Goal: Task Accomplishment & Management: Manage account settings

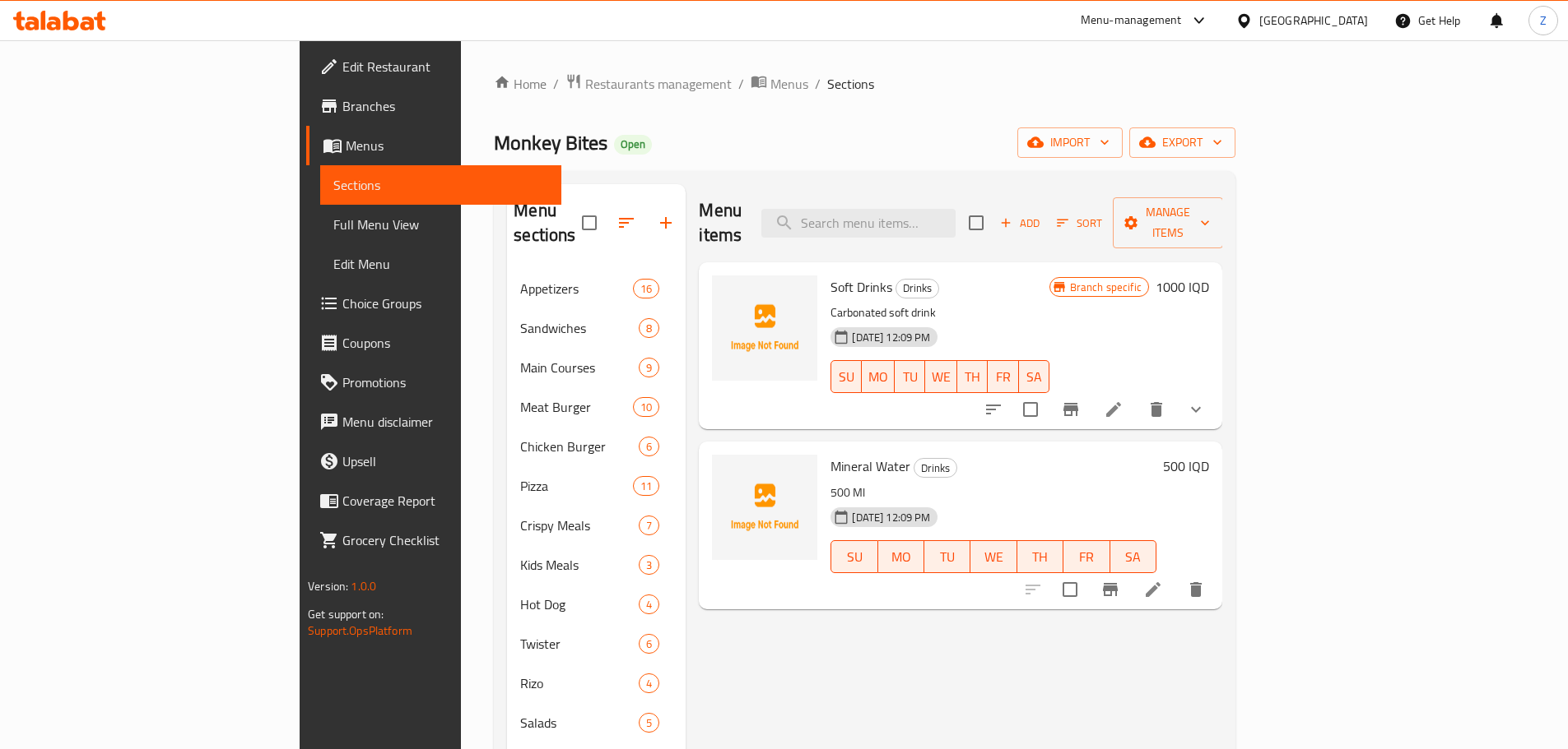
scroll to position [66, 0]
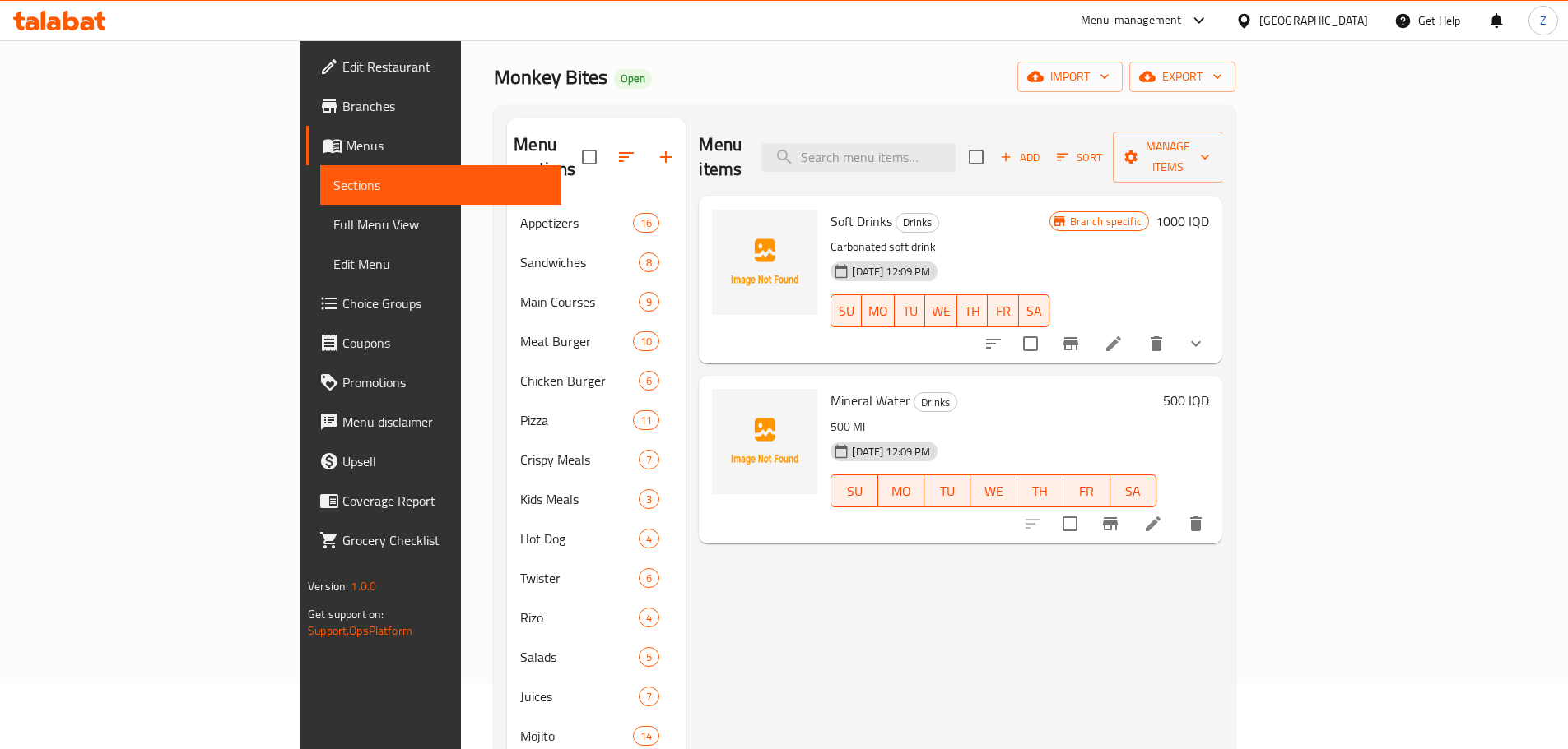
click at [1021, 598] on div "Menu items Add Sort Manage items Soft Drinks Drinks Carbonated soft drink 02-12…" at bounding box center [954, 499] width 537 height 763
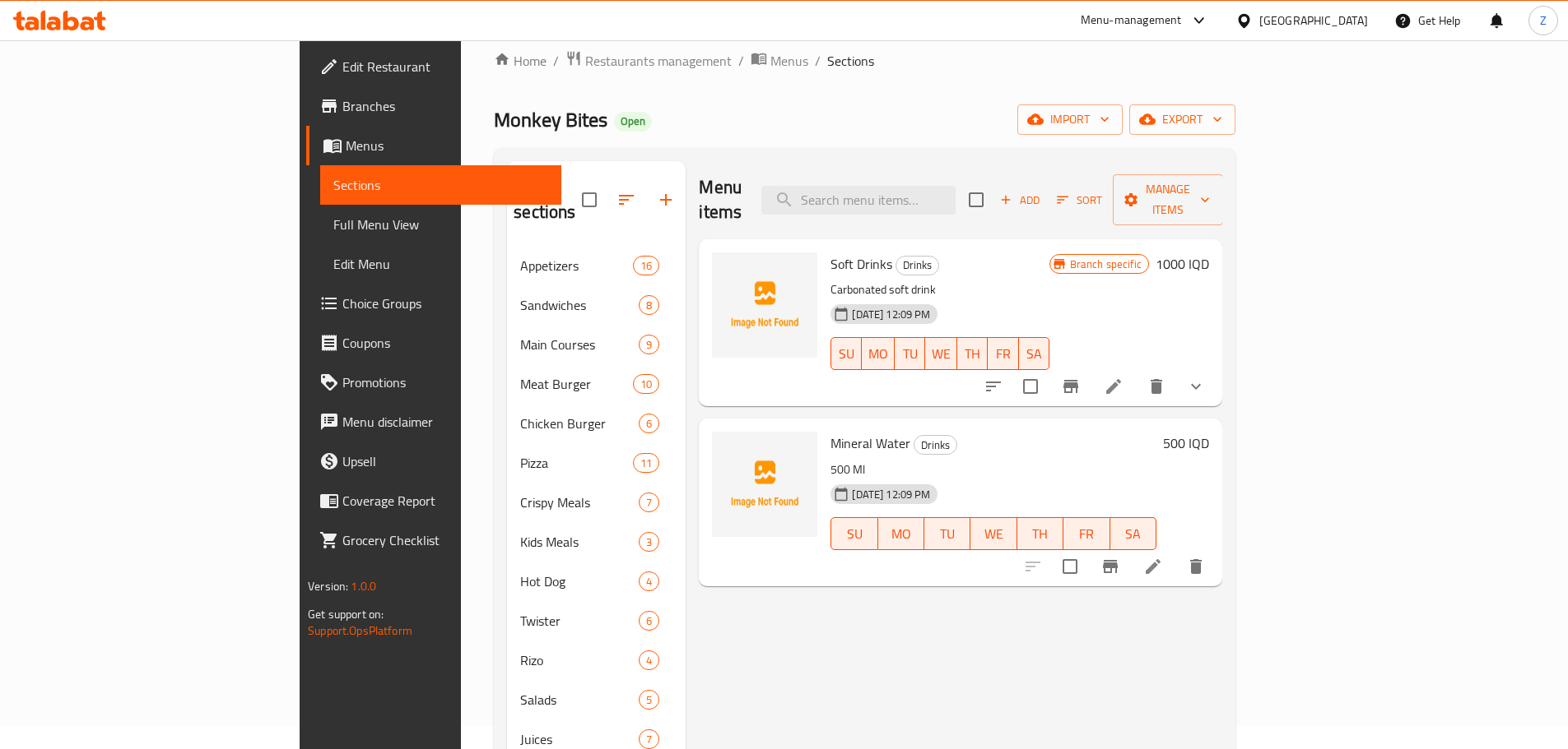
scroll to position [0, 0]
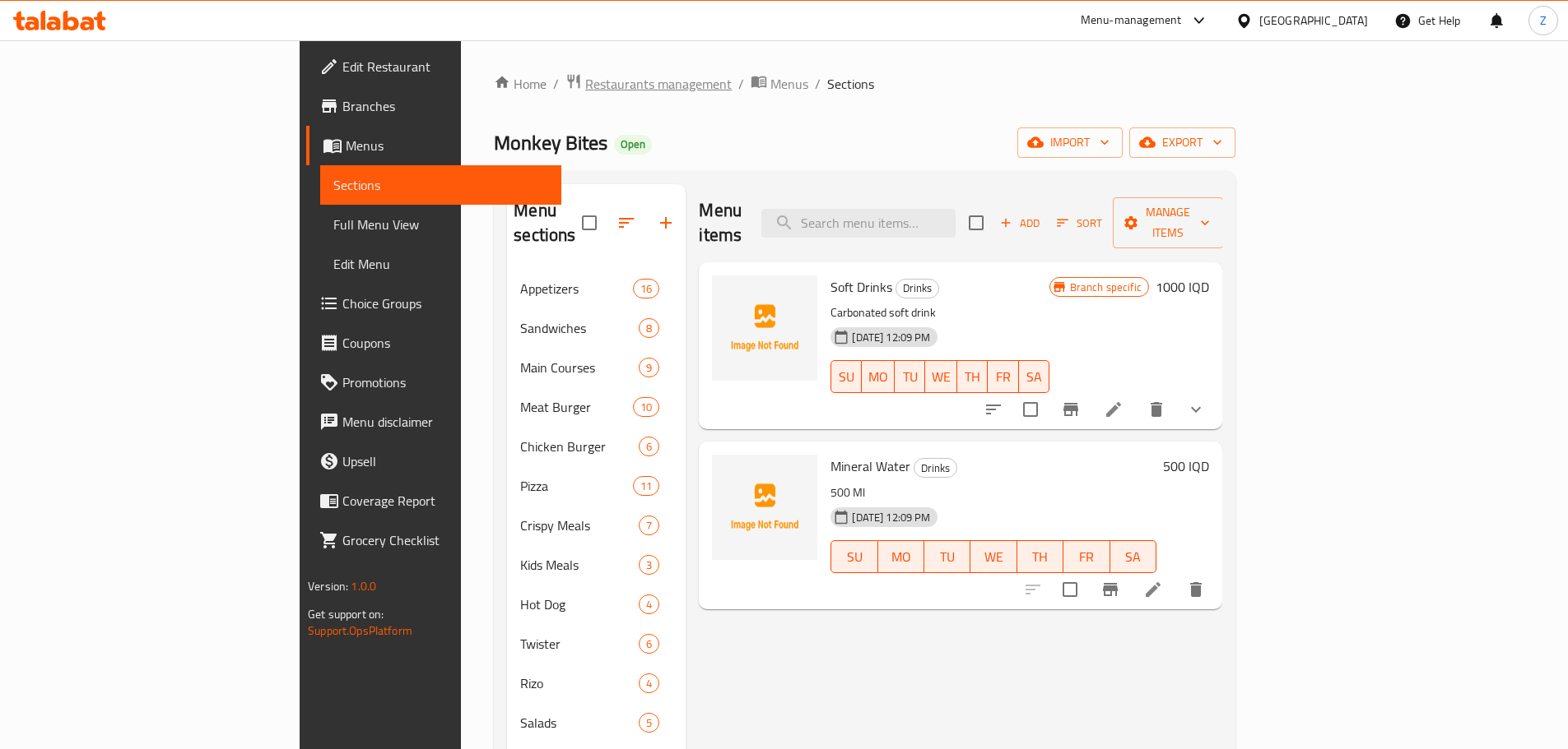
click at [585, 90] on span "Restaurants management" at bounding box center [658, 84] width 147 height 20
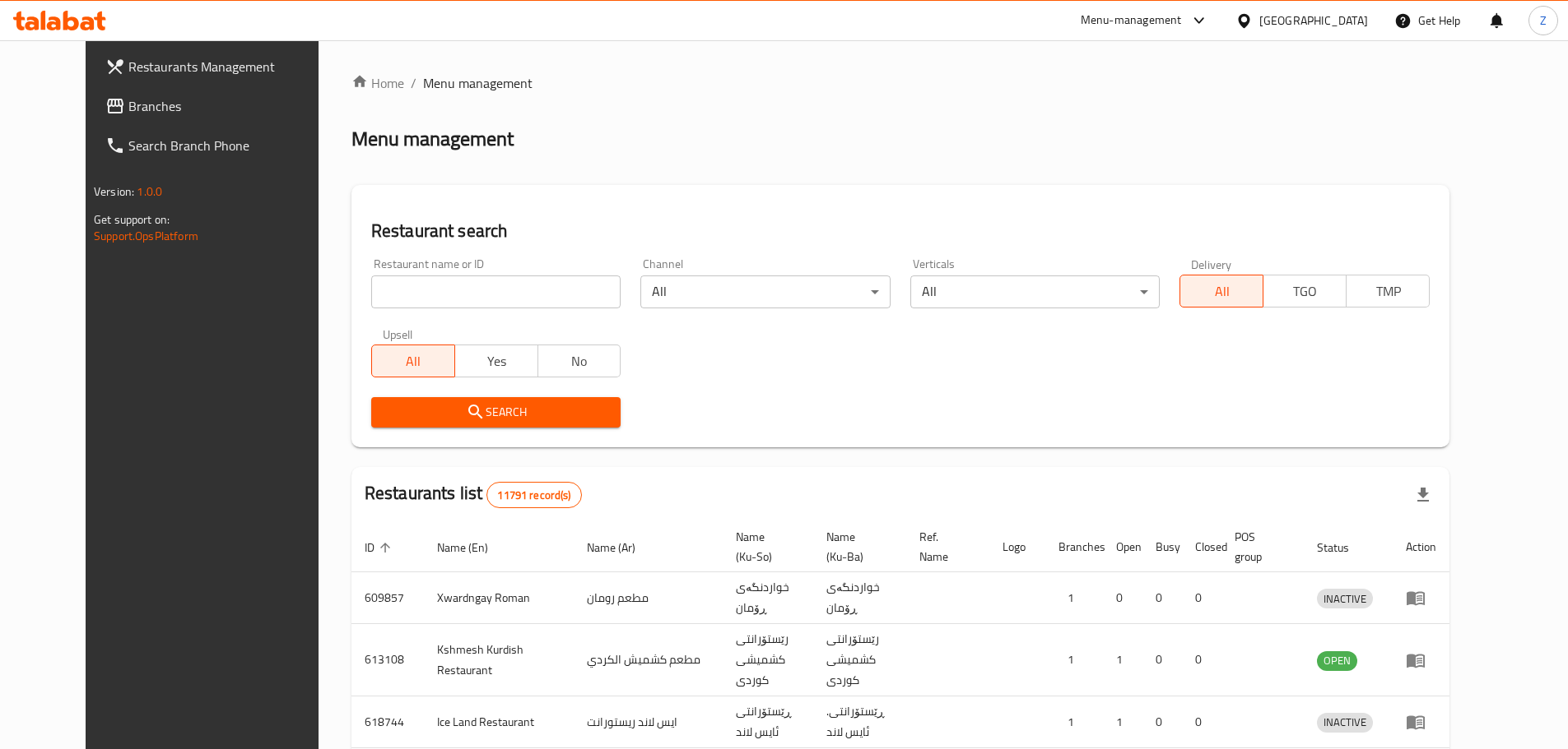
click at [500, 305] on div at bounding box center [784, 374] width 1568 height 749
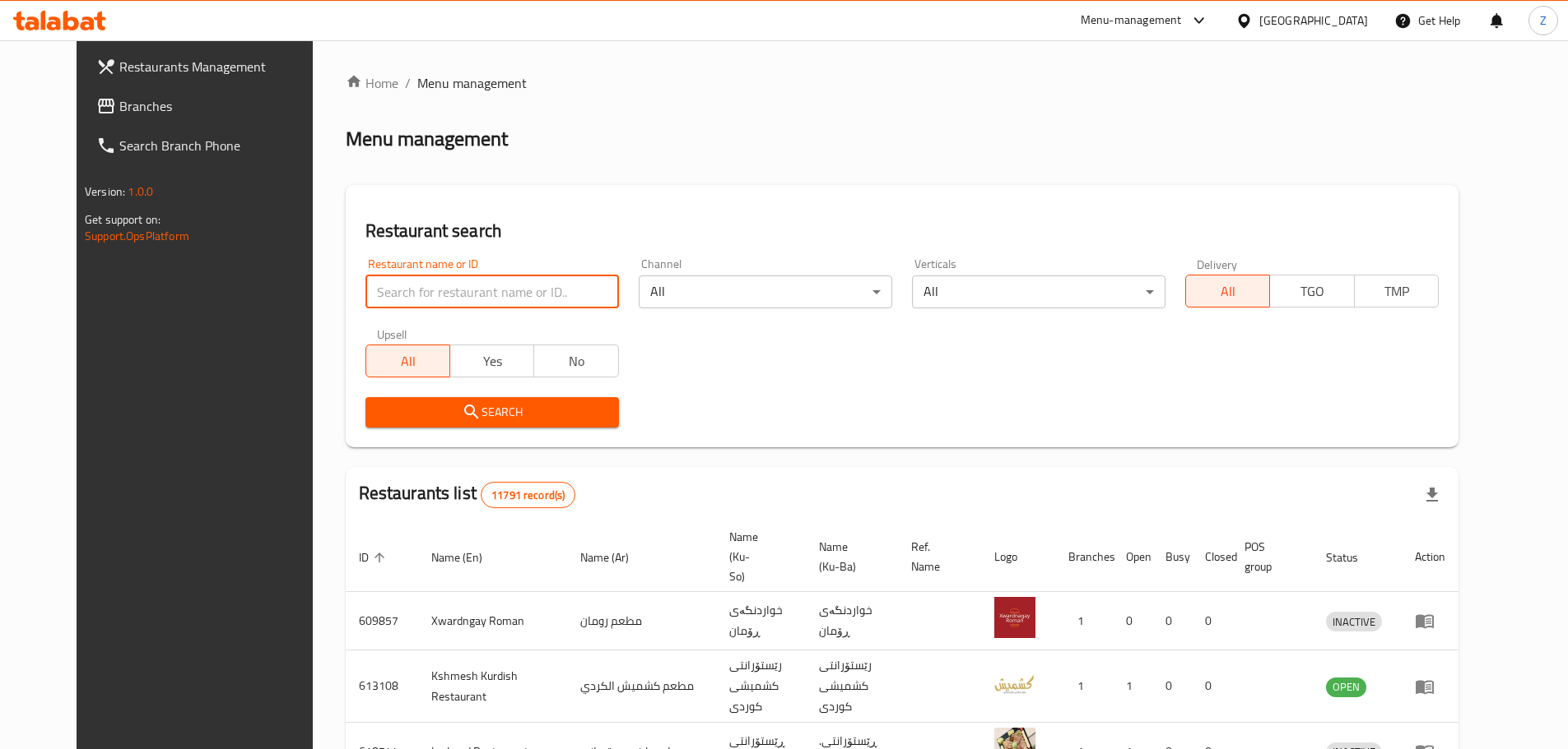
click at [500, 305] on input "search" at bounding box center [492, 292] width 253 height 33
paste input "693045"
type input "693045"
click at [498, 415] on span "Search" at bounding box center [491, 412] width 227 height 21
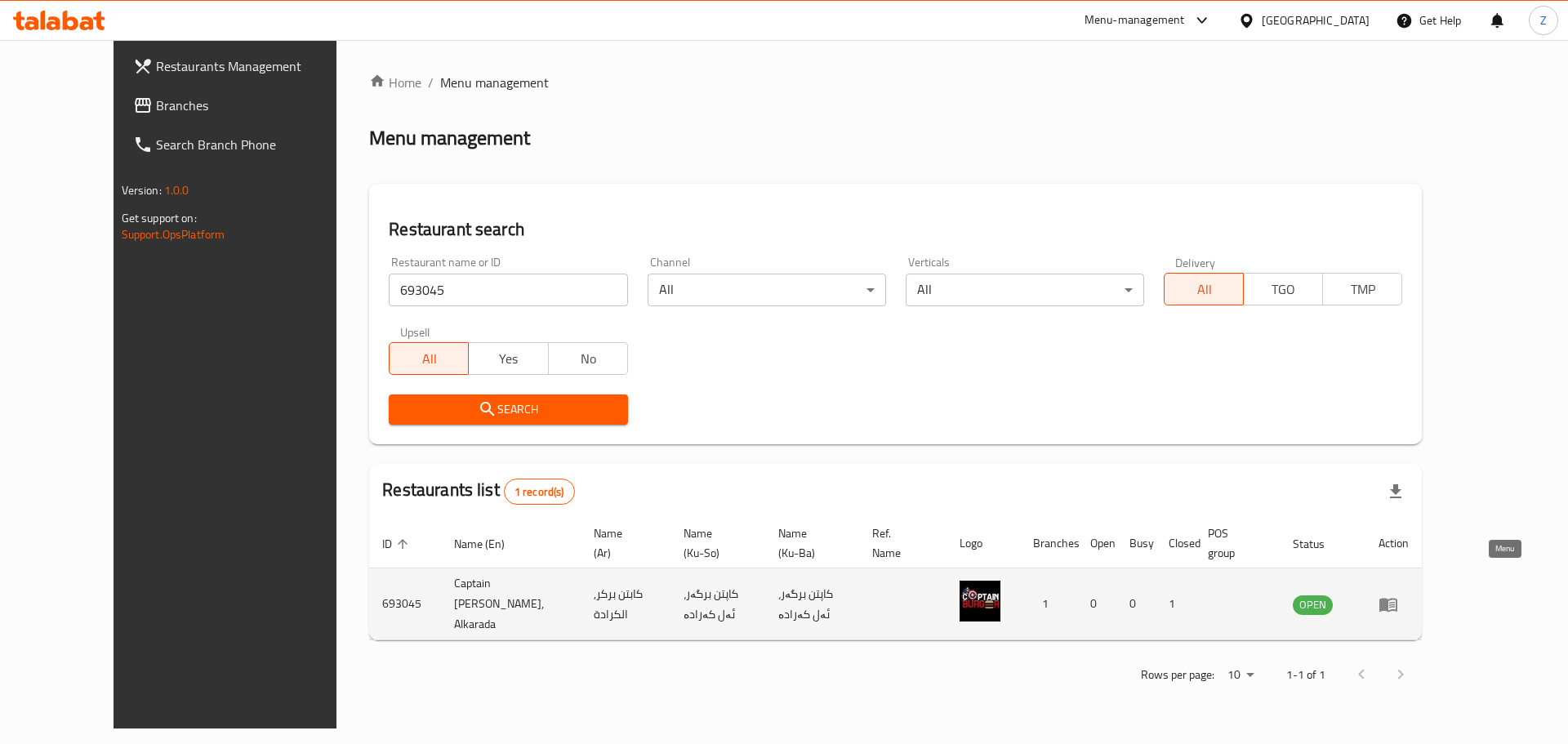
click at [1398, 598] on icon "enhanced table" at bounding box center [1389, 605] width 18 height 14
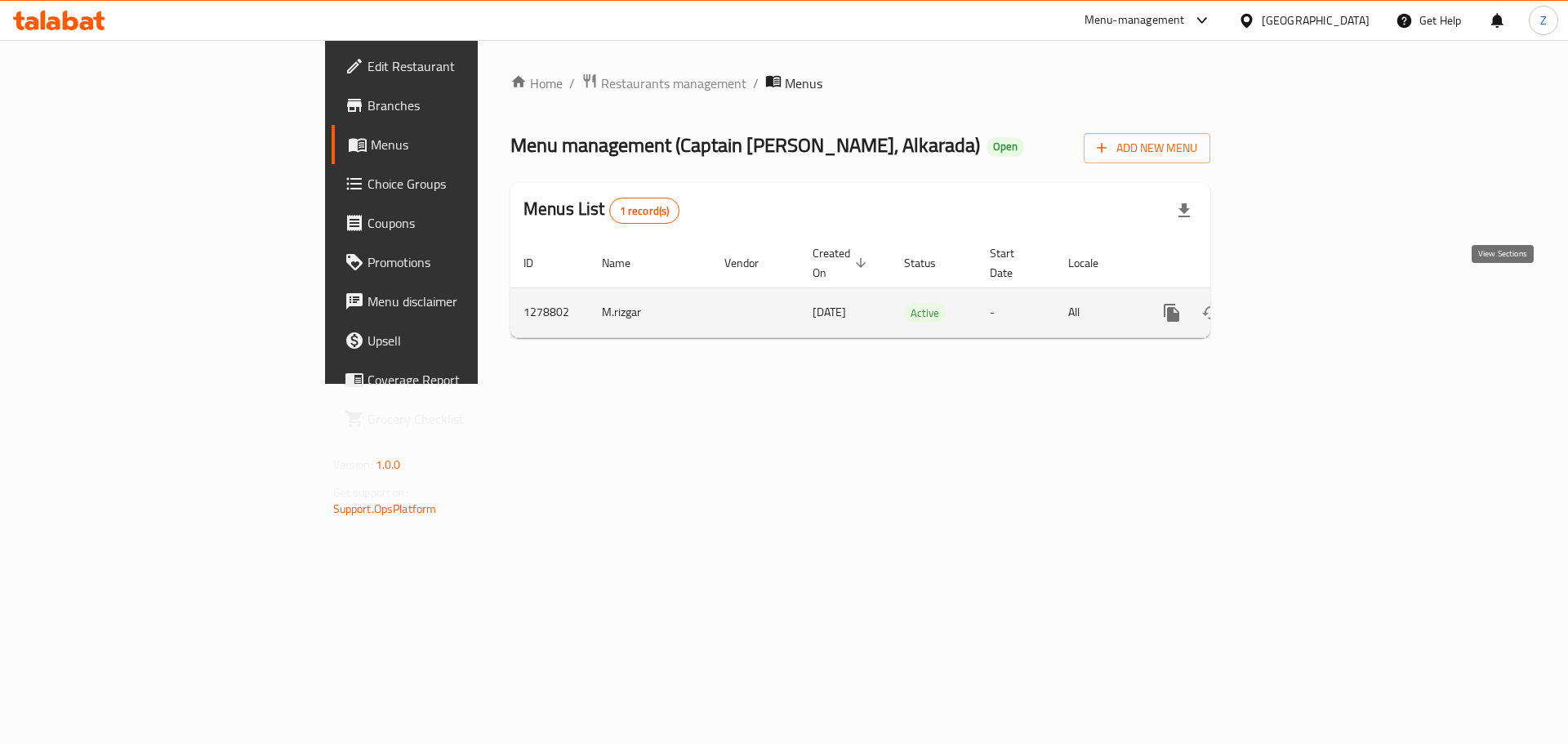
click at [1299, 303] on icon "enhanced table" at bounding box center [1290, 313] width 20 height 20
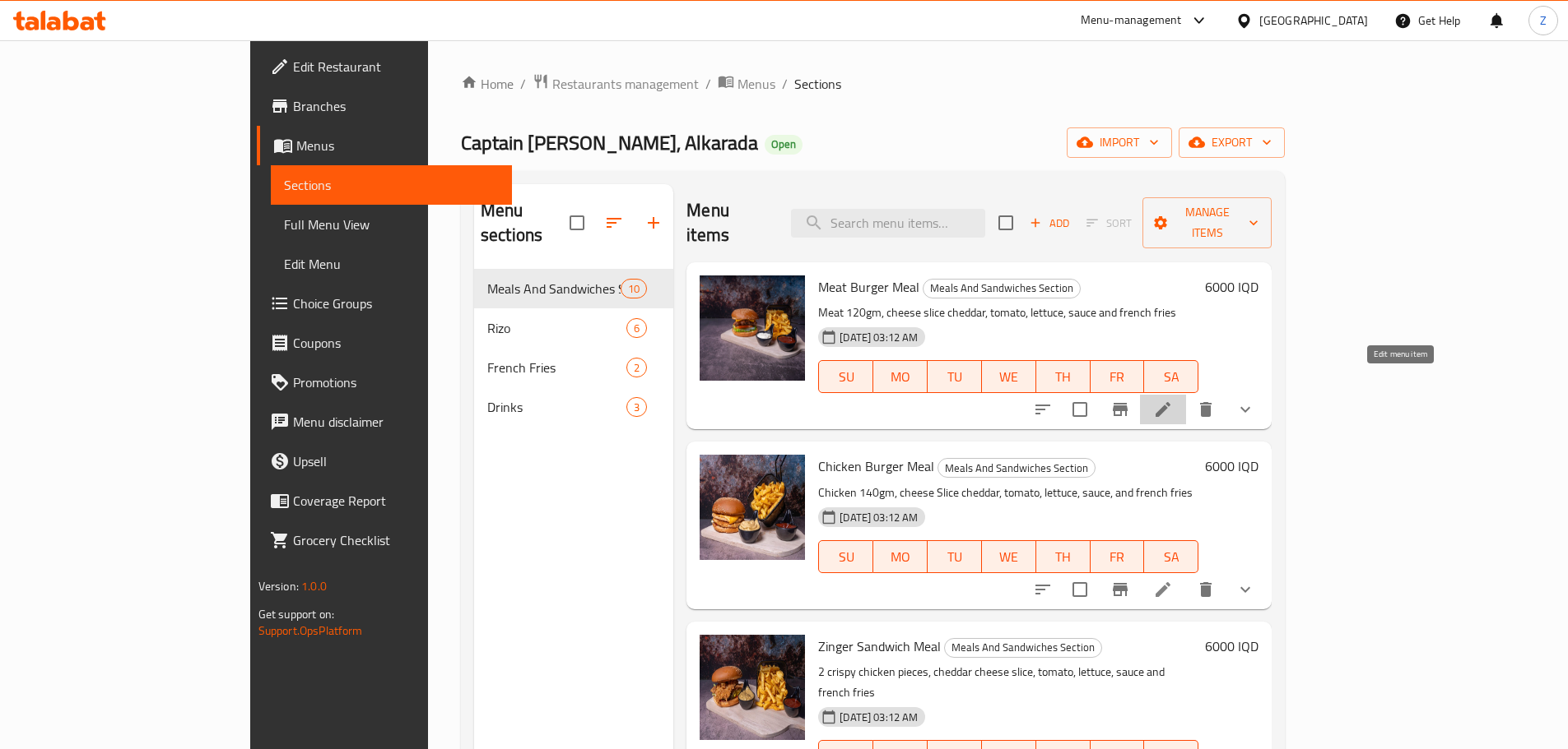
click at [1173, 400] on icon at bounding box center [1163, 410] width 20 height 20
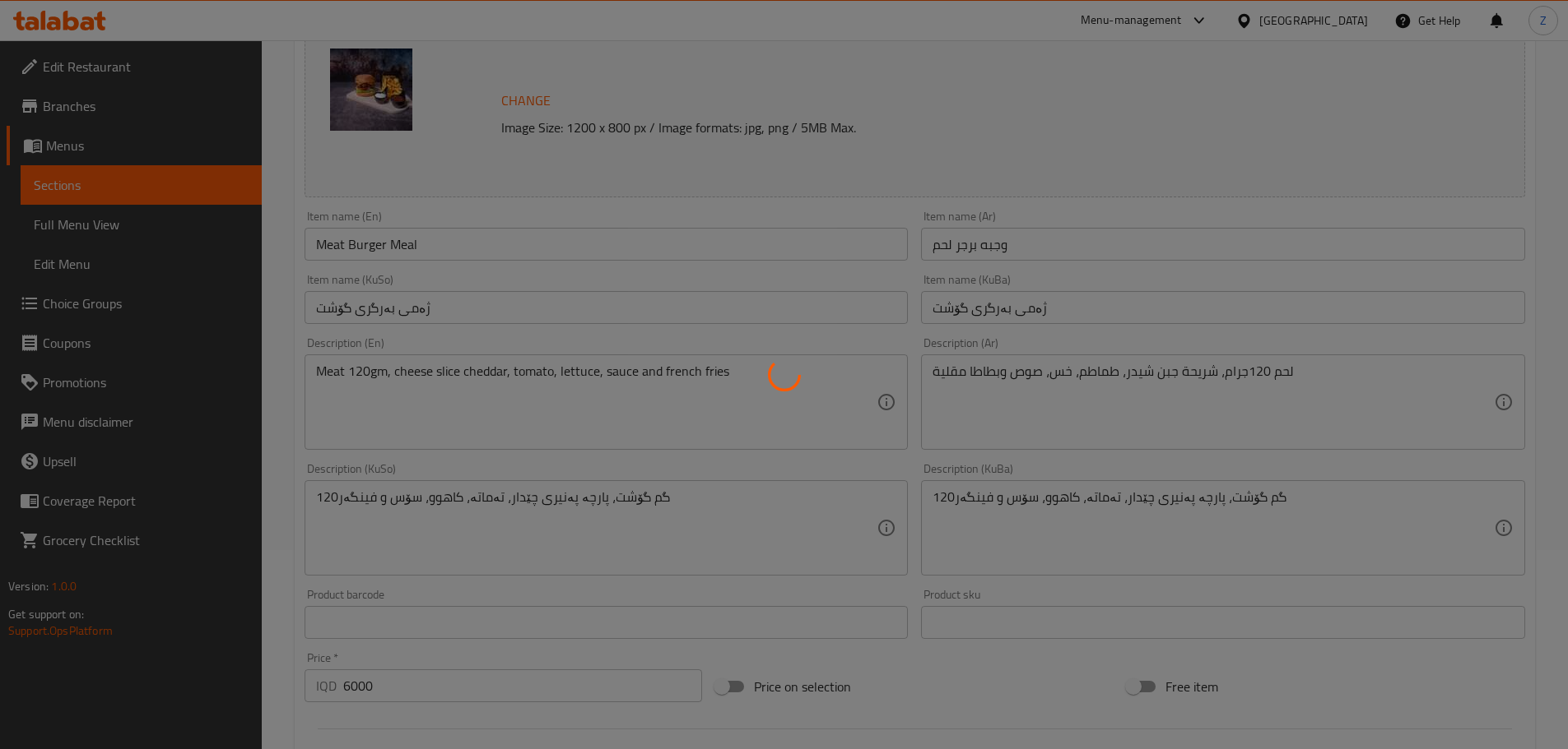
type input "الإضافات:"
type input "زیادە:"
type input "0"
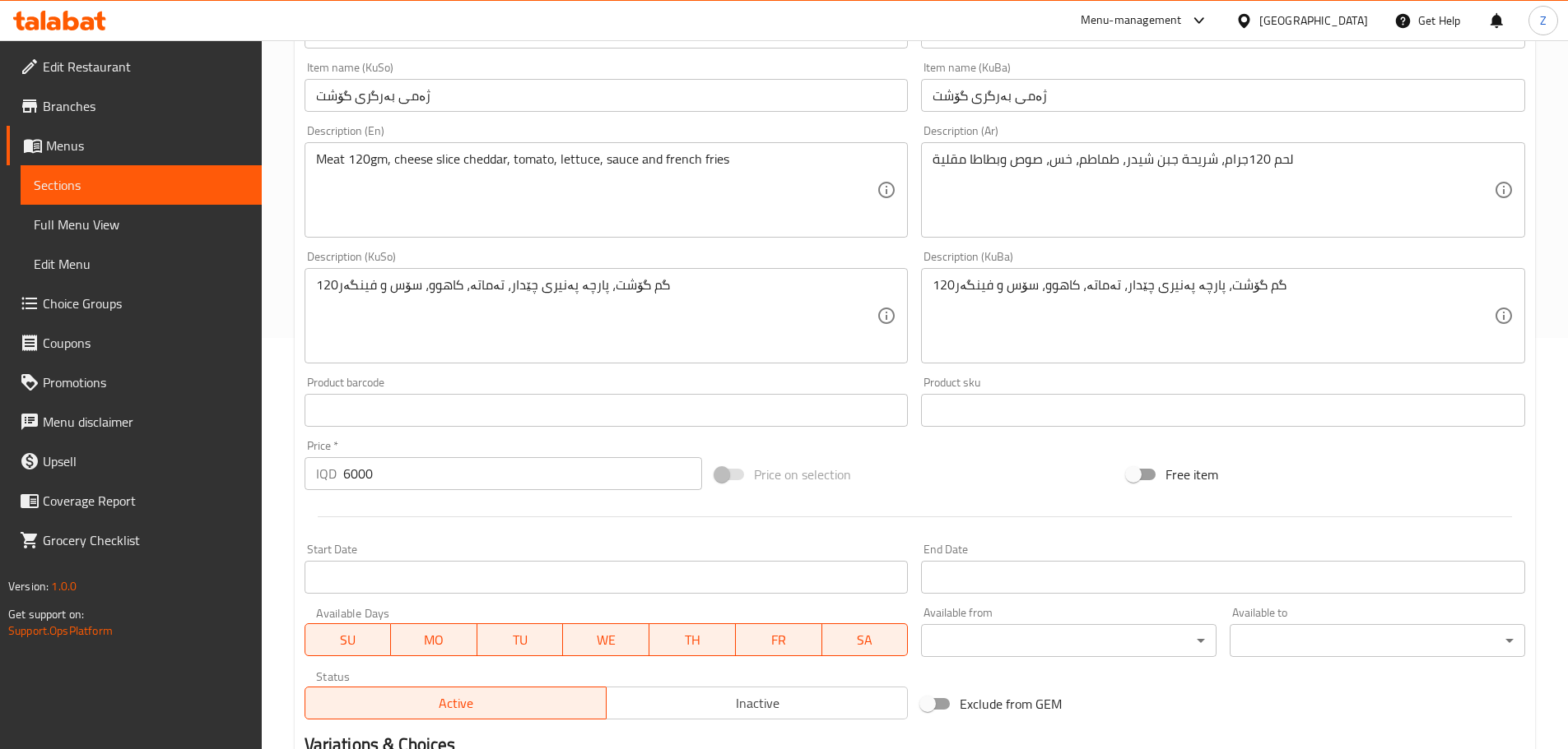
scroll to position [693, 0]
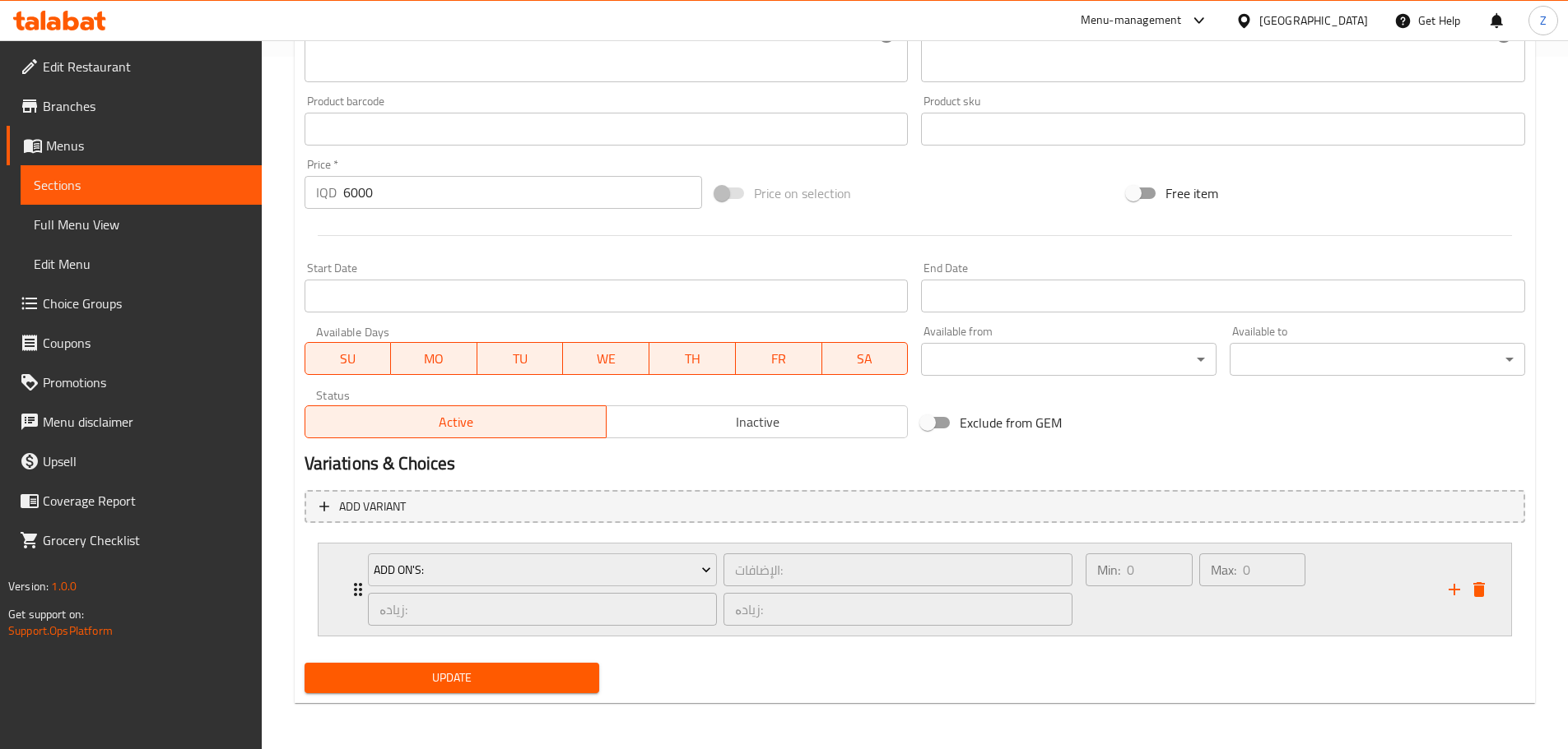
click at [1240, 622] on div "Max: 0 ​" at bounding box center [1253, 590] width 113 height 79
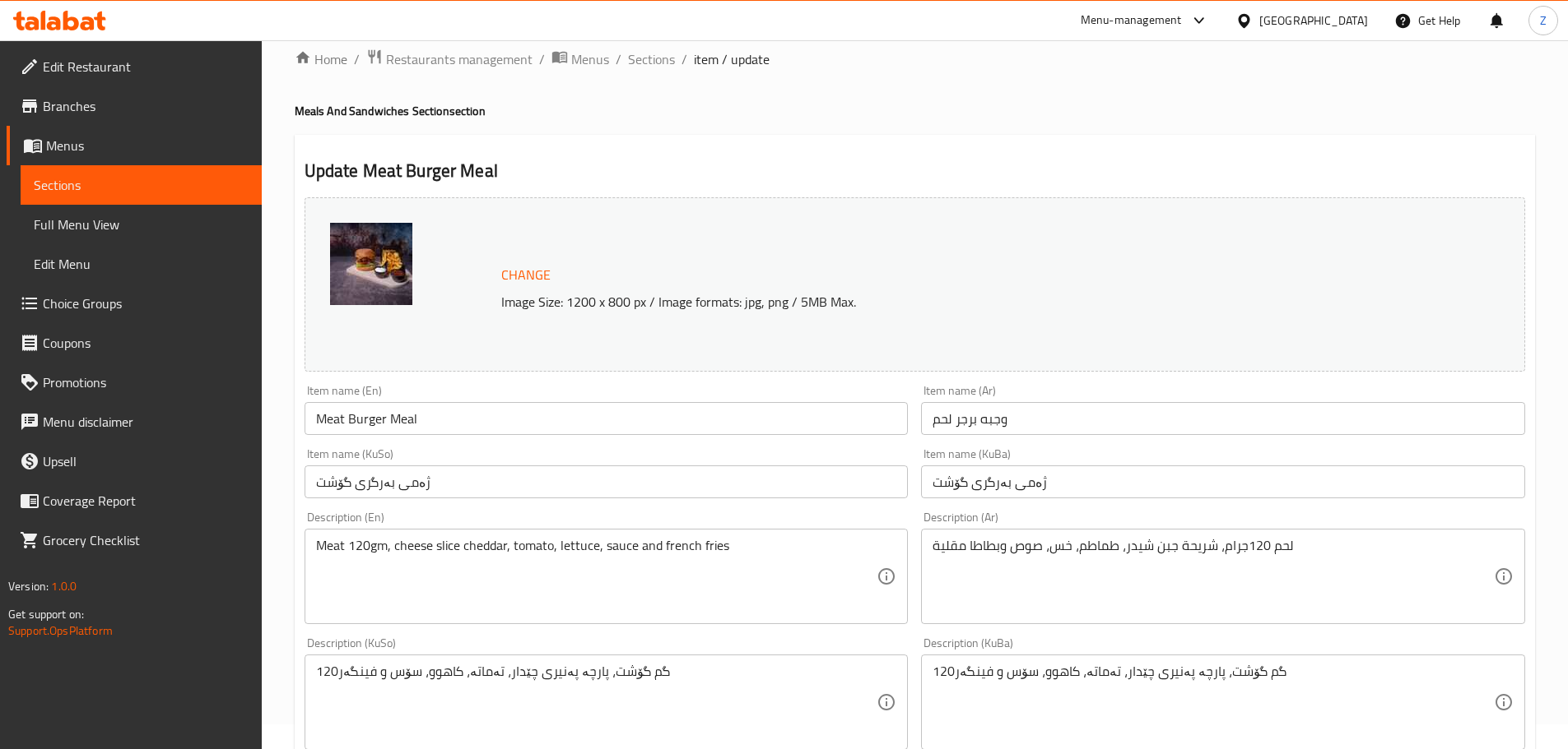
scroll to position [19, 0]
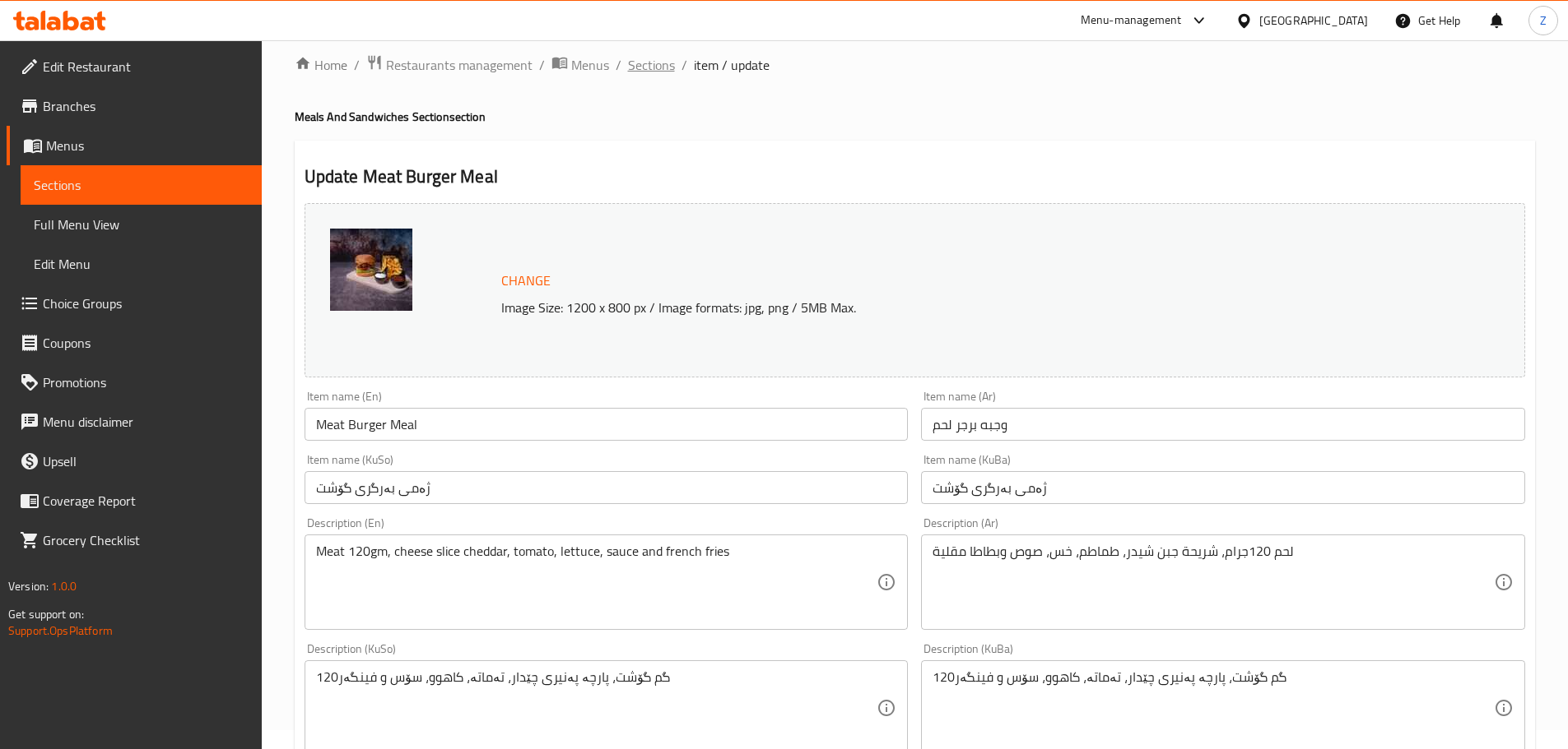
click at [665, 69] on span "Sections" at bounding box center [651, 65] width 46 height 20
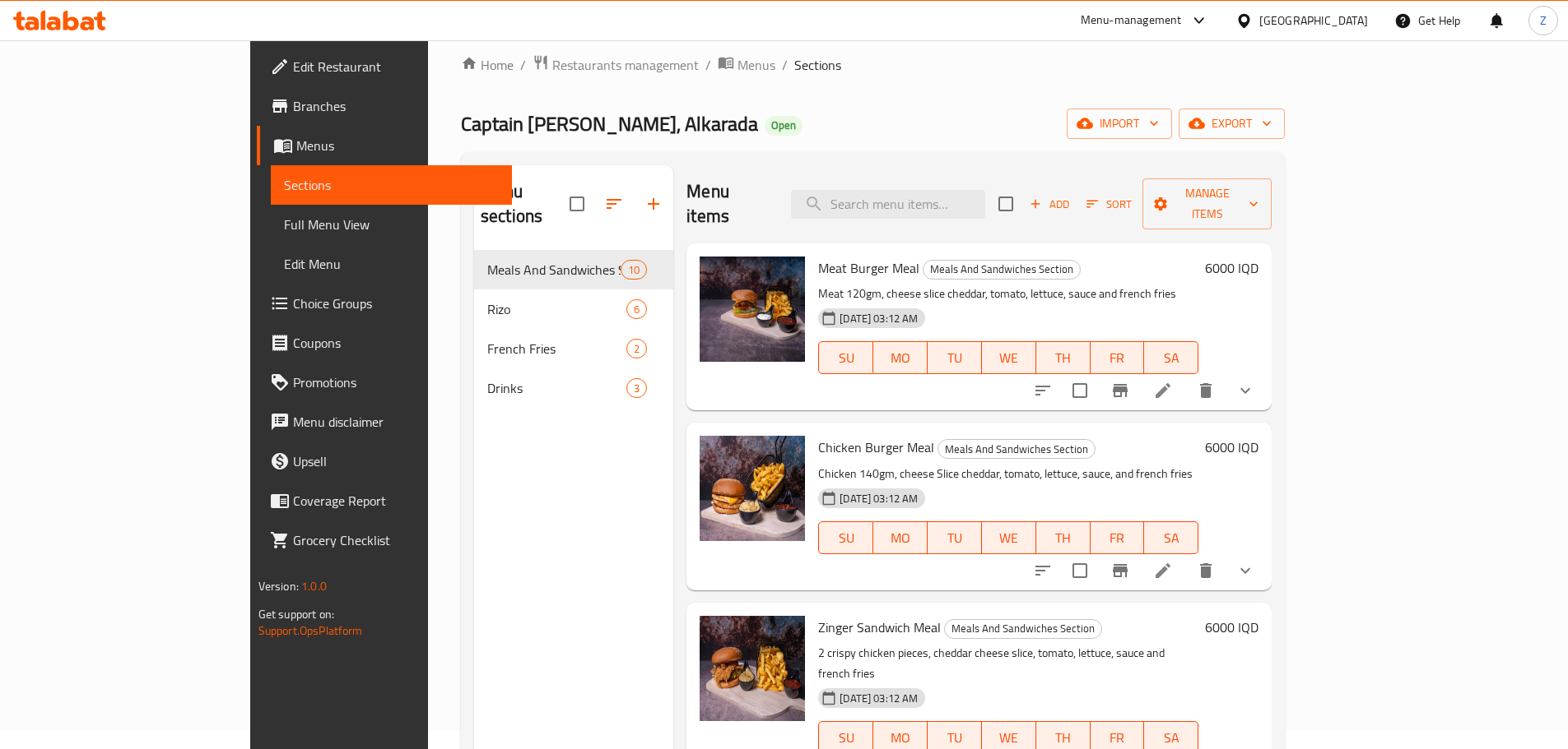
click at [1205, 482] on div "04-03-2025 03:12 AM SU MO TU WE TH FR SA" at bounding box center [1008, 527] width 394 height 89
click at [552, 55] on span "Restaurants management" at bounding box center [625, 65] width 147 height 20
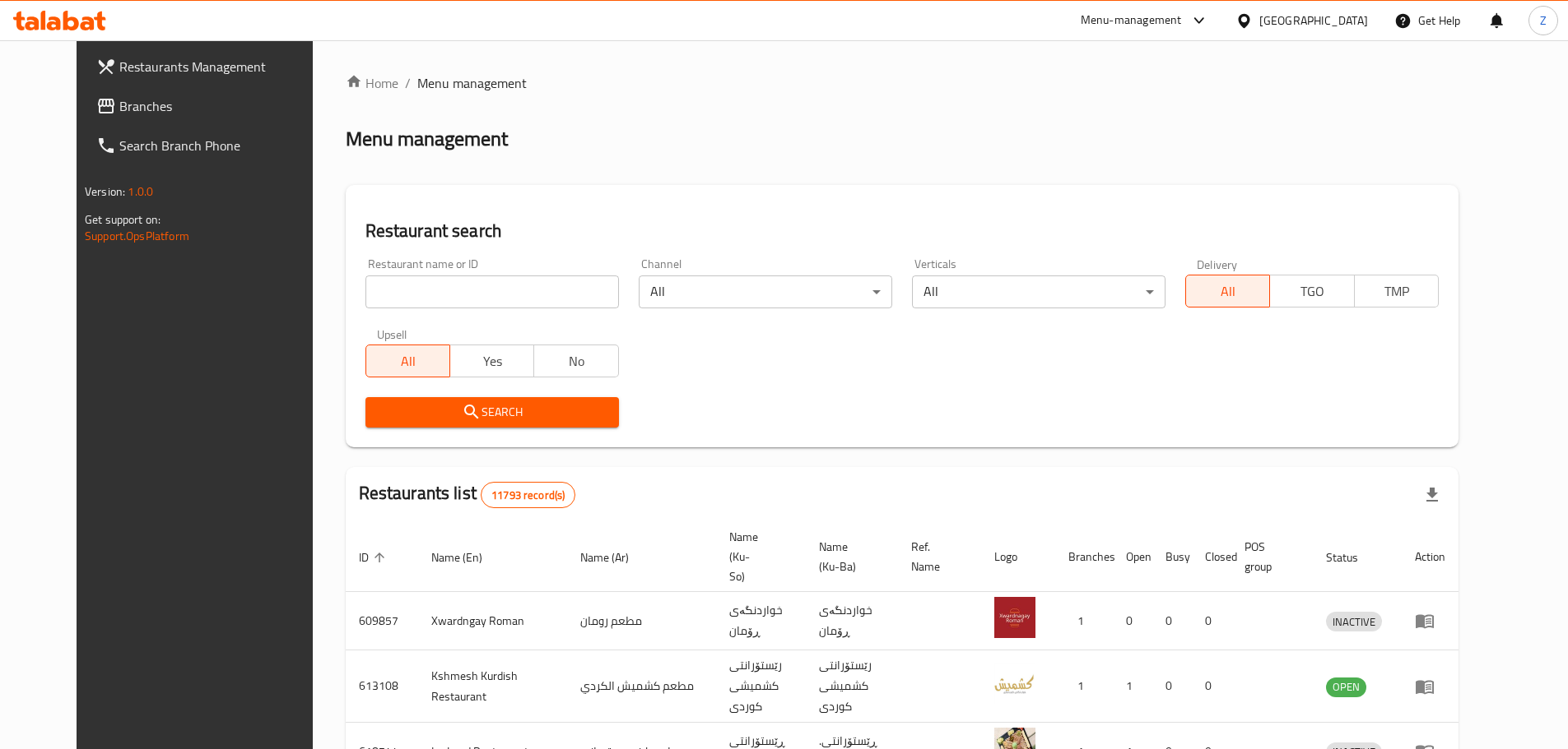
click at [431, 282] on input "search" at bounding box center [492, 292] width 253 height 33
paste input "695877"
type input "695877"
click at [475, 425] on button "Search" at bounding box center [492, 412] width 253 height 30
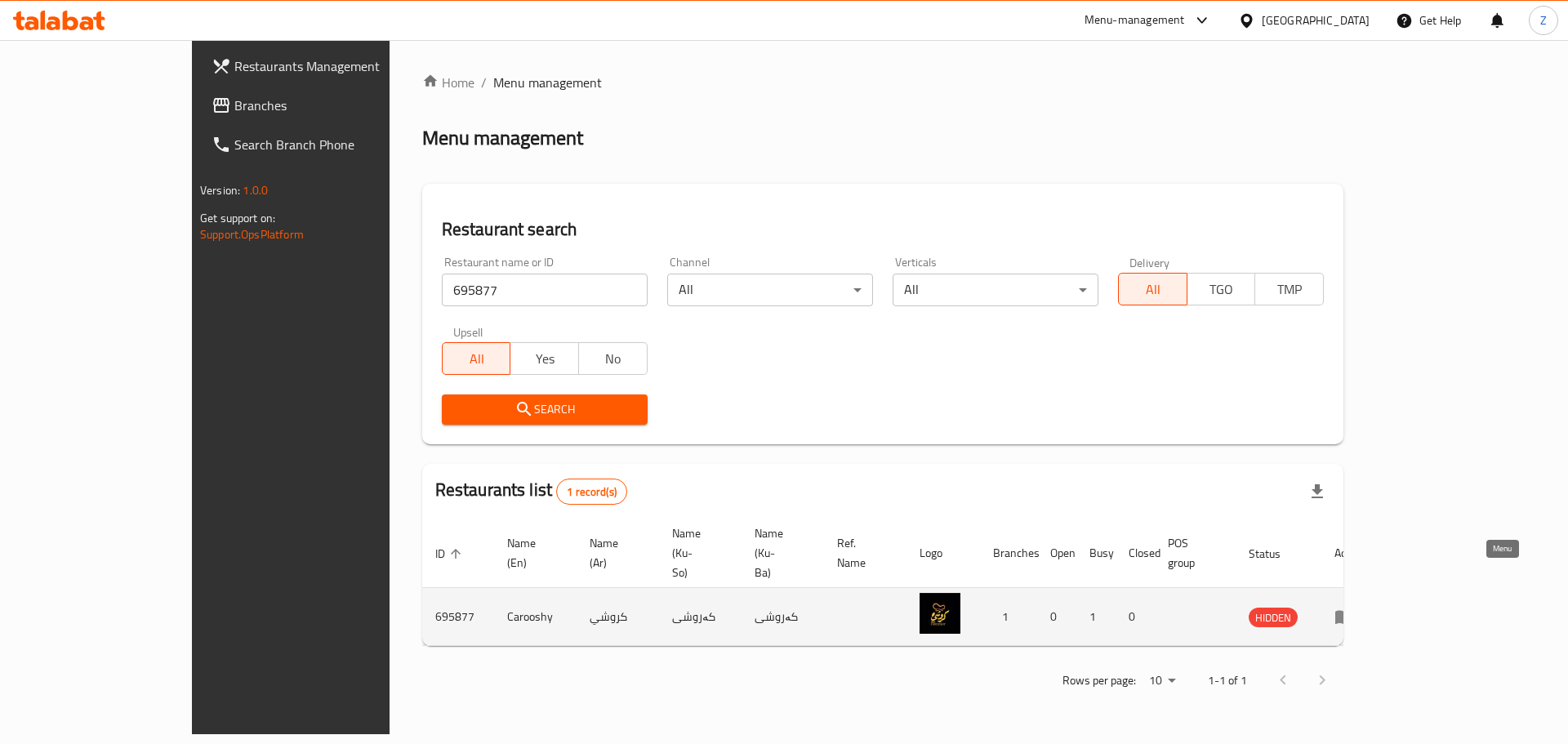
click at [1354, 611] on icon "enhanced table" at bounding box center [1345, 617] width 18 height 14
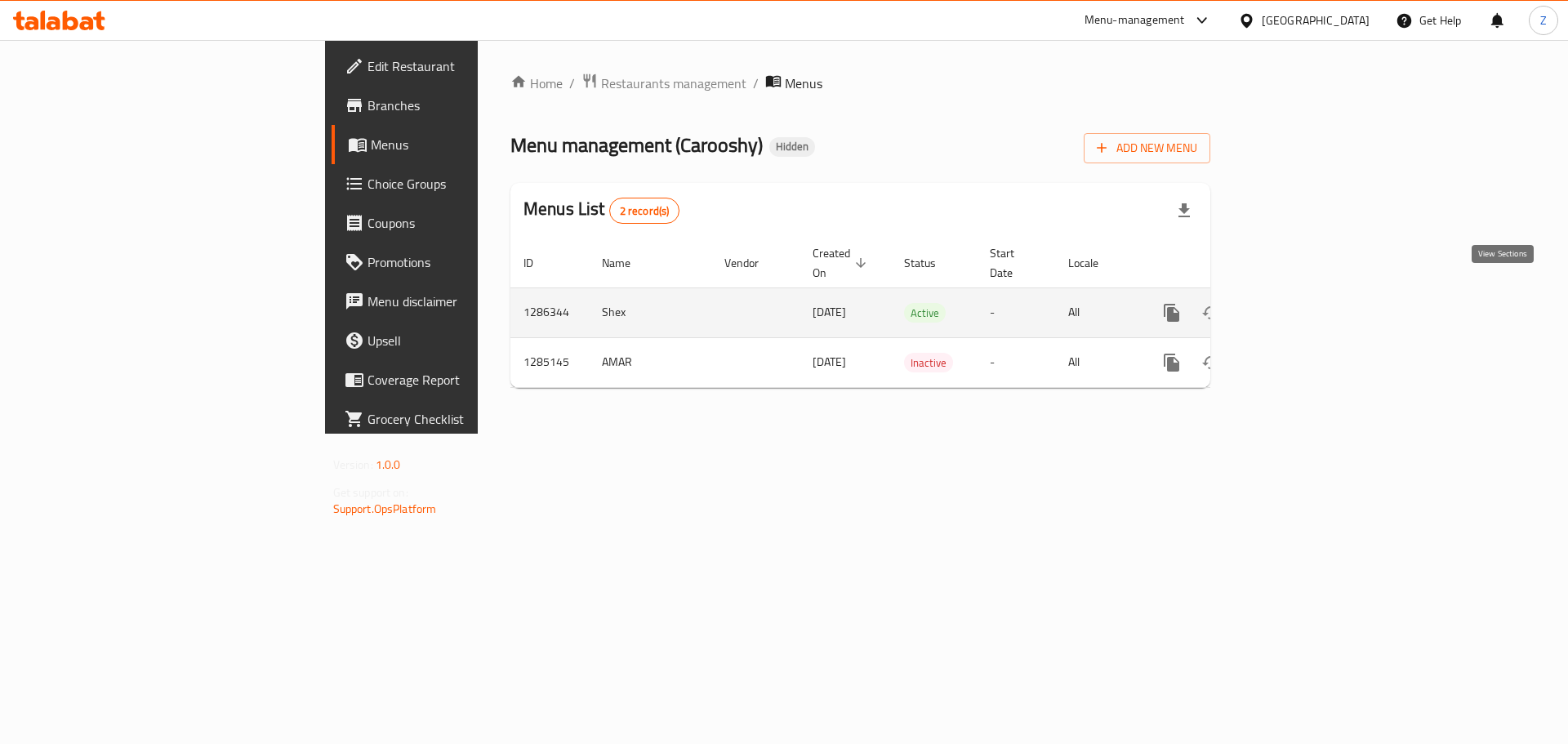
click at [1309, 293] on link "enhanced table" at bounding box center [1289, 312] width 39 height 39
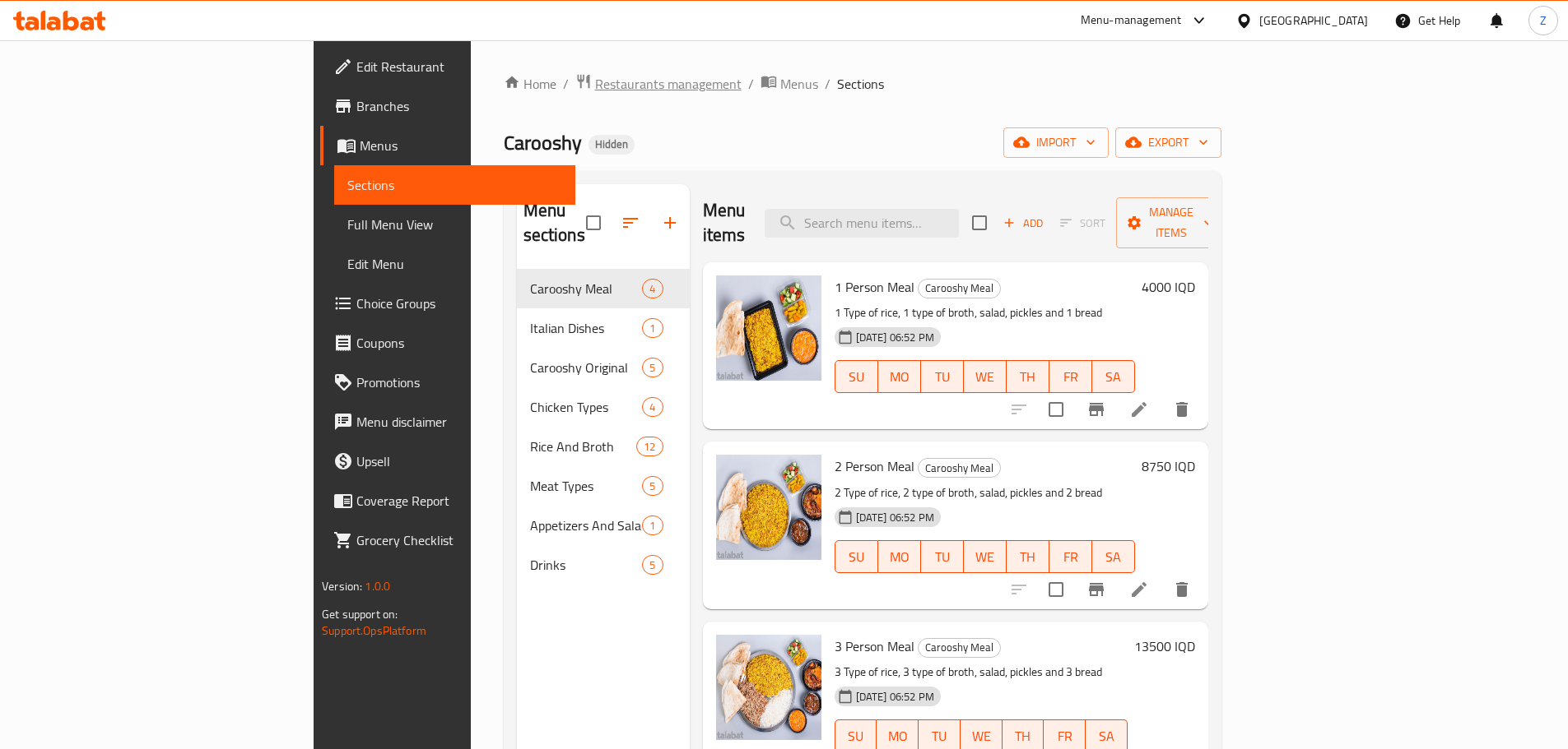
click at [595, 83] on span "Restaurants management" at bounding box center [668, 84] width 147 height 20
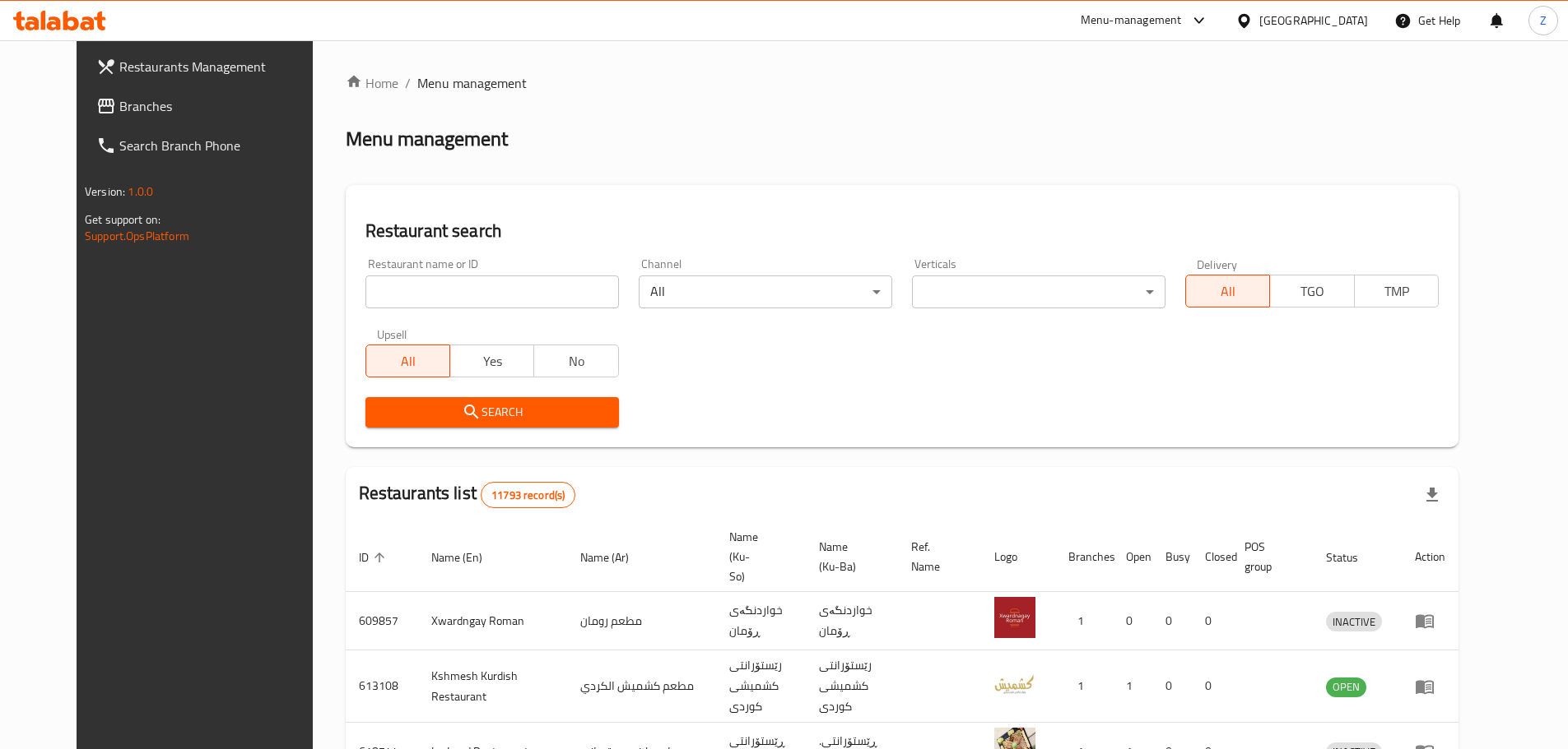
click at [448, 284] on input "search" at bounding box center [492, 292] width 253 height 33
paste input "675455"
type input "675455"
click at [509, 426] on button "Search" at bounding box center [492, 412] width 253 height 30
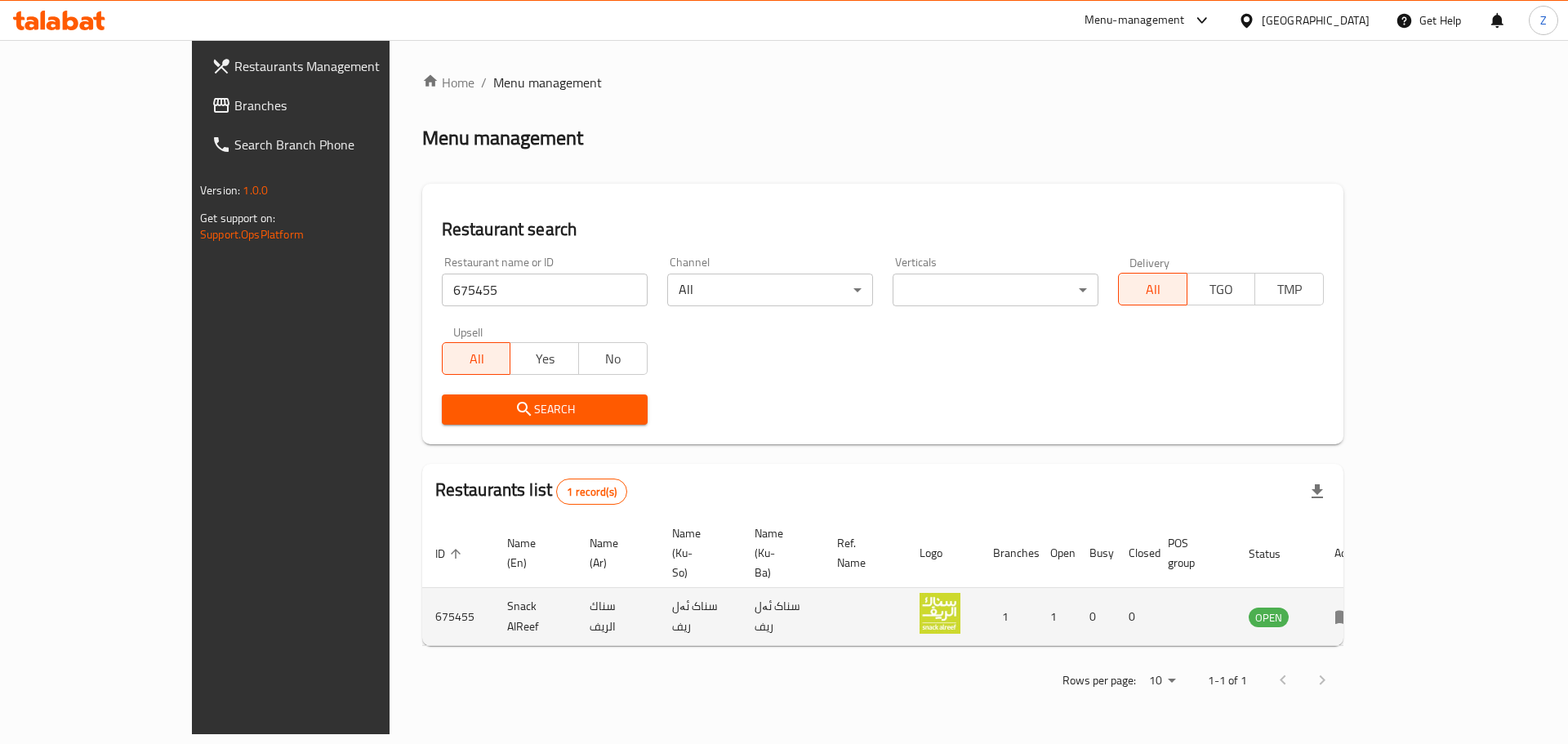
click at [1378, 588] on td "enhanced table" at bounding box center [1350, 617] width 56 height 58
click at [1354, 607] on icon "enhanced table" at bounding box center [1345, 617] width 20 height 20
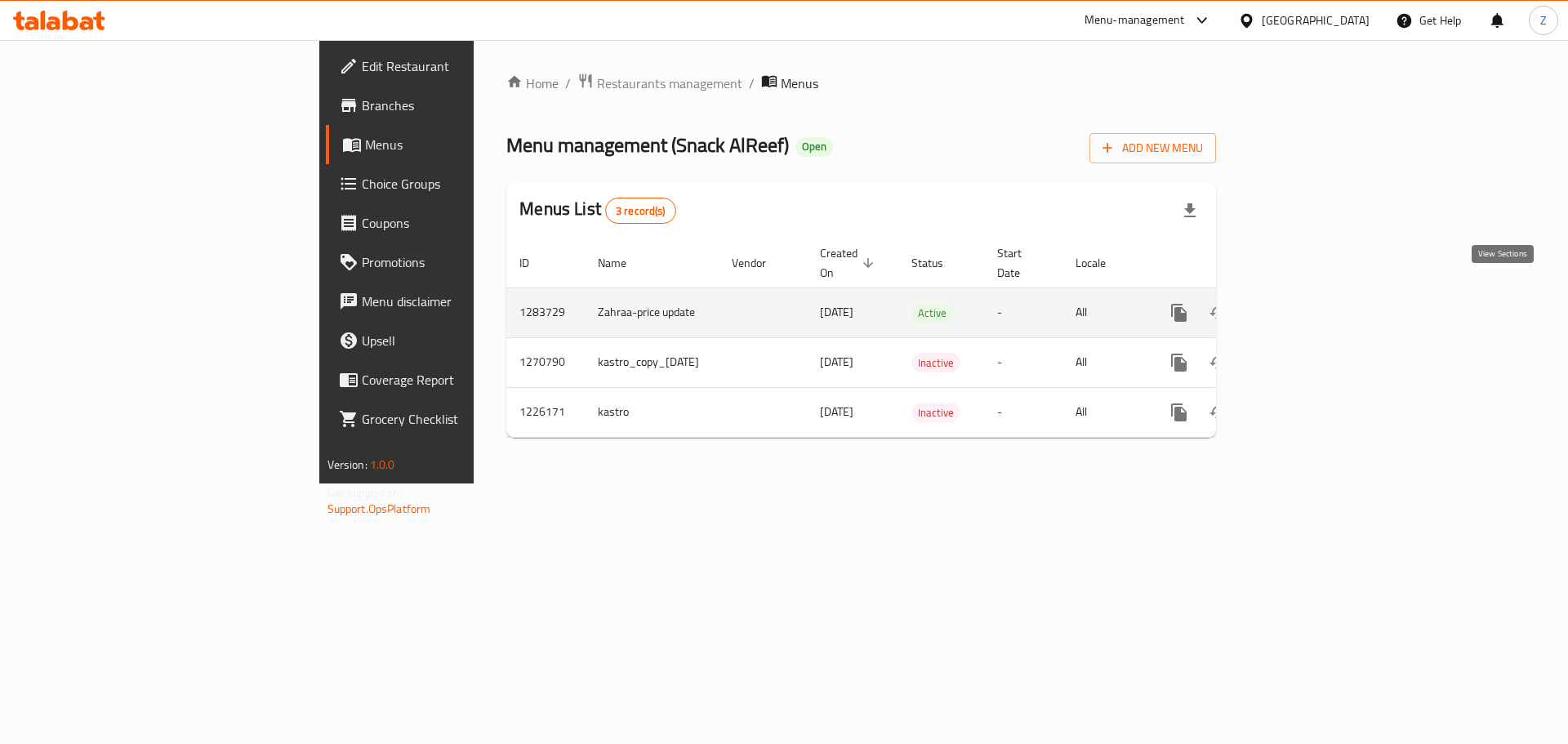
click at [1307, 303] on icon "enhanced table" at bounding box center [1297, 313] width 20 height 20
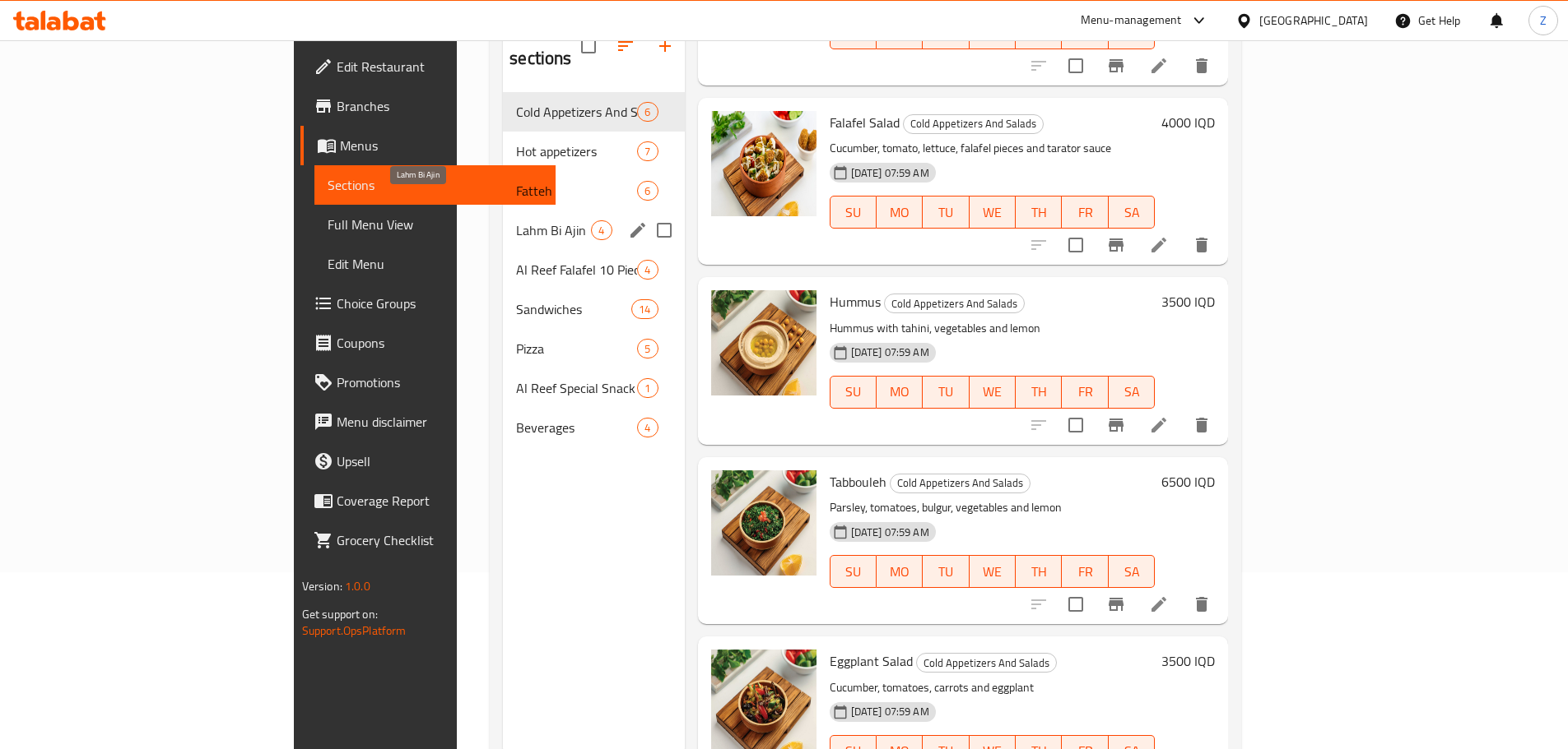
scroll to position [149, 0]
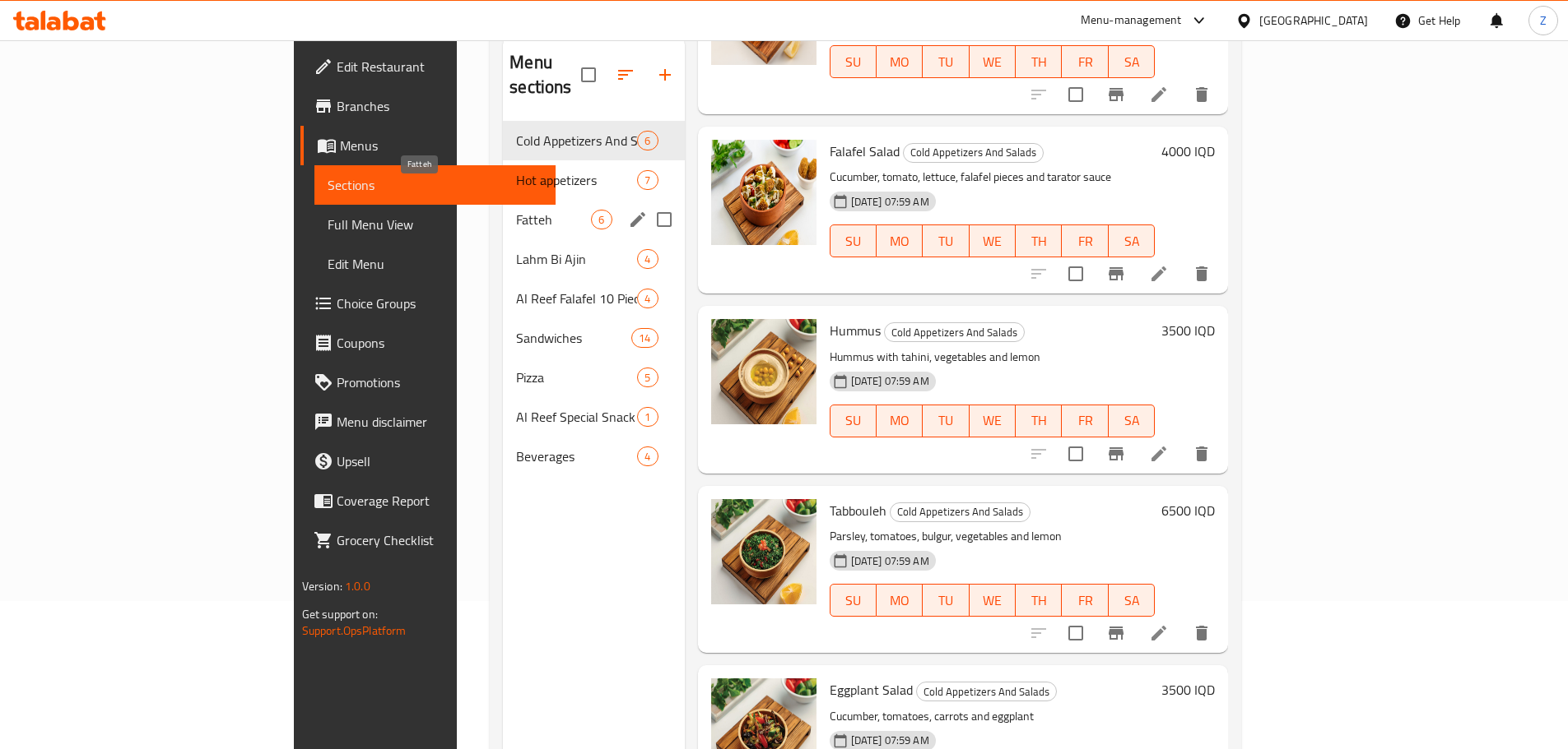
click at [516, 170] on span "Hot appetizers" at bounding box center [576, 180] width 121 height 20
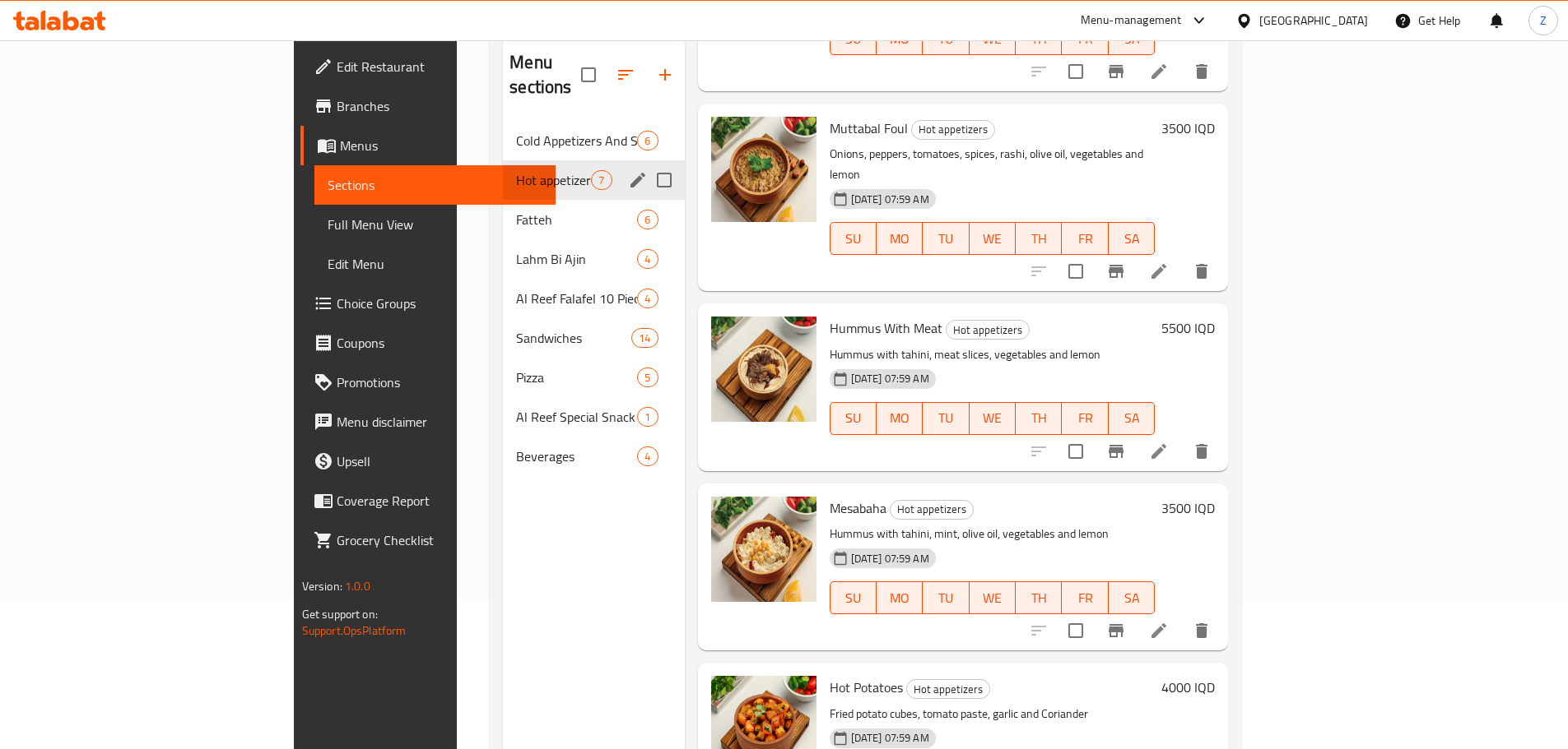
click at [503, 166] on div "Hot appetizers 7" at bounding box center [593, 180] width 181 height 39
click at [516, 210] on span "Fatteh" at bounding box center [553, 220] width 75 height 20
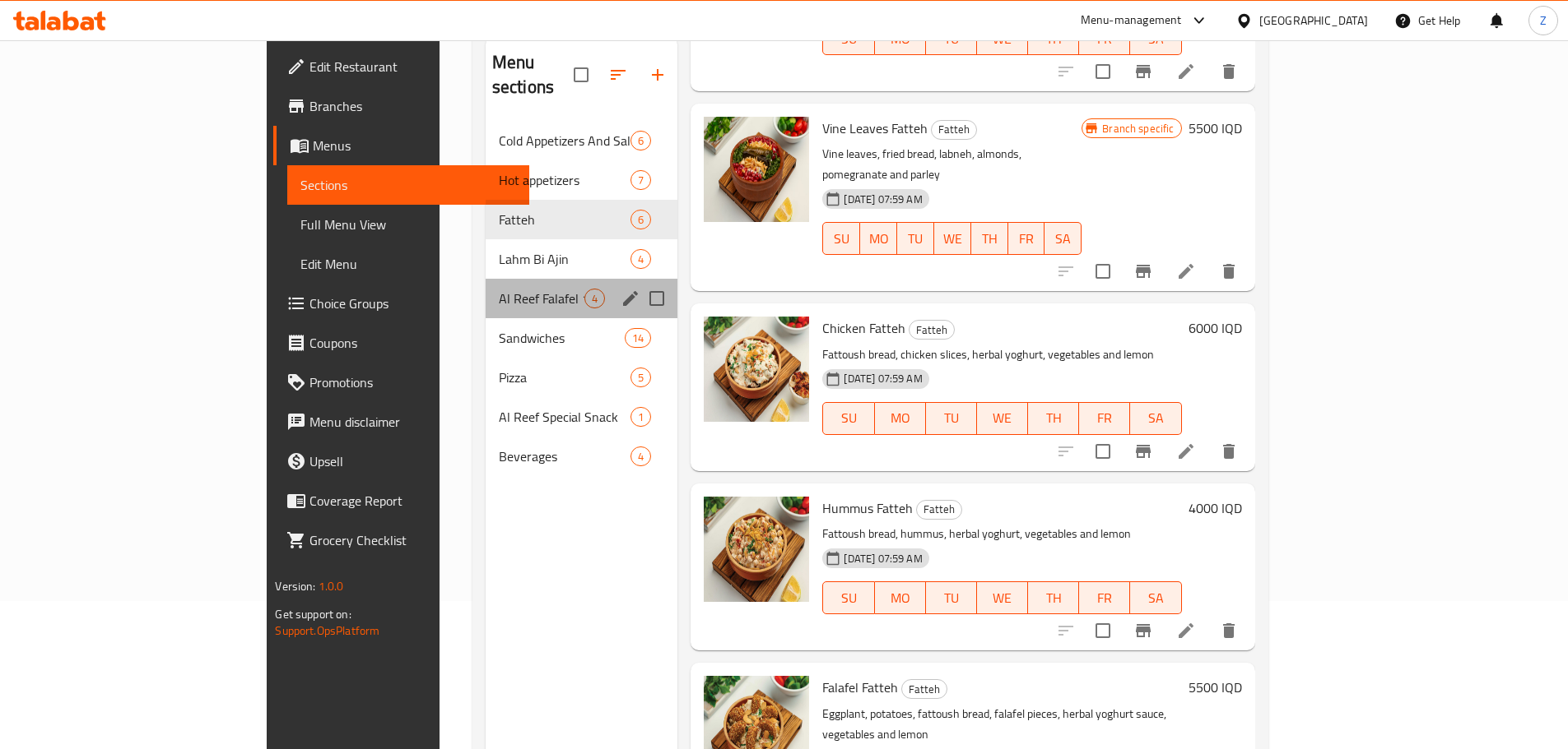
click at [486, 279] on div "Al Reef Falafel 10 Pieces 4" at bounding box center [582, 298] width 192 height 39
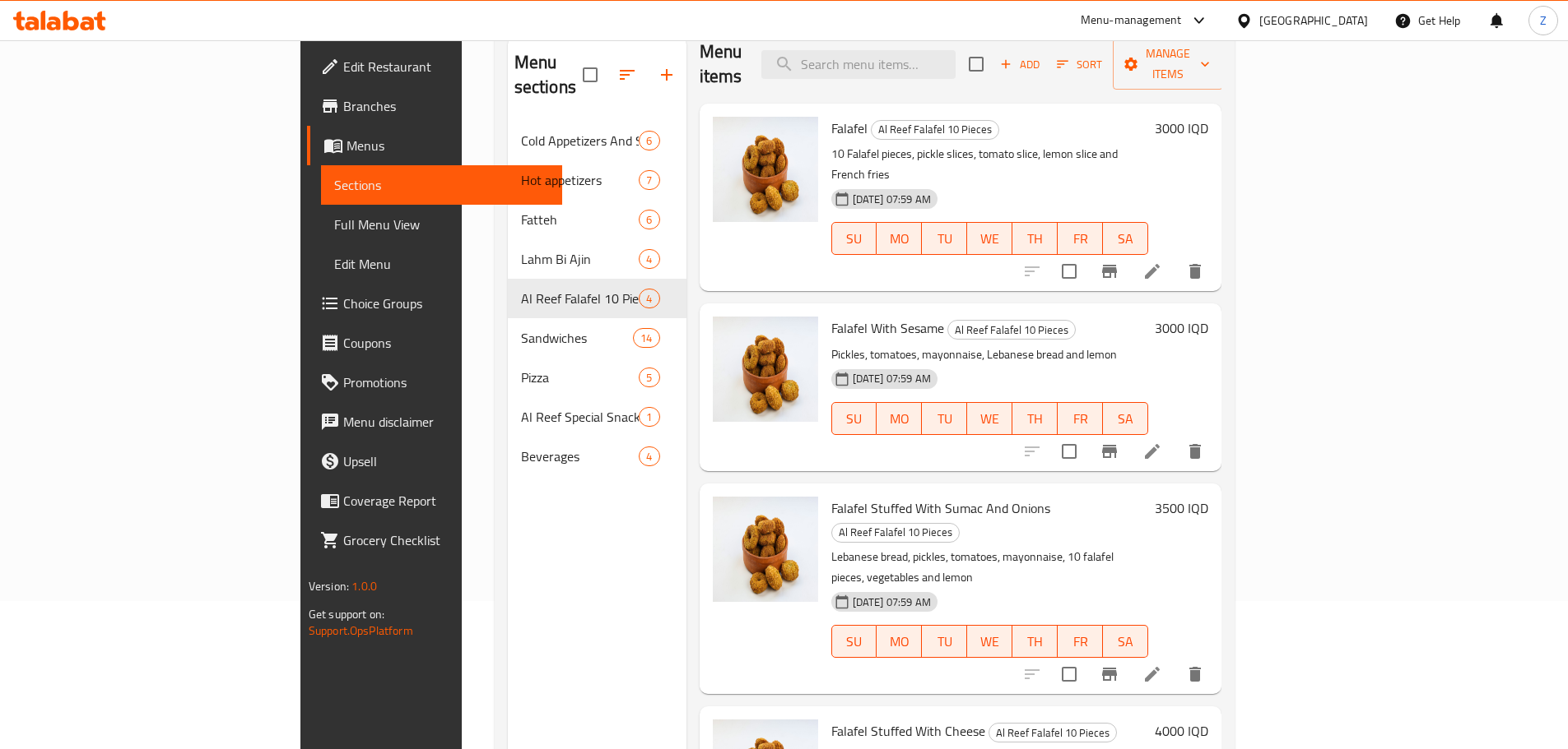
scroll to position [231, 0]
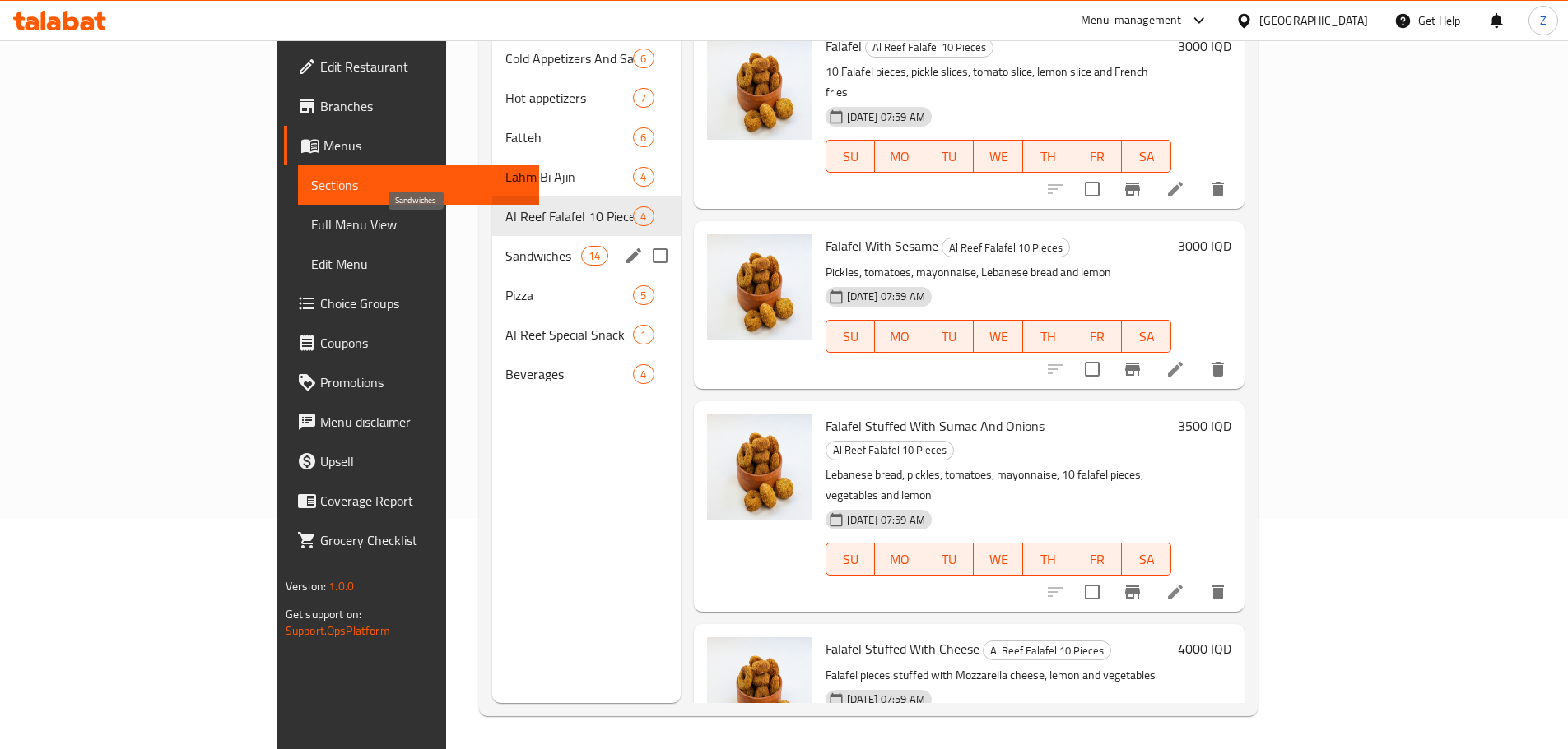
click at [505, 246] on span "Sandwiches" at bounding box center [542, 256] width 76 height 20
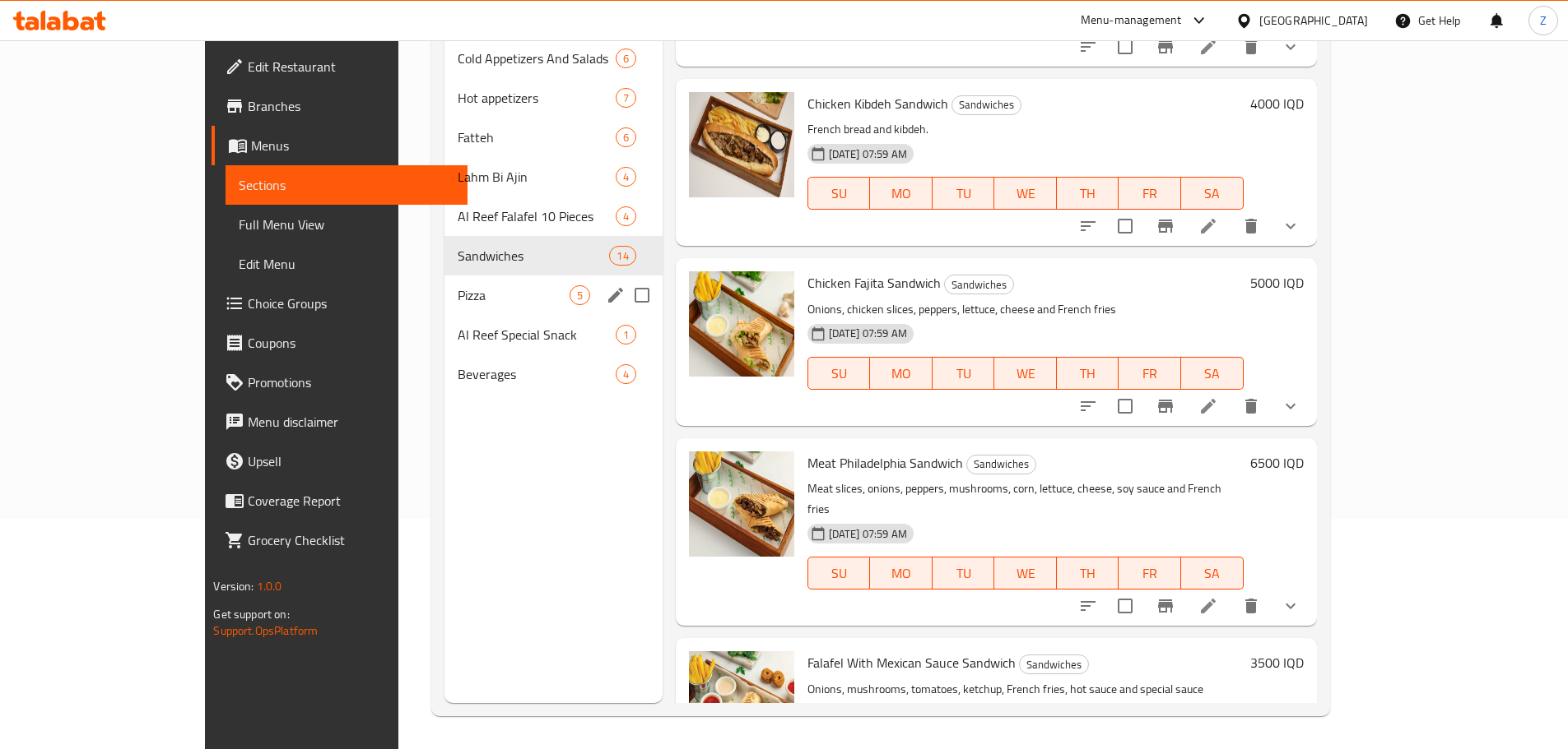
click at [458, 285] on span "Pizza" at bounding box center [513, 295] width 112 height 20
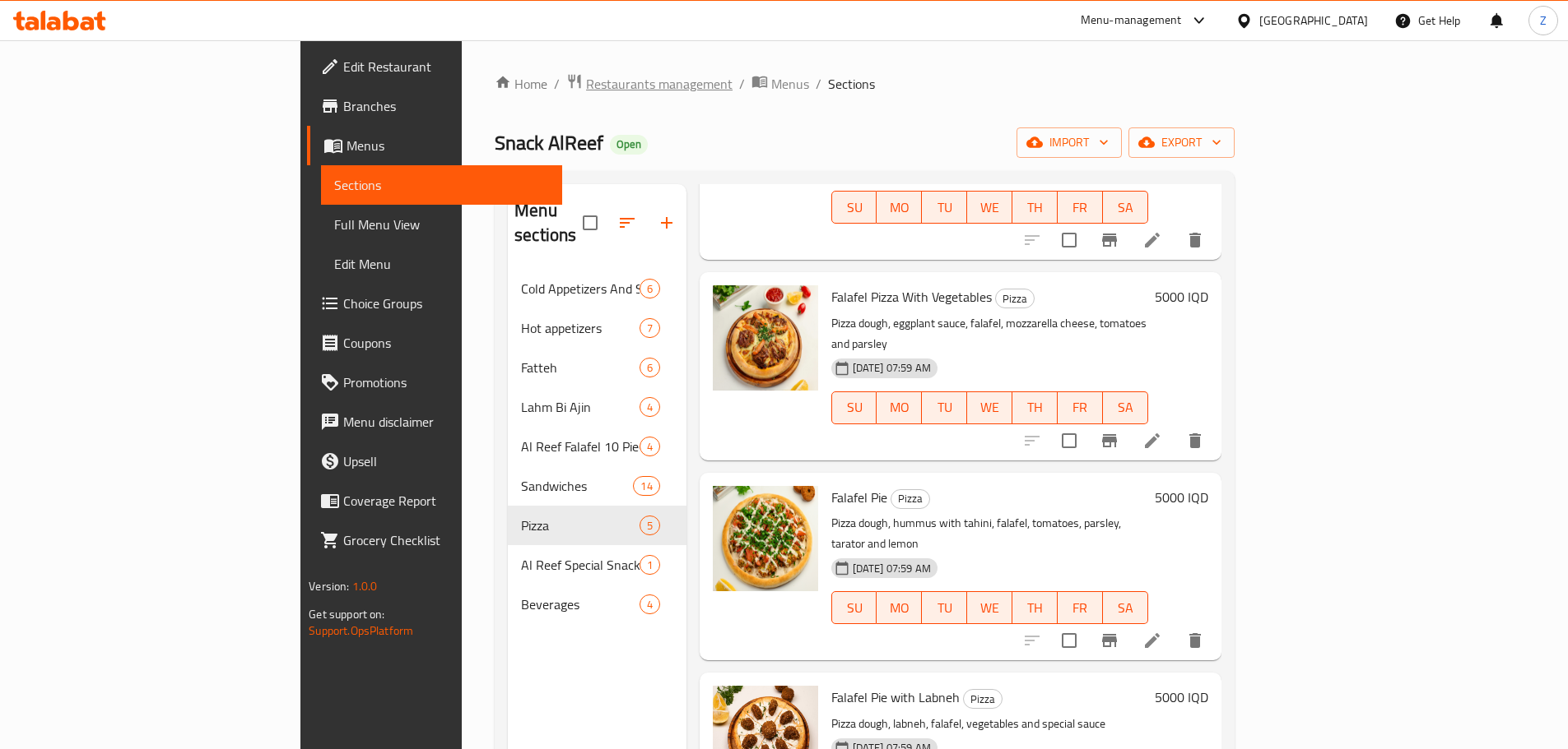
click at [586, 77] on span "Restaurants management" at bounding box center [659, 84] width 147 height 20
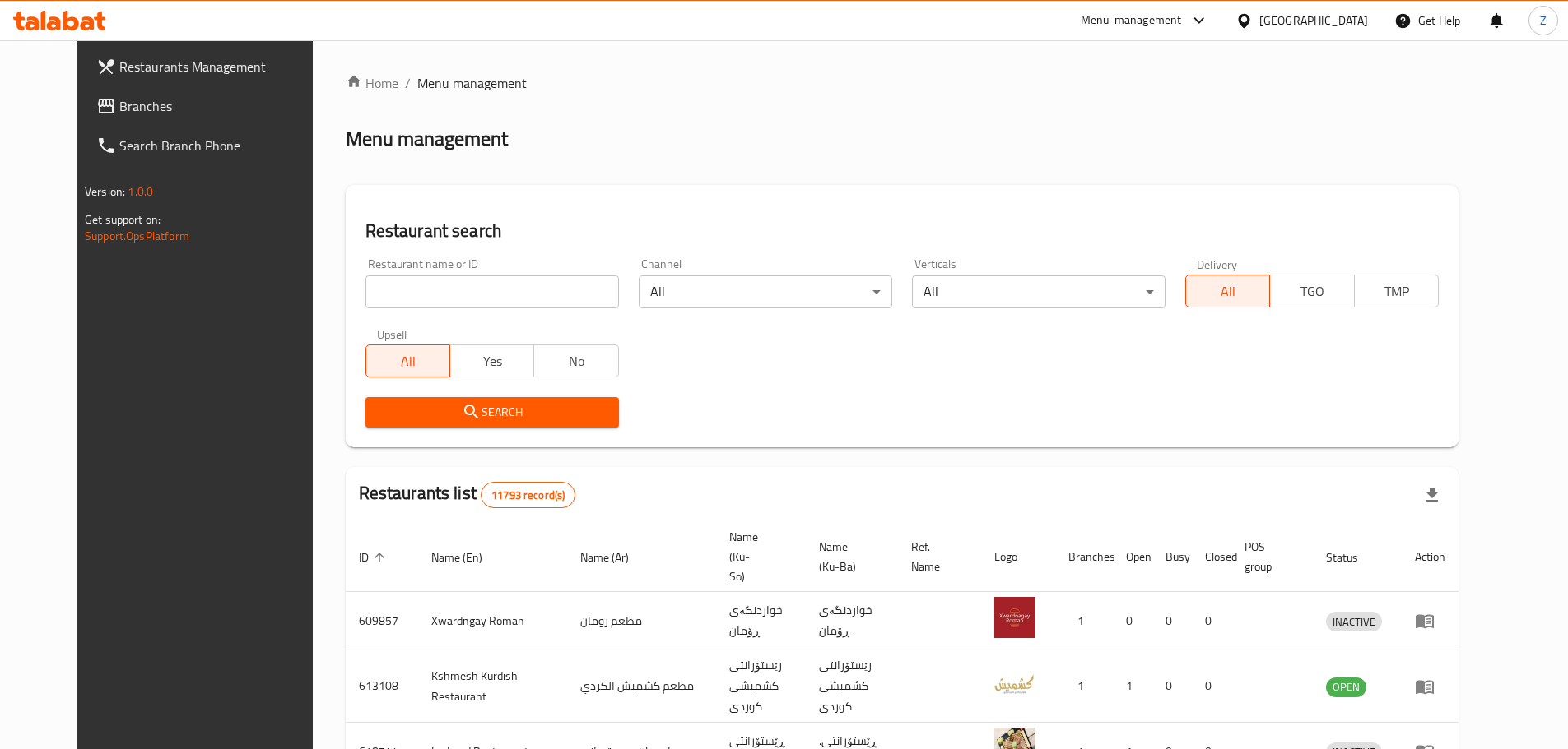
click at [472, 268] on div "Restaurant name or ID Restaurant name or ID" at bounding box center [492, 282] width 253 height 50
click at [465, 294] on input "search" at bounding box center [492, 292] width 253 height 33
paste input "762357"
type input "762357"
click at [487, 436] on div "Restaurant search Restaurant name or ID 762357 Restaurant name or ID Channel Al…" at bounding box center [902, 316] width 1113 height 262
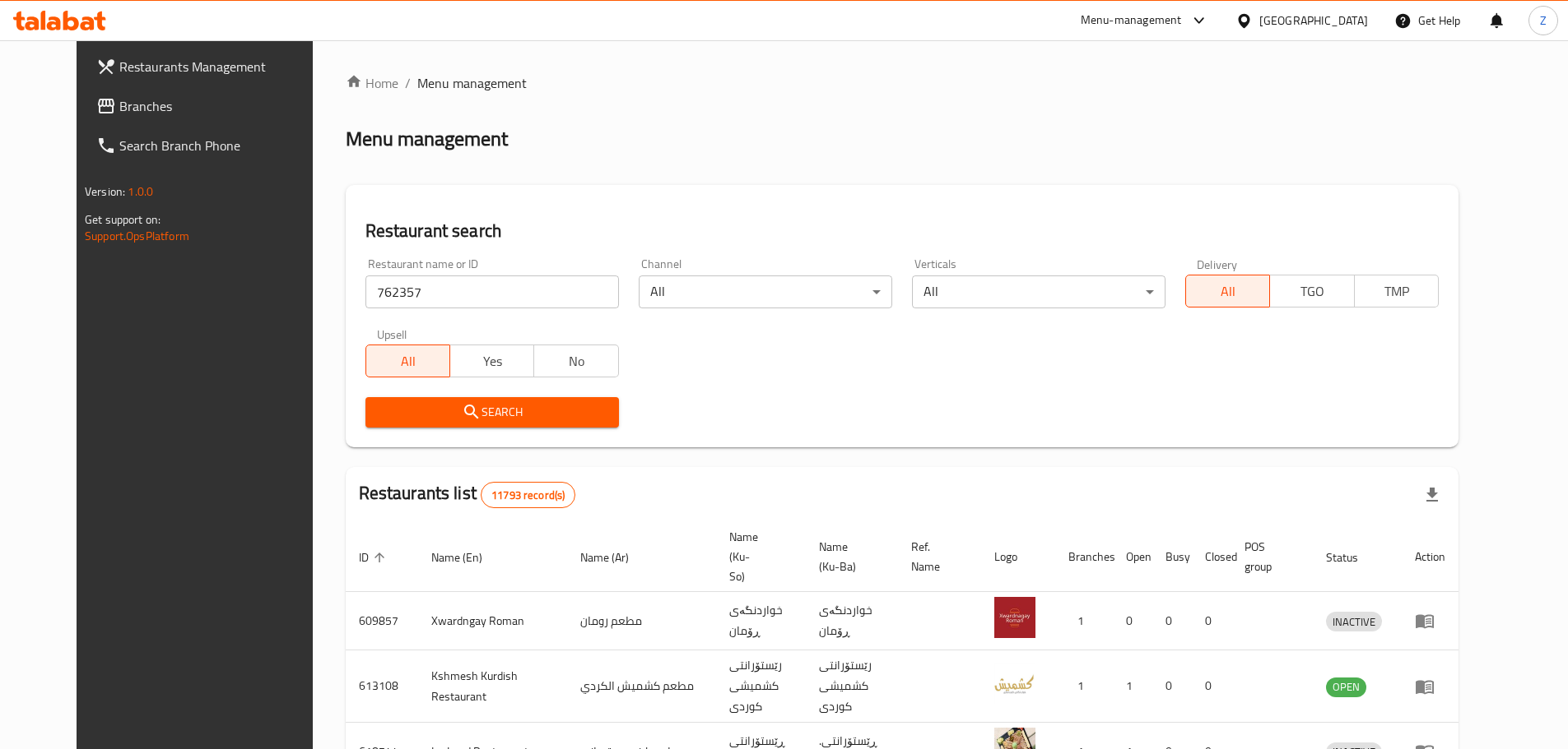
click at [496, 415] on span "Search" at bounding box center [491, 412] width 227 height 21
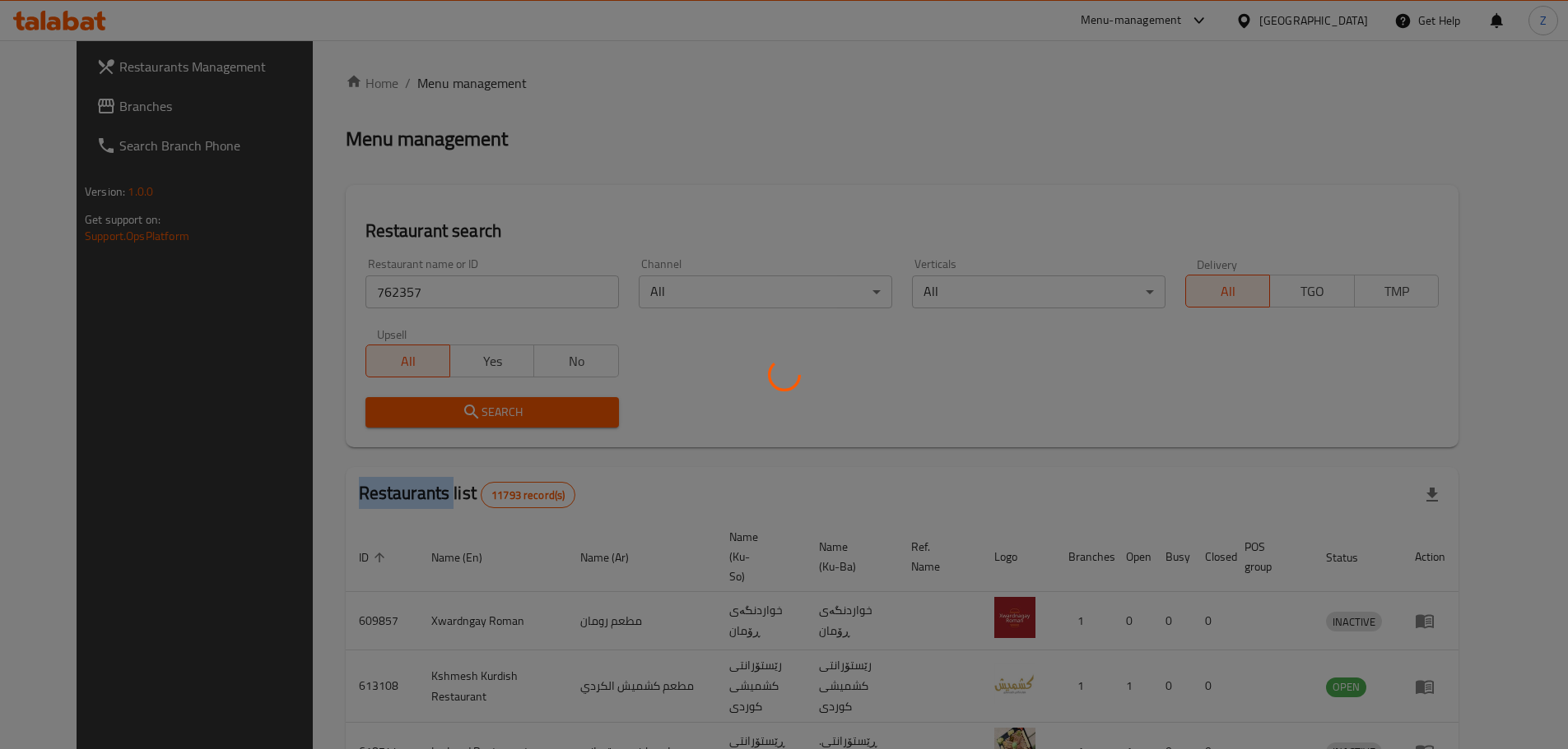
click at [496, 415] on div at bounding box center [784, 374] width 1568 height 749
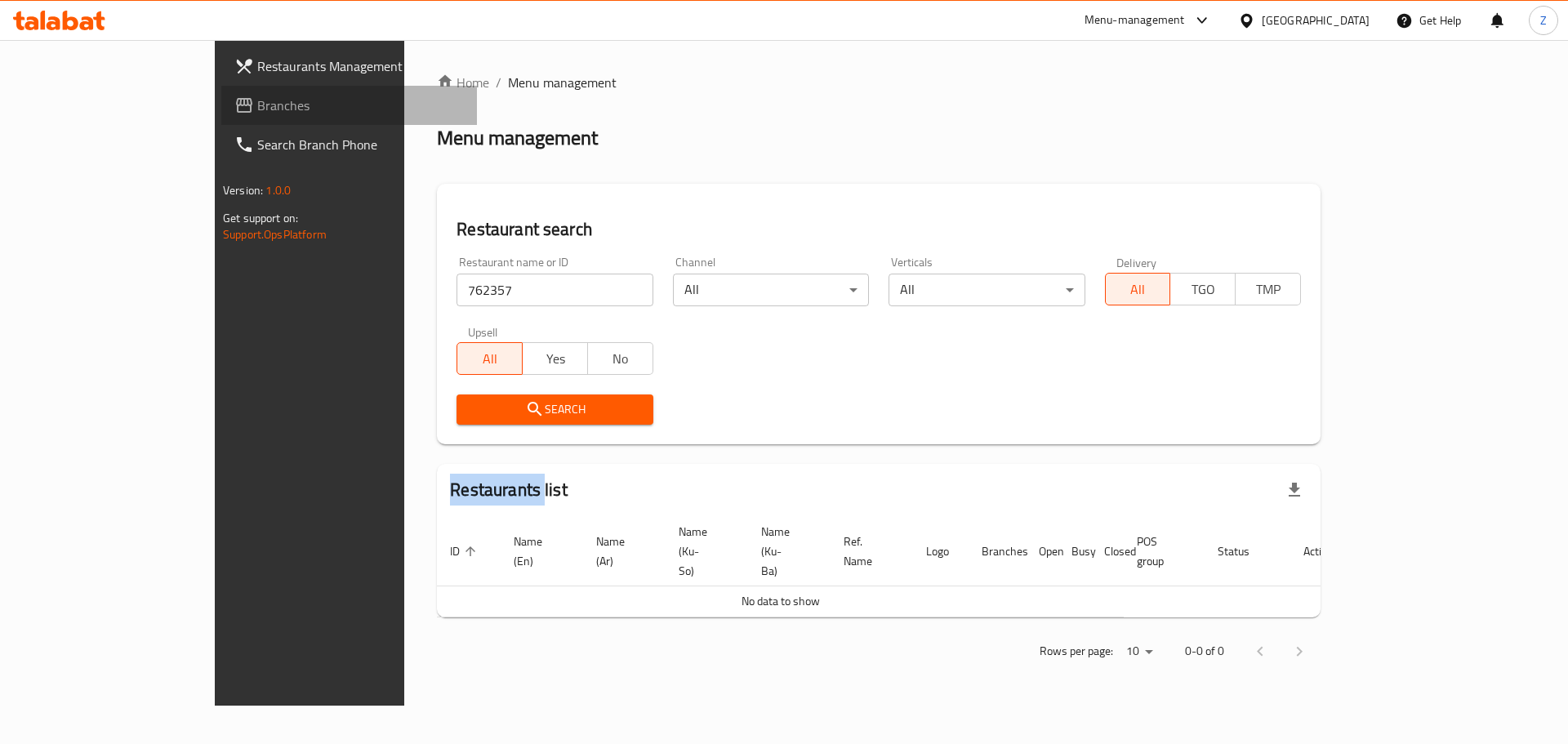
click at [257, 105] on span "Branches" at bounding box center [360, 106] width 206 height 20
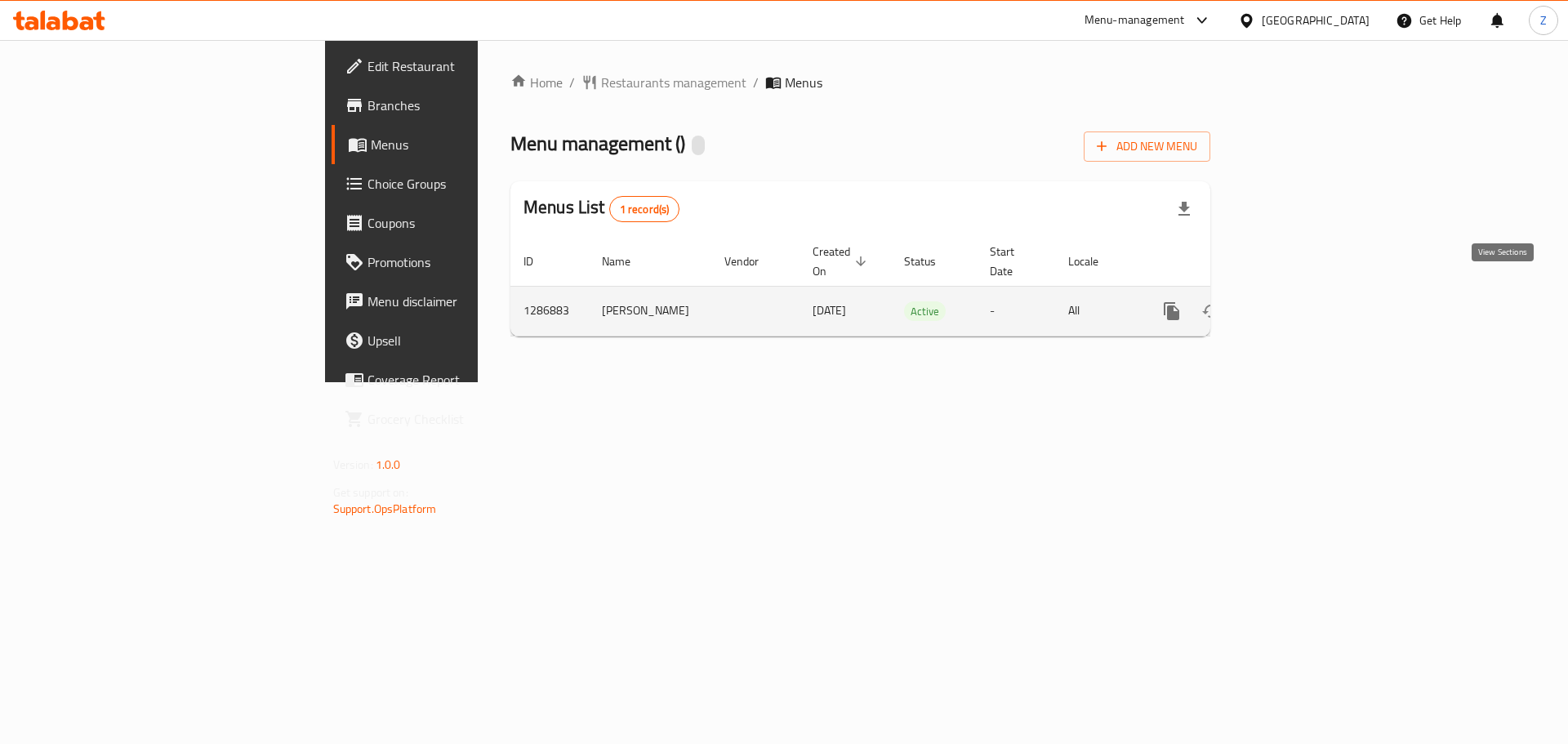
click at [1299, 301] on icon "enhanced table" at bounding box center [1290, 311] width 20 height 20
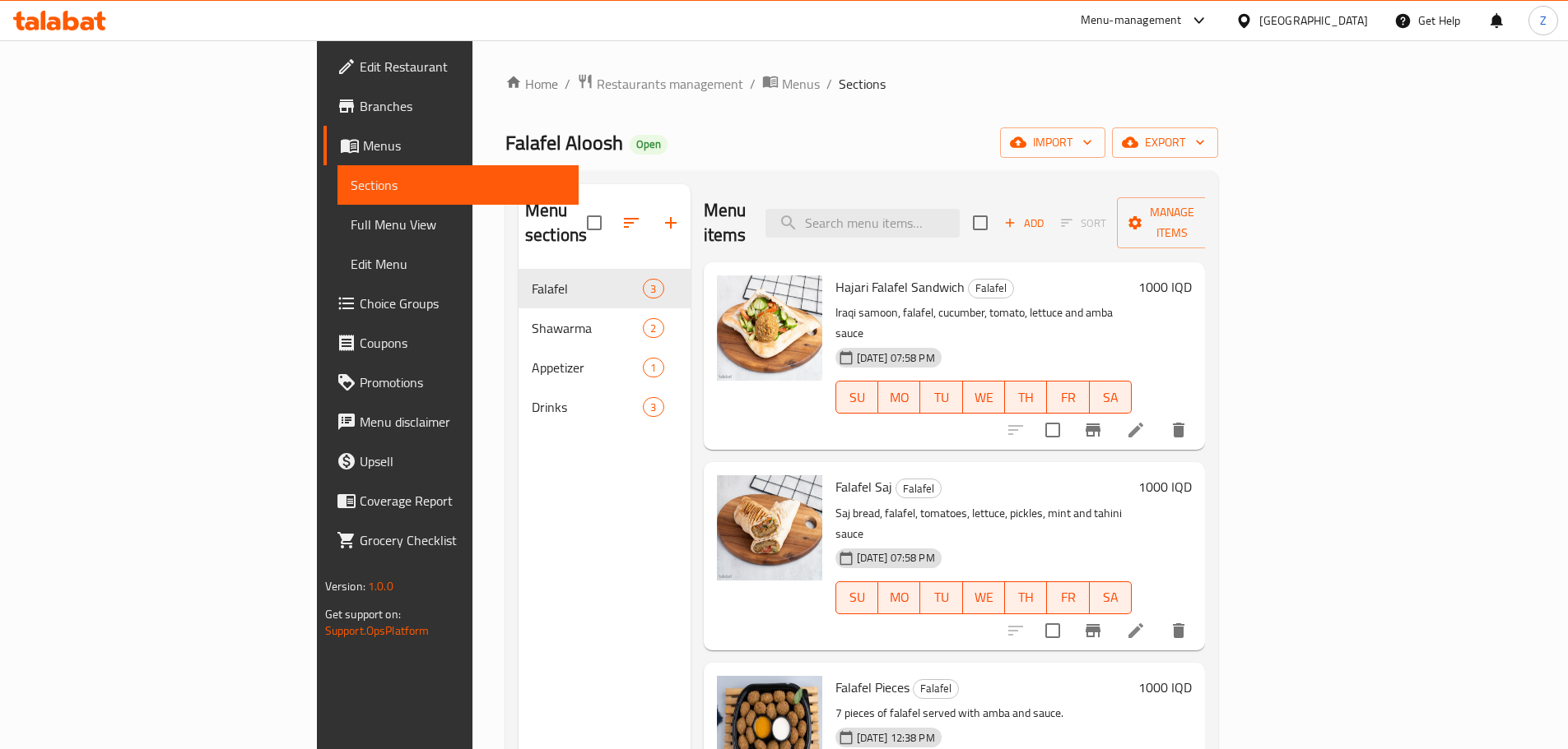
click at [1191, 275] on h6 "1000 IQD" at bounding box center [1165, 286] width 54 height 23
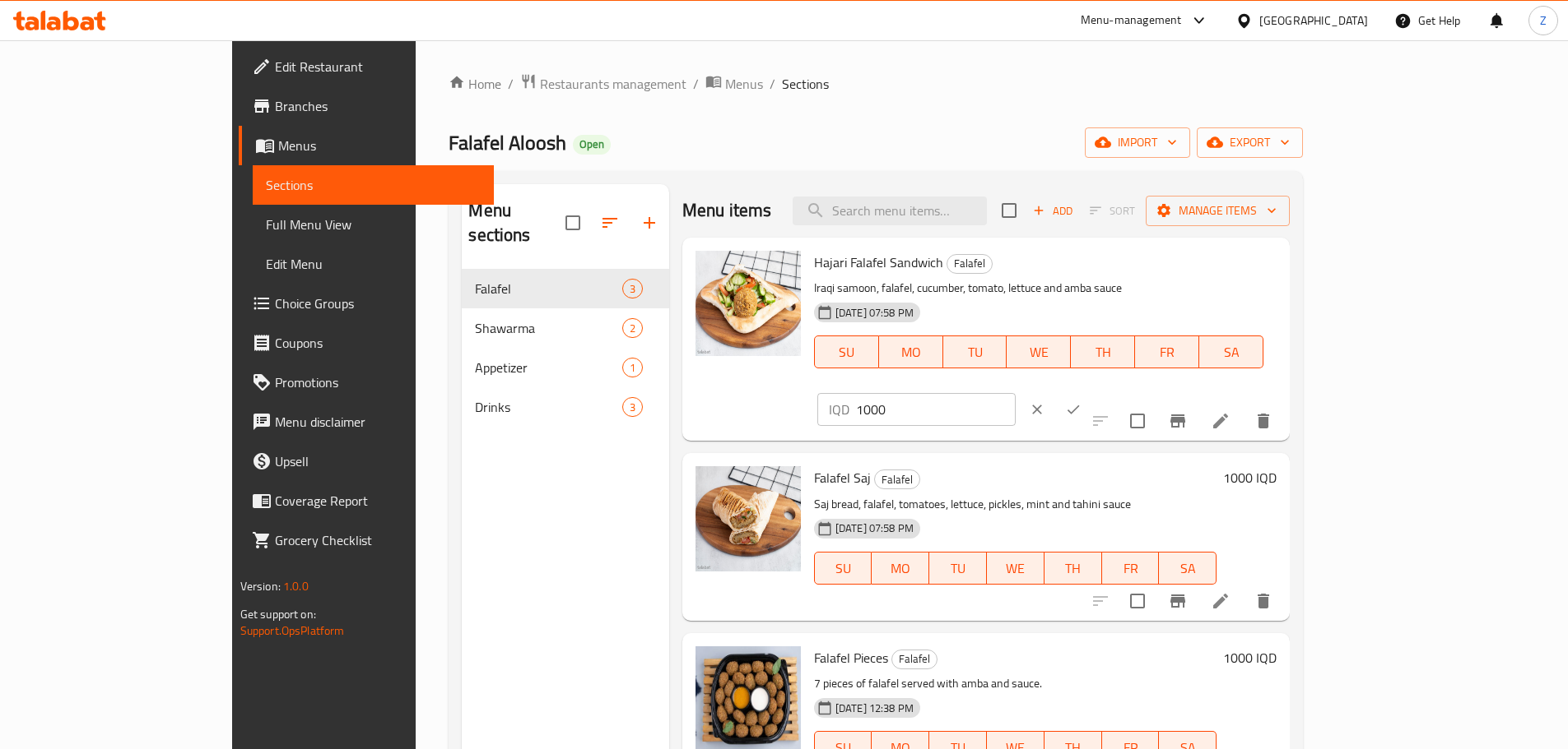
click at [1016, 394] on input "1000" at bounding box center [935, 410] width 160 height 33
type input "1250"
click at [1081, 402] on icon "ok" at bounding box center [1073, 410] width 16 height 16
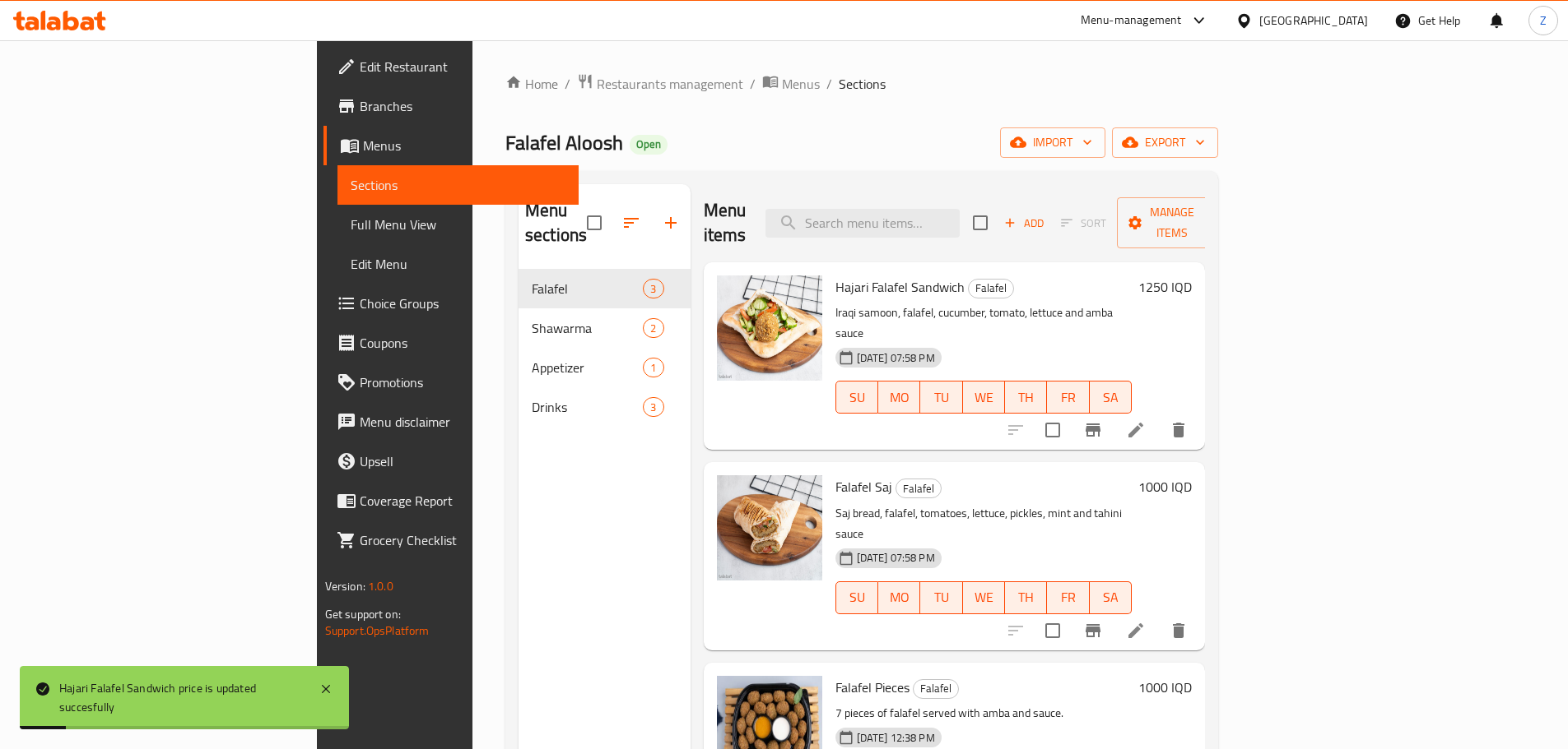
click at [1191, 476] on h6 "1000 IQD" at bounding box center [1165, 487] width 54 height 23
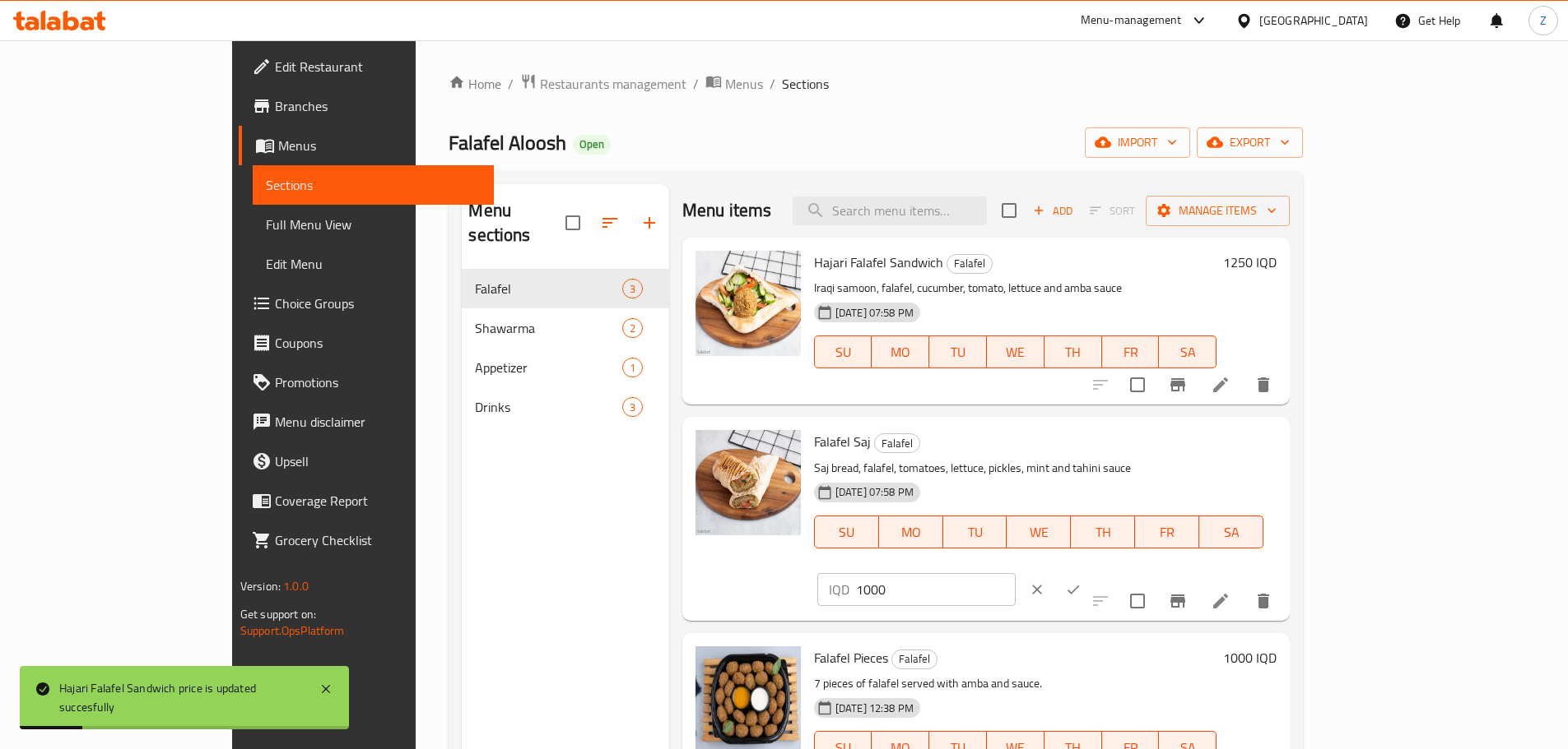
click at [1016, 573] on input "1000" at bounding box center [935, 590] width 160 height 33
type input "1250"
click at [1091, 571] on button "ok" at bounding box center [1073, 590] width 36 height 36
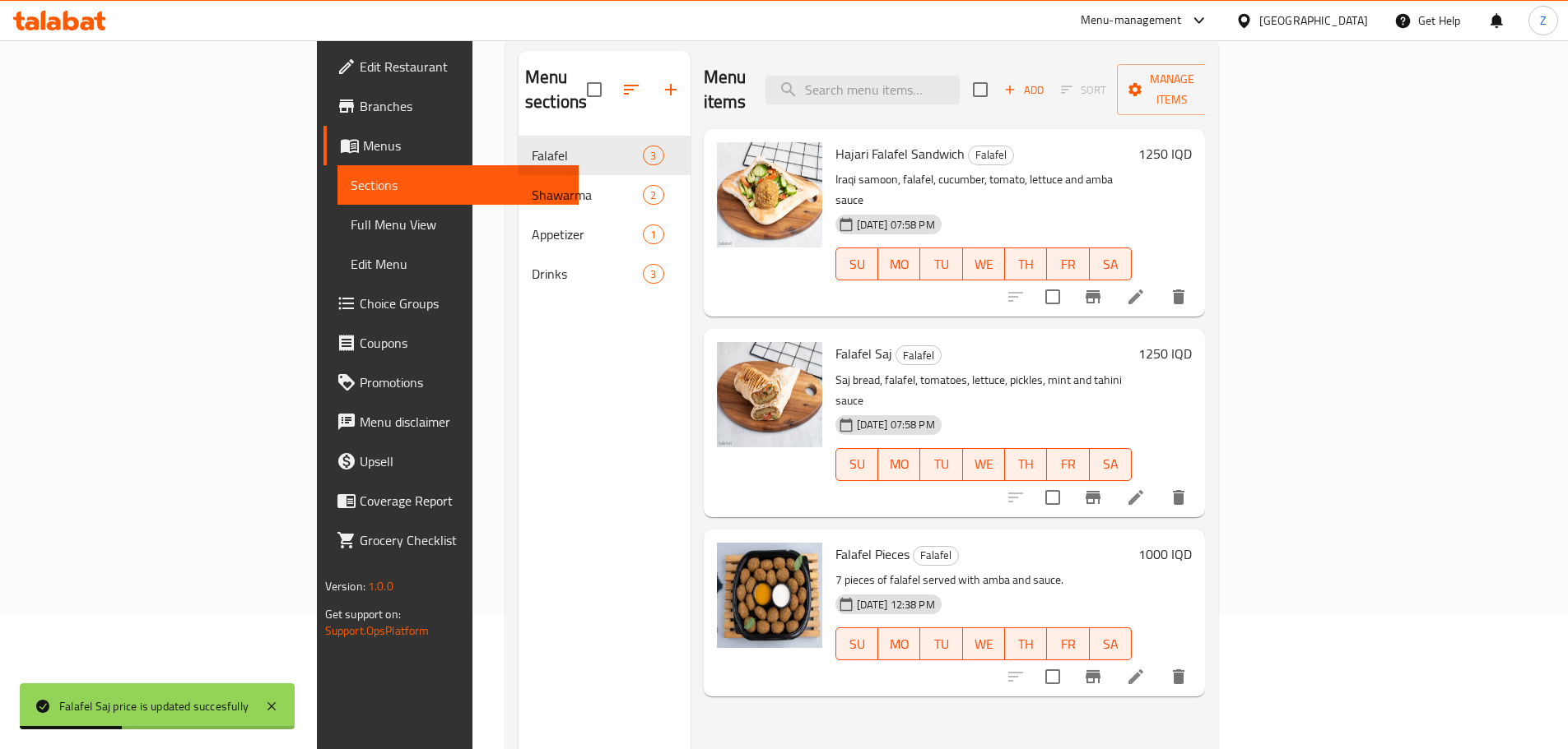
scroll to position [66, 0]
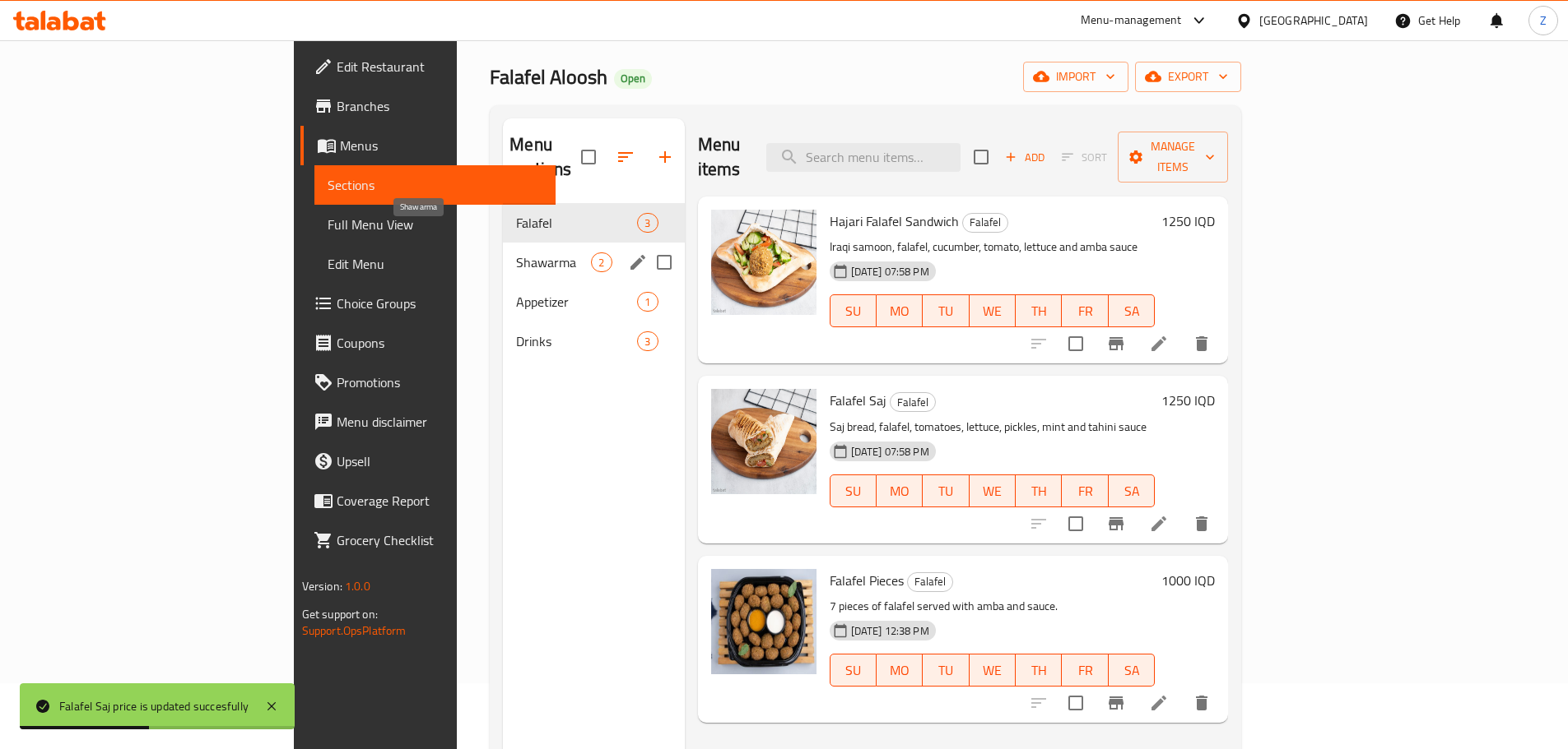
click at [516, 252] on span "Shawarma" at bounding box center [553, 262] width 75 height 20
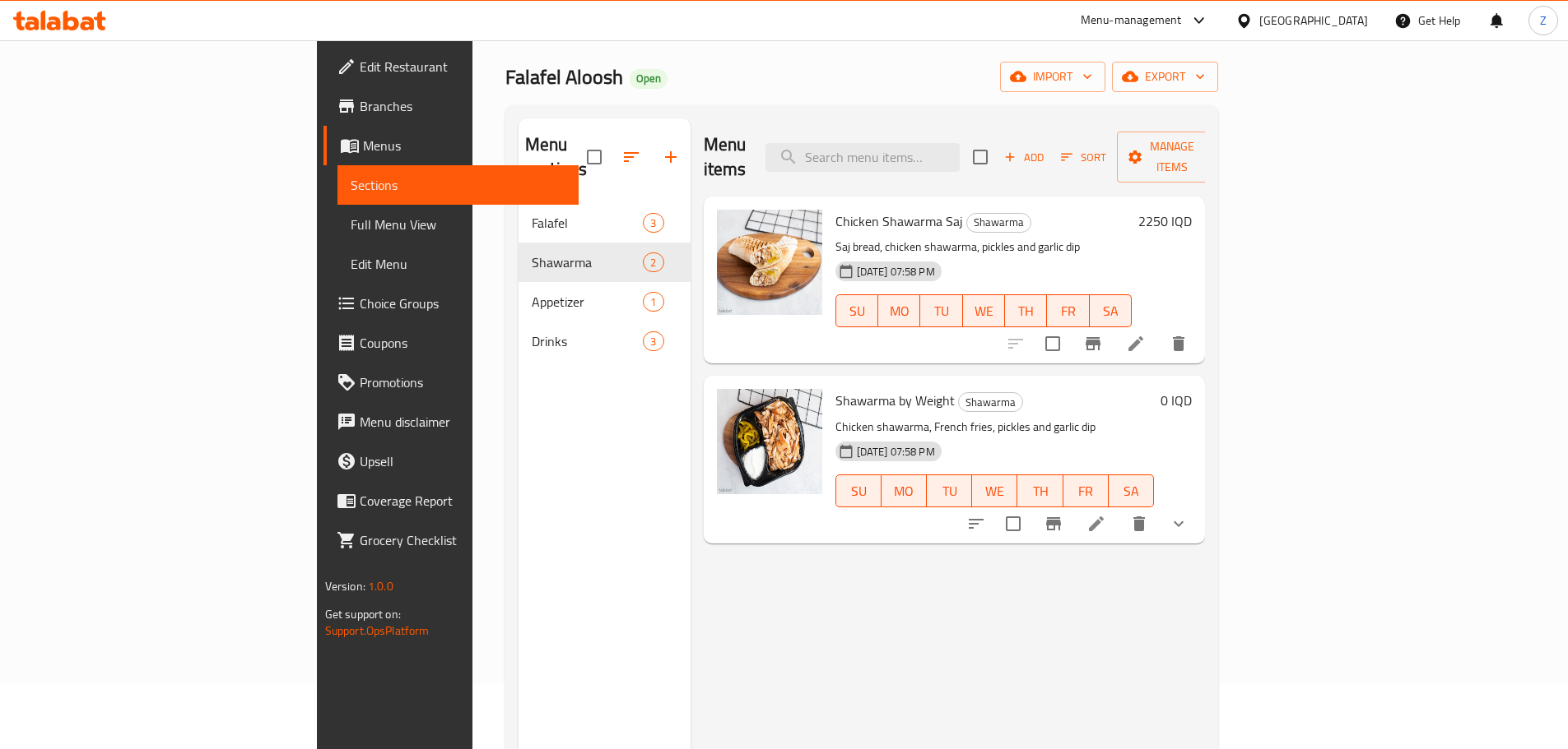
click at [1191, 210] on h6 "2250 IQD" at bounding box center [1165, 221] width 54 height 23
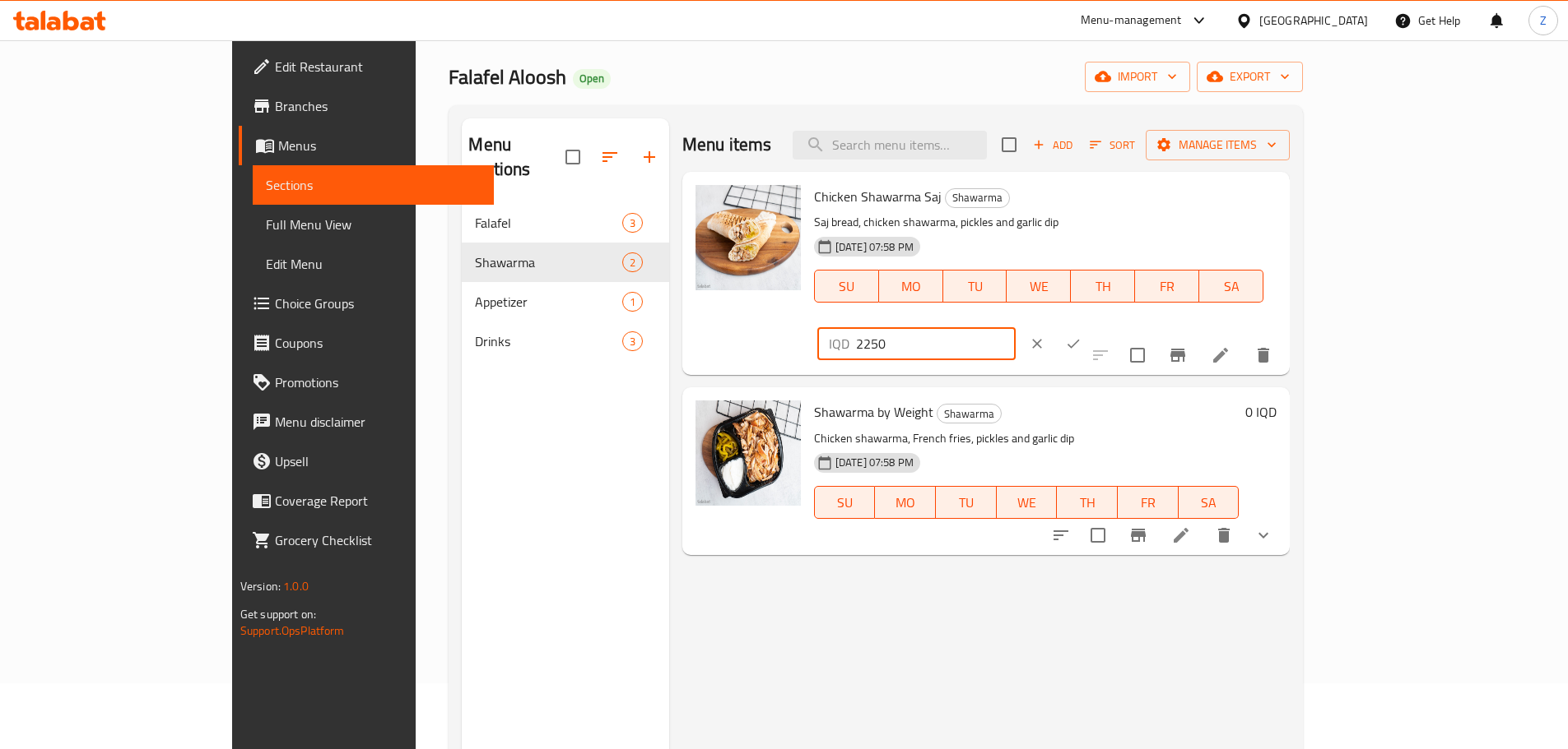
drag, startPoint x: 1311, startPoint y: 206, endPoint x: 1292, endPoint y: 206, distance: 19.0
click at [1016, 327] on input "2250" at bounding box center [935, 344] width 160 height 33
type input "2500"
click at [1081, 335] on icon "ok" at bounding box center [1073, 344] width 16 height 16
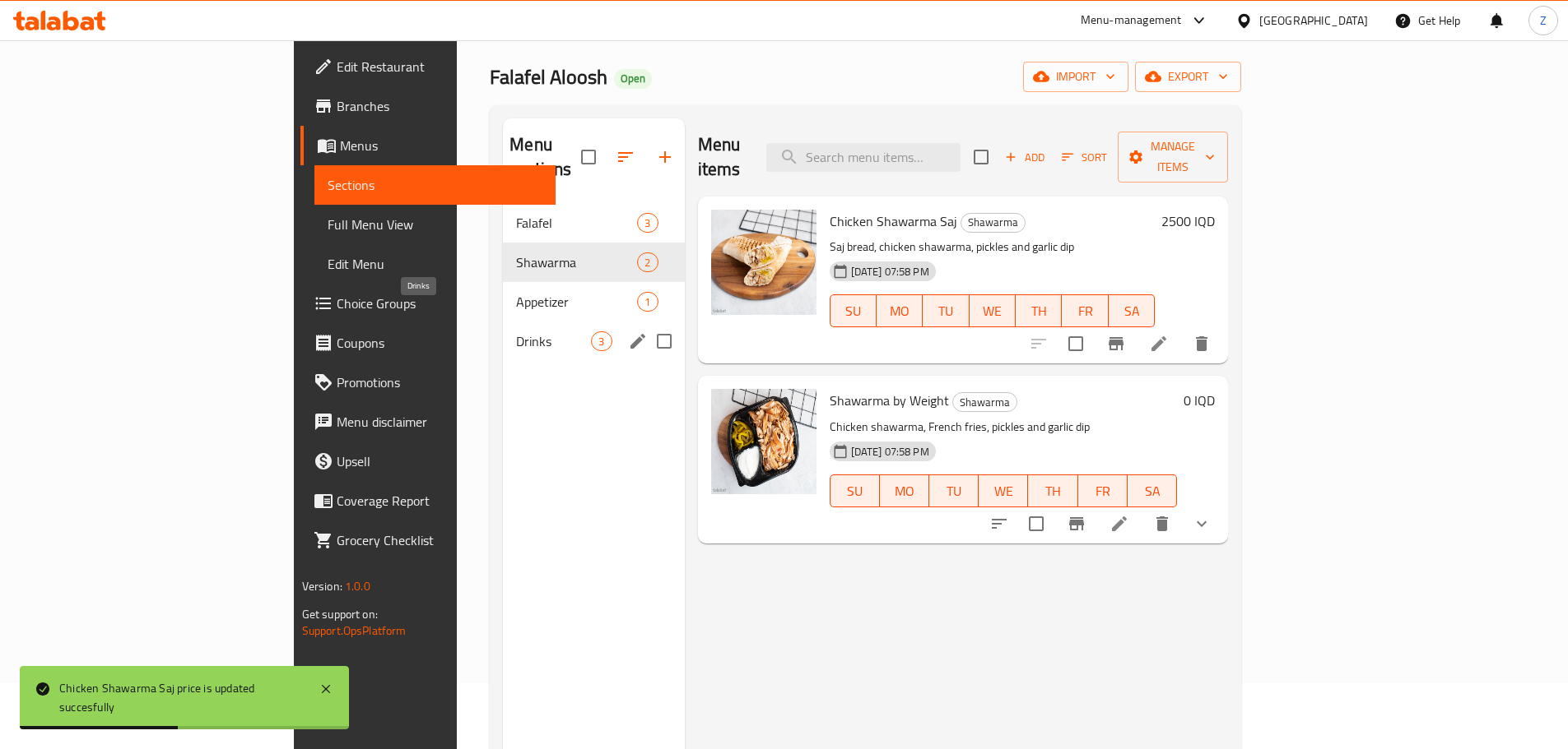
click at [516, 332] on span "Drinks" at bounding box center [553, 342] width 75 height 20
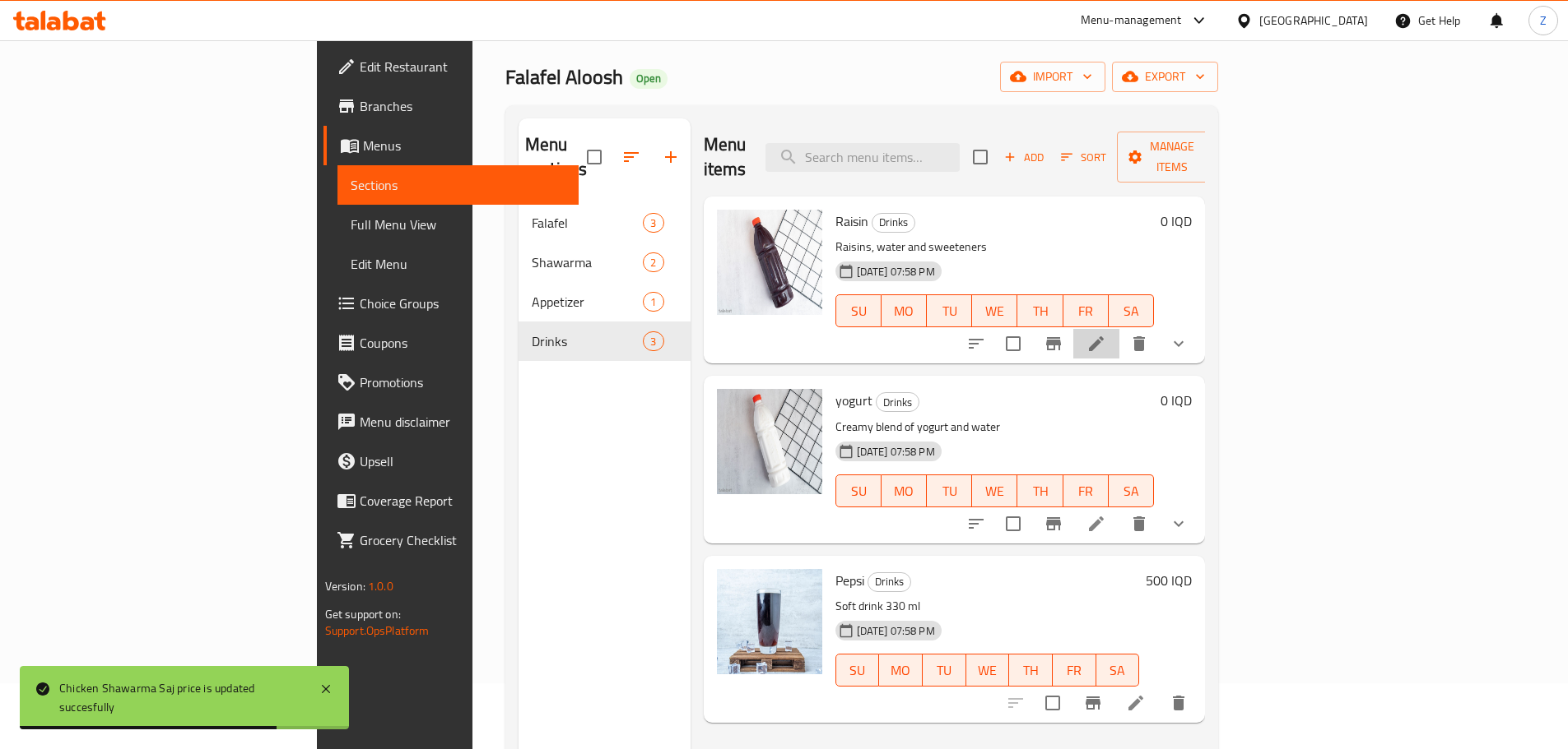
click at [1119, 329] on li at bounding box center [1096, 344] width 46 height 30
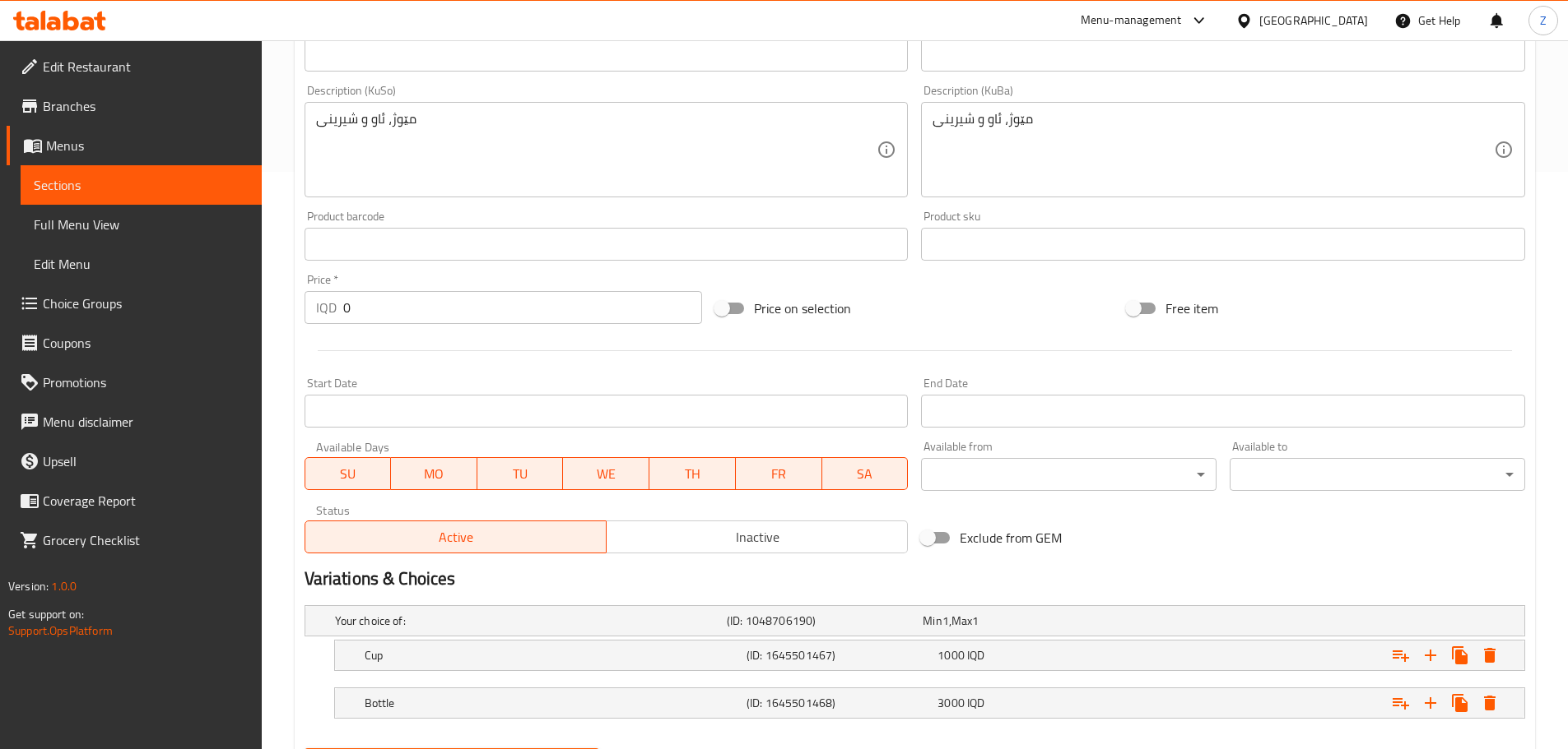
scroll to position [663, 0]
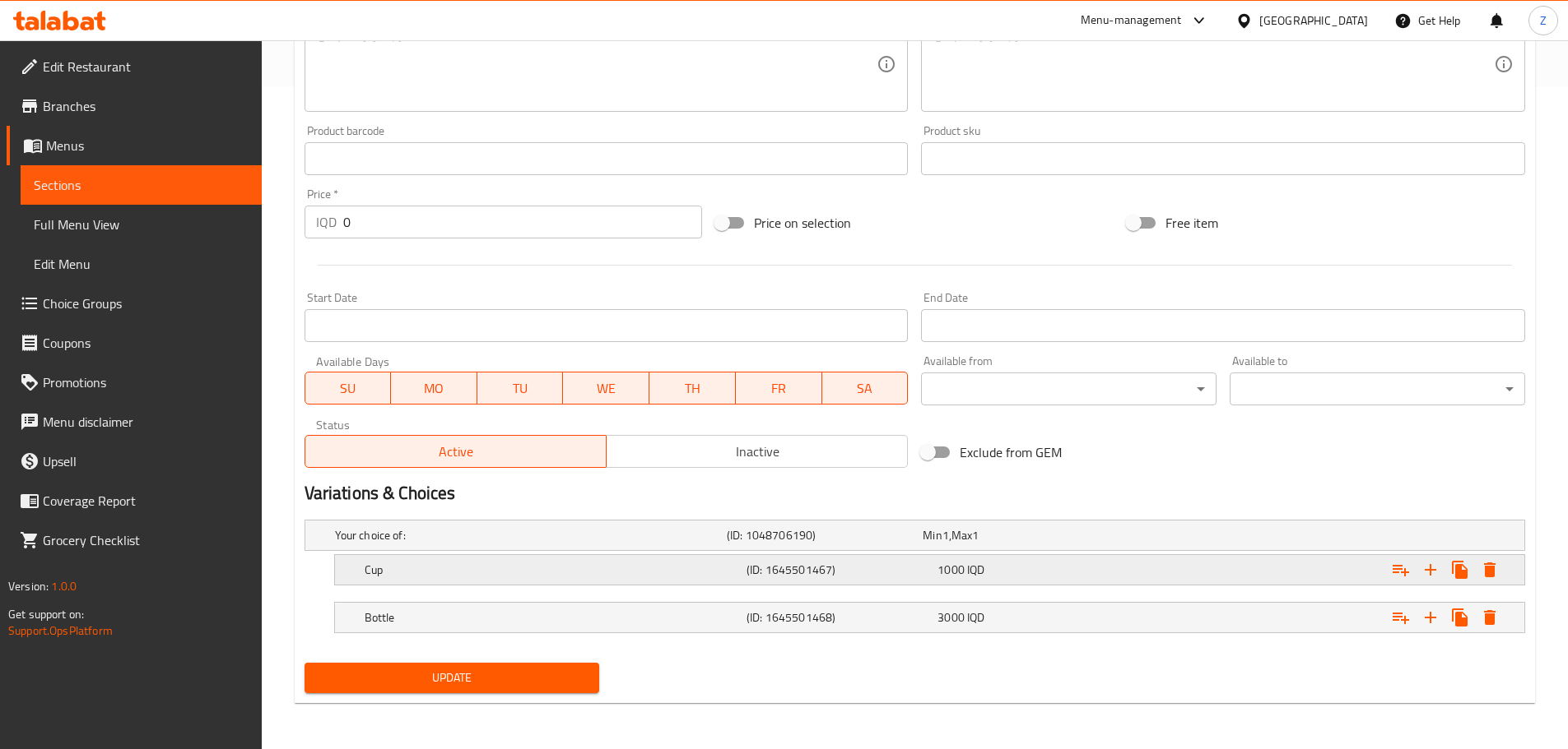
click at [999, 582] on div "Cup (ID: 1645501467) 1000 IQD" at bounding box center [934, 570] width 1147 height 36
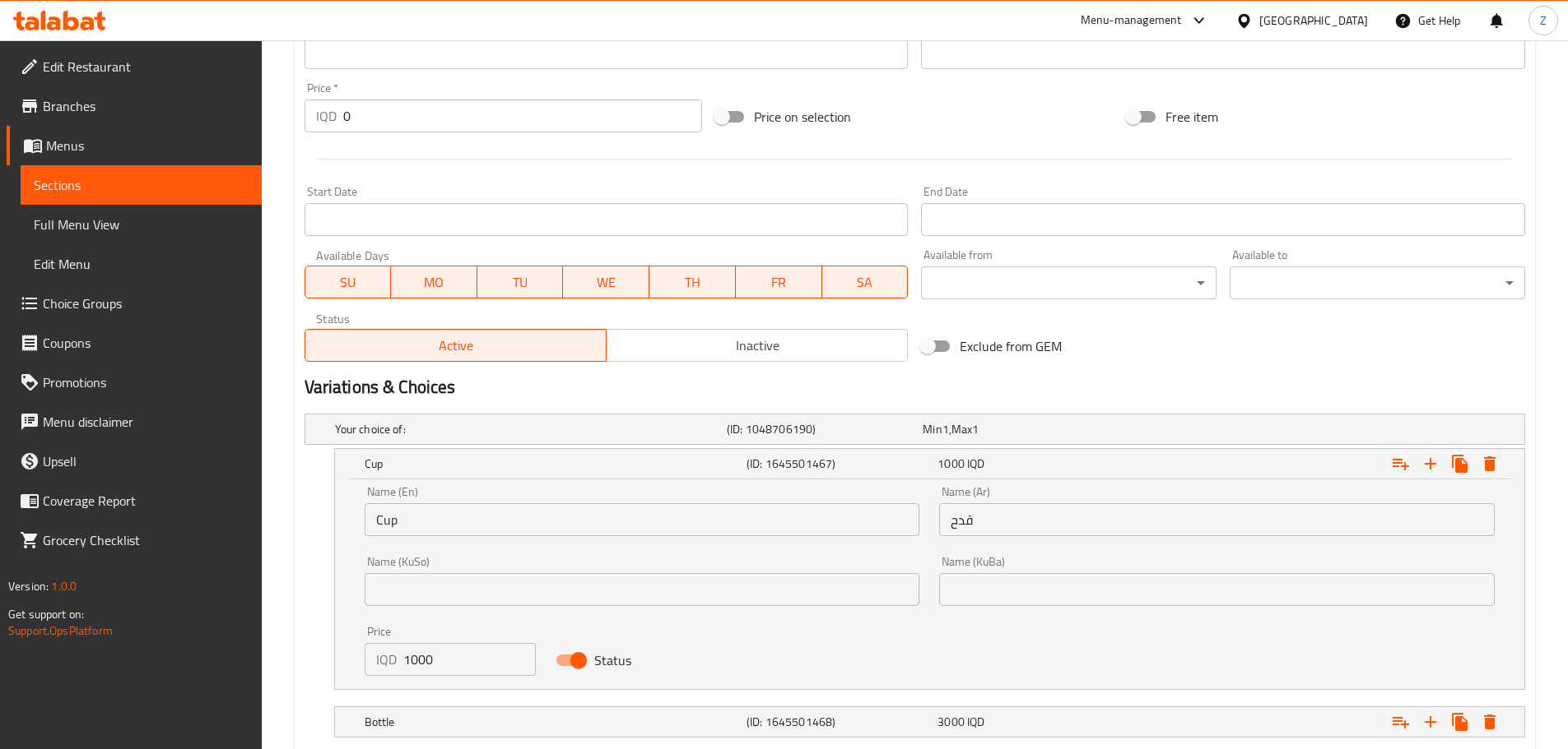
scroll to position [874, 0]
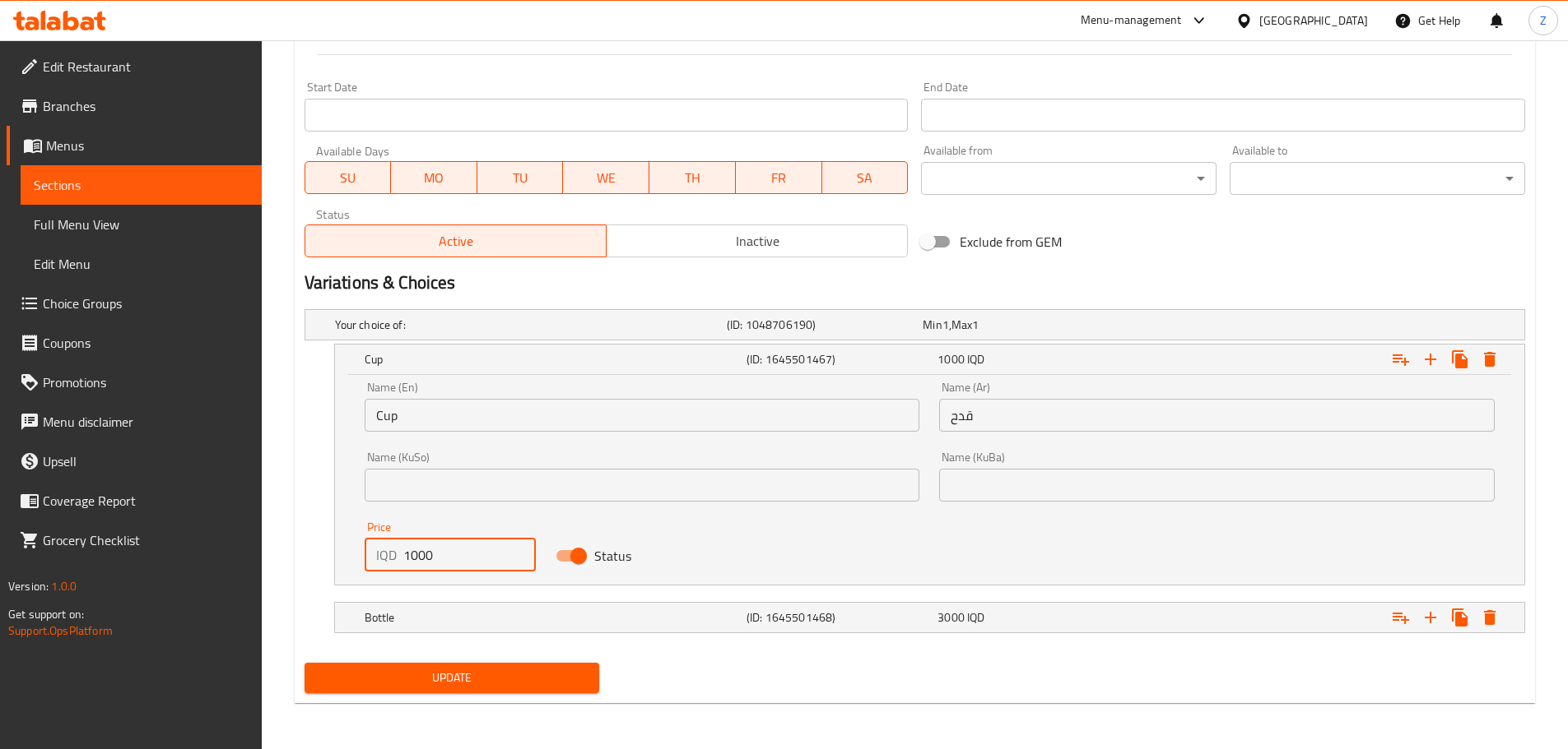
drag, startPoint x: 445, startPoint y: 562, endPoint x: 410, endPoint y: 570, distance: 35.9
click at [410, 570] on input "1000" at bounding box center [469, 555] width 133 height 33
type input "1250"
click at [478, 626] on div "Bottle" at bounding box center [552, 617] width 382 height 23
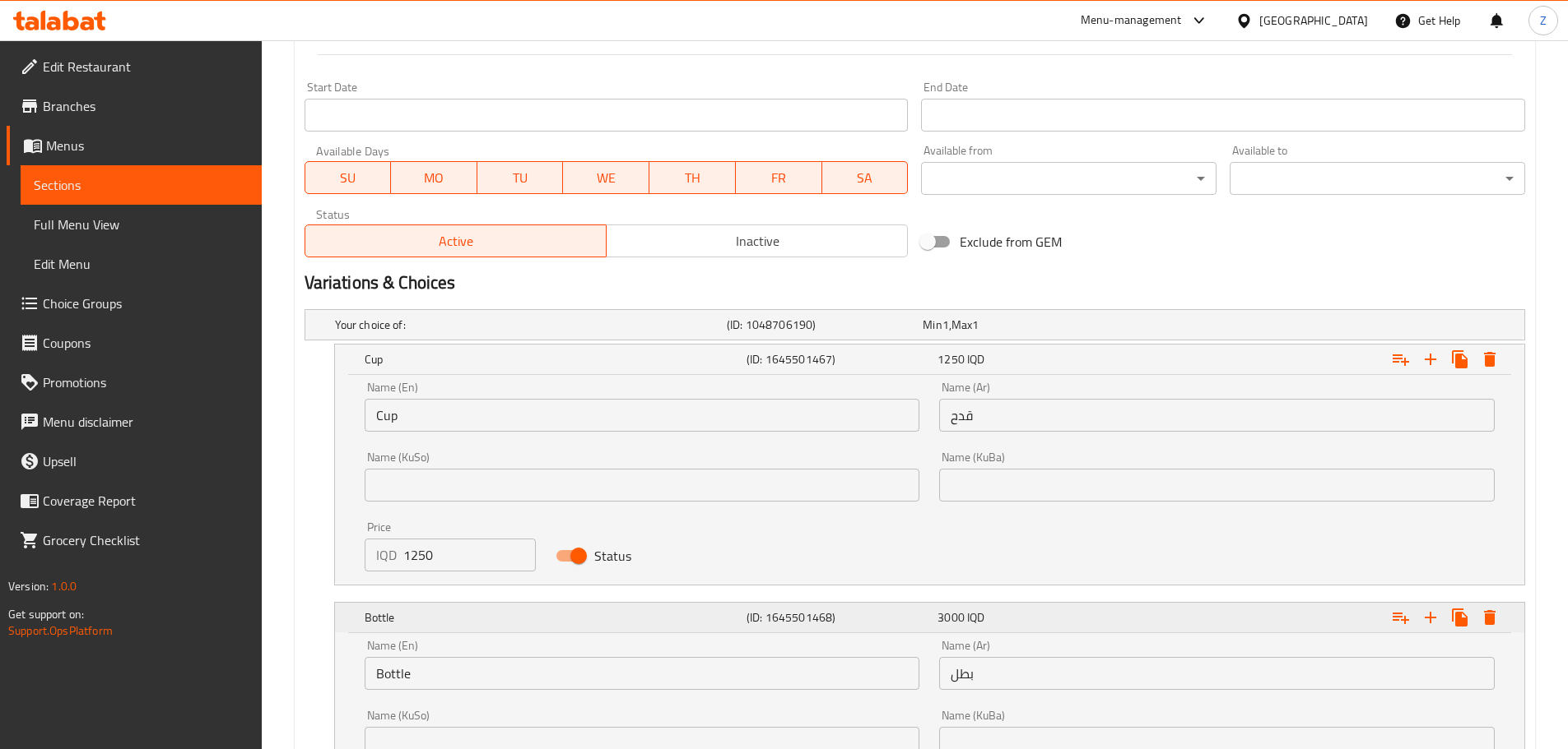
scroll to position [1038, 0]
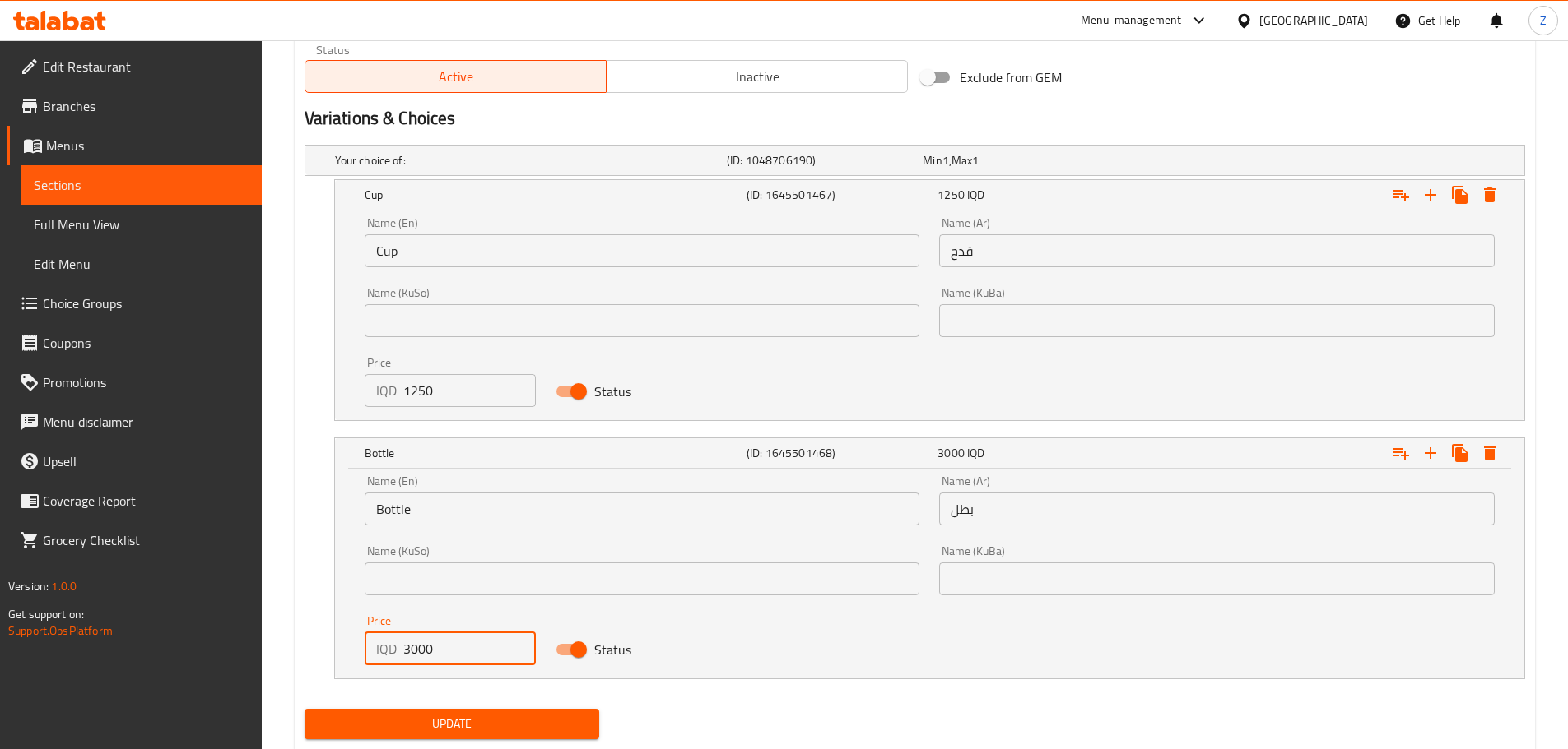
click at [411, 643] on input "3000" at bounding box center [469, 649] width 133 height 33
type input "3500"
click at [463, 715] on span "Update" at bounding box center [451, 724] width 269 height 21
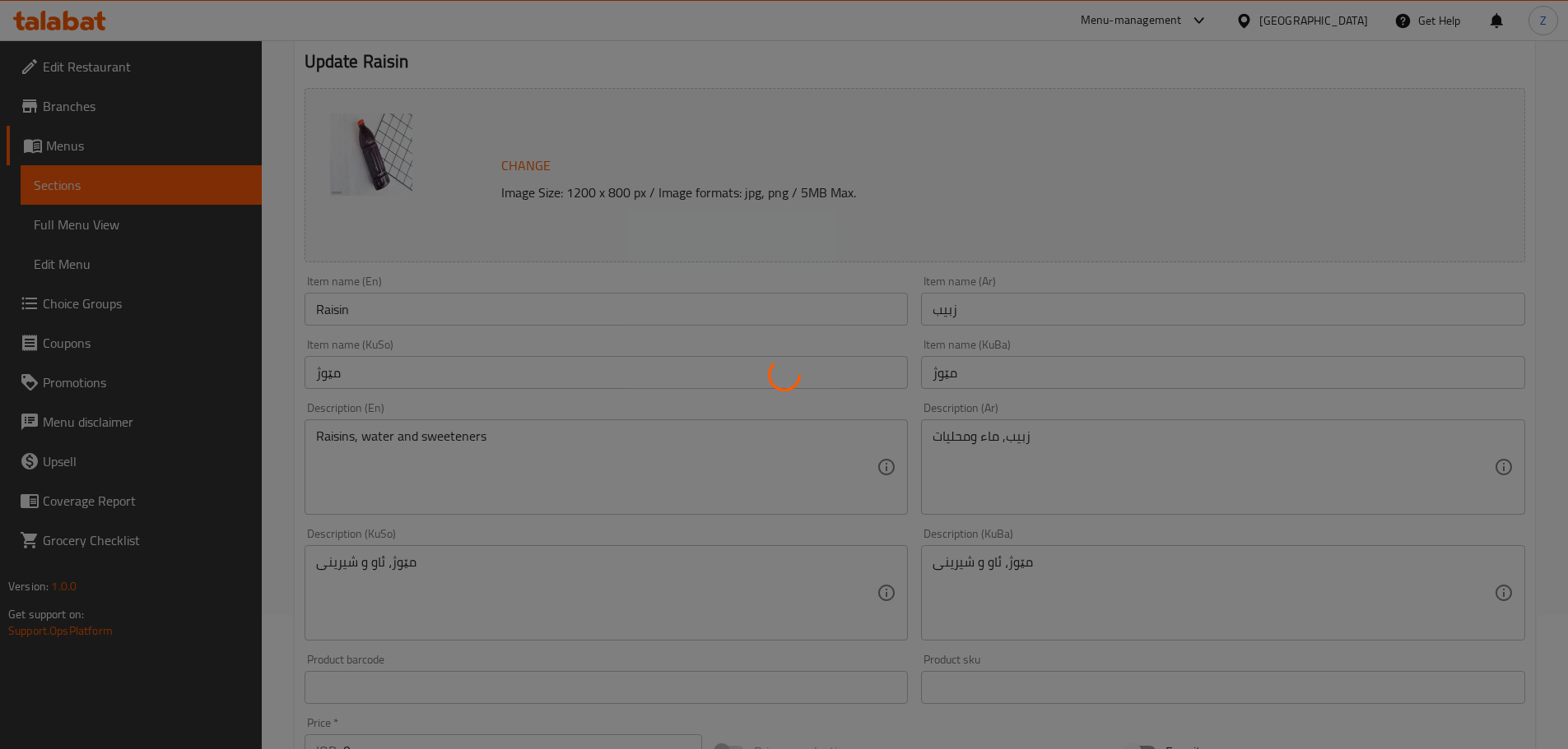
scroll to position [0, 0]
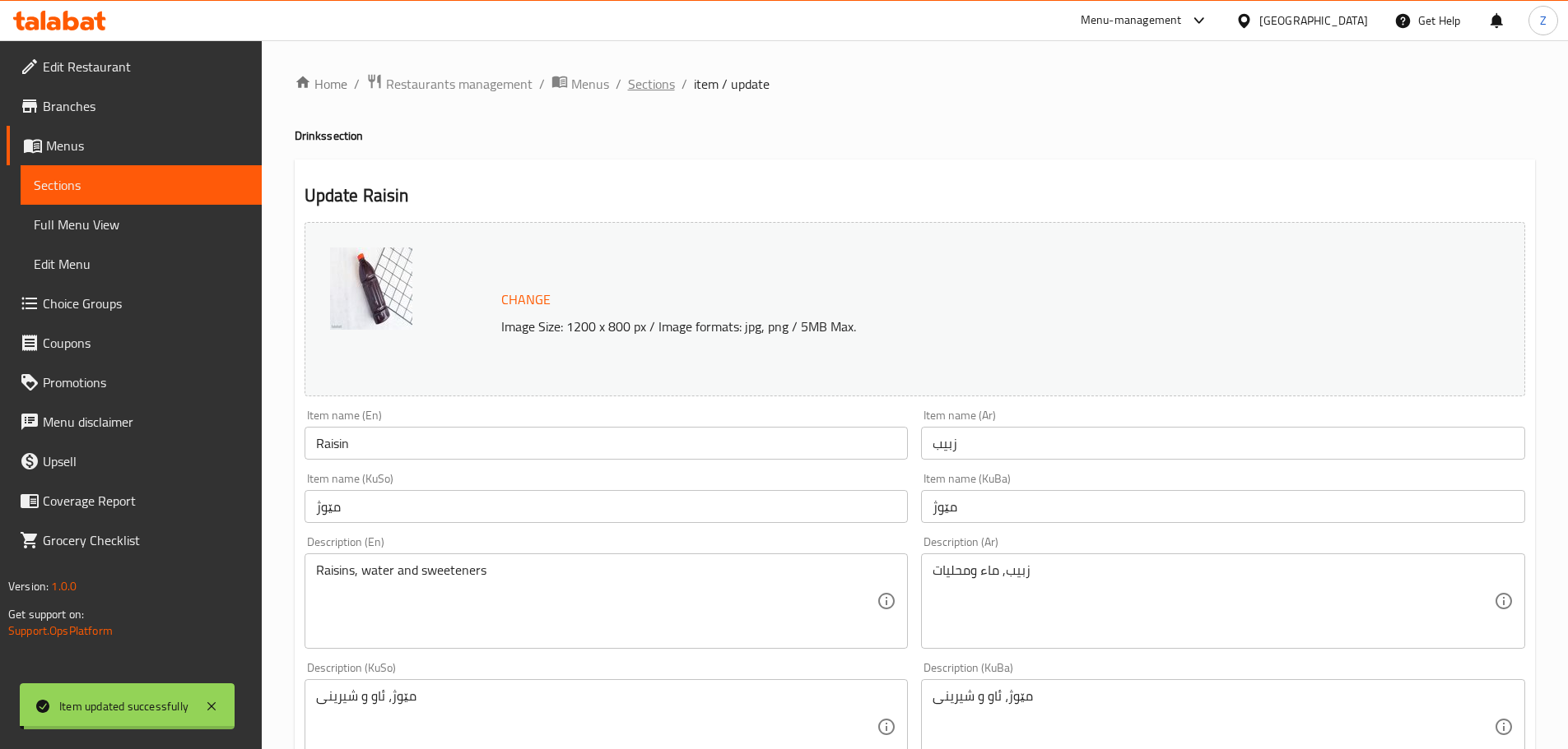
click at [648, 89] on span "Sections" at bounding box center [651, 84] width 46 height 20
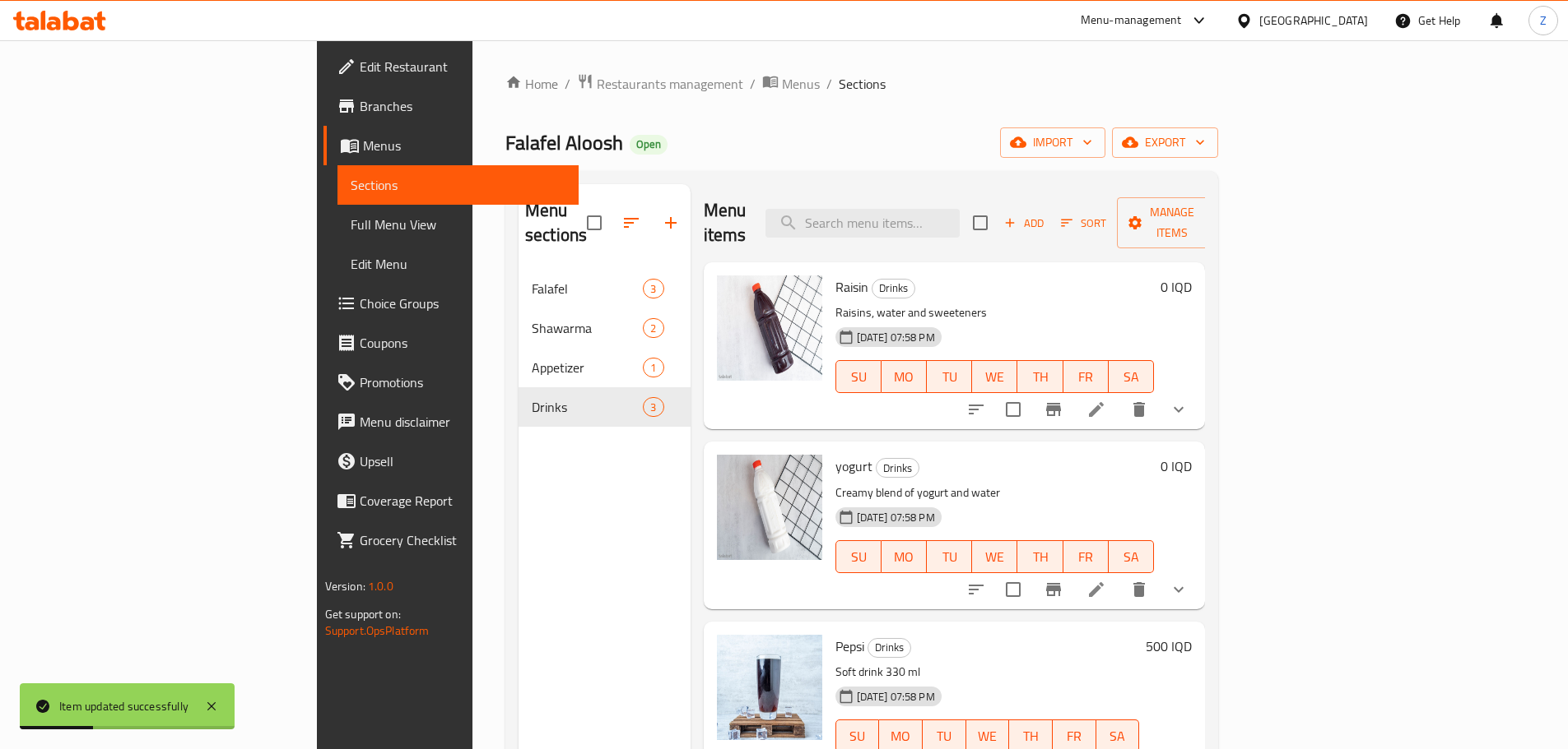
click at [1191, 635] on h6 "500 IQD" at bounding box center [1169, 646] width 46 height 23
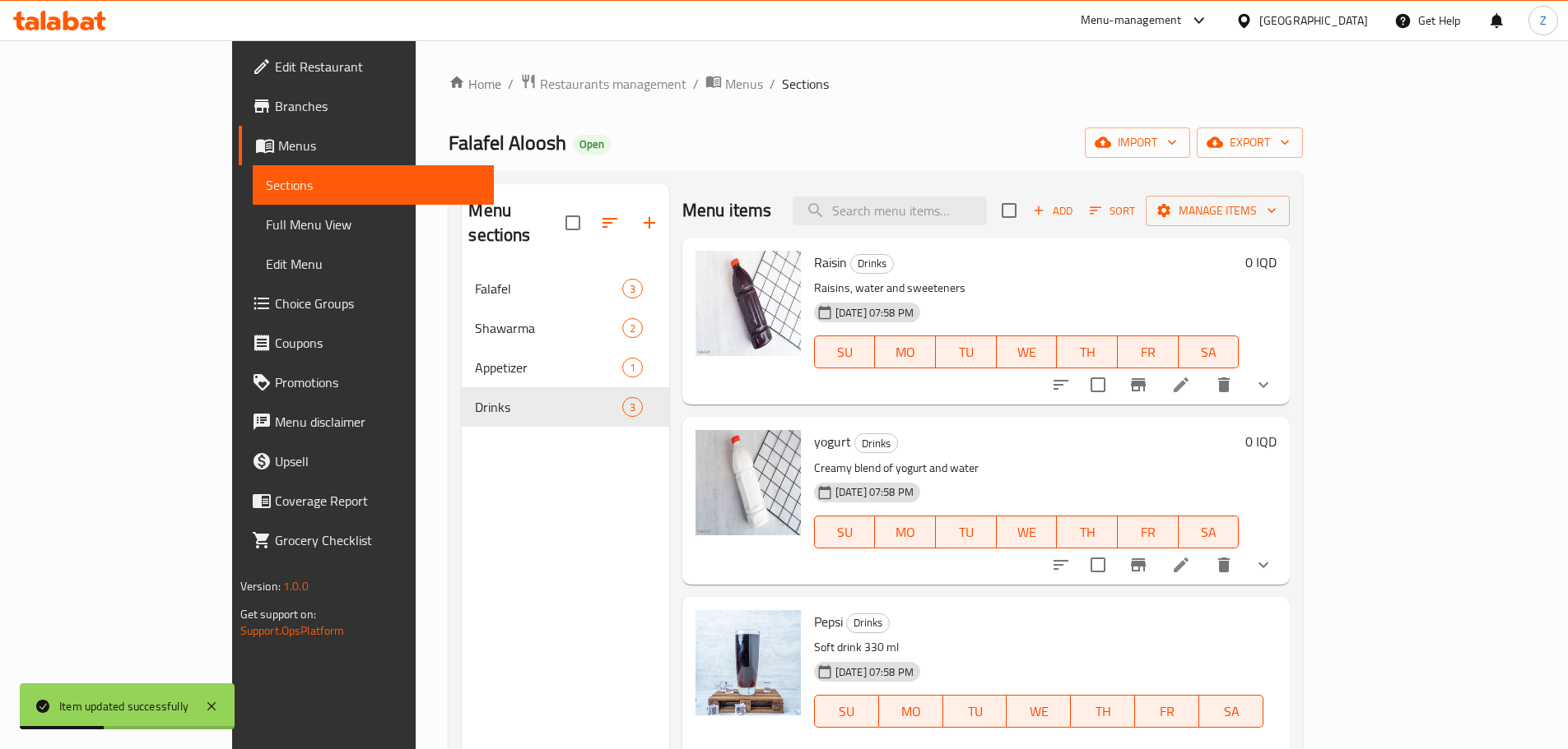
type input "750"
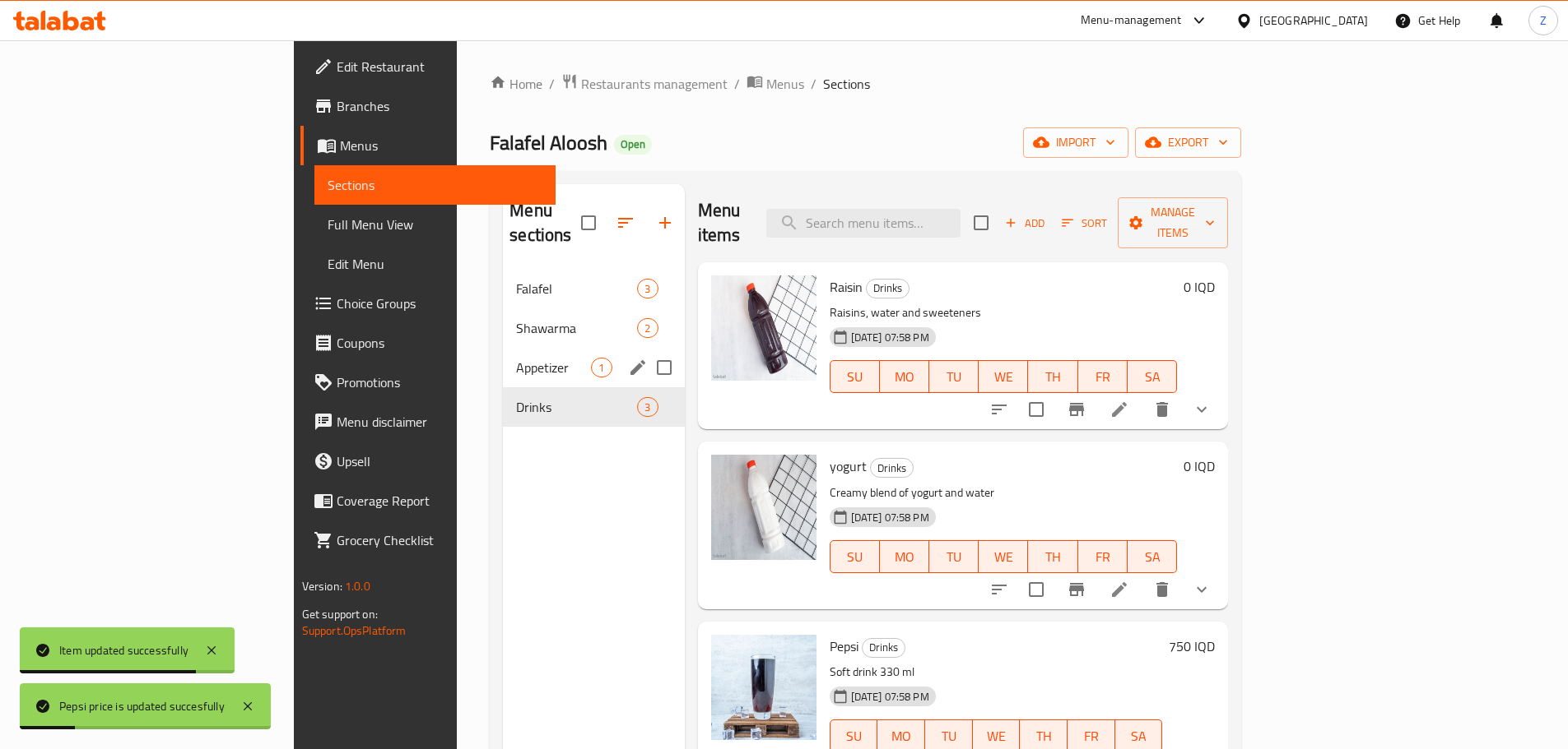
click at [503, 355] on div "Appetizer 1" at bounding box center [593, 367] width 181 height 39
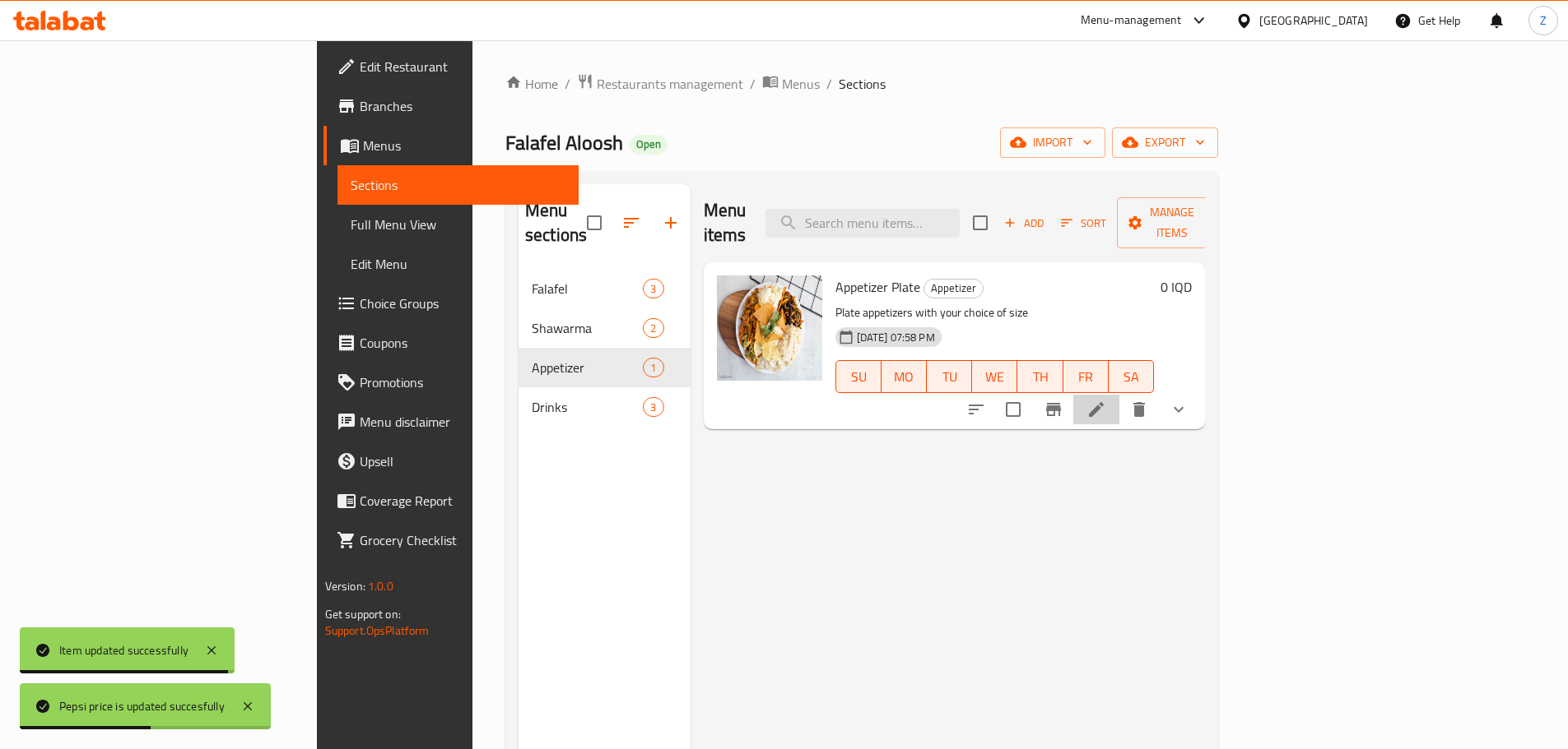
click at [1106, 400] on icon at bounding box center [1097, 410] width 20 height 20
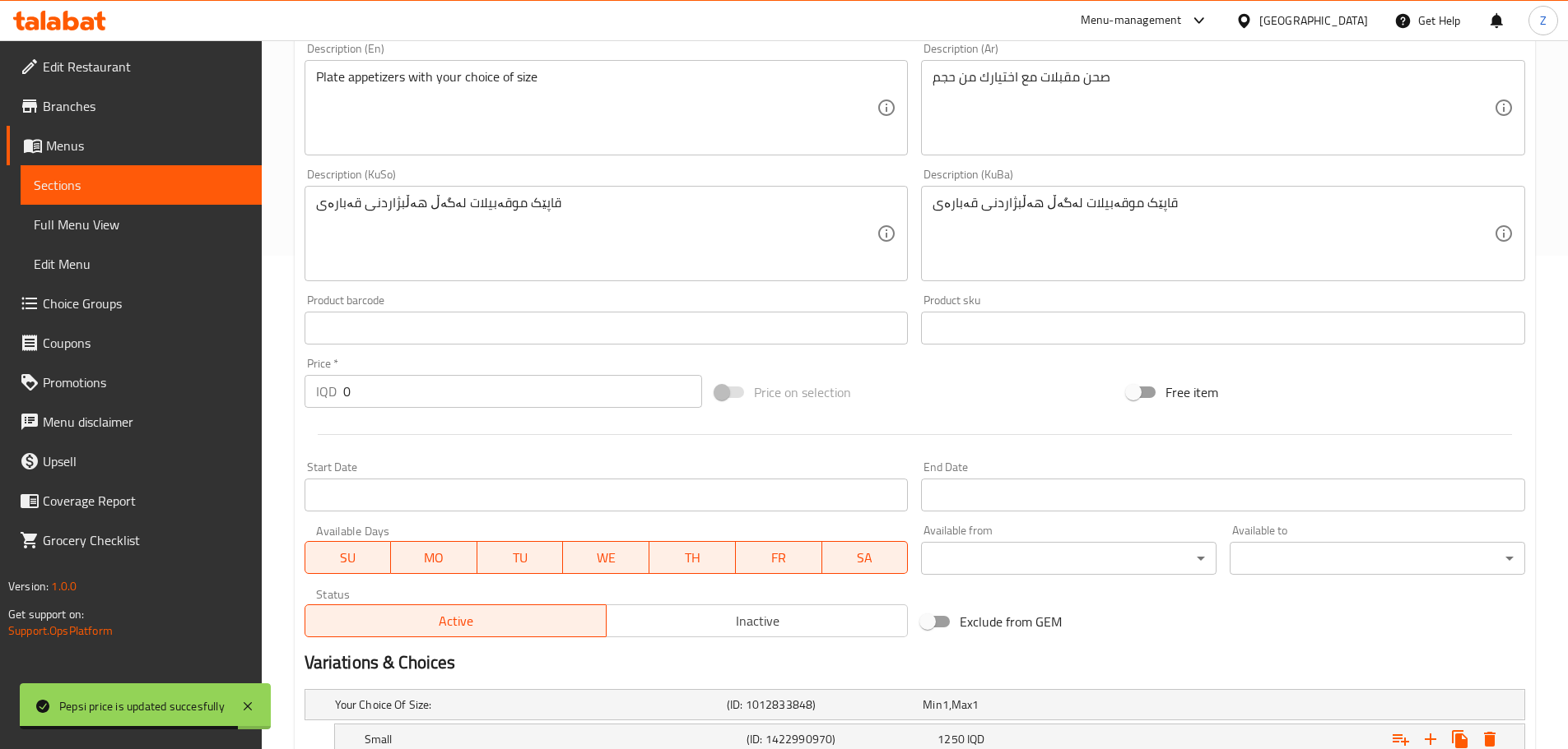
scroll to position [711, 0]
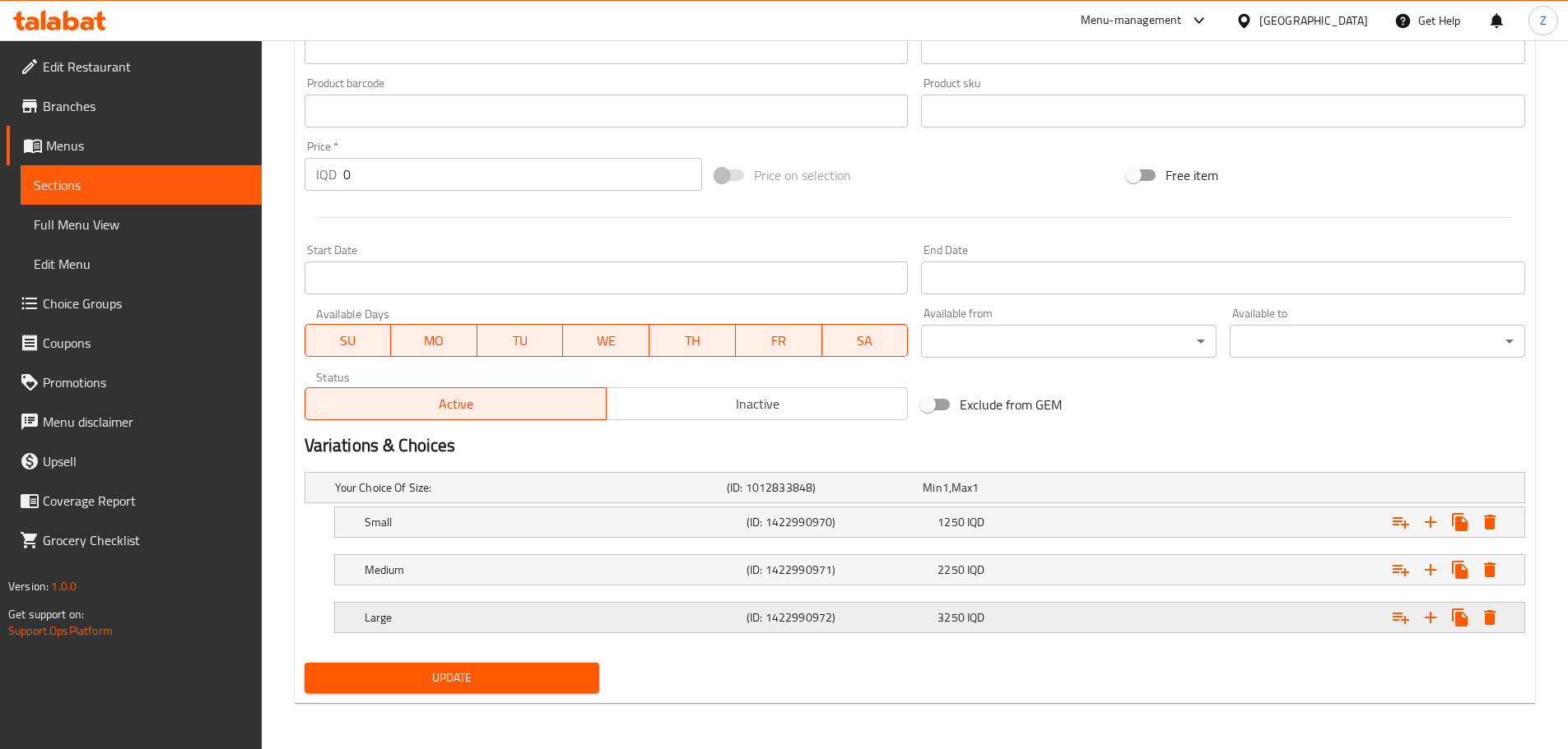
click at [640, 630] on div "Large (ID: 1422990972) 3250 IQD" at bounding box center [934, 618] width 1147 height 36
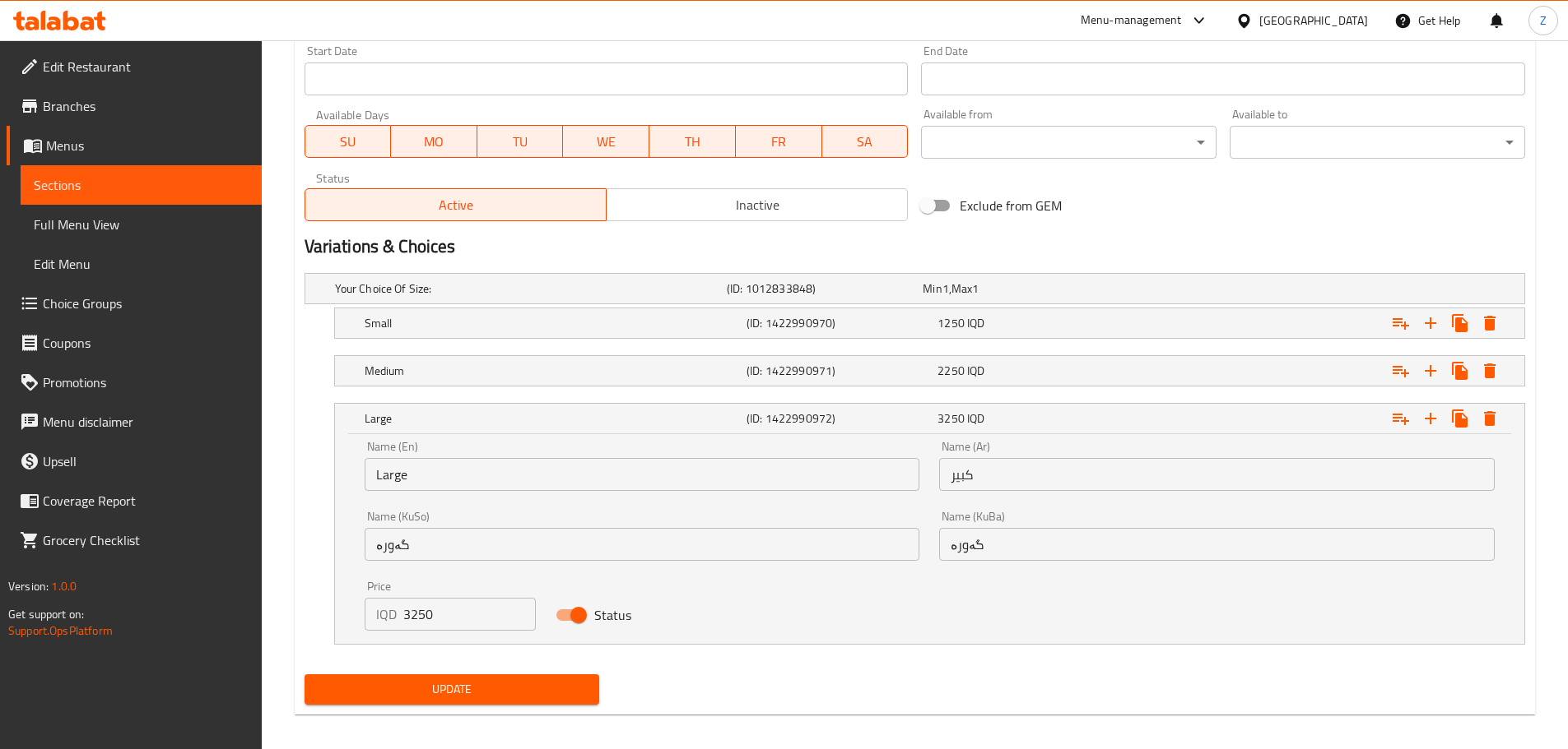
scroll to position [921, 0]
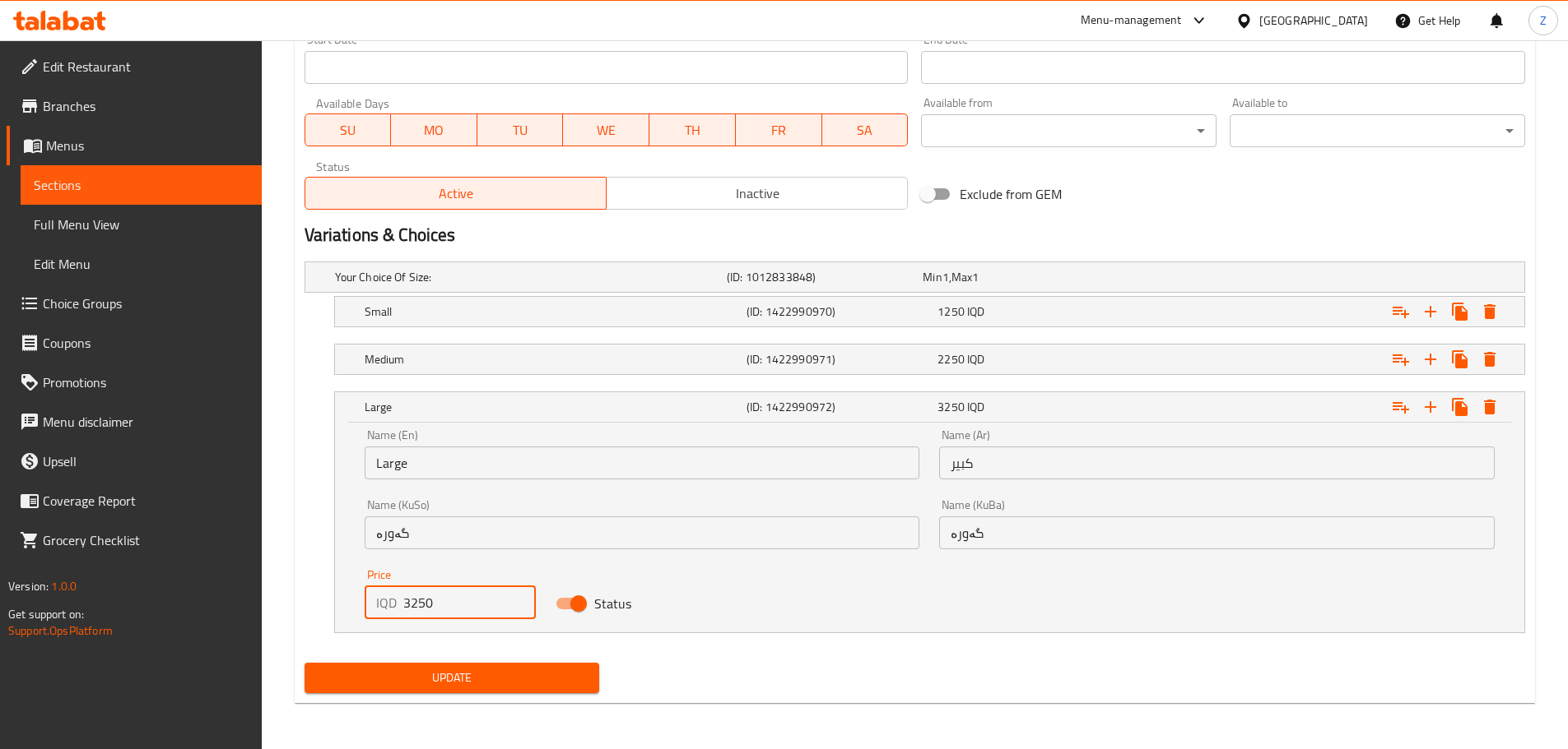
drag, startPoint x: 447, startPoint y: 612, endPoint x: 411, endPoint y: 607, distance: 36.3
click at [411, 607] on input "3250" at bounding box center [469, 603] width 133 height 33
type input "3500"
click at [870, 367] on div "(ID: 1422990971)" at bounding box center [838, 359] width 191 height 23
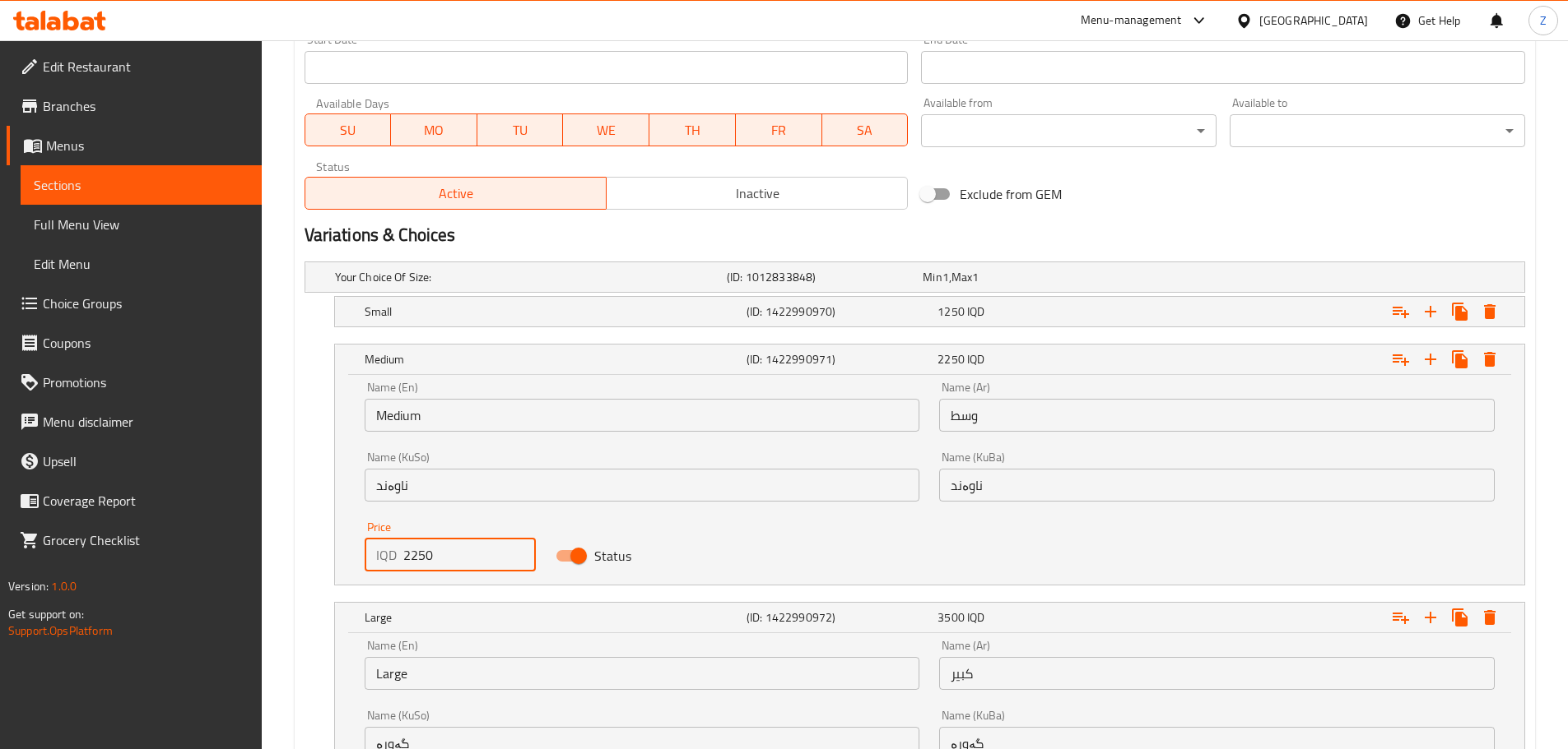
drag, startPoint x: 436, startPoint y: 542, endPoint x: 407, endPoint y: 541, distance: 29.0
click at [407, 541] on input "2250" at bounding box center [469, 555] width 133 height 33
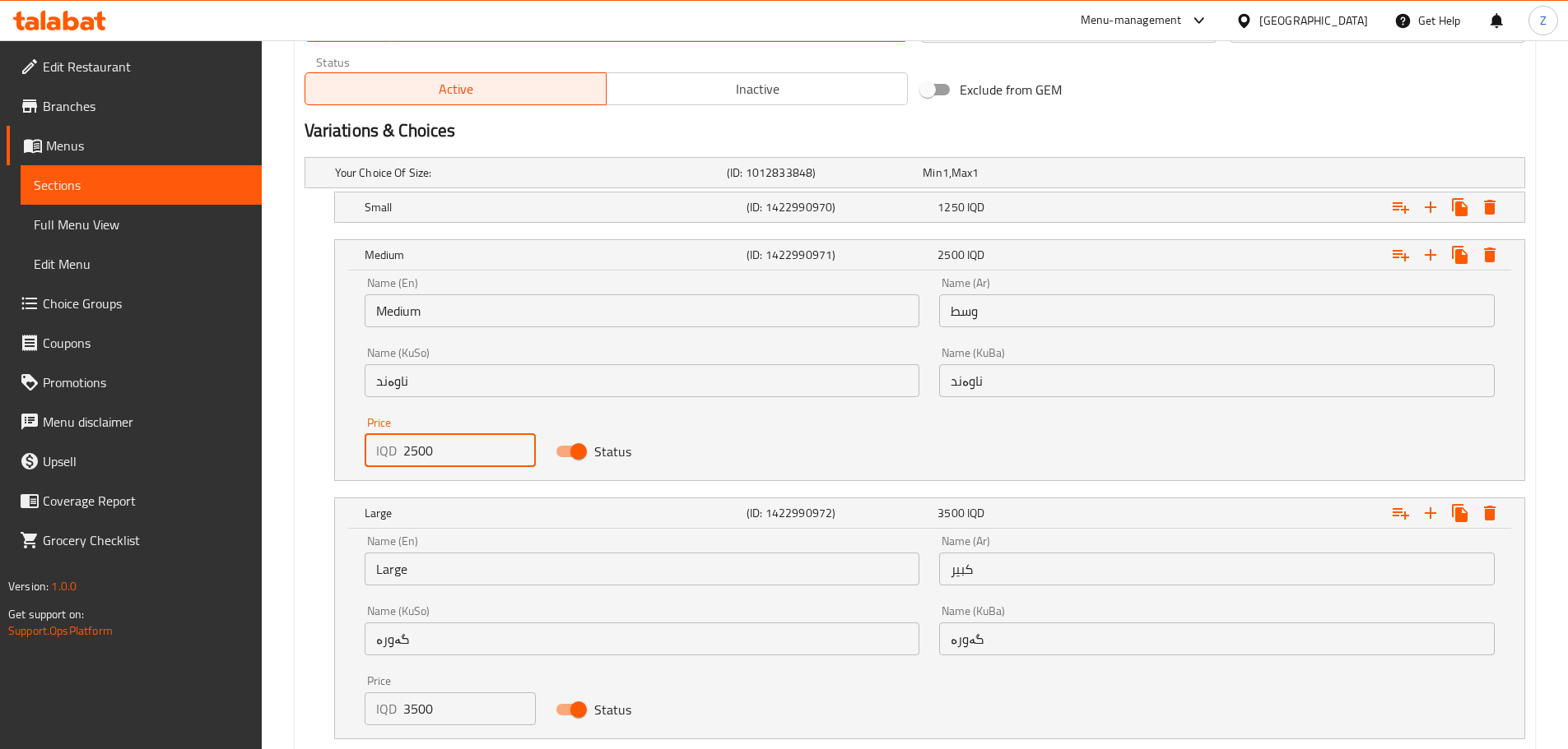
scroll to position [1132, 0]
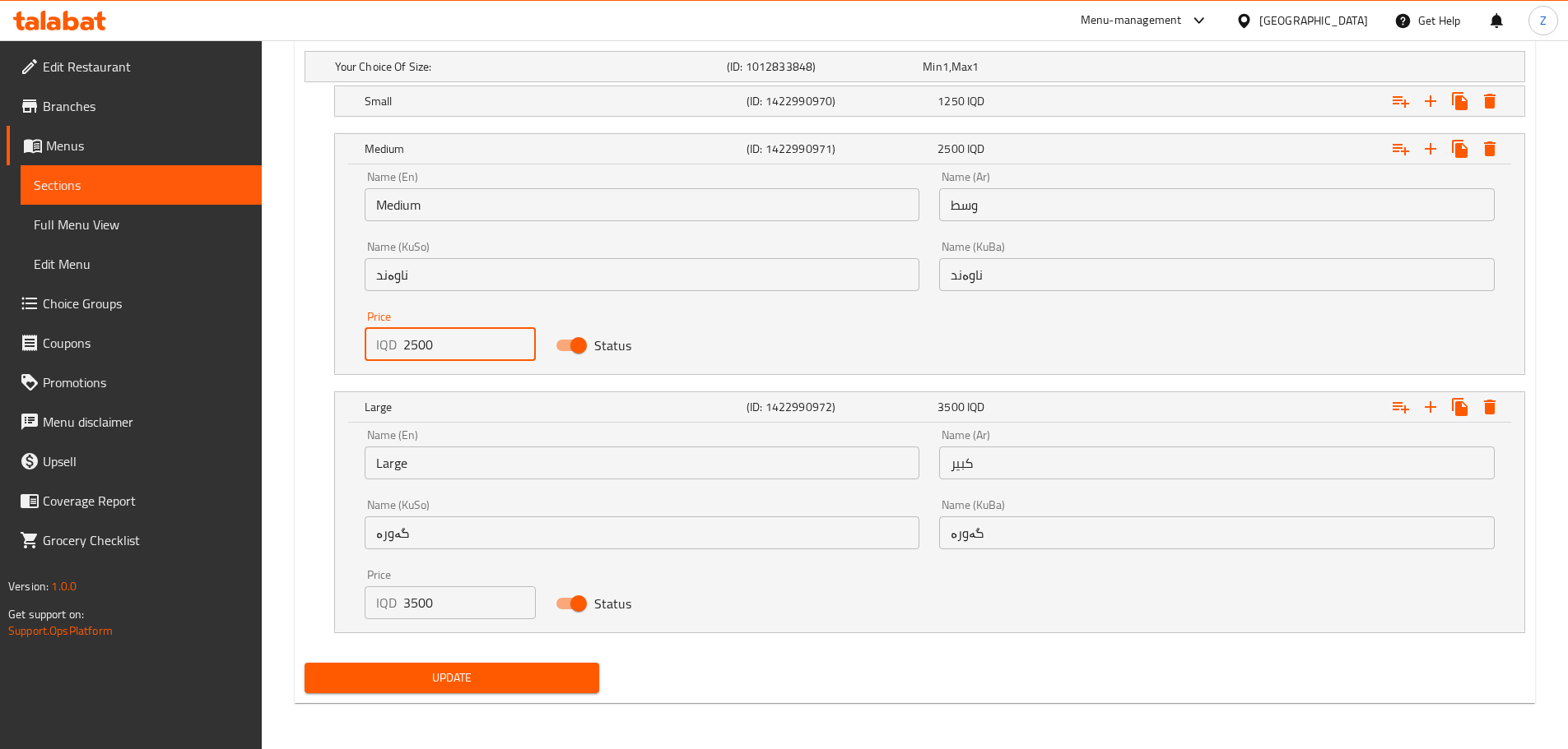
type input "2500"
click at [522, 689] on button "Update" at bounding box center [452, 678] width 295 height 30
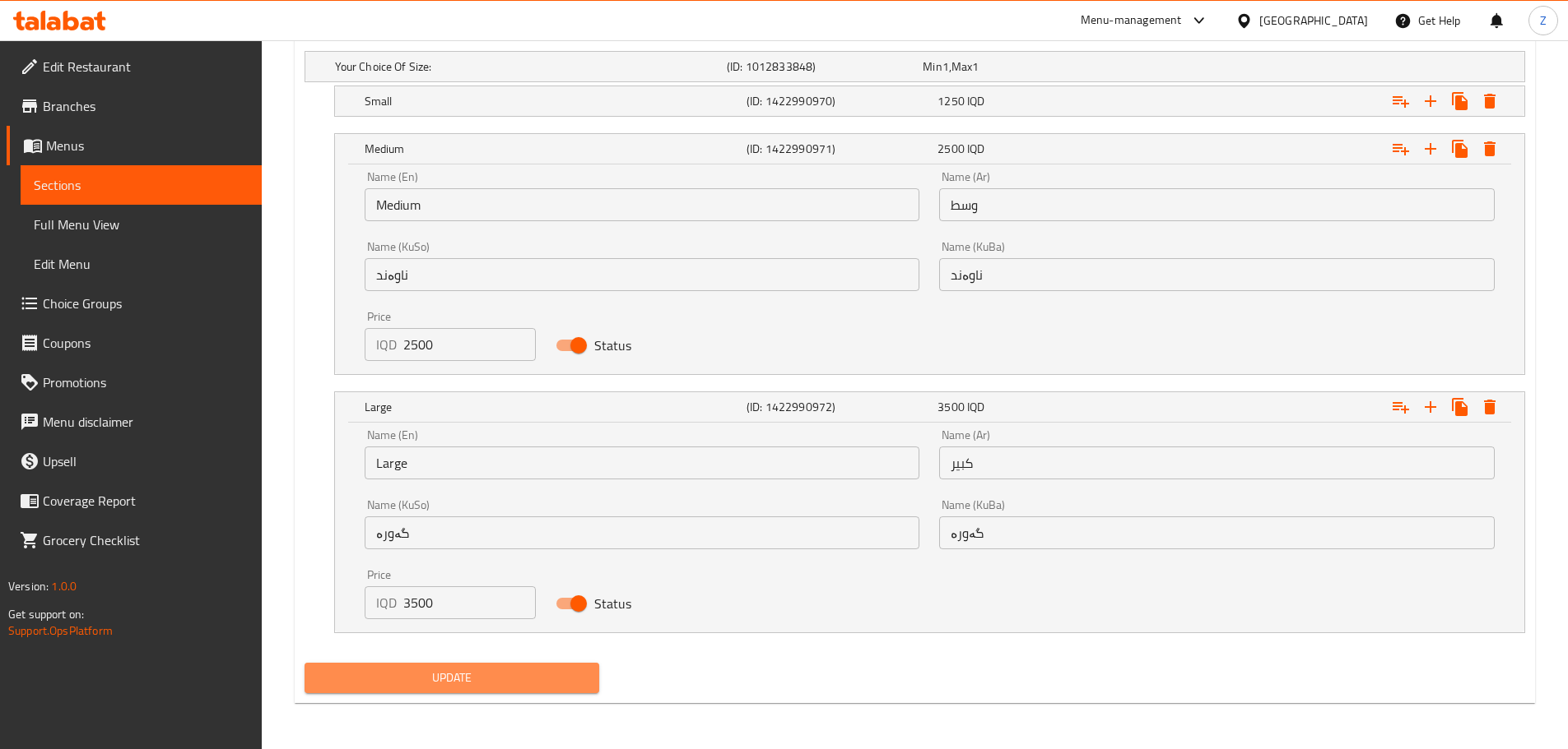
click at [522, 690] on button "Update" at bounding box center [452, 678] width 295 height 30
click at [547, 677] on span "Update" at bounding box center [451, 678] width 269 height 21
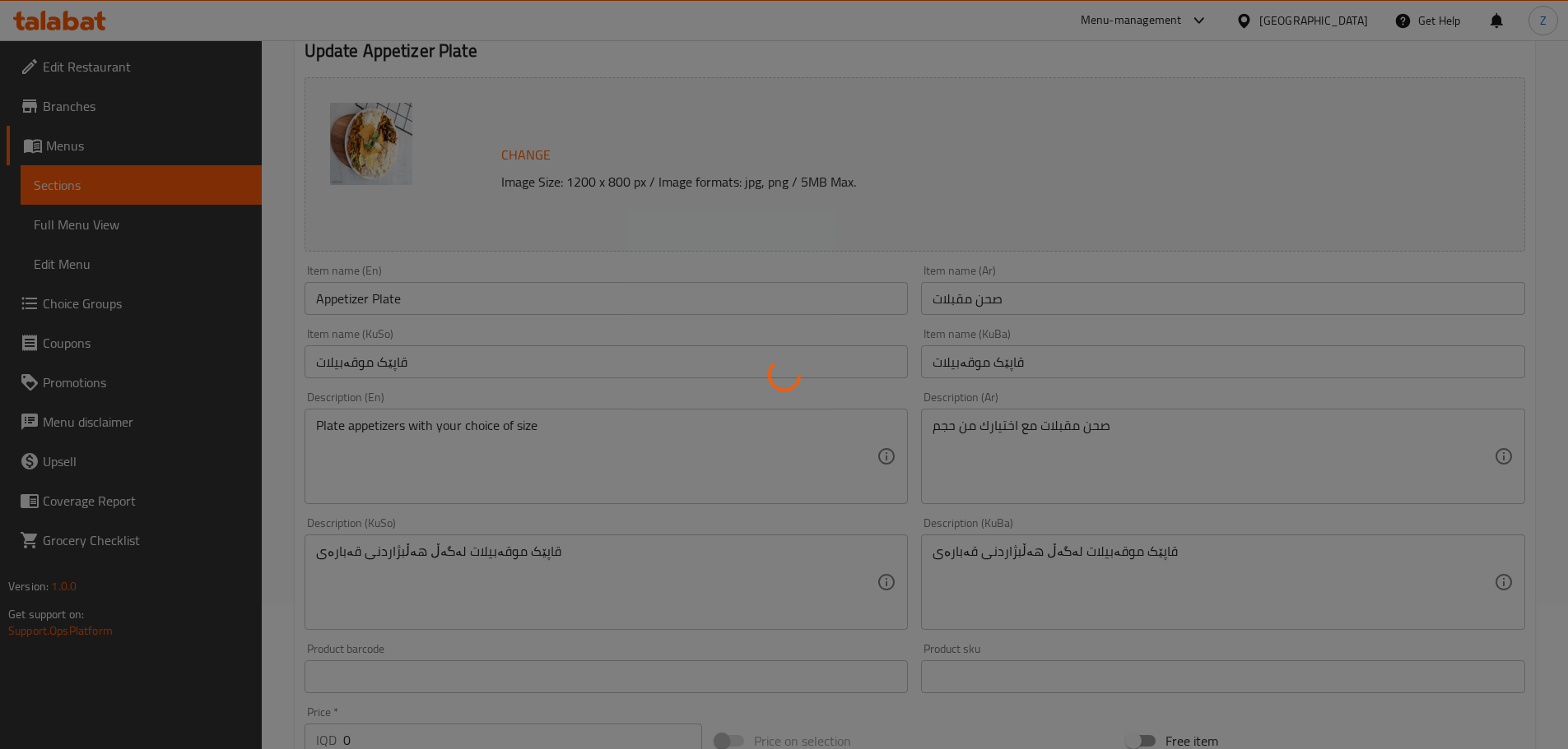
scroll to position [0, 0]
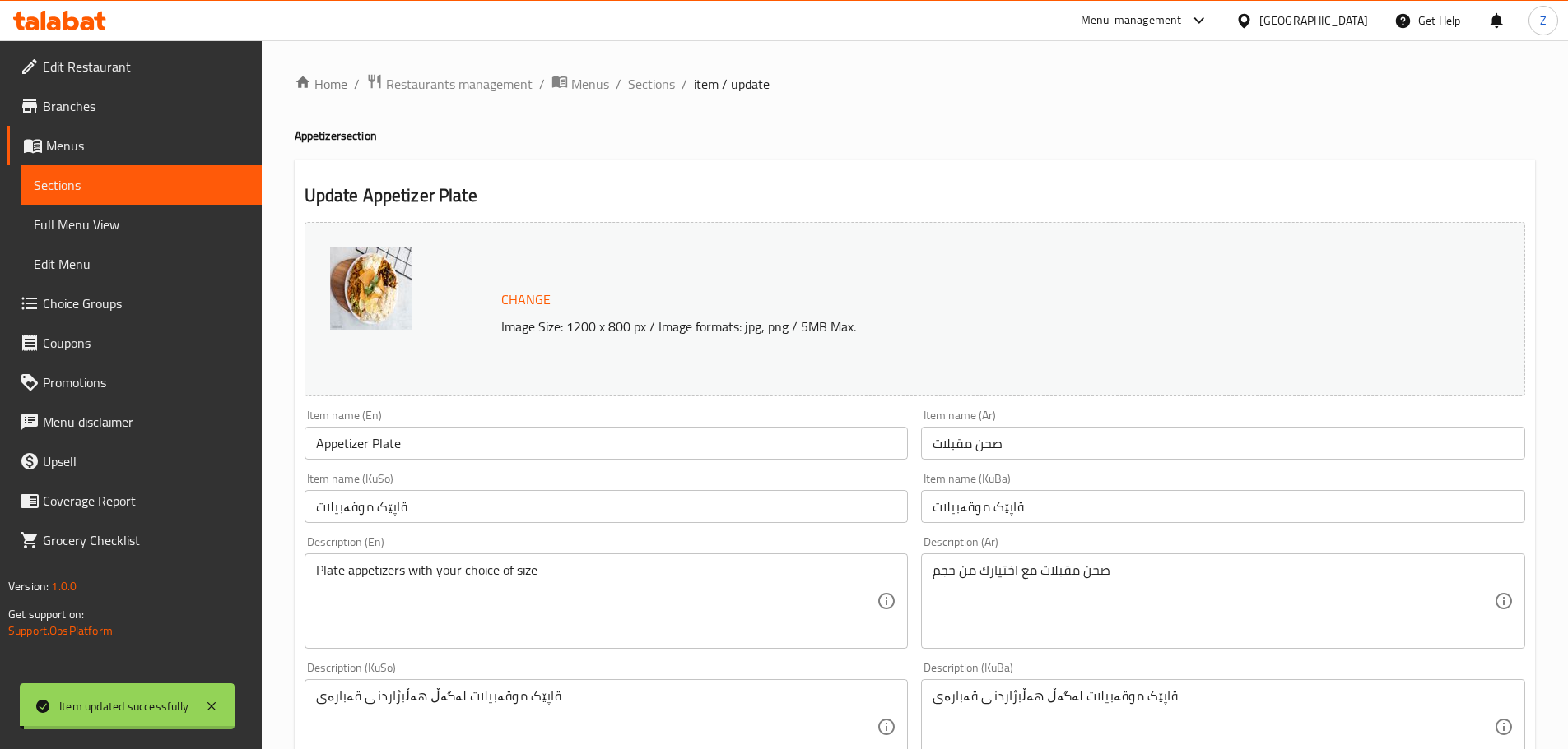
click at [487, 85] on span "Restaurants management" at bounding box center [459, 84] width 147 height 20
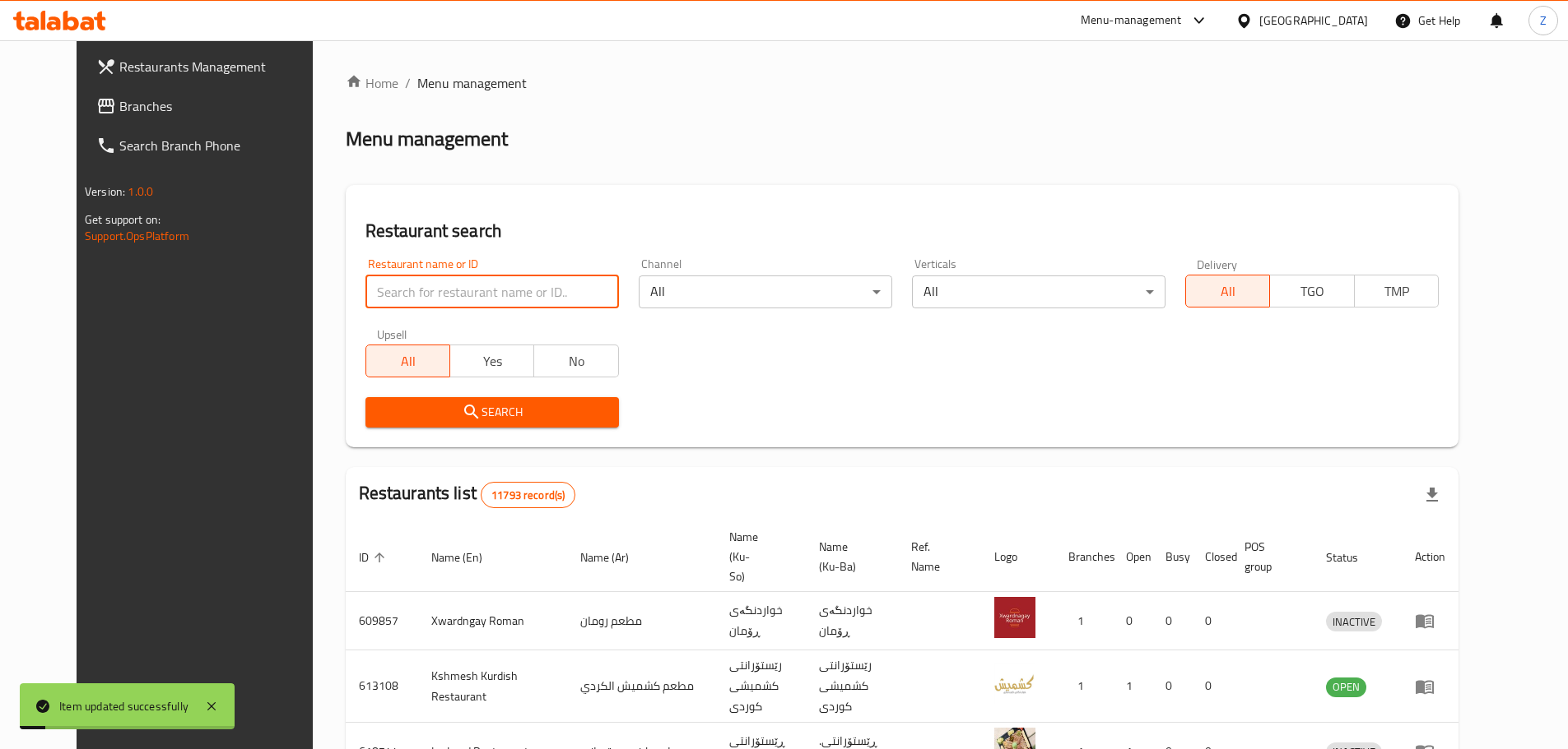
click at [451, 295] on input "search" at bounding box center [492, 292] width 253 height 33
paste input "704514"
type input "704514"
click at [505, 407] on span "Search" at bounding box center [491, 412] width 227 height 21
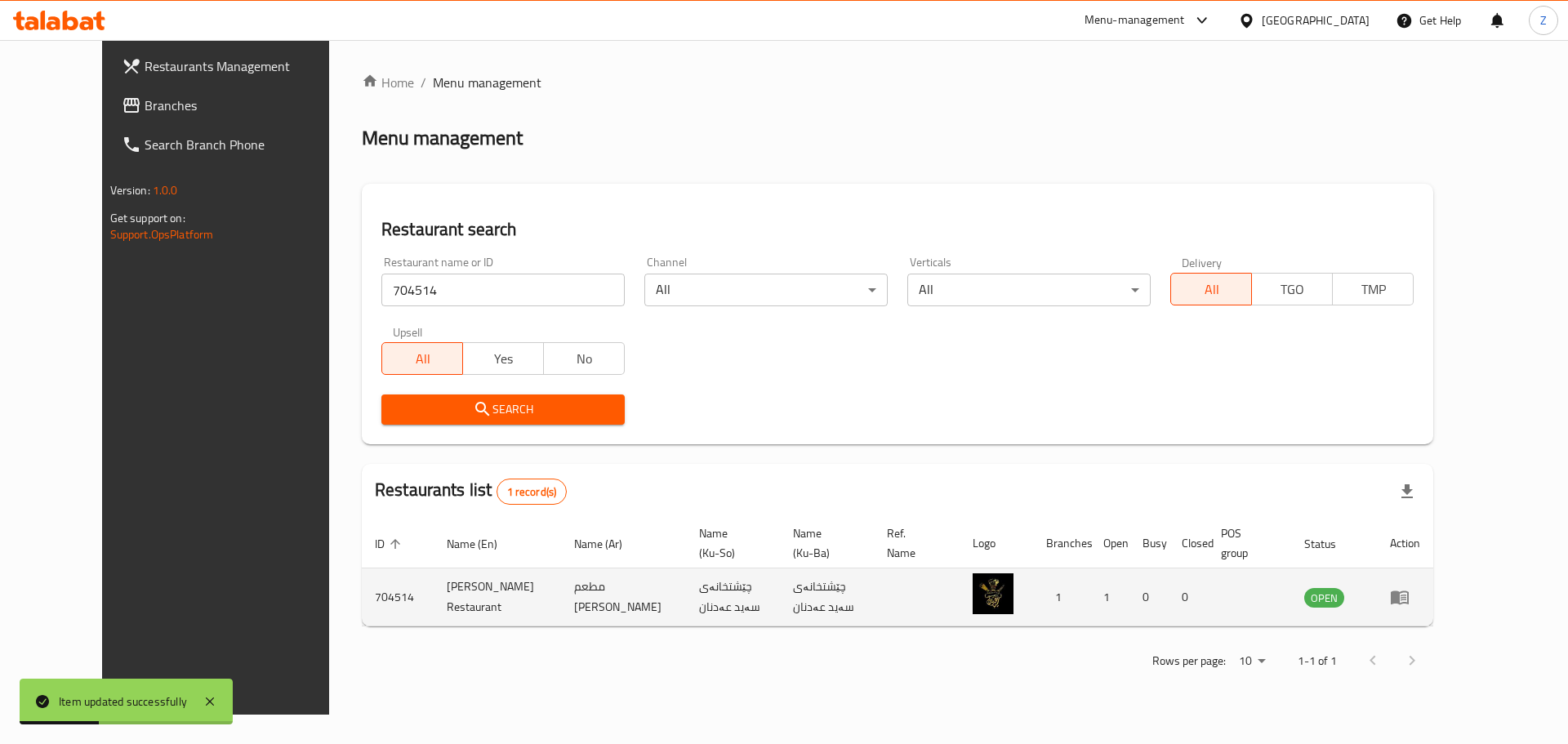
click at [1433, 591] on td "enhanced table" at bounding box center [1405, 597] width 56 height 58
click at [1409, 592] on icon "enhanced table" at bounding box center [1401, 598] width 18 height 14
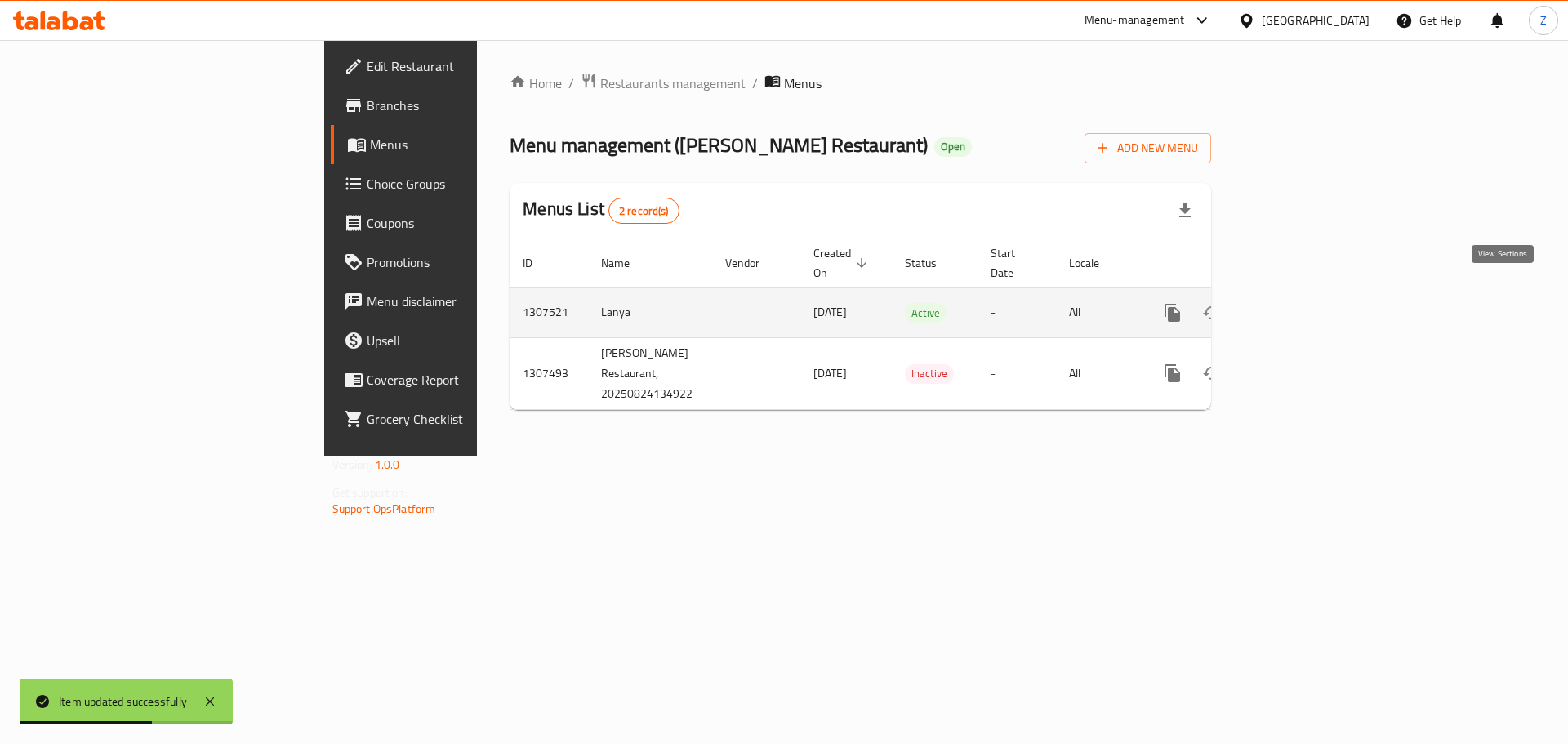
click at [1298, 306] on icon "enhanced table" at bounding box center [1290, 313] width 14 height 14
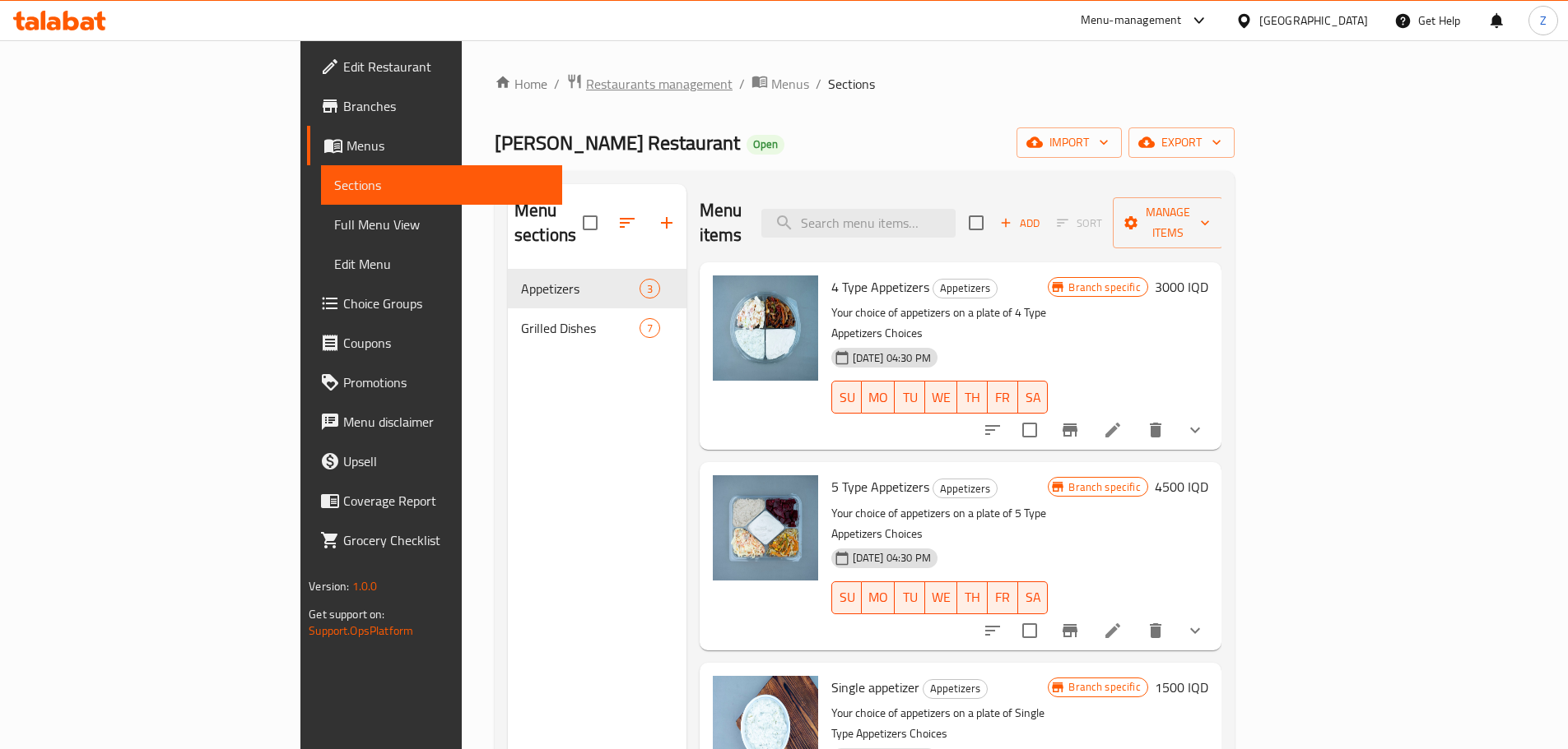
click at [586, 87] on span "Restaurants management" at bounding box center [659, 84] width 147 height 20
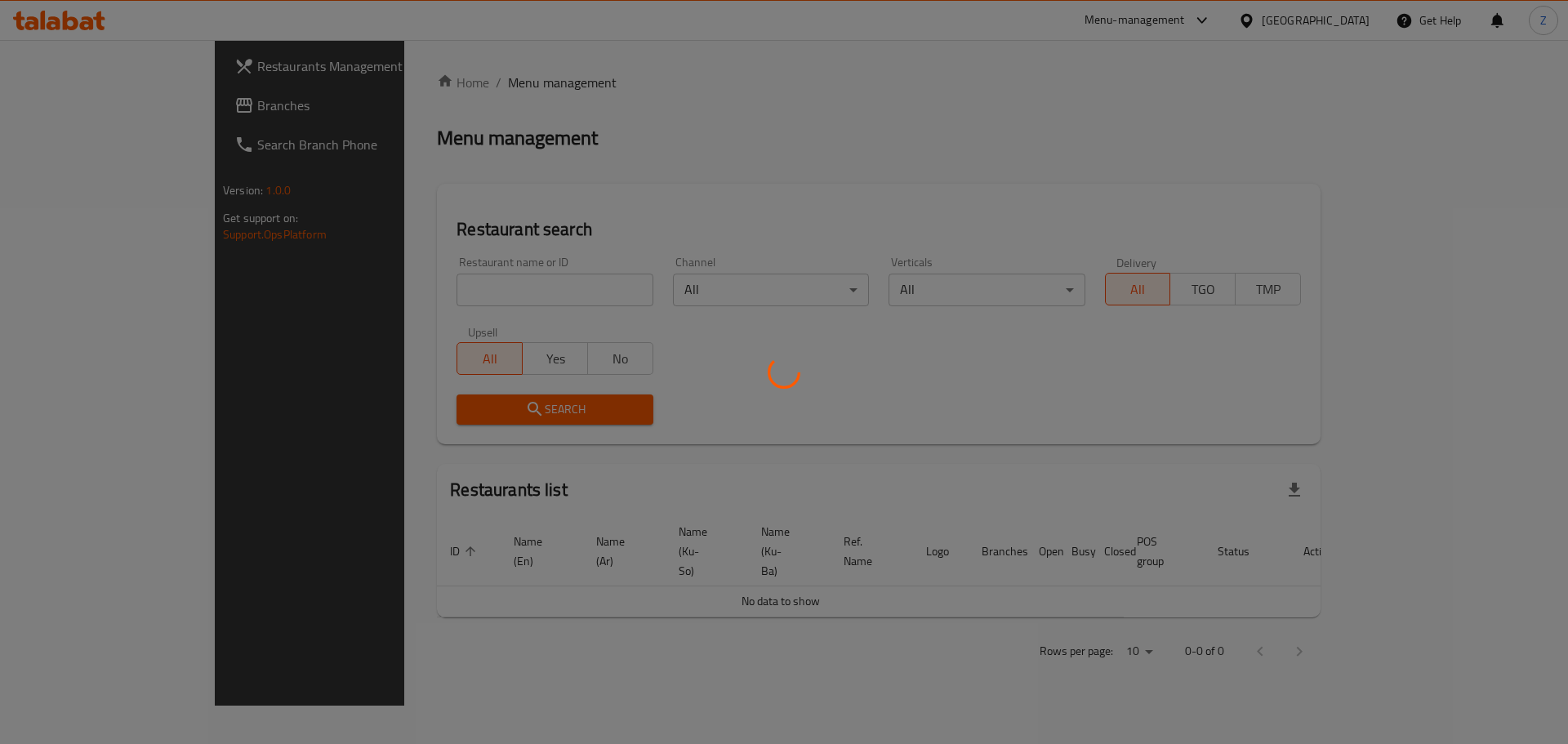
click at [449, 284] on div at bounding box center [784, 372] width 1568 height 744
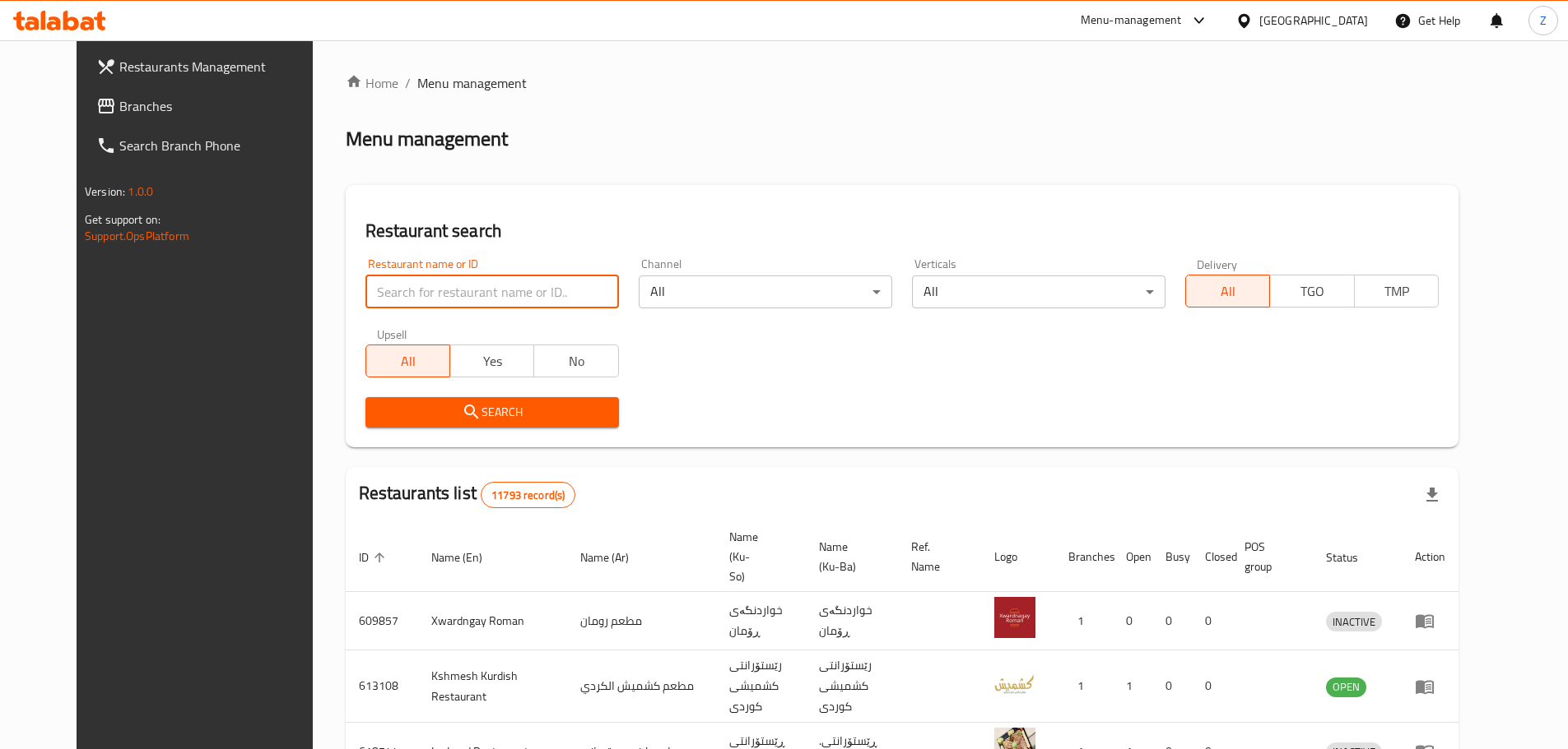
click at [462, 288] on input "search" at bounding box center [492, 292] width 253 height 33
paste input "655897"
type input "655897"
click at [511, 407] on span "Search" at bounding box center [491, 412] width 227 height 21
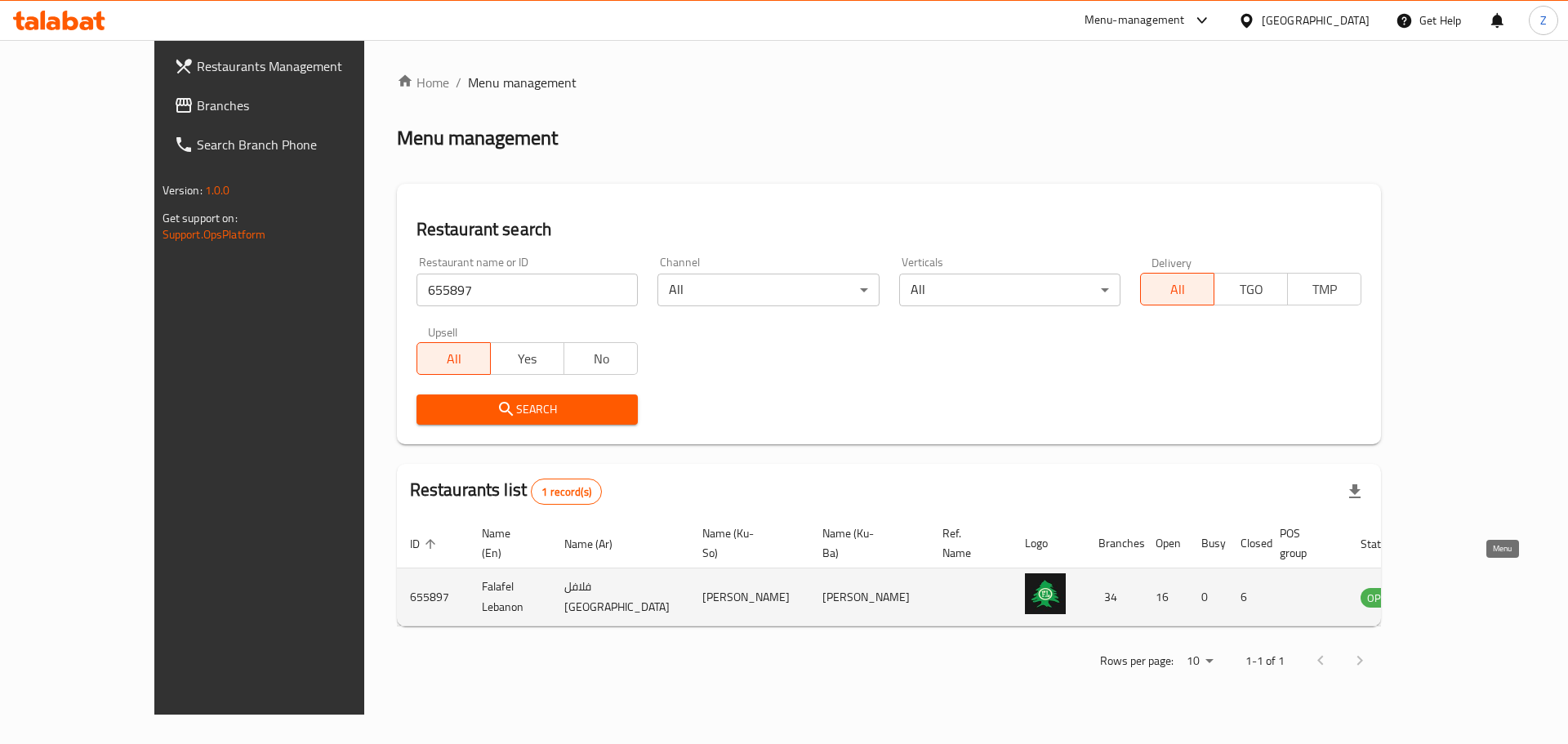
click at [1467, 587] on icon "enhanced table" at bounding box center [1457, 597] width 20 height 20
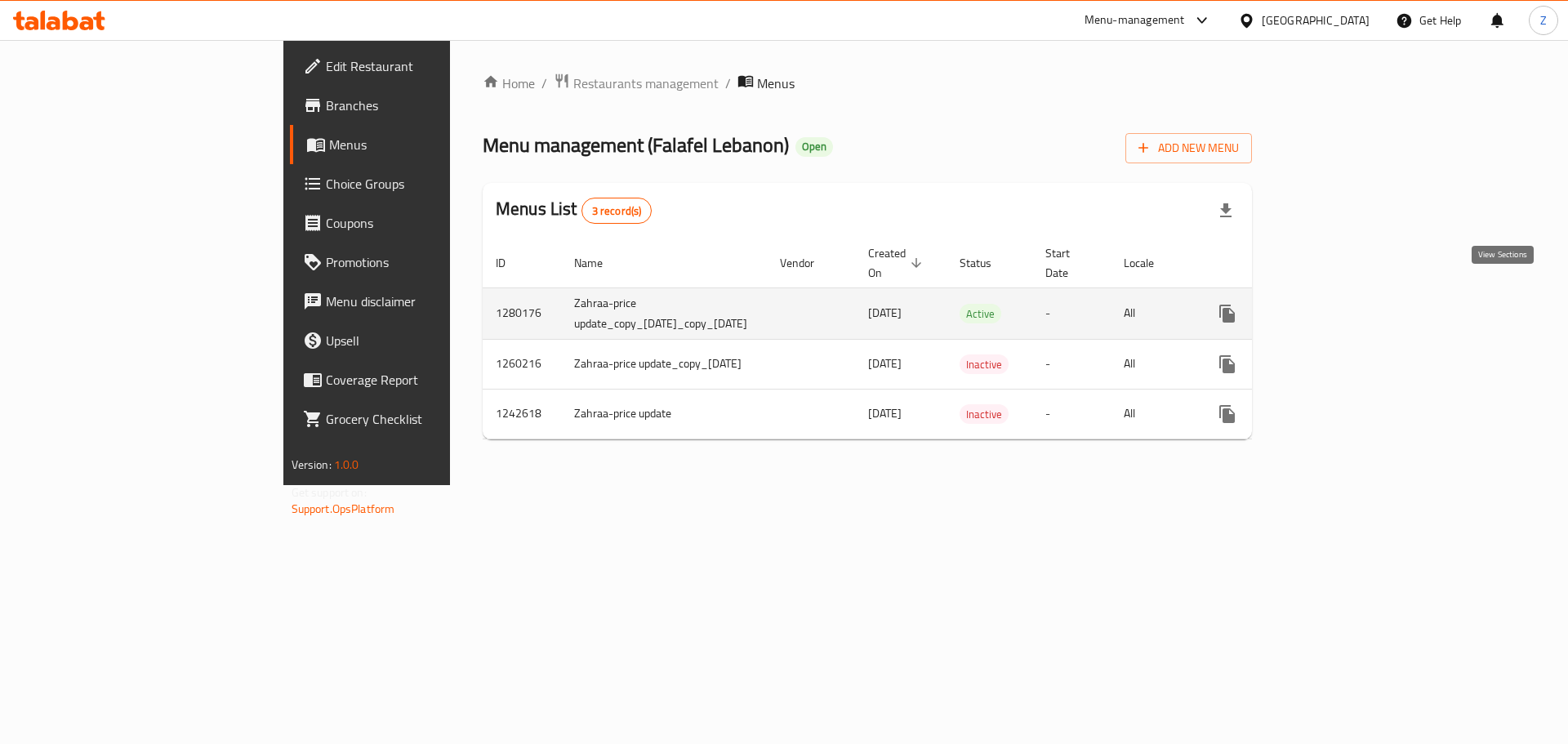
click at [1355, 304] on icon "enhanced table" at bounding box center [1345, 314] width 20 height 20
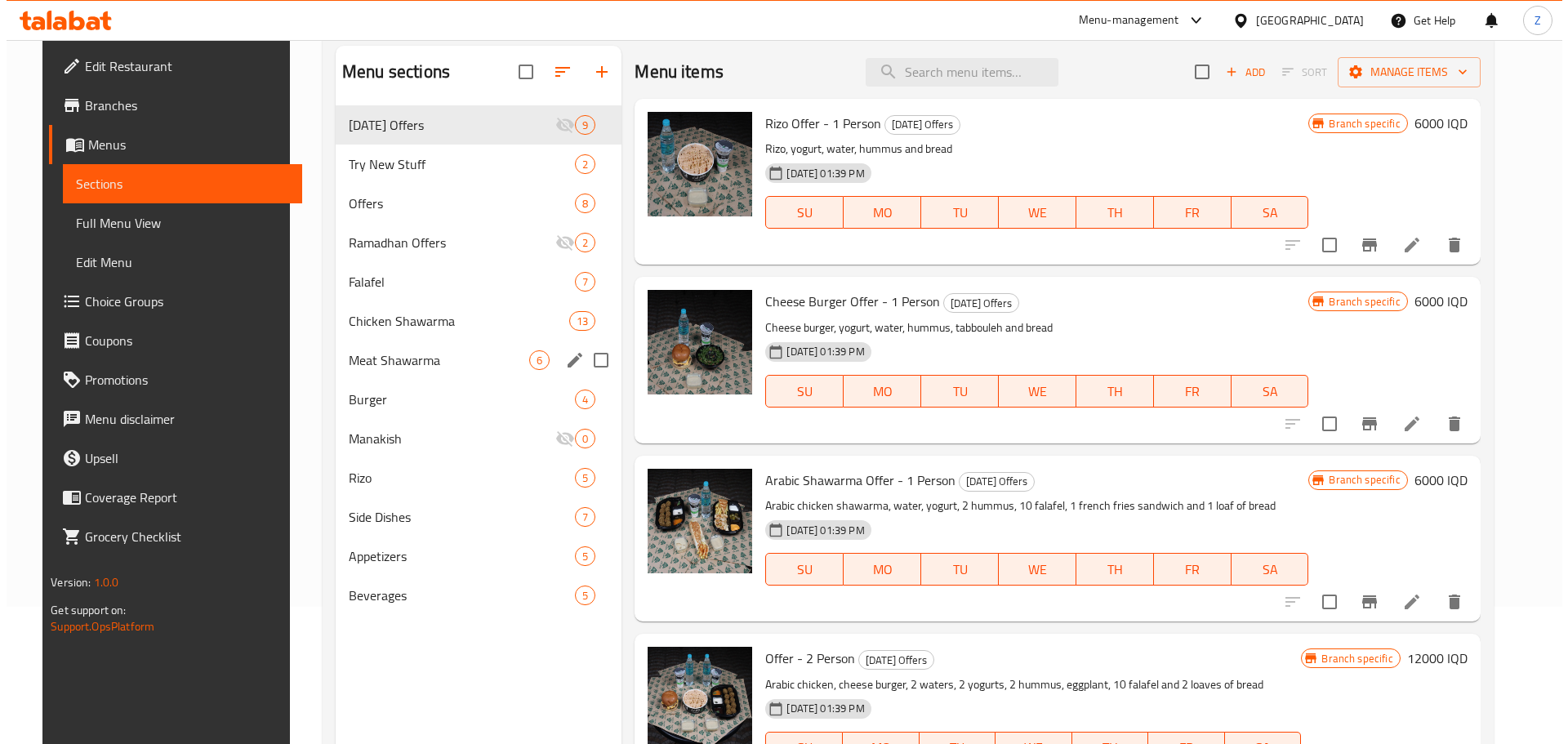
scroll to position [164, 0]
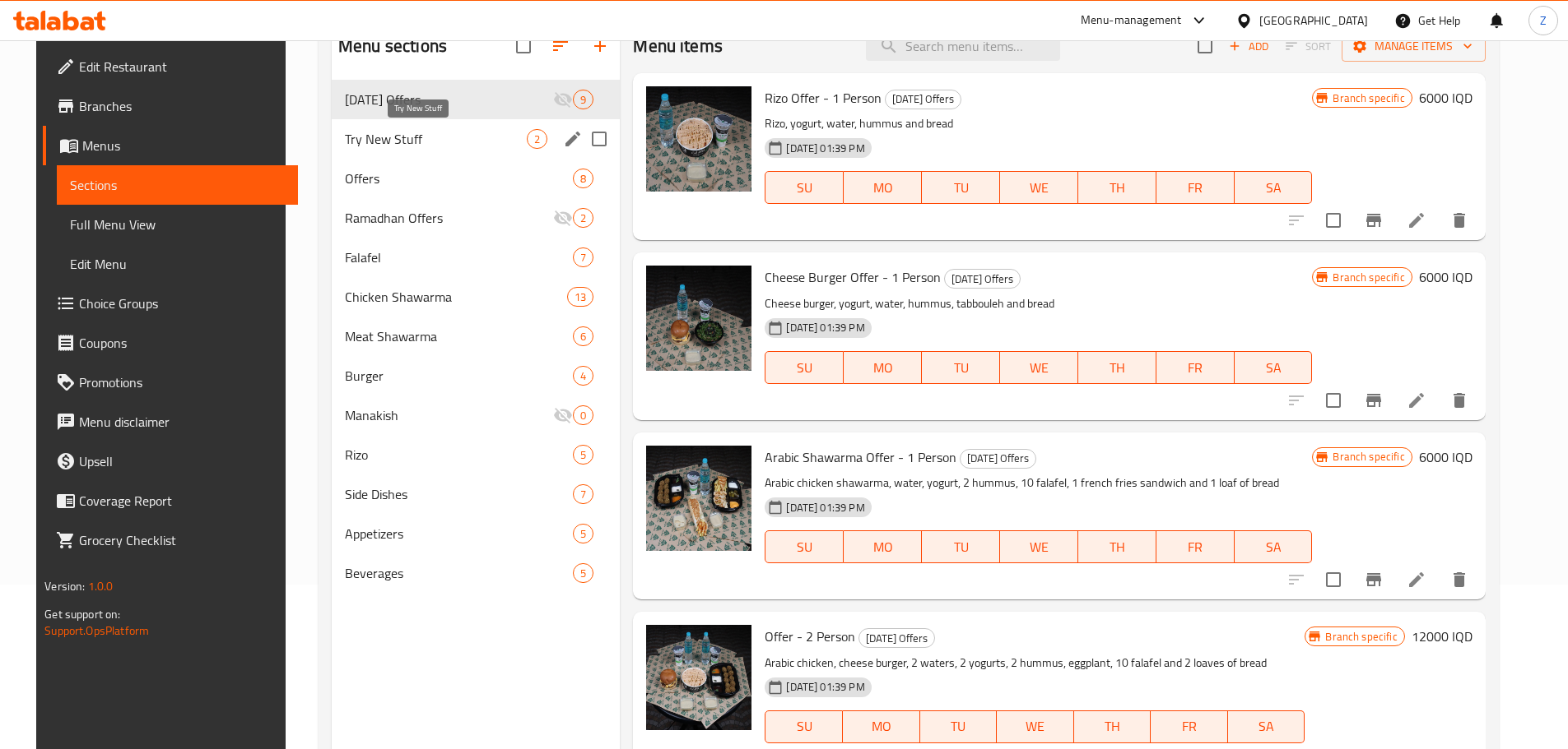
click at [423, 136] on span "Try New Stuff" at bounding box center [436, 139] width 182 height 20
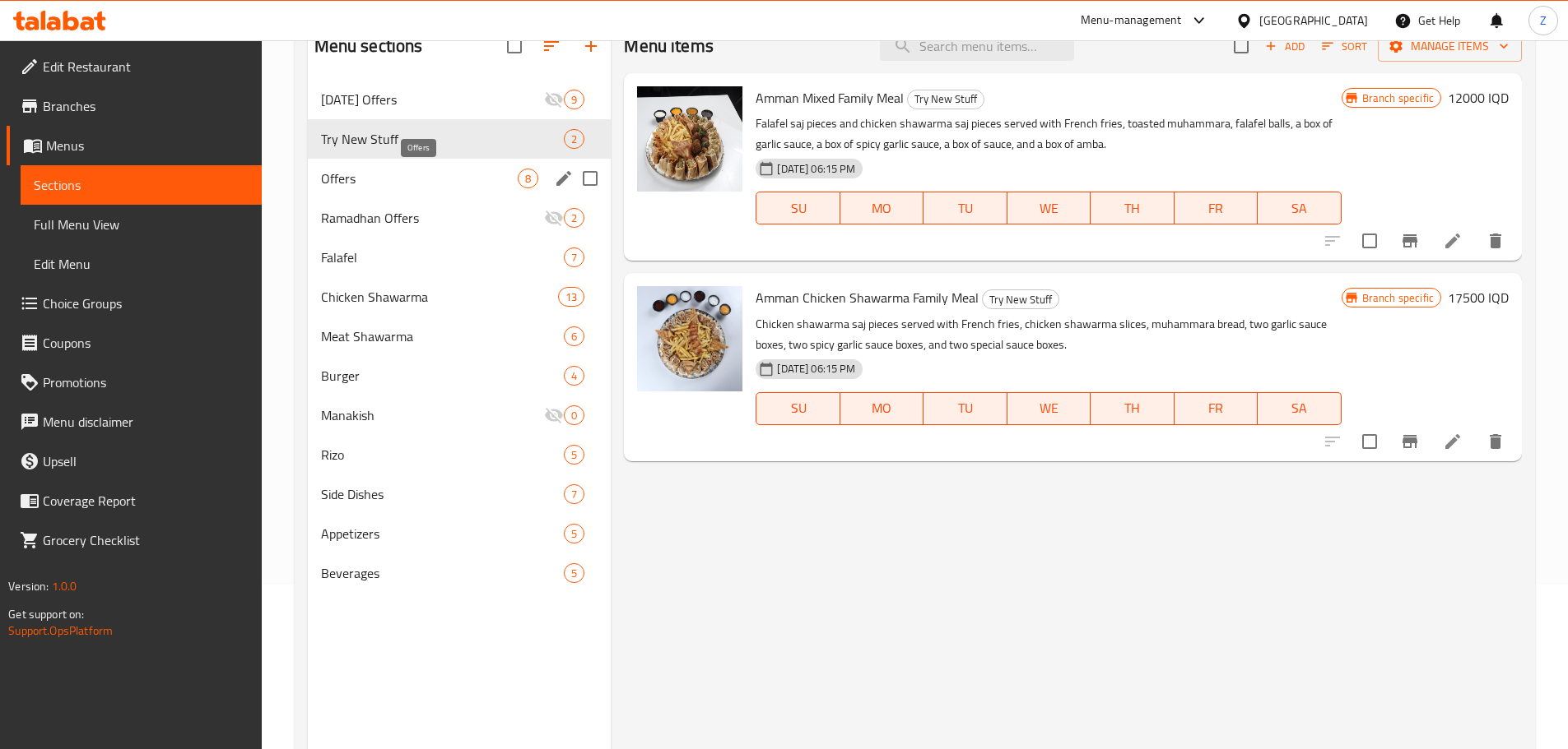
click at [455, 175] on span "Offers" at bounding box center [419, 179] width 198 height 20
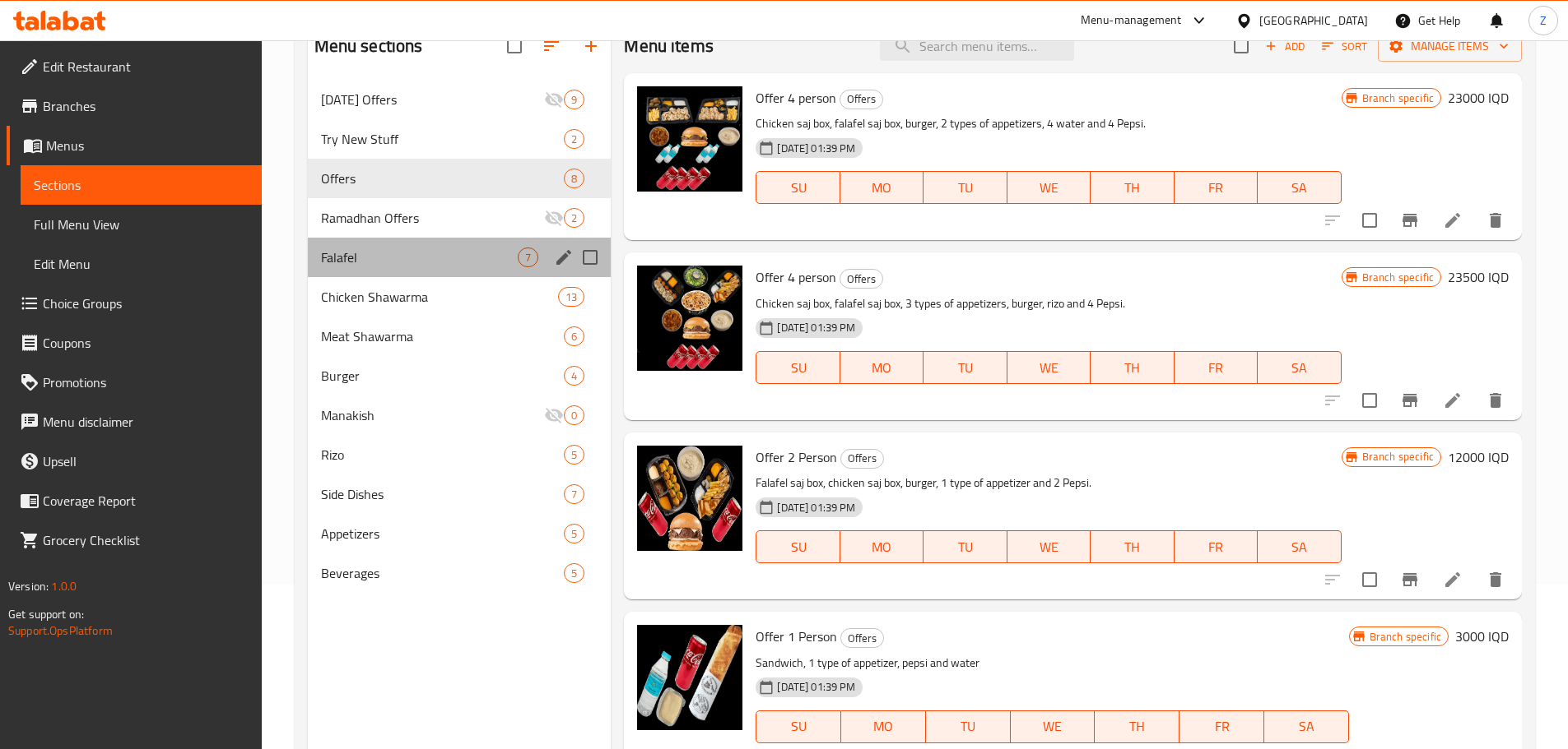
click at [470, 241] on div "Falafel 7" at bounding box center [459, 257] width 304 height 39
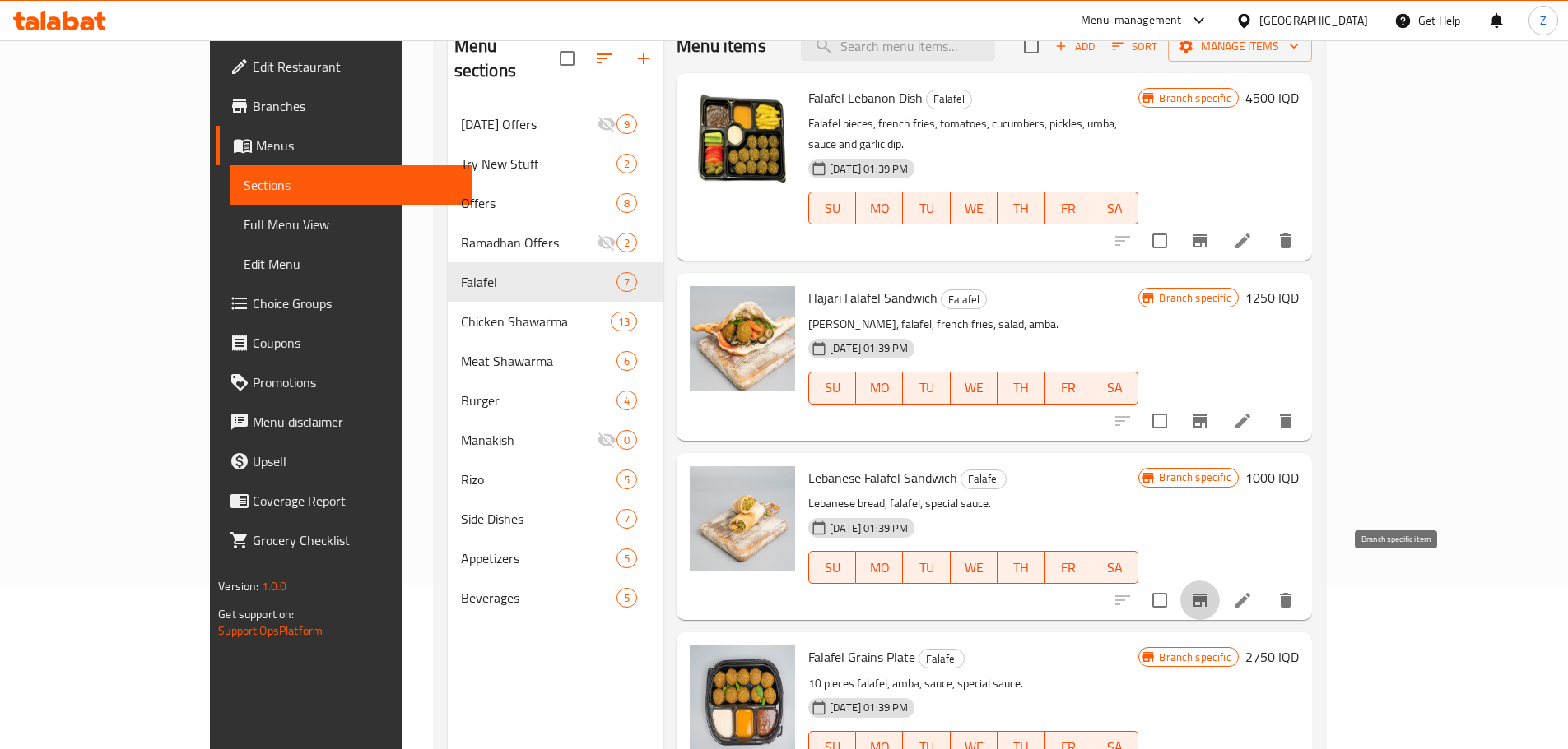
click at [1220, 580] on button "Branch-specific-item" at bounding box center [1200, 600] width 39 height 39
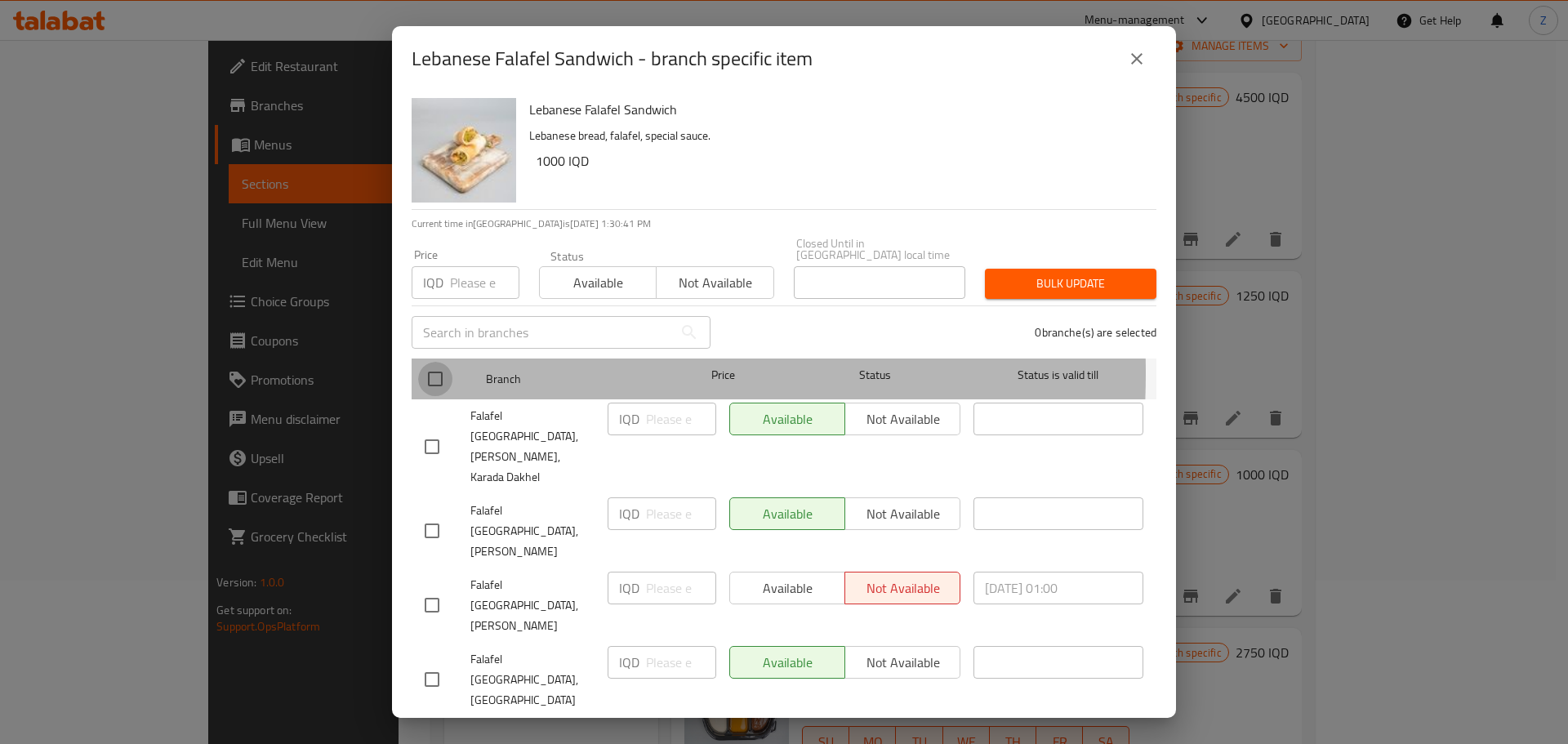
drag, startPoint x: 443, startPoint y: 362, endPoint x: 593, endPoint y: 454, distance: 176.0
click at [443, 363] on input "checkbox" at bounding box center [435, 379] width 34 height 34
checkbox input "true"
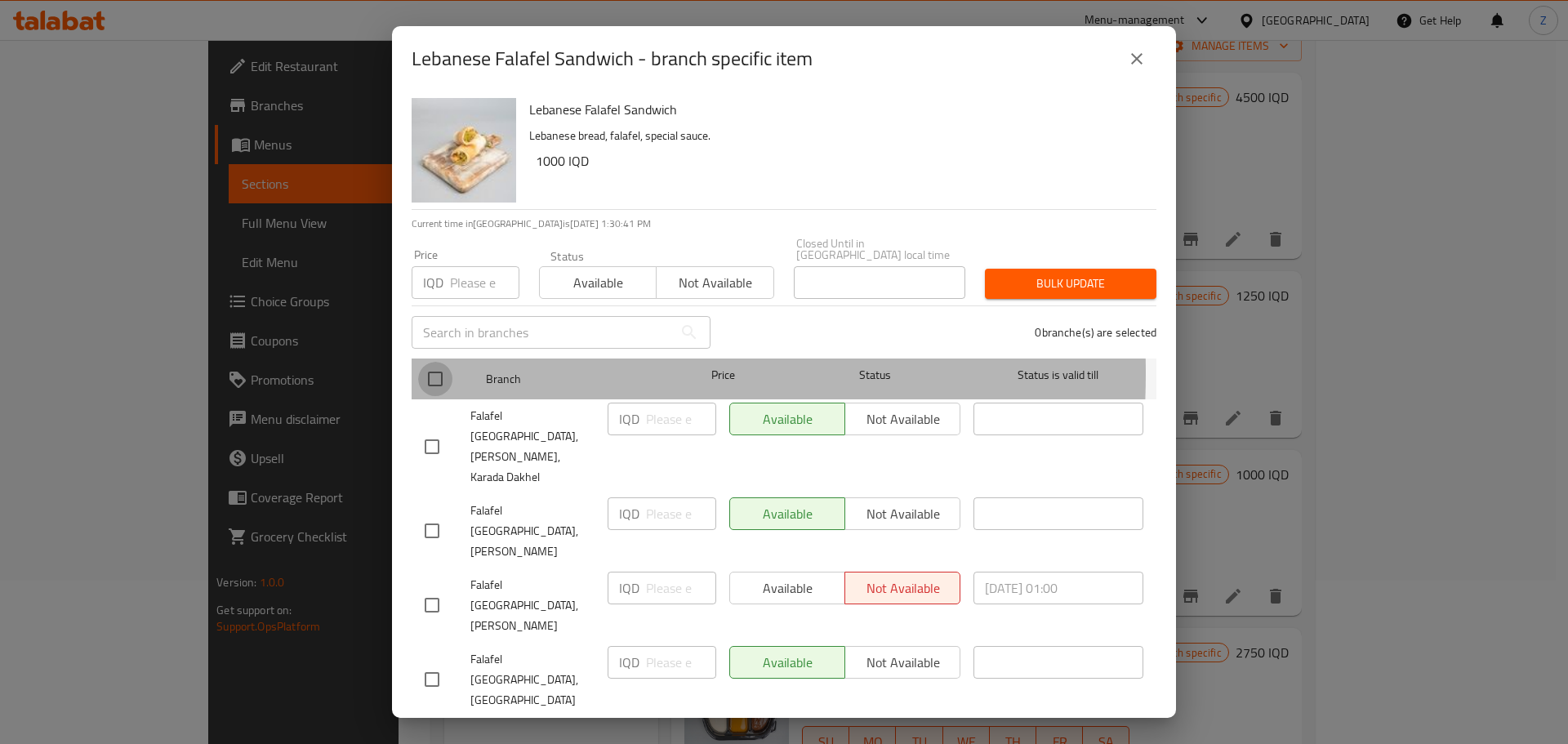
checkbox input "true"
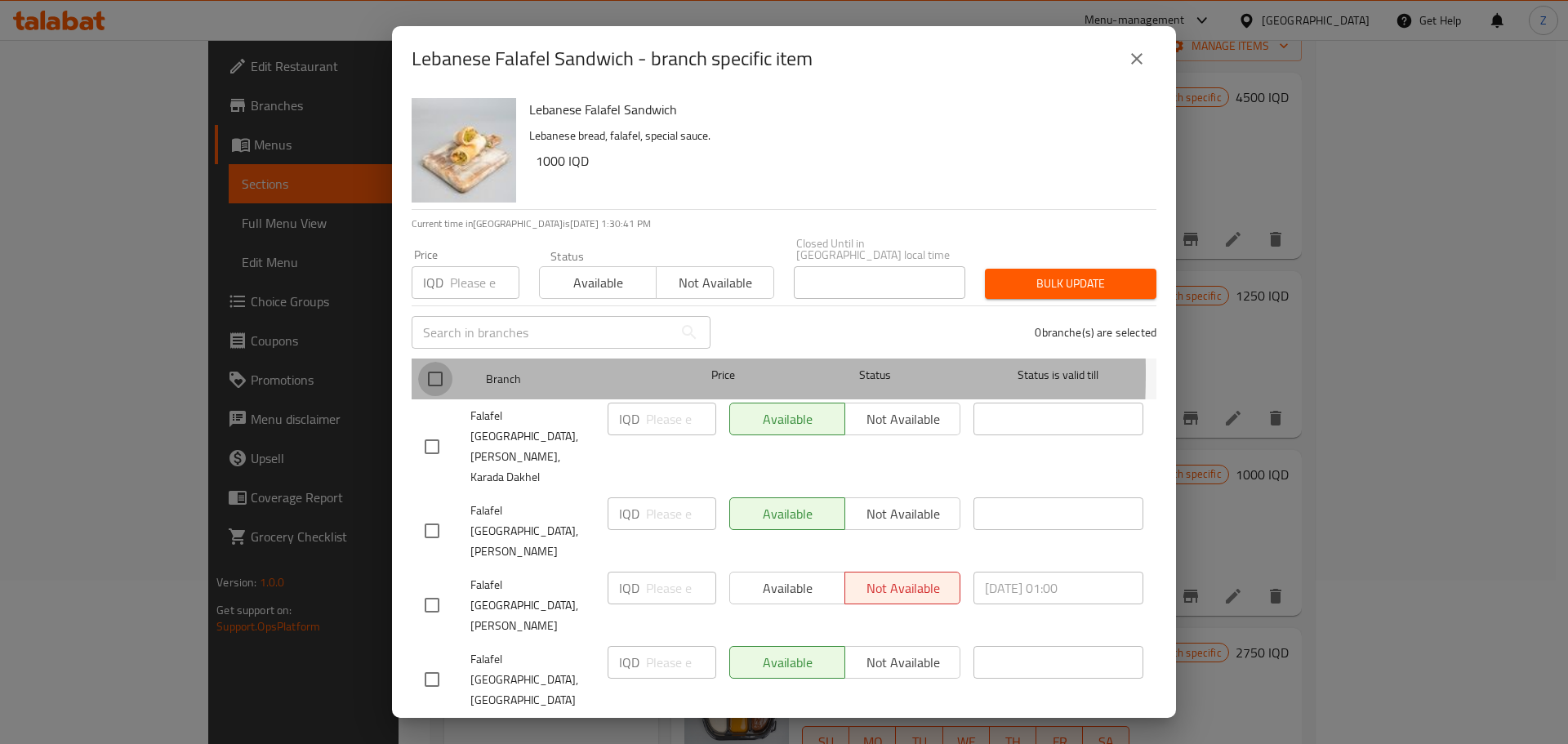
checkbox input "true"
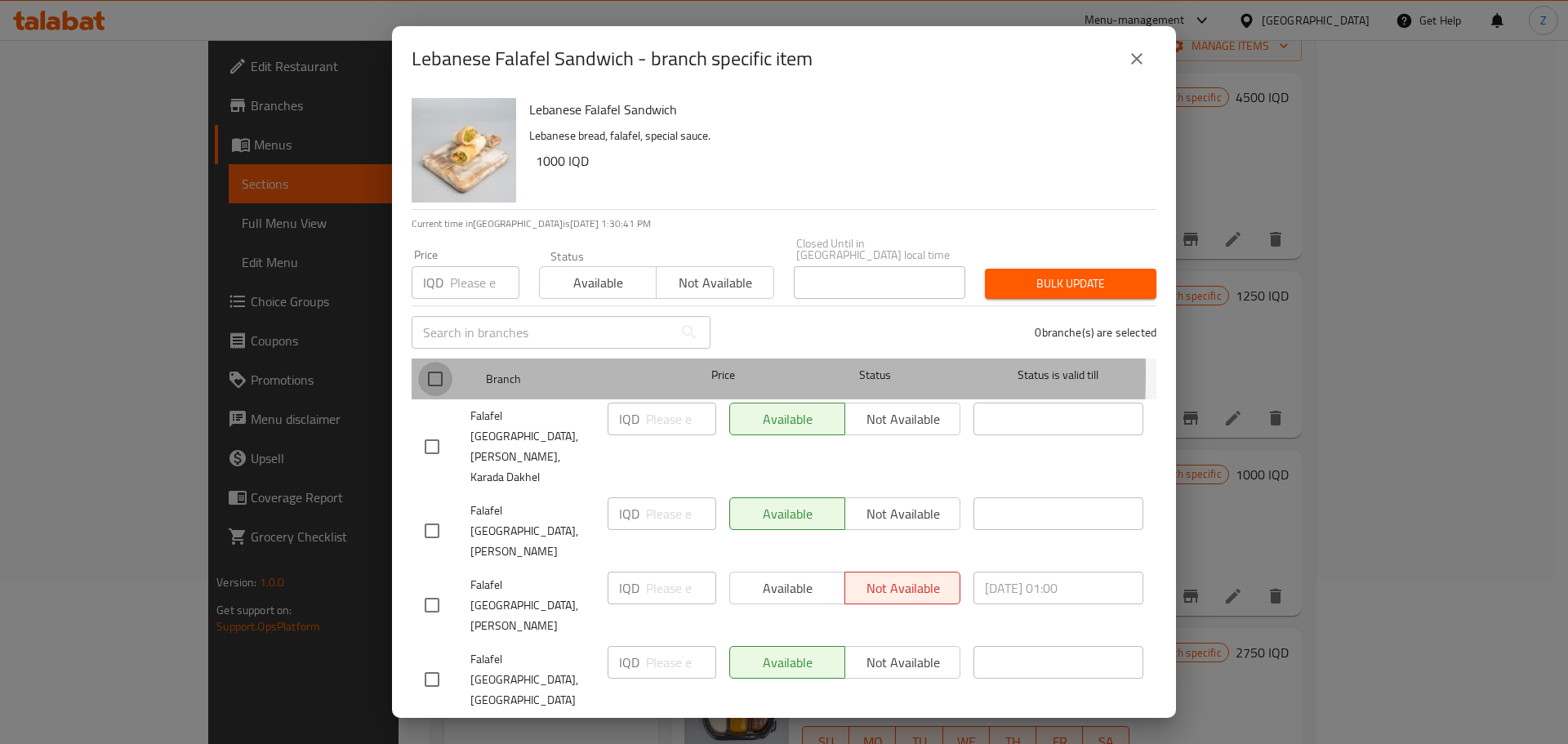
checkbox input "true"
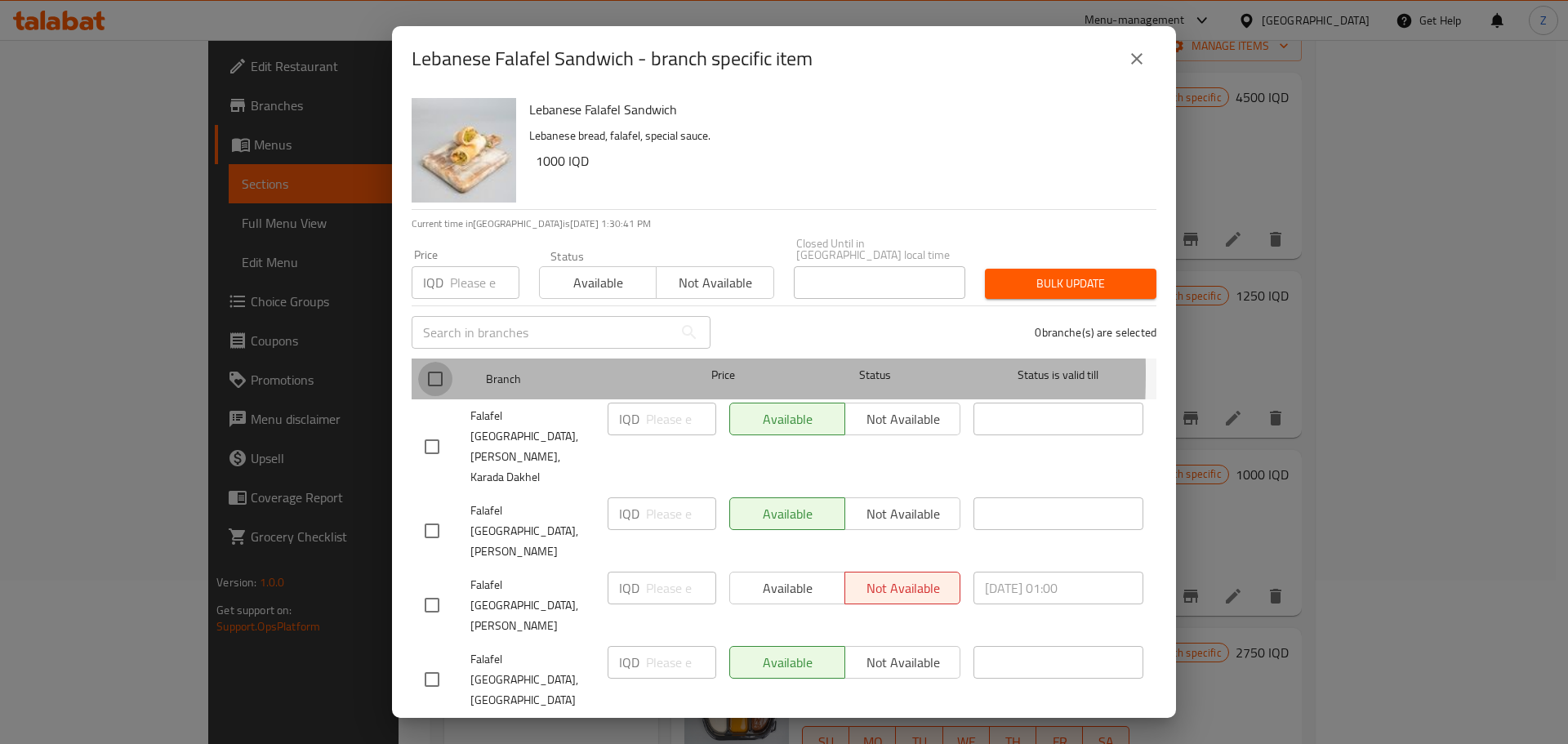
checkbox input "true"
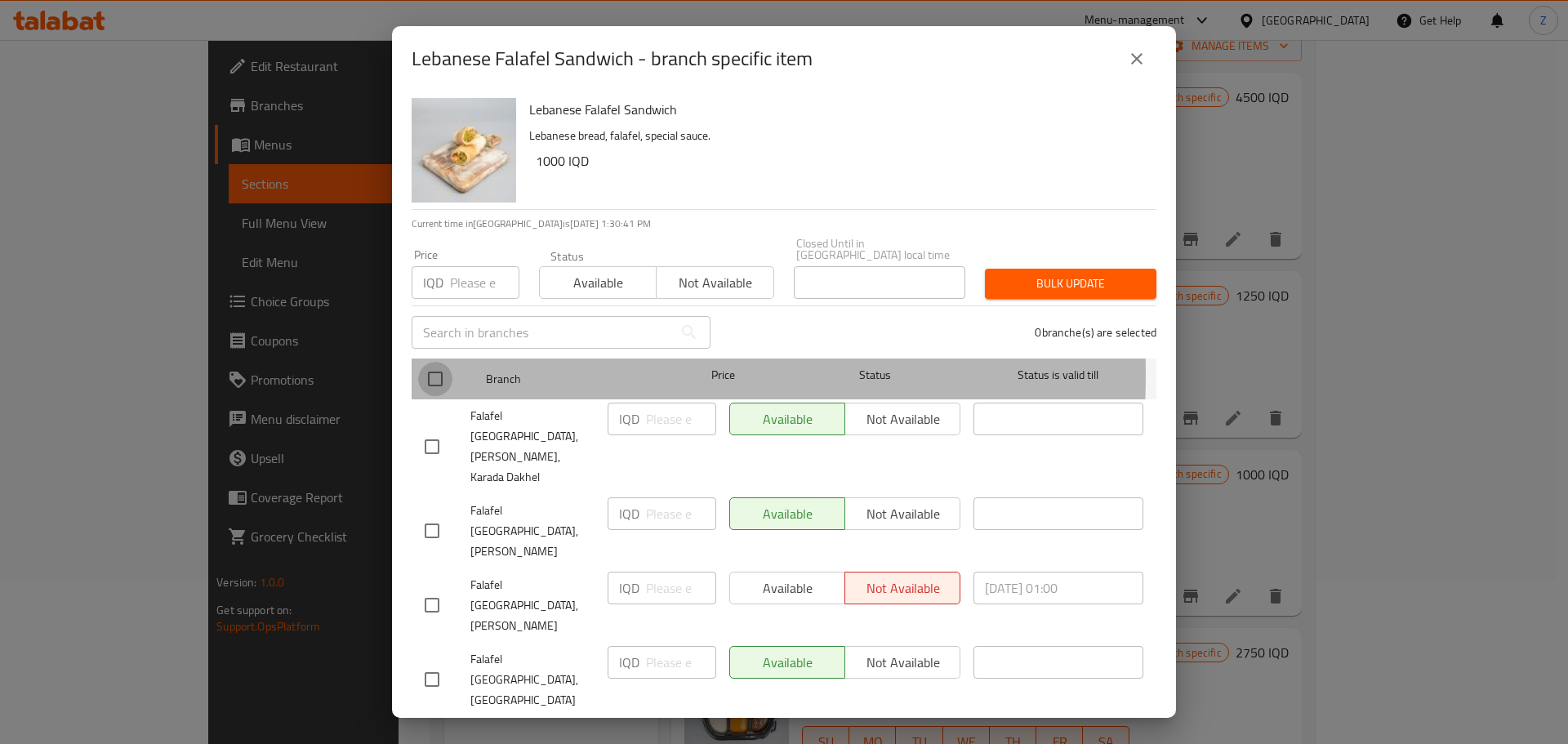
checkbox input "true"
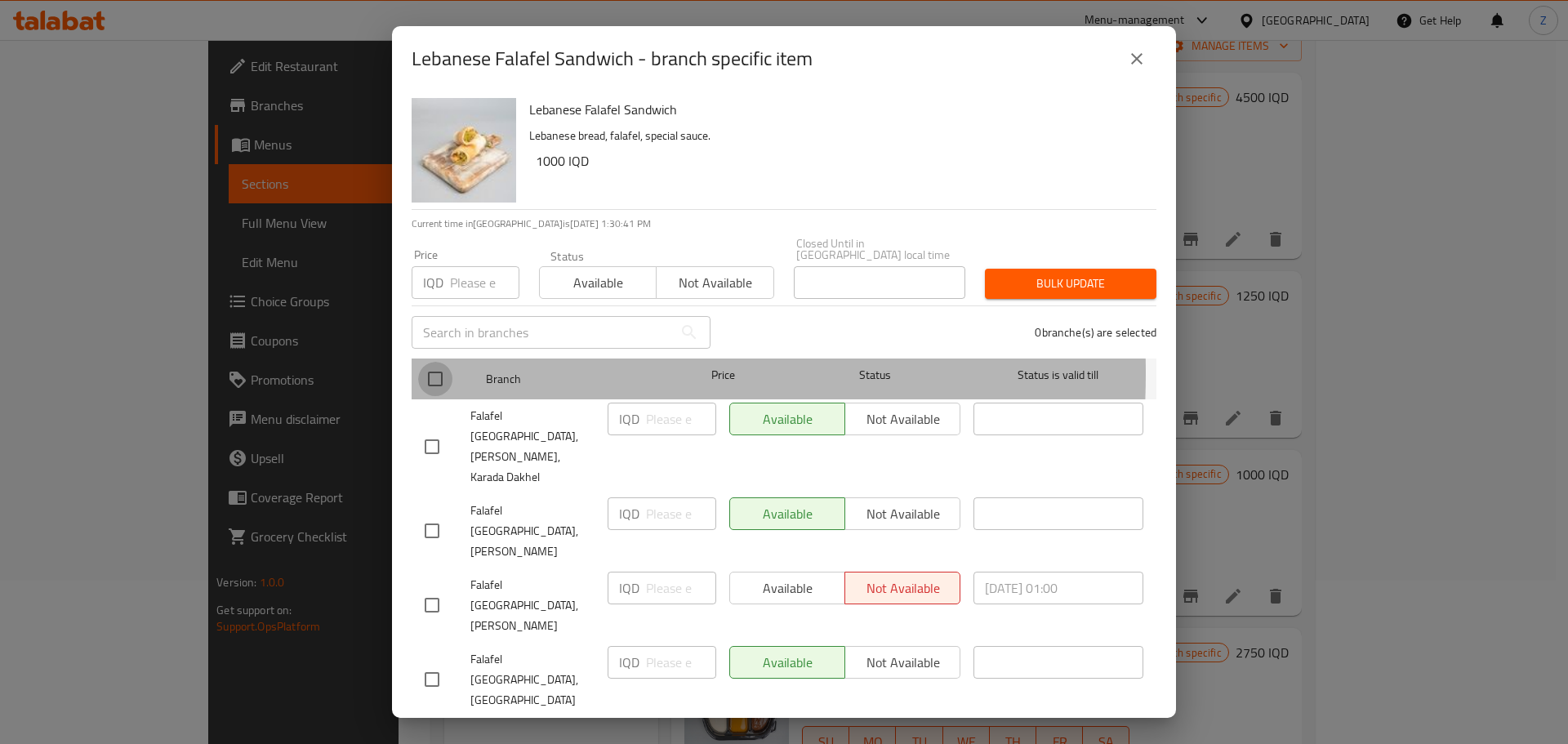
checkbox input "true"
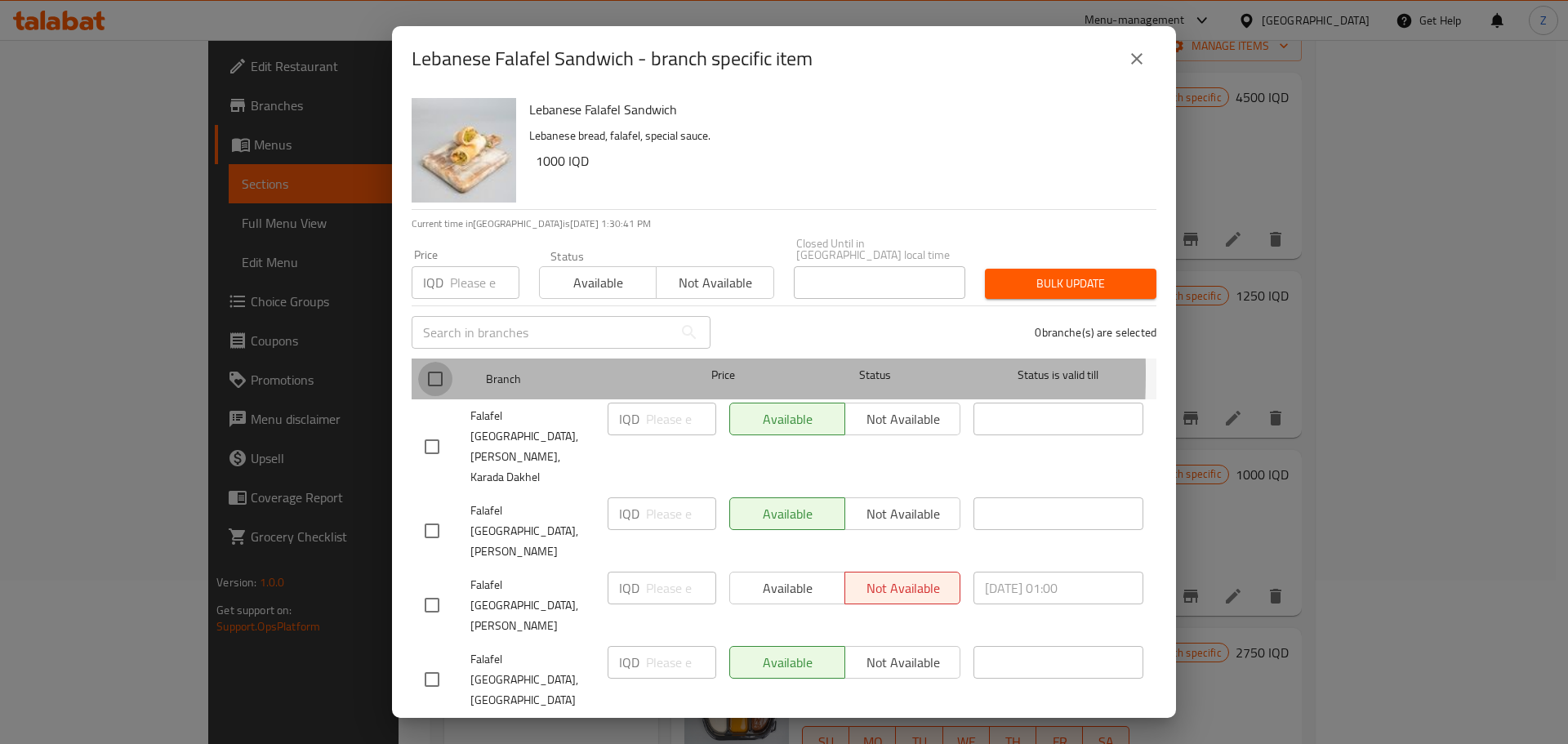
checkbox input "true"
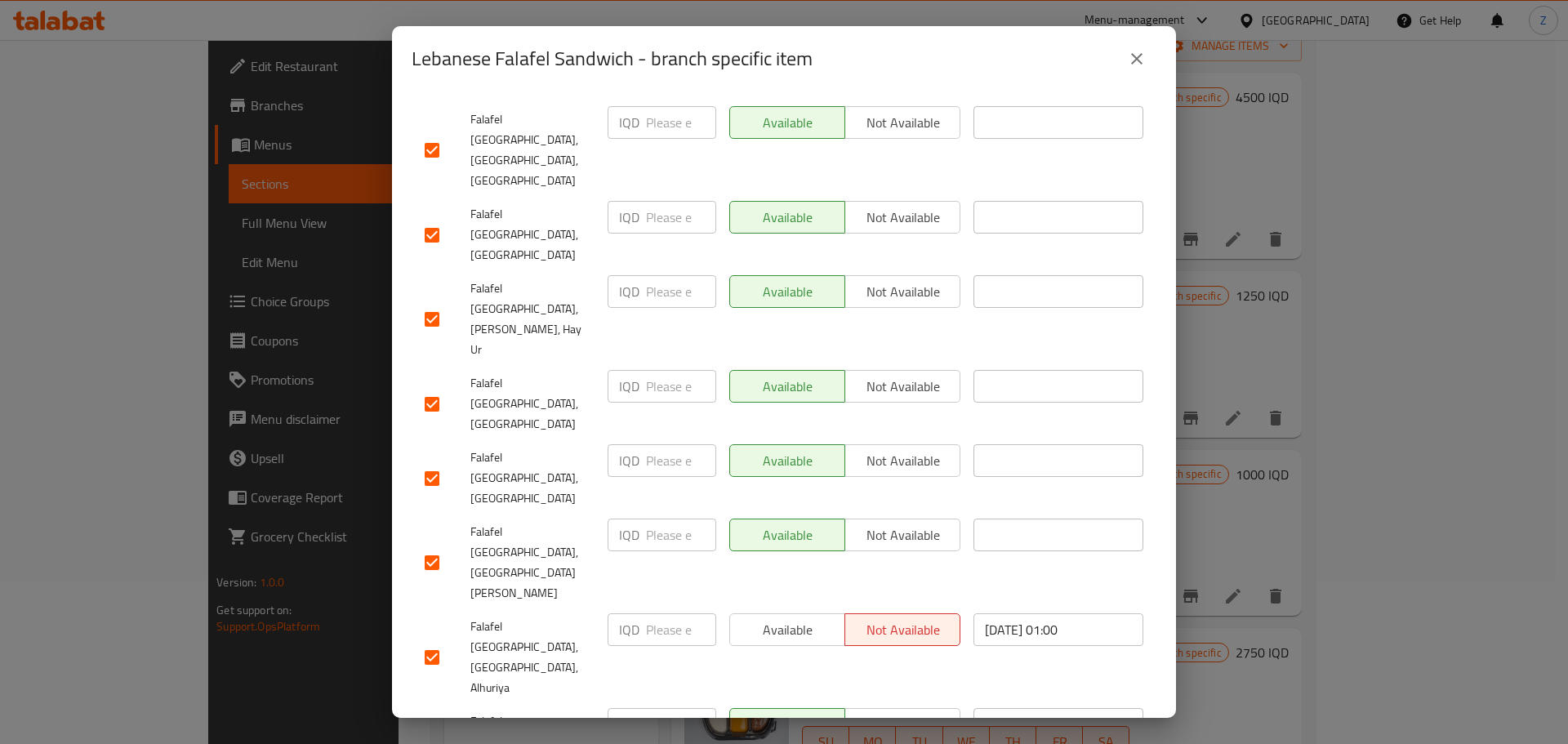
scroll to position [1428, 0]
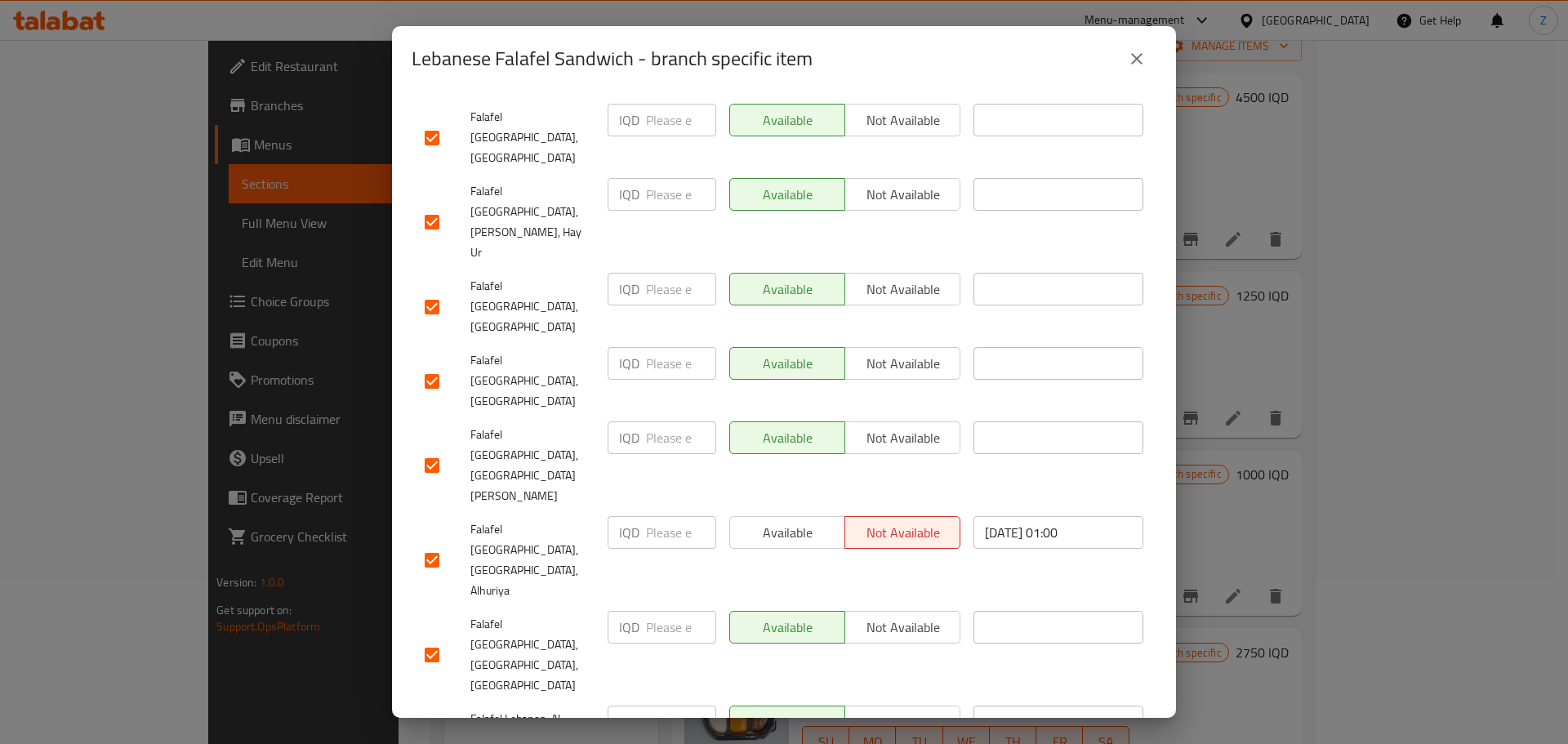
paste input "1250"
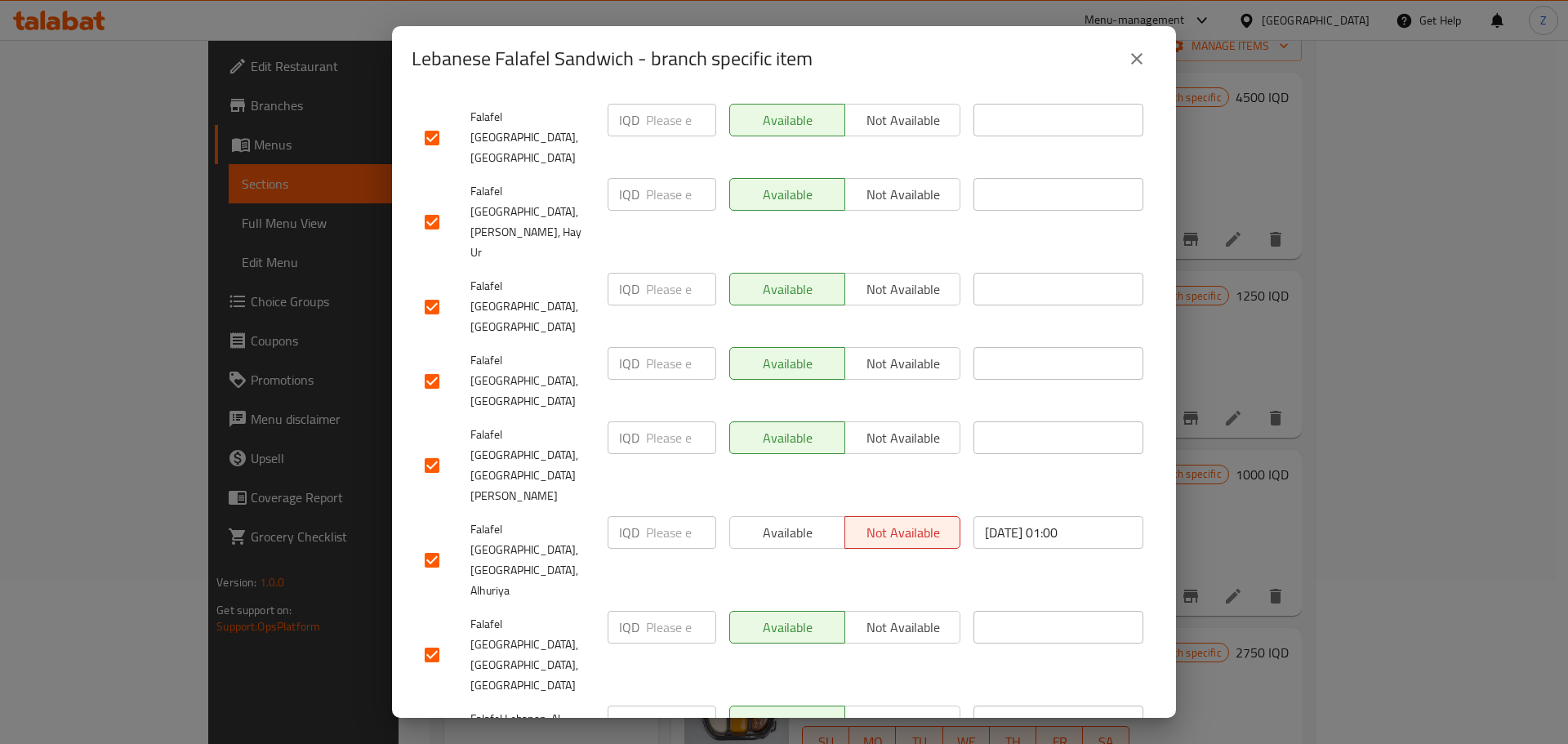
type input "1250"
paste input "1250"
type input "1250"
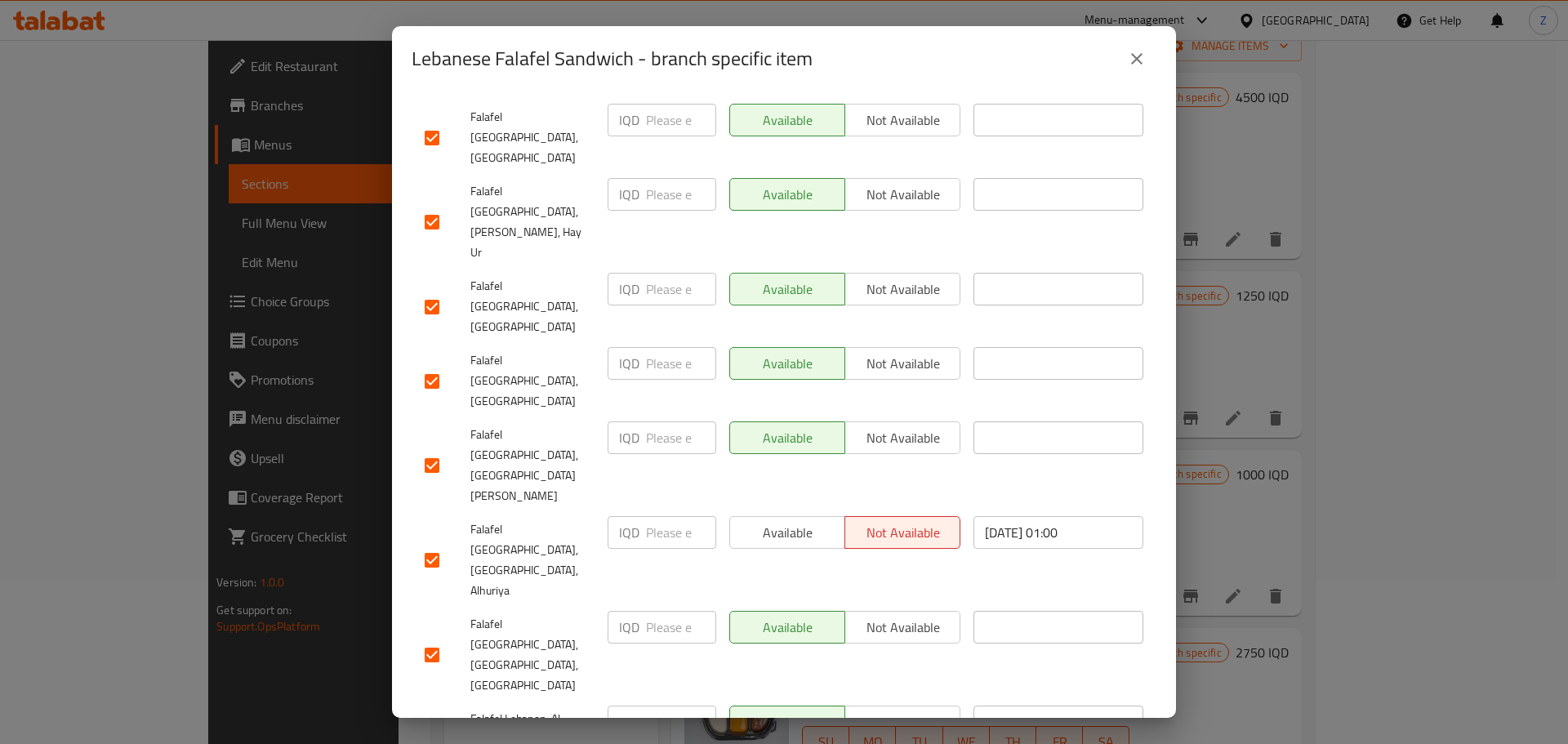
paste input "1250"
type input "1250"
paste input "1250"
type input "1250"
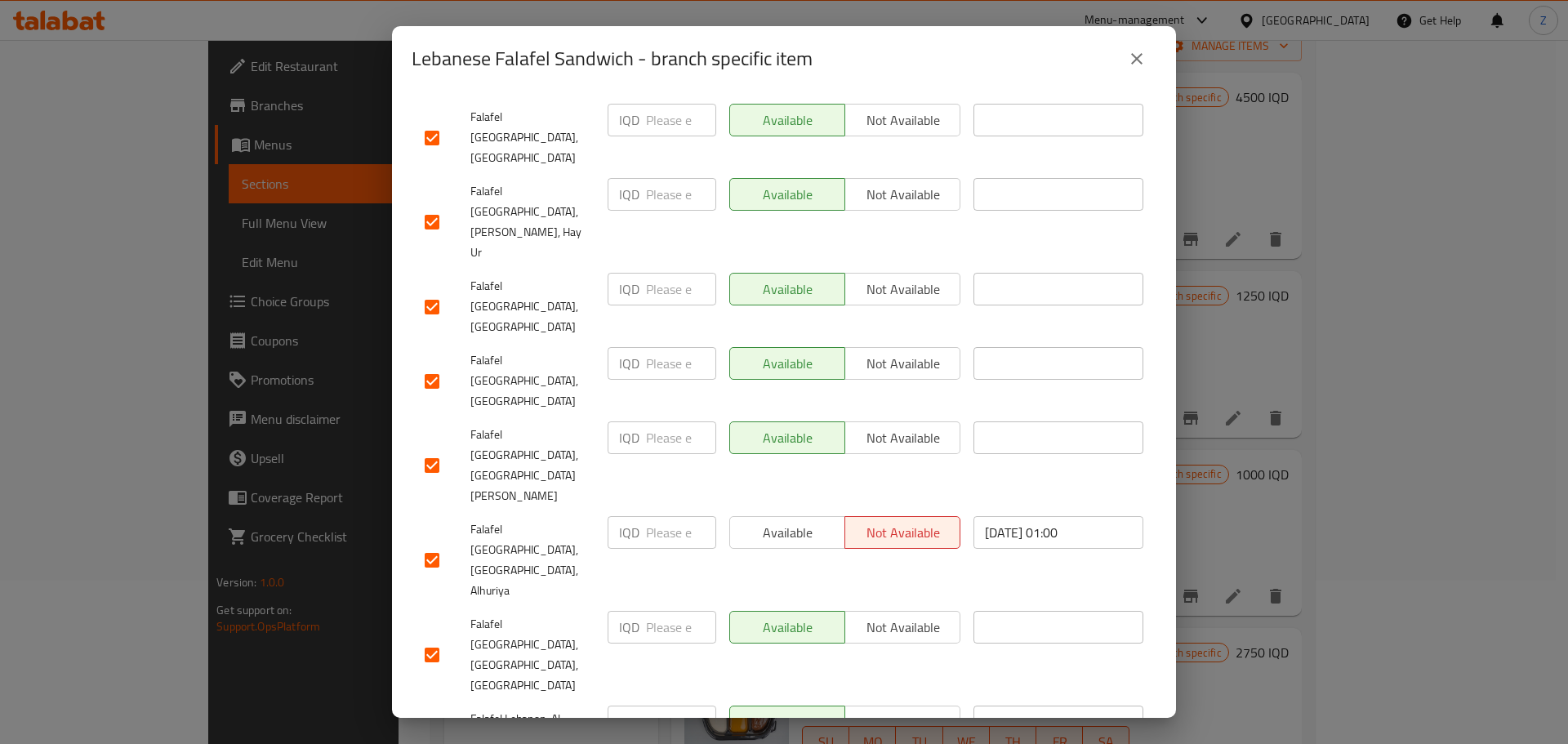
paste input "1250"
type input "1250"
paste input "1250"
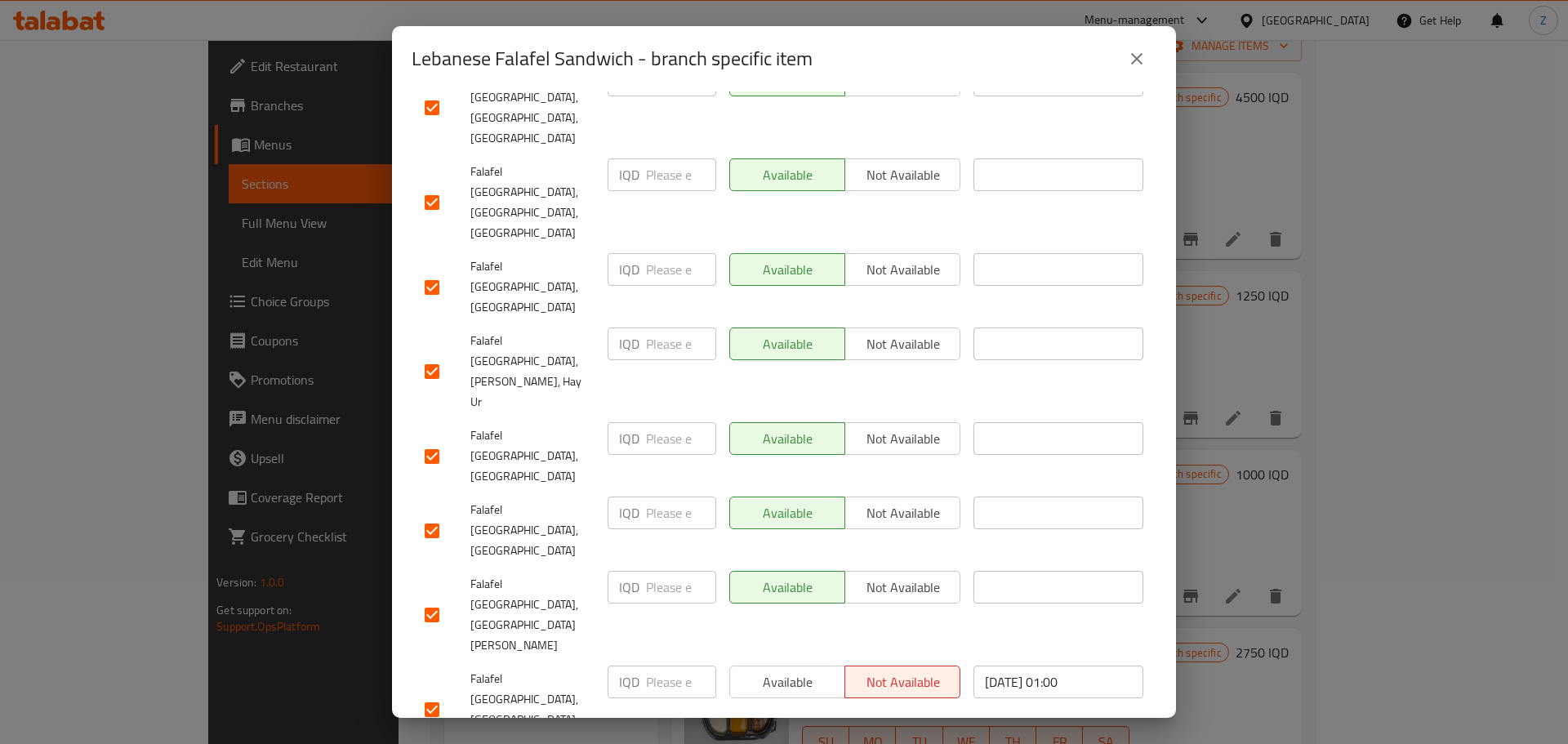
scroll to position [1265, 0]
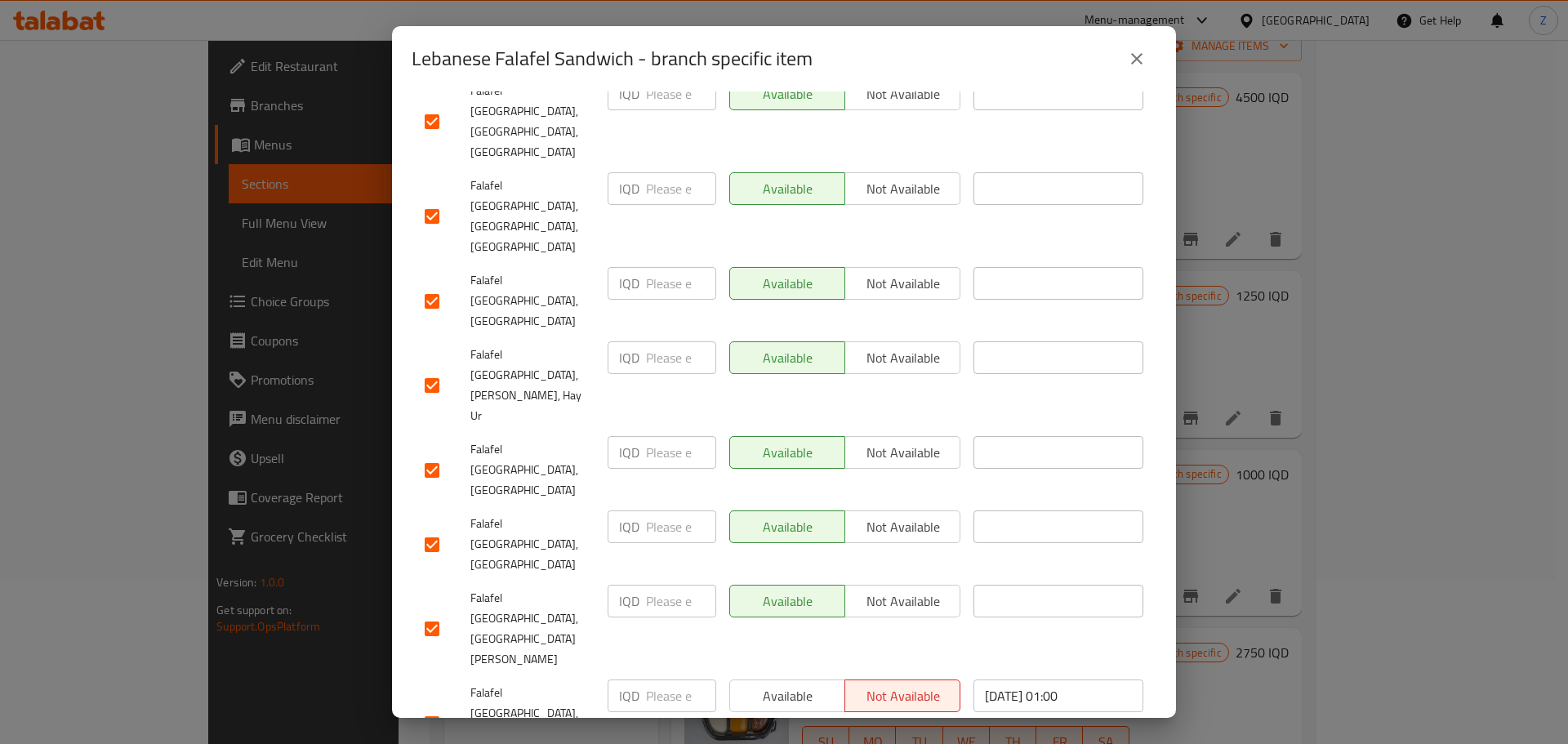
type input "1250"
drag, startPoint x: 671, startPoint y: 452, endPoint x: 663, endPoint y: 427, distance: 26.2
paste input "1250"
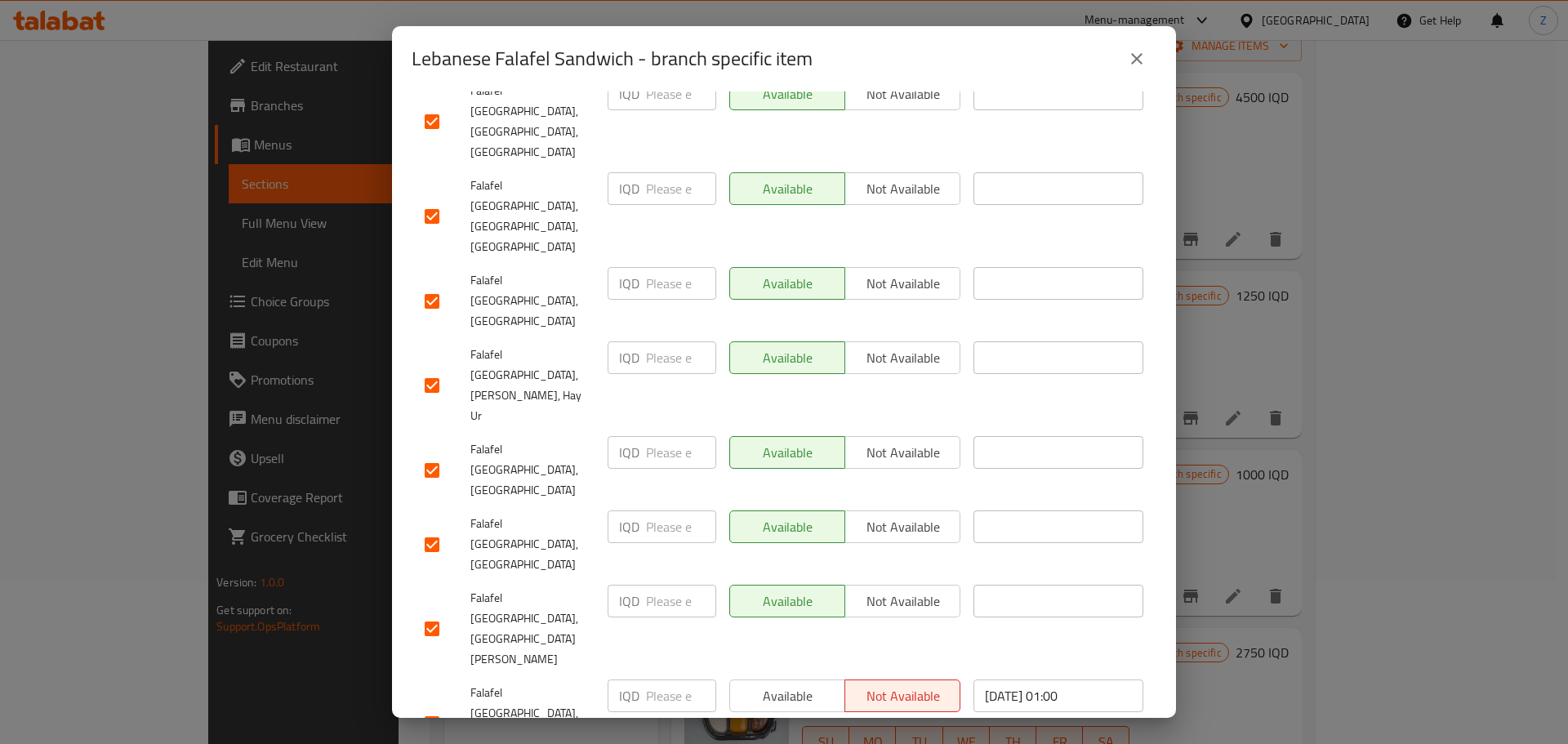
type input "1250"
paste input "1250"
type input "1250"
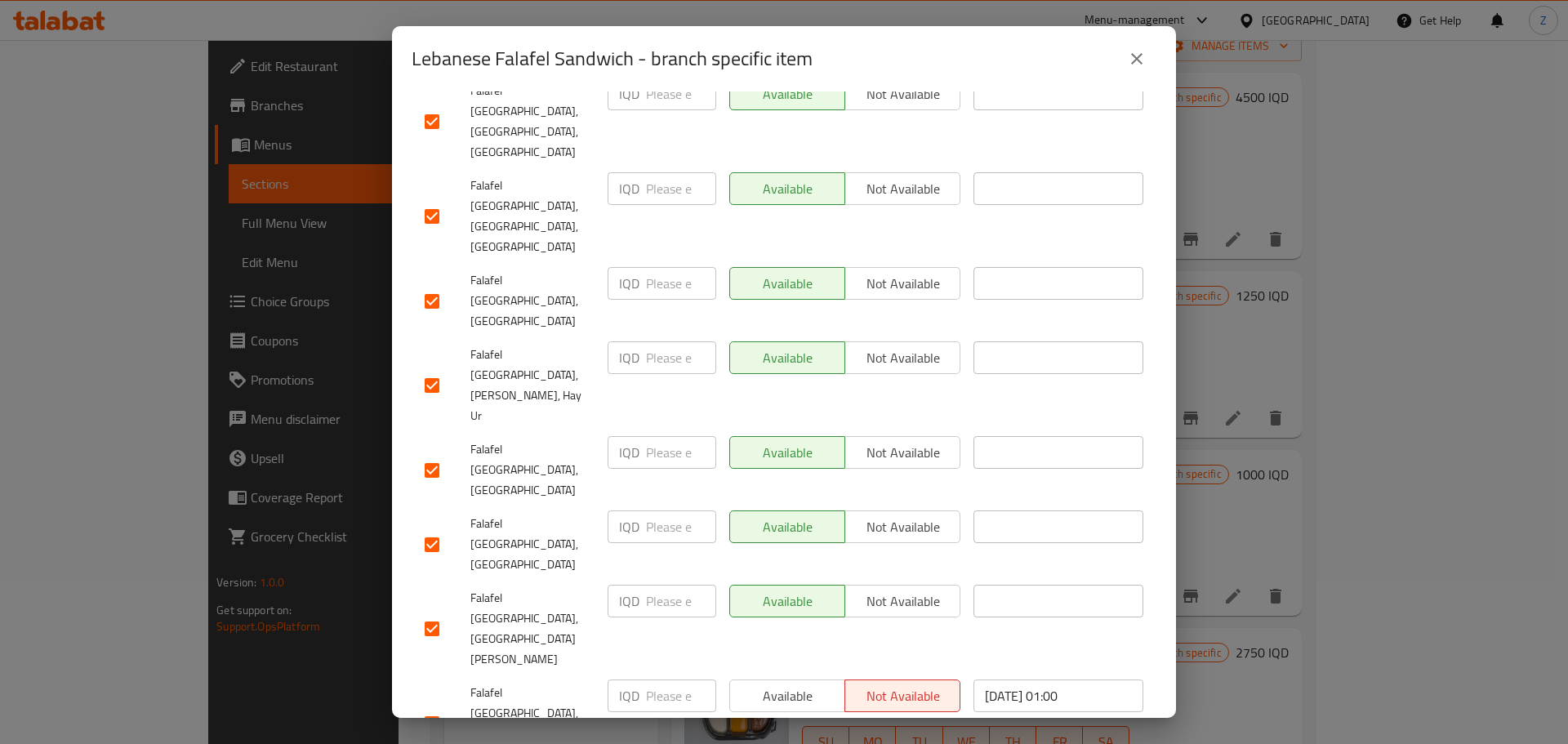
paste input "1250"
type input "1250"
drag, startPoint x: 666, startPoint y: 275, endPoint x: 668, endPoint y: 234, distance: 41.0
paste input "1250"
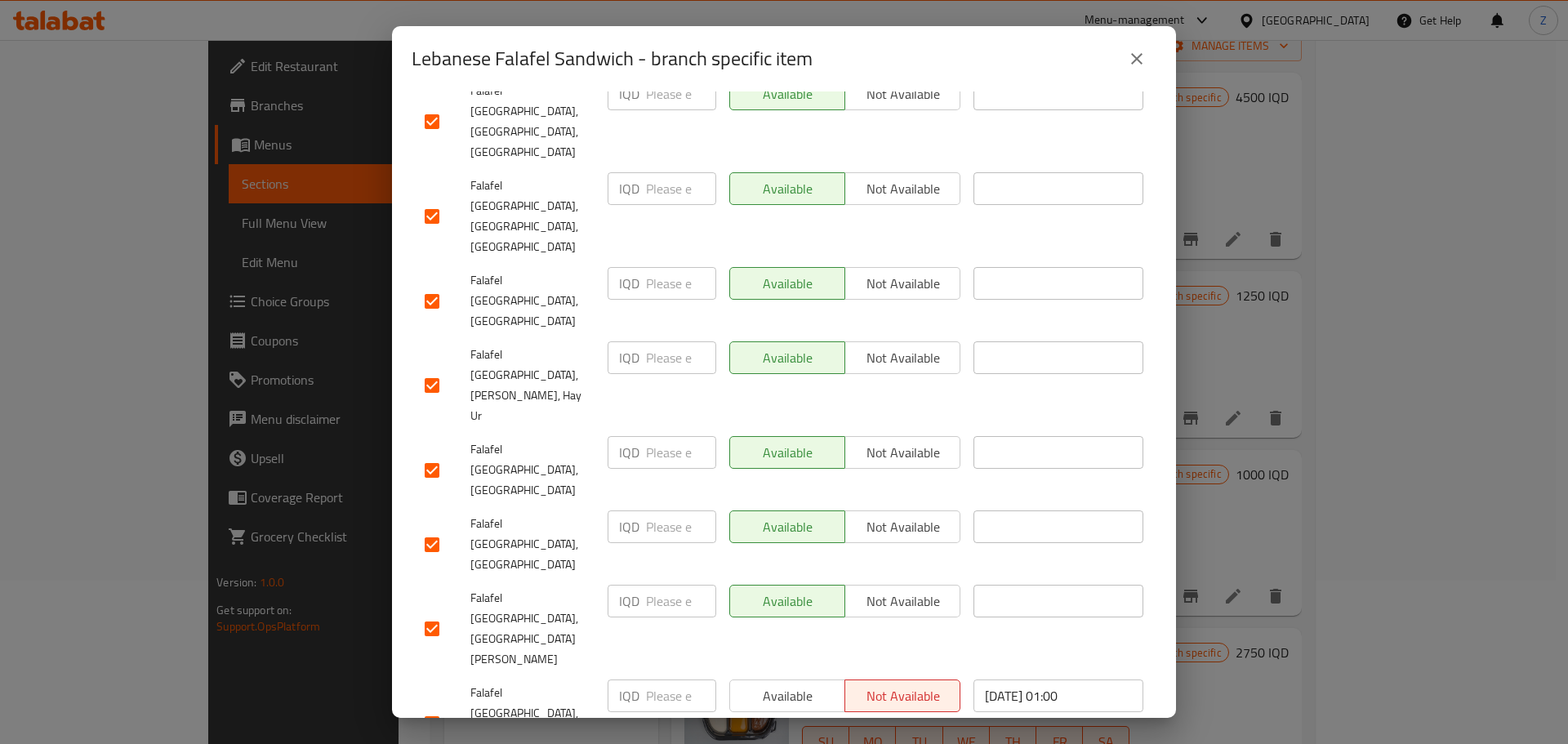
type input "1250"
paste input "1250"
type input "1250"
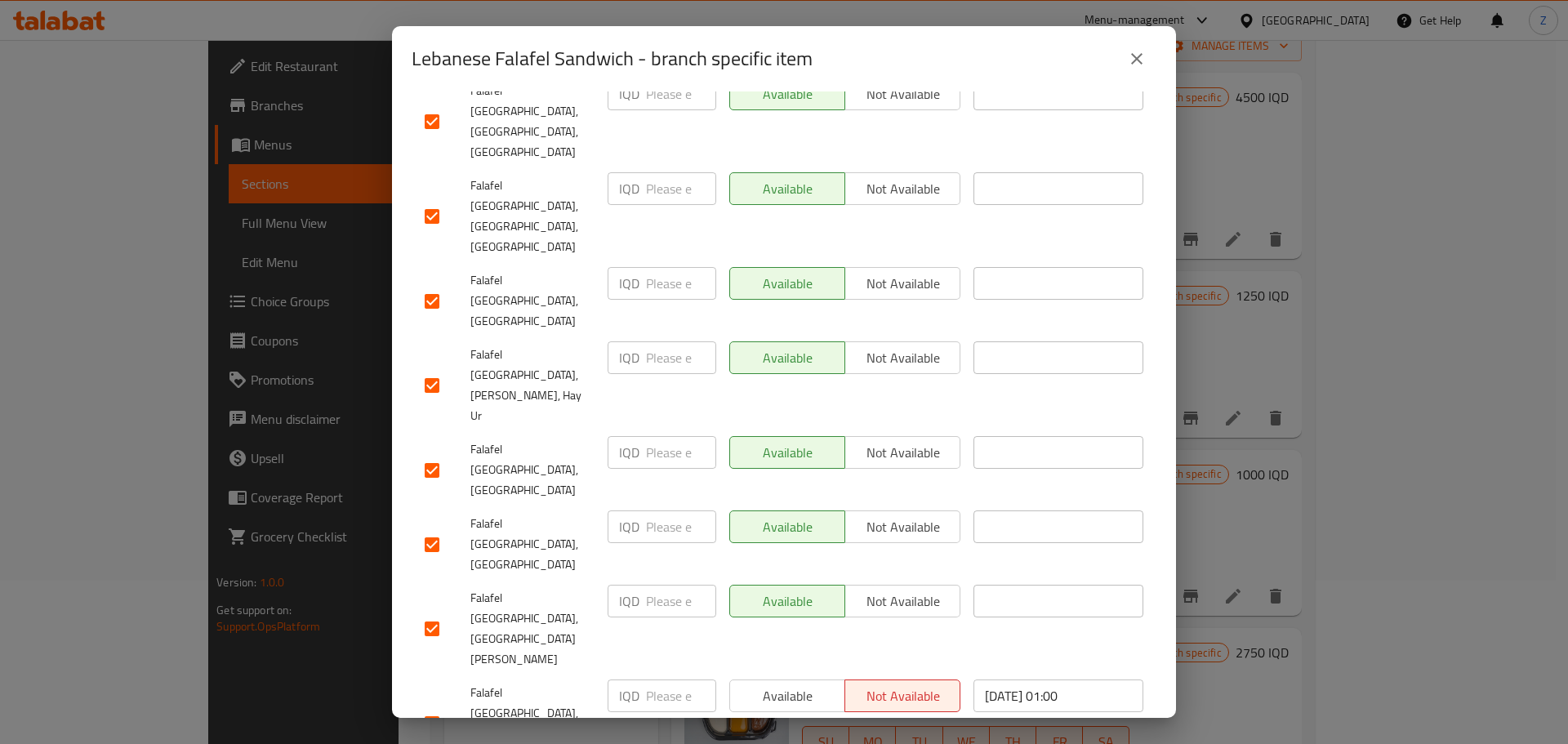
paste input "1250"
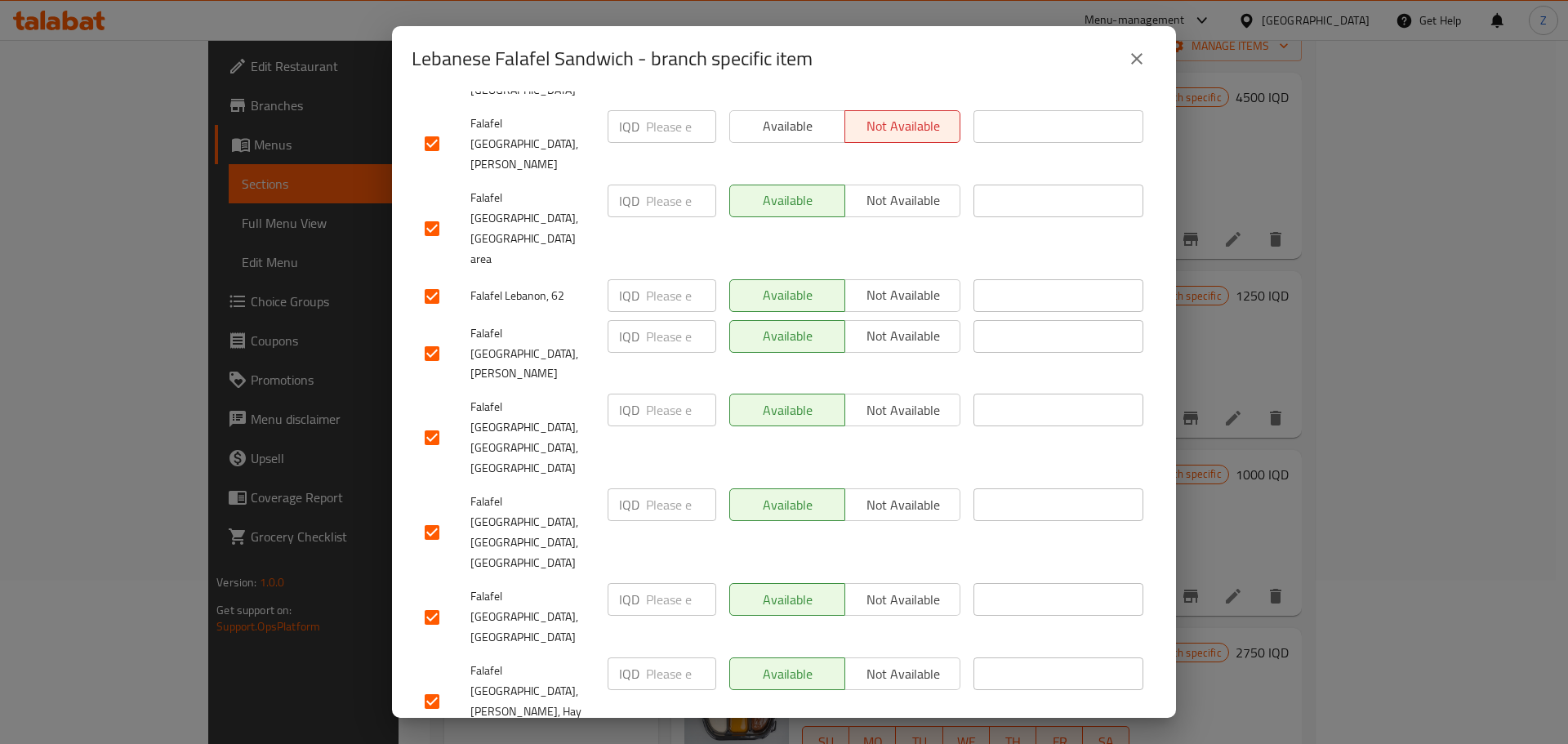
scroll to position [938, 0]
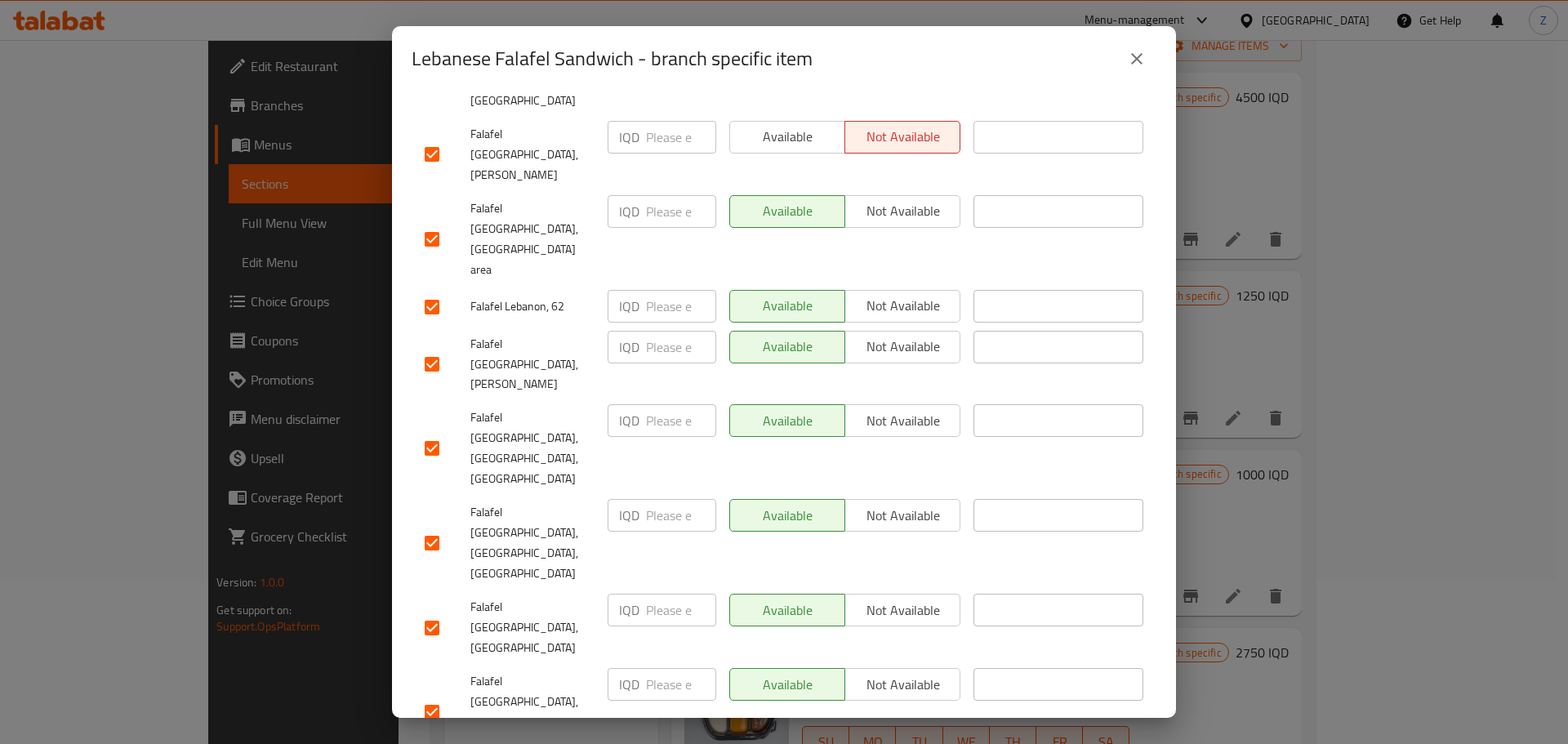
type input "1250"
paste input "1250"
type input "1250"
drag, startPoint x: 658, startPoint y: 403, endPoint x: 658, endPoint y: 387, distance: 16.0
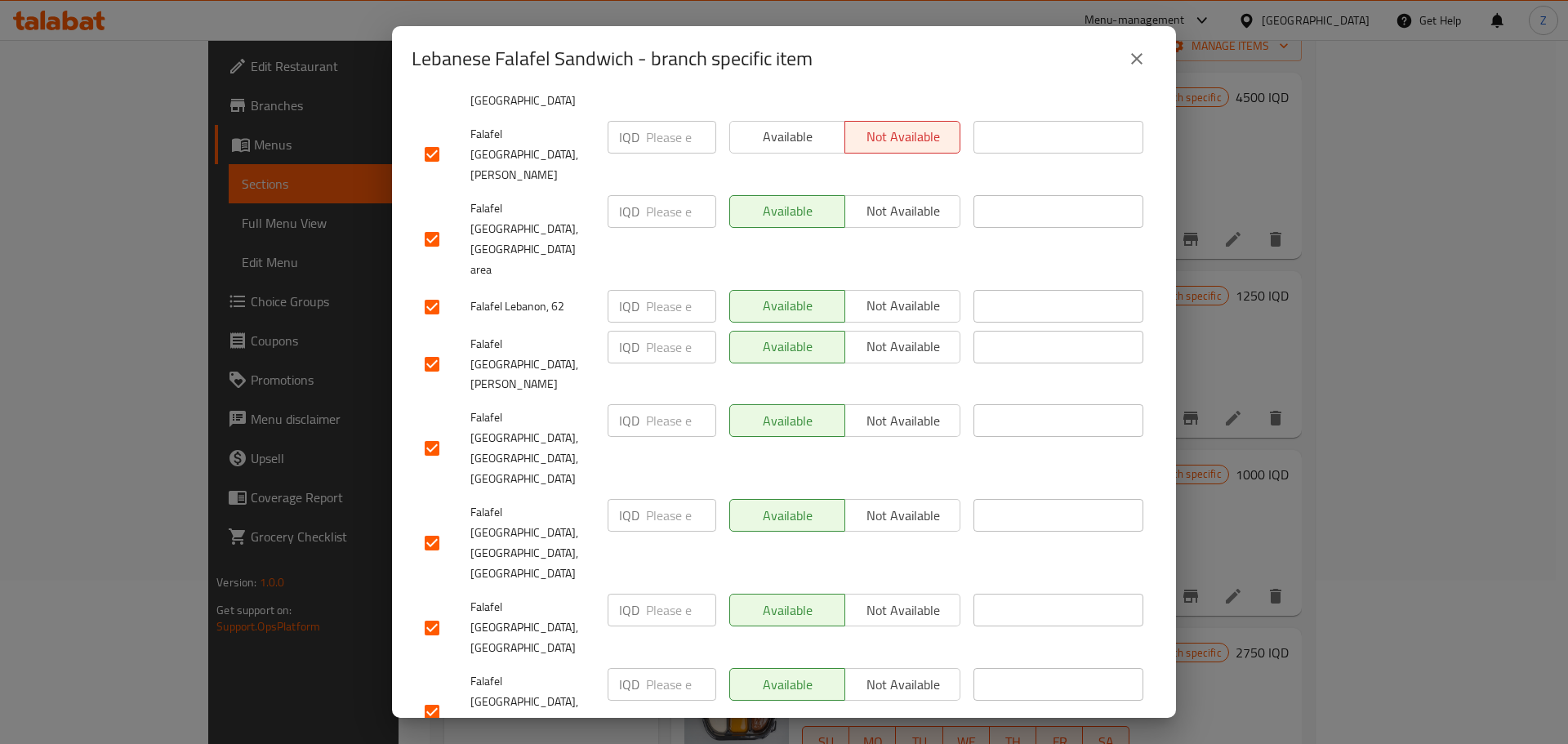
paste input "1250"
type input "1250"
paste input "1250"
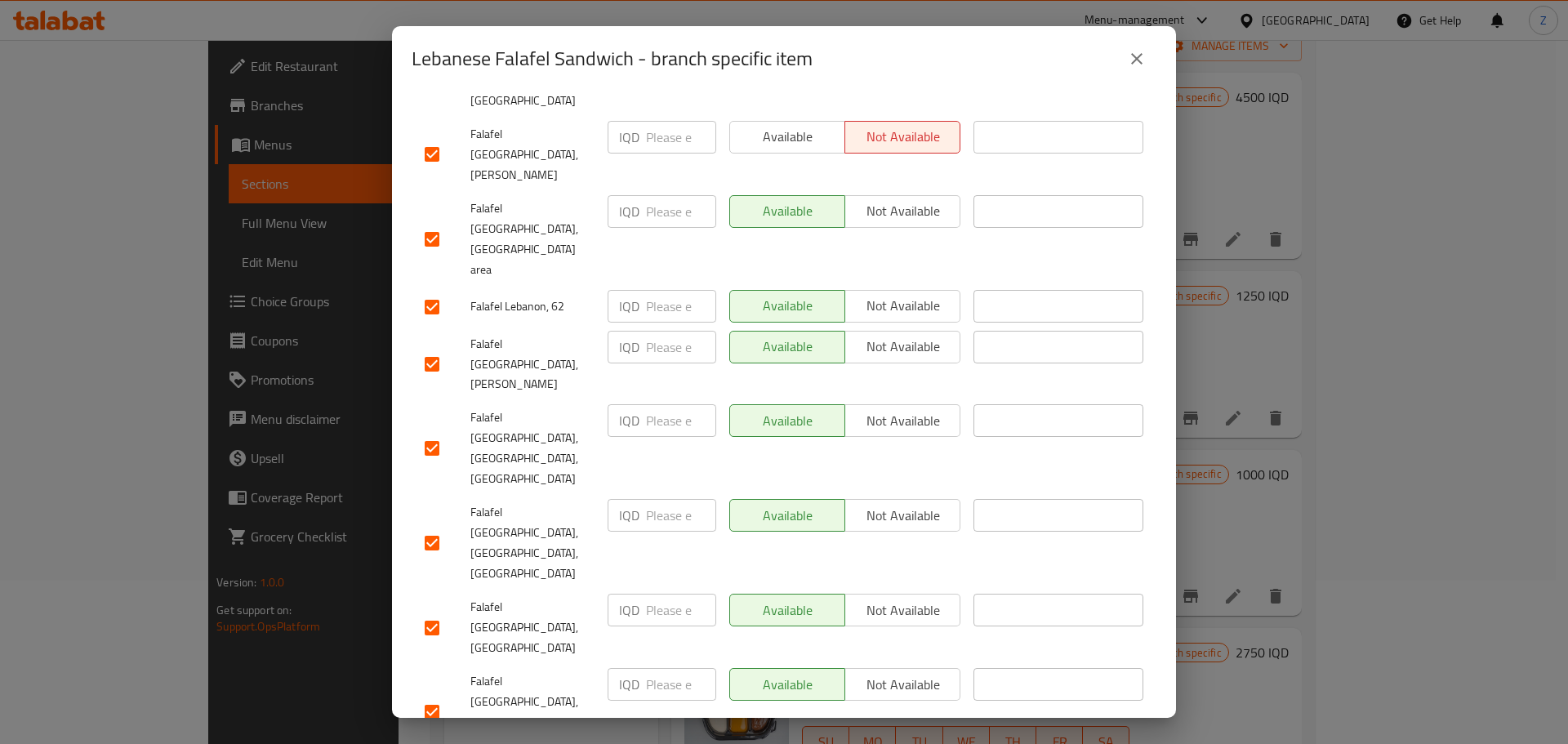
type input "1250"
paste input "1250"
type input "1250"
click at [663, 669] on input "number" at bounding box center [681, 685] width 71 height 33
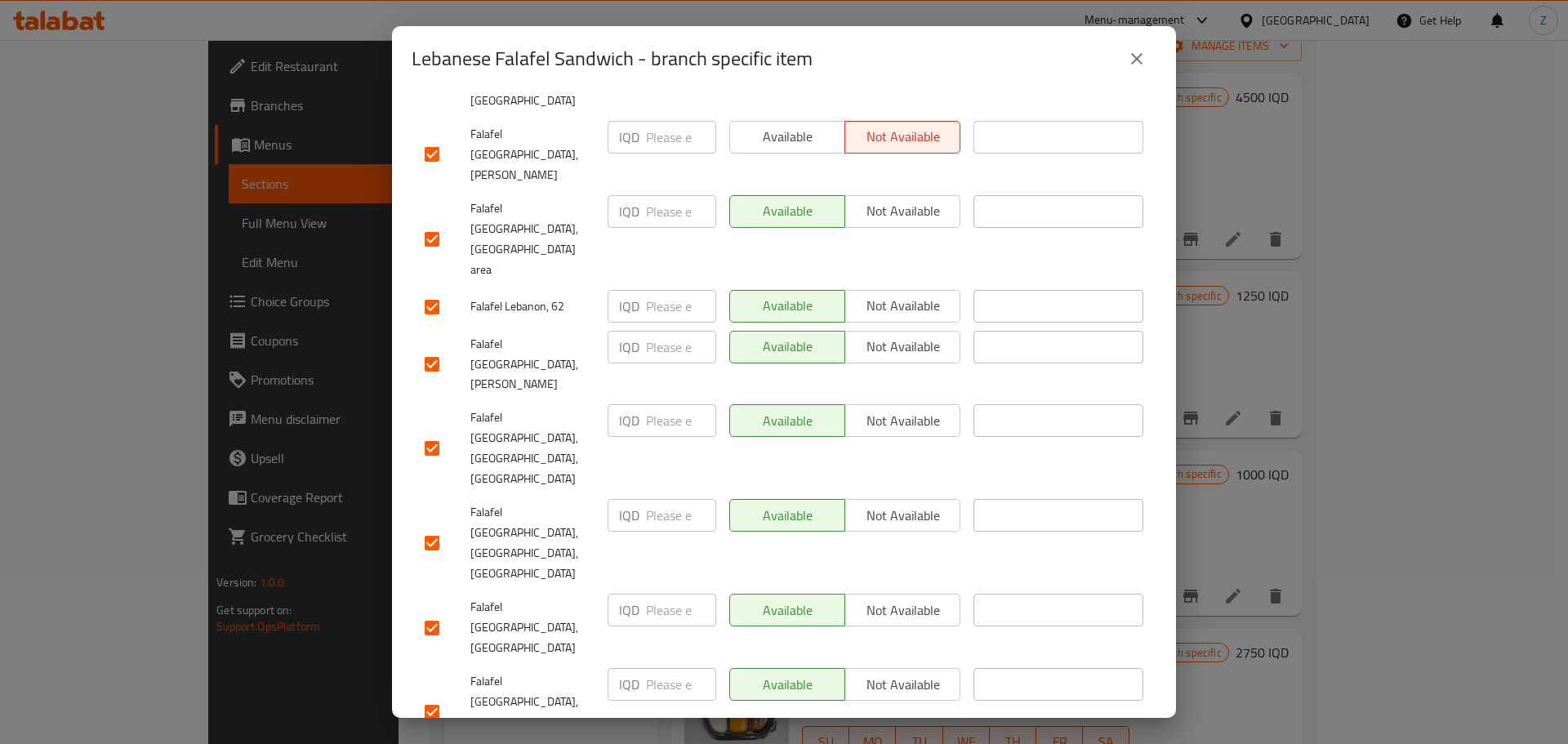
paste input "1250"
type input "1250"
click at [656, 594] on input "number" at bounding box center [681, 610] width 71 height 33
paste input "1250"
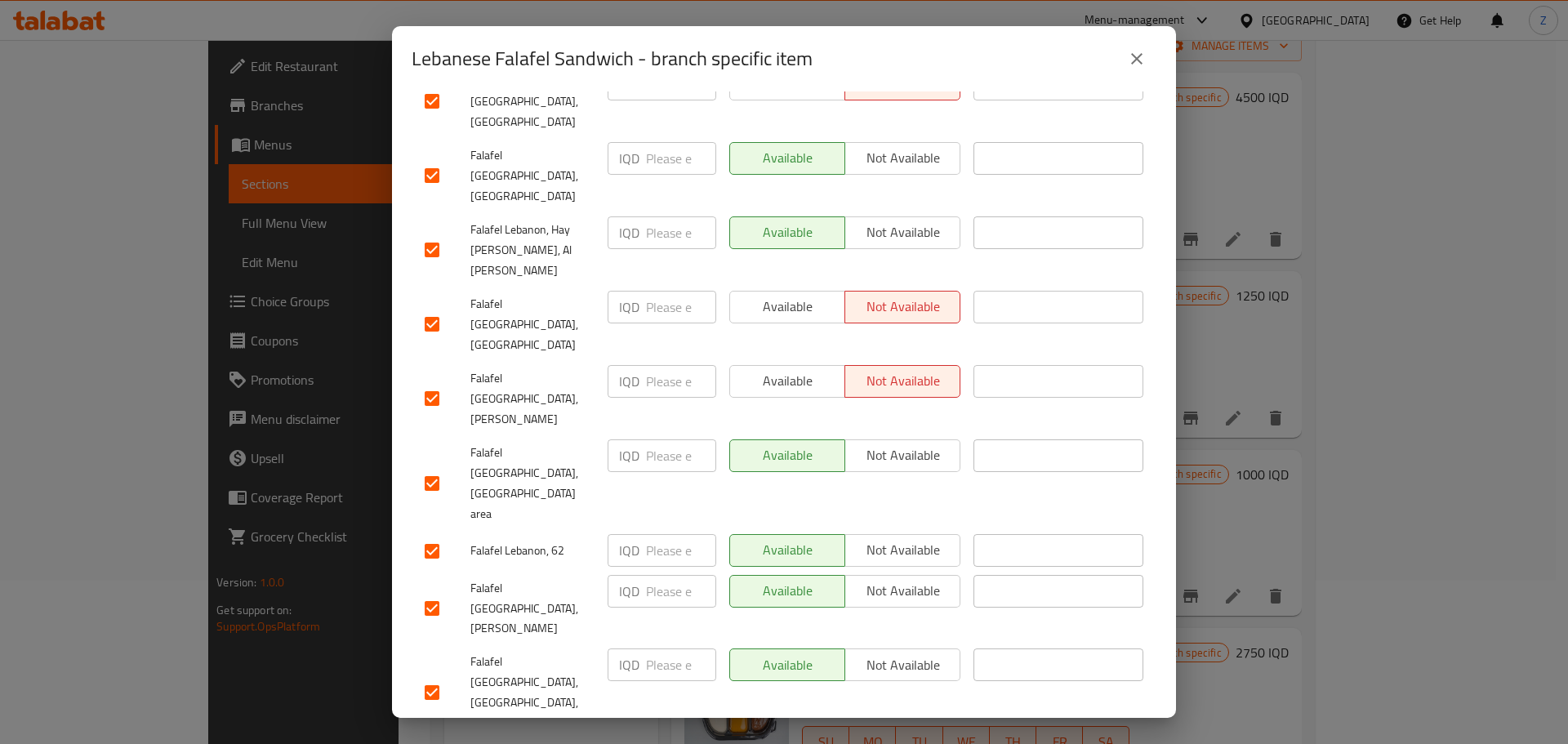
scroll to position [693, 0]
type input "1250"
paste input "1250"
type input "1250"
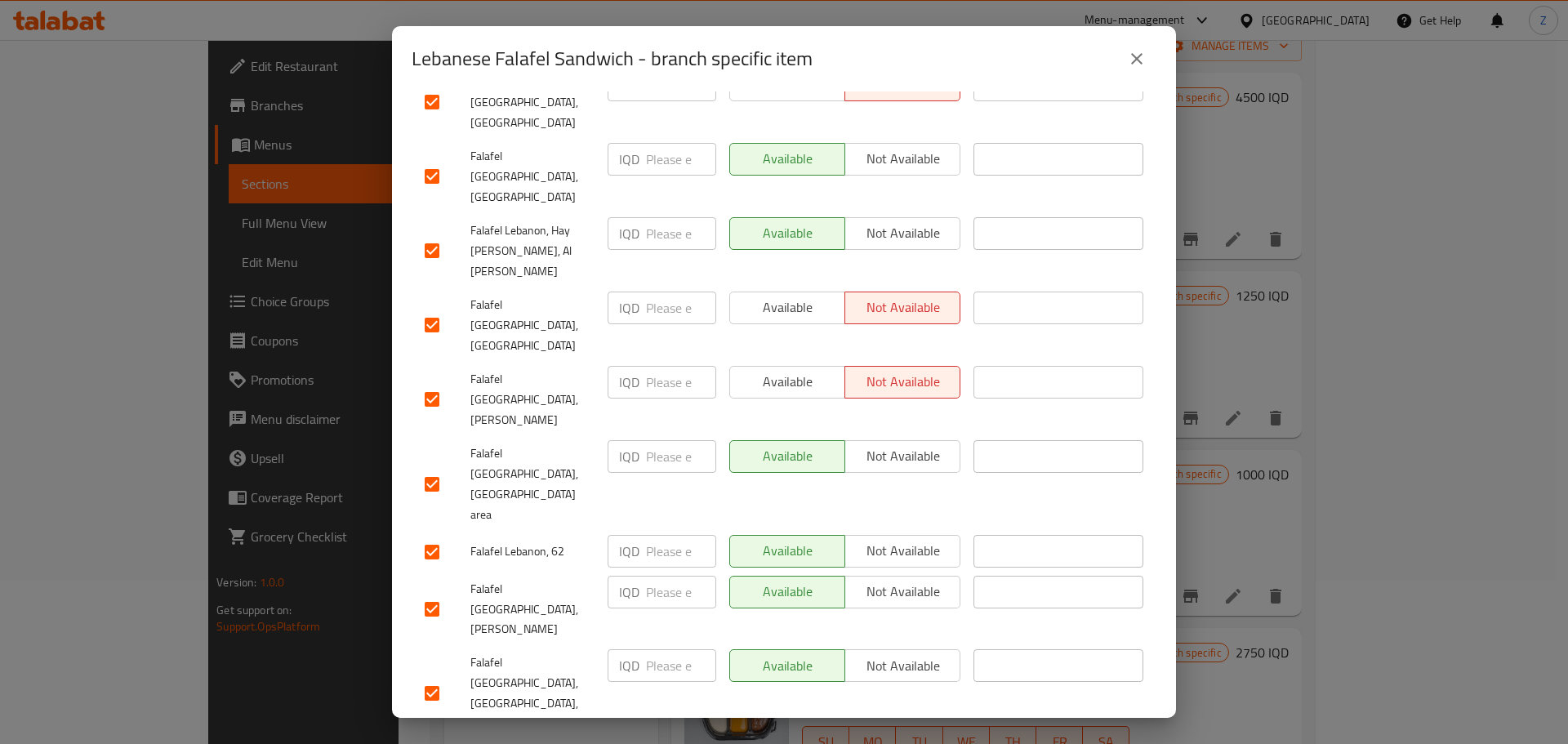
click at [671, 650] on input "number" at bounding box center [681, 666] width 71 height 33
paste input "1250"
type input "1250"
click at [655, 577] on input "number" at bounding box center [681, 593] width 71 height 33
paste input "1250"
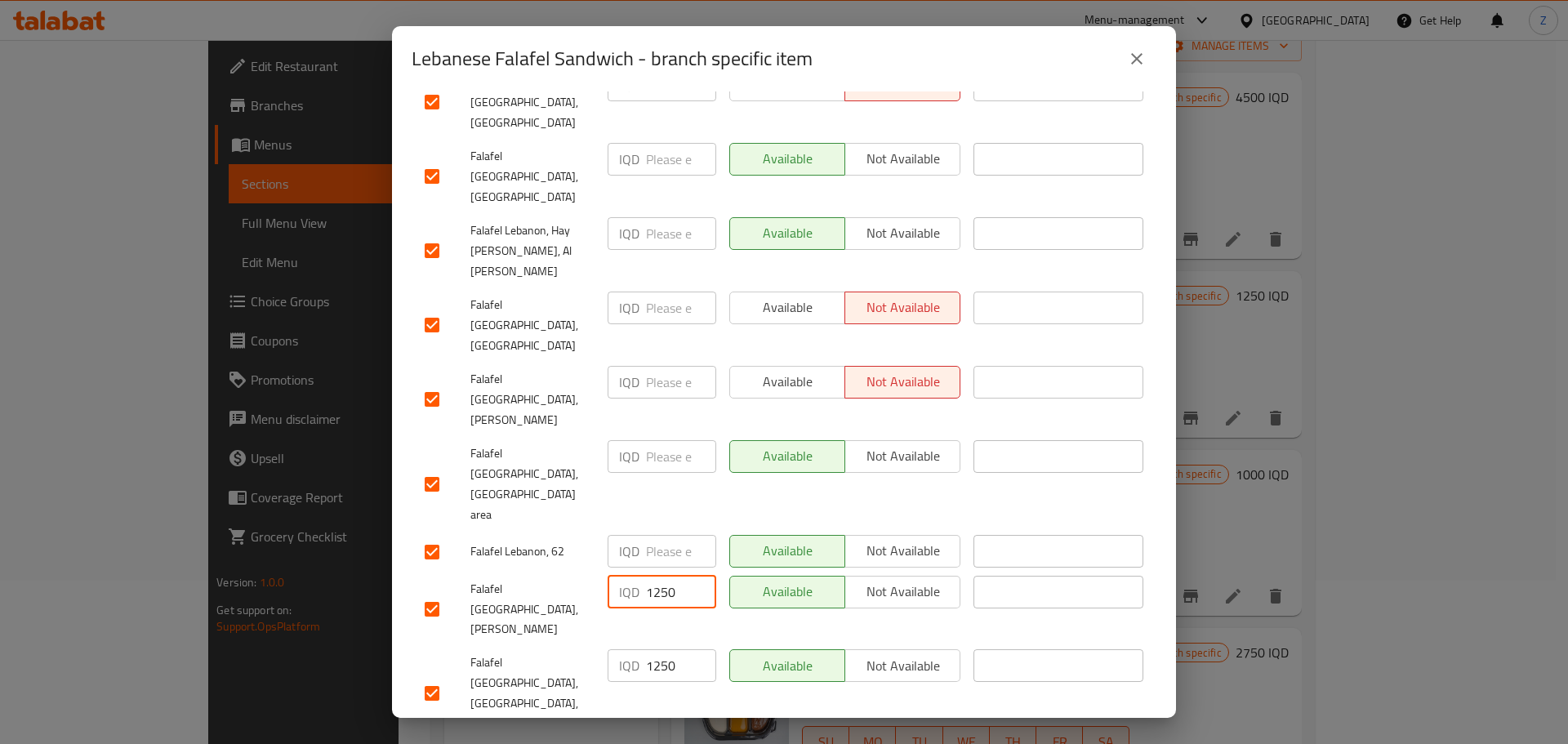
type input "1250"
click at [657, 535] on input "number" at bounding box center [681, 551] width 71 height 33
paste input "1250"
type input "1250"
click at [669, 441] on input "number" at bounding box center [681, 457] width 71 height 33
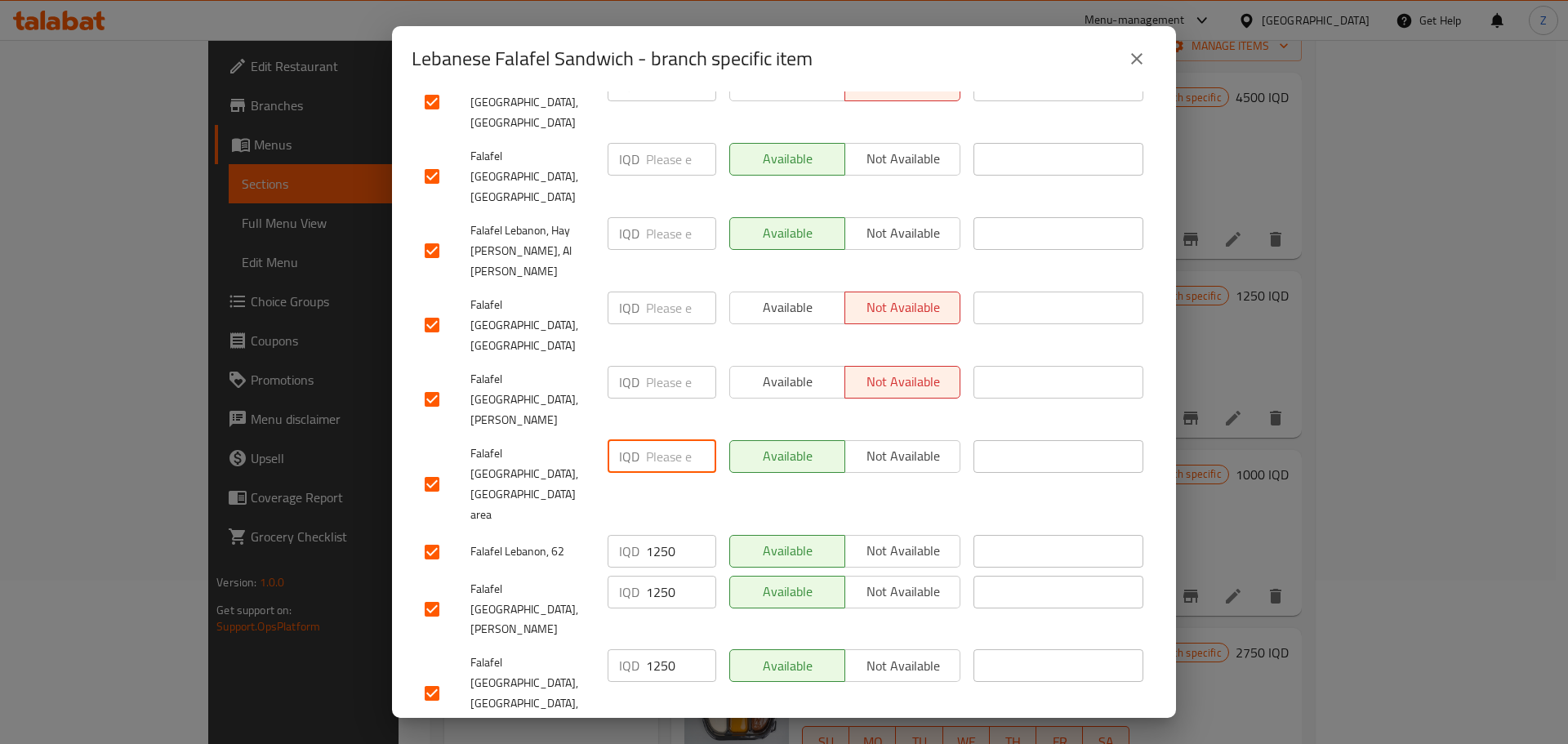
paste input "1250"
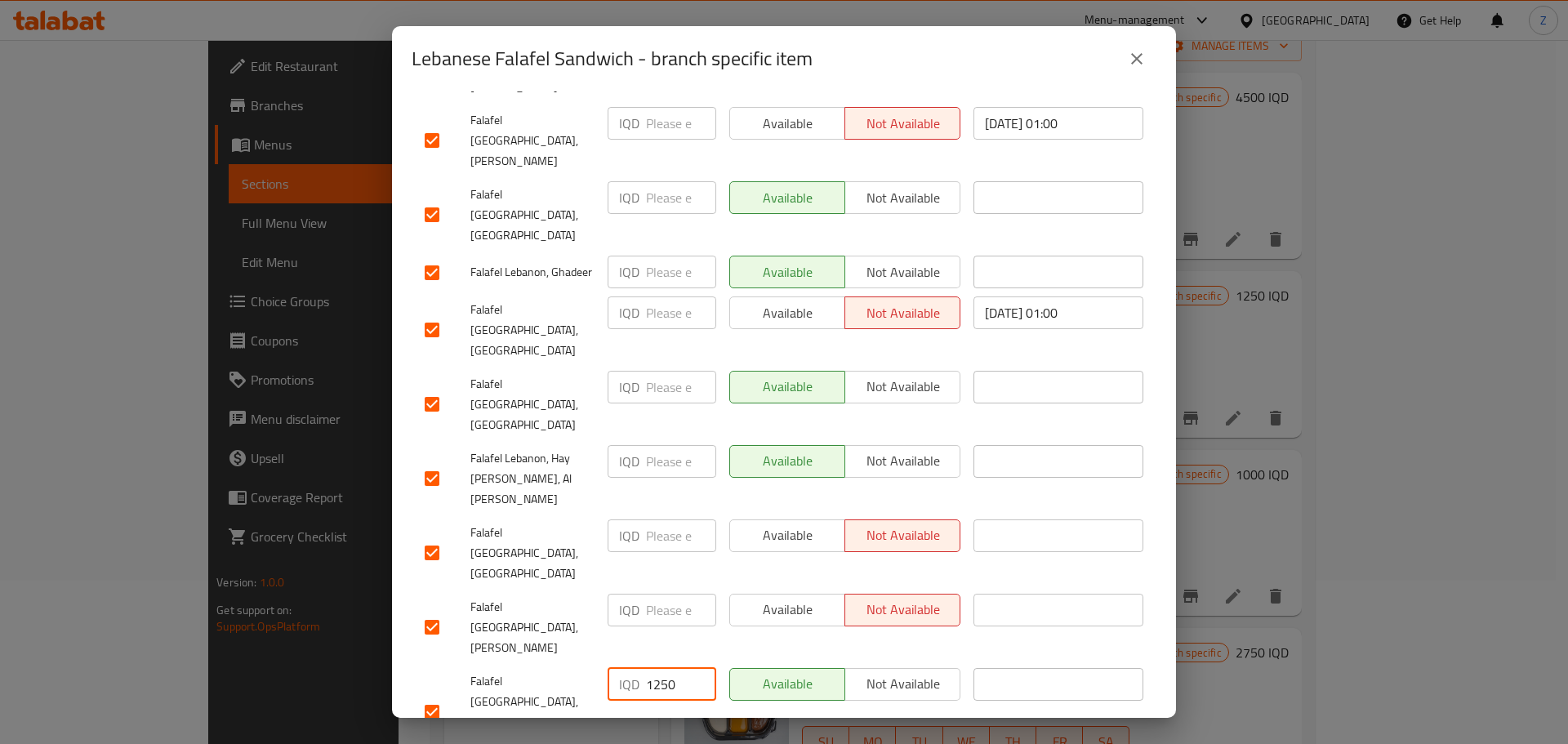
scroll to position [366, 0]
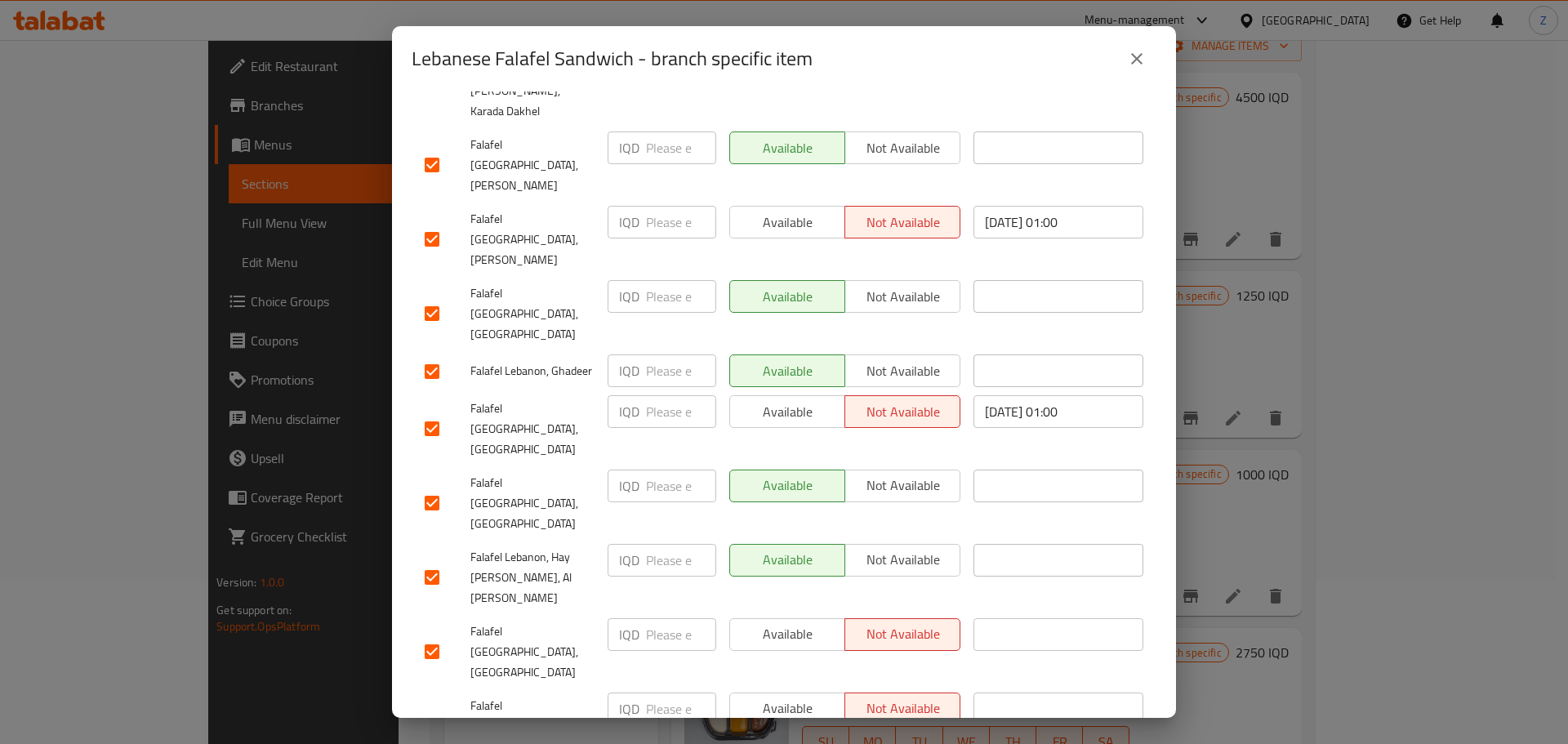
type input "1250"
click at [676, 693] on input "number" at bounding box center [681, 710] width 71 height 33
paste input "1250"
type input "1250"
click at [663, 618] on input "number" at bounding box center [681, 634] width 71 height 33
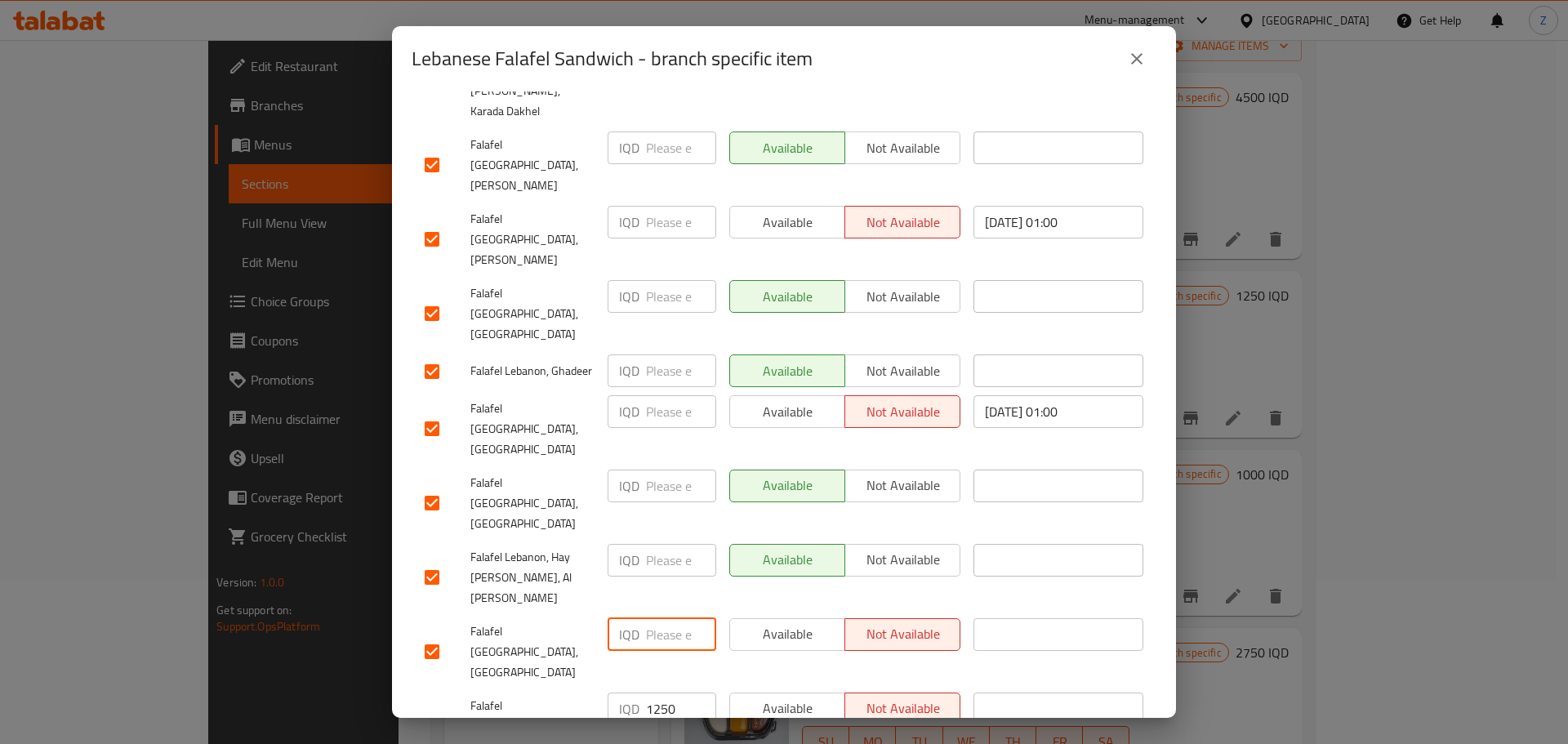
paste input "1250"
type input "1250"
click at [654, 544] on input "number" at bounding box center [681, 560] width 71 height 33
paste input "1250"
type input "1250"
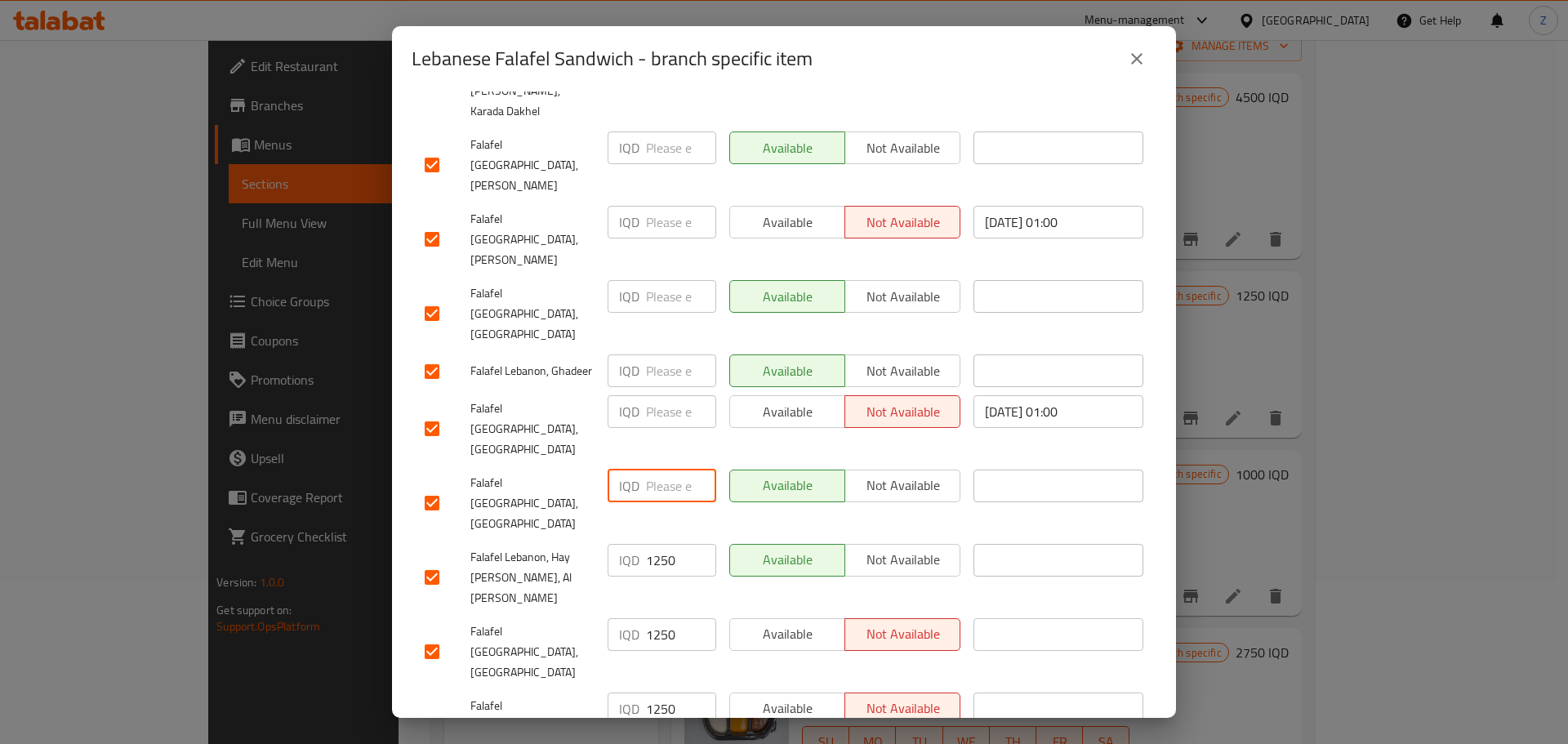
click at [646, 470] on input "number" at bounding box center [681, 486] width 71 height 33
paste input "1250"
type input "1250"
click at [667, 396] on input "number" at bounding box center [681, 412] width 71 height 33
paste input "1250"
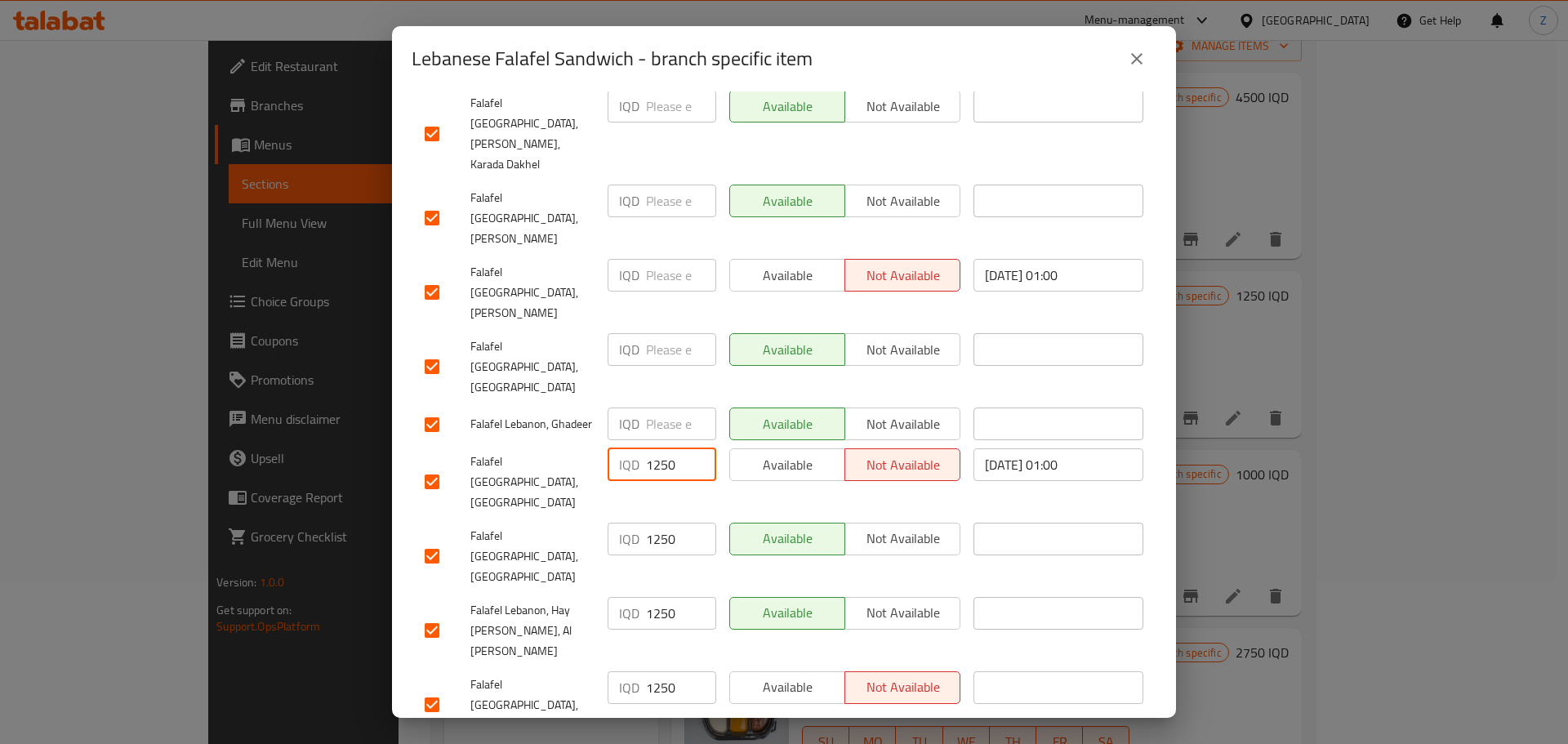
scroll to position [284, 0]
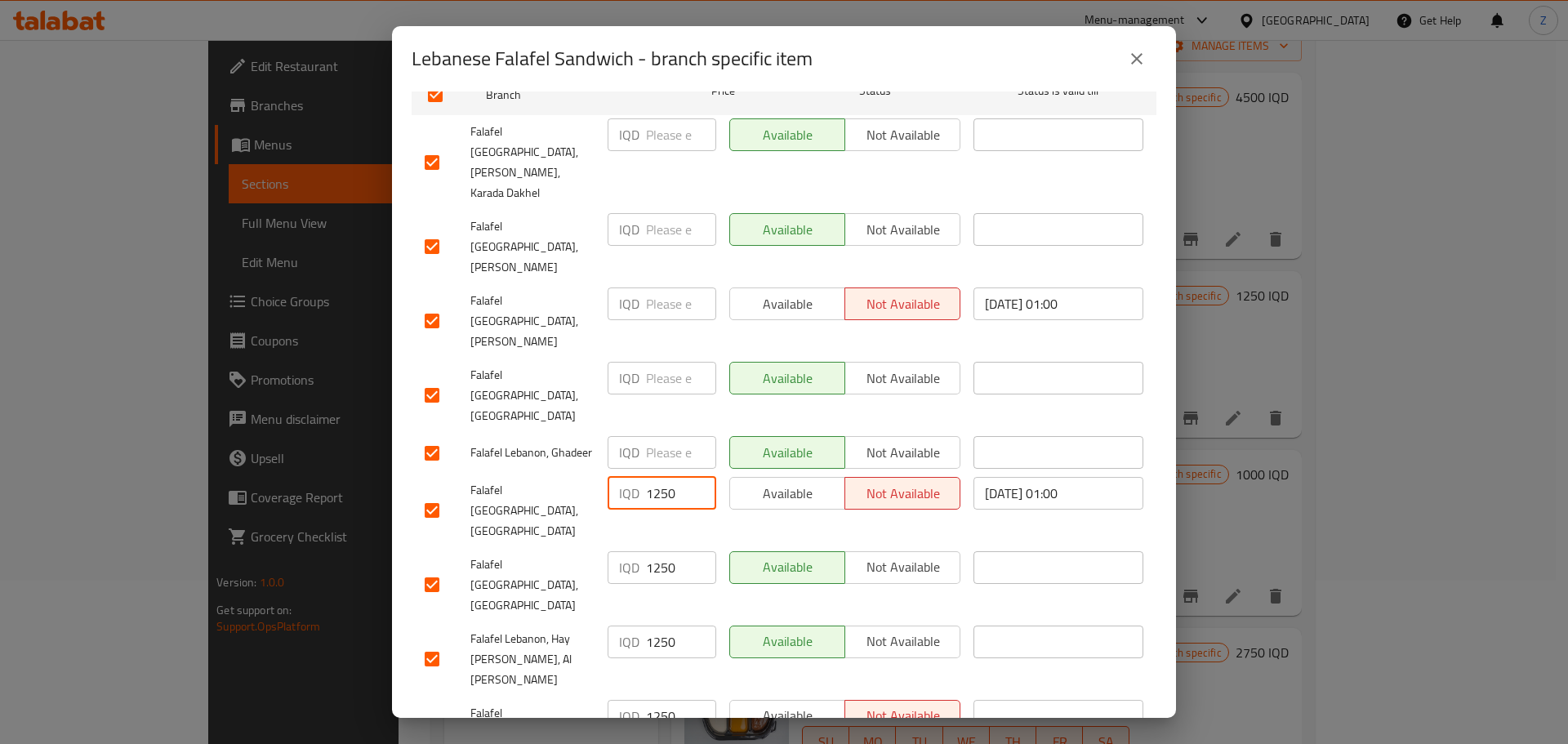
type input "1250"
click at [660, 436] on input "number" at bounding box center [681, 453] width 71 height 33
paste input "1250"
type input "1250"
click at [666, 362] on input "number" at bounding box center [681, 378] width 71 height 33
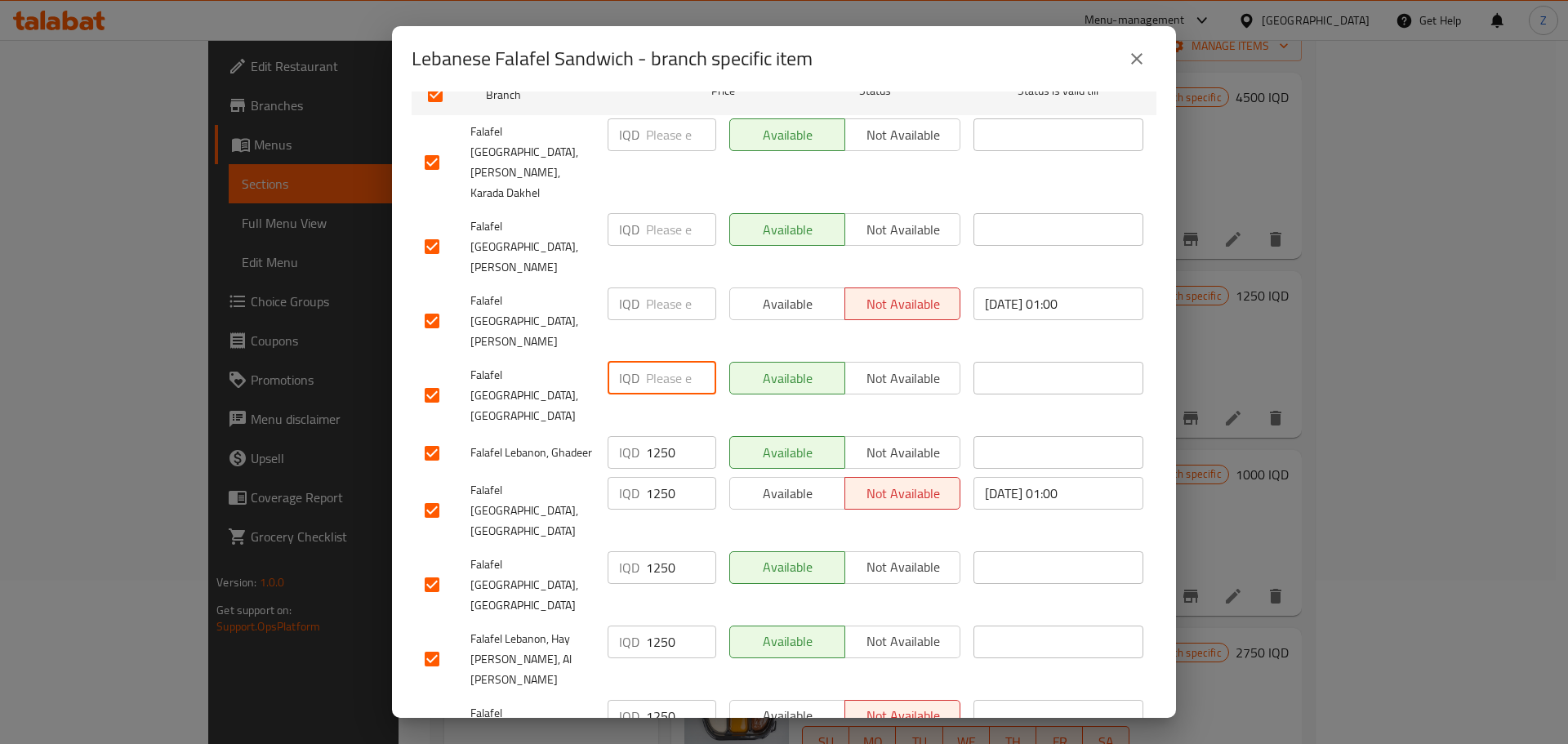
paste input "1250"
type input "1250"
click at [665, 288] on input "number" at bounding box center [681, 304] width 71 height 33
paste
type input "1250"
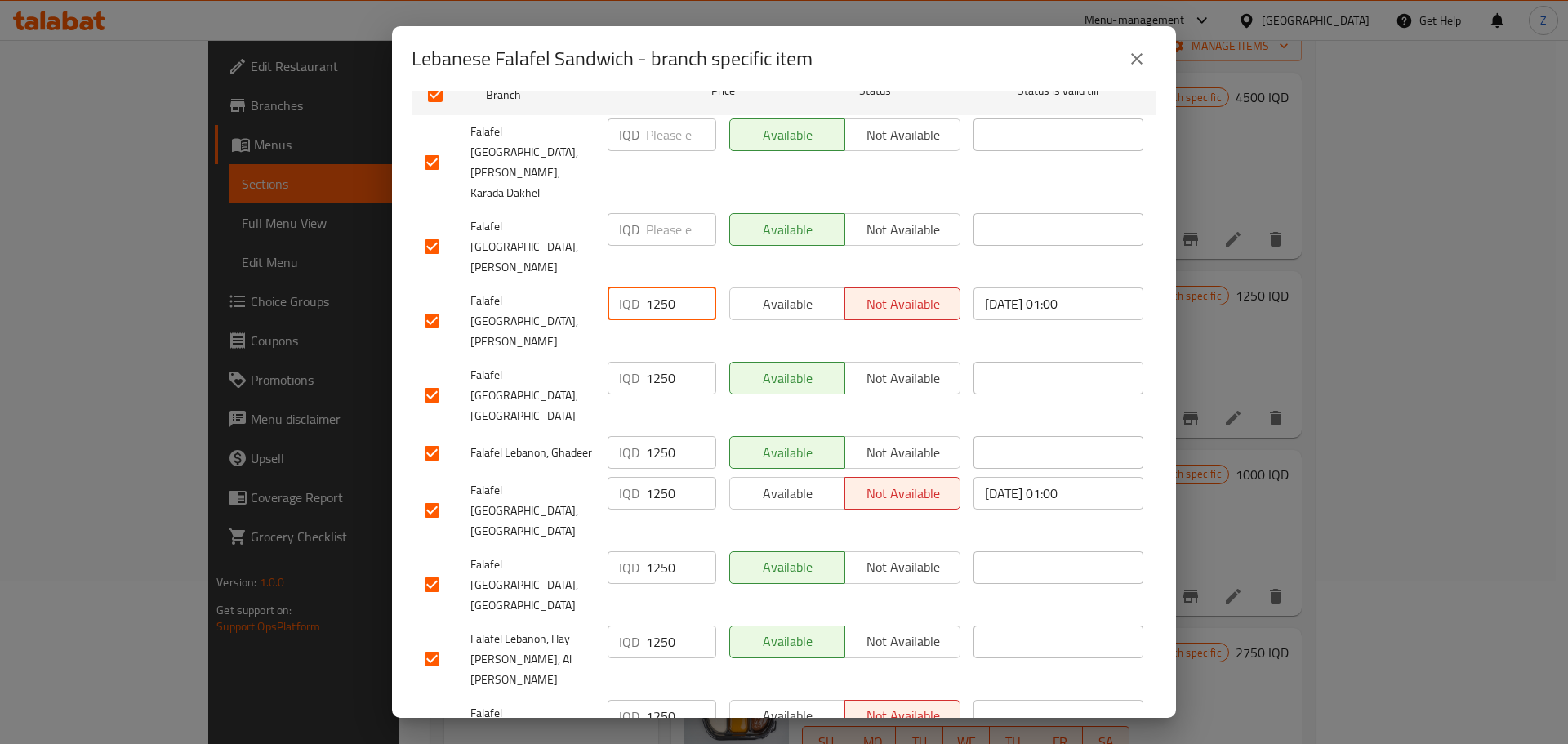
click at [666, 214] on input "number" at bounding box center [681, 230] width 71 height 33
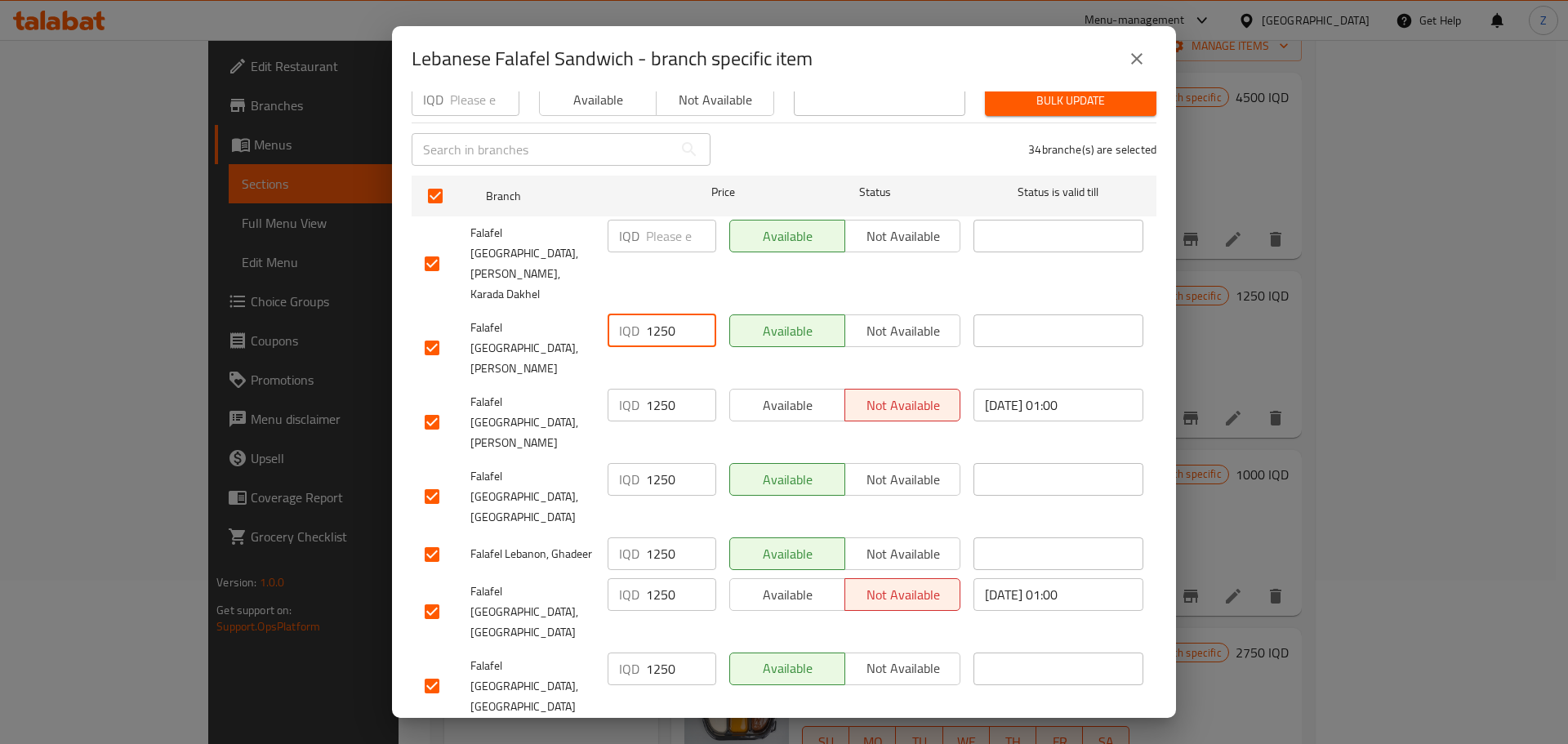
scroll to position [39, 0]
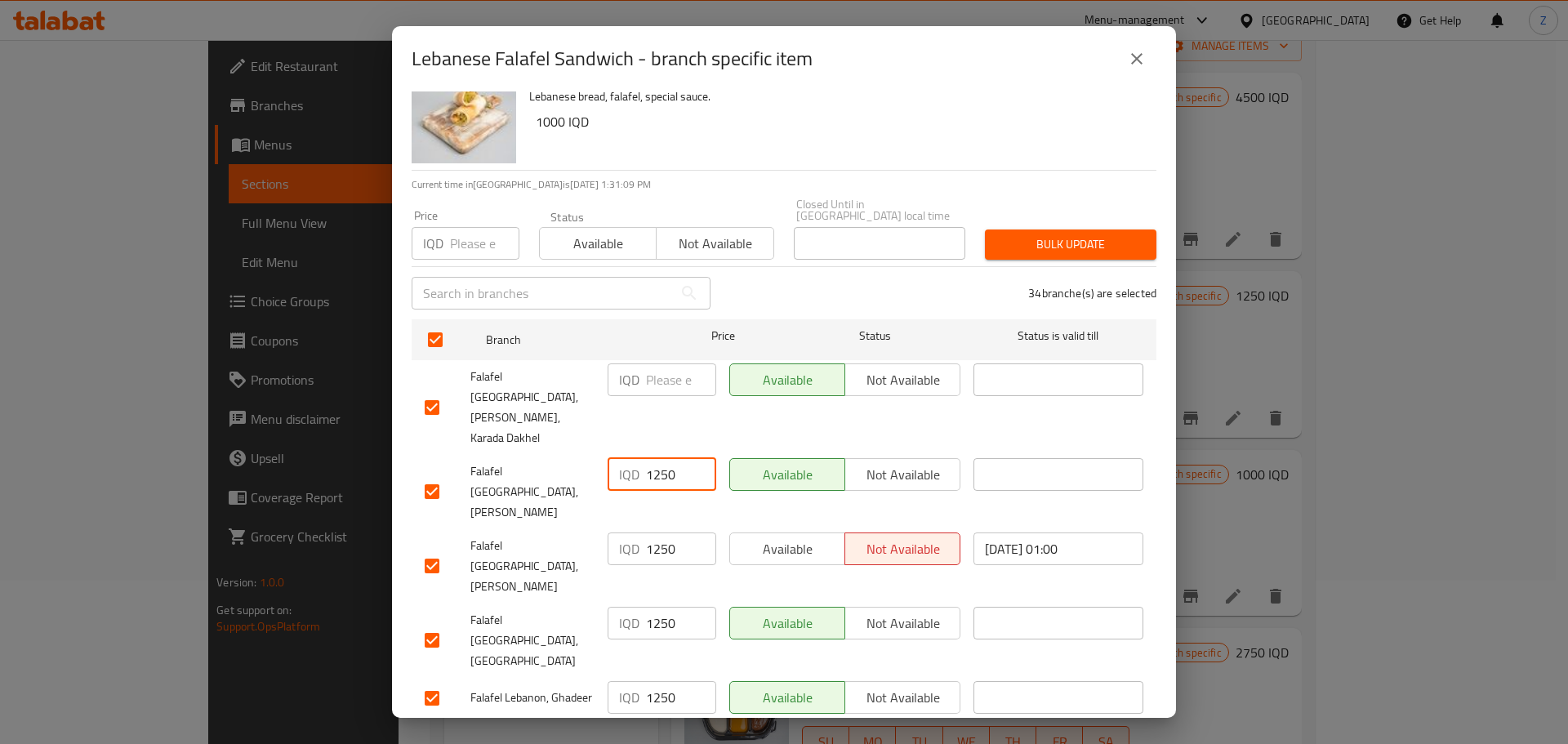
type input "1250"
click at [674, 378] on input "number" at bounding box center [681, 380] width 71 height 33
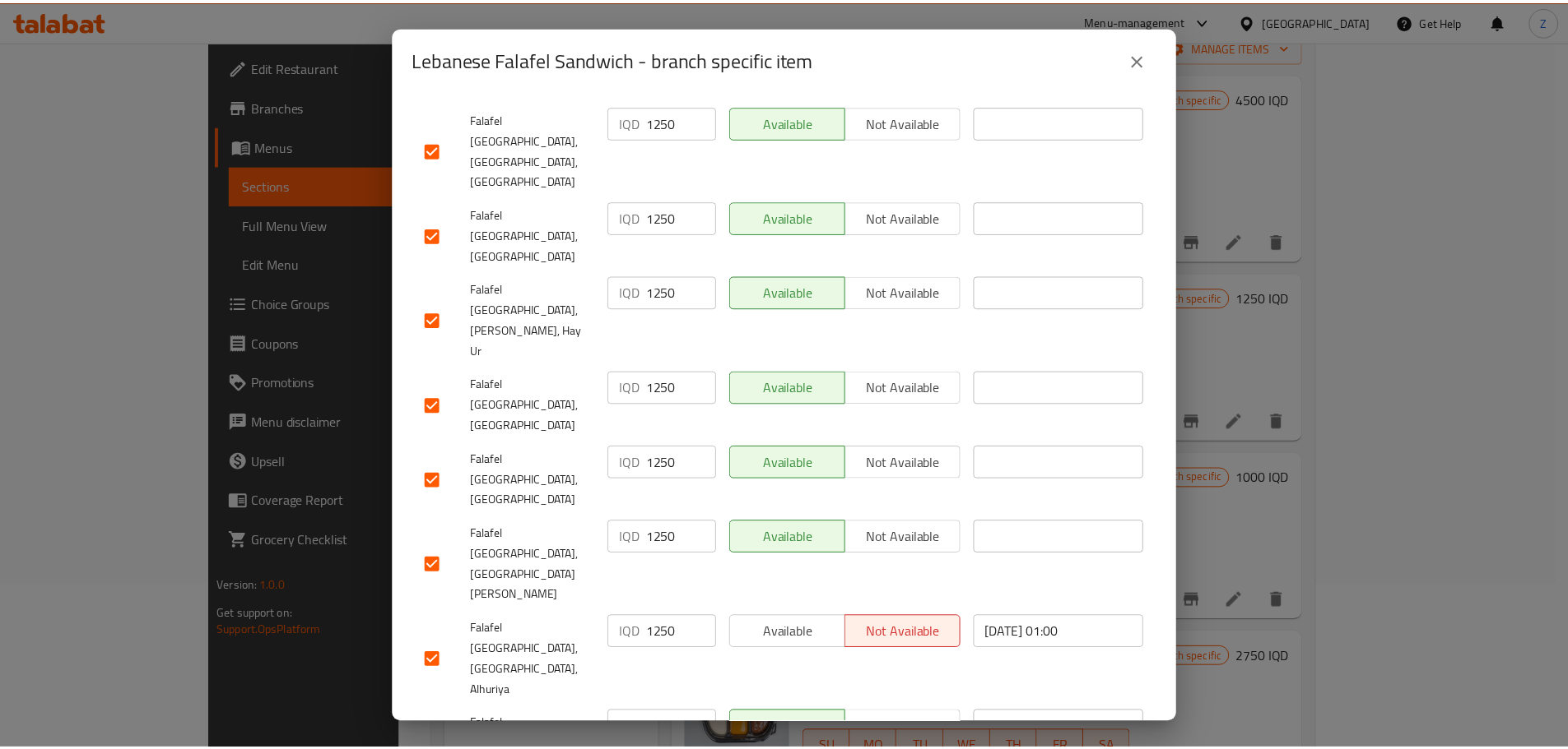
scroll to position [1438, 0]
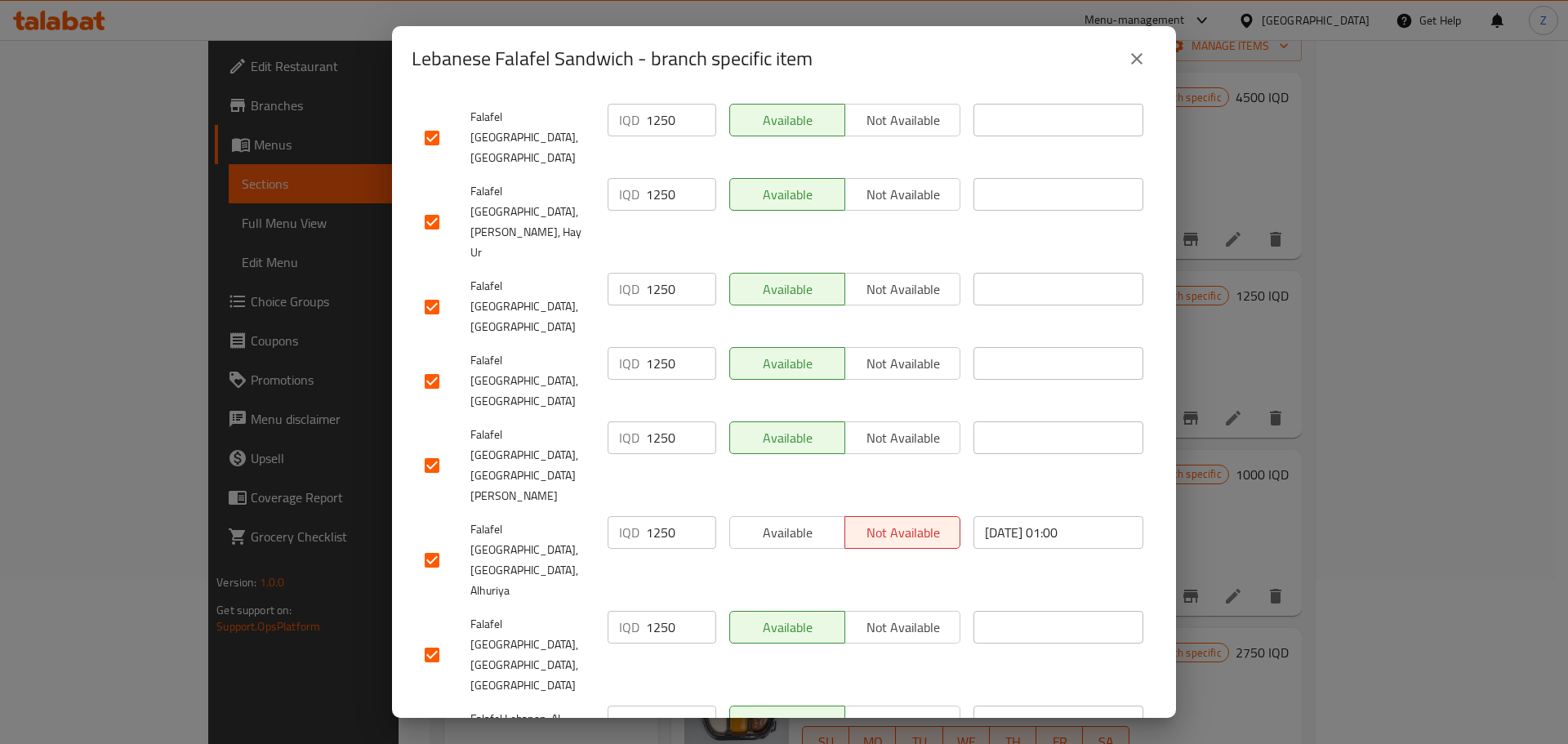
type input "1250"
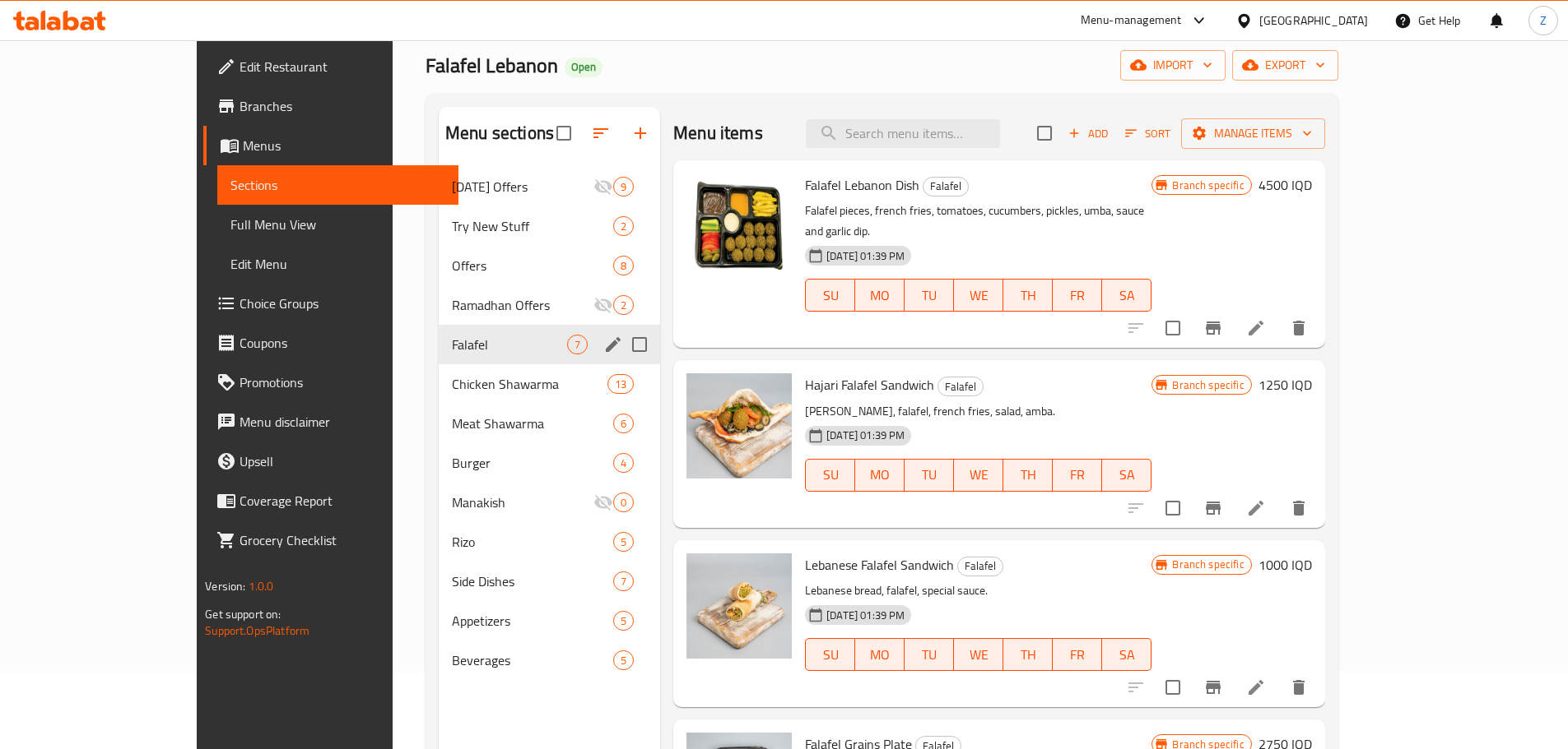
scroll to position [0, 0]
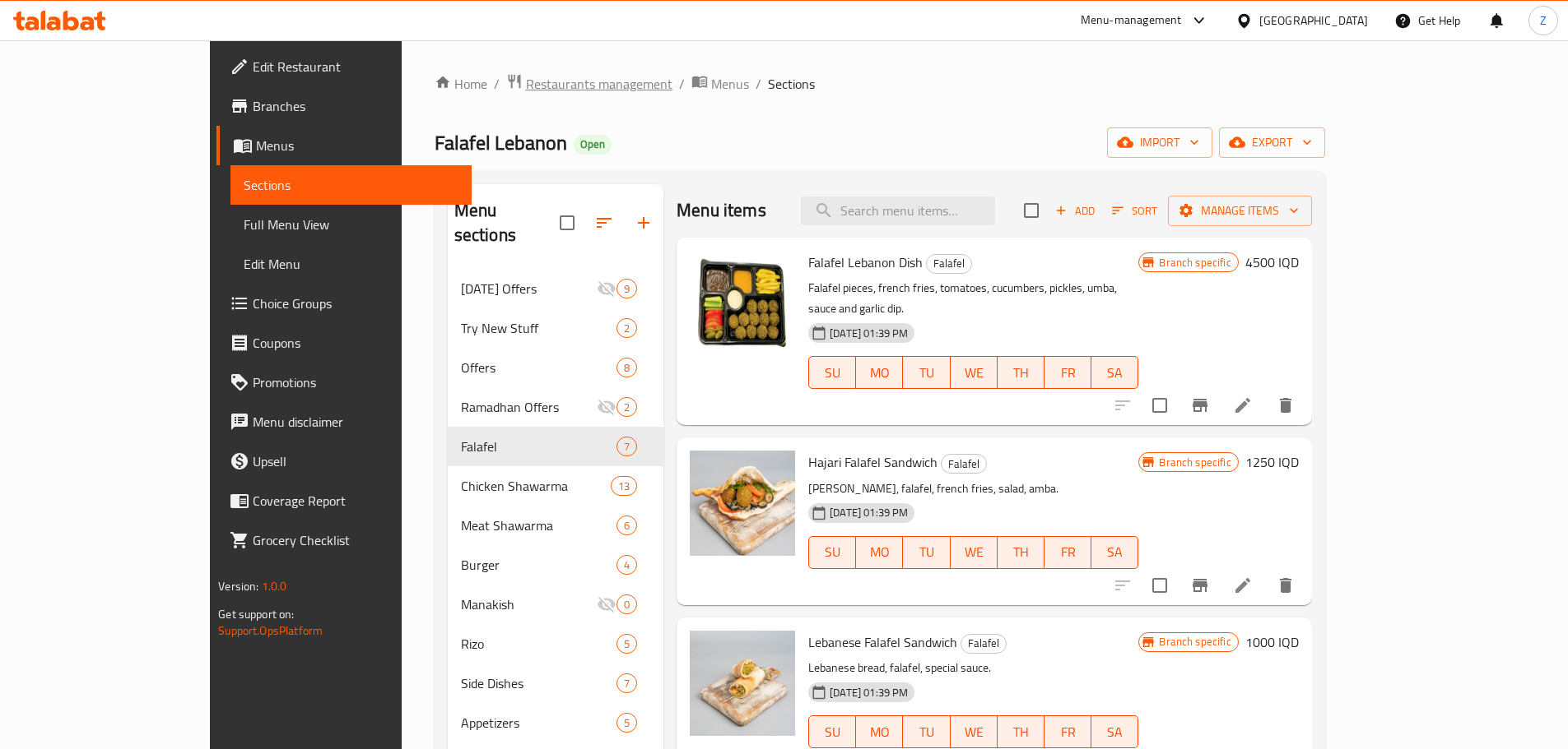
click at [526, 80] on span "Restaurants management" at bounding box center [599, 84] width 147 height 20
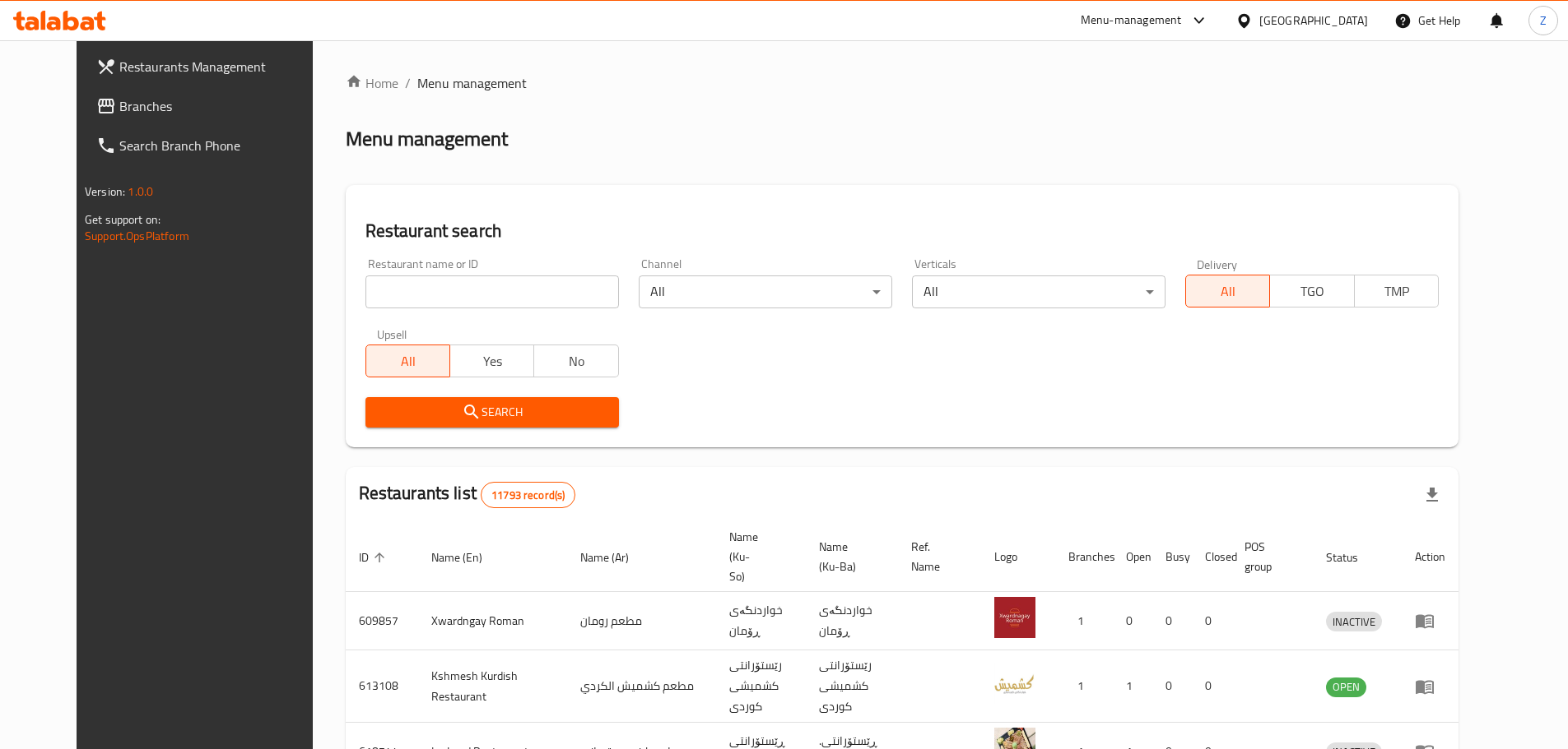
click at [428, 279] on input "search" at bounding box center [492, 292] width 253 height 33
type input "704514"
click at [519, 419] on span "Search" at bounding box center [491, 412] width 227 height 21
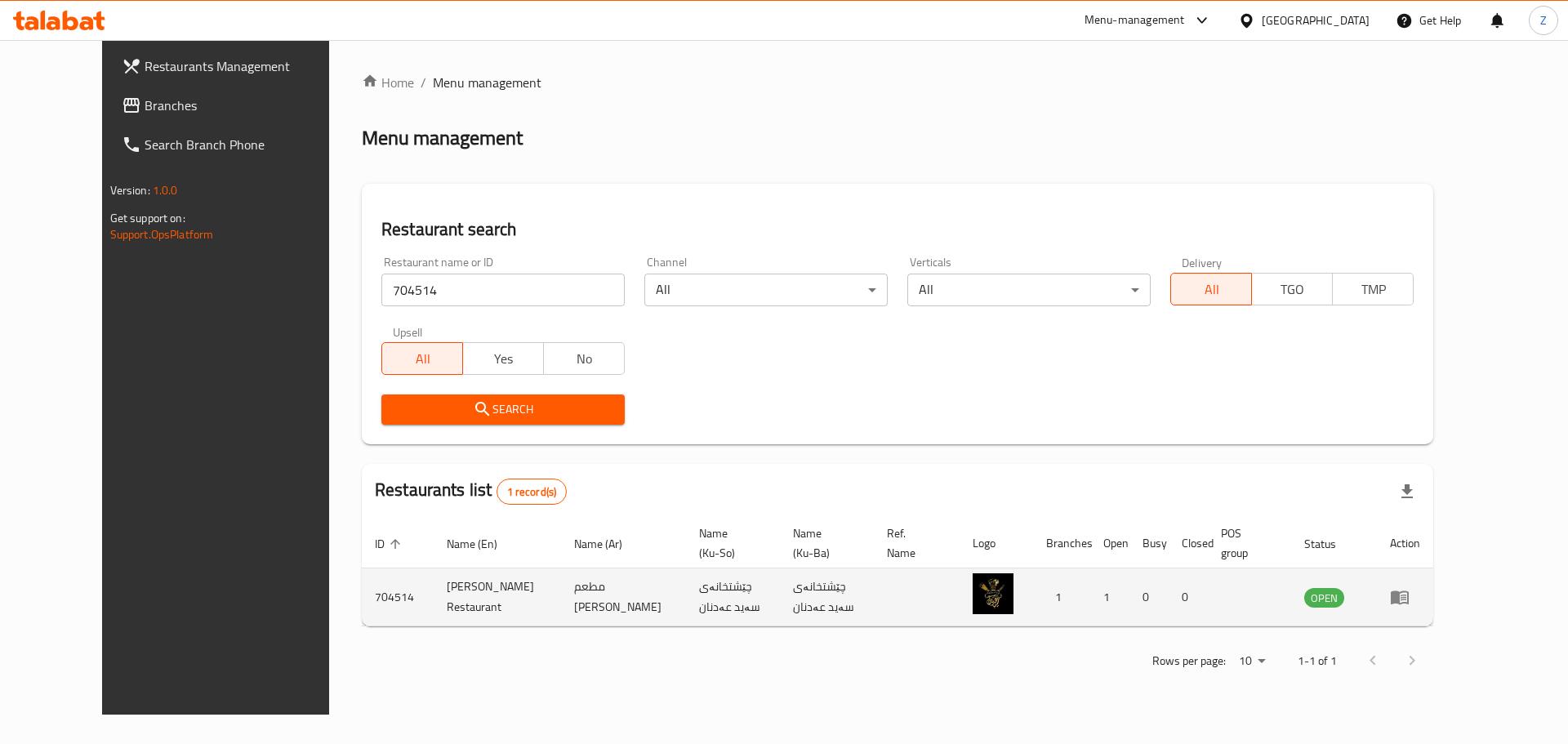
click at [1433, 577] on td "enhanced table" at bounding box center [1405, 597] width 56 height 58
click at [1409, 592] on icon "enhanced table" at bounding box center [1401, 598] width 18 height 14
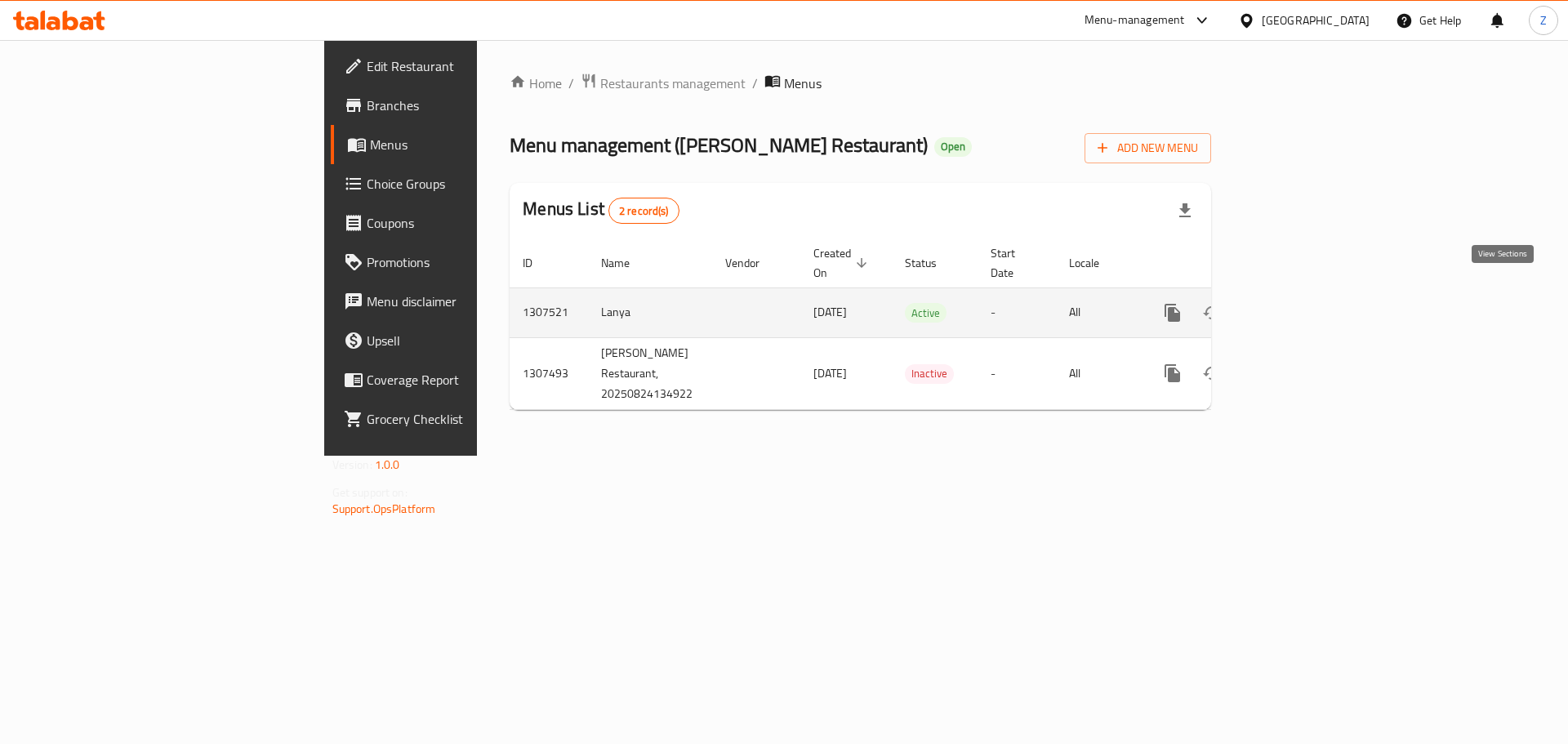
click at [1310, 293] on link "enhanced table" at bounding box center [1290, 312] width 39 height 39
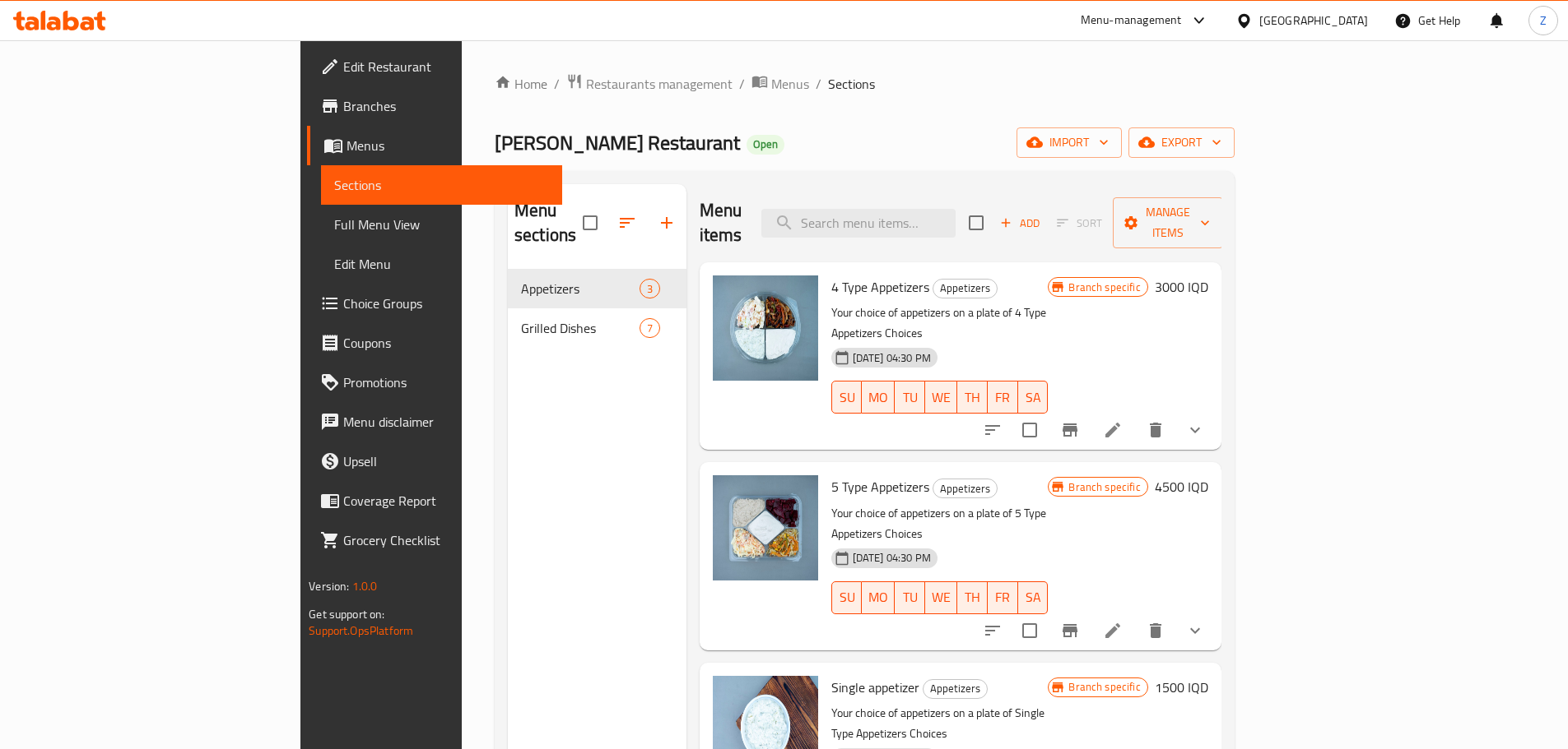
click at [508, 325] on nav "Appetizers 3 Grilled Dishes 7" at bounding box center [597, 308] width 179 height 92
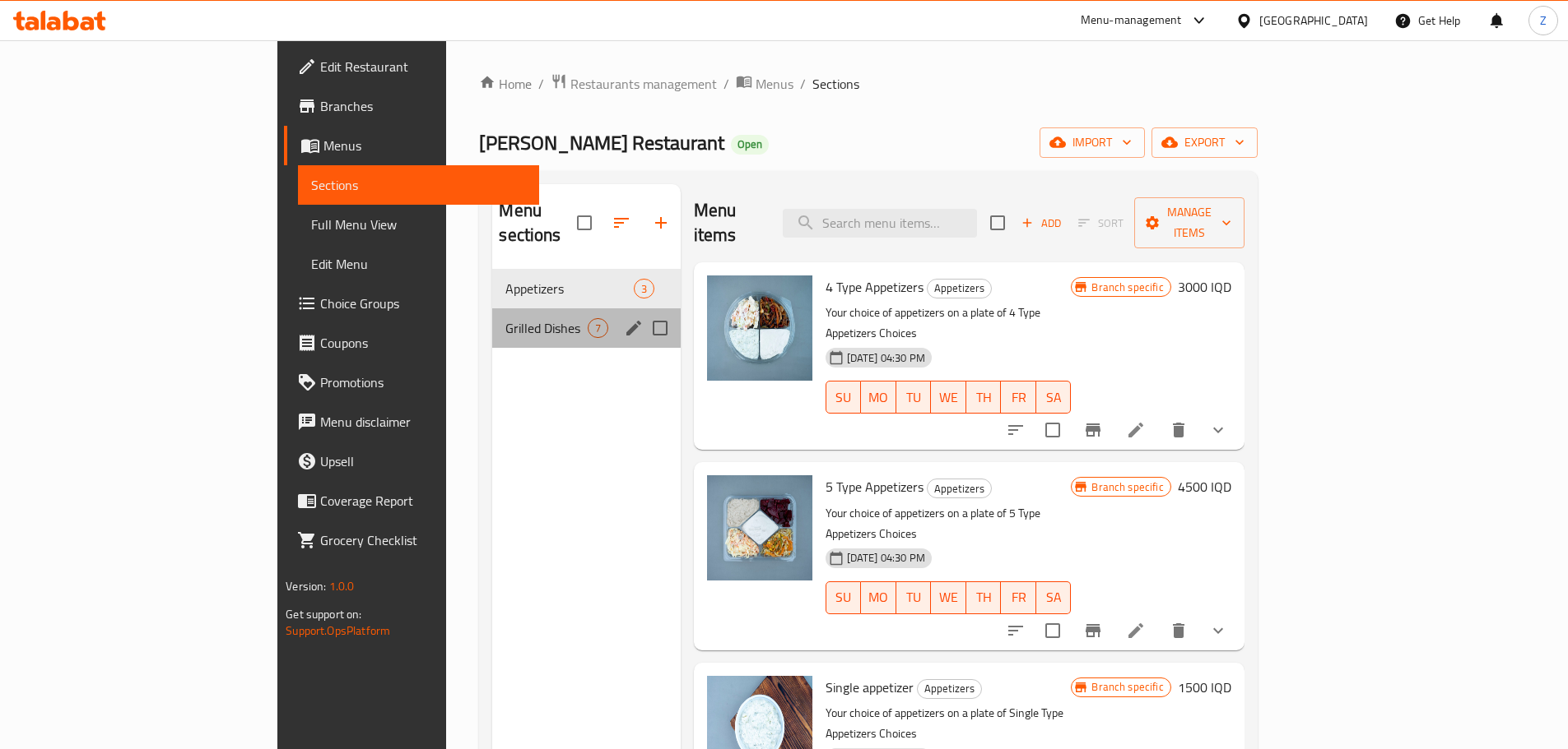
click at [505, 318] on span "Grilled Dishes" at bounding box center [545, 328] width 81 height 20
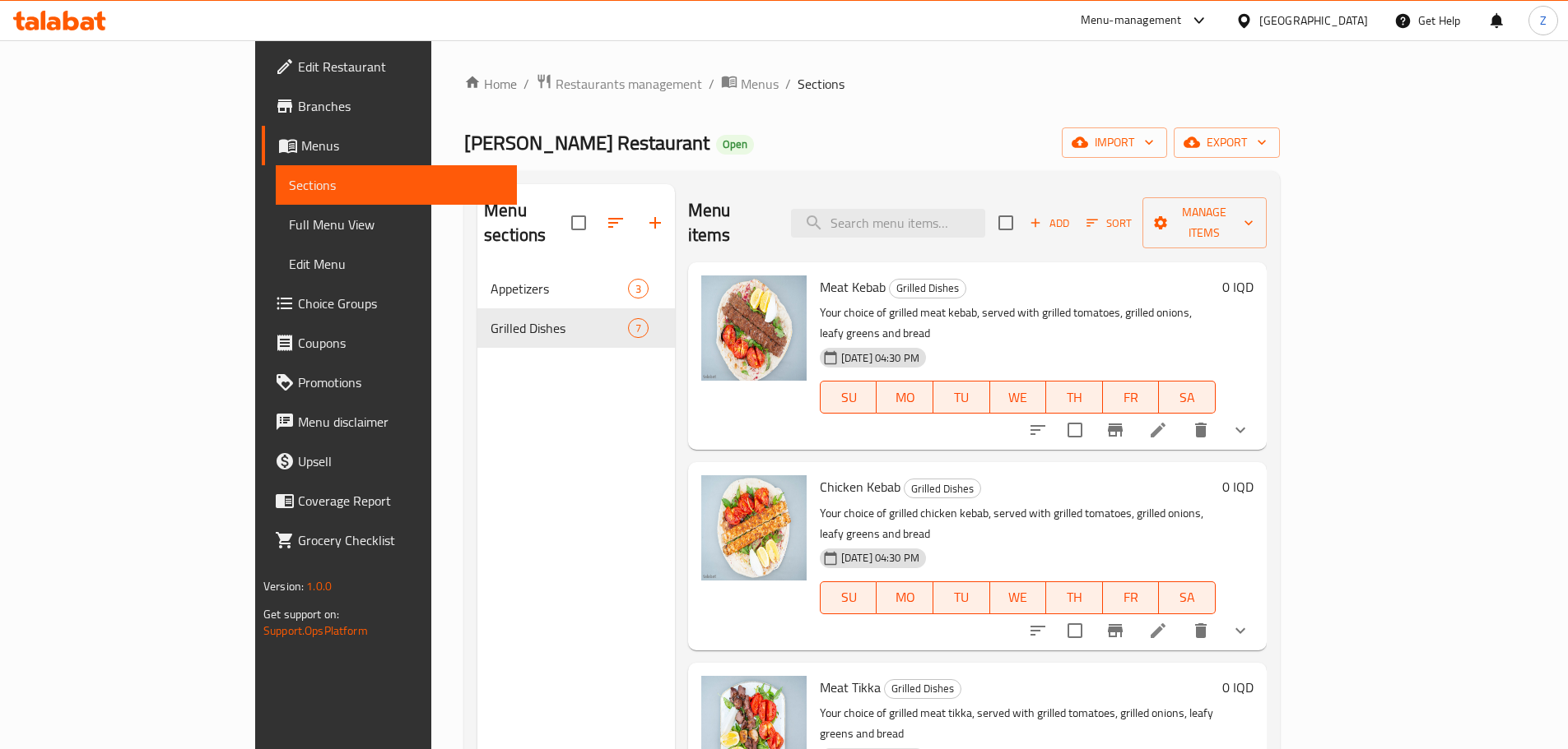
click at [1181, 416] on li at bounding box center [1158, 430] width 46 height 30
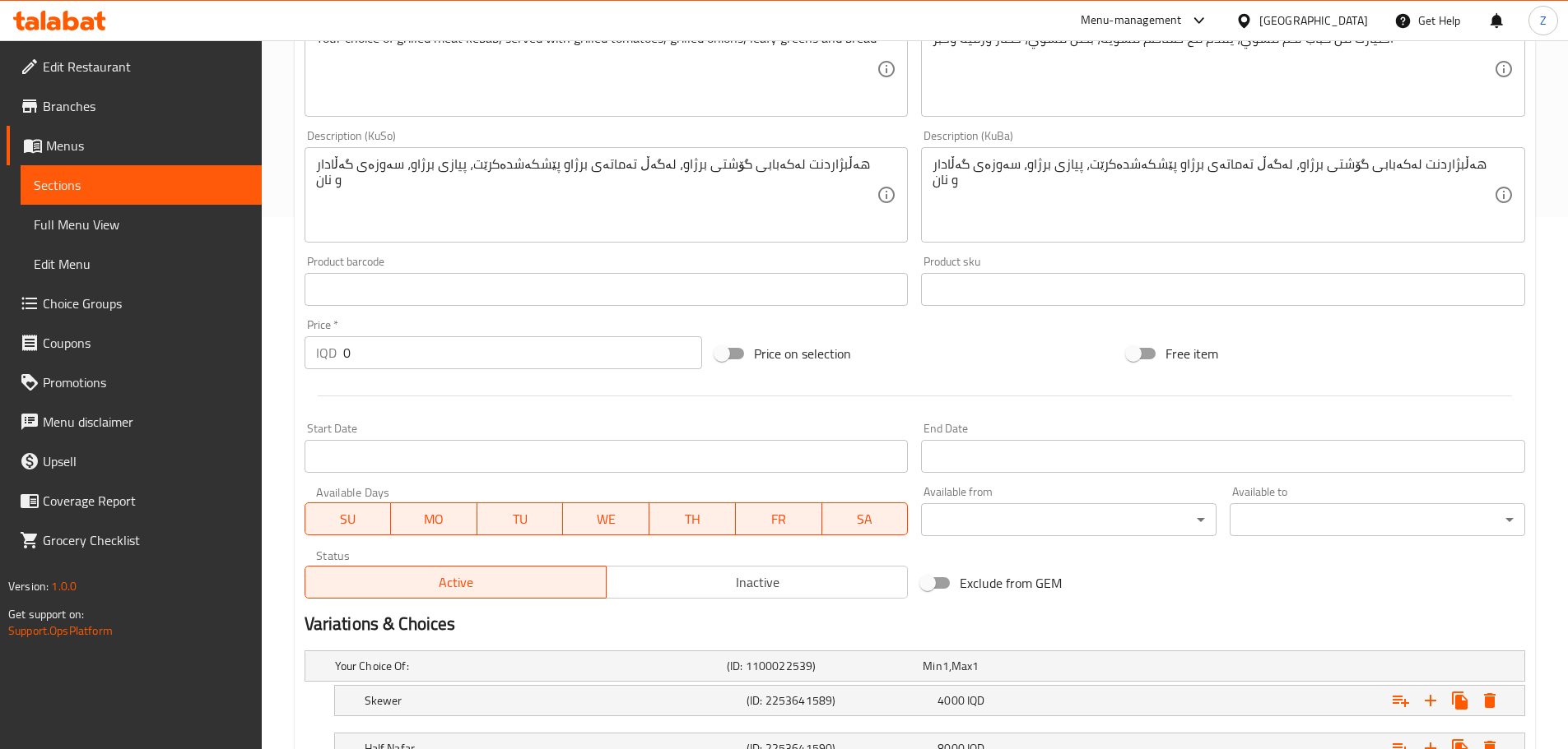
scroll to position [711, 0]
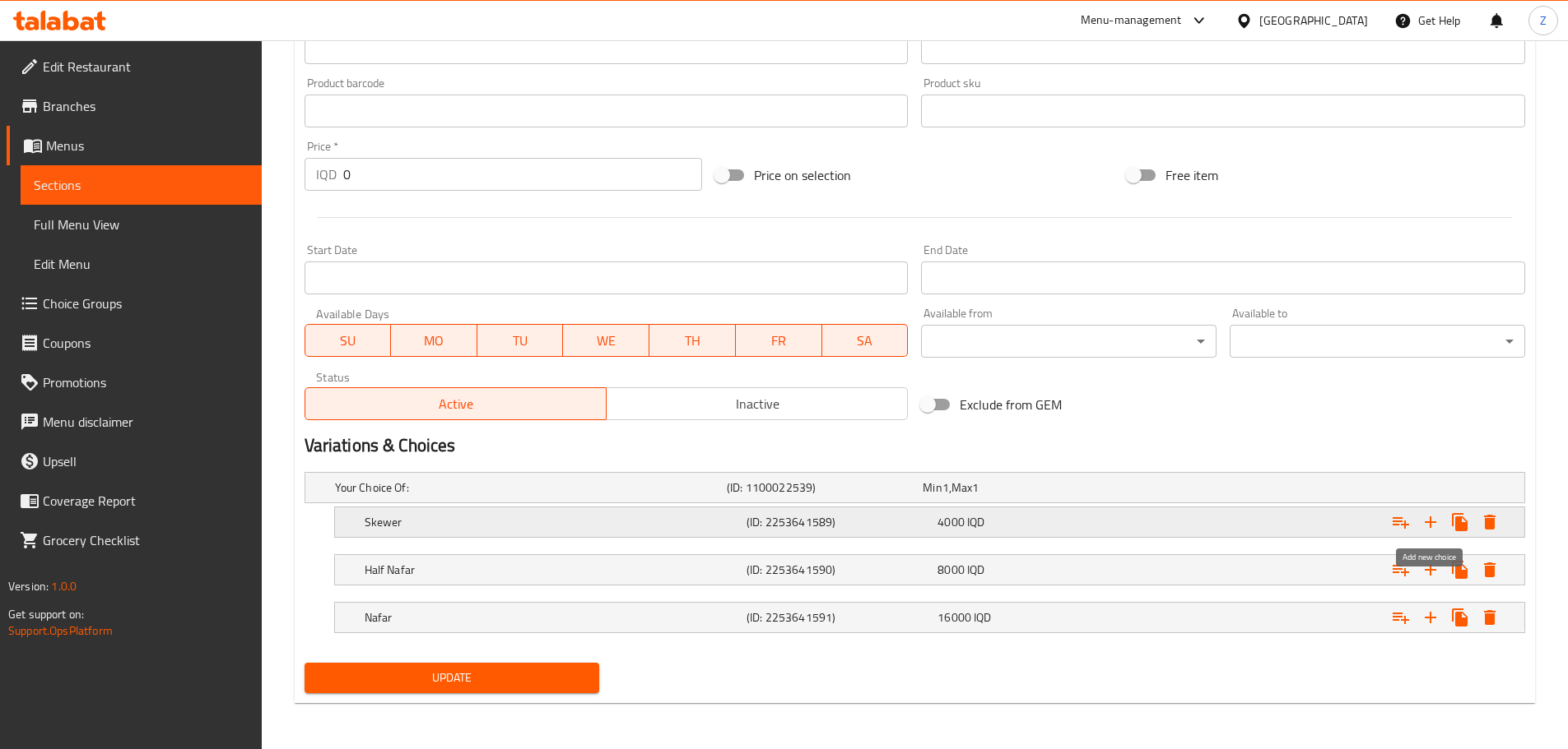
click at [1428, 526] on icon "Expand" at bounding box center [1430, 522] width 20 height 20
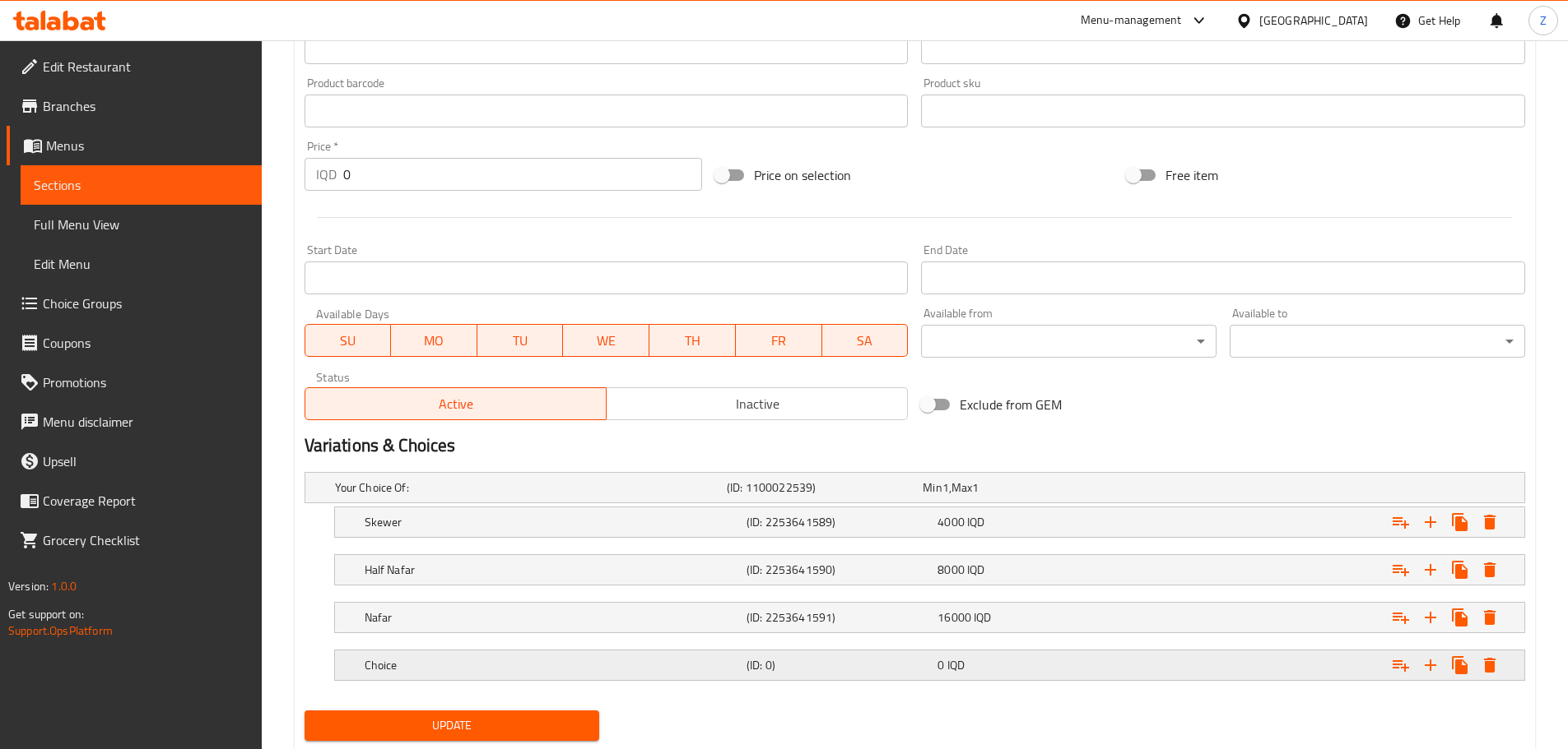
click at [655, 658] on h5 "Choice" at bounding box center [552, 665] width 376 height 16
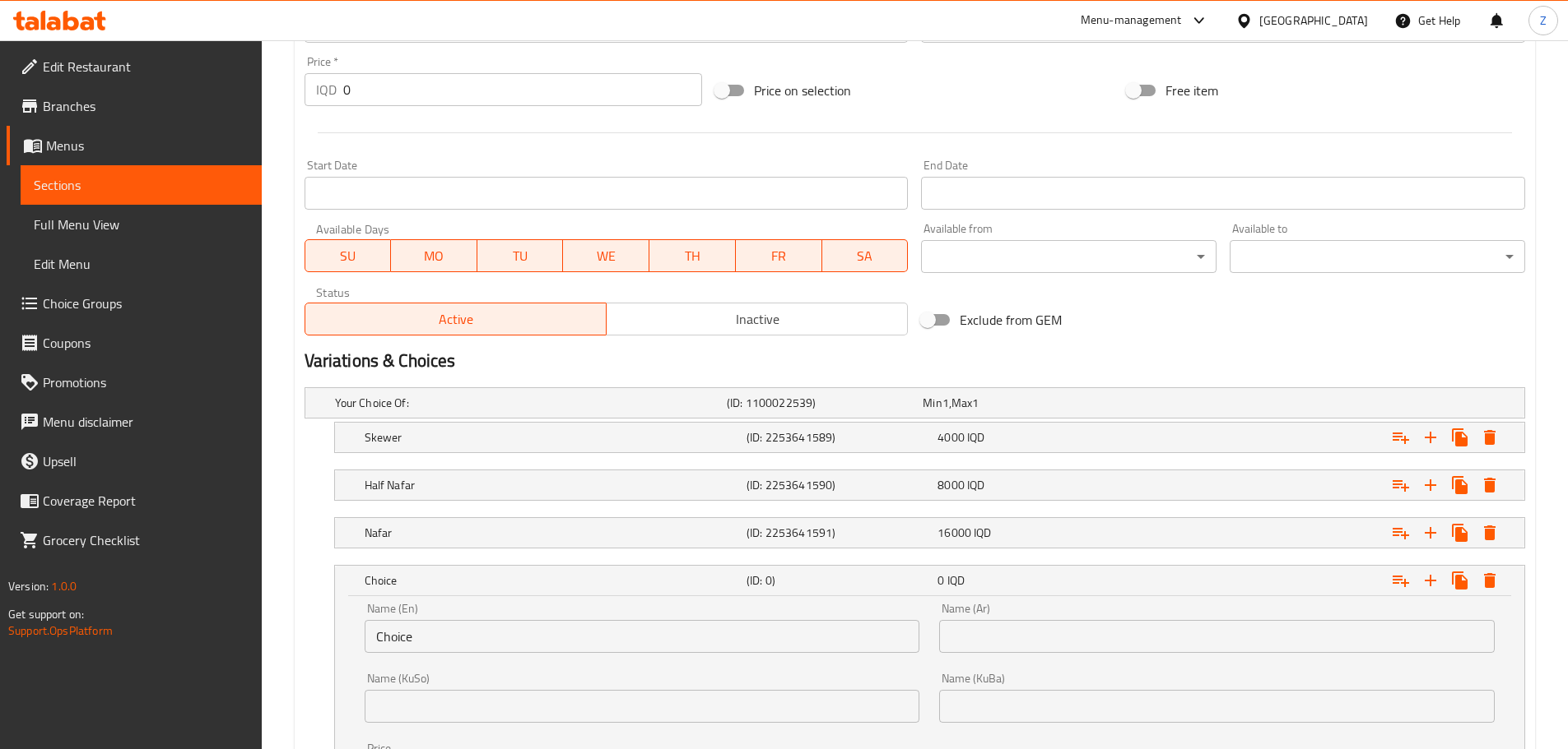
scroll to position [876, 0]
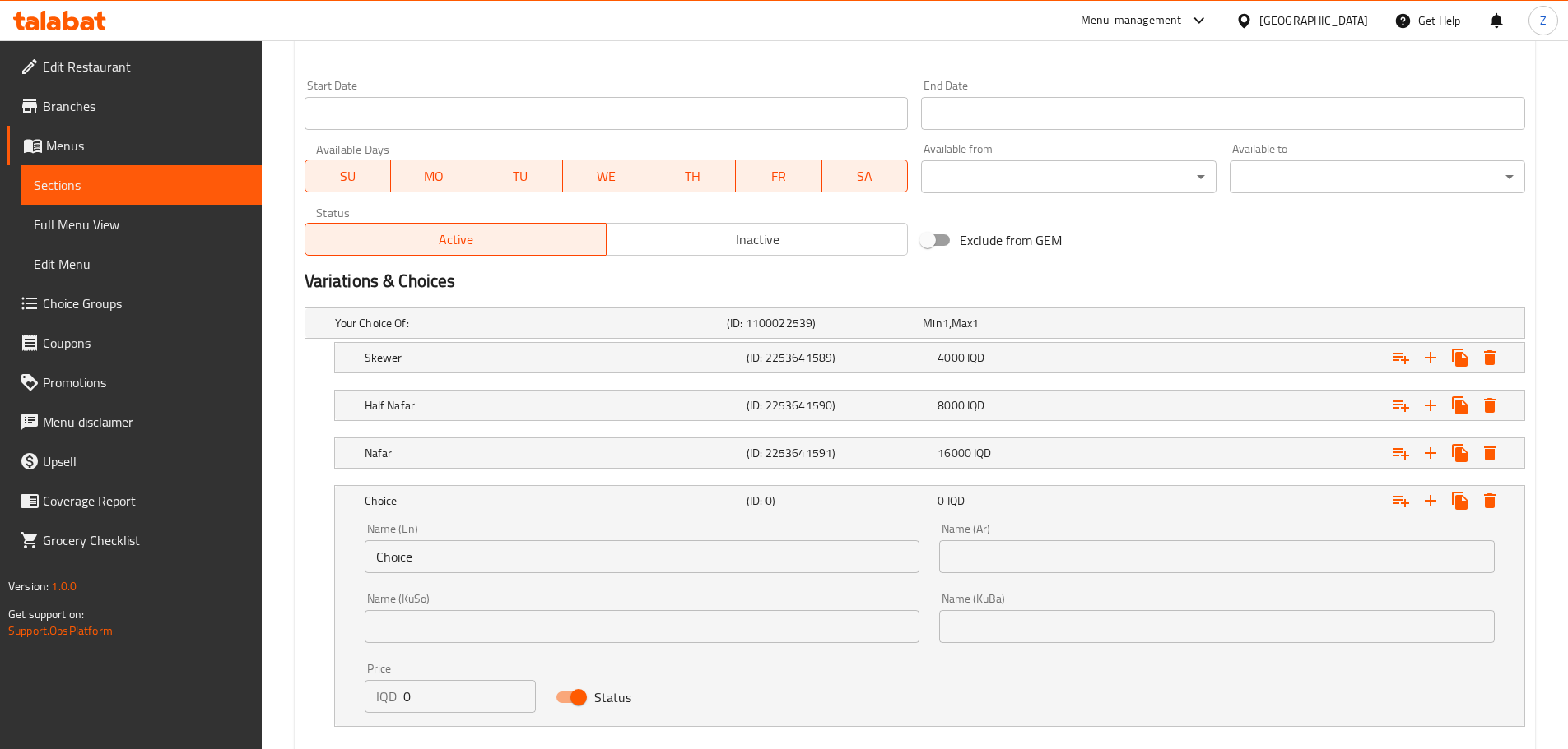
click at [493, 552] on input "Choice" at bounding box center [642, 557] width 555 height 33
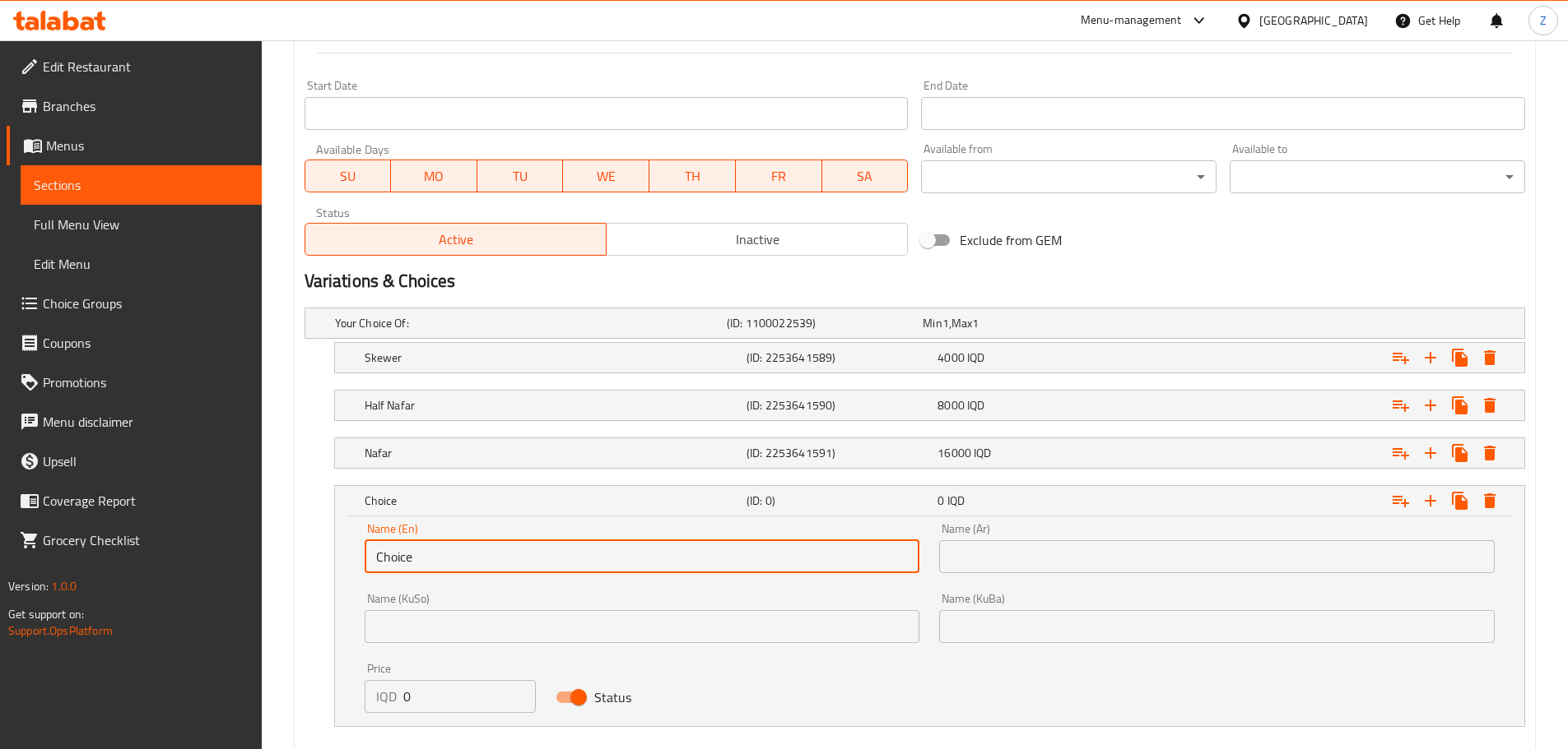
click at [493, 552] on input "Choice" at bounding box center [642, 557] width 555 height 33
click at [493, 552] on input "3" at bounding box center [642, 557] width 555 height 33
type input "3 Skewers"
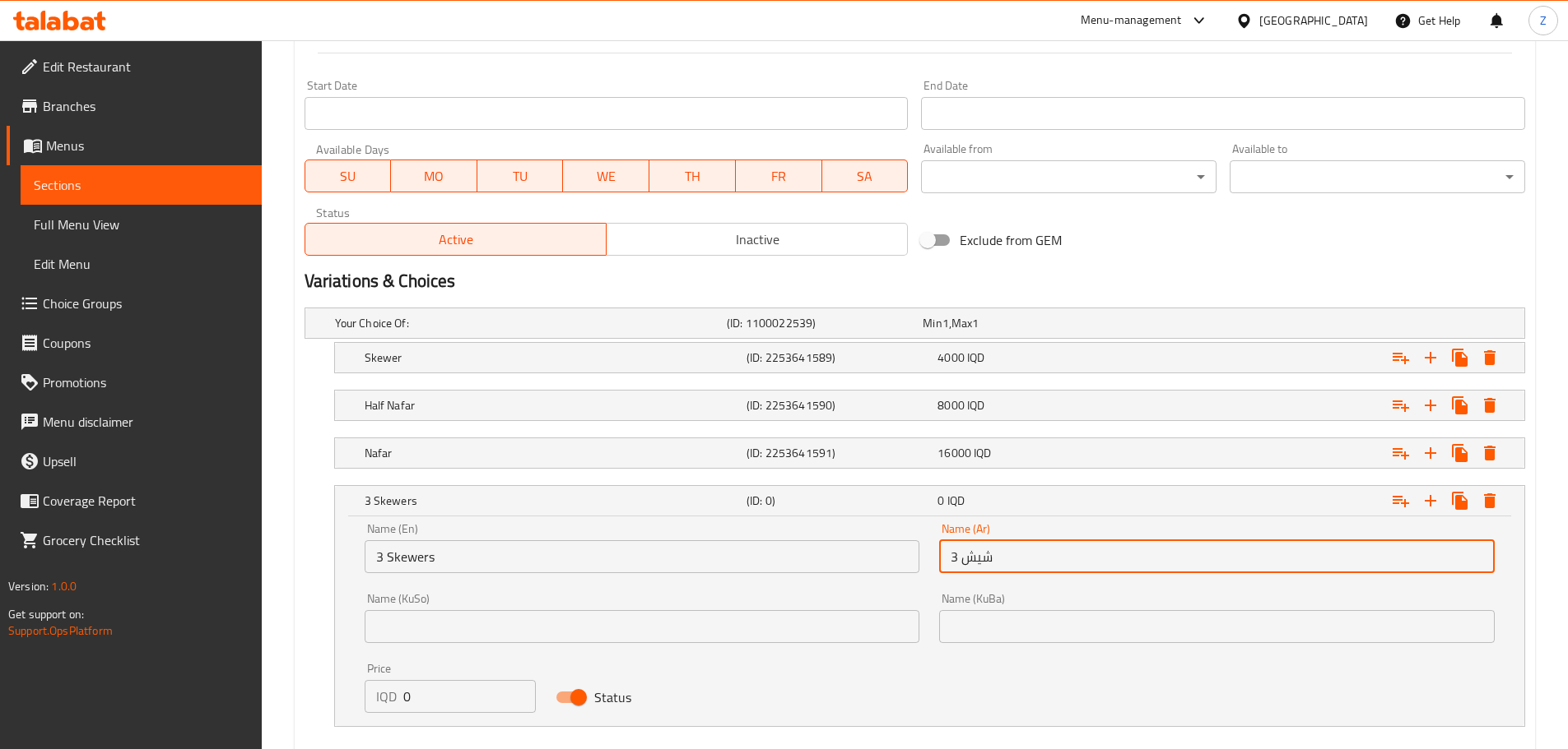
type input "3 شيش"
click at [442, 700] on input "0" at bounding box center [469, 697] width 133 height 33
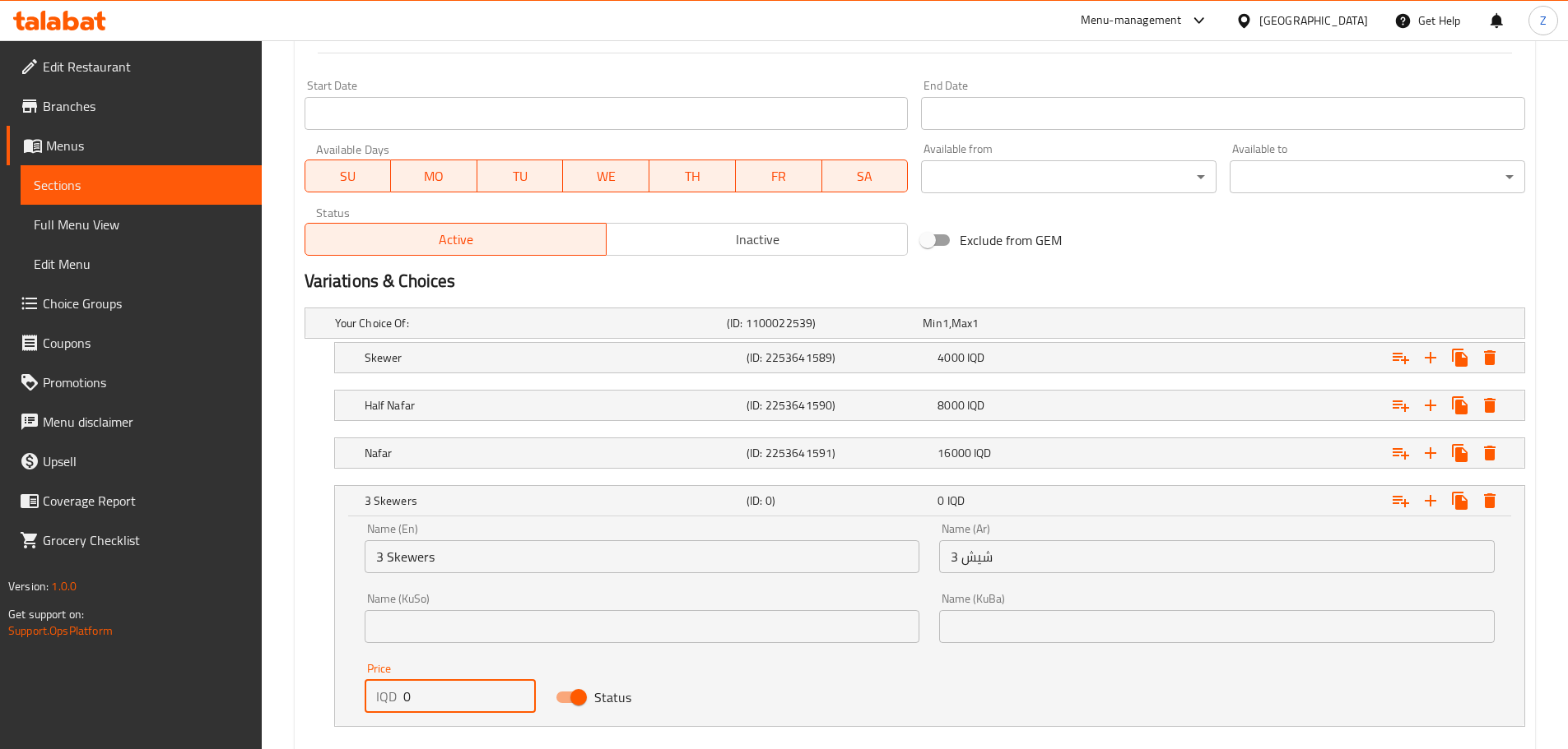
click at [442, 699] on input "0" at bounding box center [469, 697] width 133 height 33
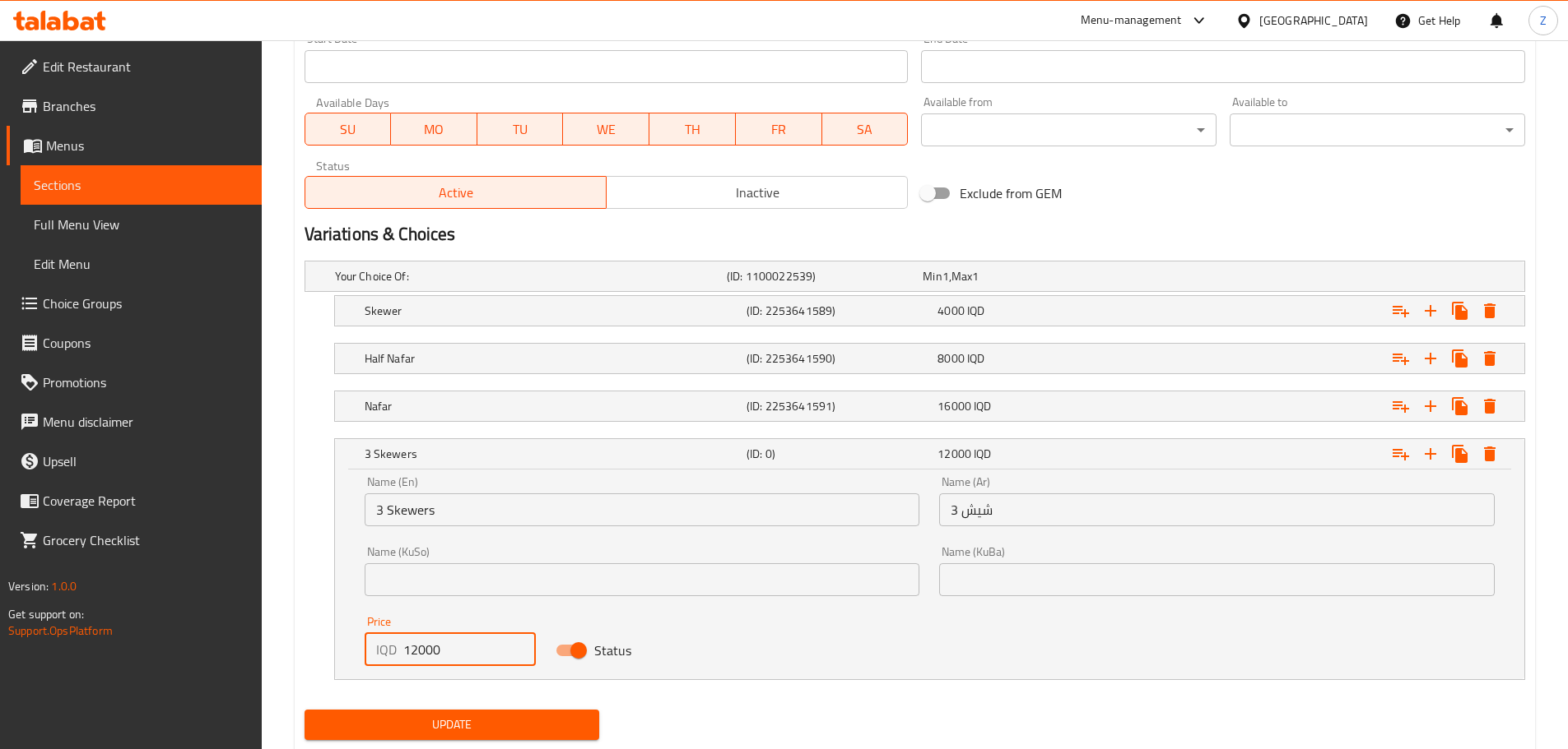
scroll to position [970, 0]
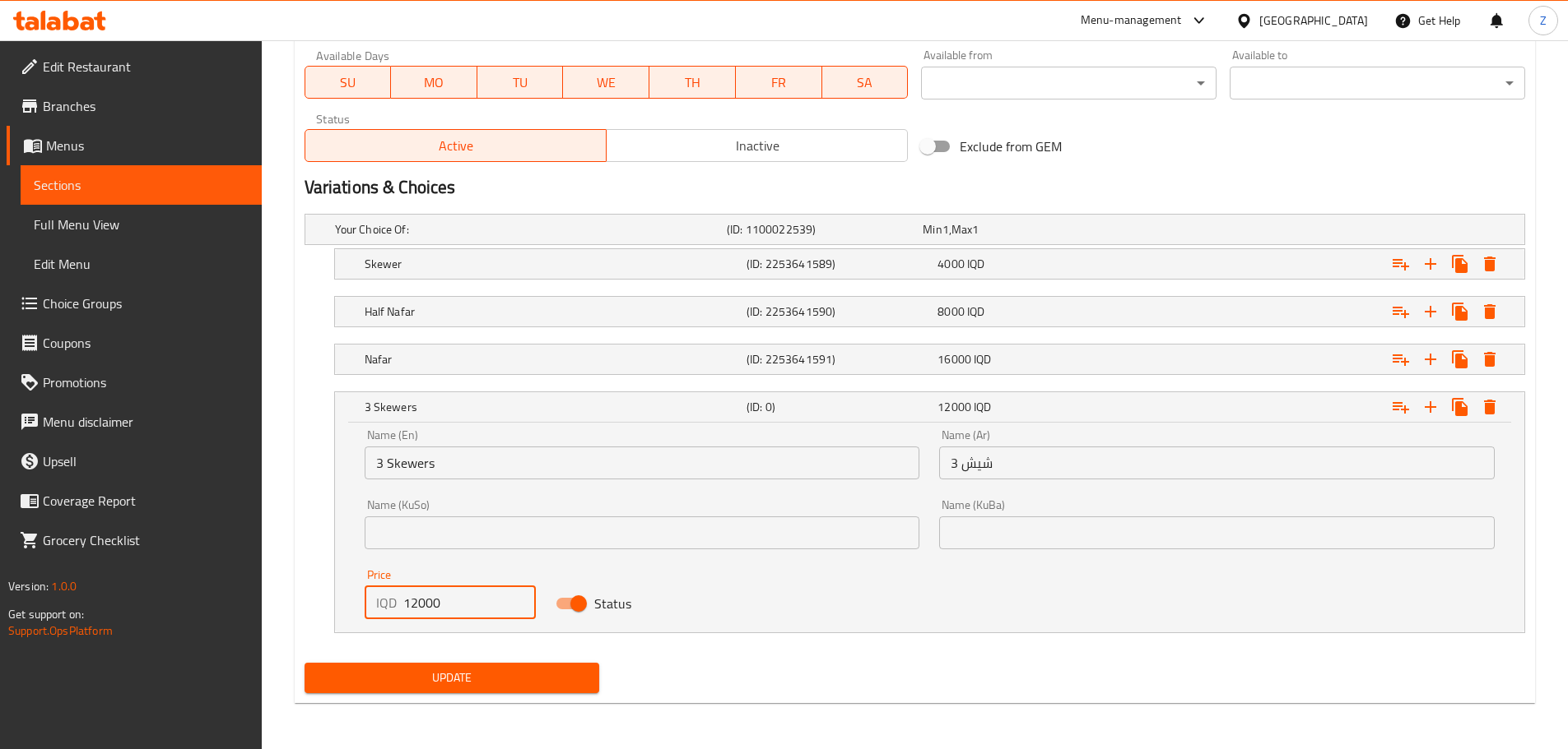
type input "12000"
click at [523, 686] on span "Update" at bounding box center [451, 678] width 269 height 21
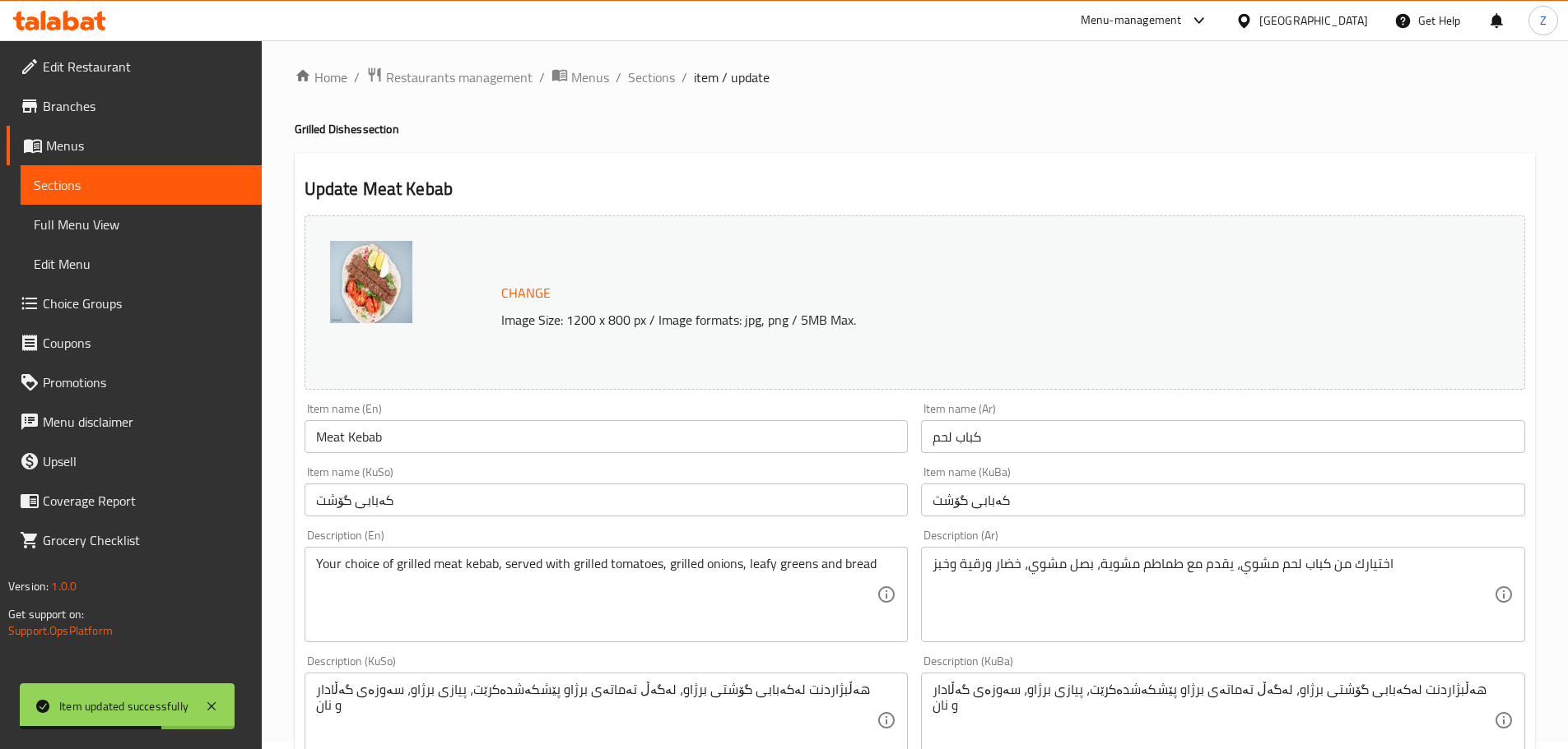
scroll to position [0, 0]
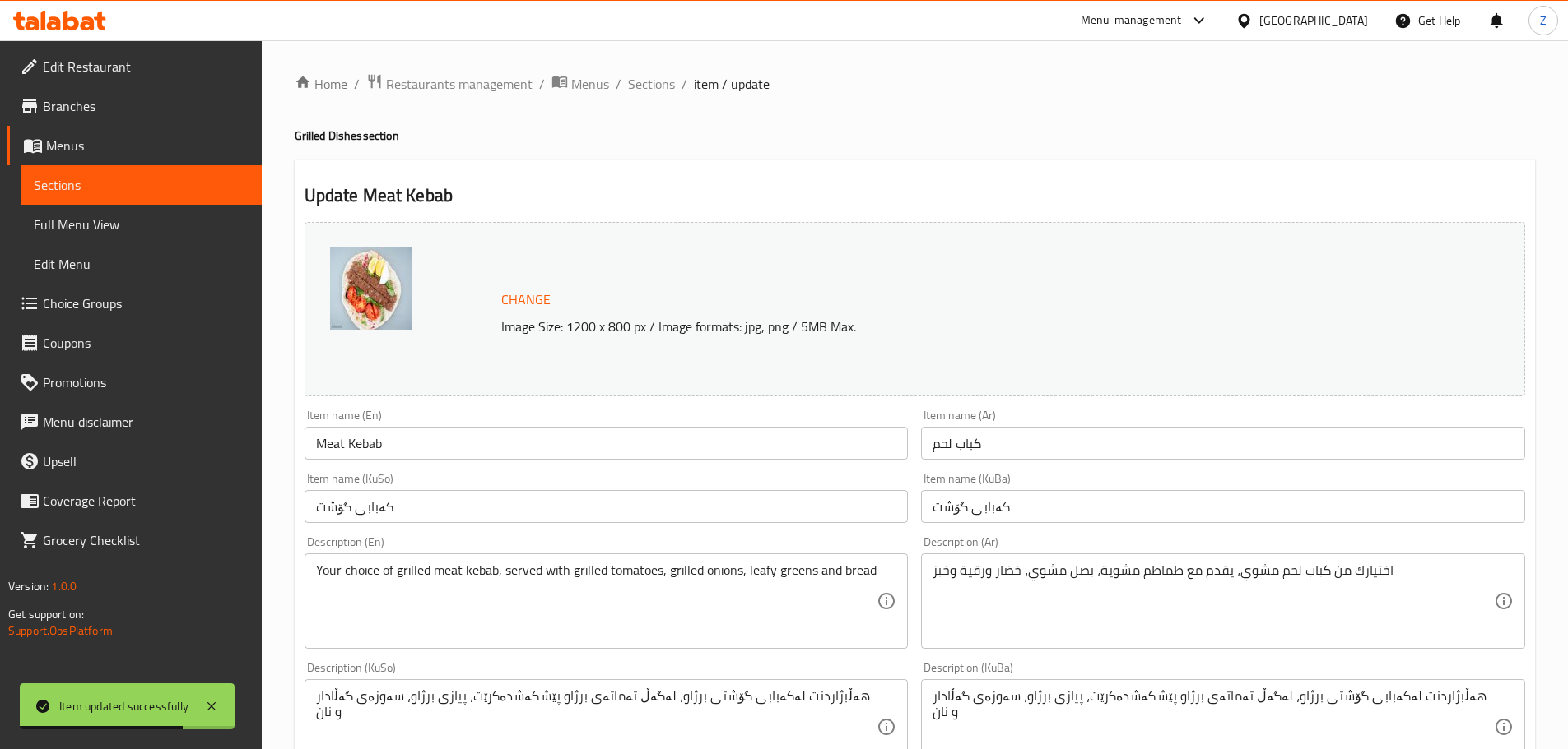
click at [632, 88] on span "Sections" at bounding box center [651, 84] width 46 height 20
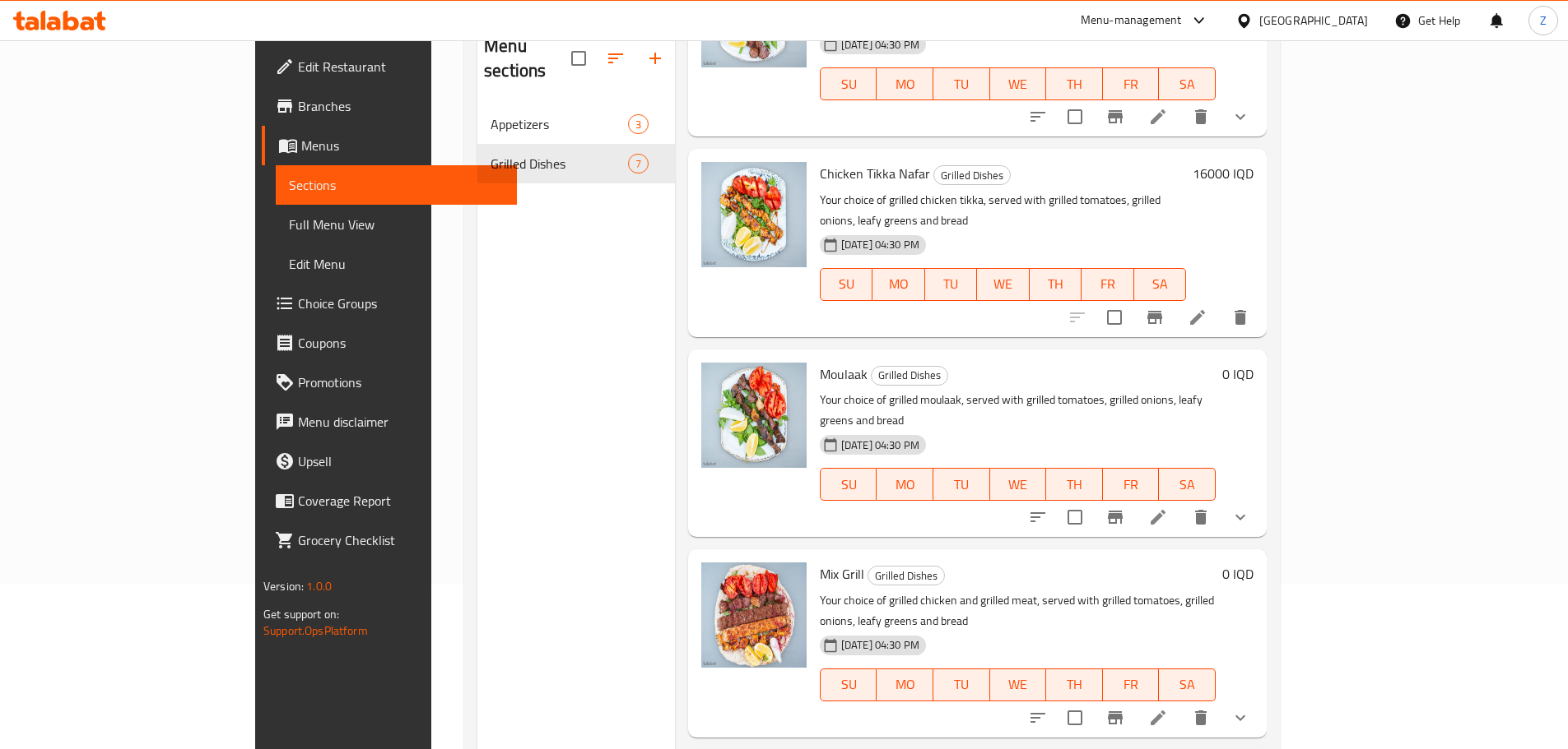
scroll to position [231, 0]
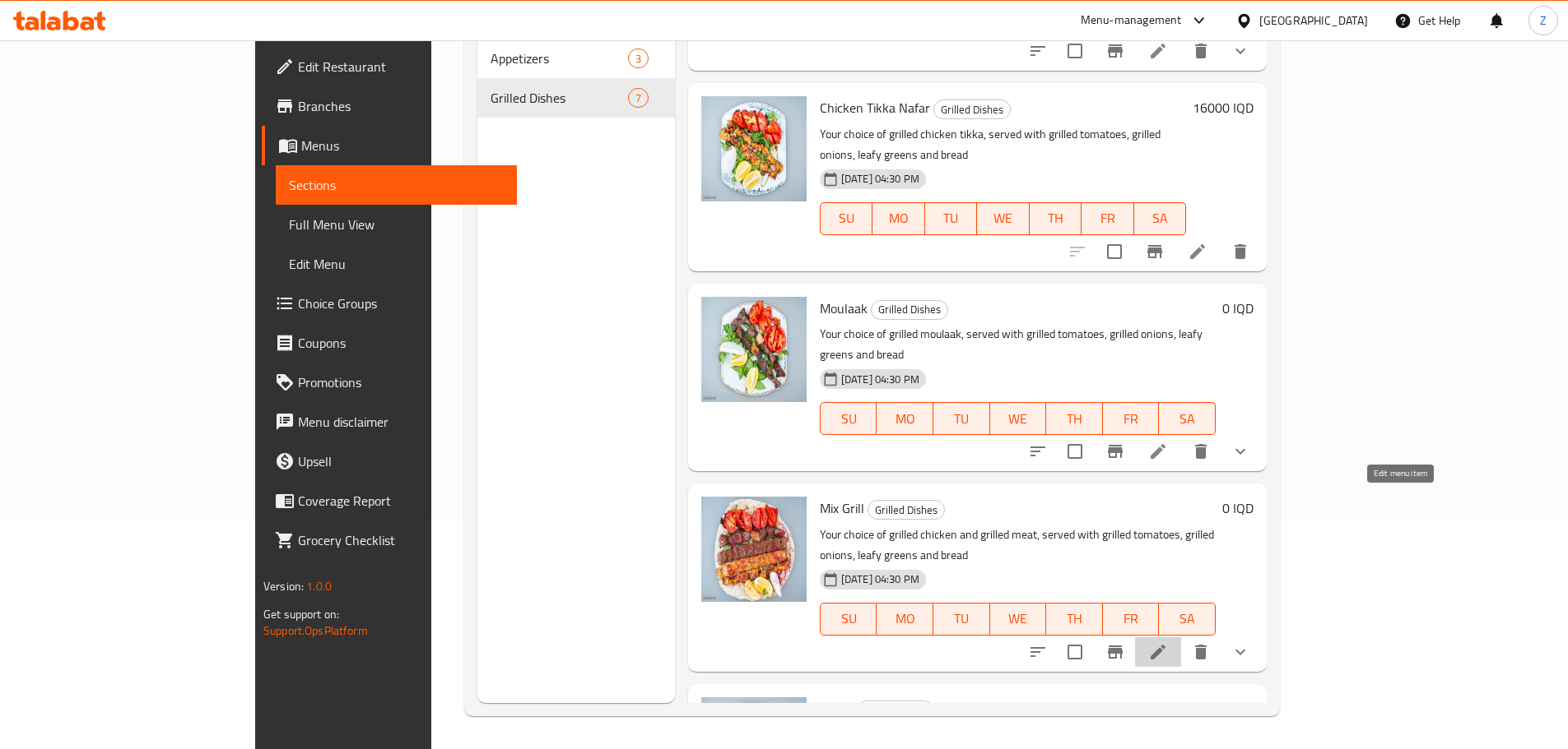
click at [1165, 645] on icon at bounding box center [1158, 652] width 15 height 15
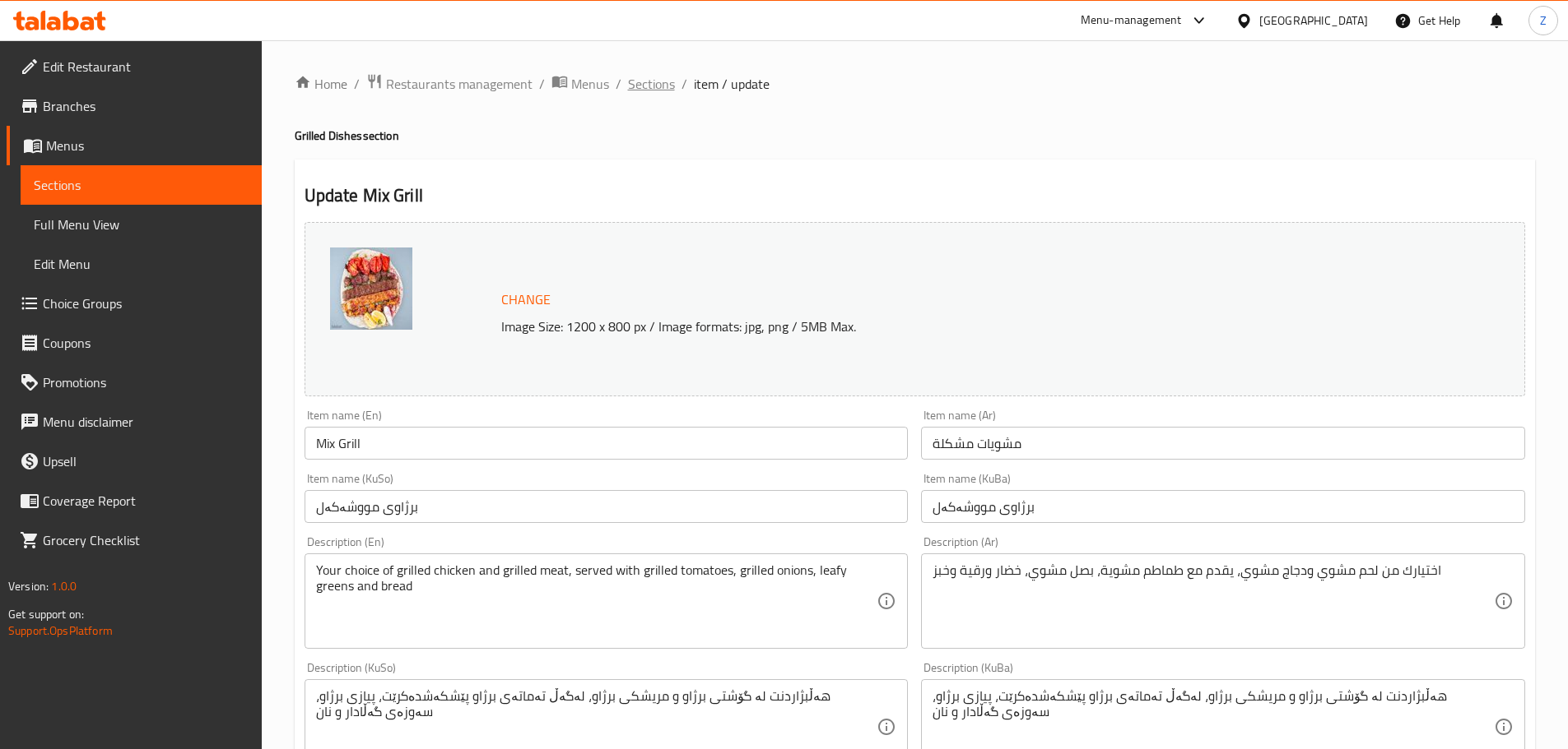
click at [635, 80] on span "Sections" at bounding box center [651, 84] width 46 height 20
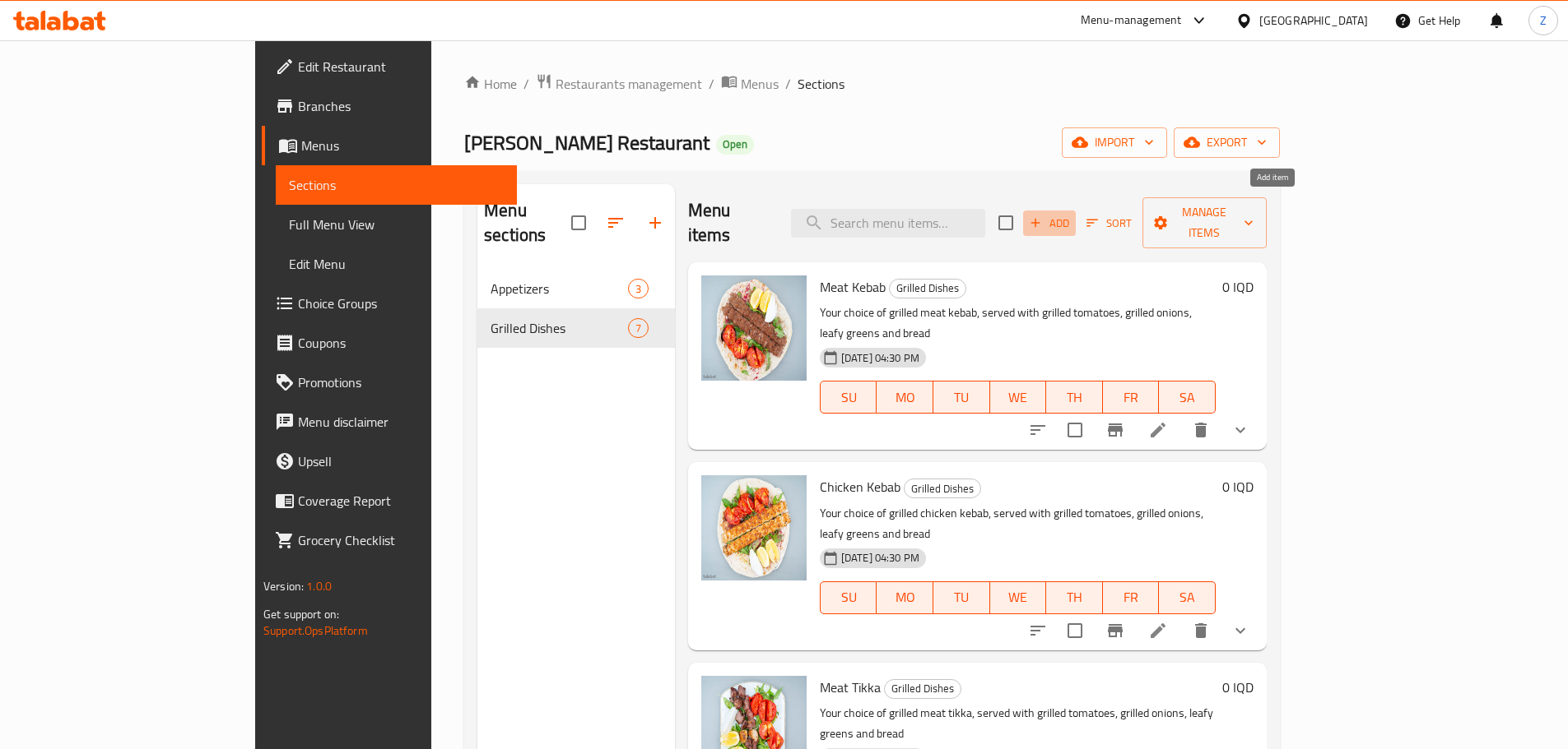
click at [1072, 214] on span "Add" at bounding box center [1049, 223] width 45 height 19
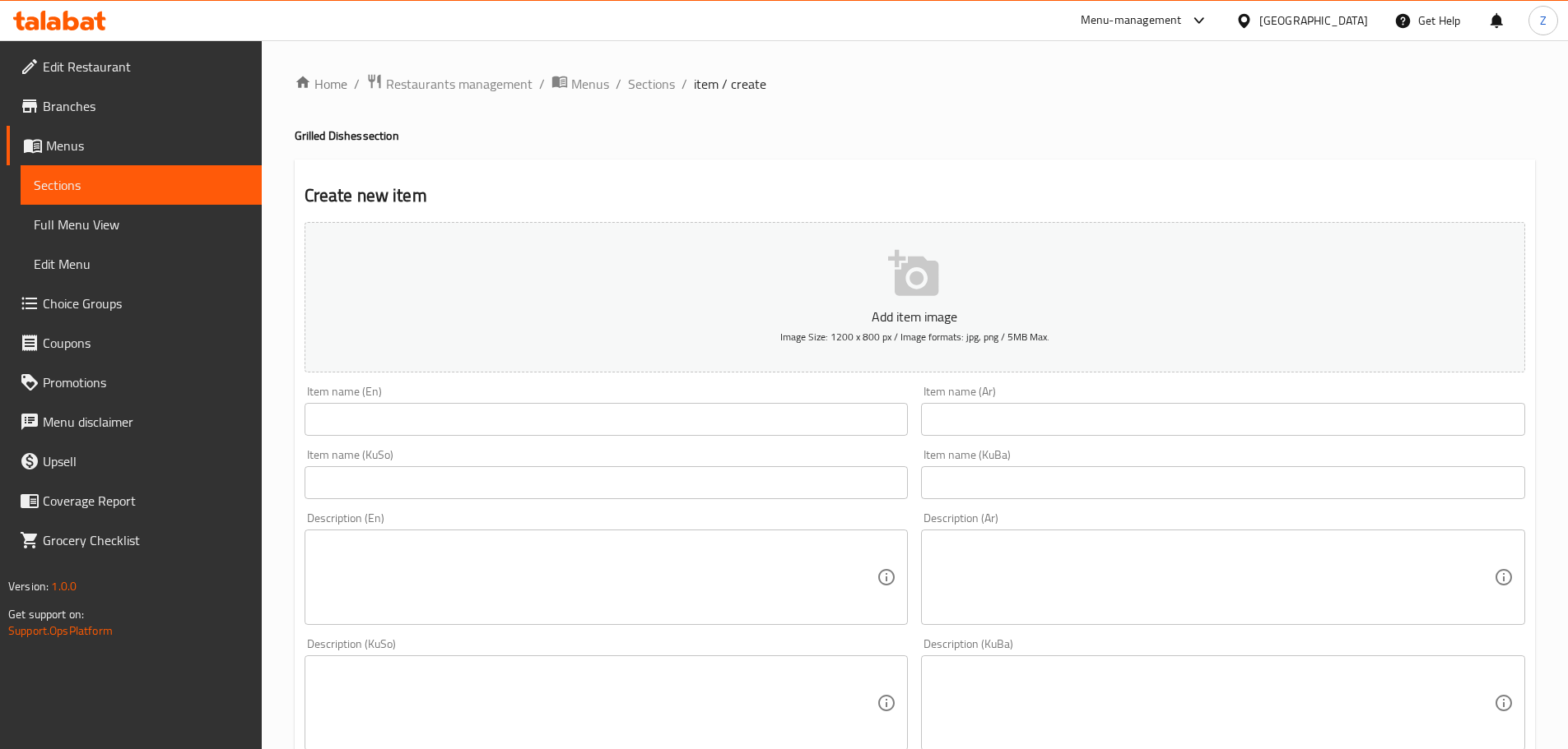
click at [980, 435] on input "text" at bounding box center [1222, 419] width 604 height 33
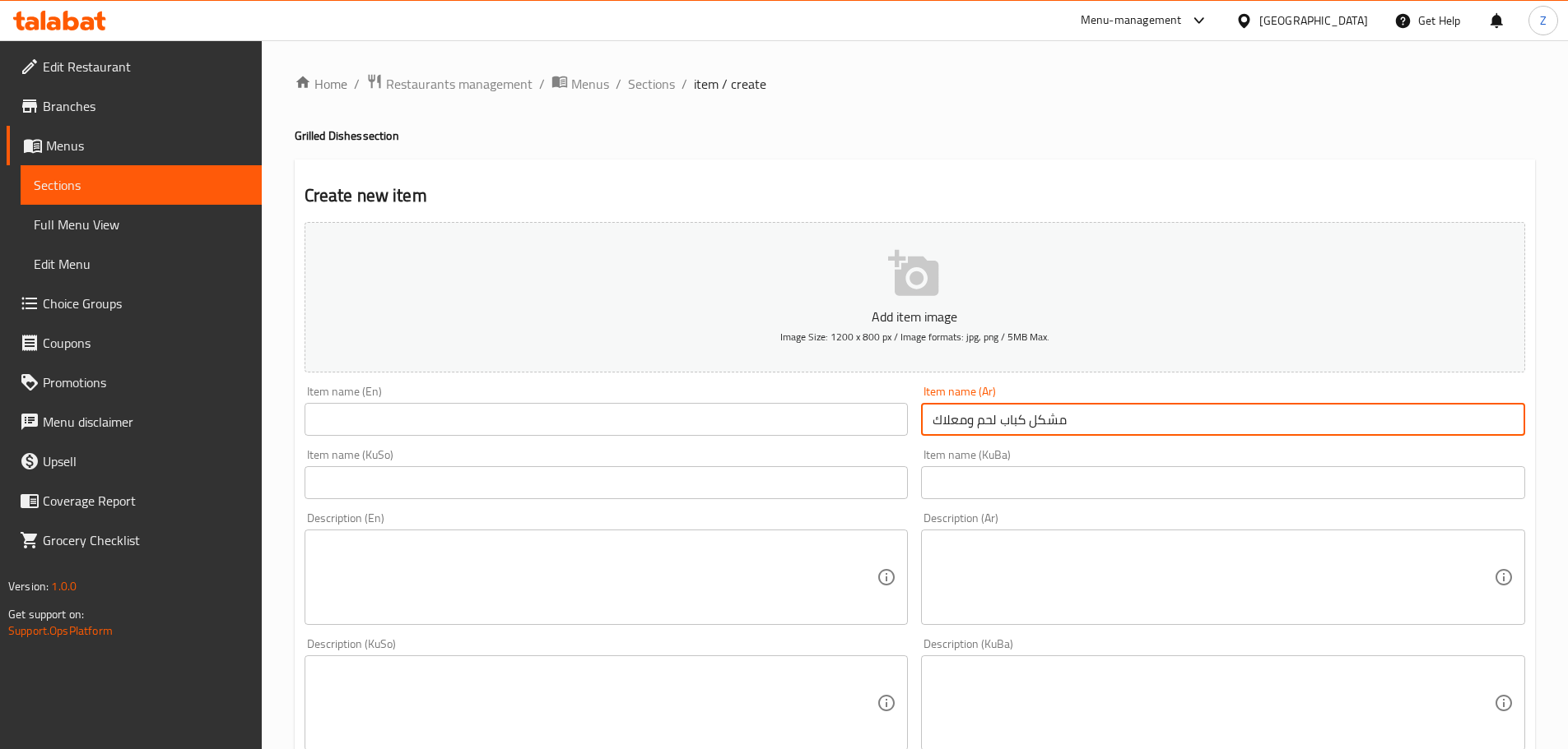
type input "مشكل كباب لحم ومعلاك"
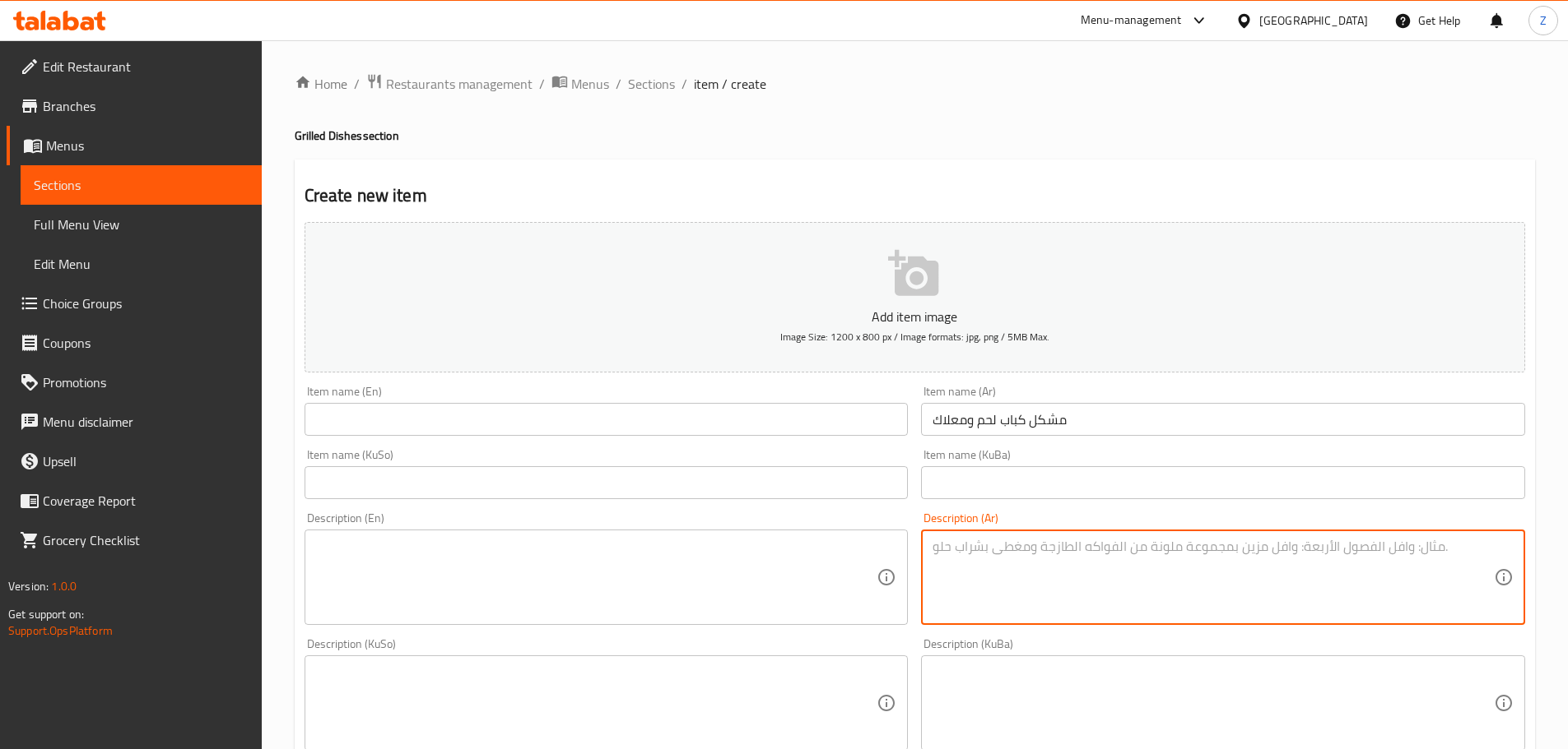
click at [1037, 576] on textarea at bounding box center [1213, 578] width 562 height 78
click at [1037, 577] on textarea "كباب لحم, معلاك, يقدم مع بصل مشوي, طماطم مشوية, مخلل وخبز." at bounding box center [1213, 578] width 562 height 78
type textarea "كباب لحم, معلاك, يقدم مع بصل مشوي, طماطم مشوية, مخلل وخبز."
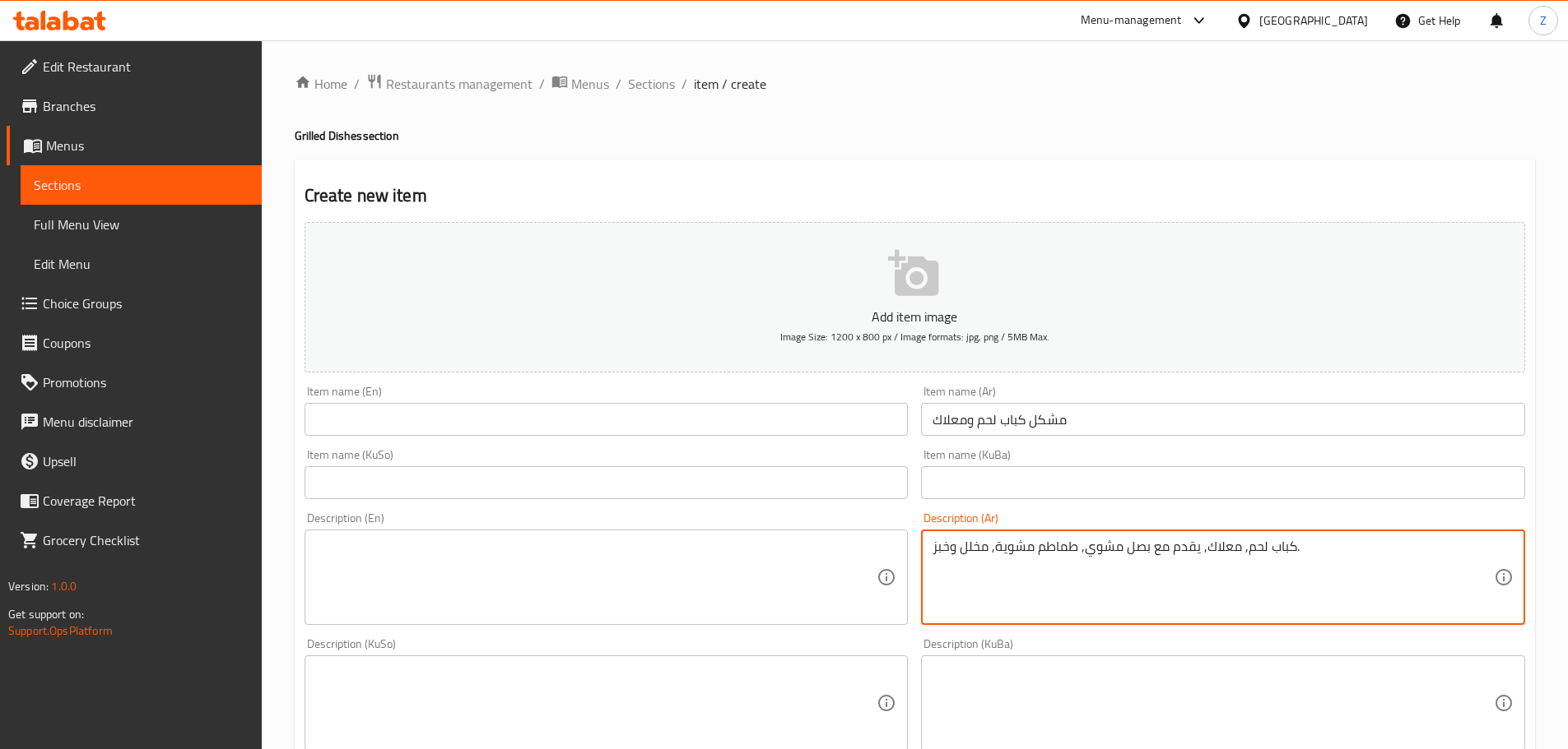
click at [593, 593] on textarea at bounding box center [597, 578] width 562 height 78
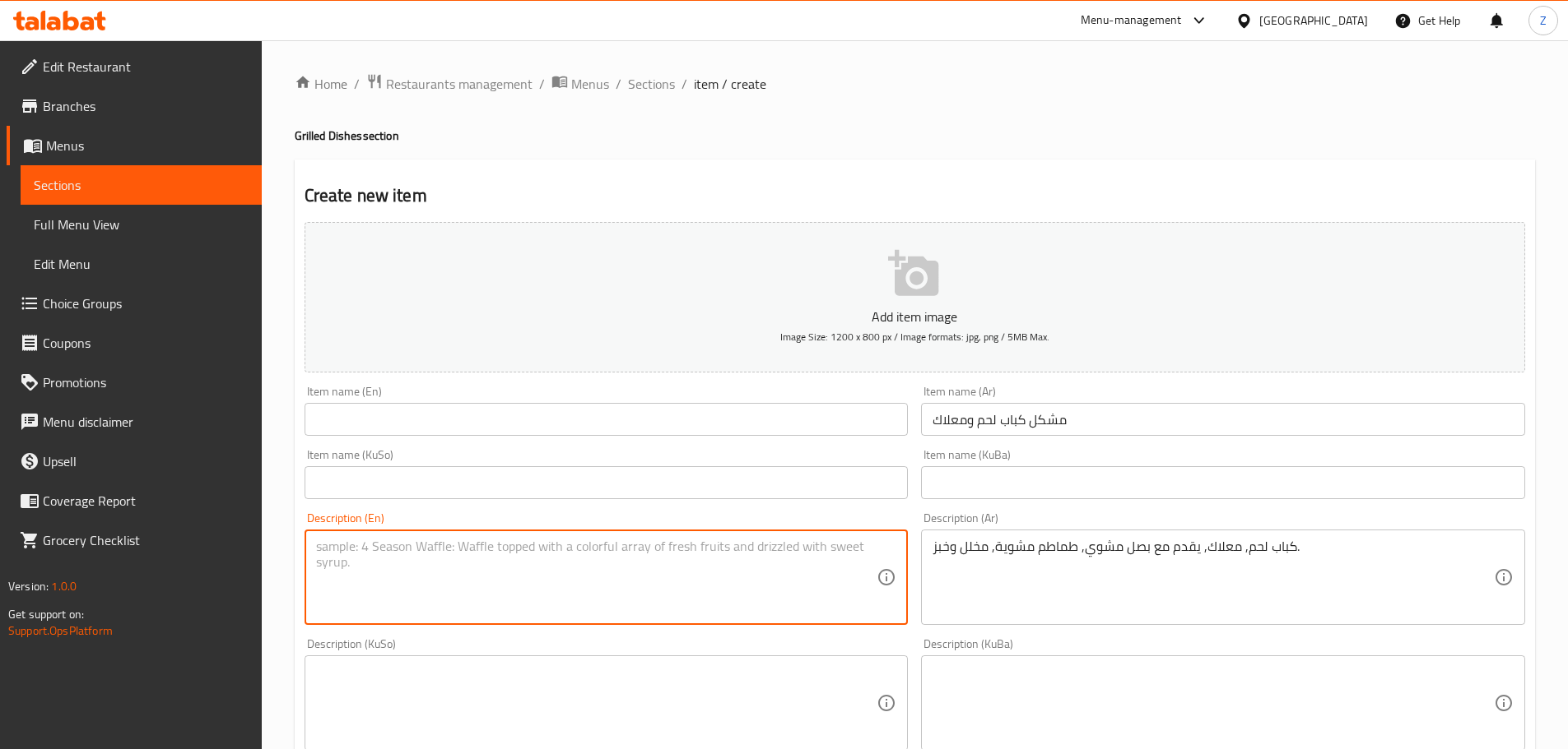
paste textarea "Lamb kebab, ma'alak, served with grilled onions, grilled tomatoes, pickles and …"
drag, startPoint x: 429, startPoint y: 553, endPoint x: 394, endPoint y: 546, distance: 35.7
click at [394, 546] on textarea "Lamb kebab, ma'alak, served with grilled onions, grilled tomatoes, pickles and …" at bounding box center [597, 578] width 562 height 78
drag, startPoint x: 343, startPoint y: 550, endPoint x: 279, endPoint y: 553, distance: 64.1
click at [277, 553] on div "Home / Restaurants management / Menus / Sections / item / create Grilled Dishes…" at bounding box center [914, 695] width 1306 height 1311
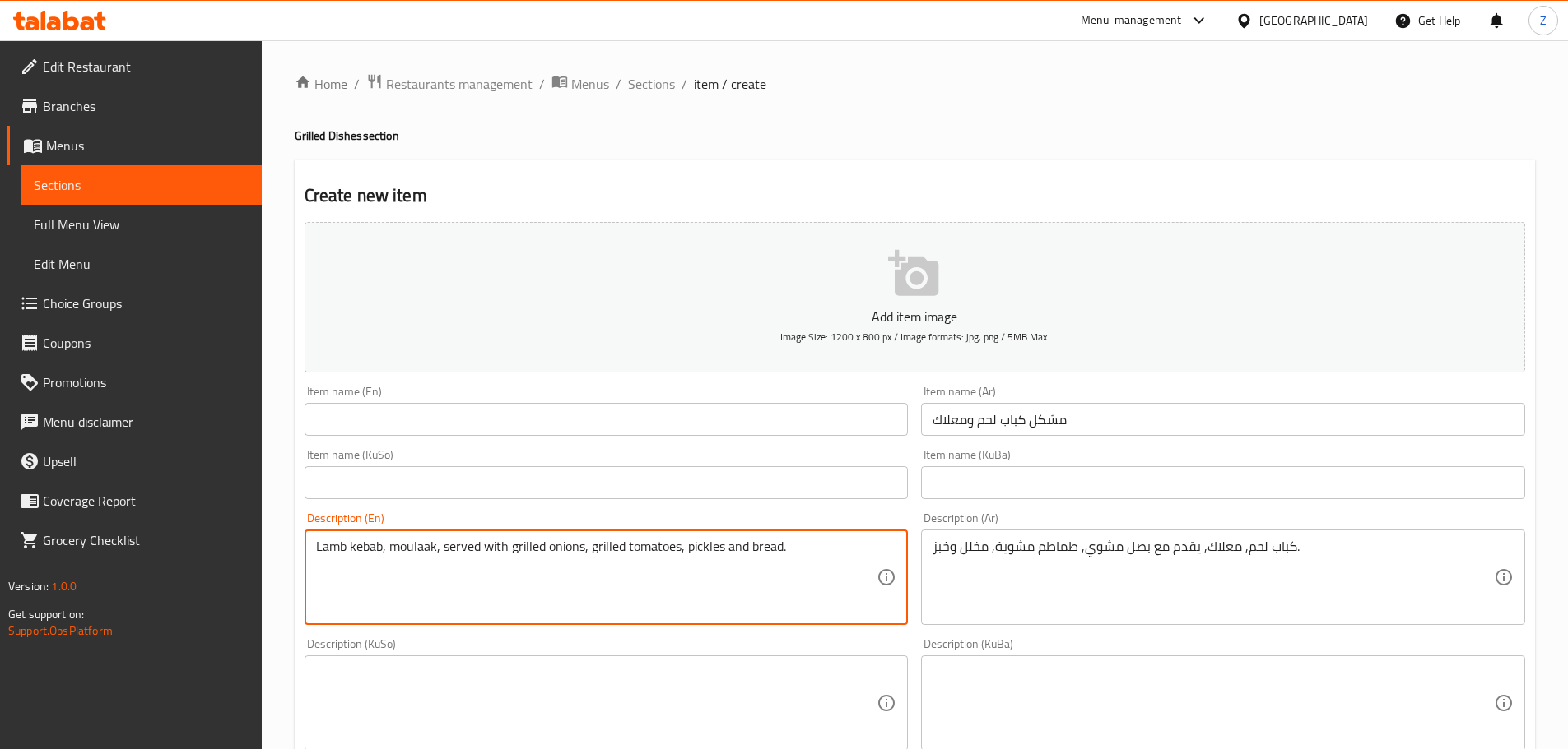
click at [340, 560] on textarea "Lamb kebab, moulaak, served with grilled onions, grilled tomatoes, pickles and …" at bounding box center [597, 578] width 562 height 78
click at [348, 547] on textarea "Lamb kebab, moulaak, served with grilled onions, grilled tomatoes, pickles and …" at bounding box center [597, 578] width 562 height 78
drag, startPoint x: 345, startPoint y: 546, endPoint x: 277, endPoint y: 542, distance: 68.1
click at [277, 542] on div "Home / Restaurants management / Menus / Sections / item / create Grilled Dishes…" at bounding box center [914, 695] width 1306 height 1311
type textarea "Meat kebab, moulaak, served with grilled onions, grilled tomatoes, pickles and …"
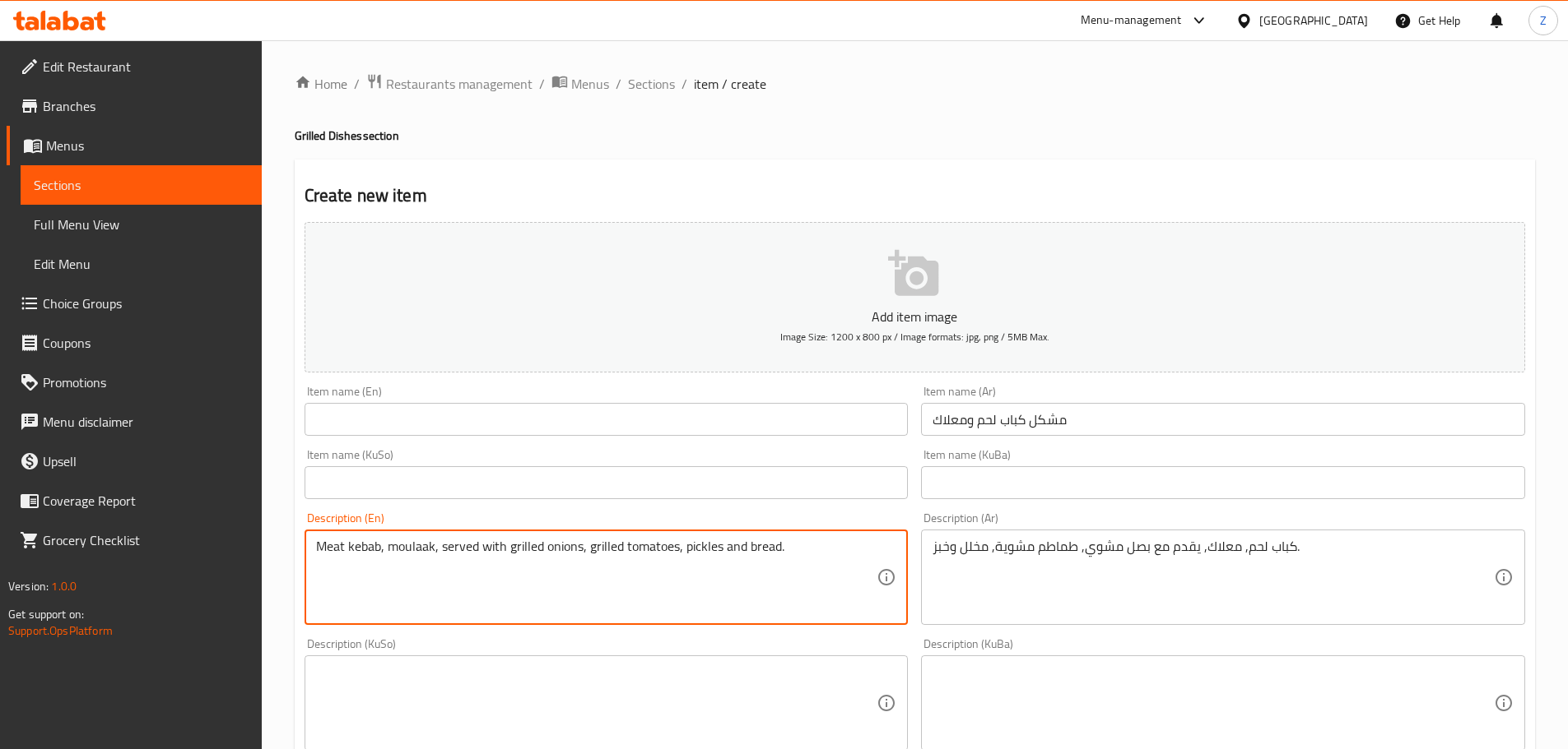
click at [1059, 429] on input "مشكل كباب لحم ومعلاك" at bounding box center [1222, 419] width 604 height 33
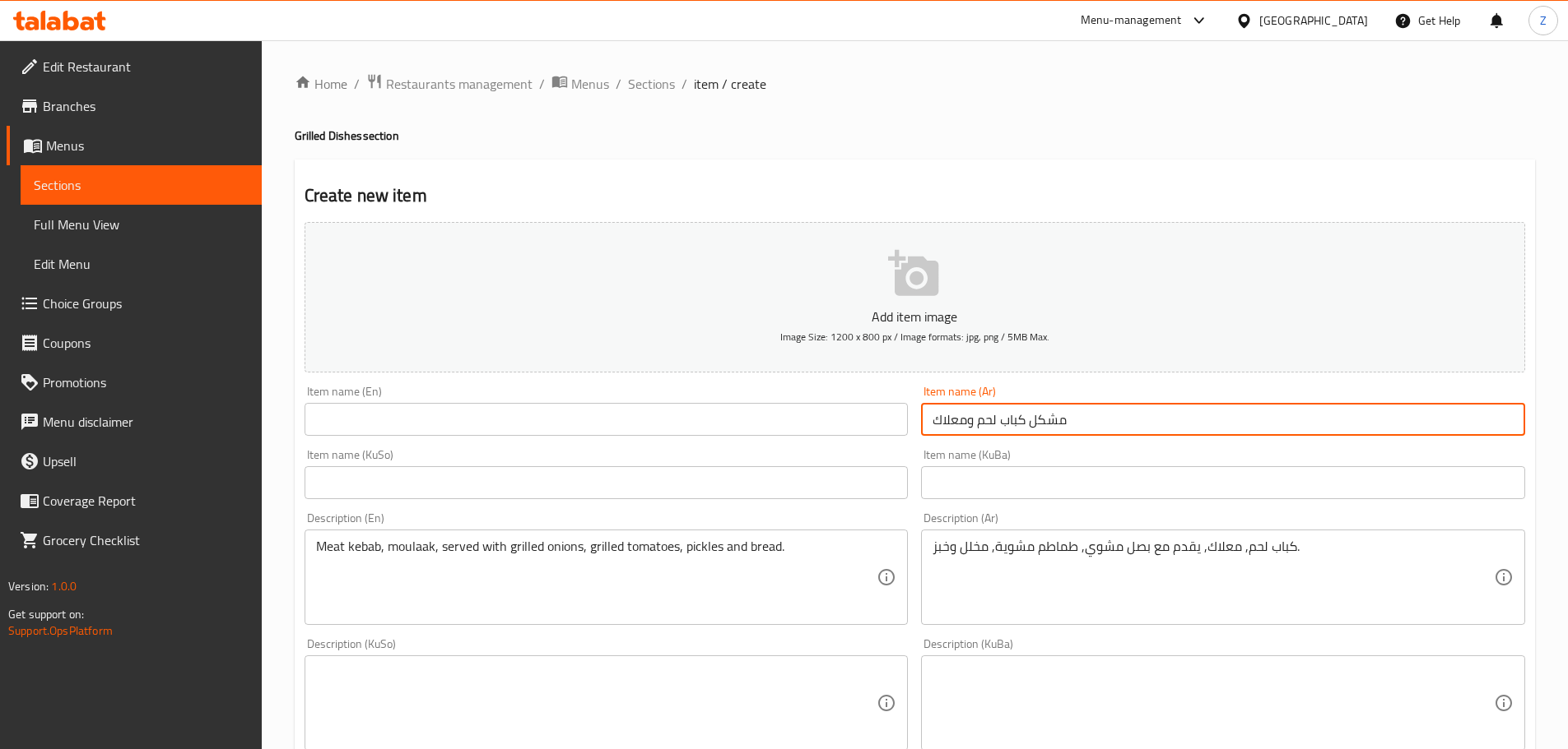
click at [1059, 428] on input "مشكل كباب لحم ومعلاك" at bounding box center [1222, 419] width 604 height 33
click at [410, 416] on input "text" at bounding box center [606, 419] width 604 height 33
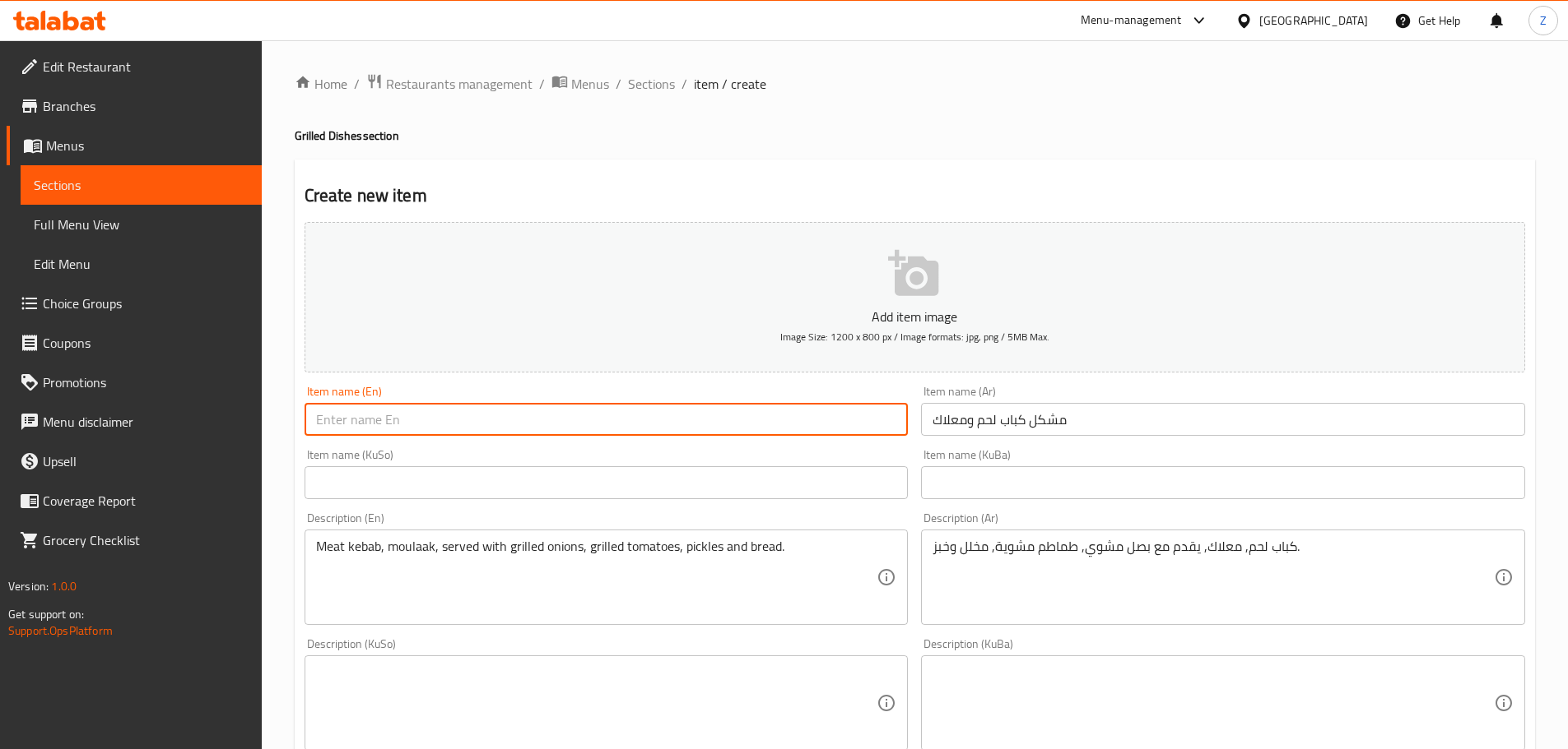
paste input "Mixed meat kebab and ma'alak"
click at [387, 423] on input "Mixed meat kebab and ma'alak" at bounding box center [606, 419] width 604 height 33
click at [438, 411] on input "Mixed meat kebab and ma'alak" at bounding box center [606, 419] width 604 height 33
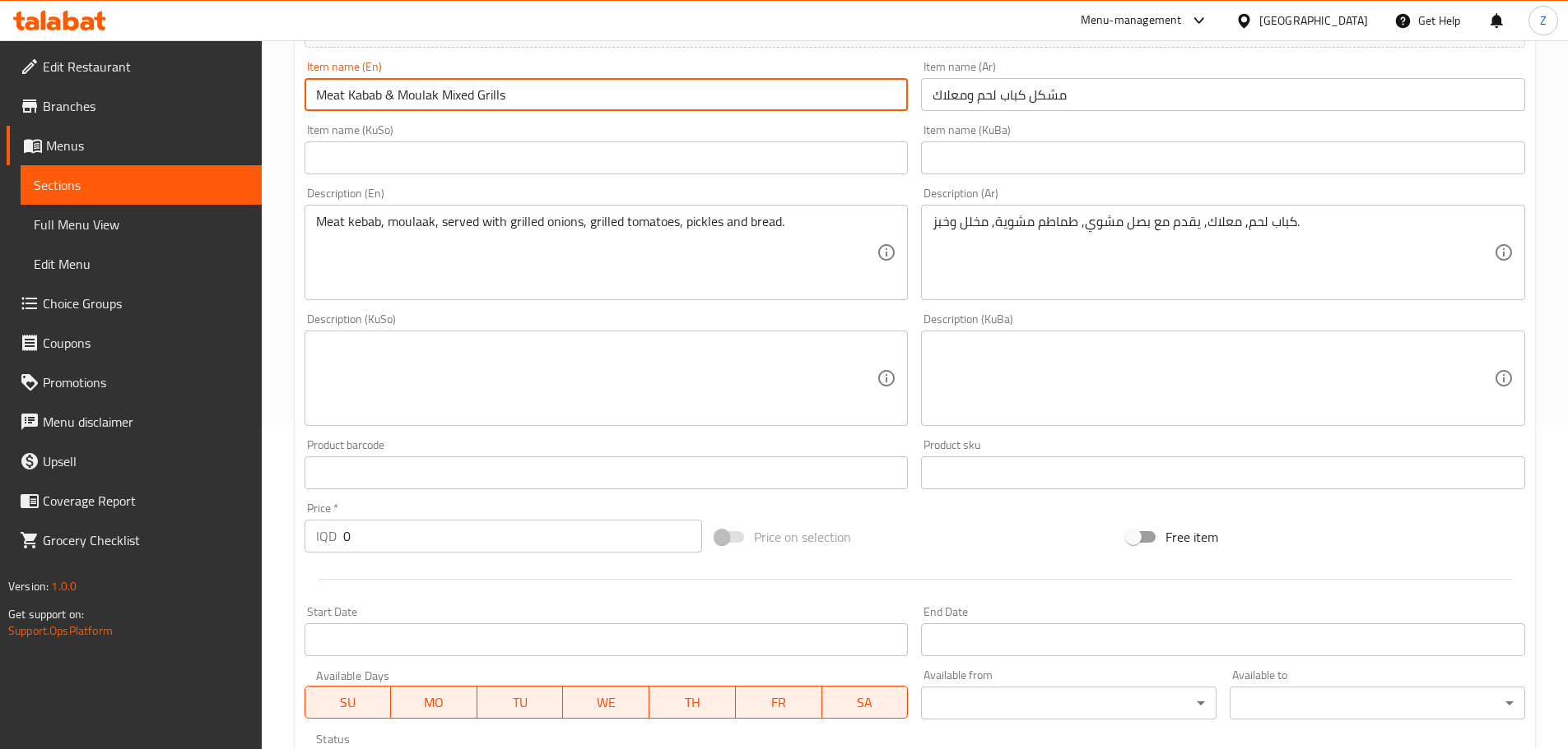
scroll to position [494, 0]
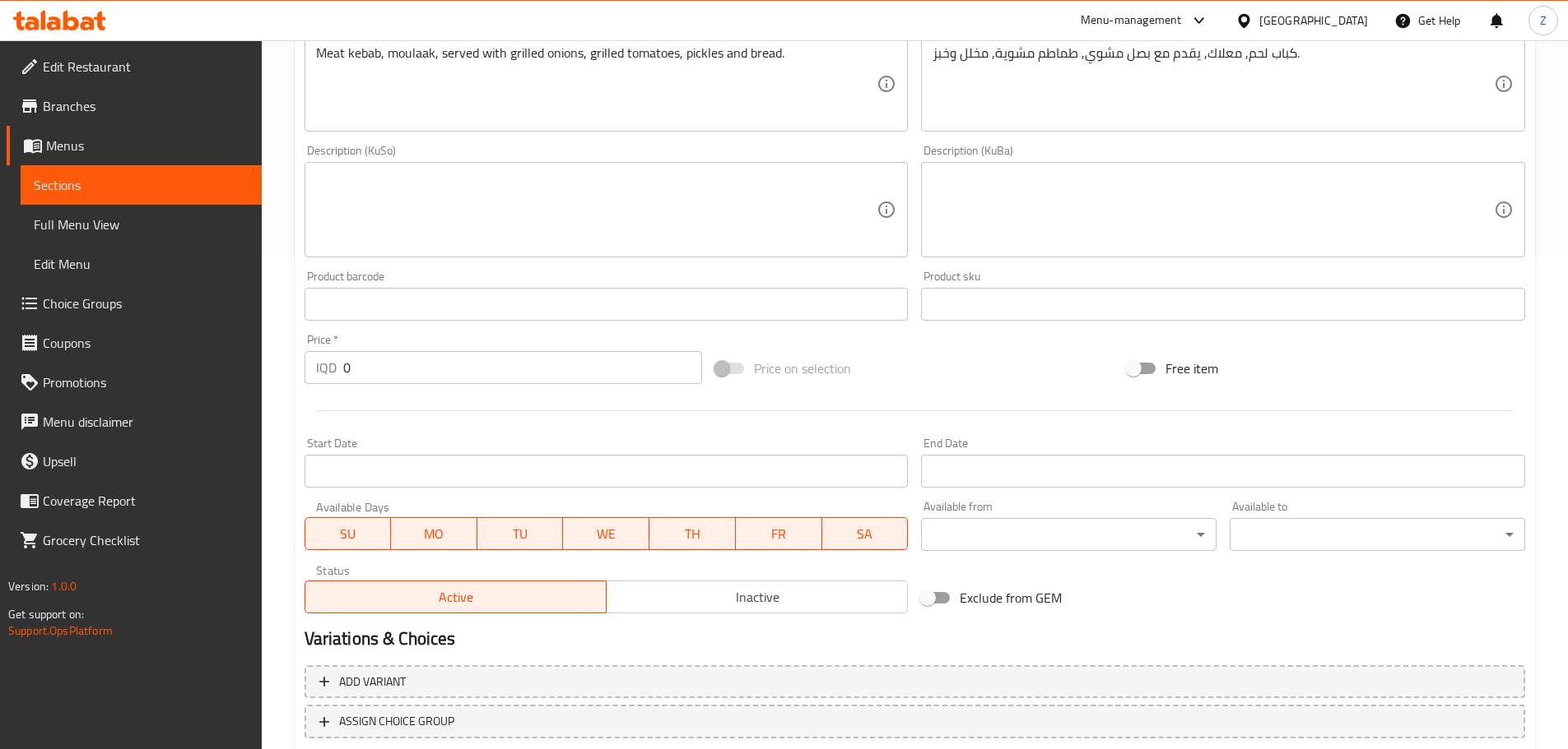
type input "Meat Kabab & Moulak Mixed Grills"
click at [411, 383] on input "0" at bounding box center [522, 368] width 360 height 33
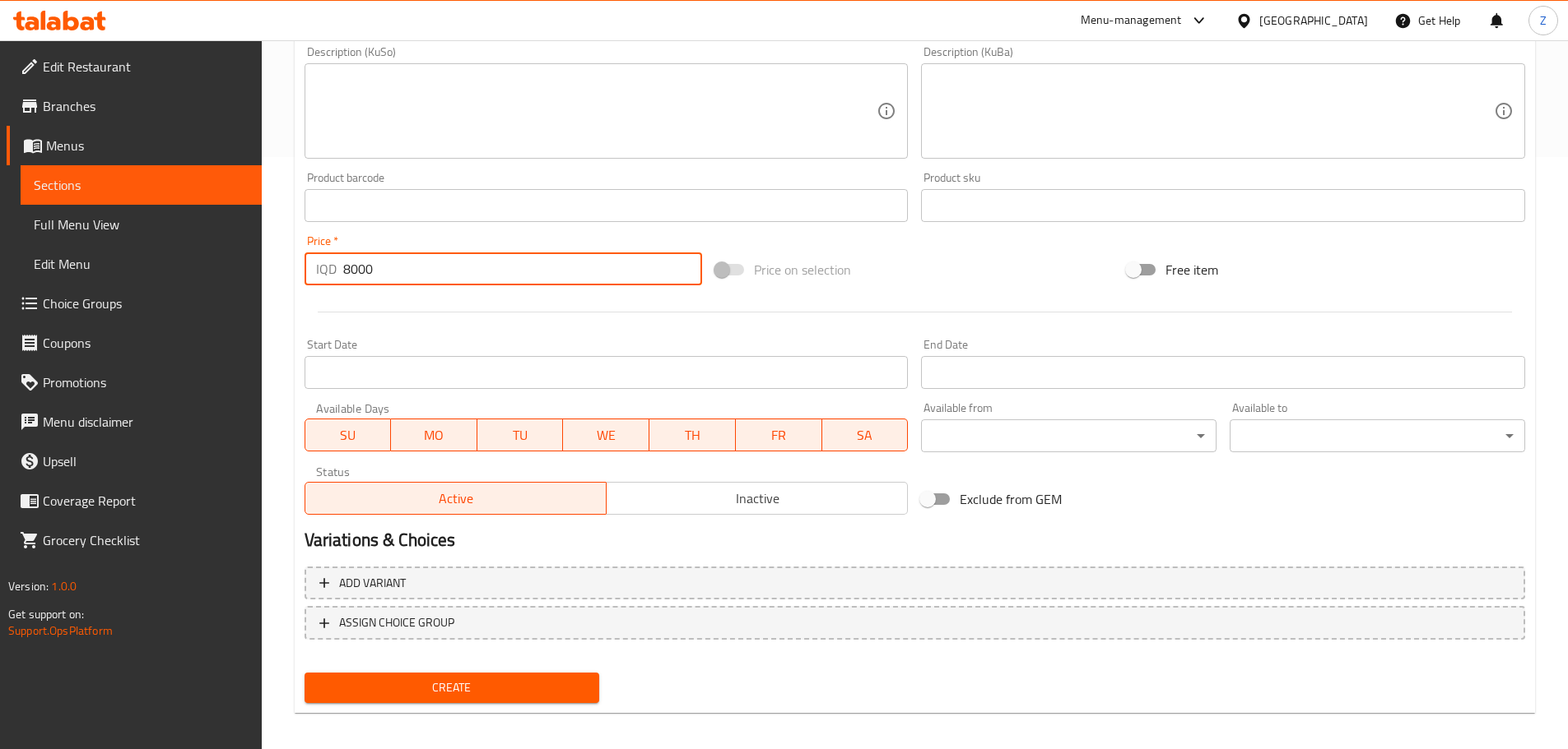
scroll to position [602, 0]
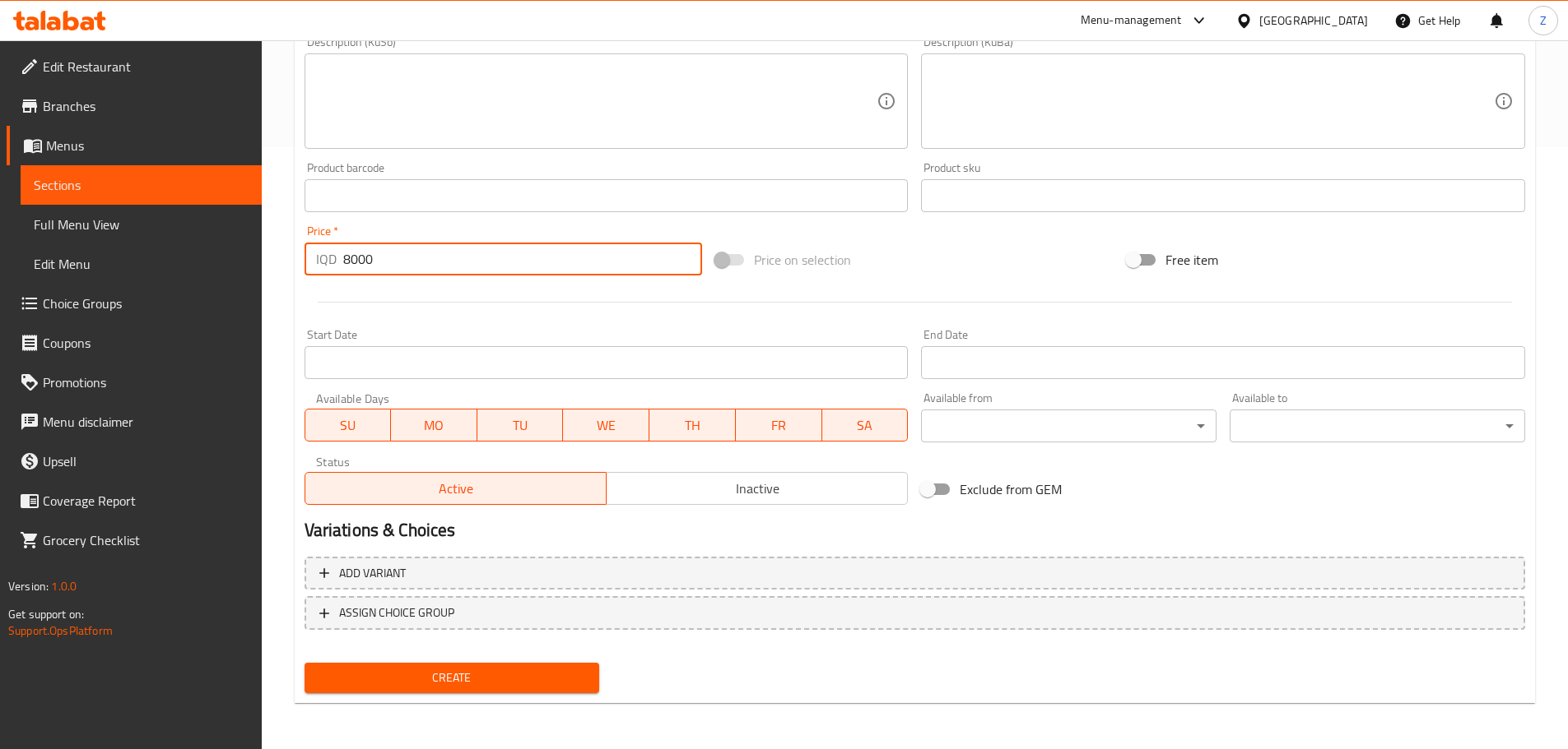
type input "8000"
click at [501, 682] on span "Create" at bounding box center [451, 678] width 269 height 21
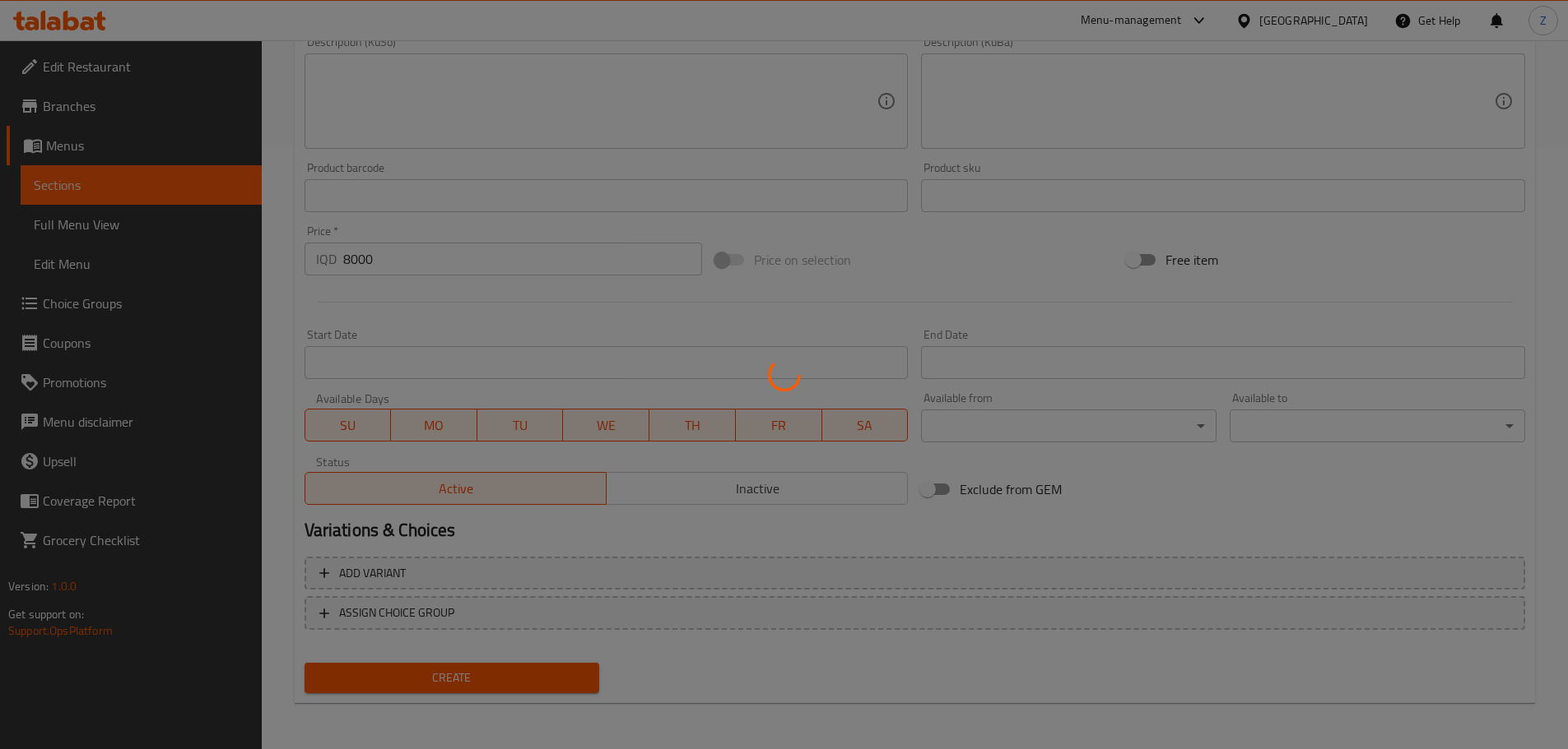
type input "0"
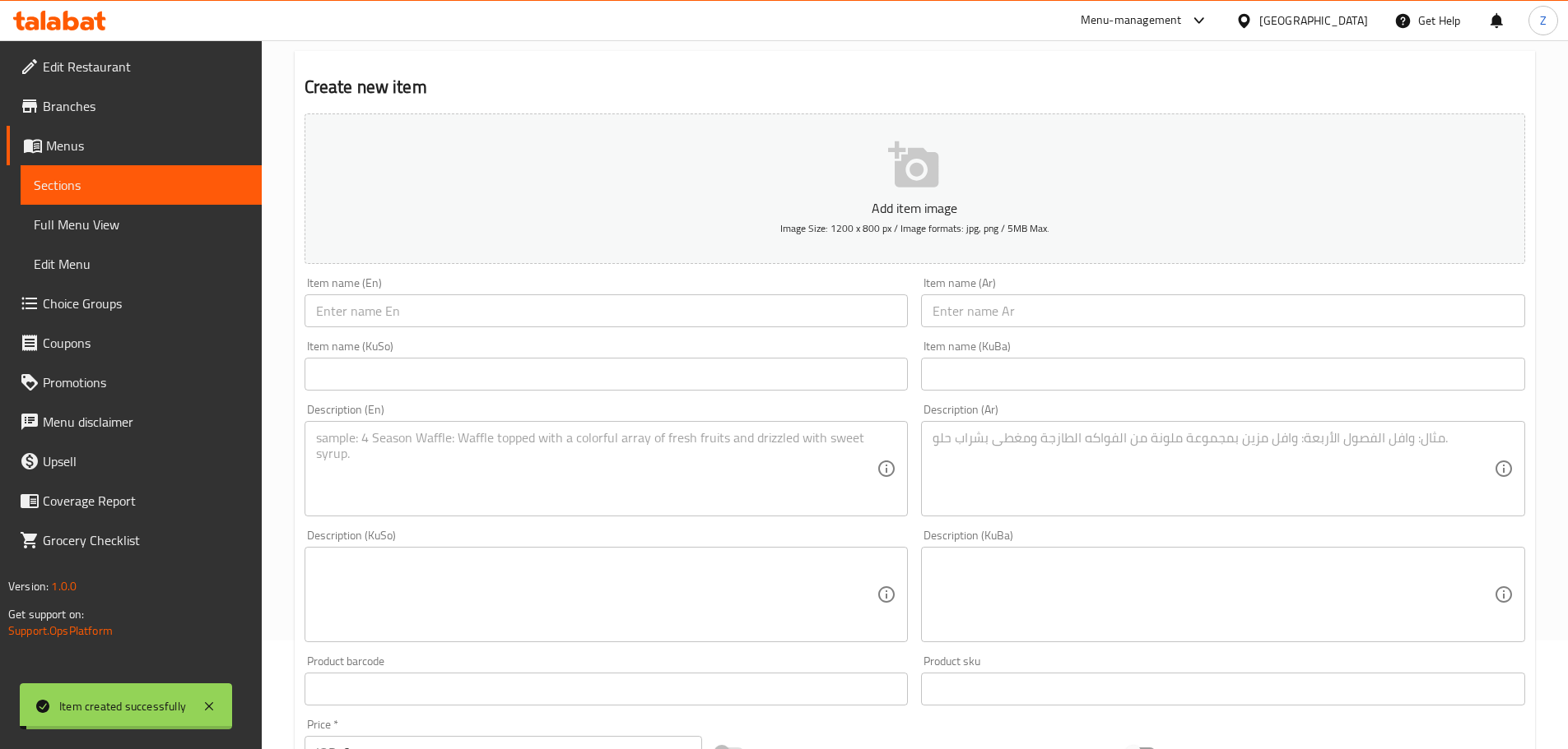
scroll to position [0, 0]
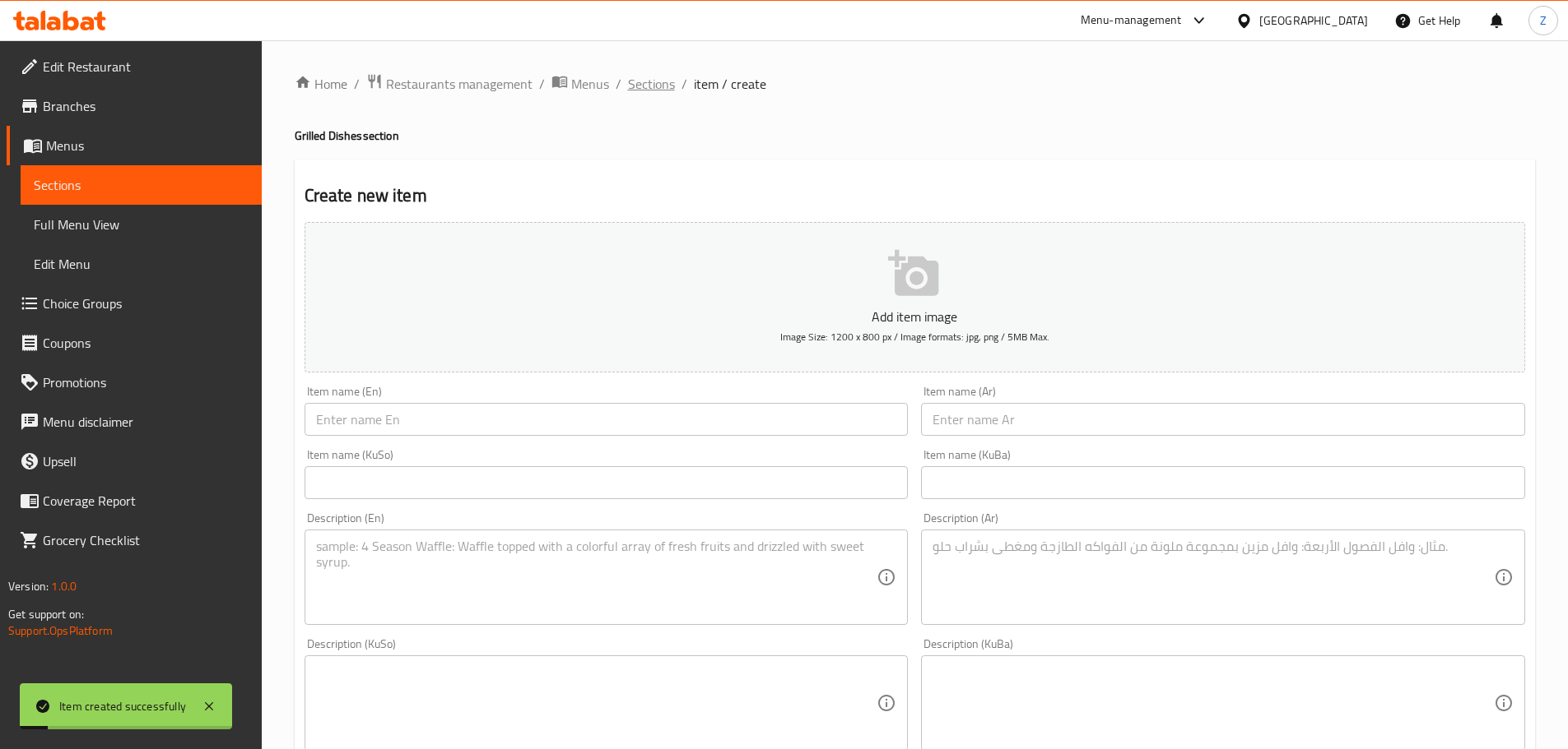
click at [658, 81] on span "Sections" at bounding box center [651, 84] width 46 height 20
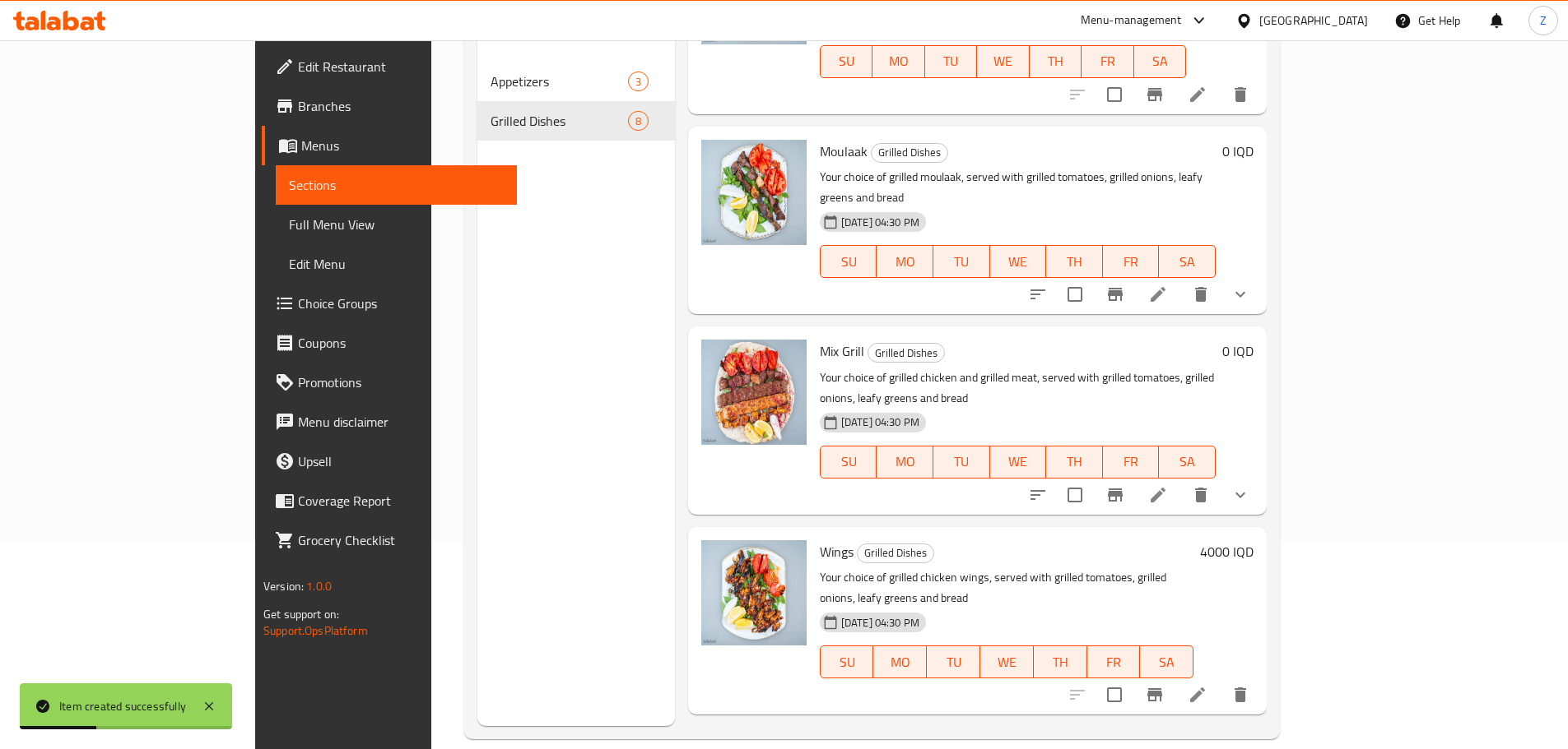
scroll to position [231, 0]
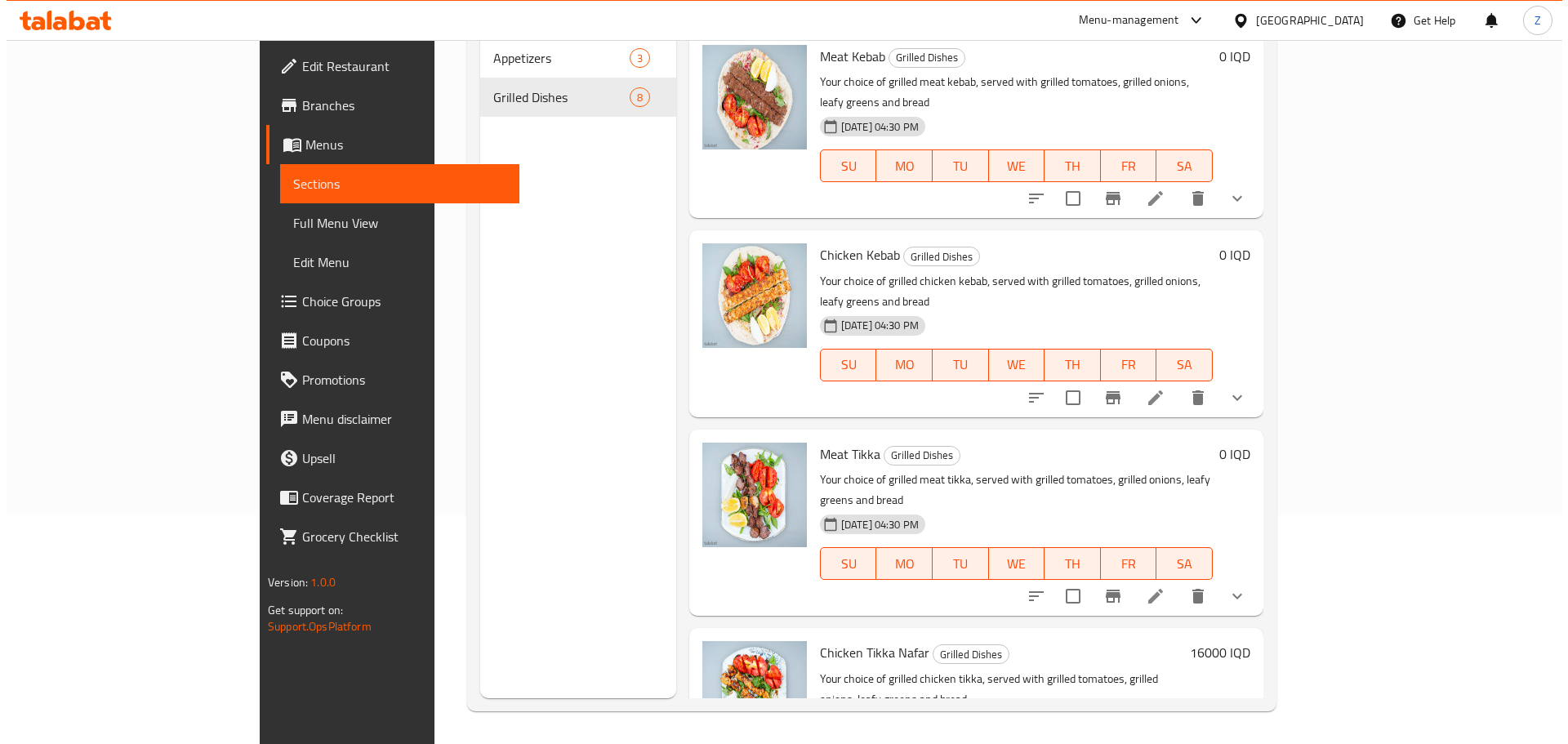
scroll to position [0, 0]
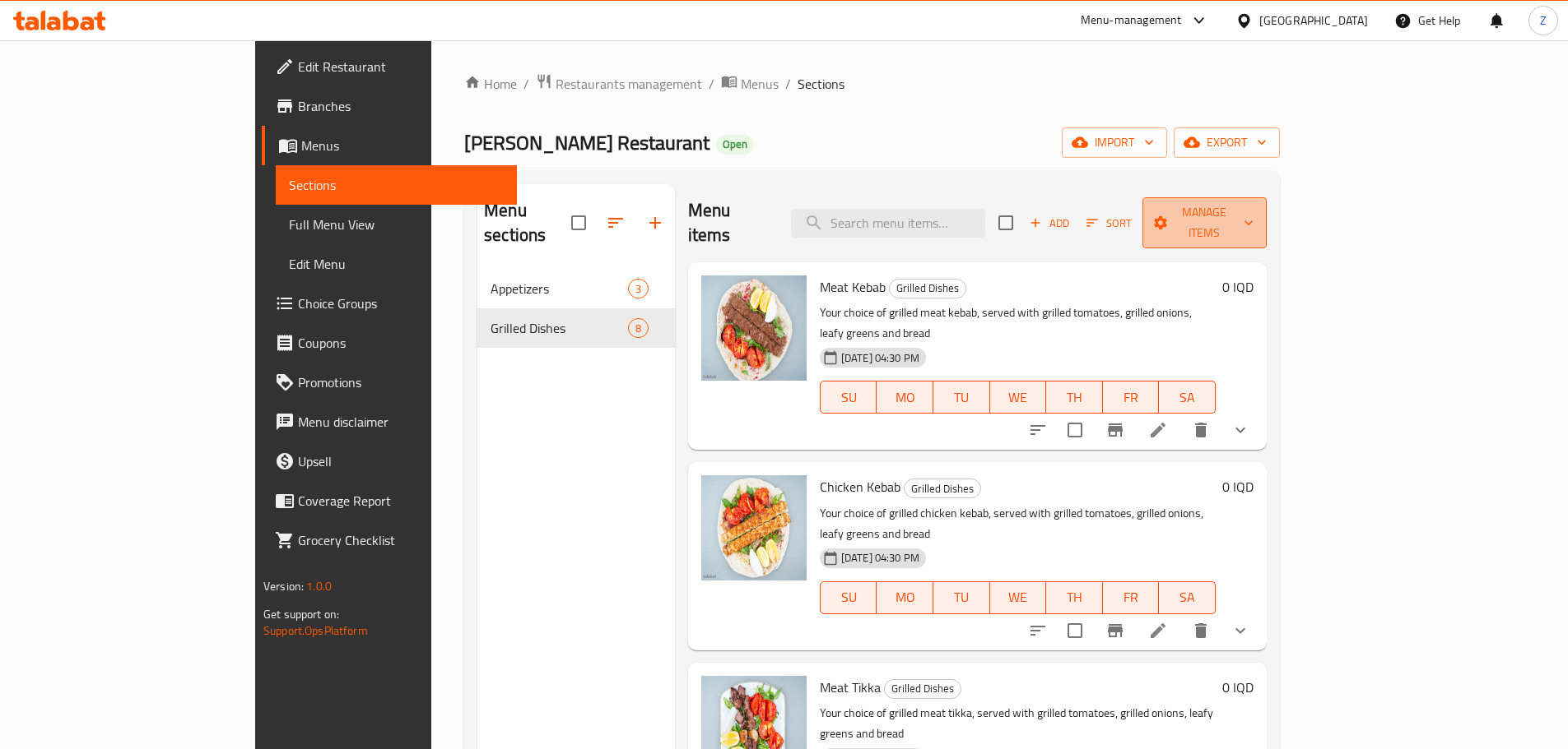
click at [1266, 222] on button "Manage items" at bounding box center [1204, 223] width 124 height 51
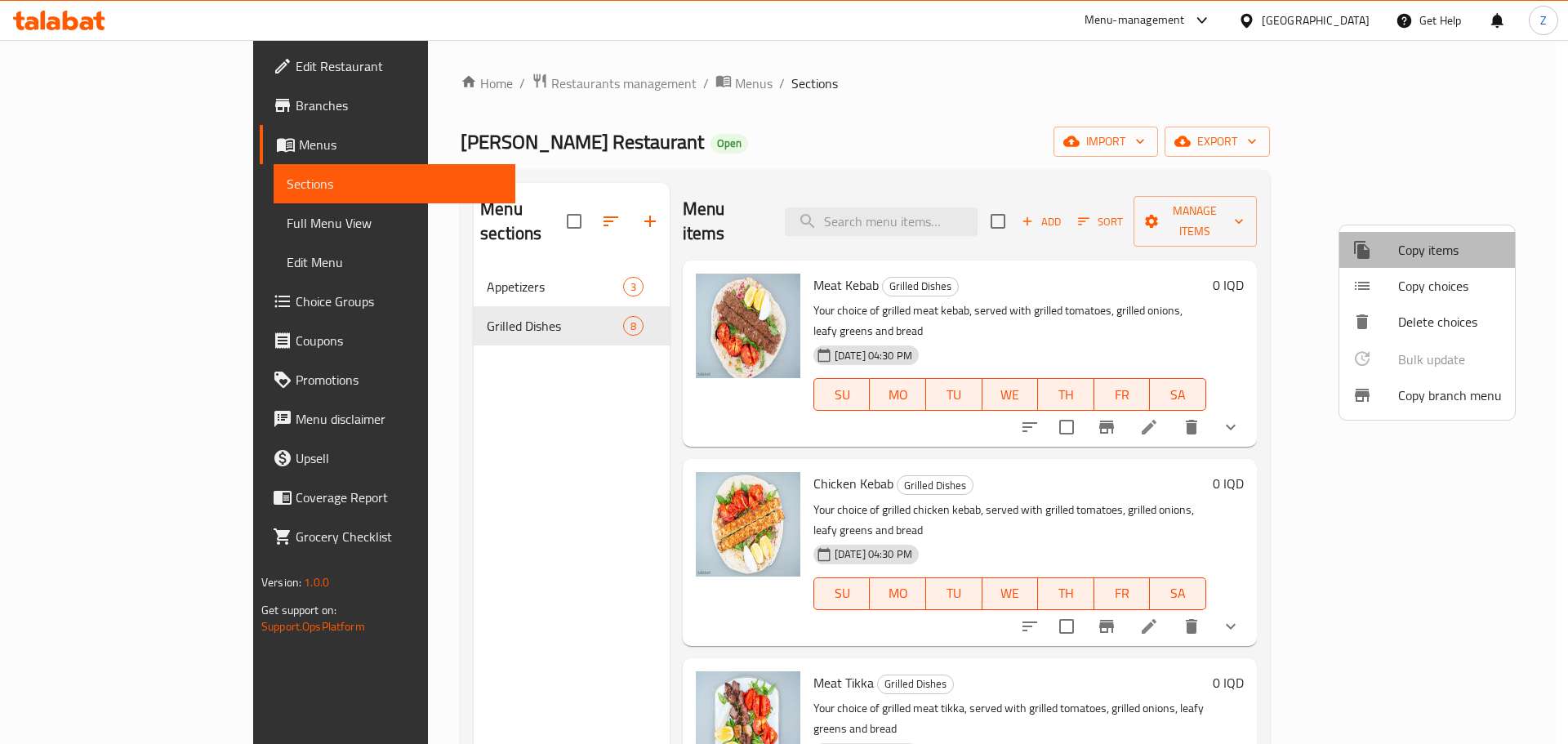
click at [1458, 262] on li "Copy items" at bounding box center [1428, 250] width 176 height 36
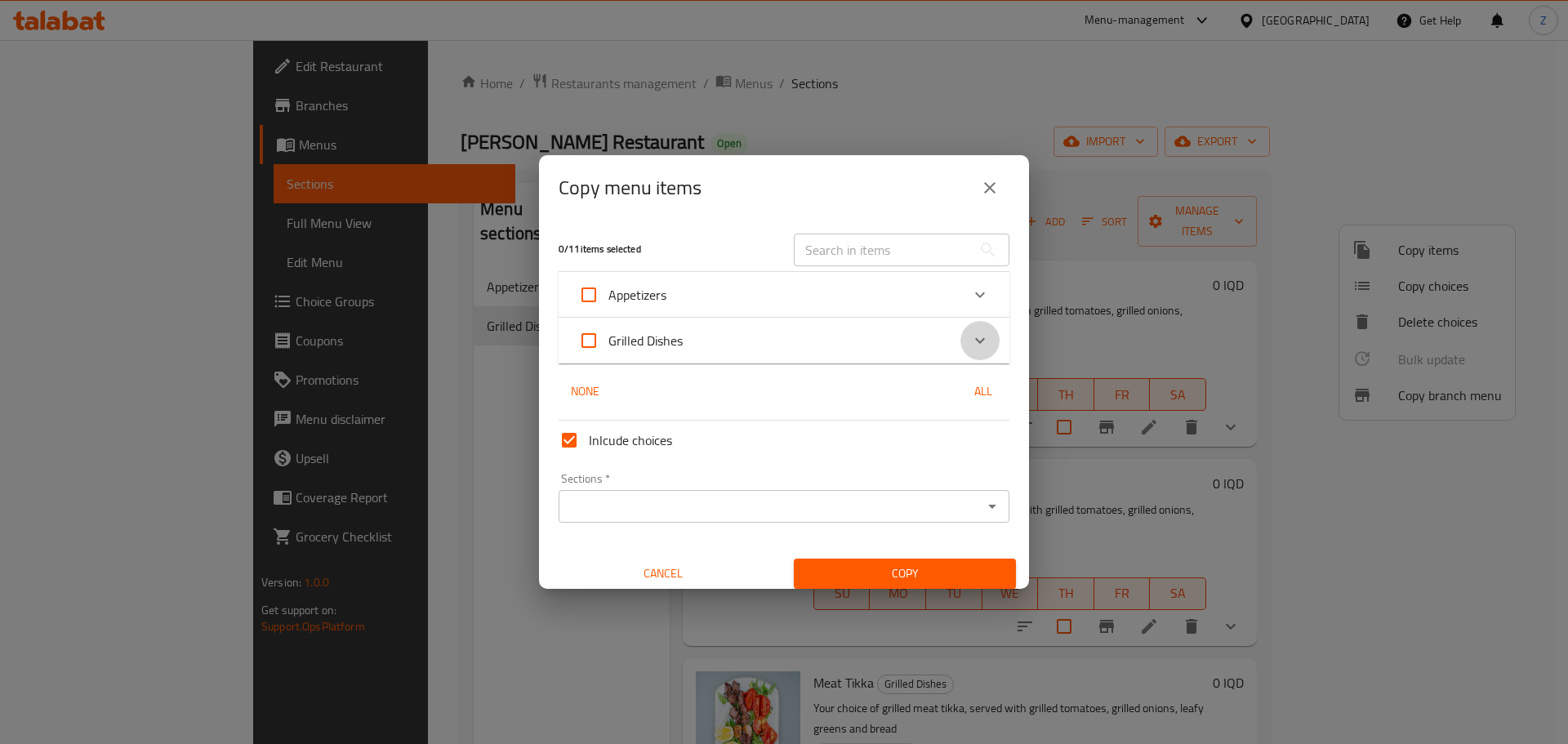
click at [961, 346] on div "Expand" at bounding box center [980, 340] width 39 height 39
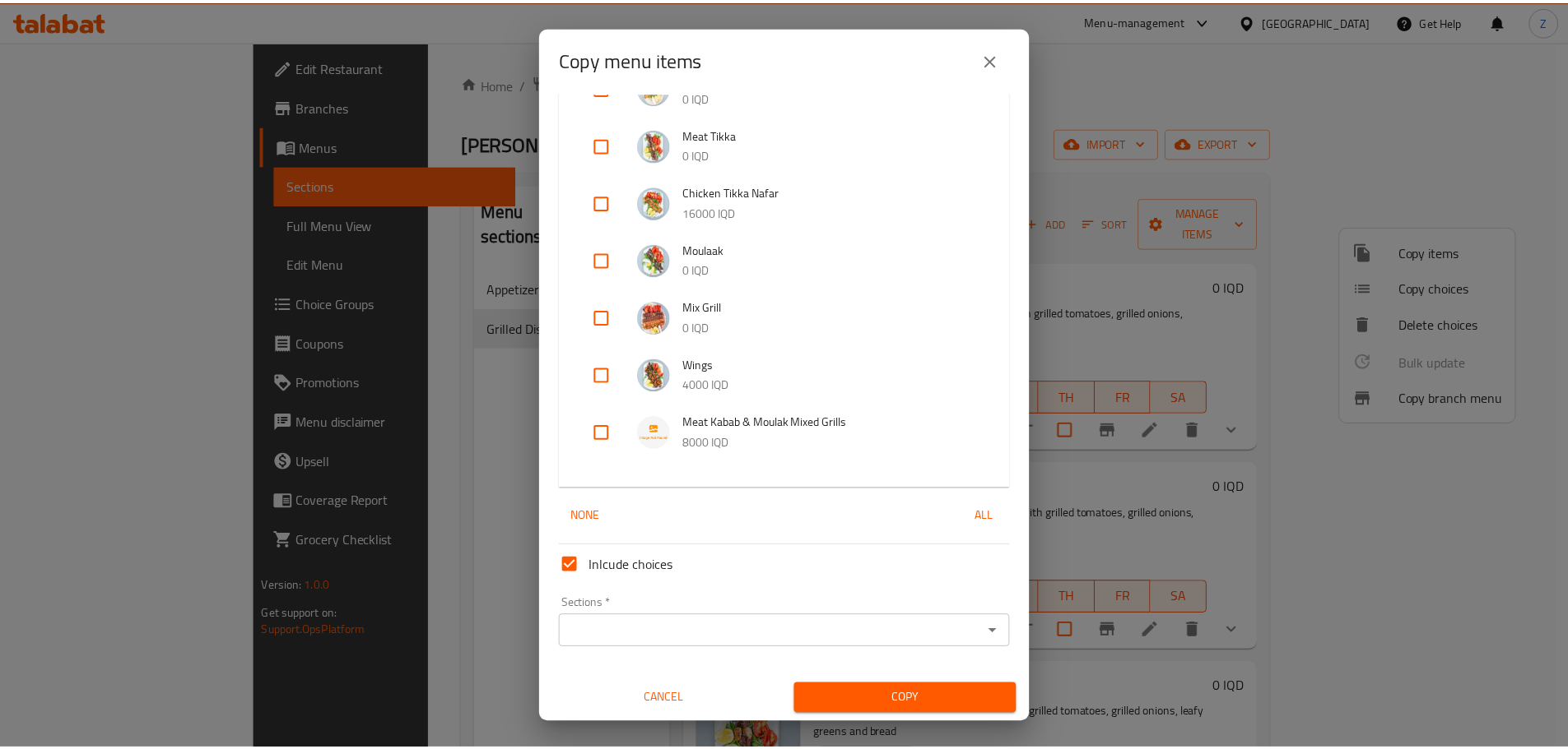
scroll to position [270, 0]
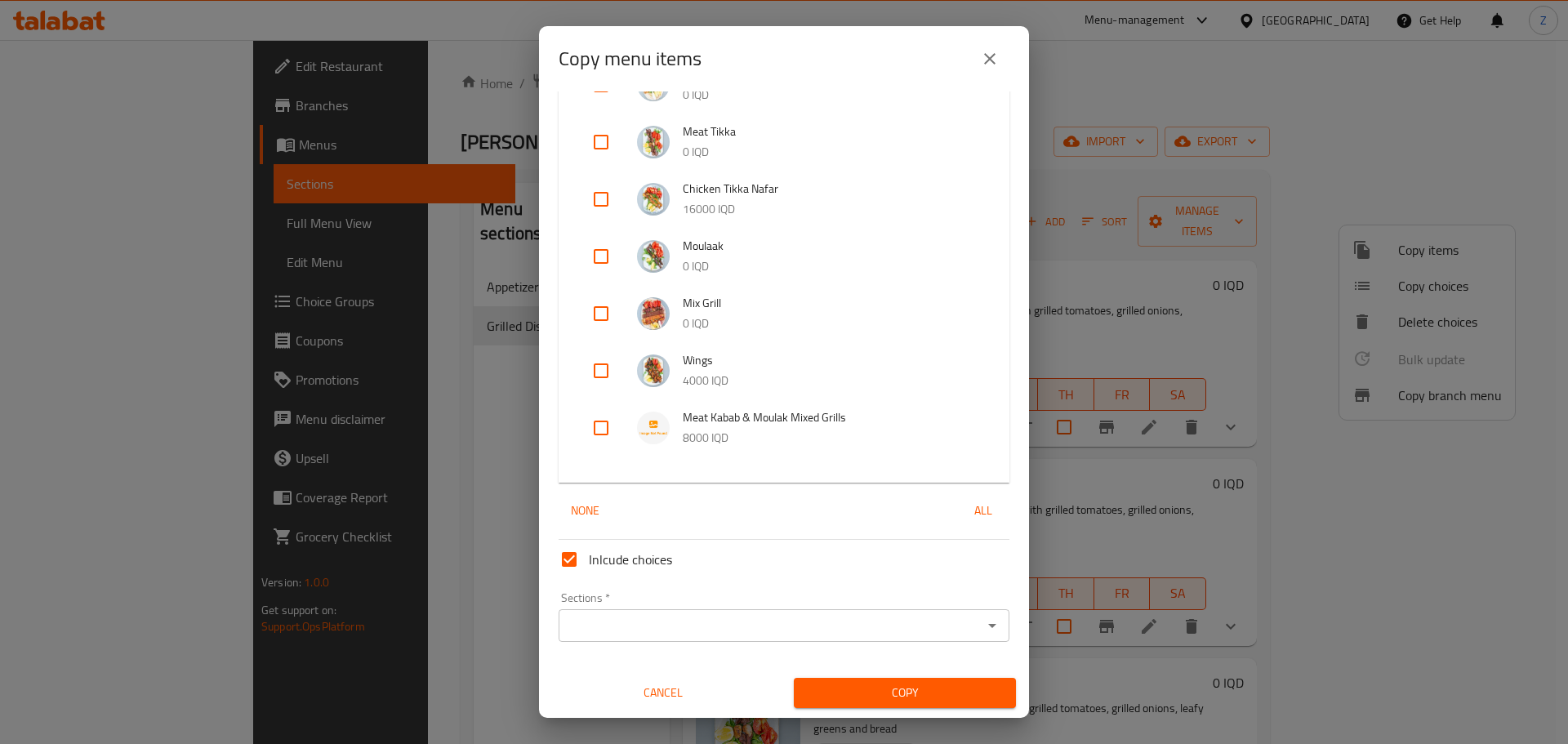
click at [610, 429] on input "checkbox" at bounding box center [601, 427] width 39 height 39
checkbox input "true"
click at [984, 625] on icon "Open" at bounding box center [993, 626] width 20 height 20
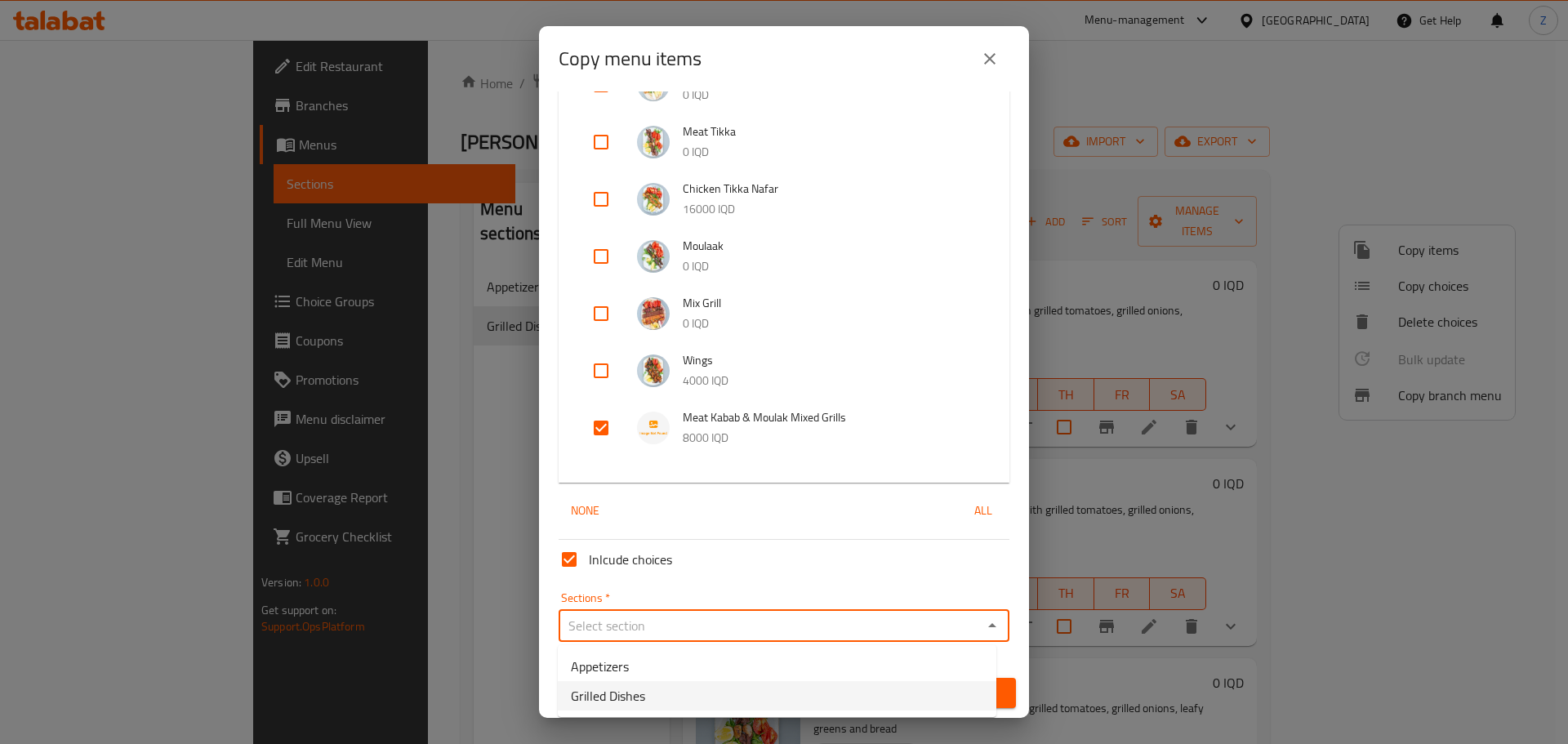
click at [708, 689] on li "Grilled Dishes" at bounding box center [777, 696] width 439 height 30
type input "Grilled Dishes"
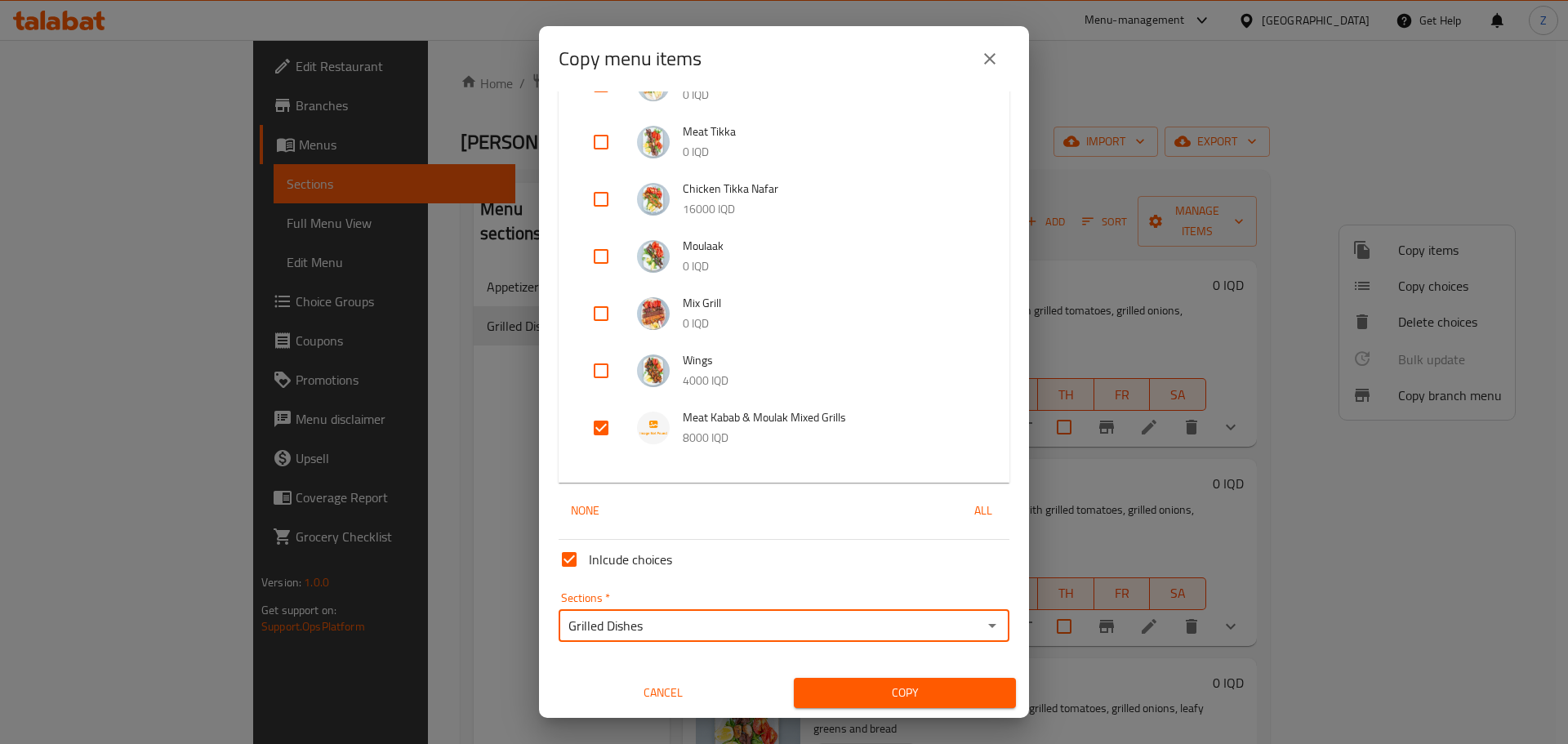
click at [860, 693] on span "Copy" at bounding box center [905, 693] width 196 height 21
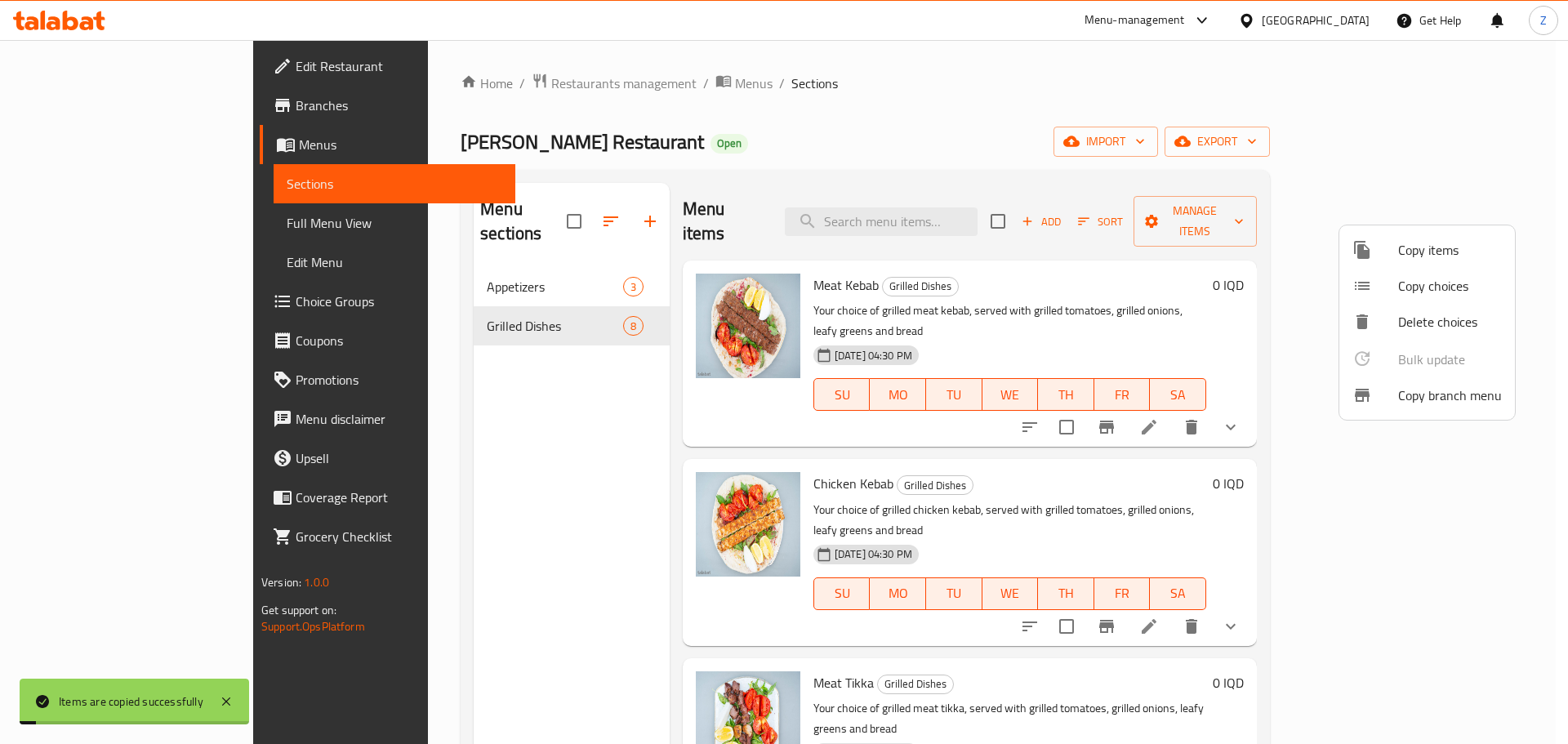
click at [1135, 285] on div at bounding box center [784, 372] width 1568 height 744
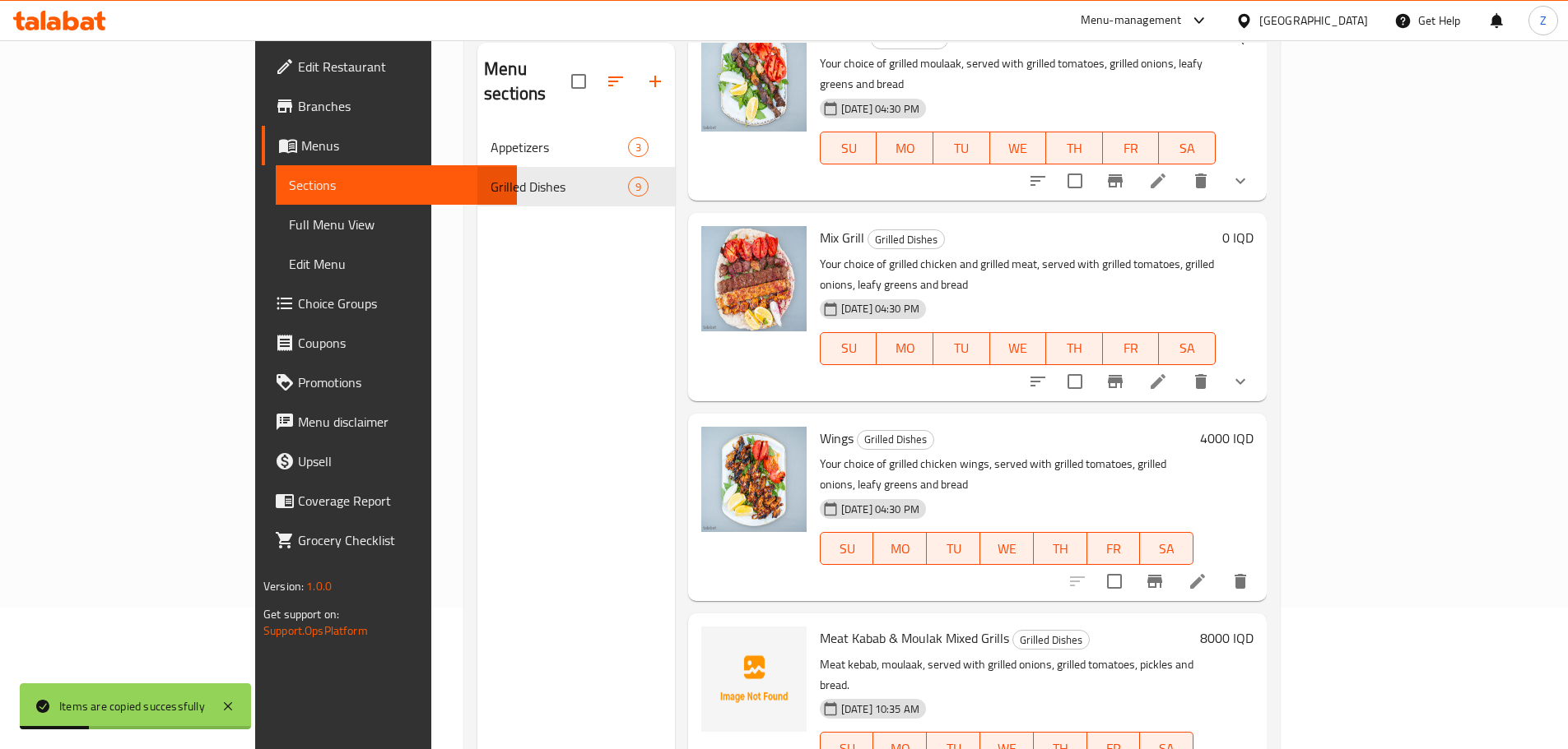
scroll to position [231, 0]
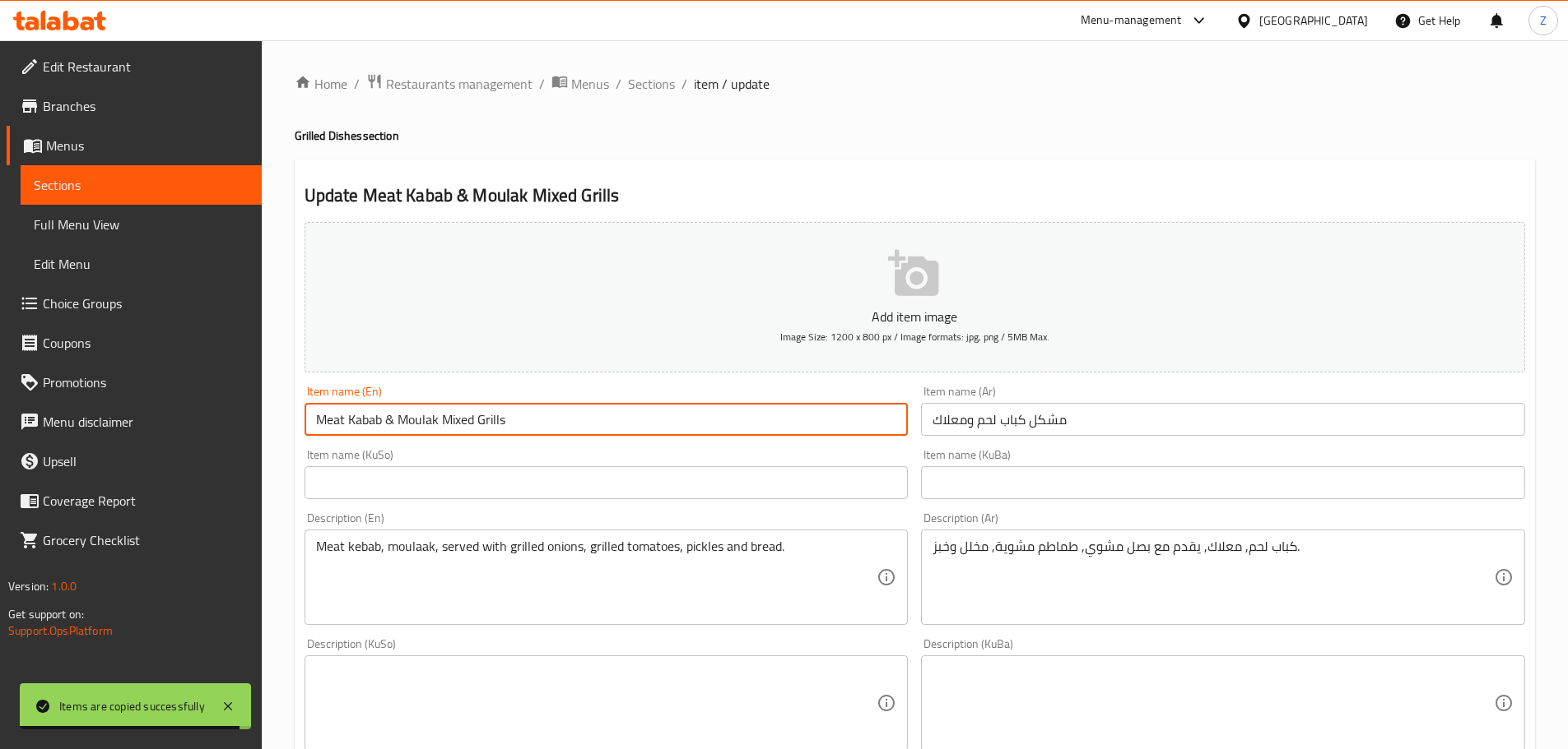
drag, startPoint x: 436, startPoint y: 425, endPoint x: 402, endPoint y: 425, distance: 34.0
click at [402, 425] on input "Meat Kabab & Moulak Mixed Grills" at bounding box center [606, 419] width 604 height 33
type input "Meat Kabab & Wings Mixed Grills"
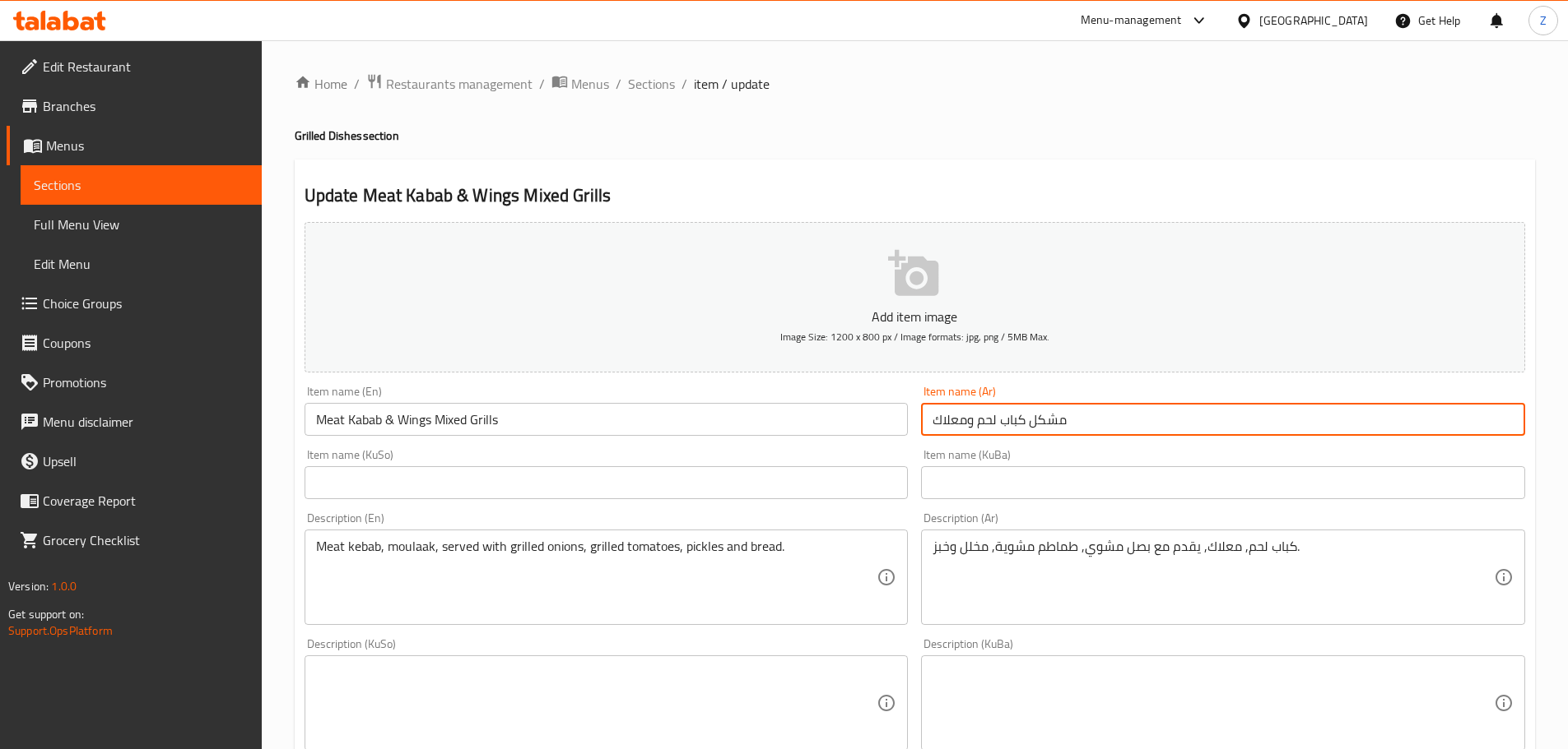
drag, startPoint x: 966, startPoint y: 420, endPoint x: 913, endPoint y: 422, distance: 53.0
click at [913, 422] on div "Add item image Image Size: 1200 x 800 px / Image formats: jpg, png / 5MB Max. I…" at bounding box center [914, 665] width 1233 height 898
type input "مشكل كباب لحم واجنحة"
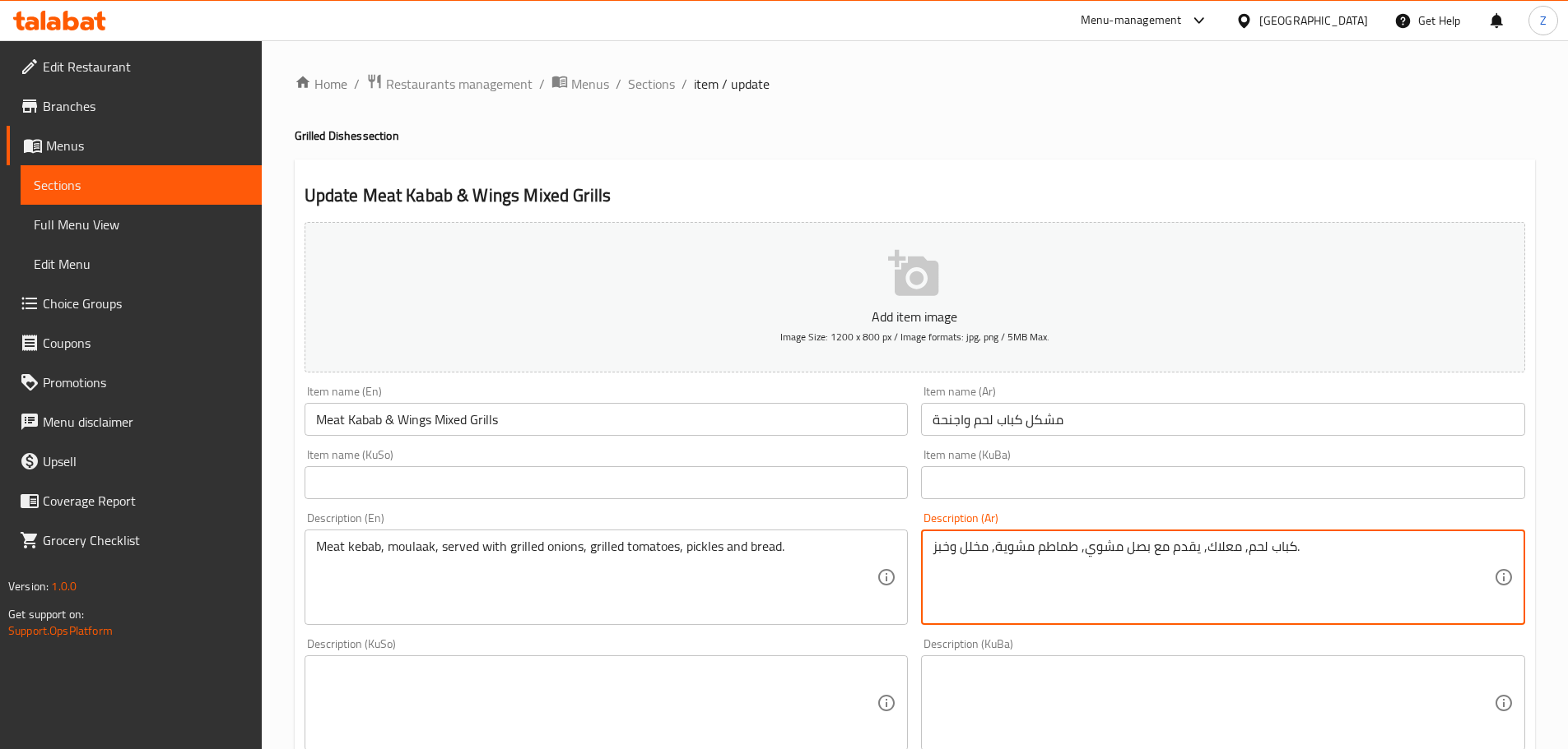
drag, startPoint x: 1202, startPoint y: 546, endPoint x: 1234, endPoint y: 561, distance: 35.3
type textarea "كباب لحم, اجنحة, يقدم مع بصل مشوي, طماطم مشوية, مخلل وخبز."
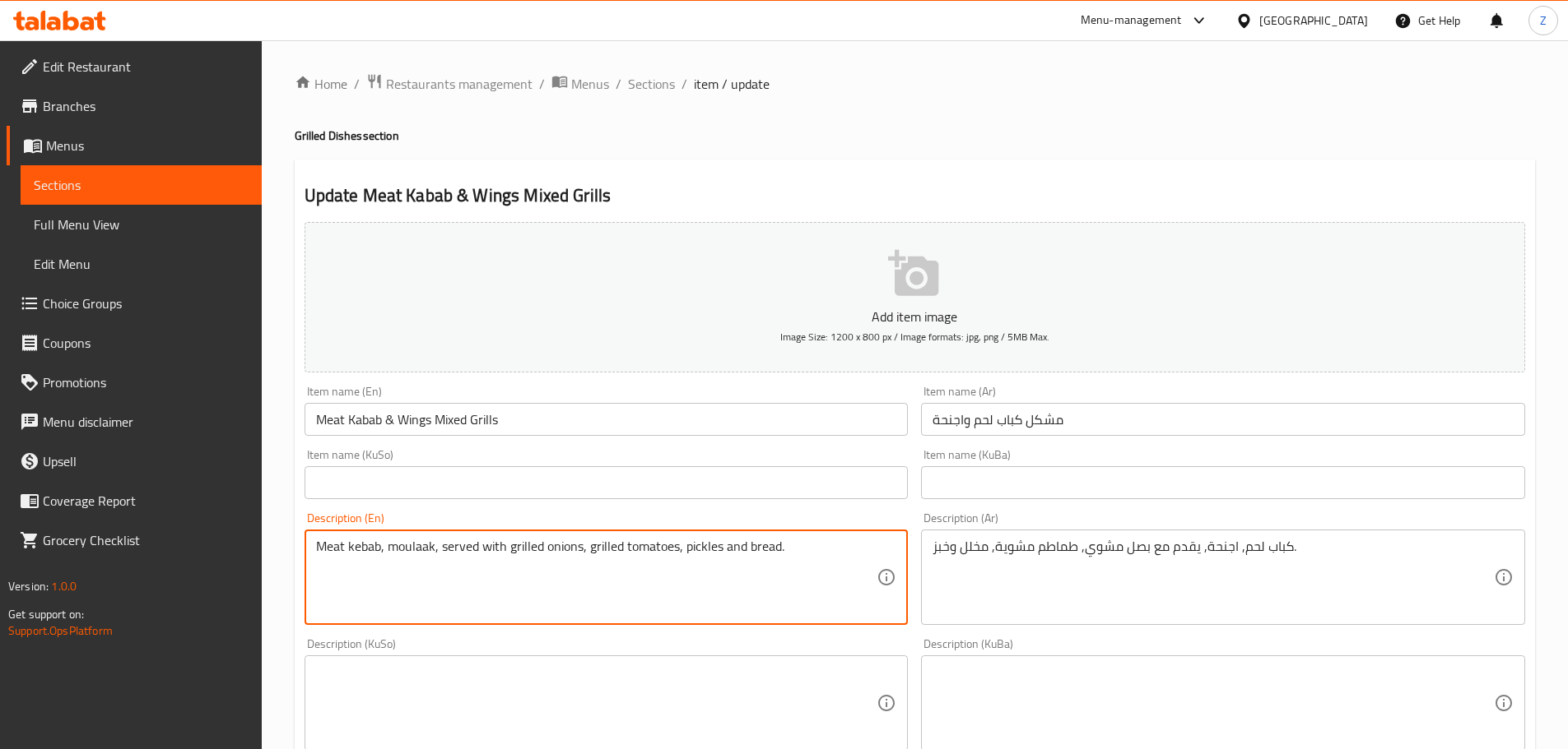
drag, startPoint x: 435, startPoint y: 546, endPoint x: 392, endPoint y: 547, distance: 43.0
click at [392, 547] on textarea "Meat kebab, moulaak, served with grilled onions, grilled tomatoes, pickles and …" at bounding box center [597, 578] width 562 height 78
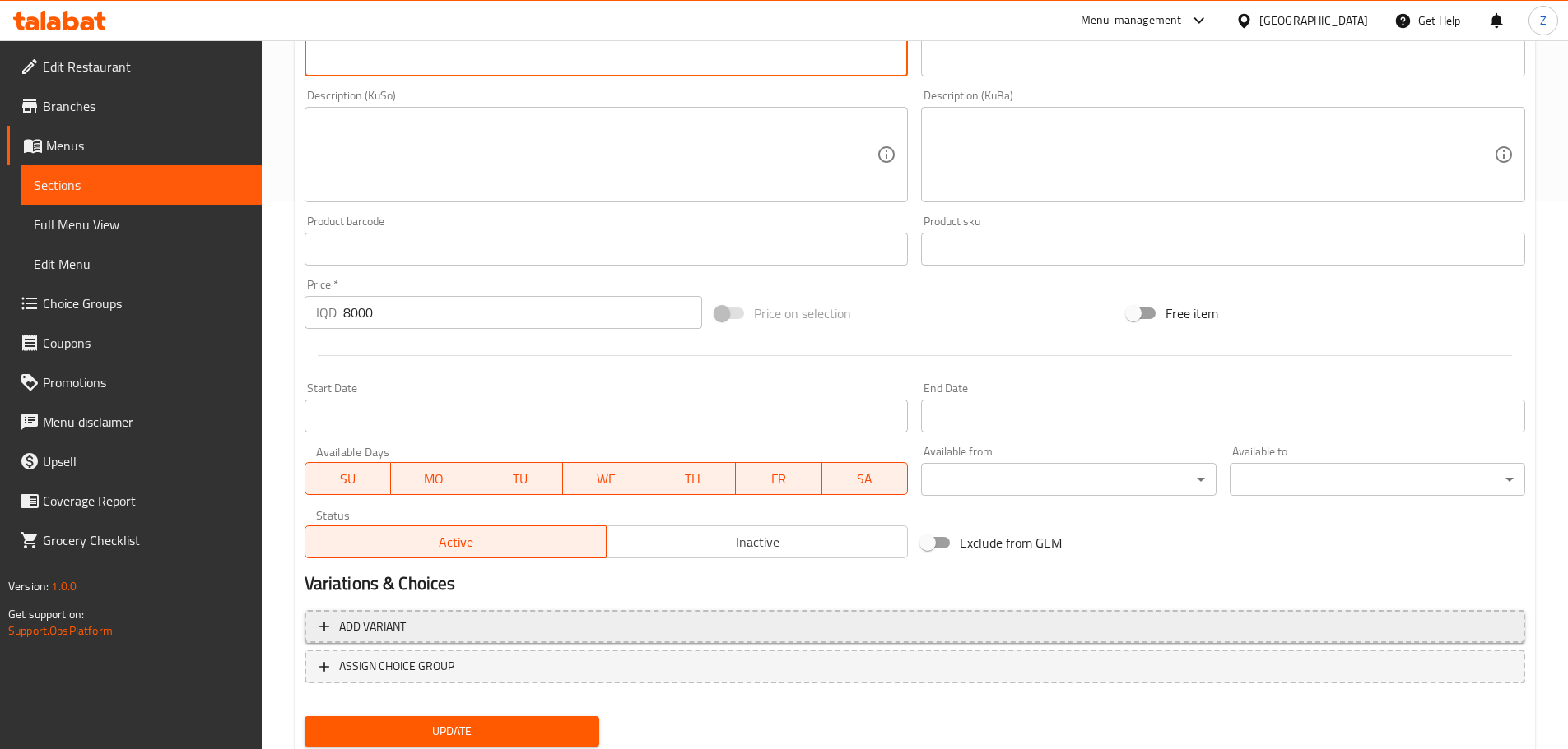
scroll to position [602, 0]
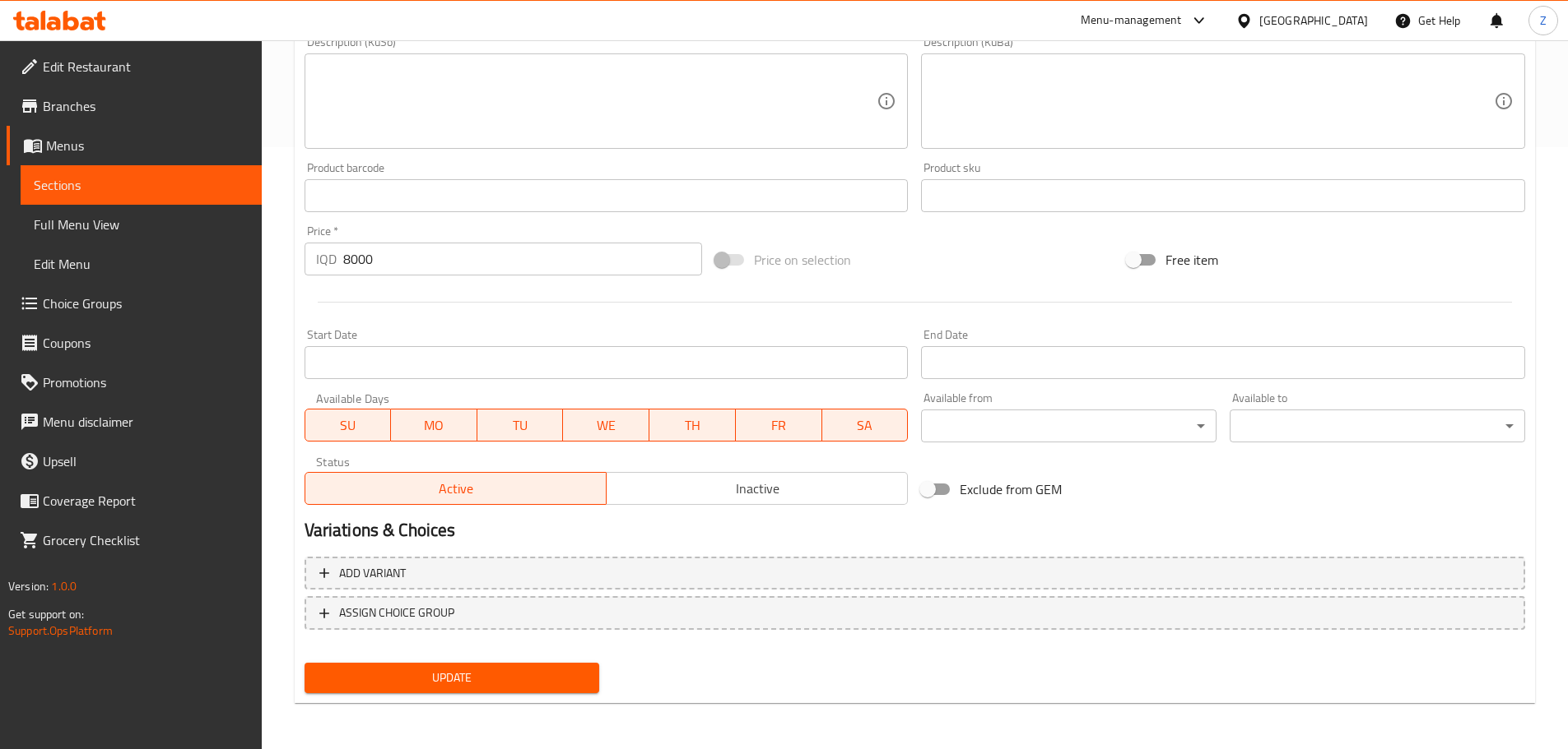
type textarea "Meat kebab, wings, served with grilled onions, grilled tomatoes, pickles and br…"
click at [488, 680] on span "Update" at bounding box center [451, 678] width 269 height 21
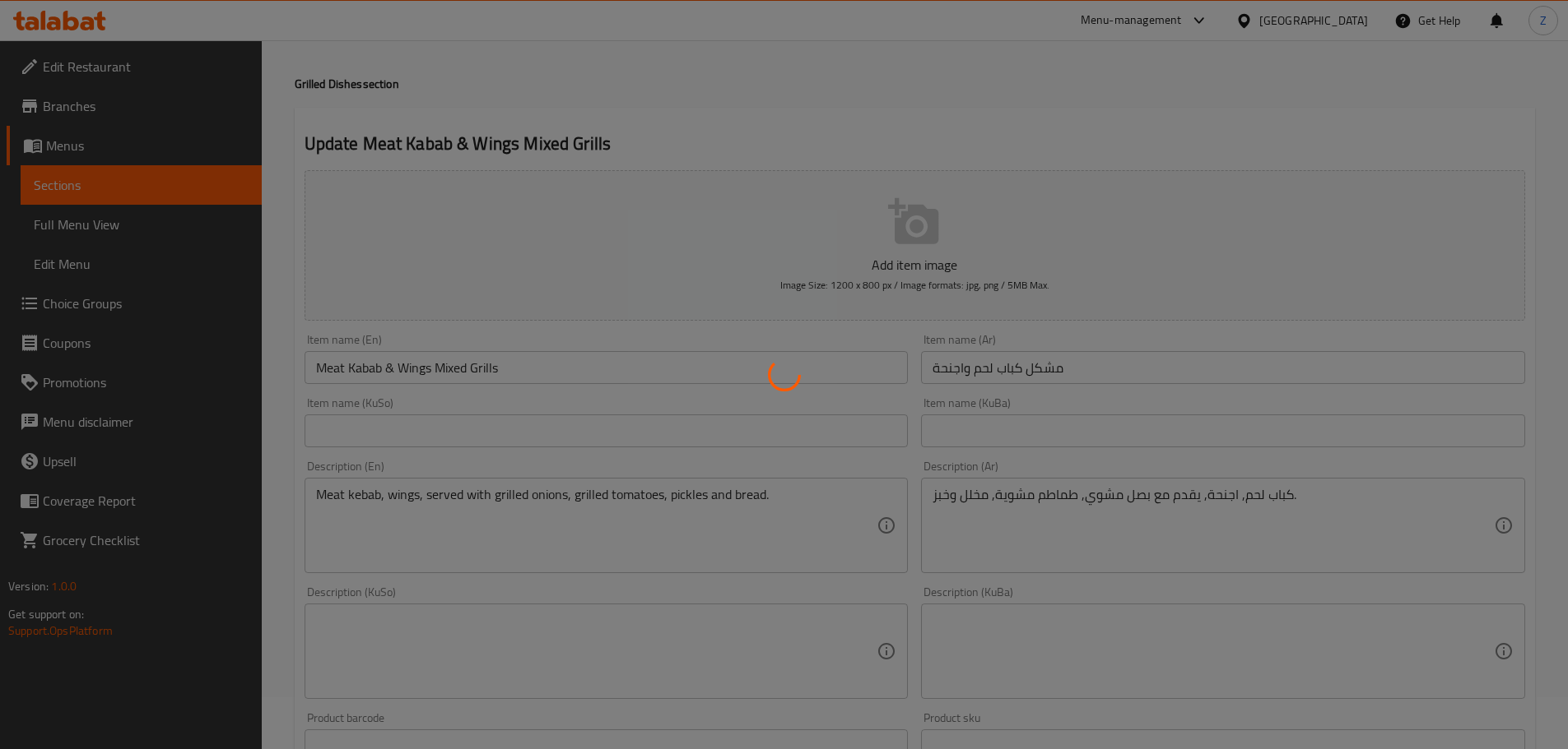
scroll to position [0, 0]
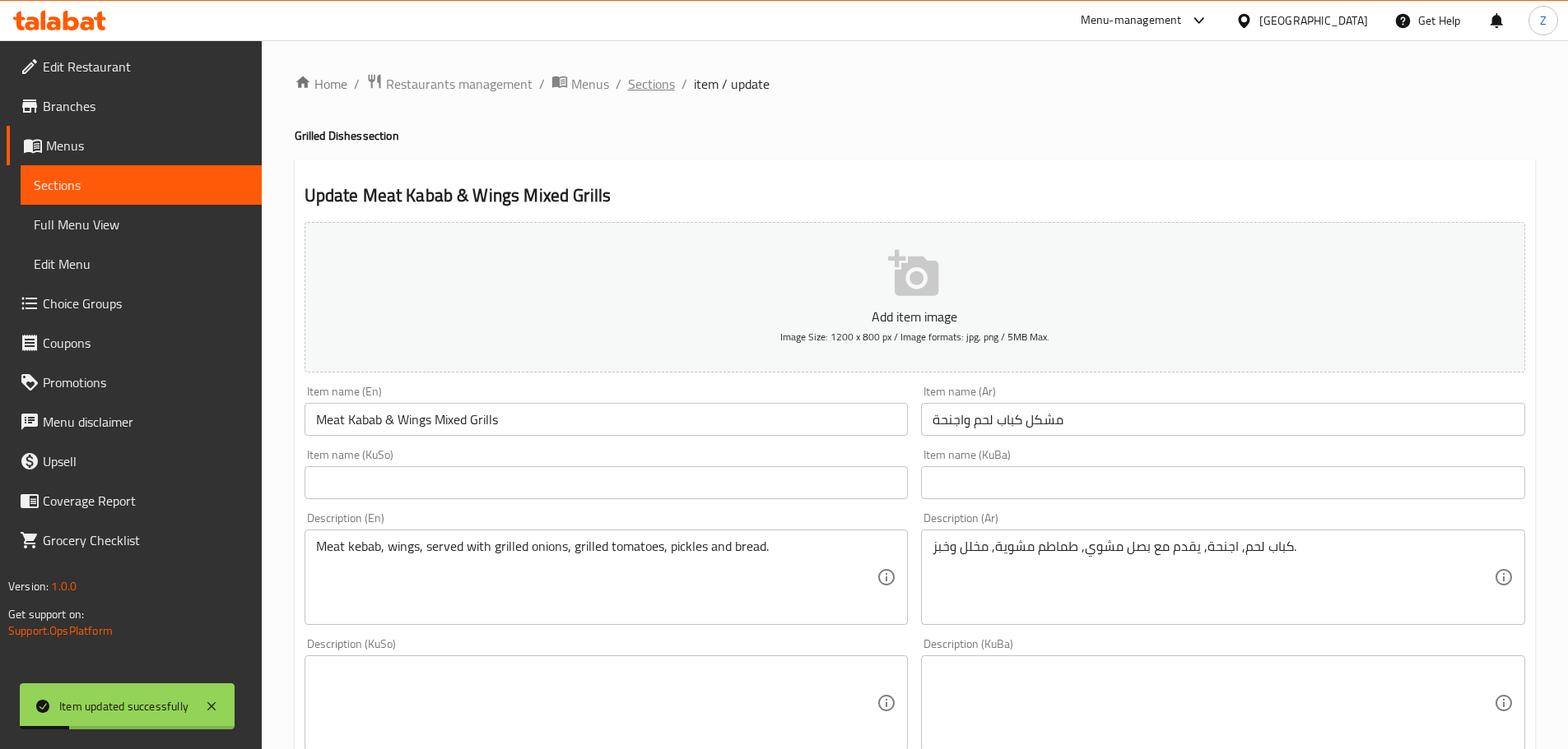
click at [669, 87] on span "Sections" at bounding box center [651, 84] width 46 height 20
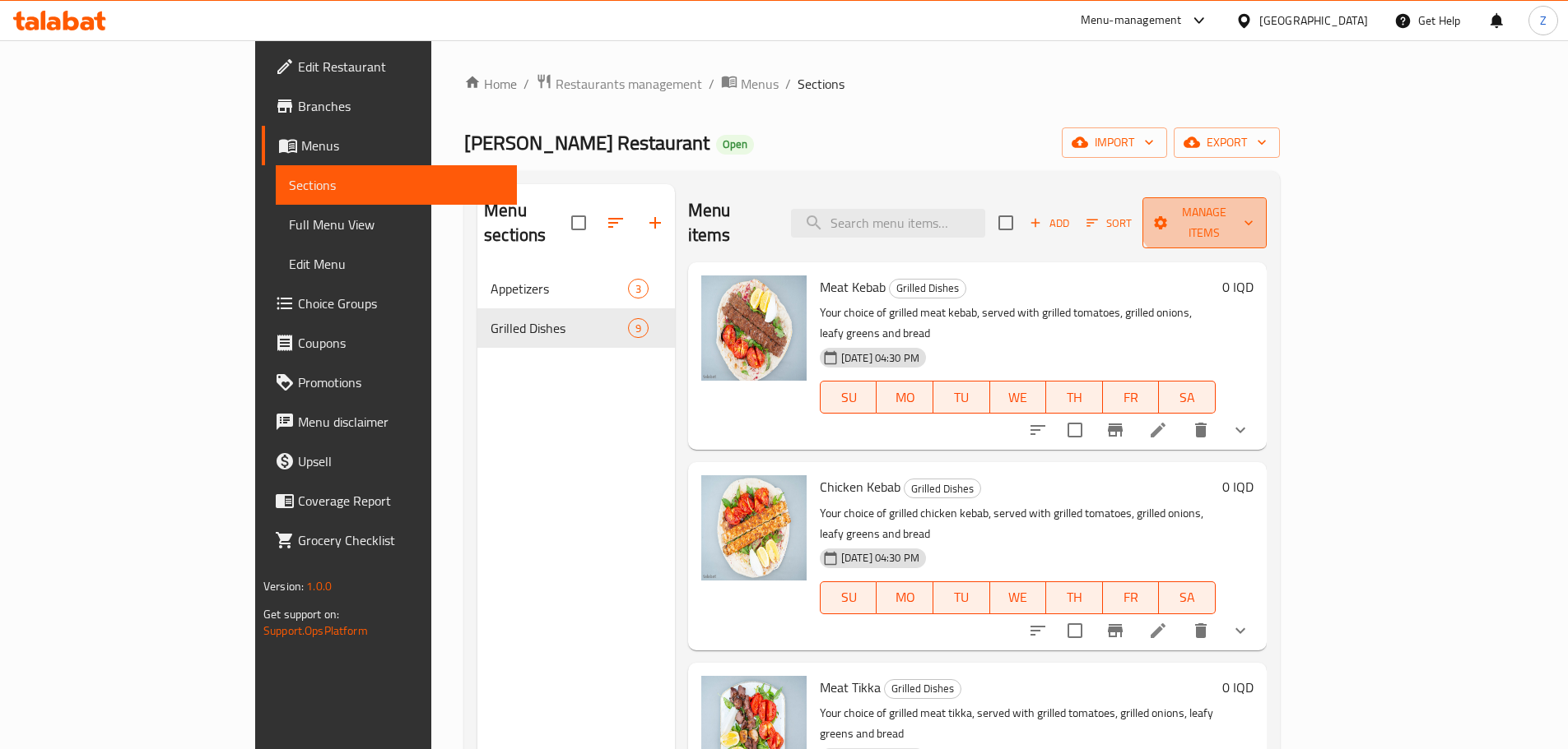
click at [1266, 198] on button "Manage items" at bounding box center [1204, 223] width 124 height 51
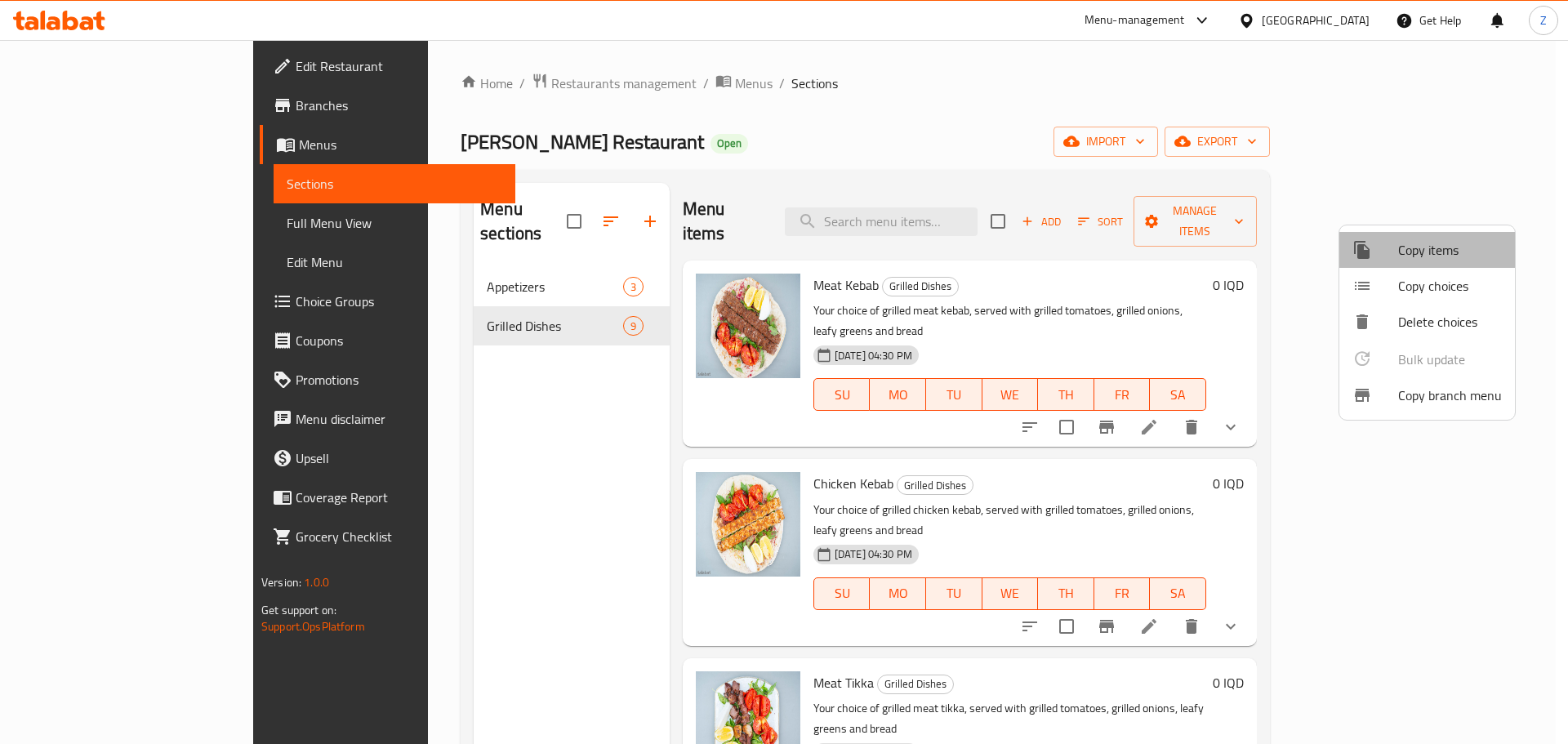
click at [1421, 240] on span "Copy items" at bounding box center [1450, 250] width 104 height 20
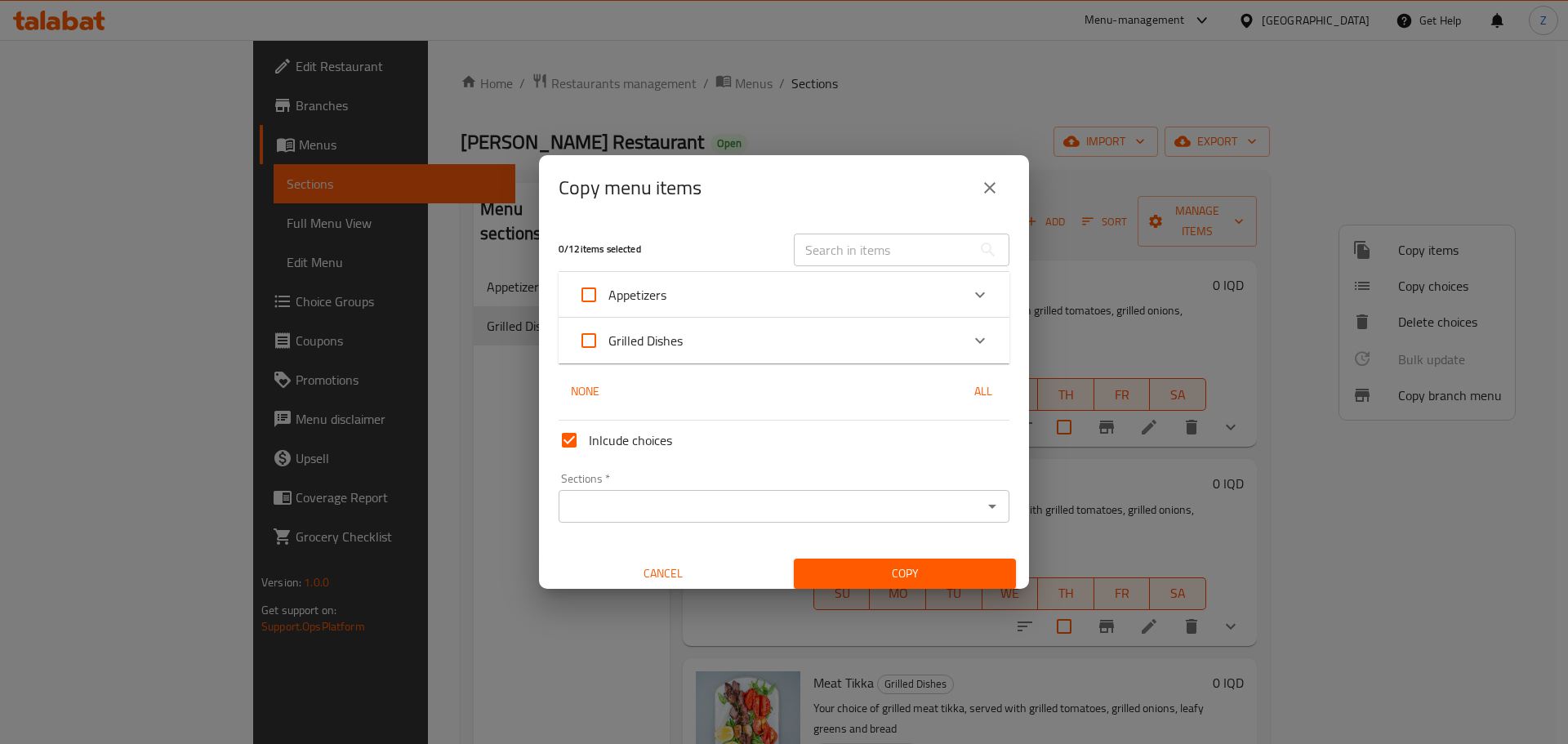
click at [812, 305] on div "Appetizers" at bounding box center [769, 294] width 383 height 39
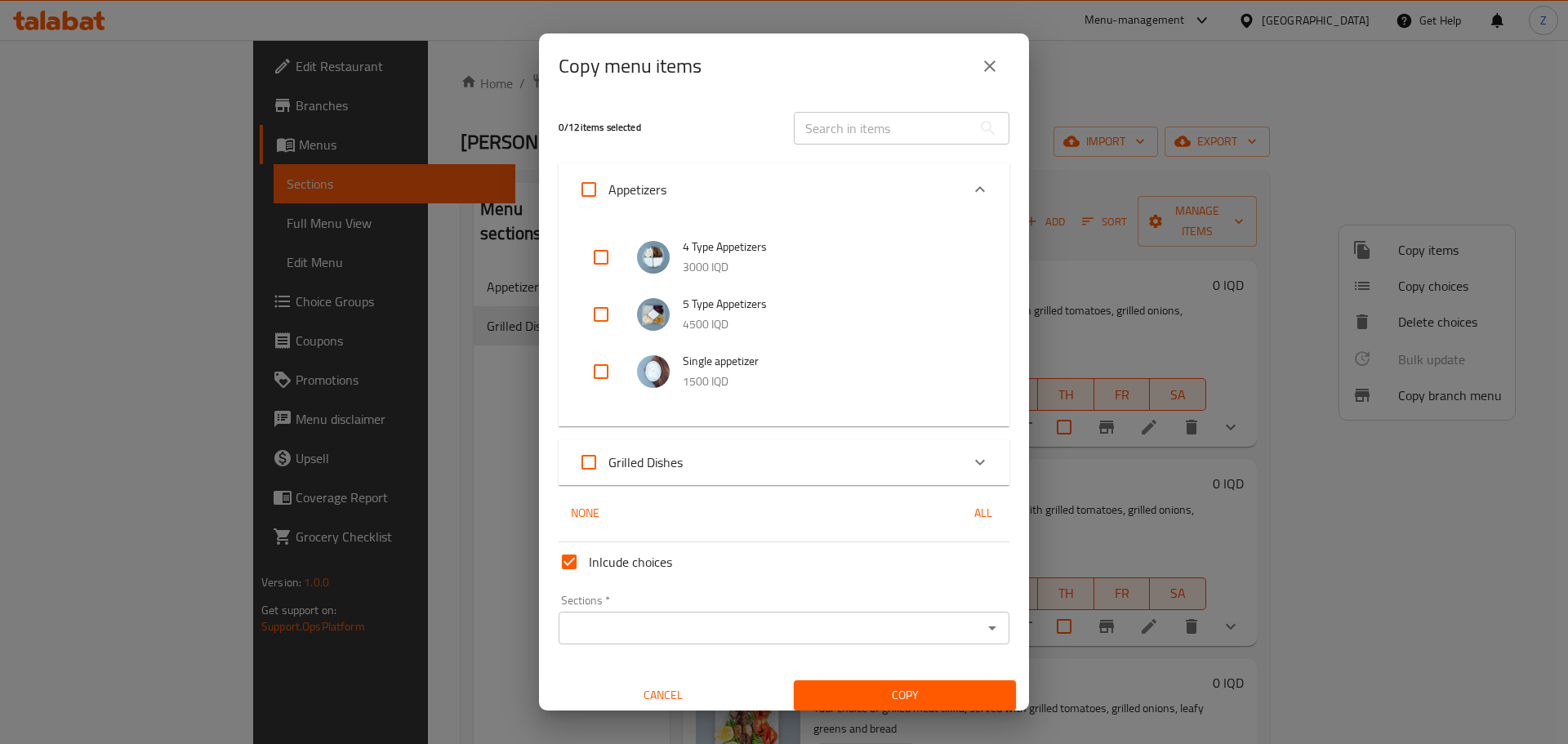
click at [669, 186] on div "Appetizers" at bounding box center [769, 189] width 383 height 39
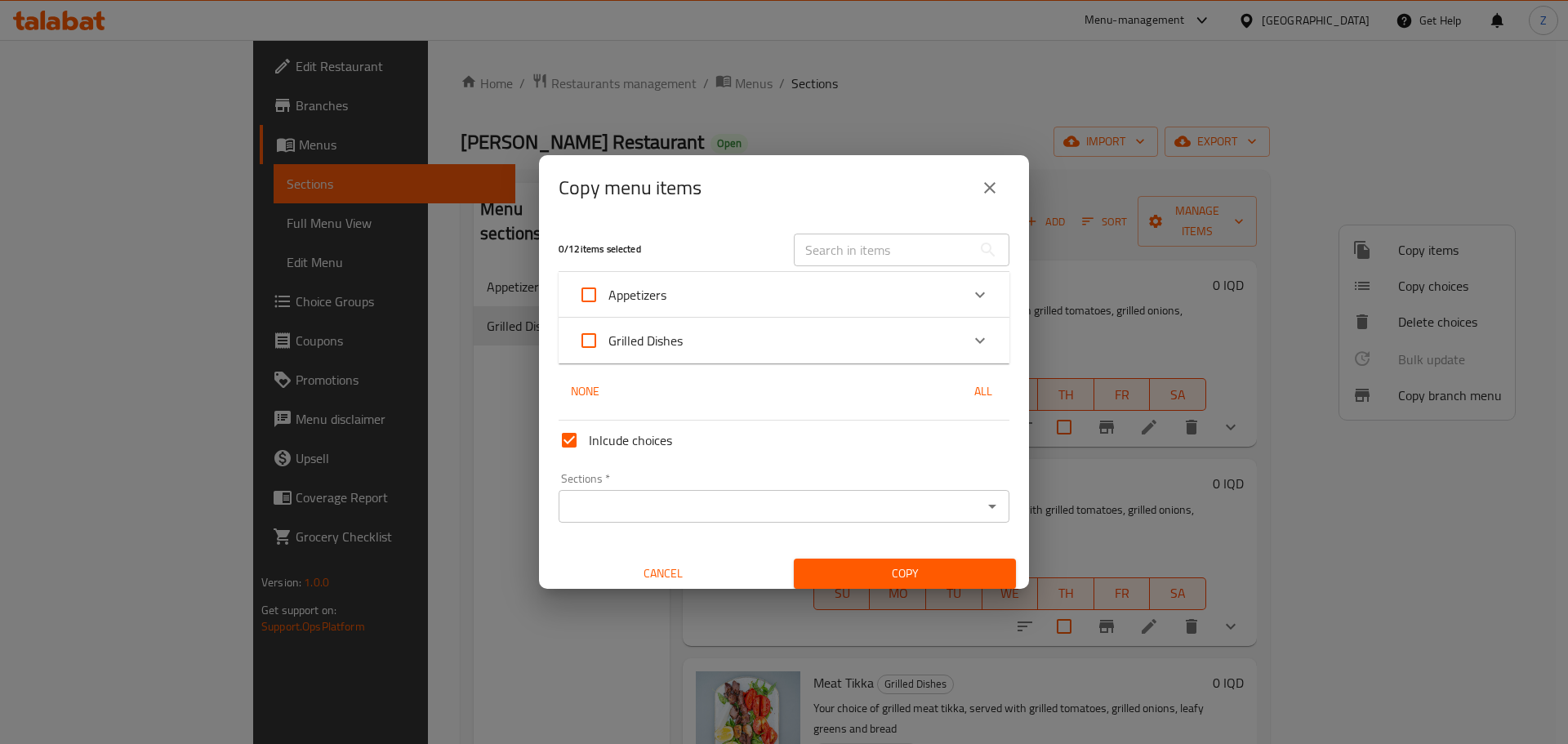
click at [680, 349] on span "Grilled Dishes" at bounding box center [646, 340] width 74 height 24
click at [609, 349] on input "Grilled Dishes" at bounding box center [588, 340] width 39 height 39
checkbox input "true"
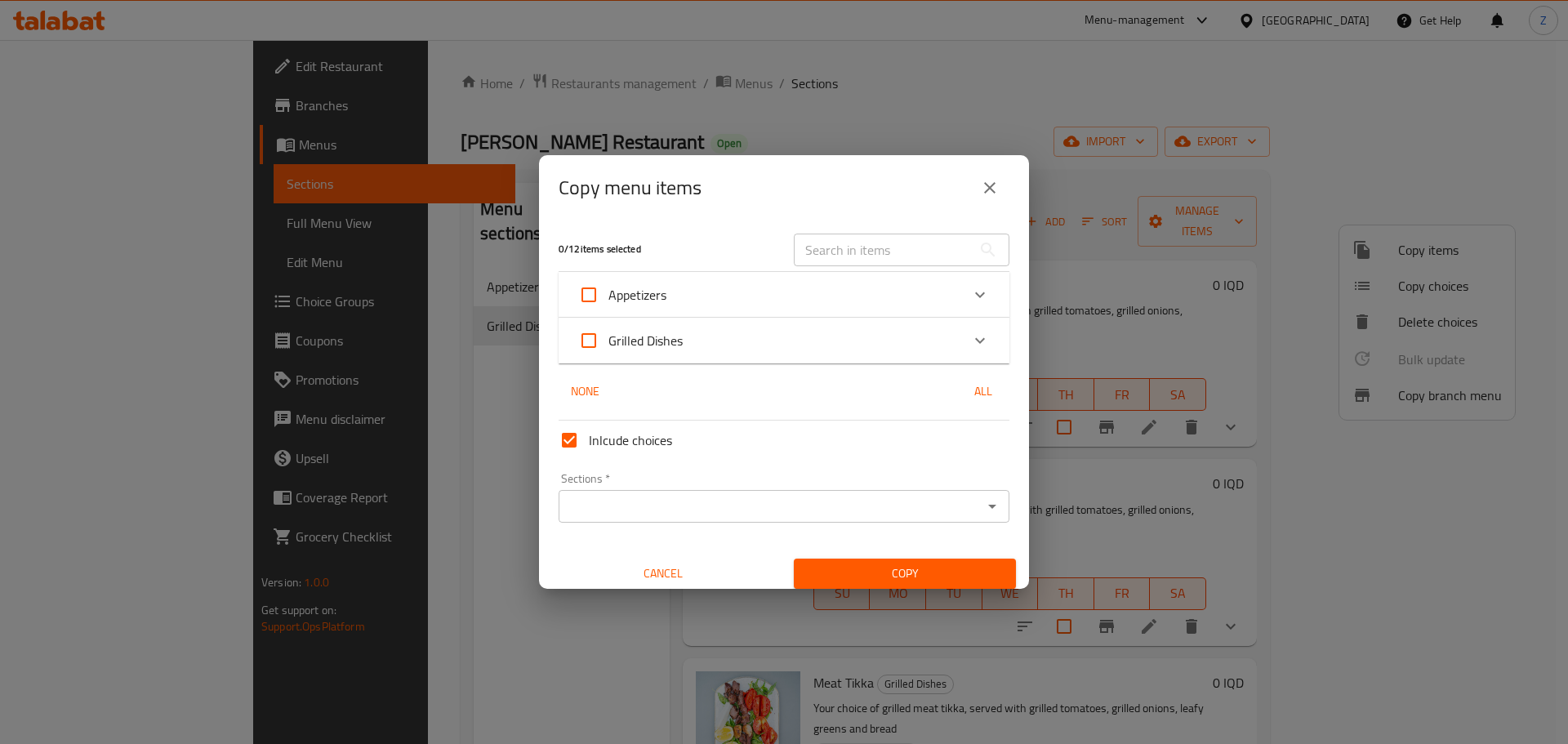
checkbox input "true"
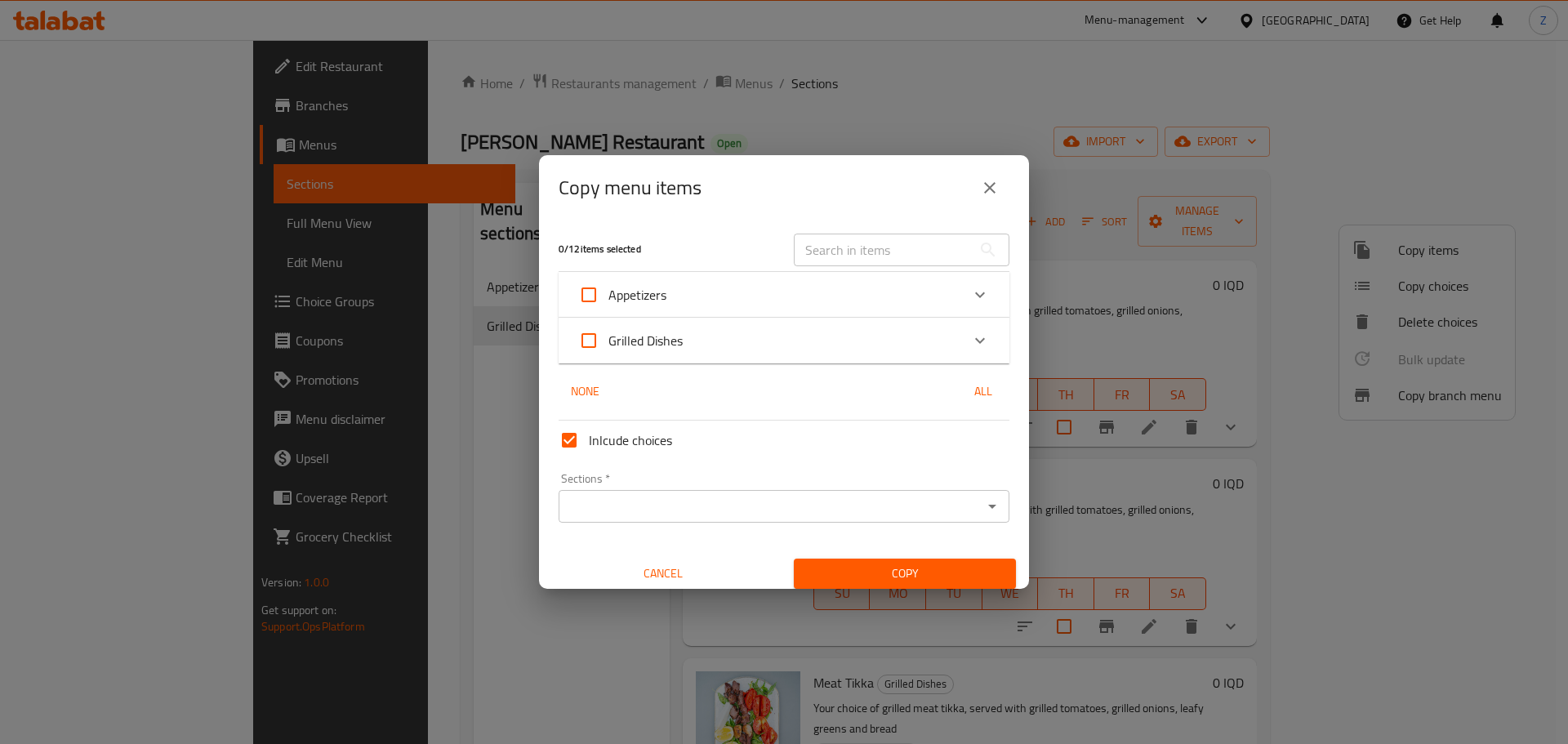
checkbox input "true"
click at [690, 328] on div "Grilled Dishes" at bounding box center [769, 340] width 383 height 39
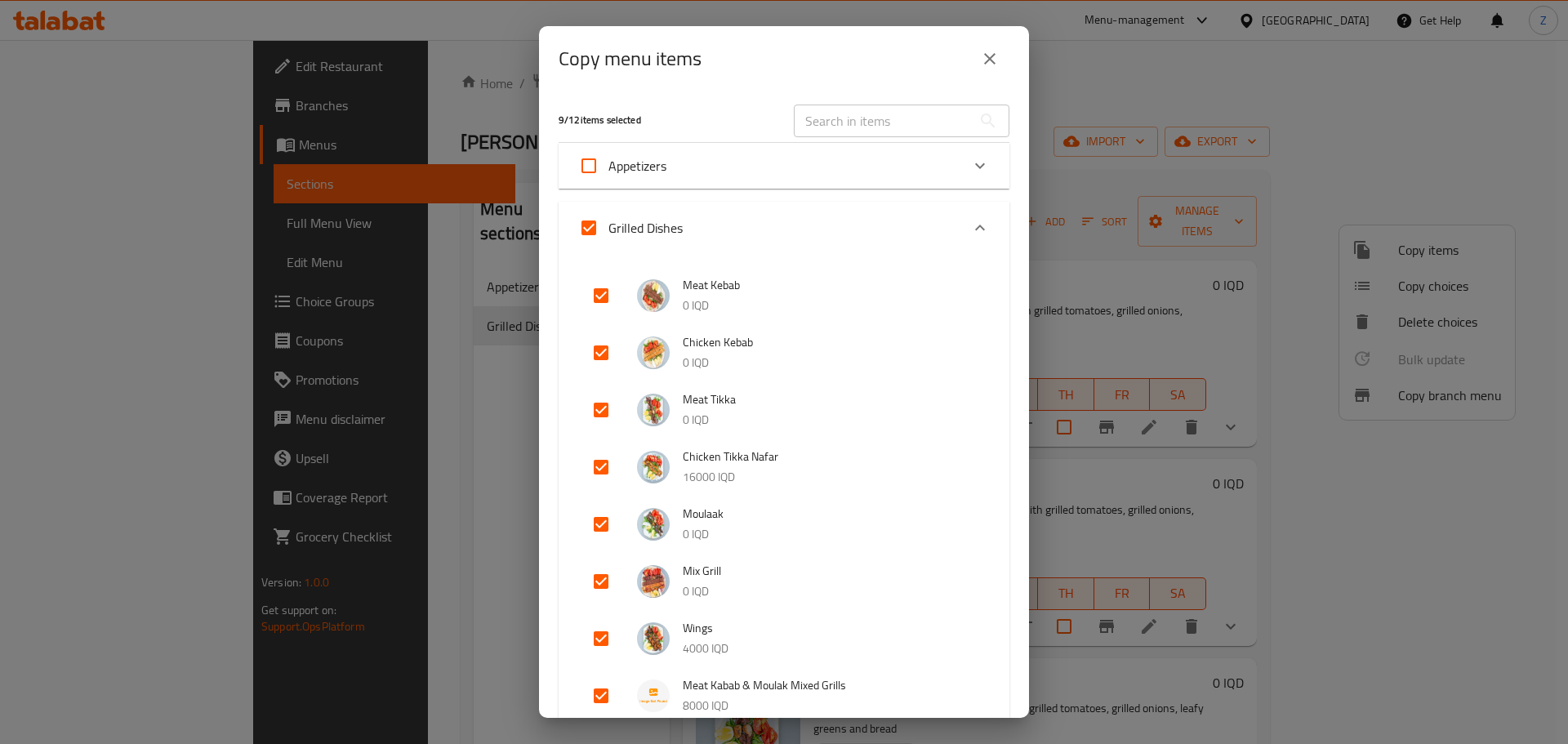
click at [587, 229] on input "Grilled Dishes" at bounding box center [588, 227] width 39 height 39
checkbox input "false"
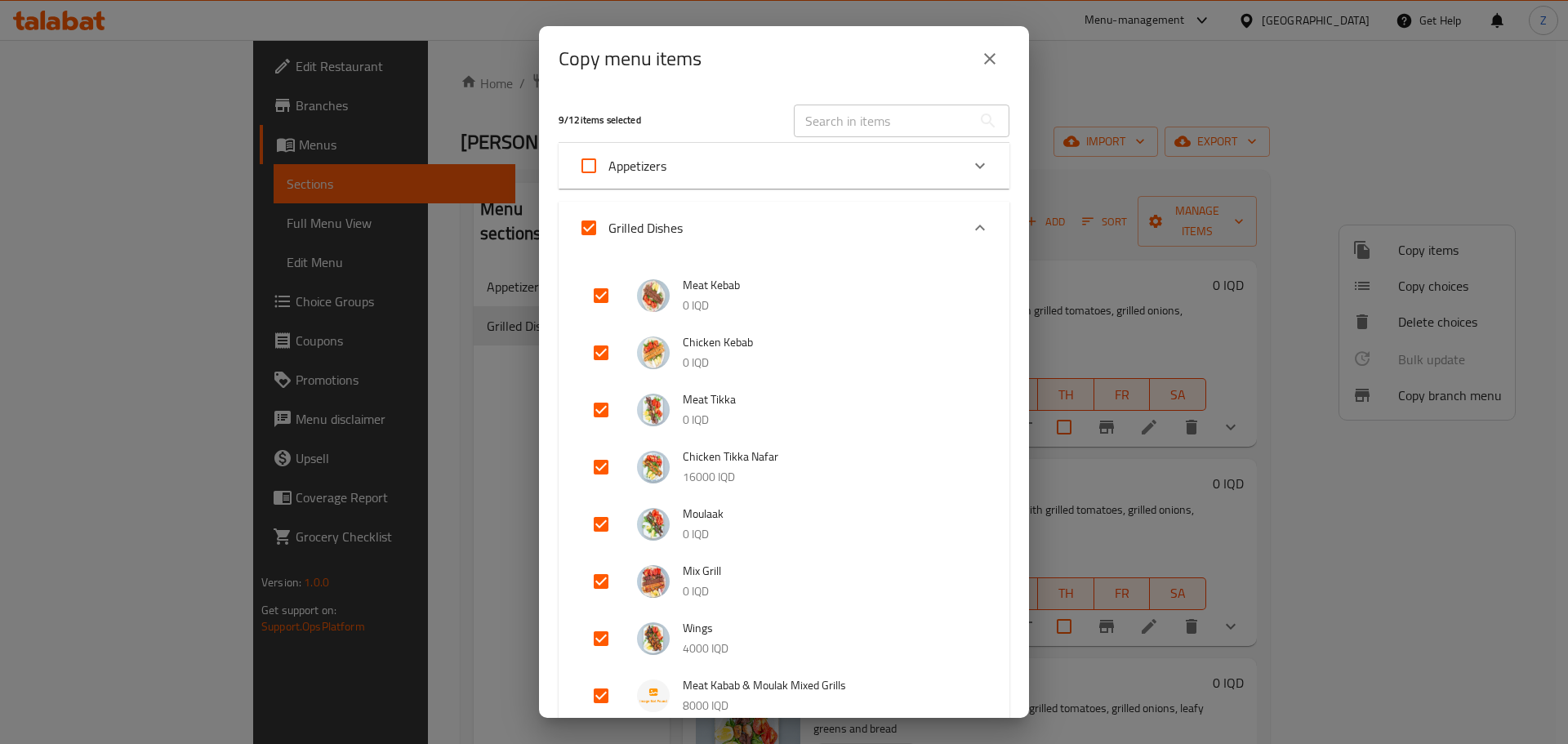
checkbox input "false"
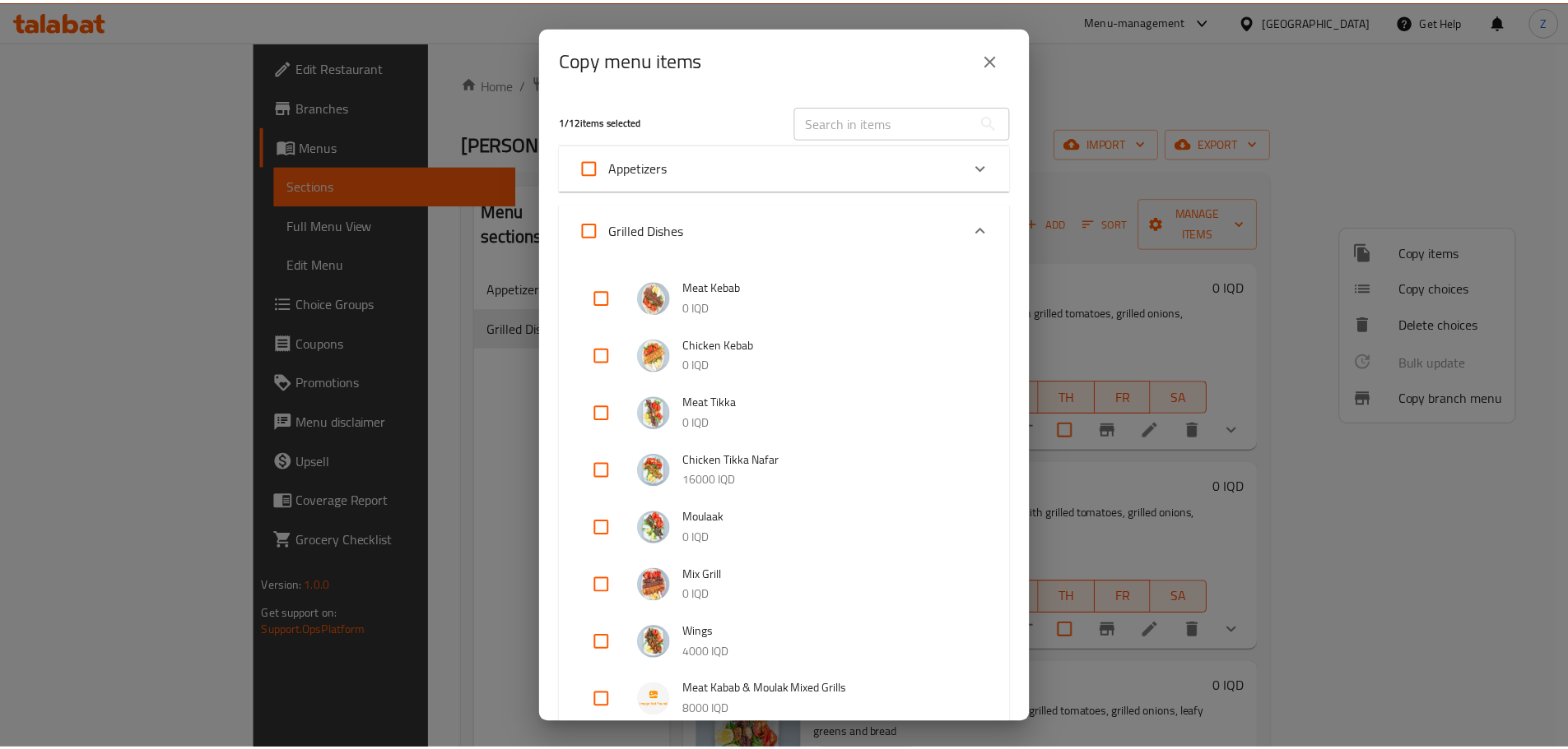
scroll to position [327, 0]
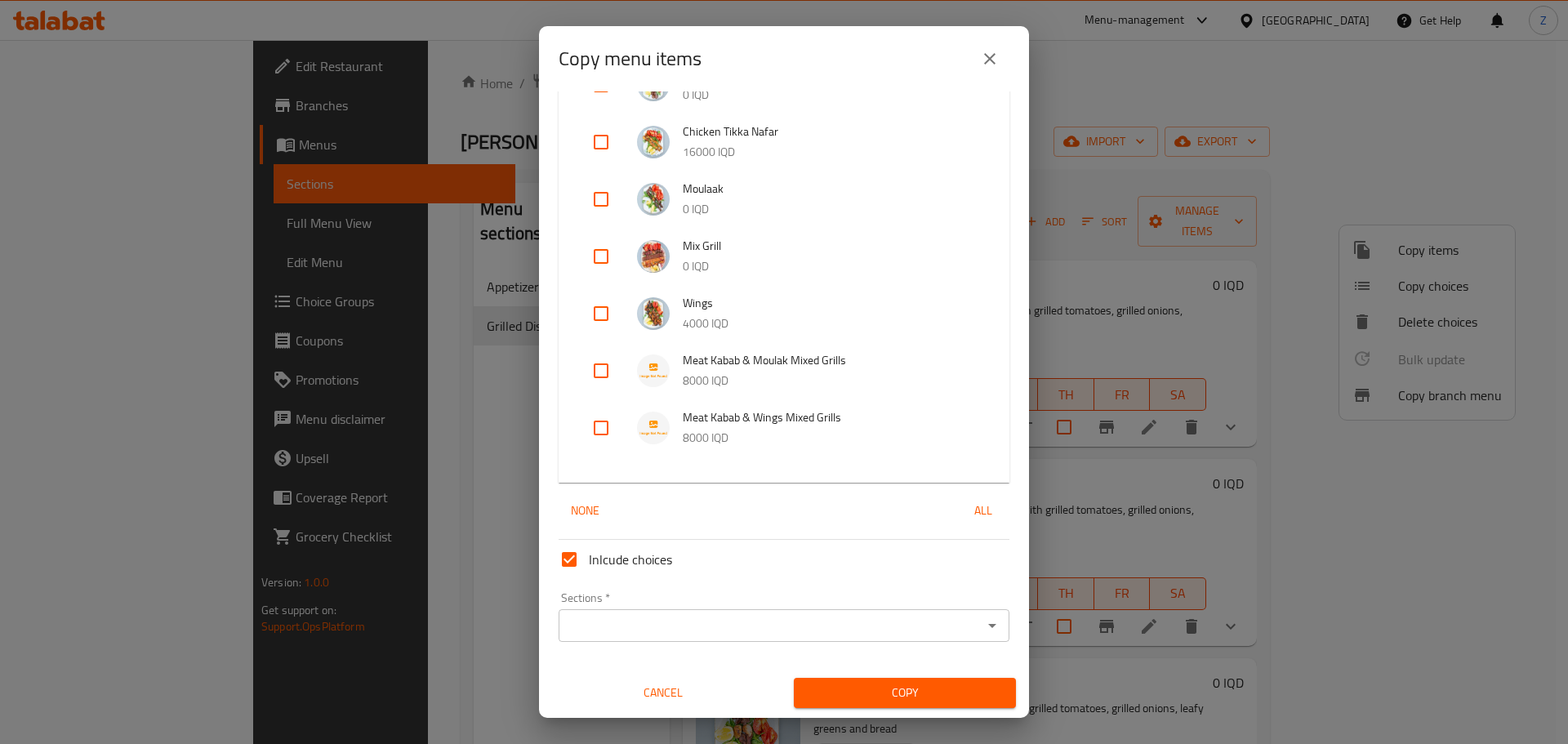
click at [600, 432] on input "checkbox" at bounding box center [601, 427] width 39 height 39
checkbox input "true"
click at [983, 628] on icon "Open" at bounding box center [993, 626] width 20 height 20
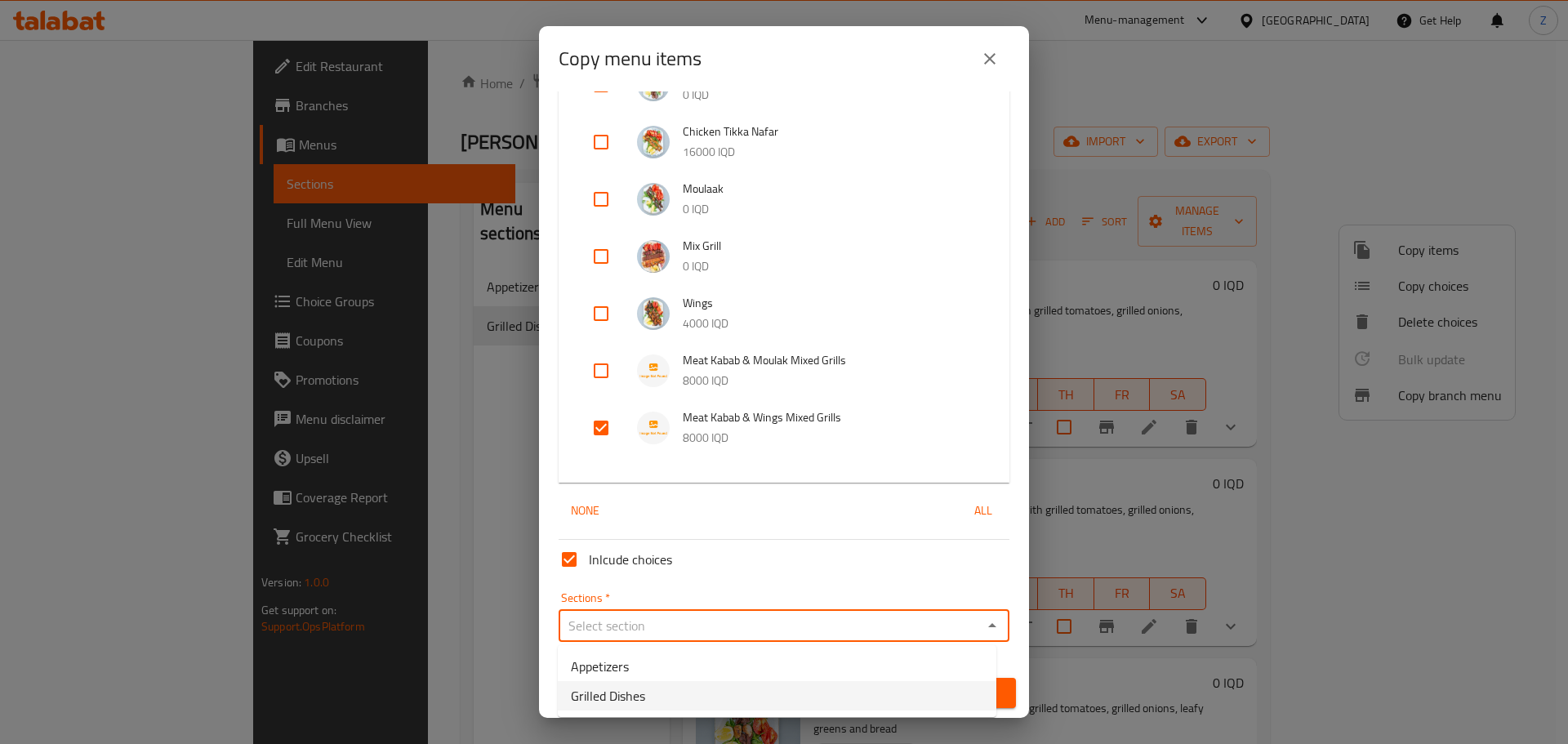
click at [711, 687] on li "Grilled Dishes" at bounding box center [777, 696] width 439 height 30
type input "Grilled Dishes"
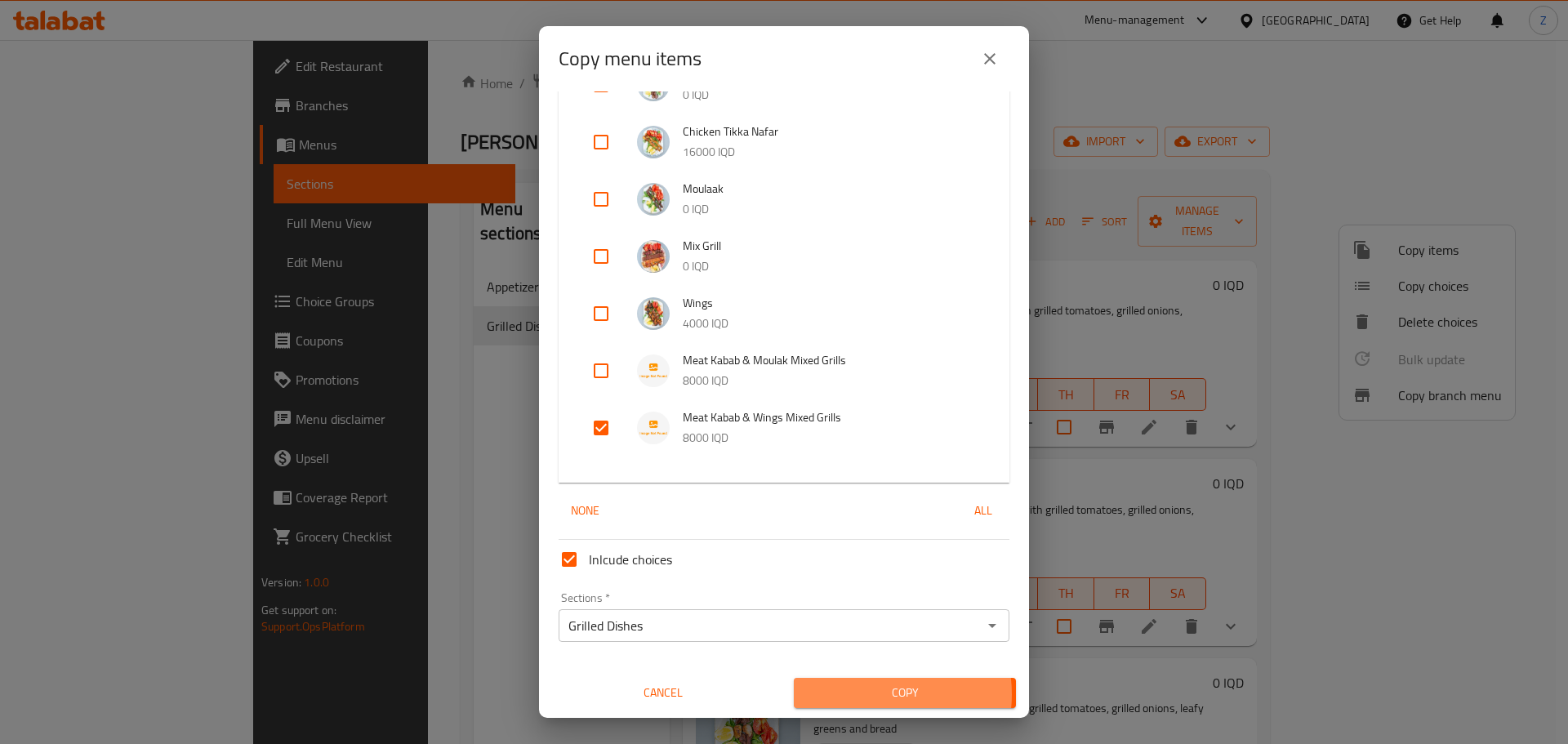
click at [868, 694] on span "Copy" at bounding box center [905, 693] width 196 height 21
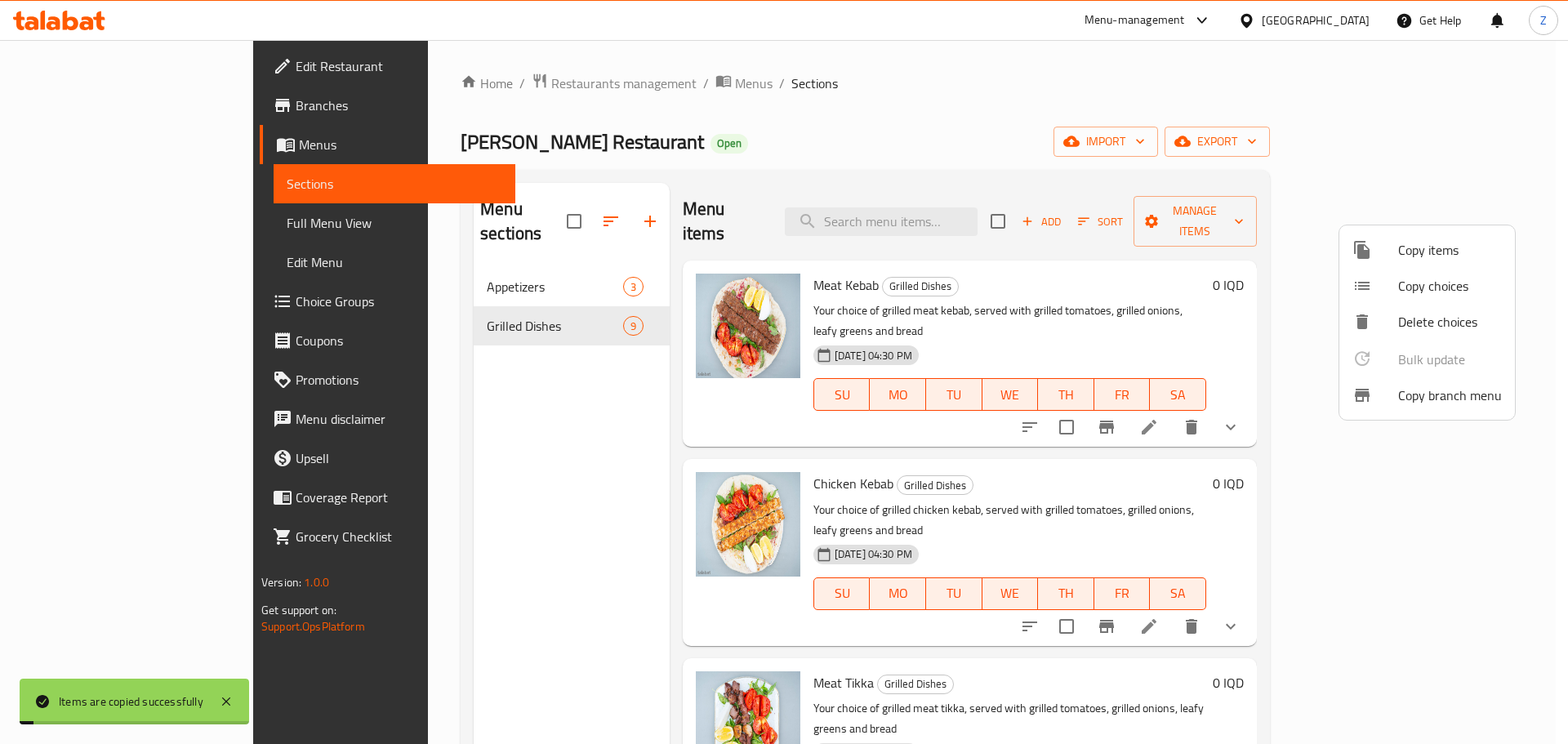
click at [1264, 634] on div at bounding box center [784, 372] width 1568 height 744
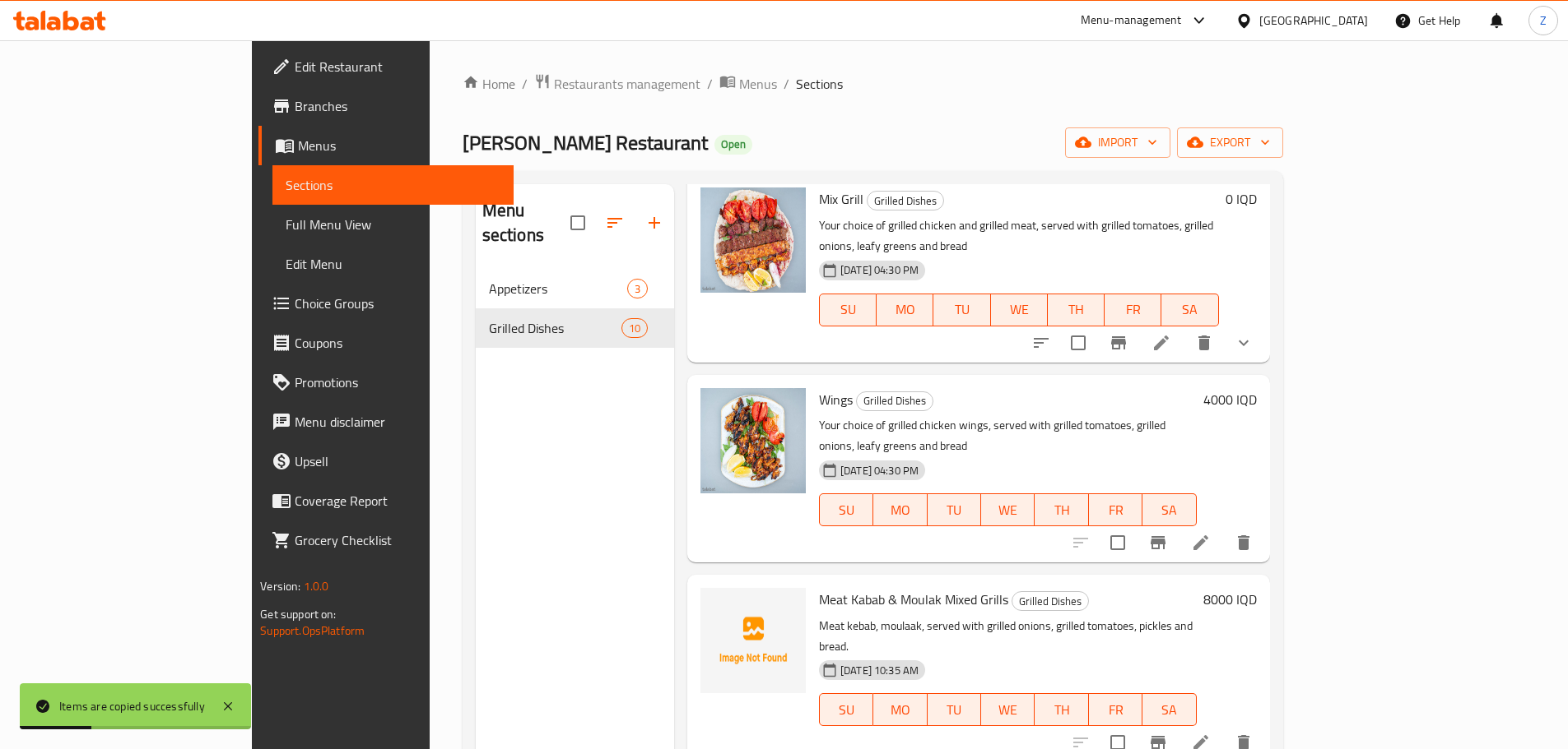
scroll to position [231, 0]
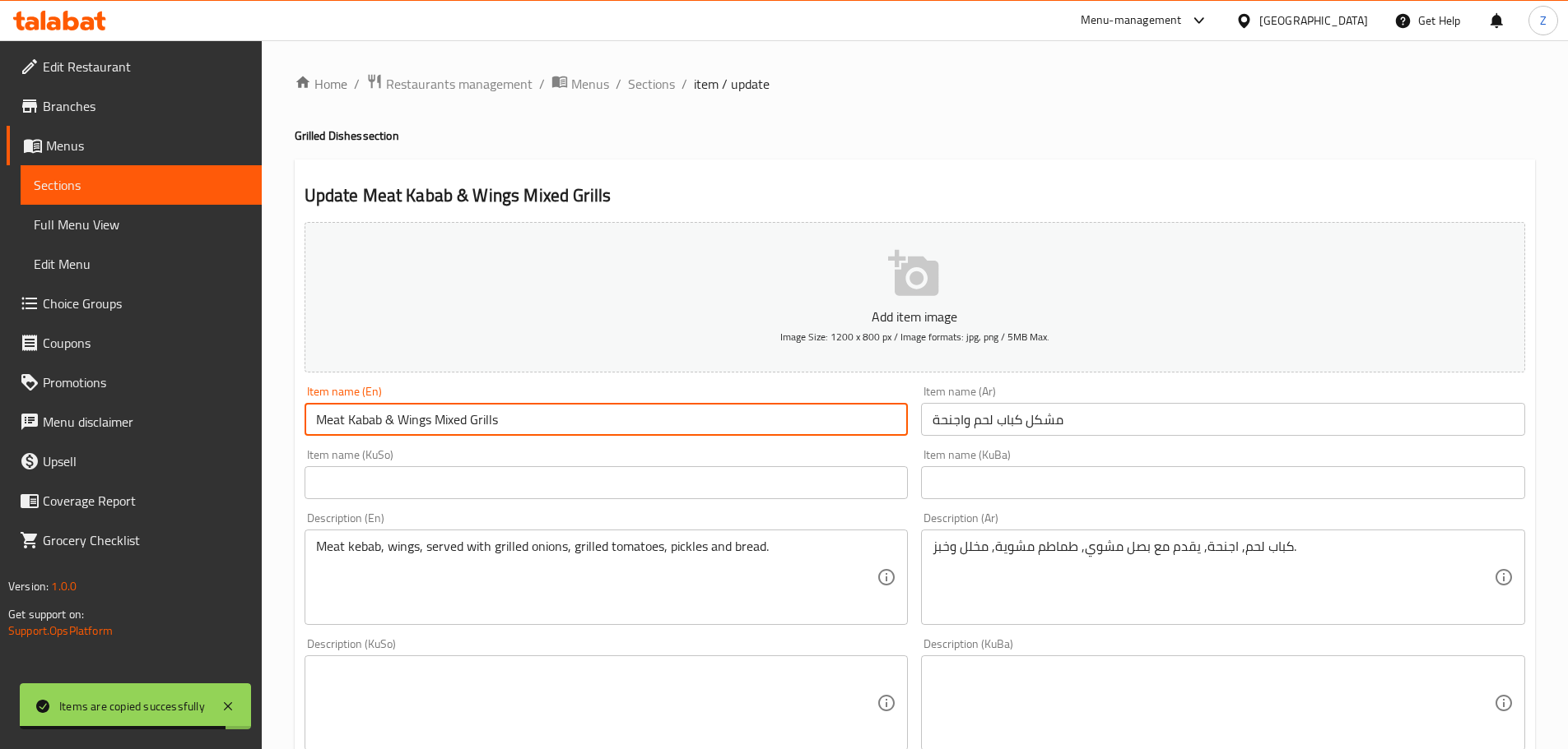
drag, startPoint x: 429, startPoint y: 426, endPoint x: 402, endPoint y: 421, distance: 27.5
click at [402, 421] on input "Meat Kabab & Wings Mixed Grills" at bounding box center [606, 419] width 604 height 33
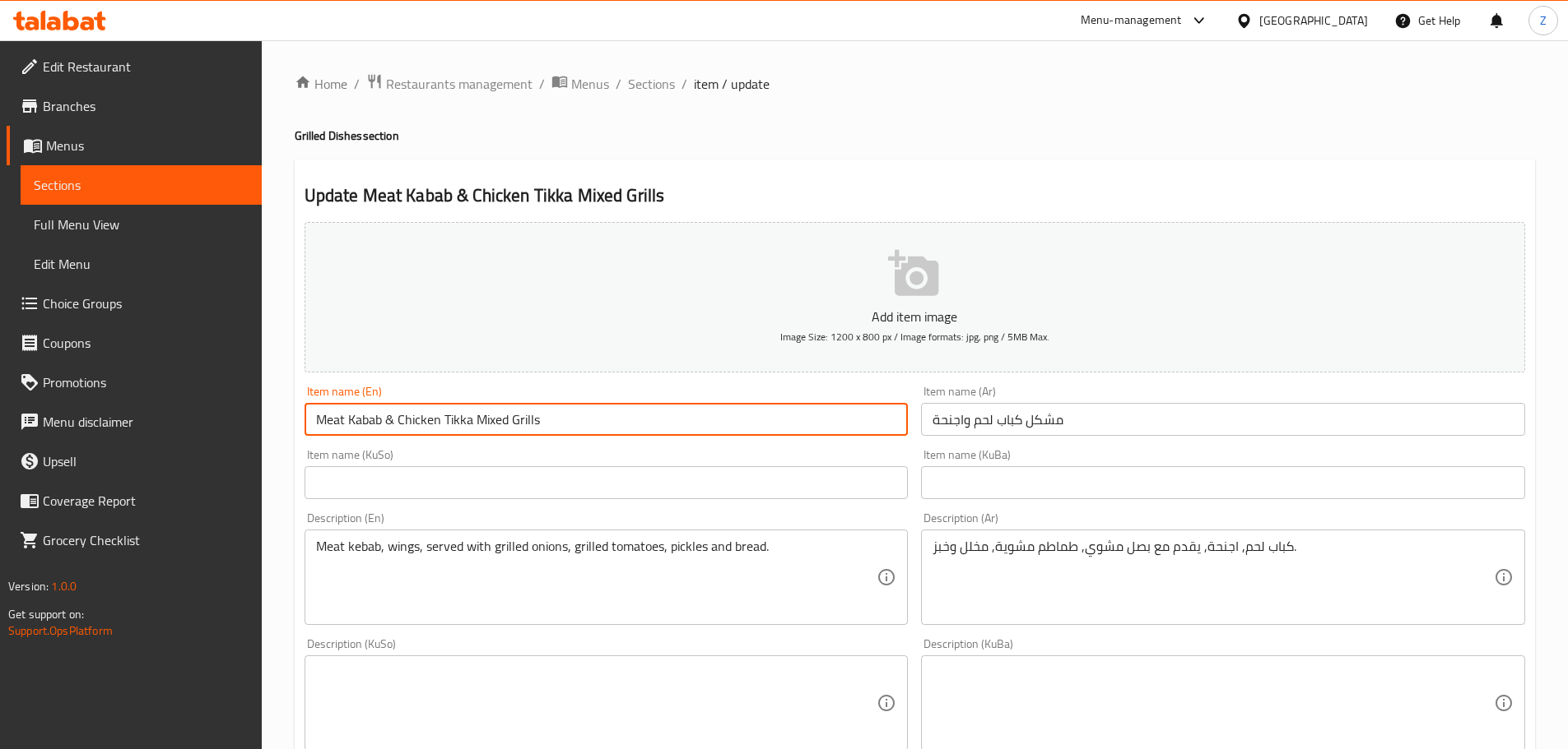
type input "Meat Kabab & Chicken Tikka Mixed Grills"
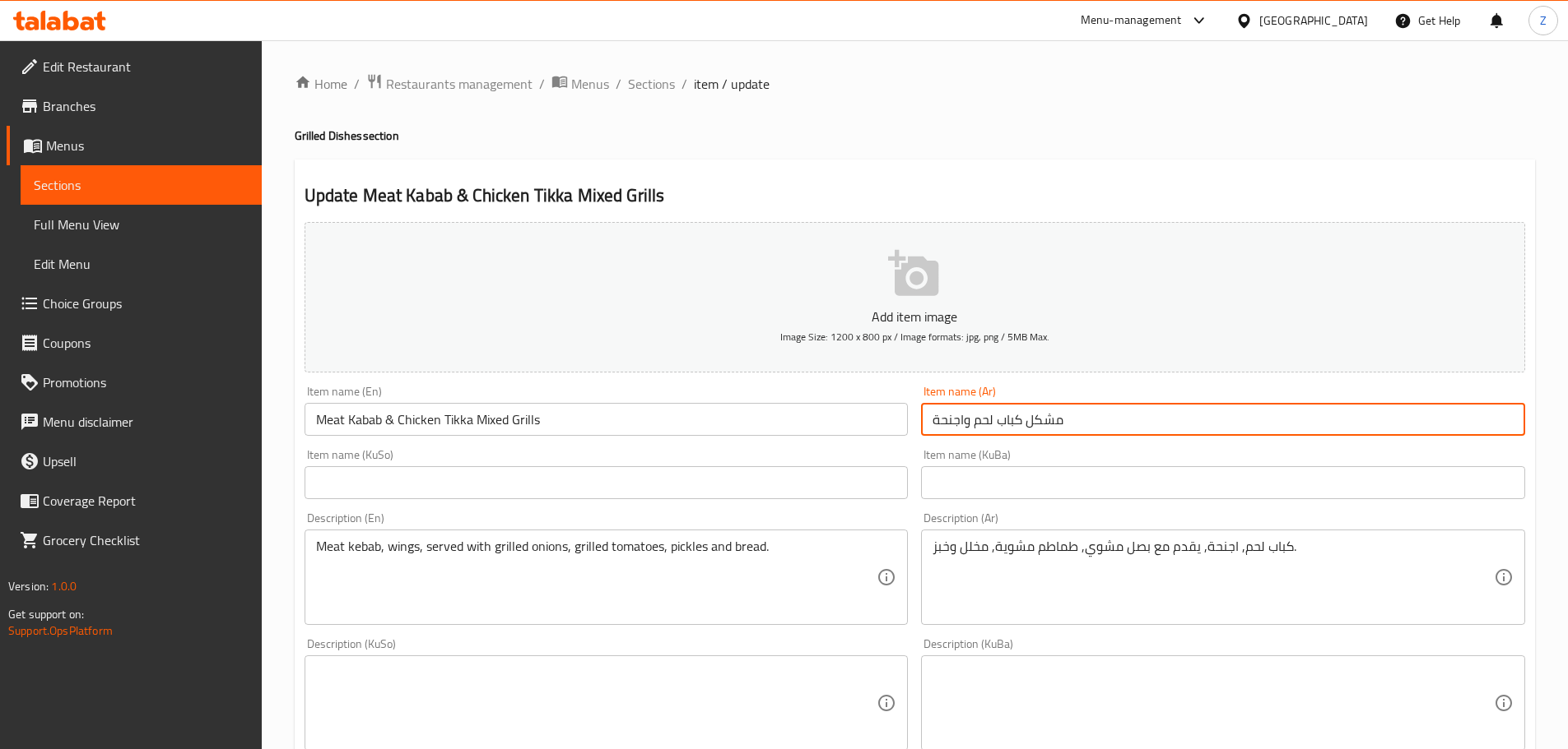
drag, startPoint x: 963, startPoint y: 417, endPoint x: 912, endPoint y: 406, distance: 52.2
click at [912, 406] on div "Add item image Image Size: 1200 x 800 px / Image formats: jpg, png / 5MB Max. I…" at bounding box center [914, 665] width 1233 height 898
type input "مشكل كباب لحم وتكة دجاج"
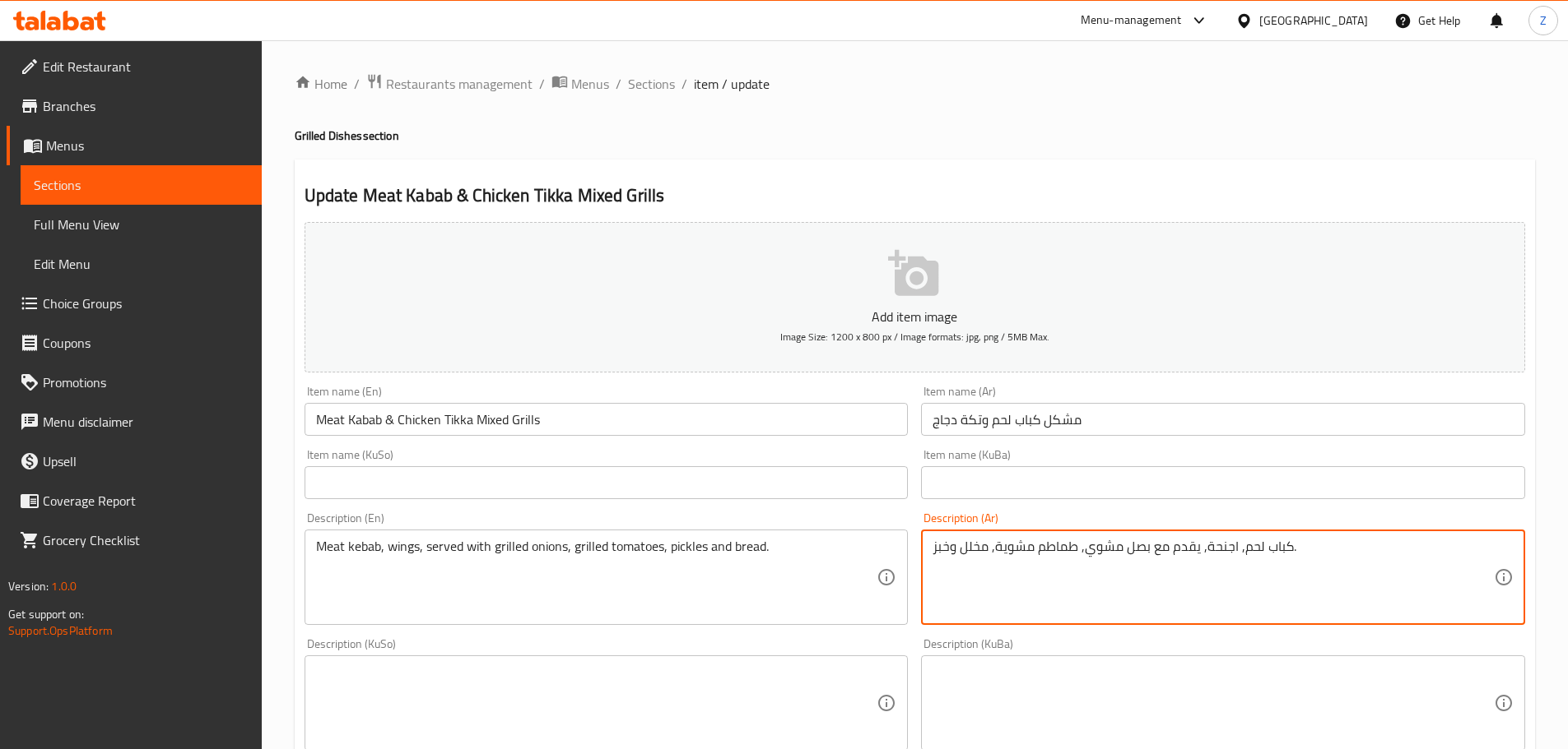
drag, startPoint x: 1206, startPoint y: 549, endPoint x: 1233, endPoint y: 555, distance: 27.7
type textarea "كباب لحم, تكة دجاج, يقدم مع بصل مشوي, طماطم مشوية, مخلل وخبز."
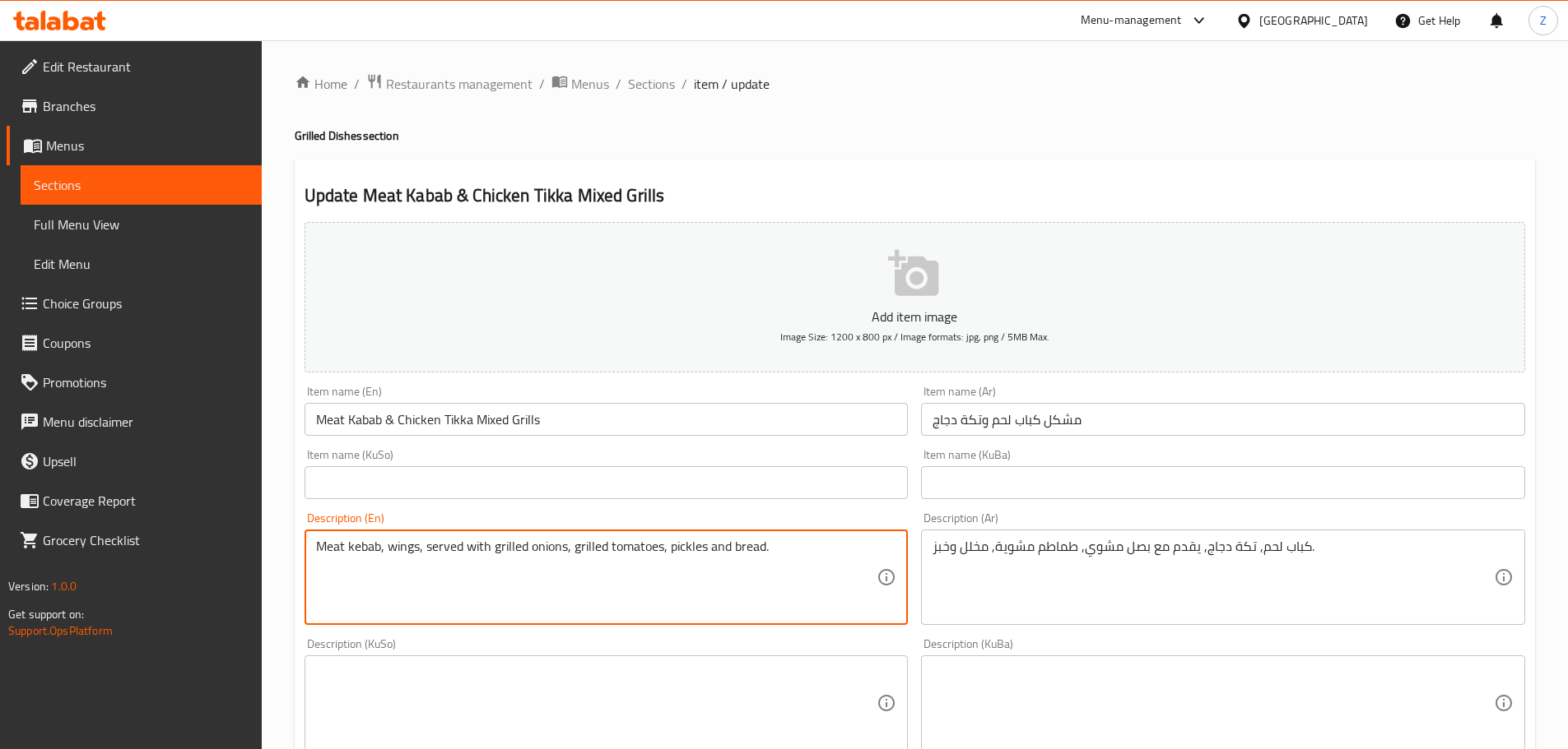
drag, startPoint x: 395, startPoint y: 555, endPoint x: 420, endPoint y: 559, distance: 25.3
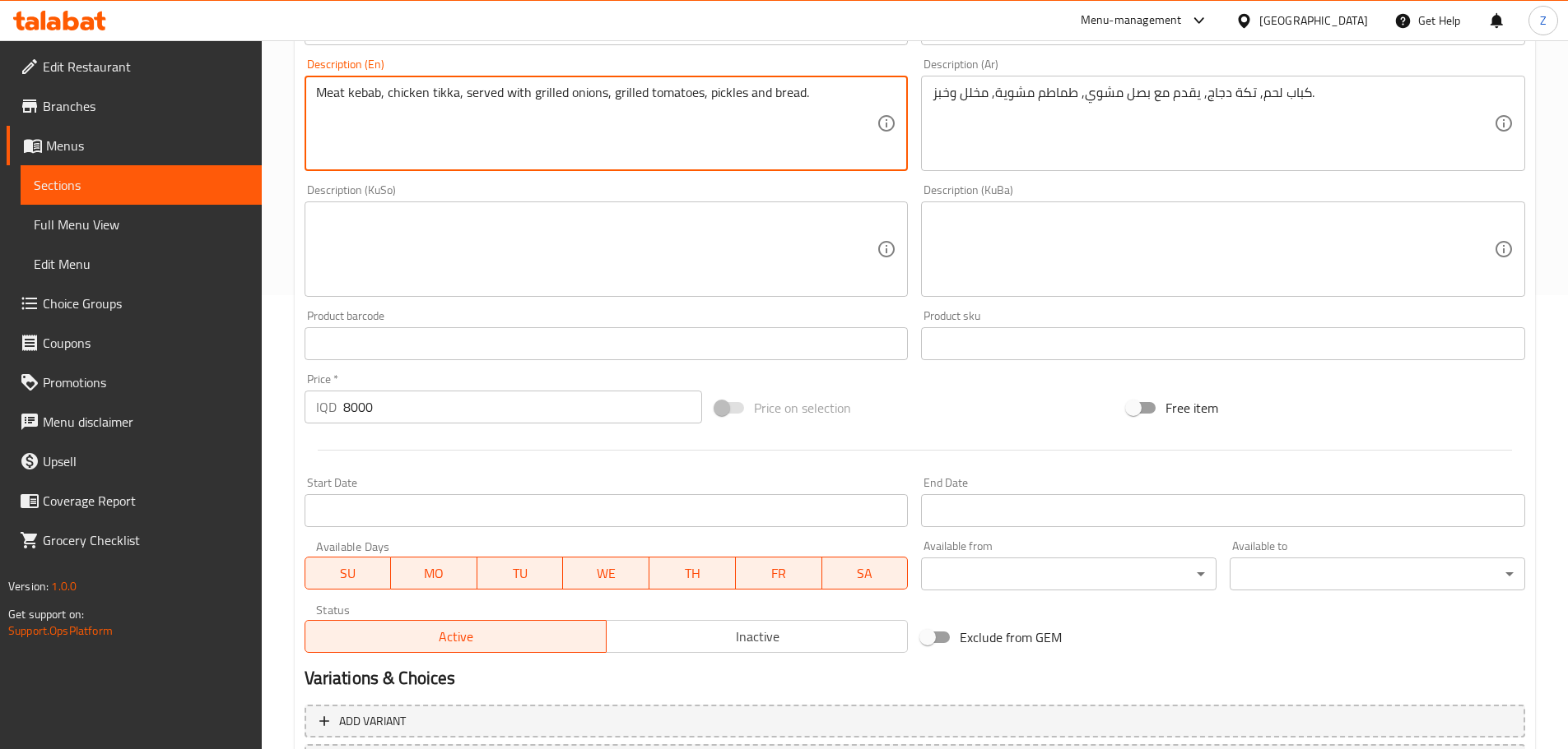
scroll to position [602, 0]
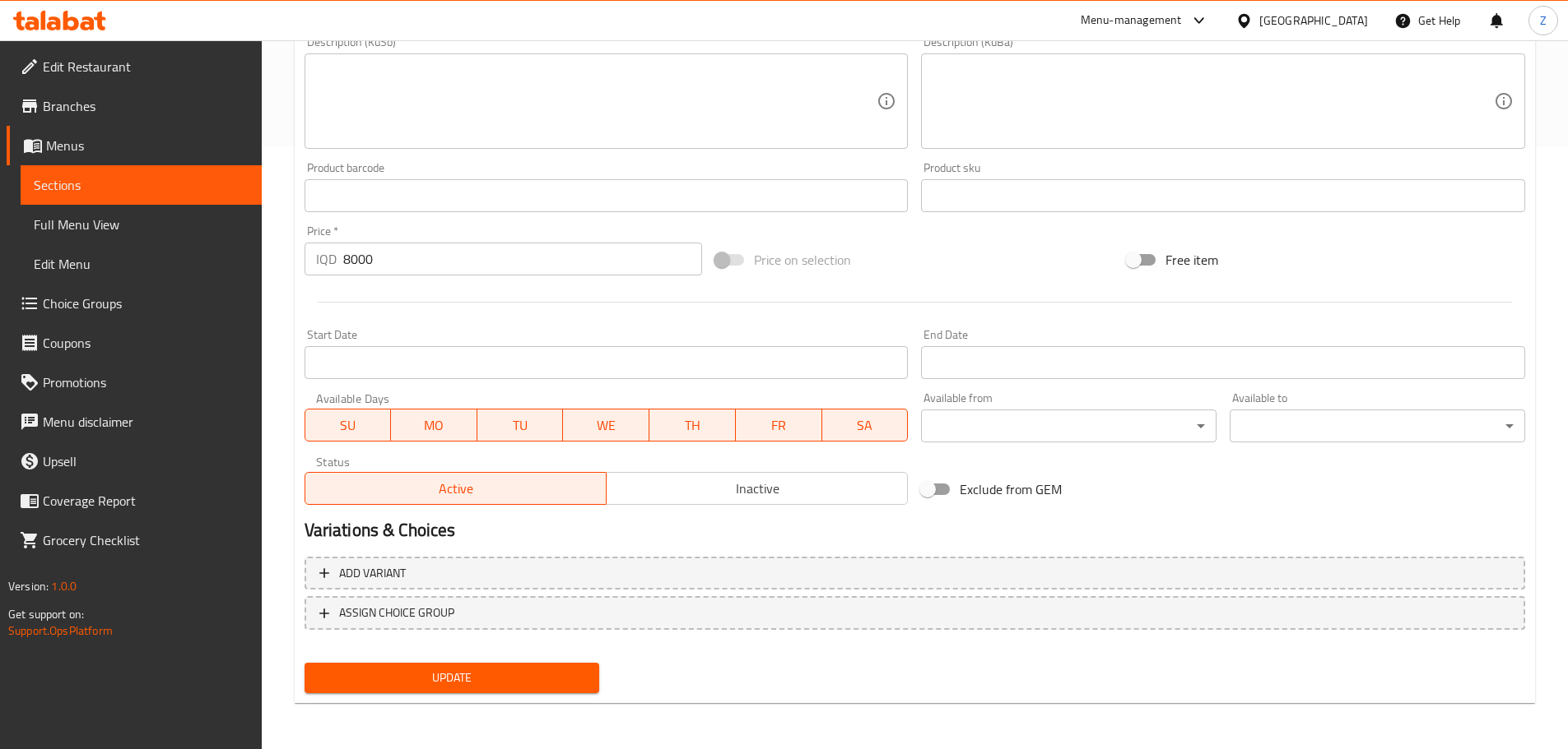
type textarea "Meat kebab, chicken tikka, served with grilled onions, grilled tomatoes, pickle…"
click at [522, 679] on span "Update" at bounding box center [451, 678] width 269 height 21
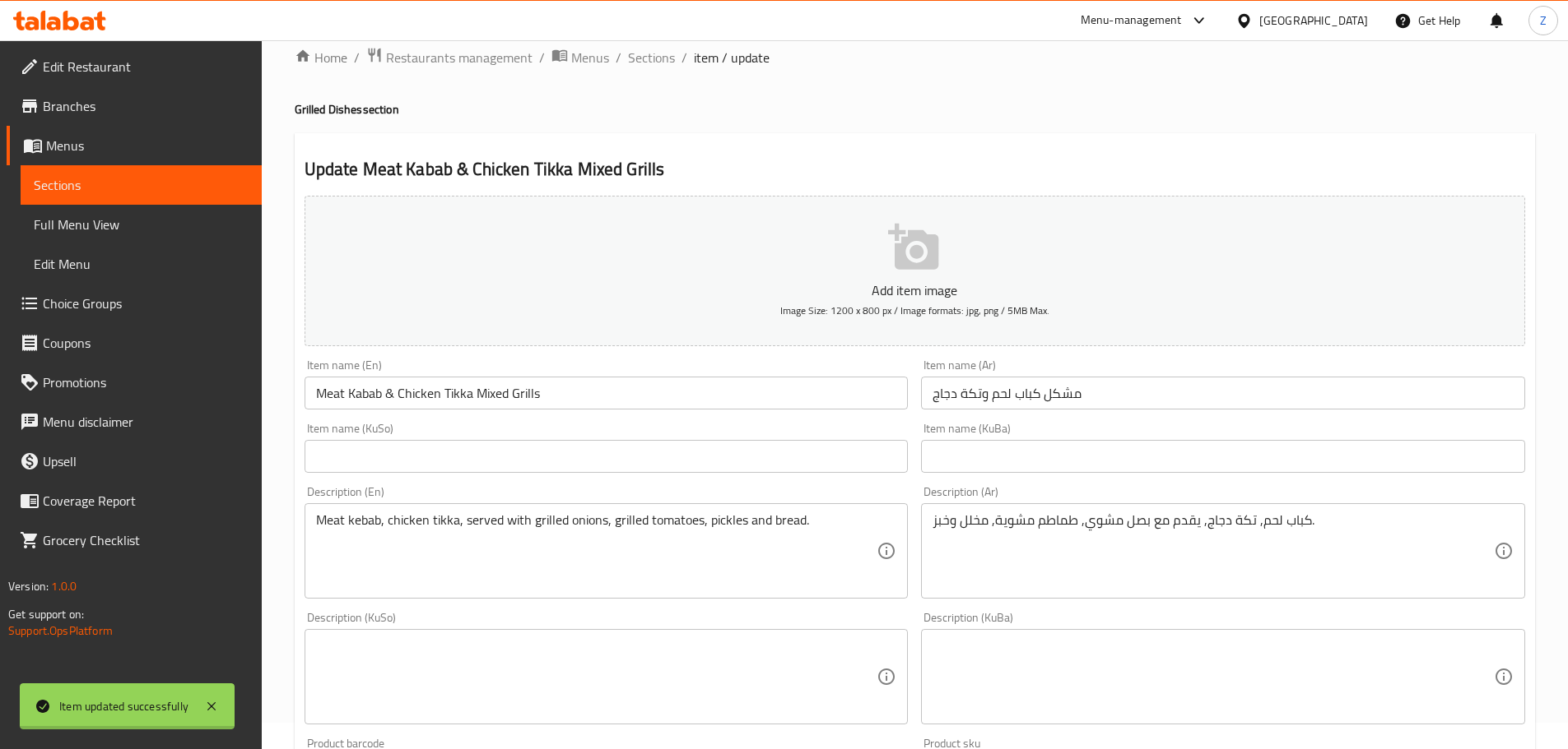
scroll to position [0, 0]
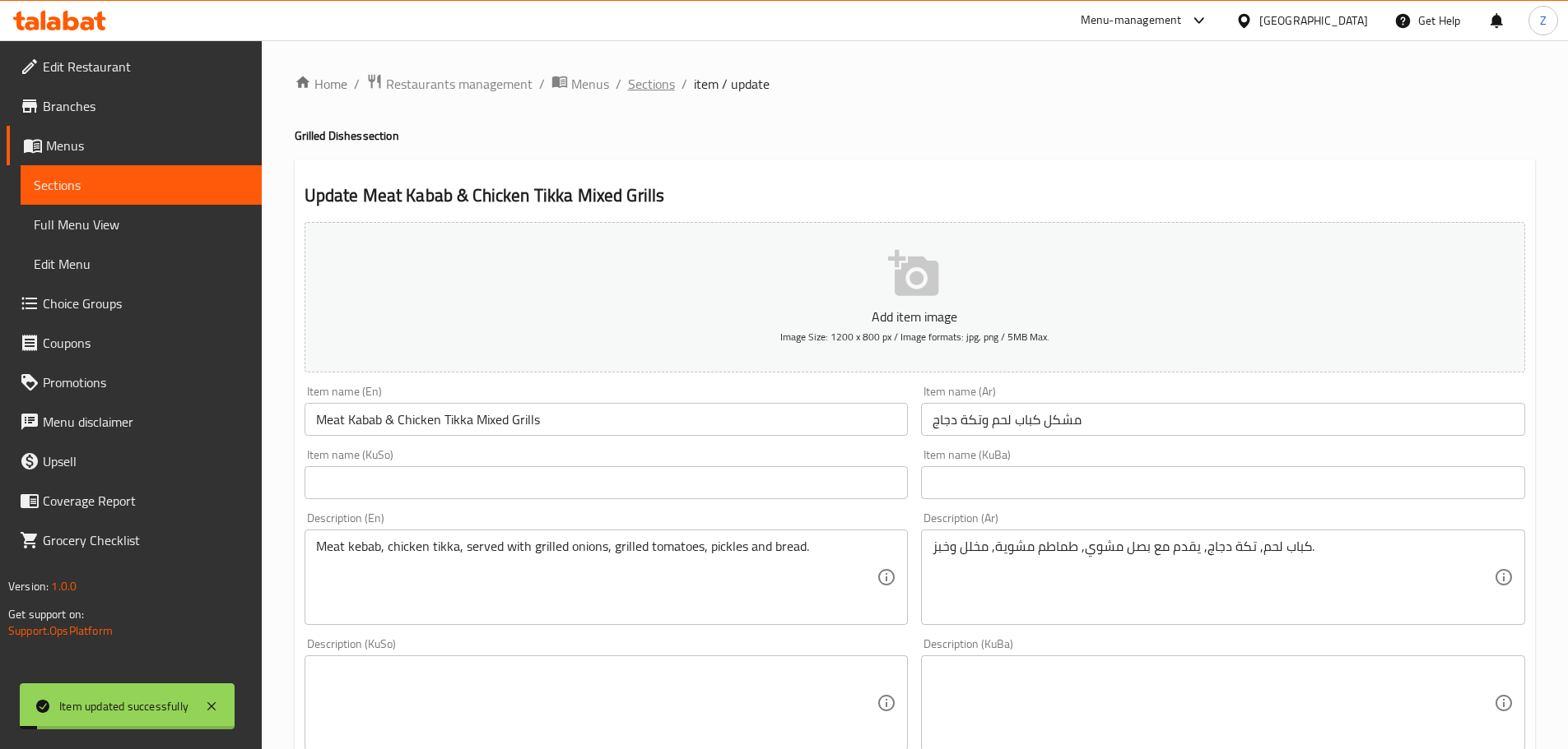
click at [655, 94] on span "Sections" at bounding box center [651, 84] width 46 height 20
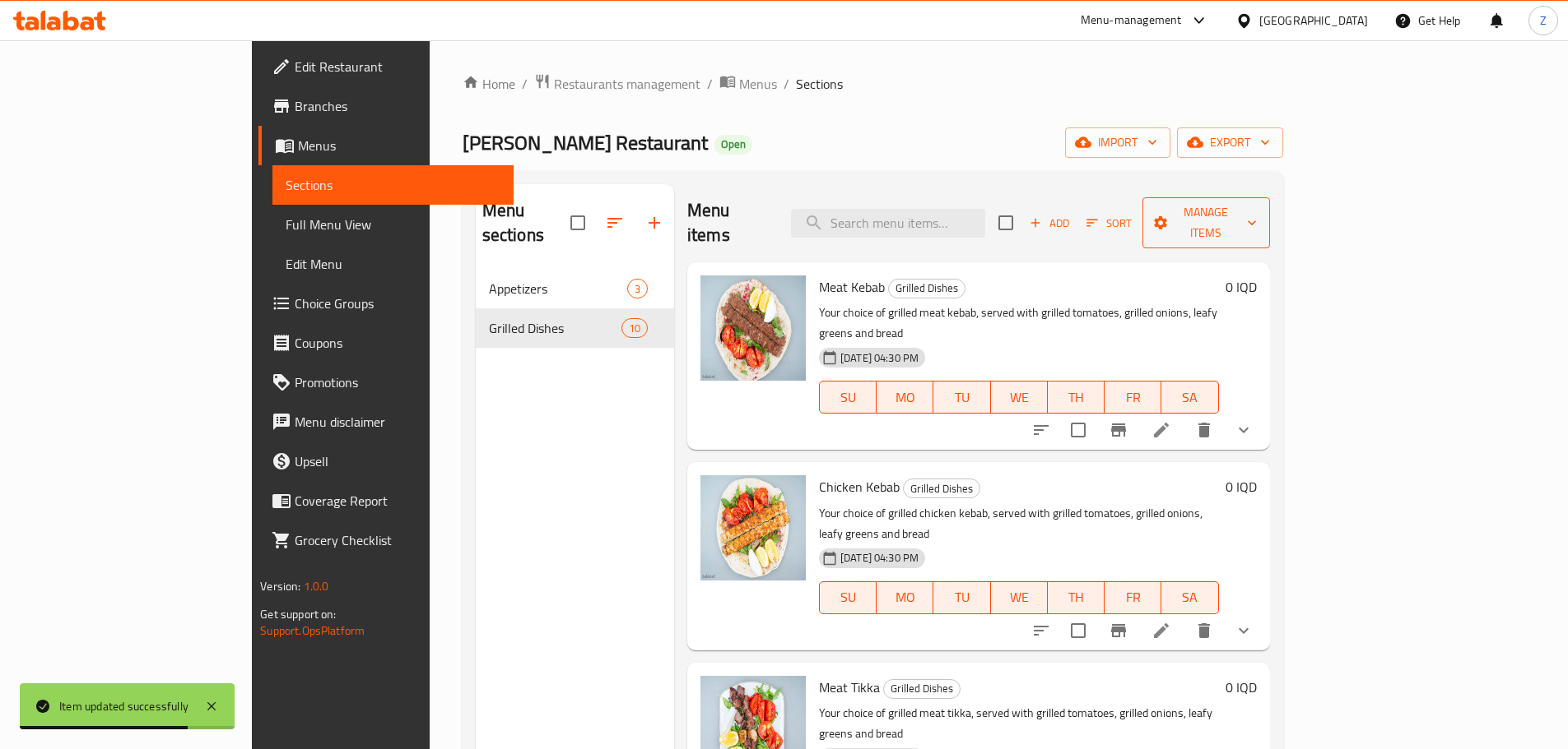
click at [1270, 221] on button "Manage items" at bounding box center [1206, 223] width 128 height 51
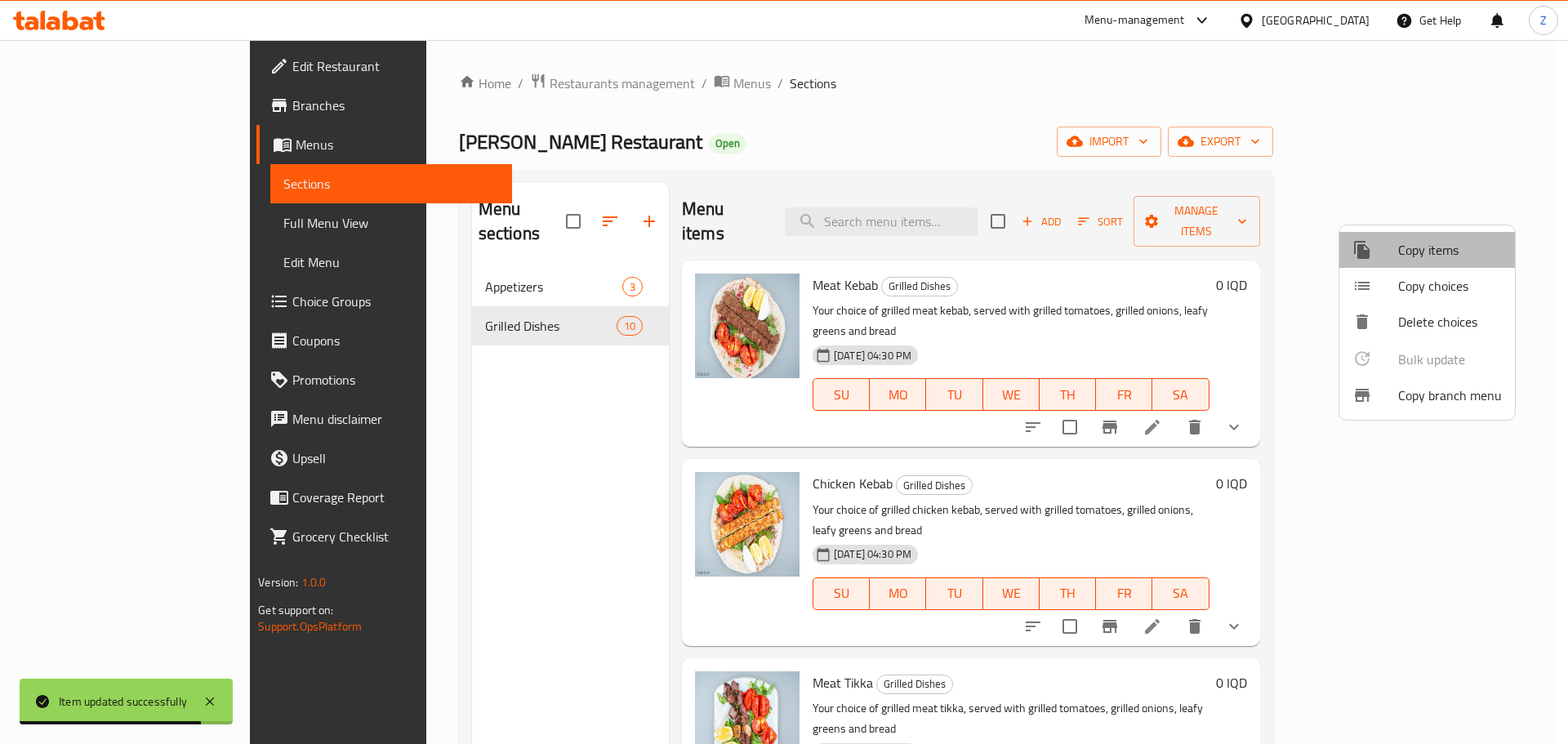
click at [1400, 247] on span "Copy items" at bounding box center [1450, 250] width 104 height 20
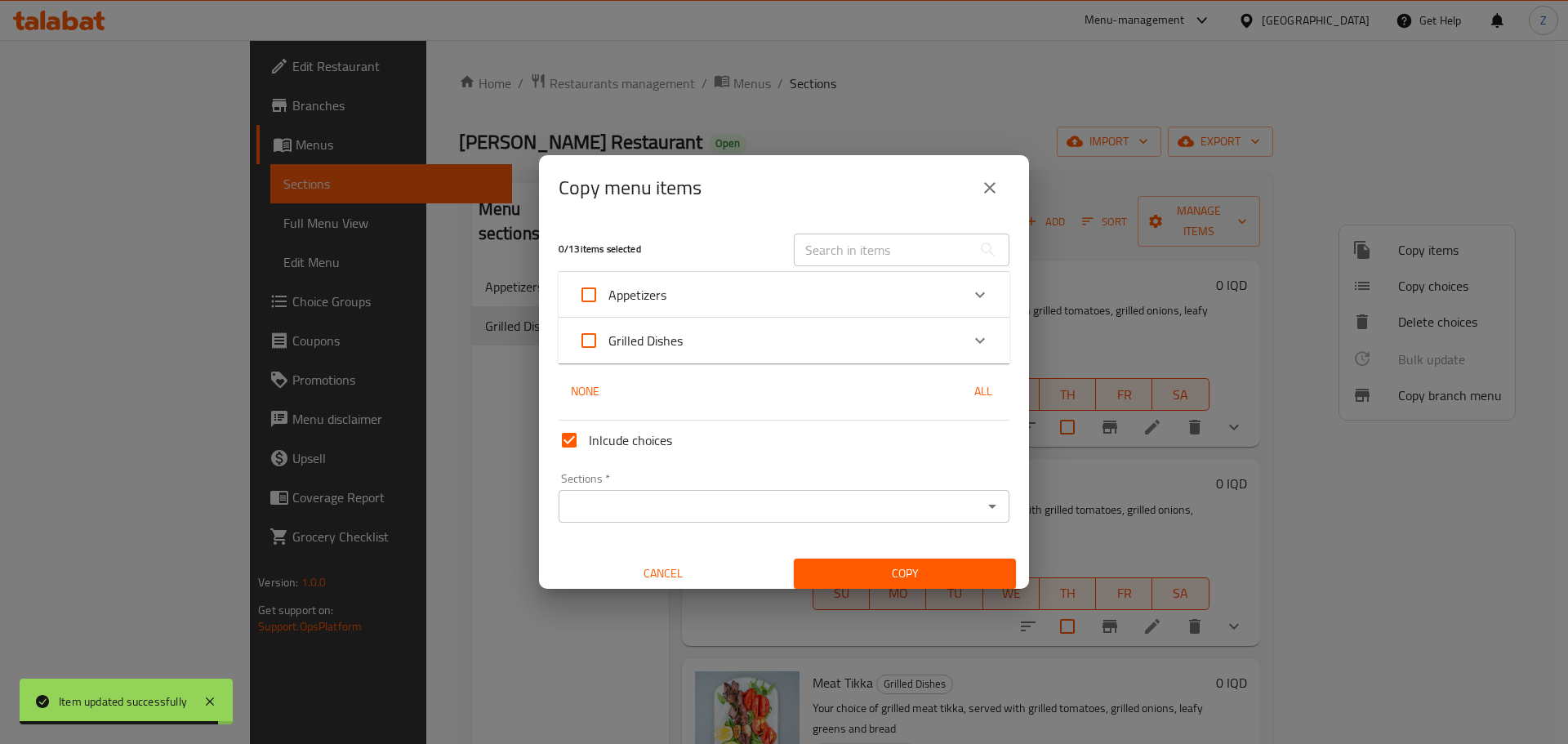
click at [945, 349] on div "Grilled Dishes" at bounding box center [769, 340] width 383 height 39
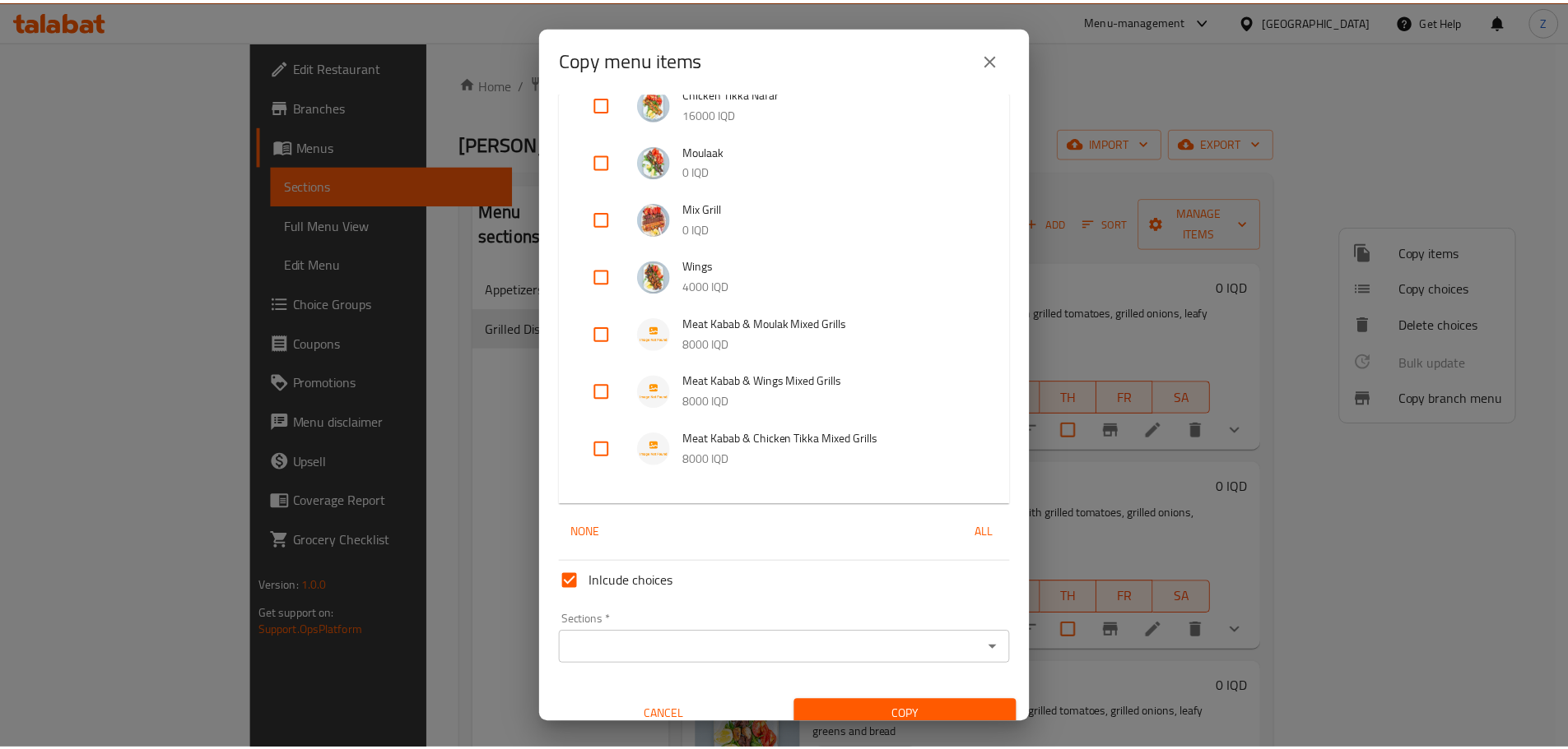
scroll to position [385, 0]
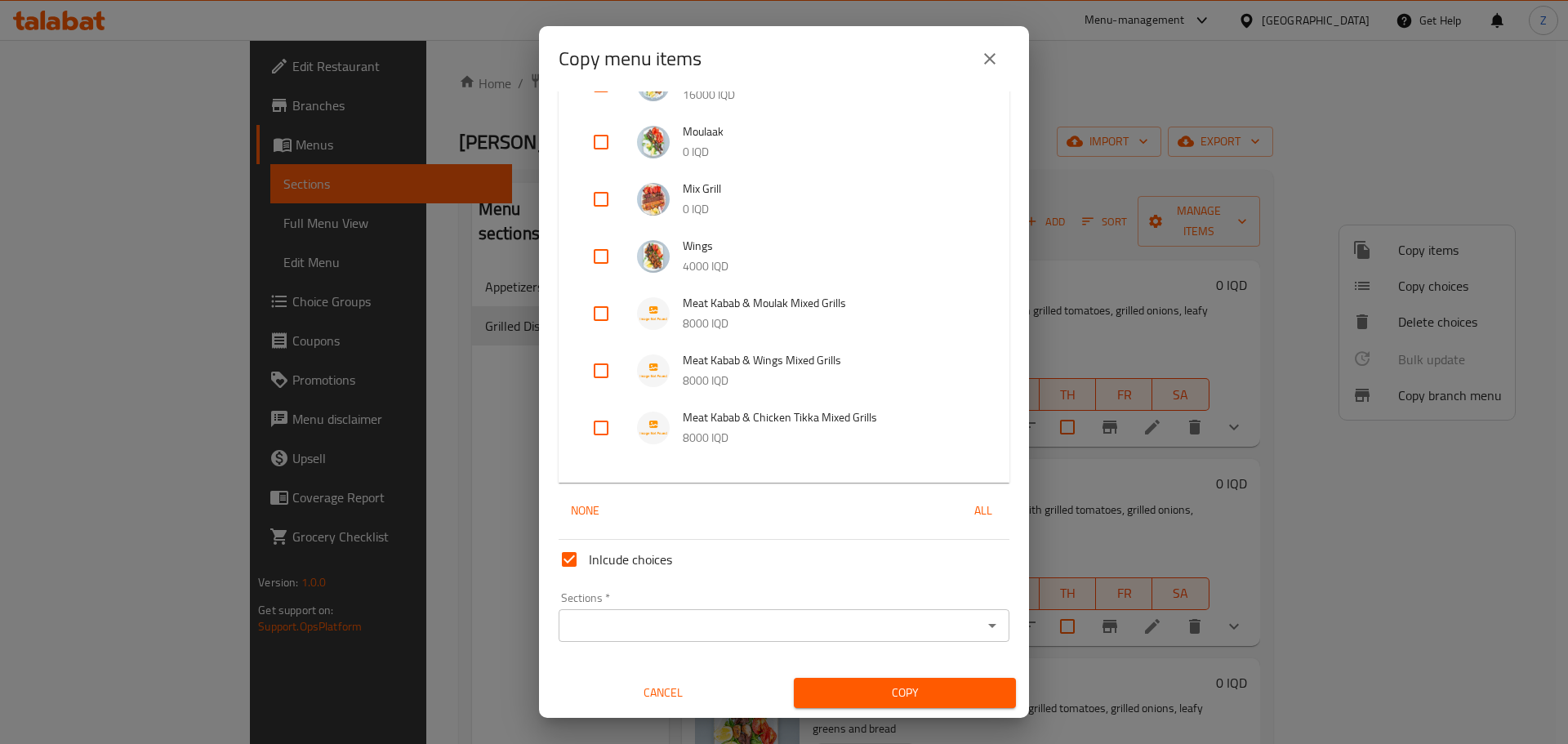
click at [606, 422] on input "checkbox" at bounding box center [601, 427] width 39 height 39
checkbox input "true"
click at [983, 630] on icon "Open" at bounding box center [993, 626] width 20 height 20
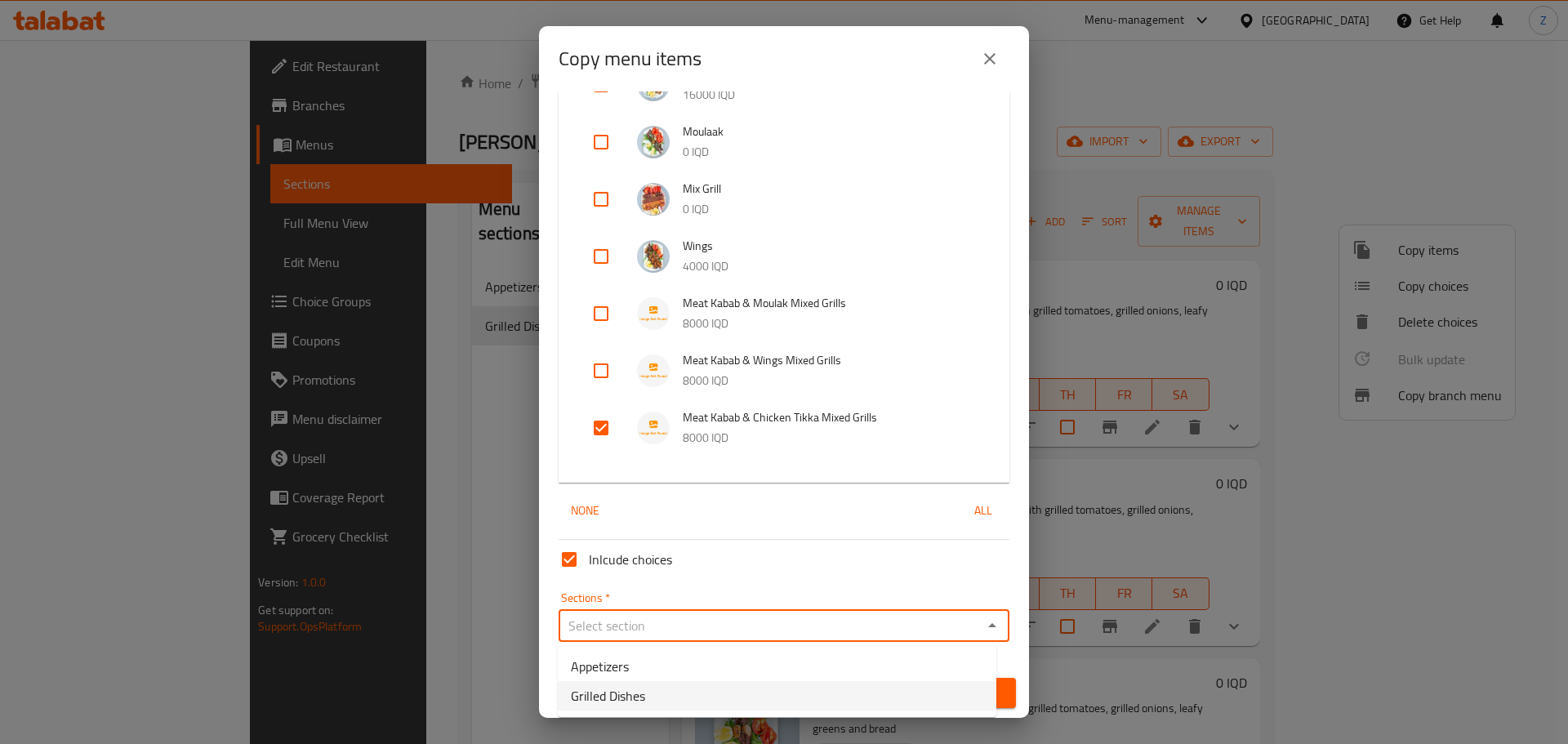
click at [671, 698] on li "Grilled Dishes" at bounding box center [777, 696] width 439 height 30
type input "Grilled Dishes"
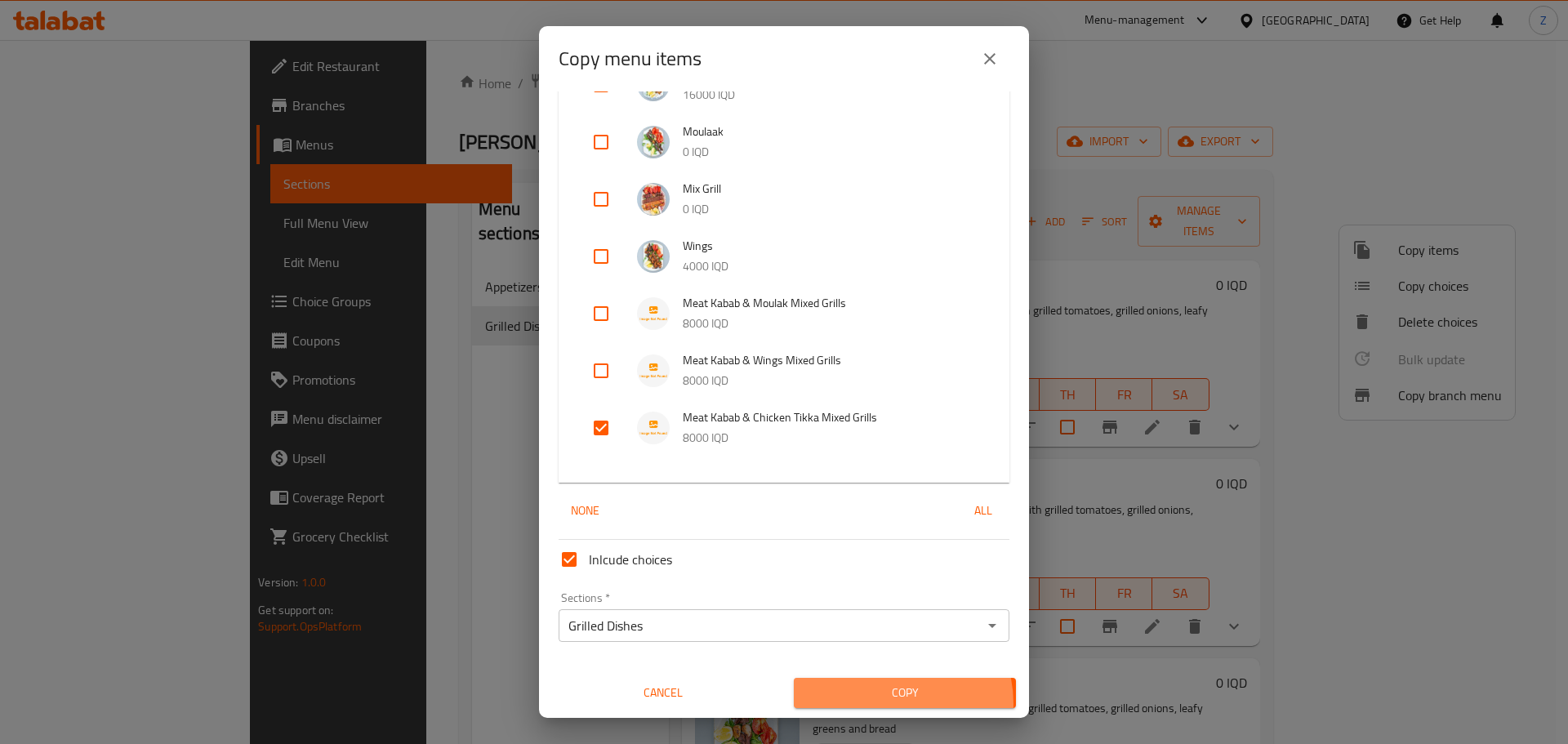
click at [884, 703] on span "Copy" at bounding box center [905, 693] width 196 height 21
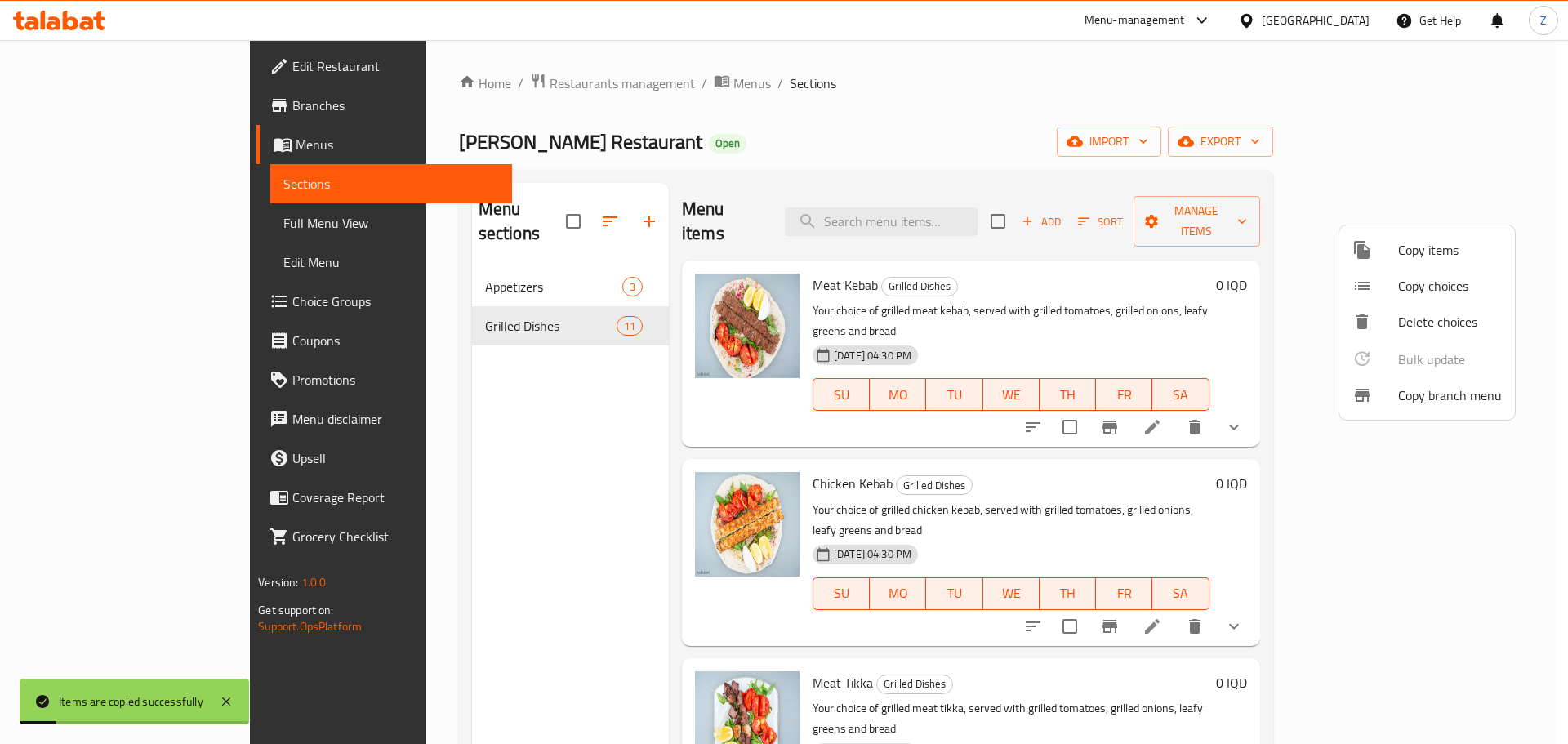
click at [1307, 614] on div at bounding box center [784, 372] width 1568 height 744
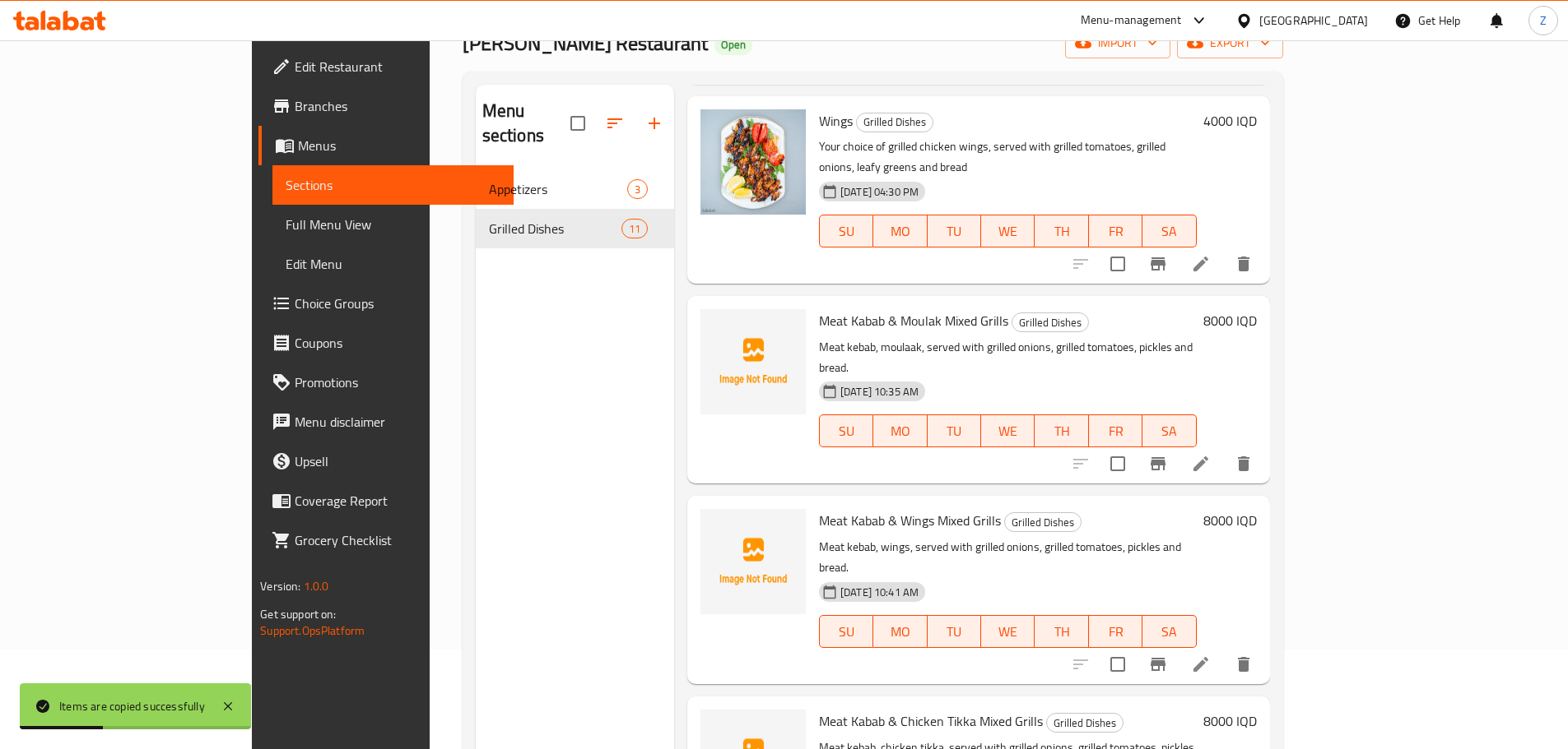
scroll to position [231, 0]
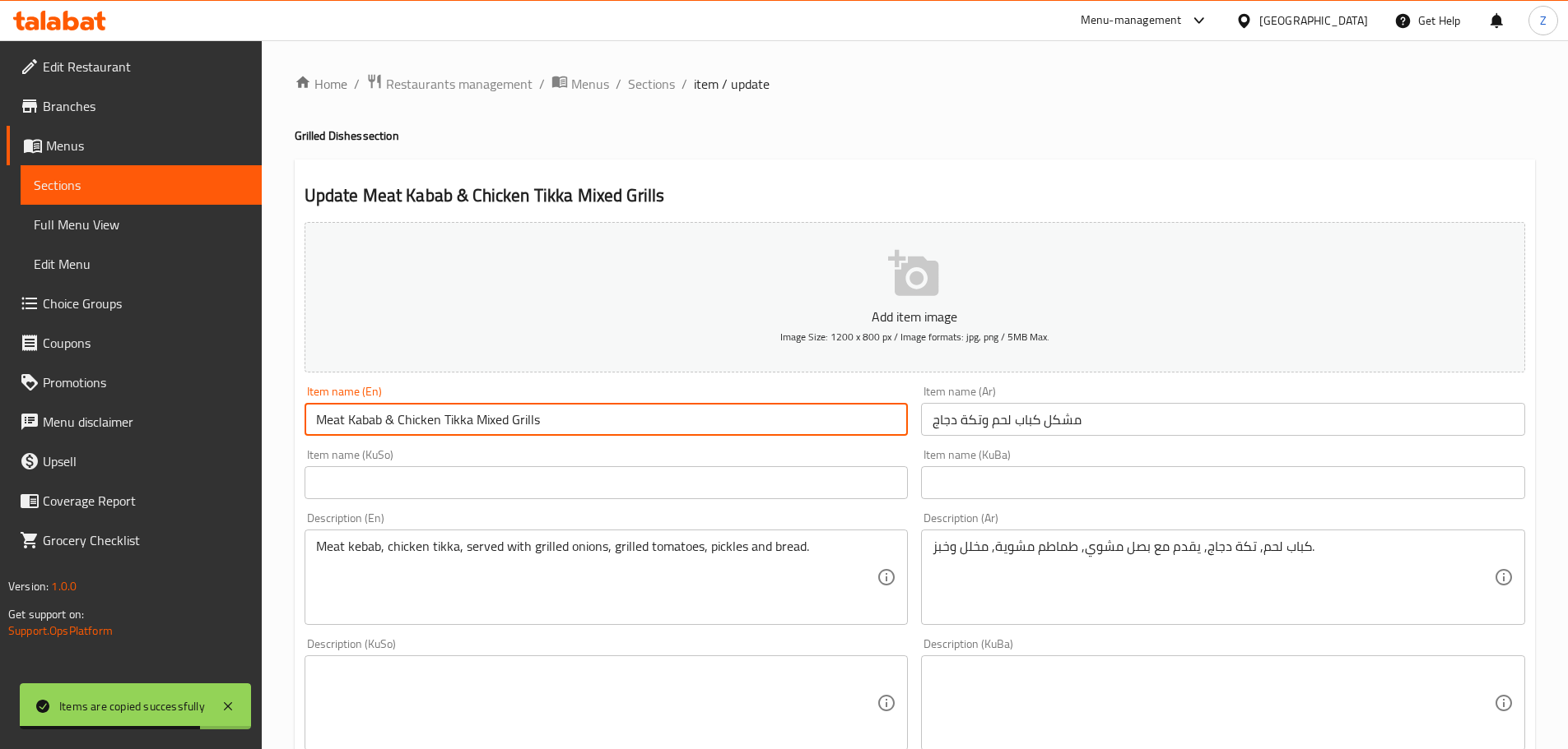
drag, startPoint x: 438, startPoint y: 426, endPoint x: 398, endPoint y: 423, distance: 40.1
click at [398, 423] on input "Meat Kabab & Chicken Tikka Mixed Grills" at bounding box center [606, 419] width 604 height 33
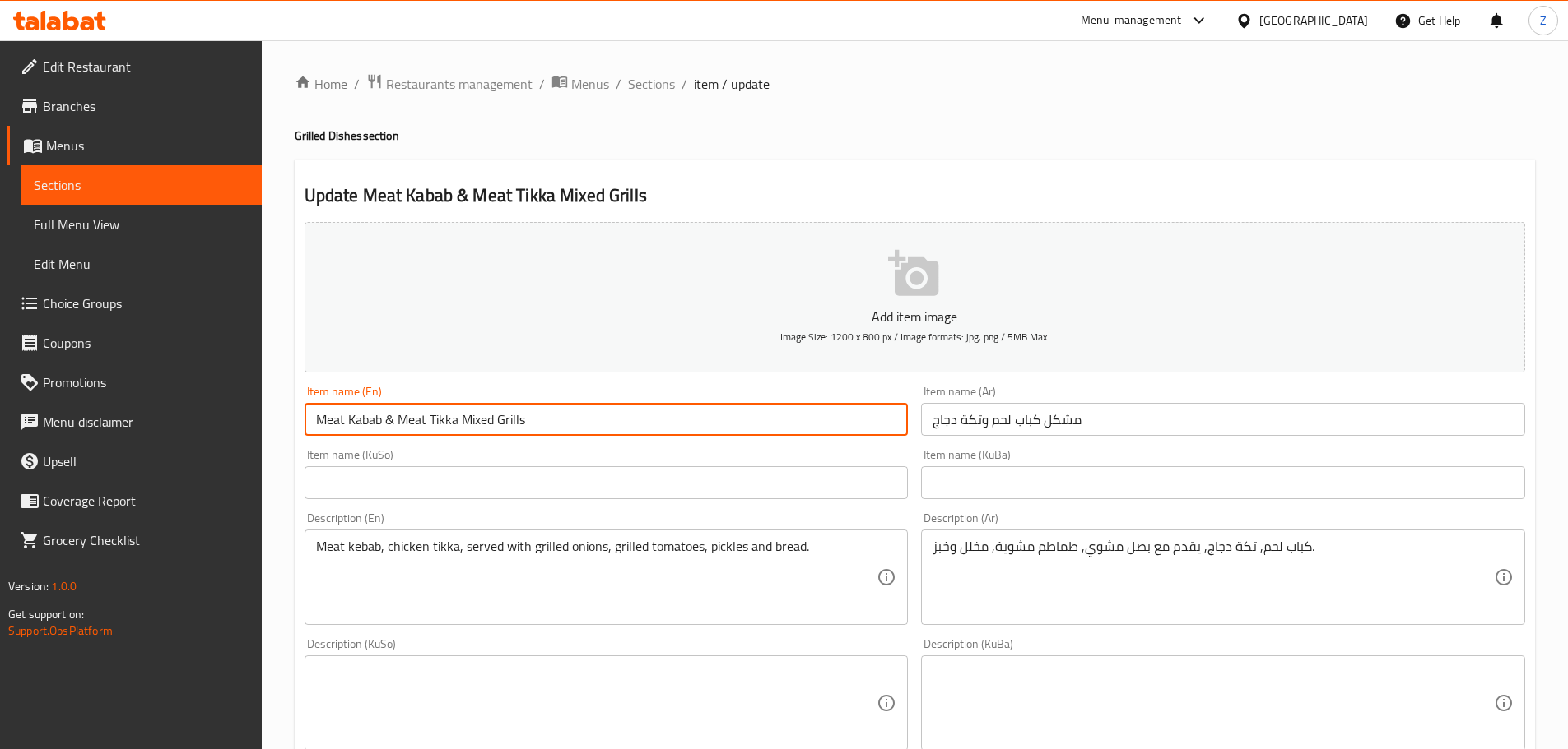
type input "Meat Kabab & Meat Tikka Mixed Grills"
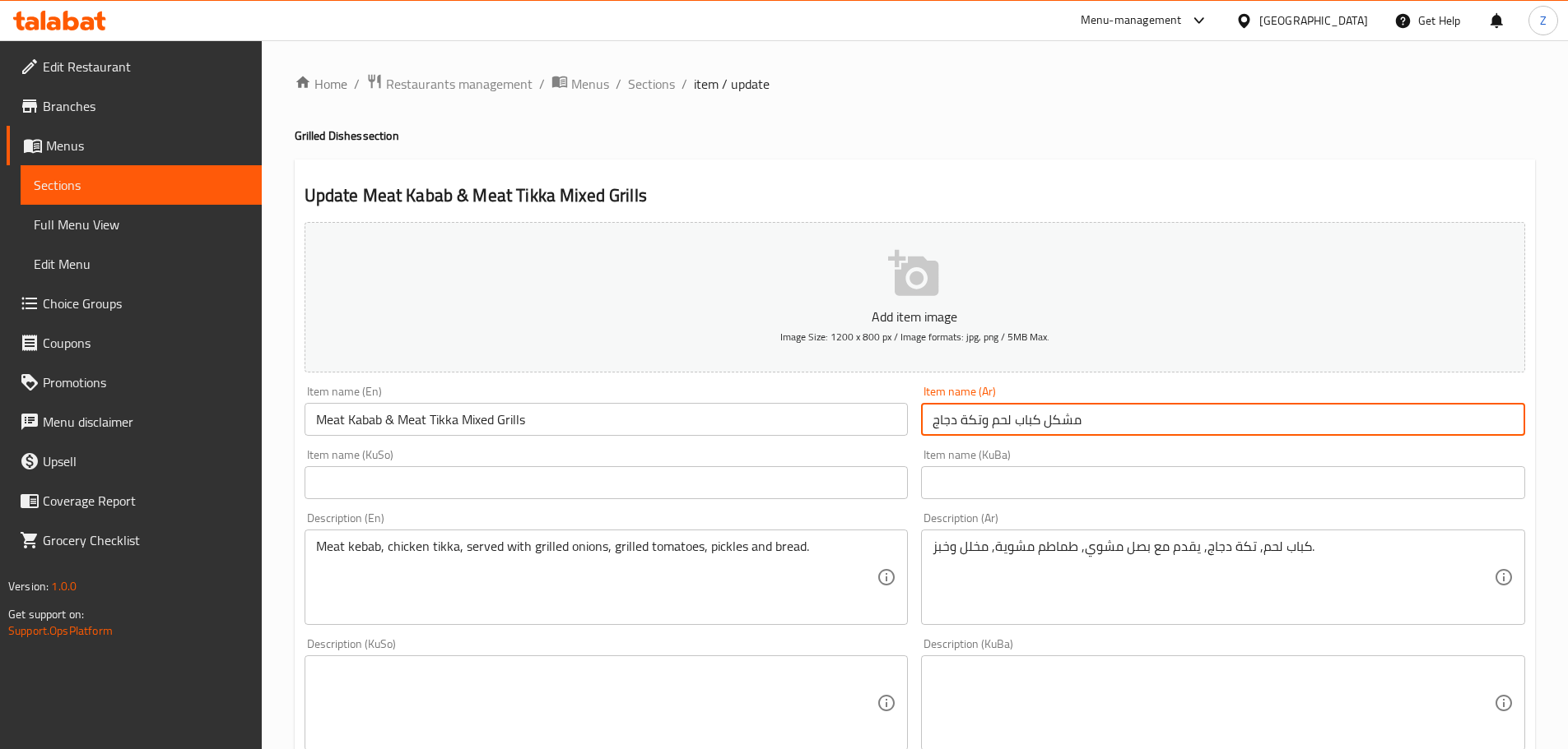
drag, startPoint x: 957, startPoint y: 422, endPoint x: 906, endPoint y: 427, distance: 51.2
click at [906, 427] on div "Add item image Image Size: 1200 x 800 px / Image formats: jpg, png / 5MB Max. I…" at bounding box center [914, 665] width 1233 height 898
type input "مشكل كباب لحم وتكة لحم"
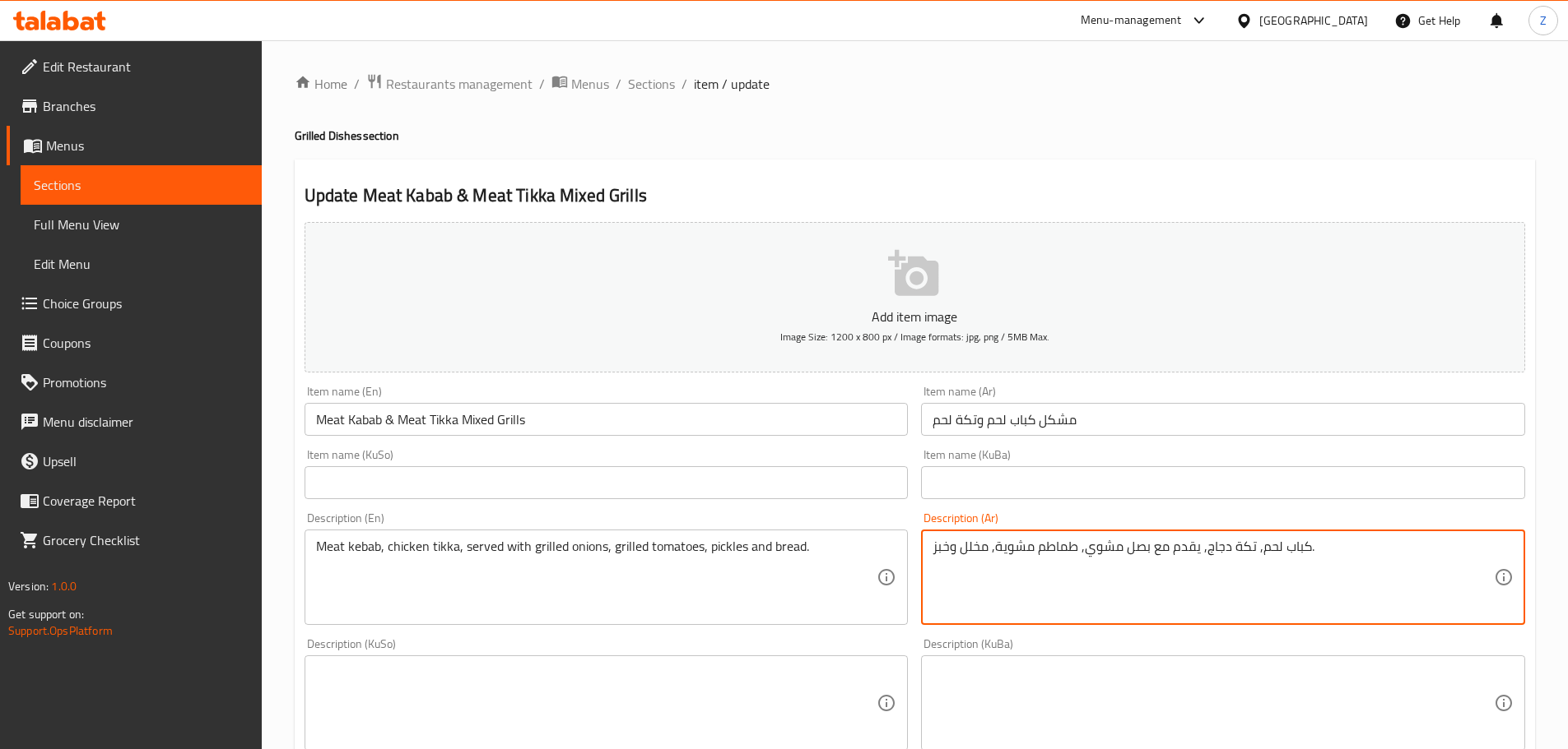
drag, startPoint x: 1203, startPoint y: 551, endPoint x: 1225, endPoint y: 557, distance: 22.8
click at [1225, 557] on textarea "كباب لحم, تكة دجاج, يقدم مع بصل مشوي, طماطم مشوية, مخلل وخبز." at bounding box center [1213, 578] width 562 height 78
type textarea "كباب لحم, تكة لحم, يقدم مع بصل مشوي, طماطم مشوية, مخلل وخبز."
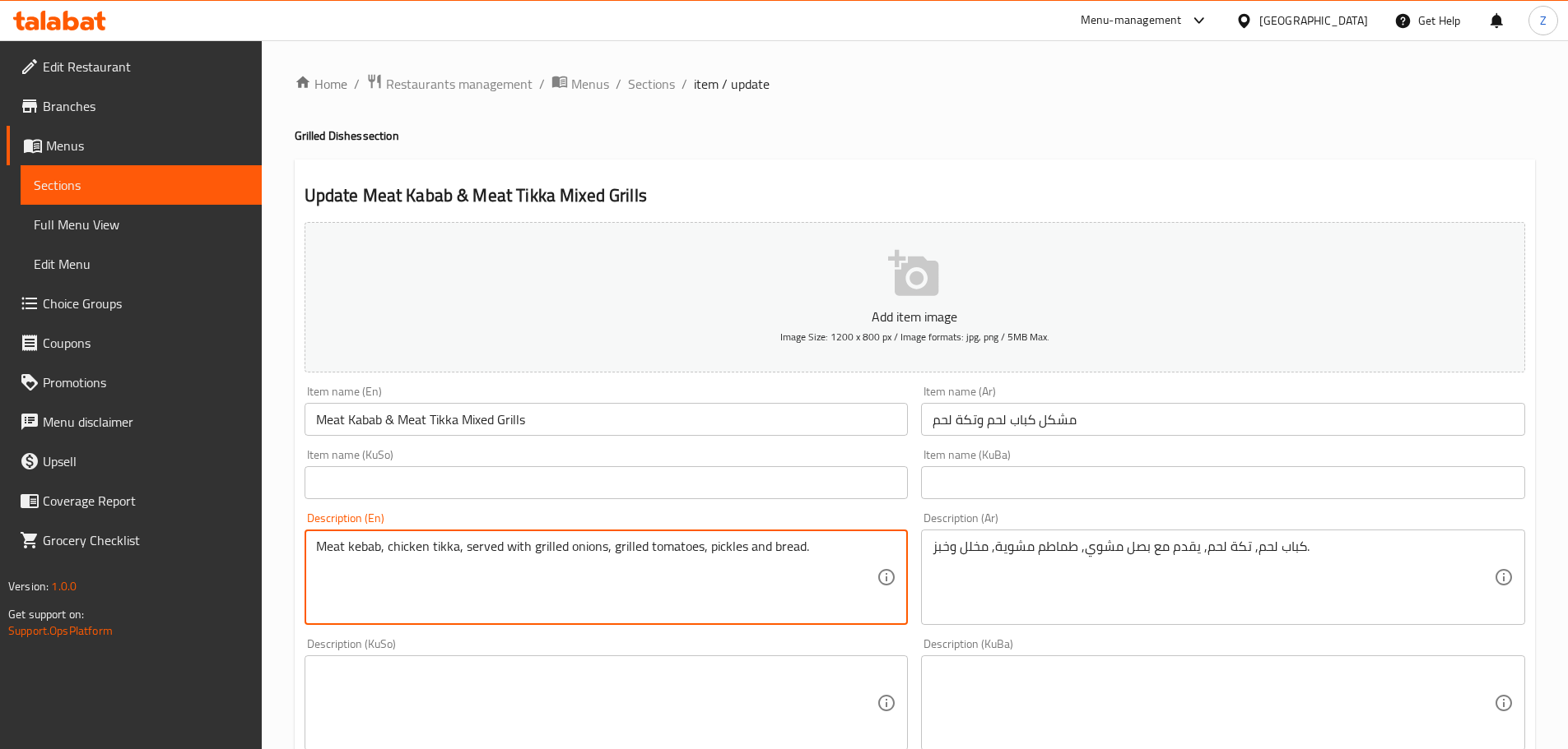
drag, startPoint x: 426, startPoint y: 549, endPoint x: 386, endPoint y: 552, distance: 40.1
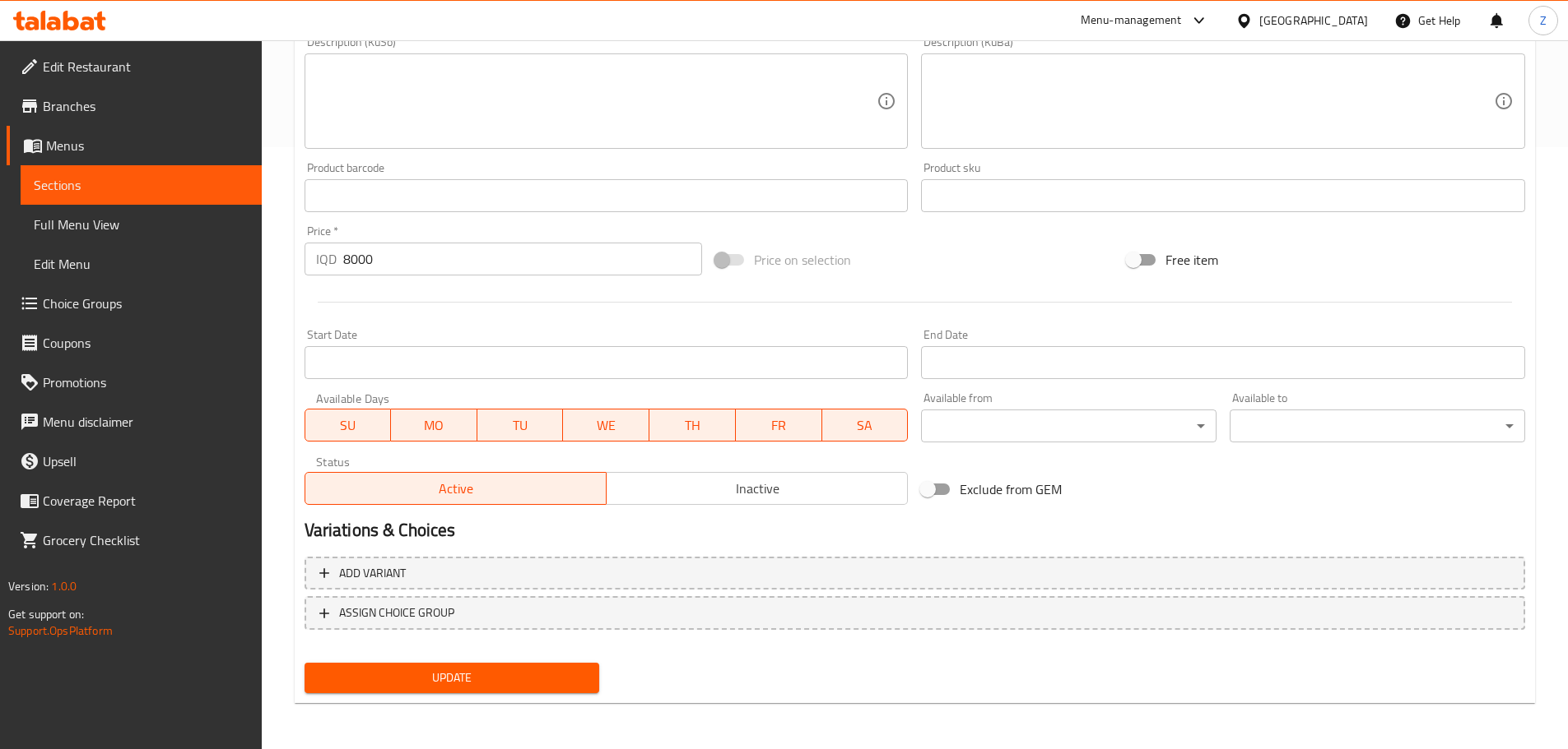
type textarea "Meat kebab, meat tikka, served with grilled onions, grilled tomatoes, pickles a…"
click at [465, 679] on span "Update" at bounding box center [451, 678] width 269 height 21
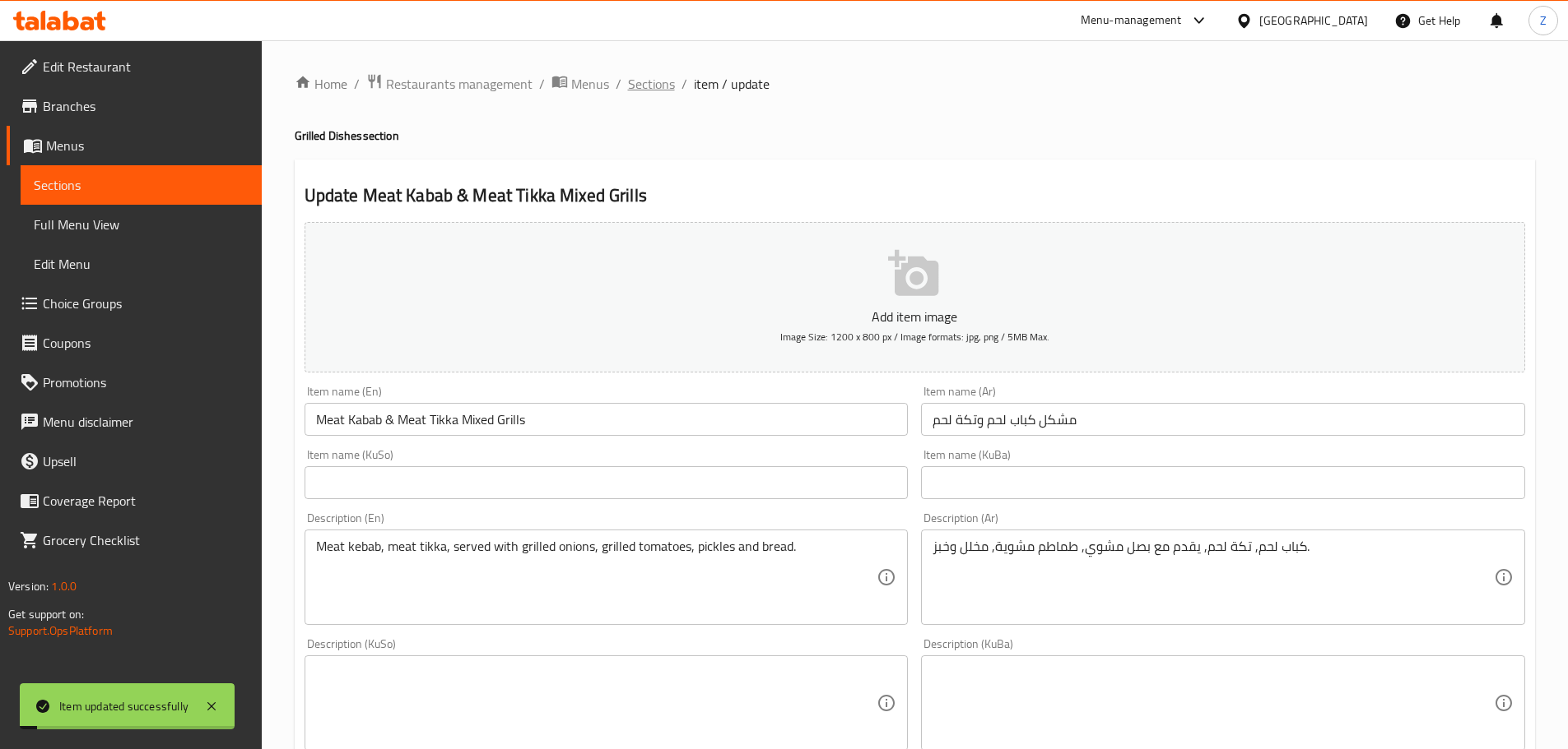
click at [657, 75] on span "Sections" at bounding box center [651, 84] width 46 height 20
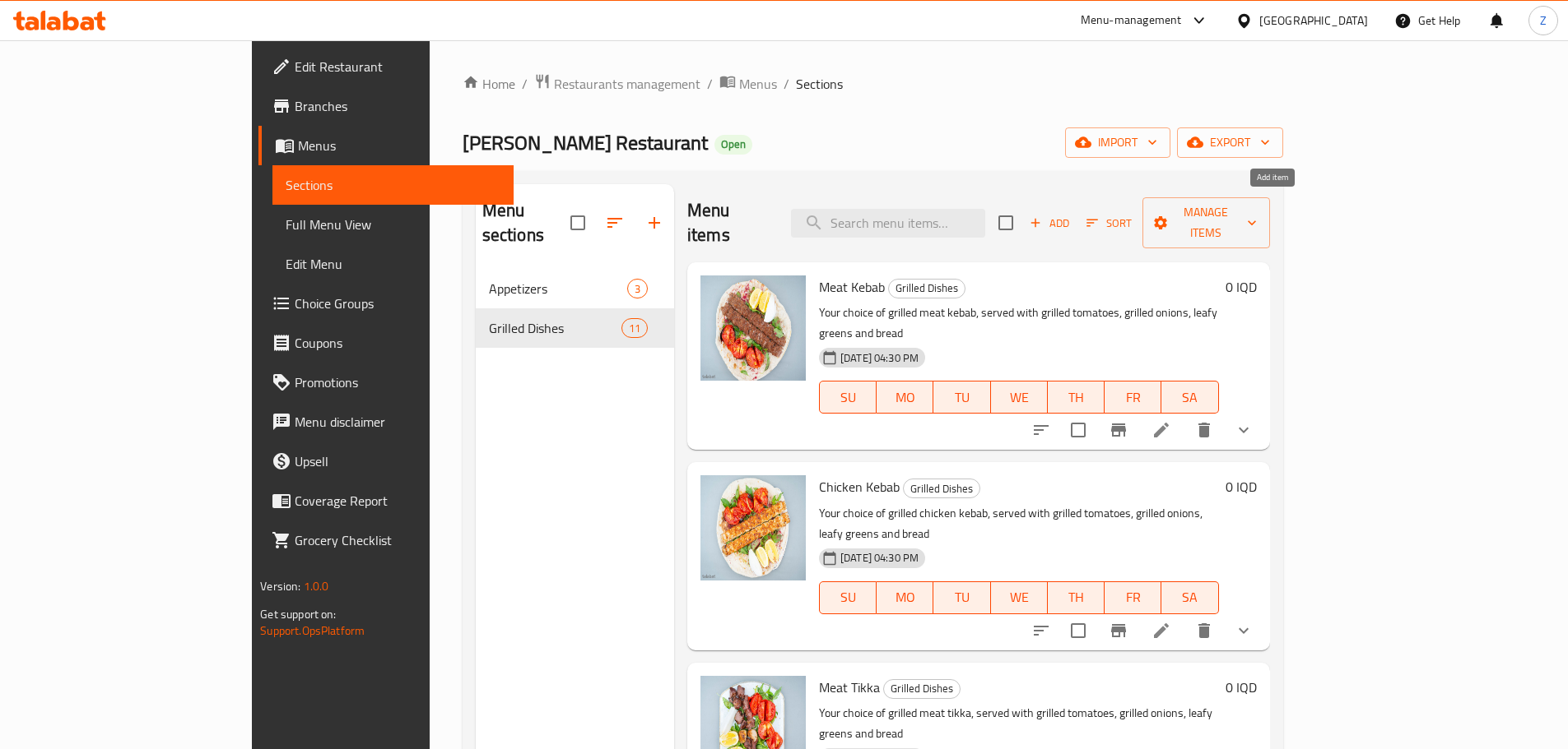
click at [1072, 218] on span "Add" at bounding box center [1049, 223] width 45 height 19
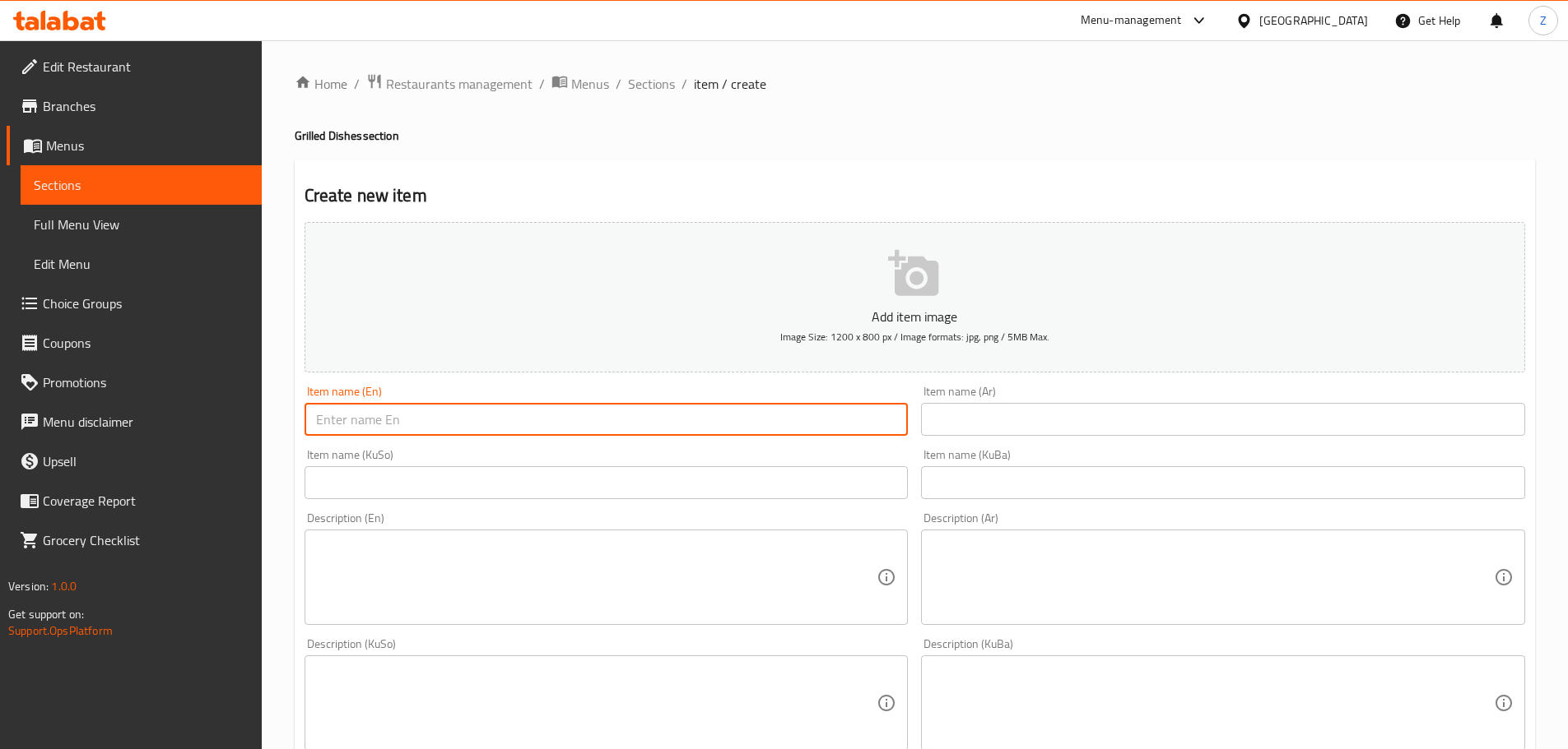
click at [524, 419] on input "text" at bounding box center [606, 419] width 604 height 33
paste input "Arayes"
type input "Arayes"
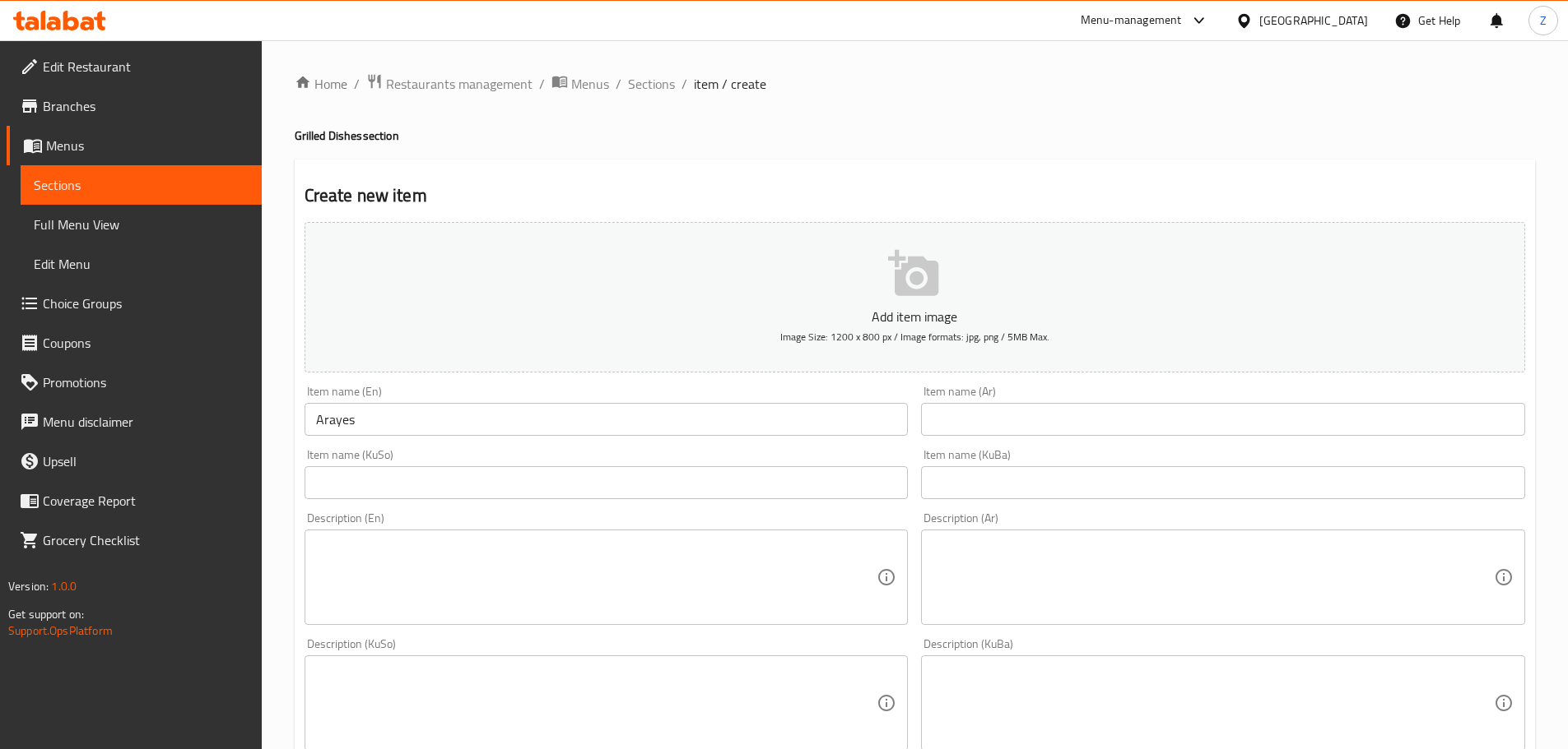
click at [1087, 428] on input "text" at bounding box center [1222, 419] width 604 height 33
paste input "عرايس"
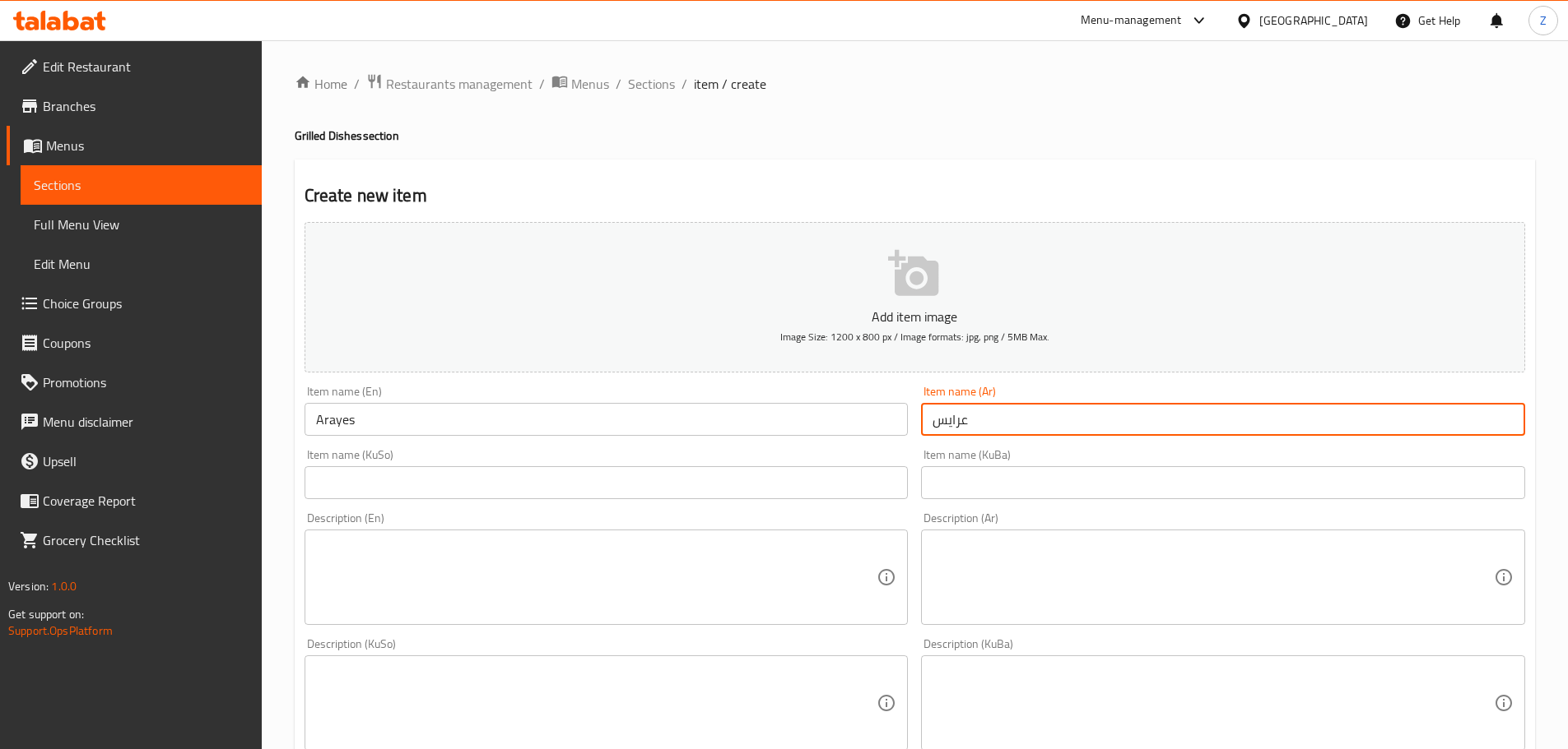
type input "عرايس"
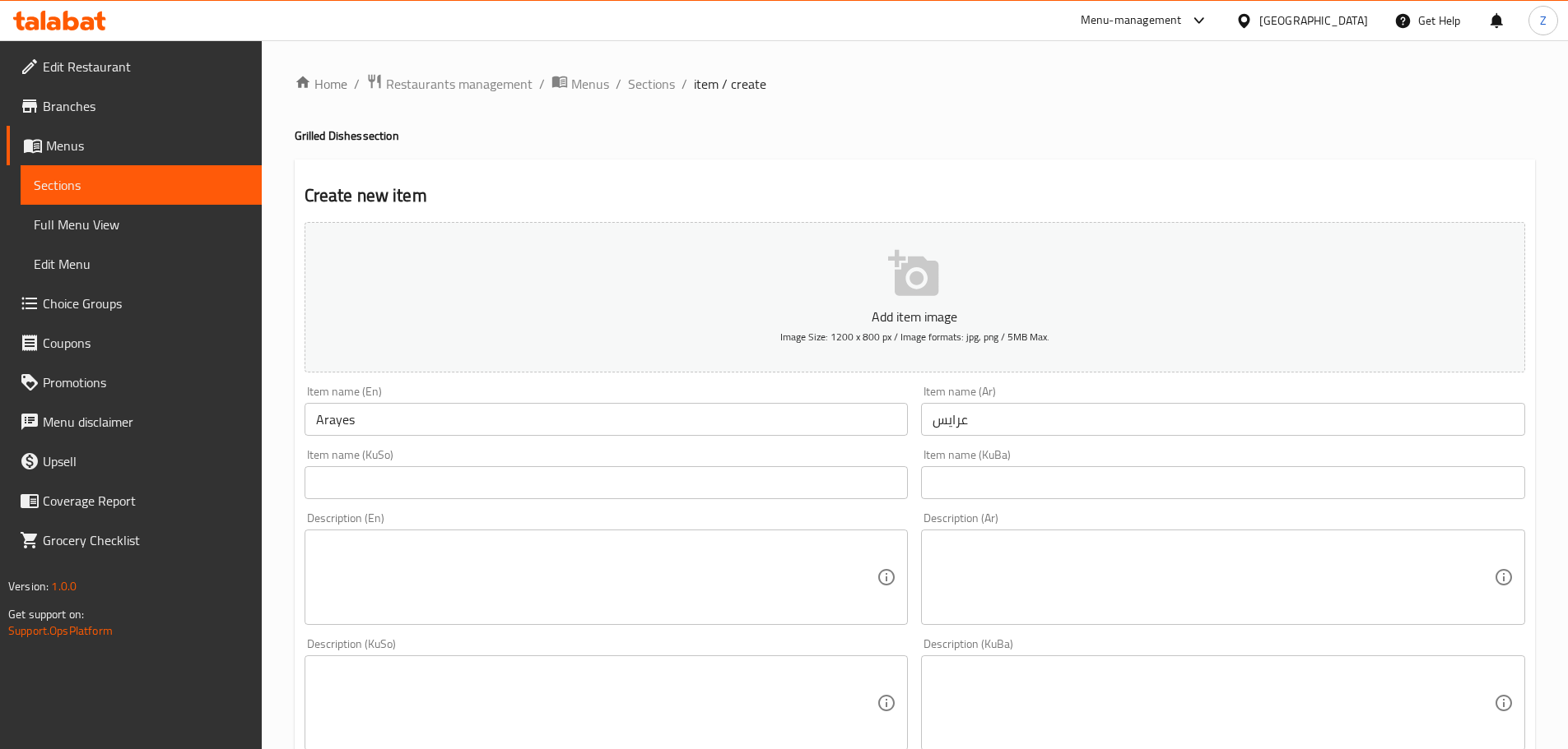
click at [1178, 527] on div "Description (Ar) Description (Ar)" at bounding box center [1222, 569] width 604 height 113
click at [1181, 563] on textarea at bounding box center [1213, 578] width 562 height 78
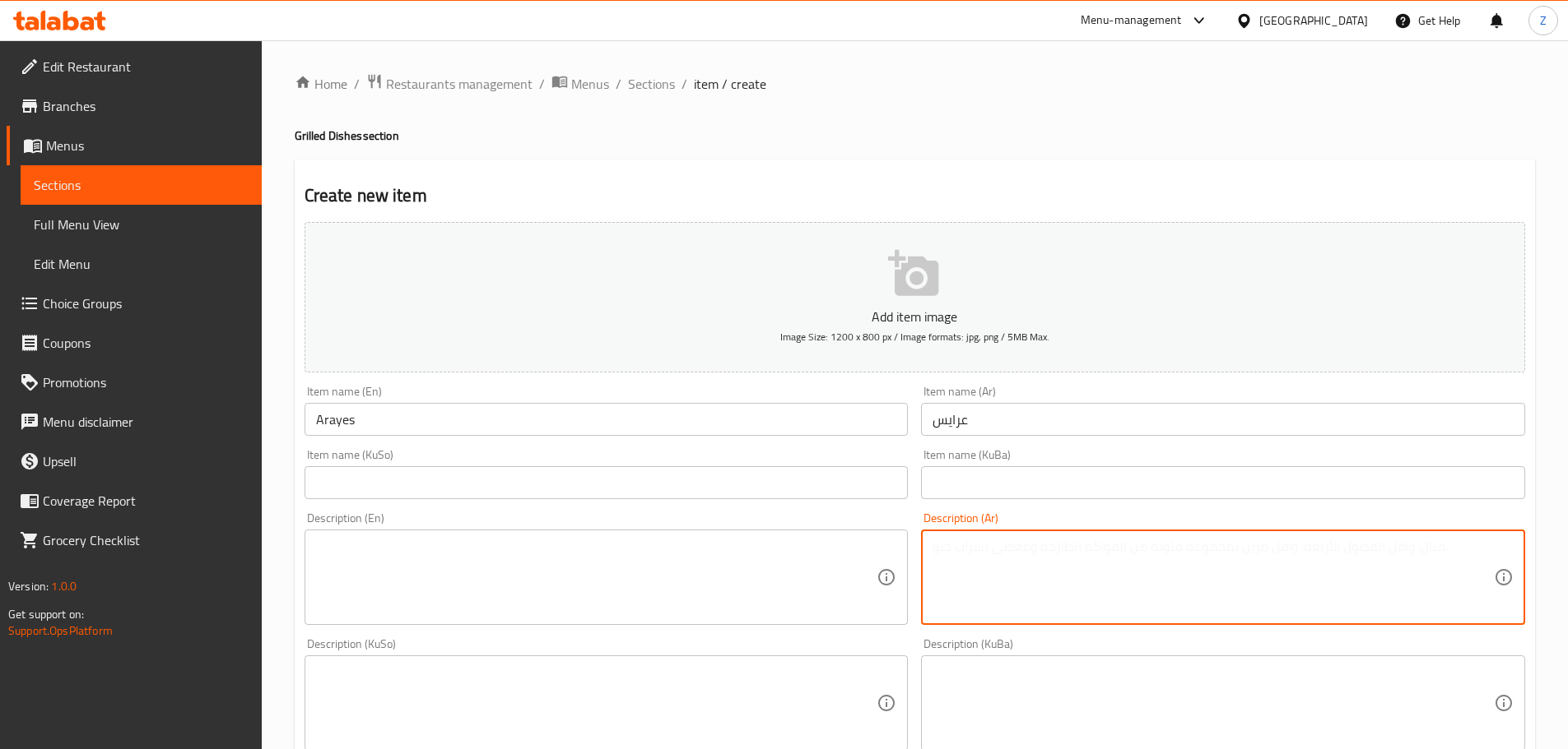
paste textarea "خبز مشوي محشي باللحم المفروم، يقدم مع طماطم مشوية، بصل مشوي، بقدونس ومخلل."
type textarea "خبز مشوي محشي باللحم المفروم، يقدم مع طماطم مشوية، بصل مشوي، بقدونس ومخلل."
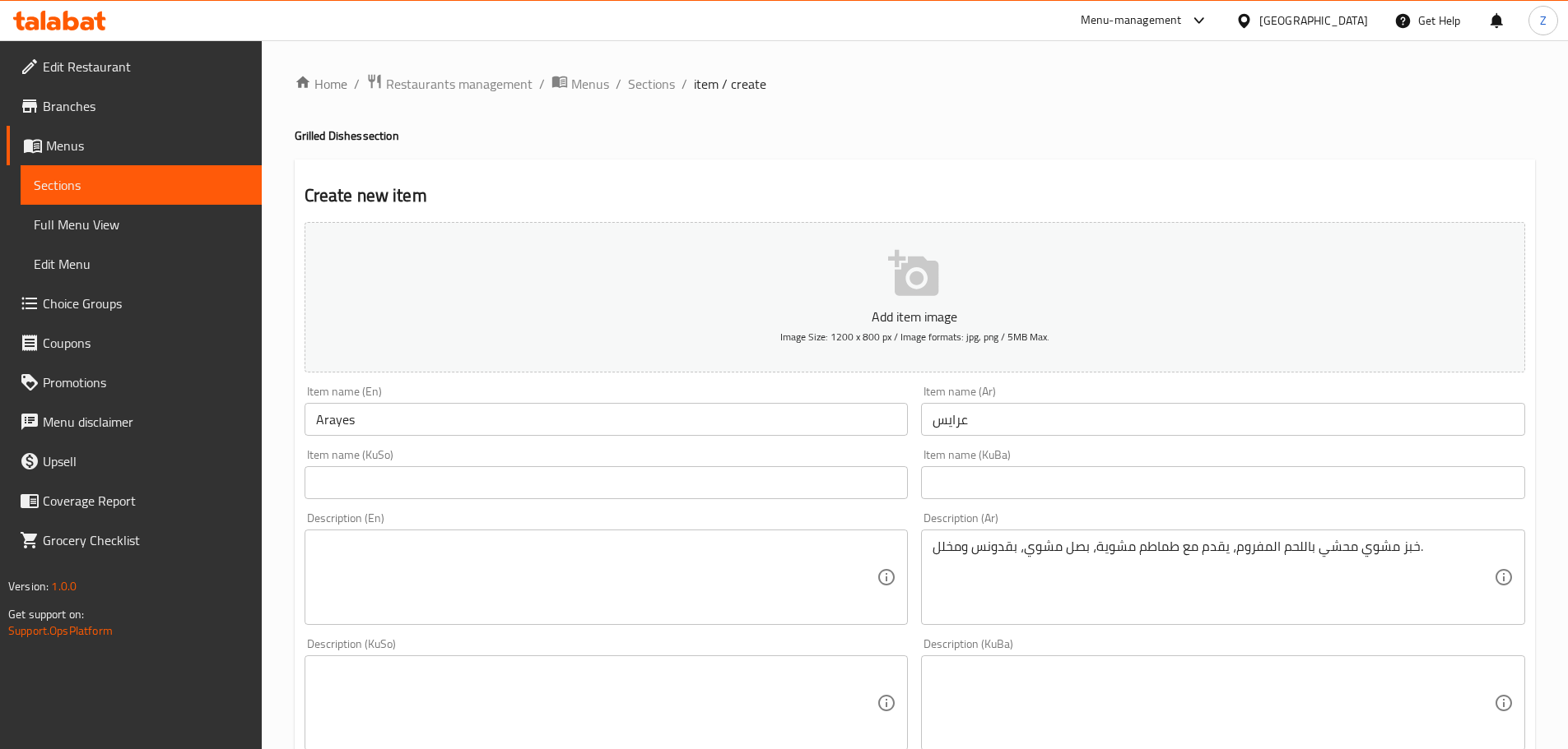
click at [597, 587] on textarea at bounding box center [597, 578] width 562 height 78
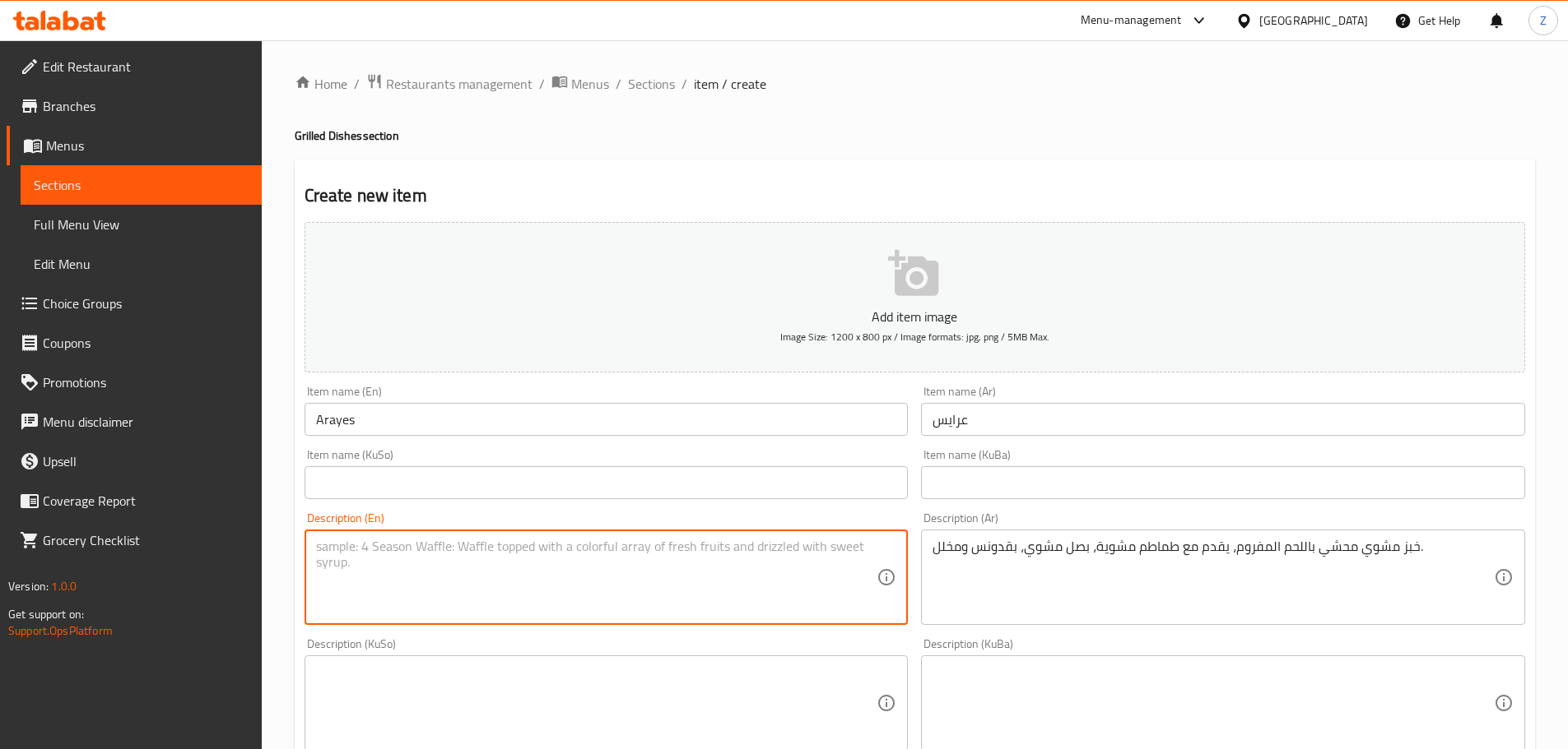
paste textarea "Chargrilled bread stuffed with minced meat, served with grilled tomatoes, grill…"
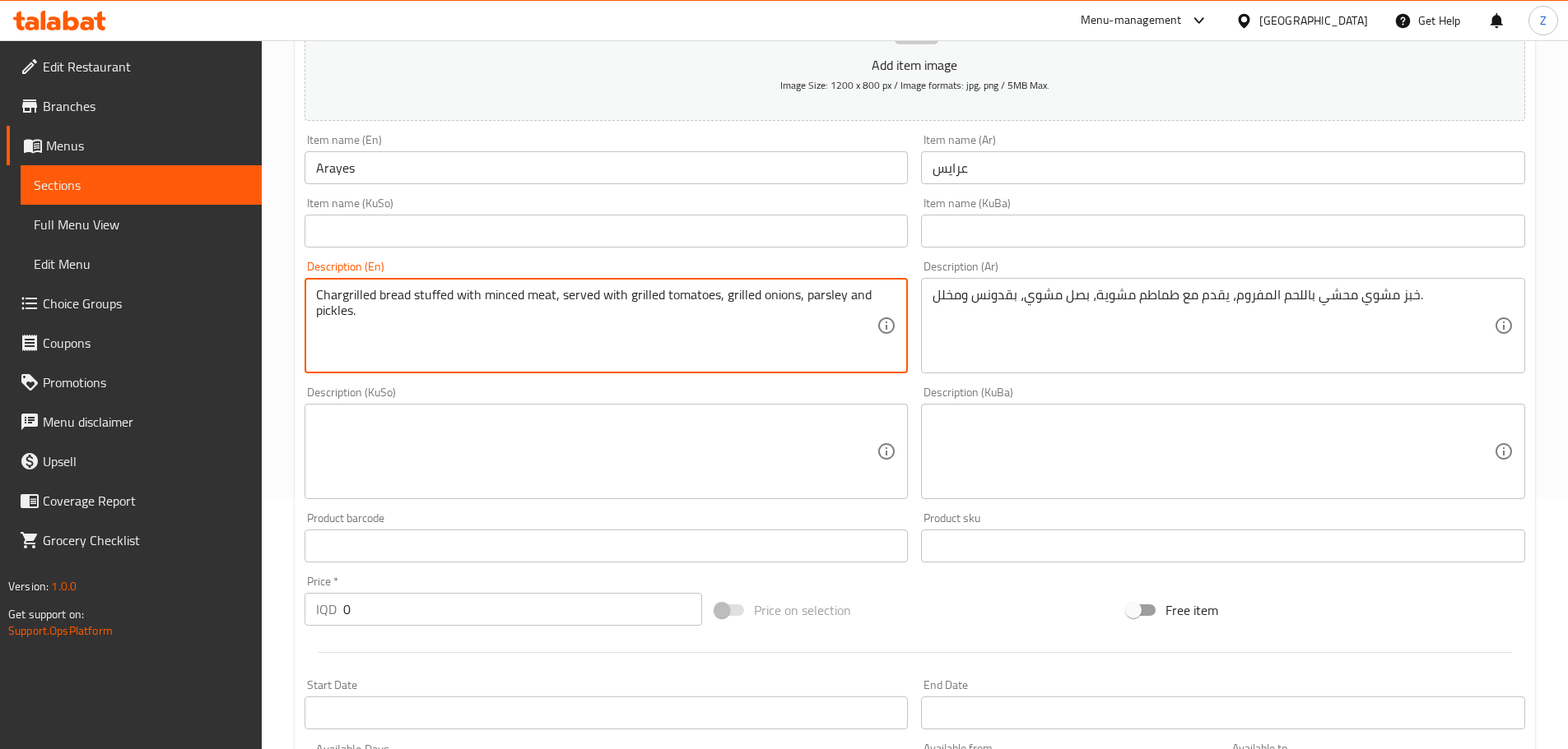
scroll to position [494, 0]
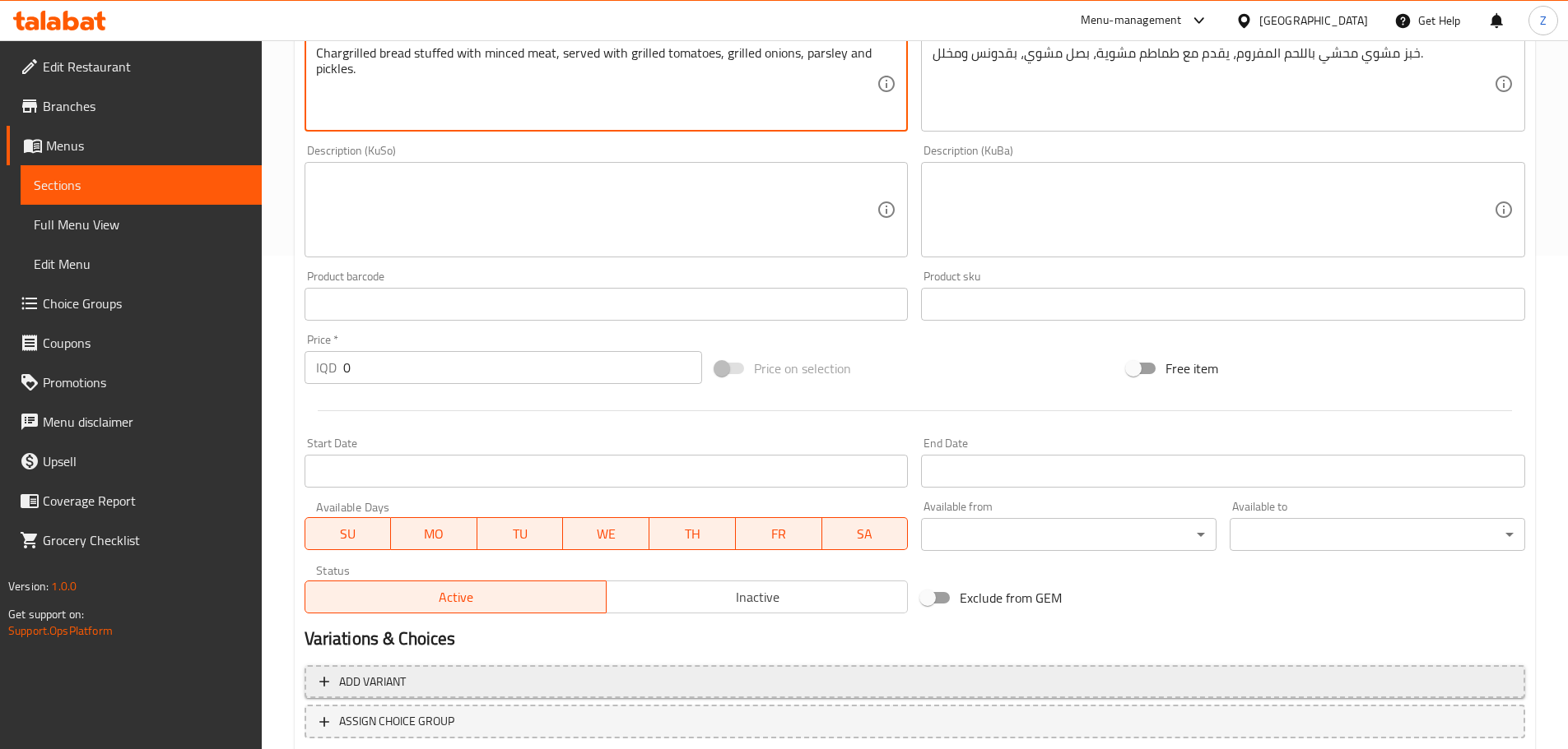
type textarea "Chargrilled bread stuffed with minced meat, served with grilled tomatoes, grill…"
click at [538, 681] on span "Add variant" at bounding box center [914, 682] width 1191 height 21
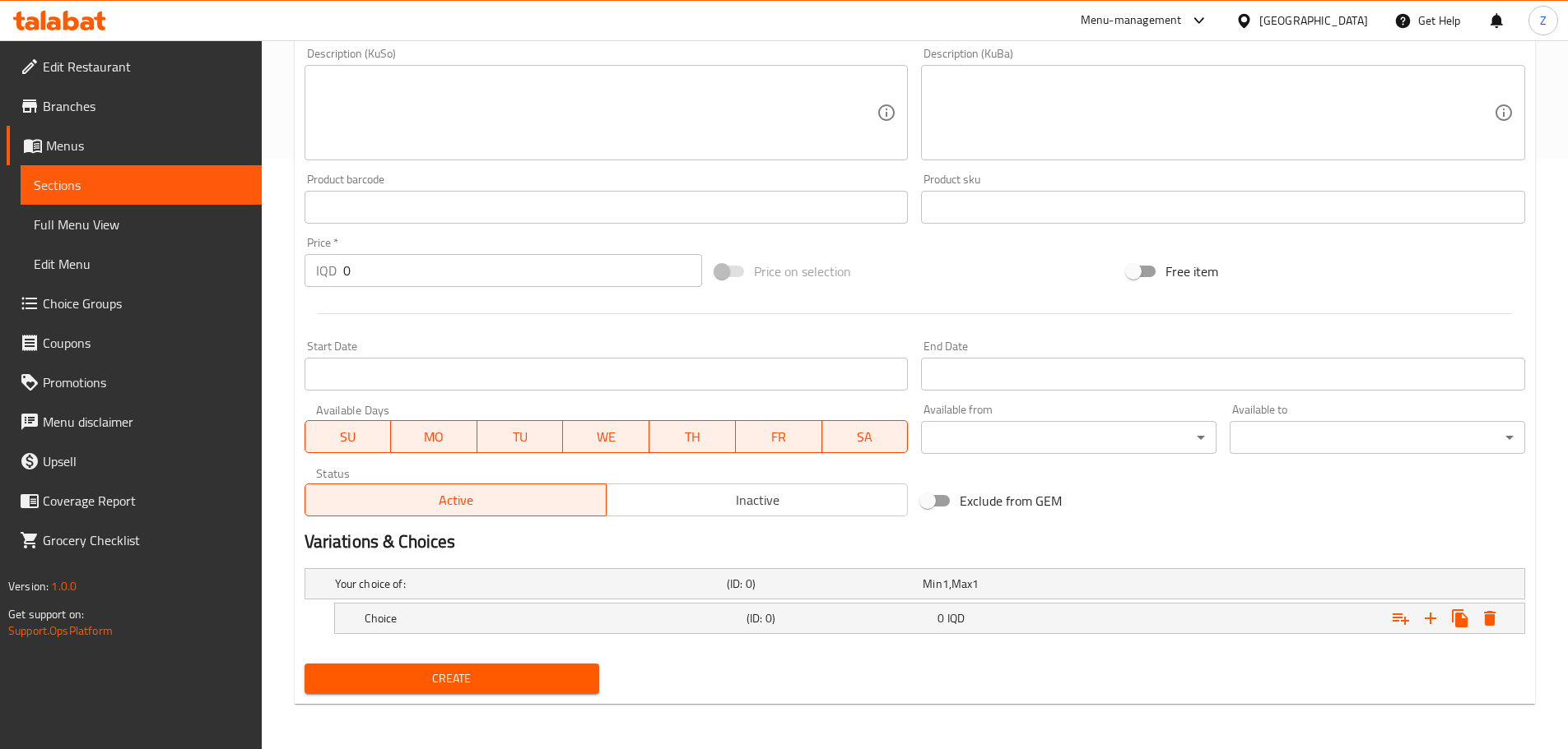
scroll to position [591, 0]
click at [647, 614] on h5 "Choice" at bounding box center [552, 618] width 376 height 16
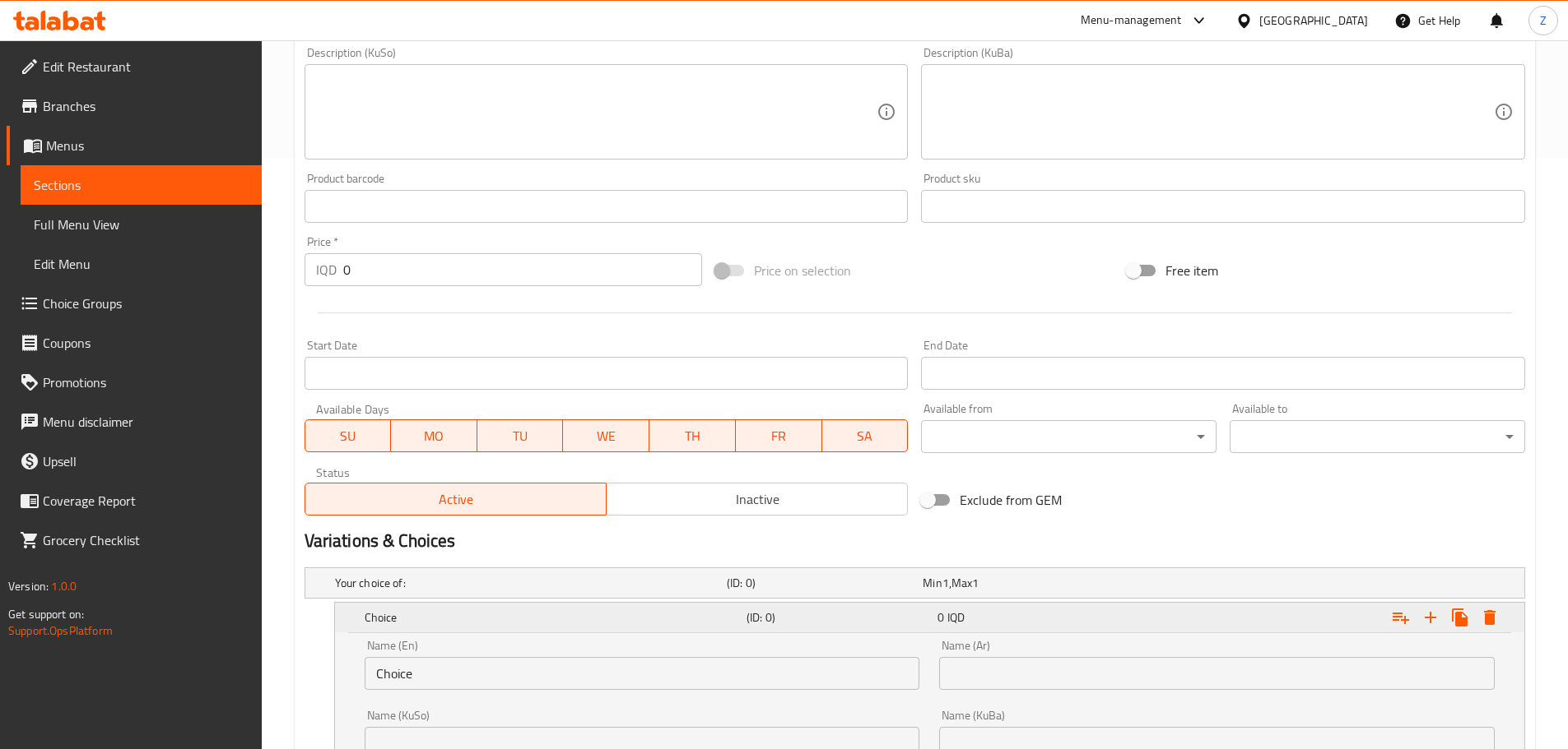
scroll to position [802, 0]
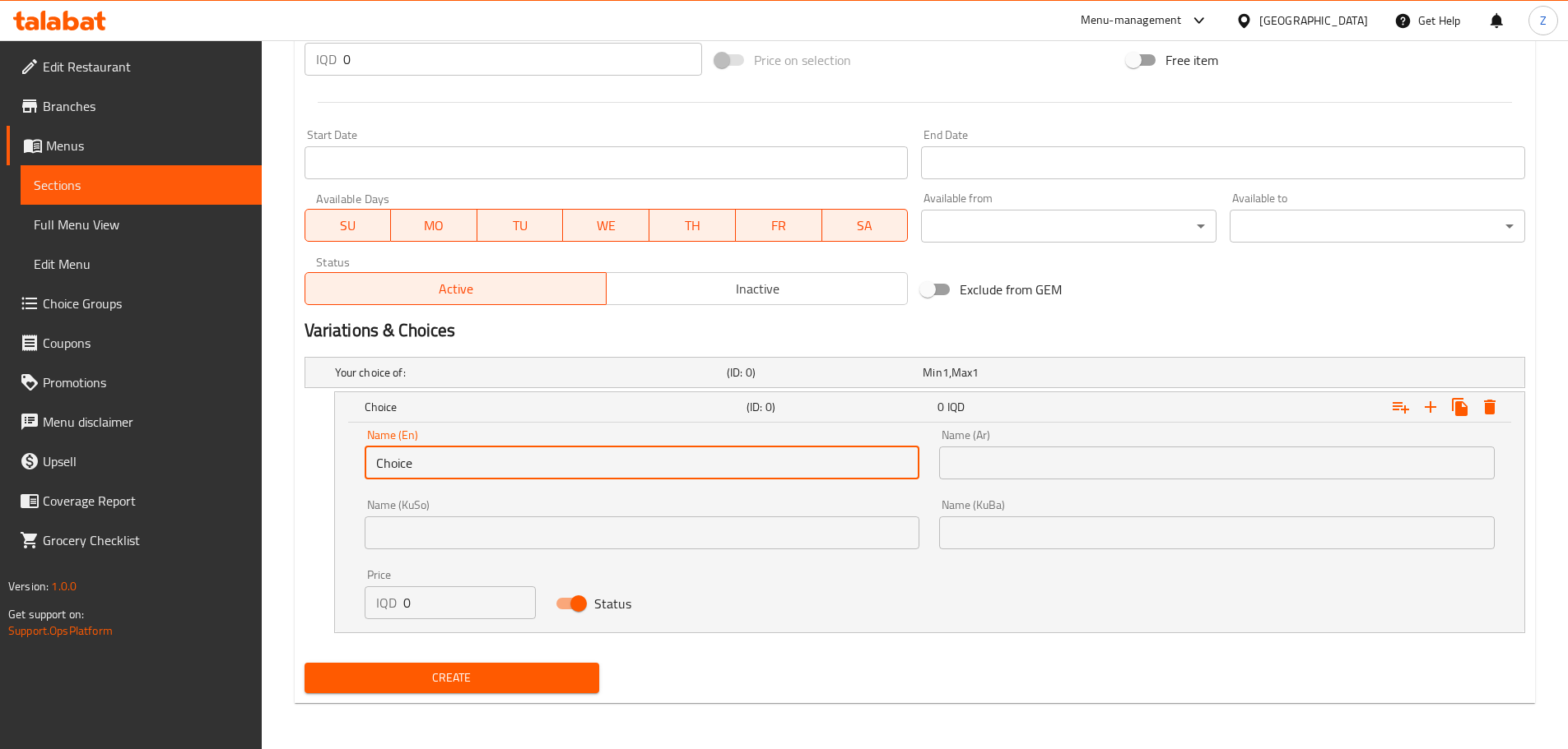
click at [460, 461] on input "Choice" at bounding box center [642, 463] width 555 height 33
type input "Nafar"
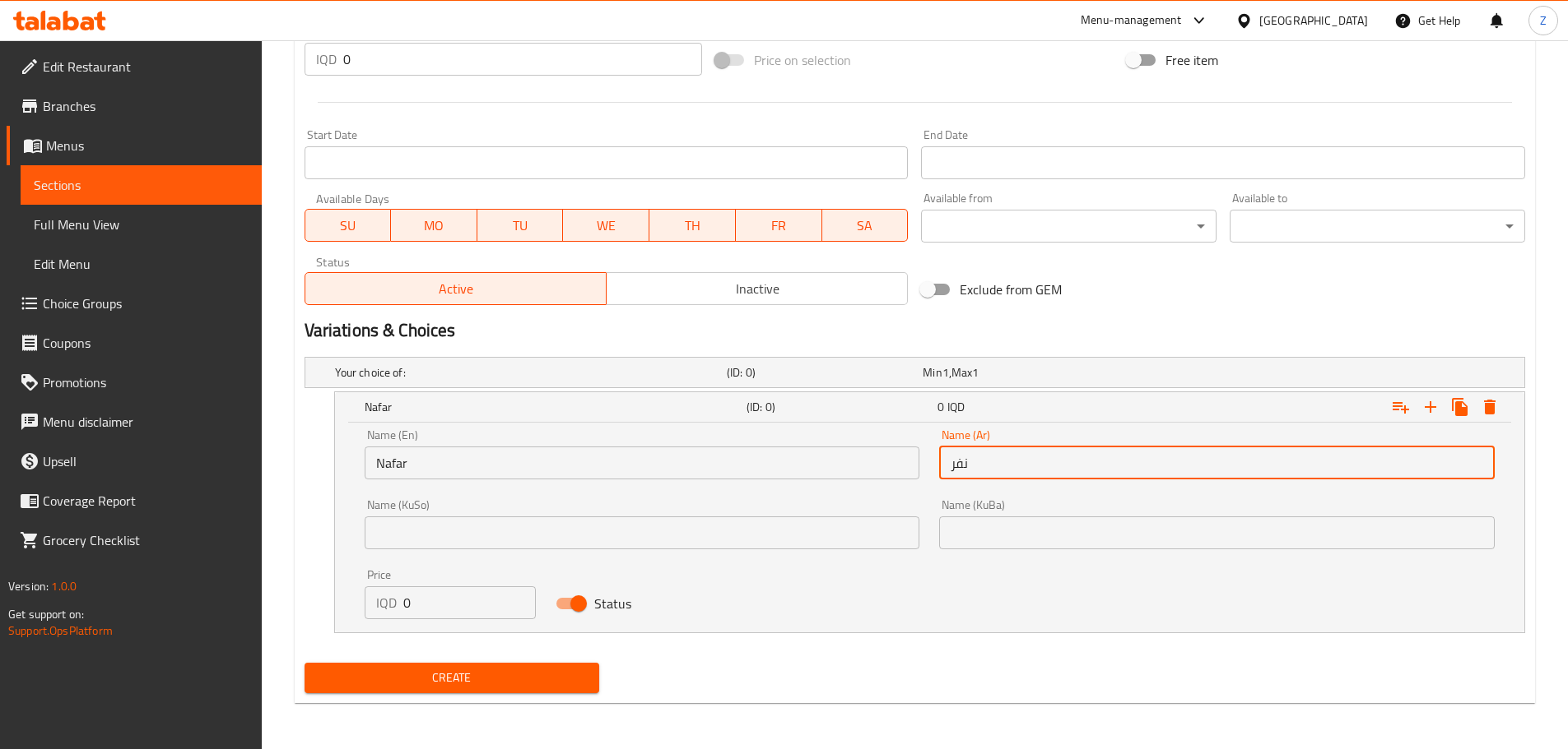
type input "نفر"
click at [429, 610] on input "0" at bounding box center [469, 603] width 133 height 33
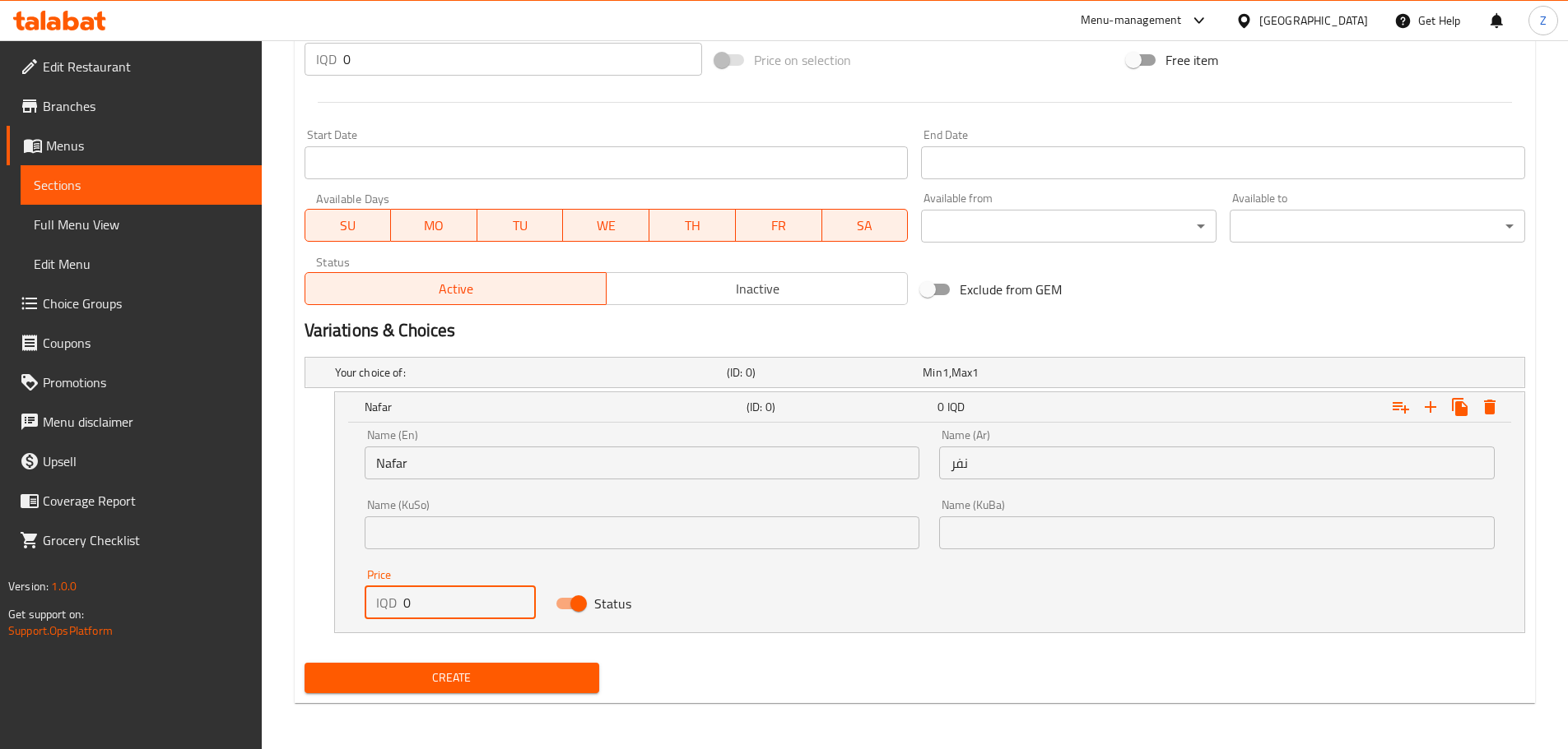
click at [429, 609] on input "0" at bounding box center [469, 603] width 133 height 33
click at [429, 608] on input "0" at bounding box center [469, 603] width 133 height 33
type input "8000"
click at [1435, 400] on icon "Expand" at bounding box center [1430, 407] width 20 height 20
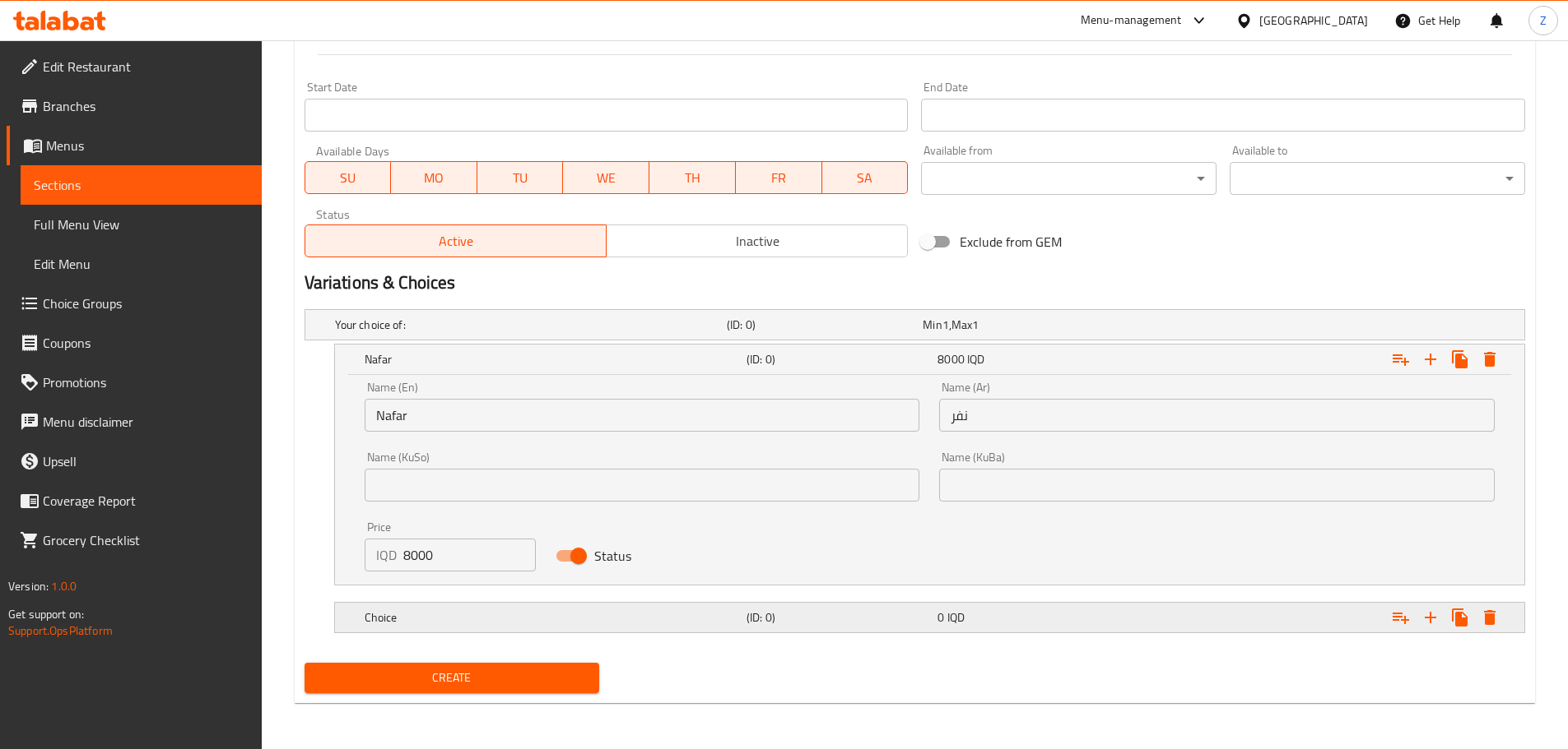
click at [935, 620] on div "0 IQD" at bounding box center [1029, 617] width 191 height 23
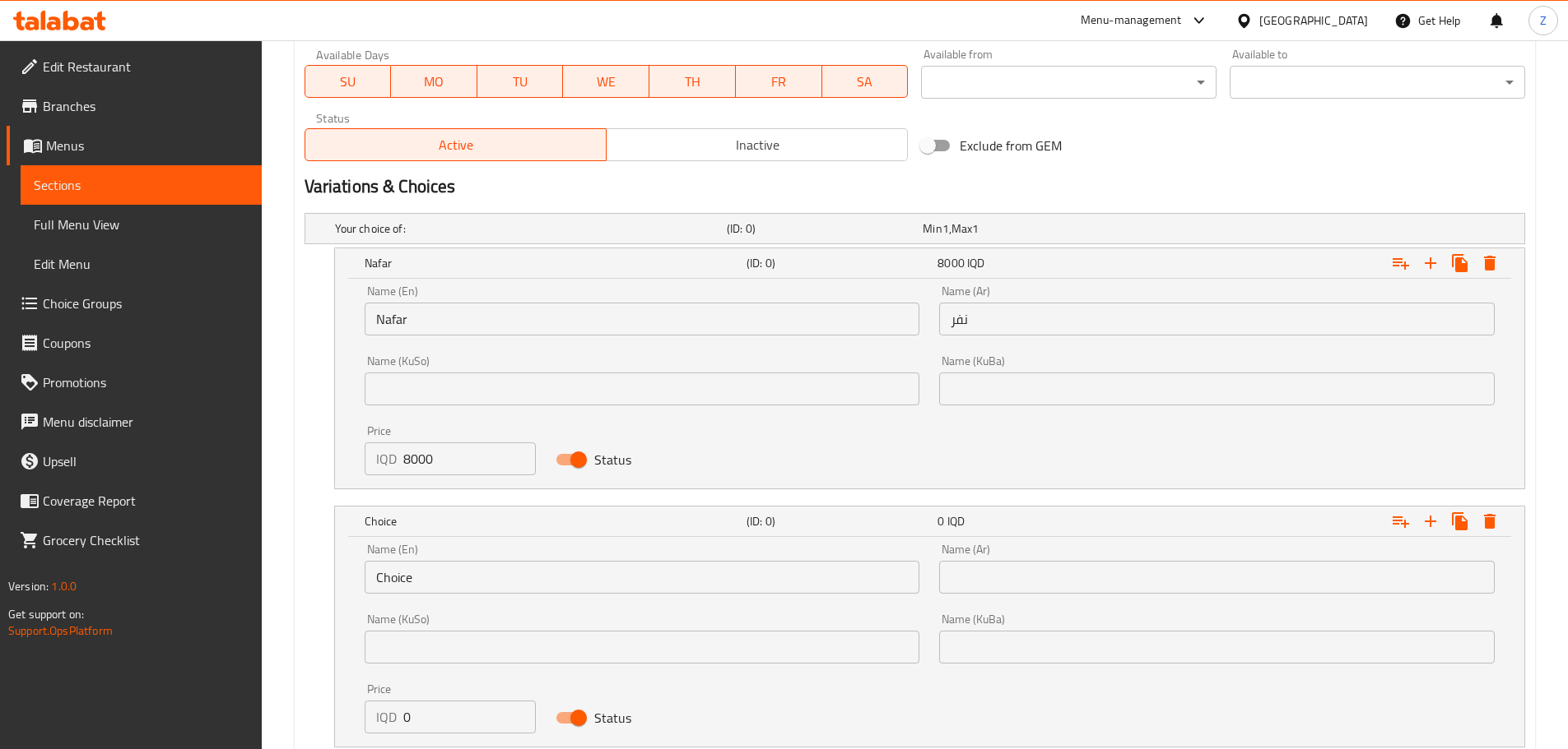
scroll to position [1013, 0]
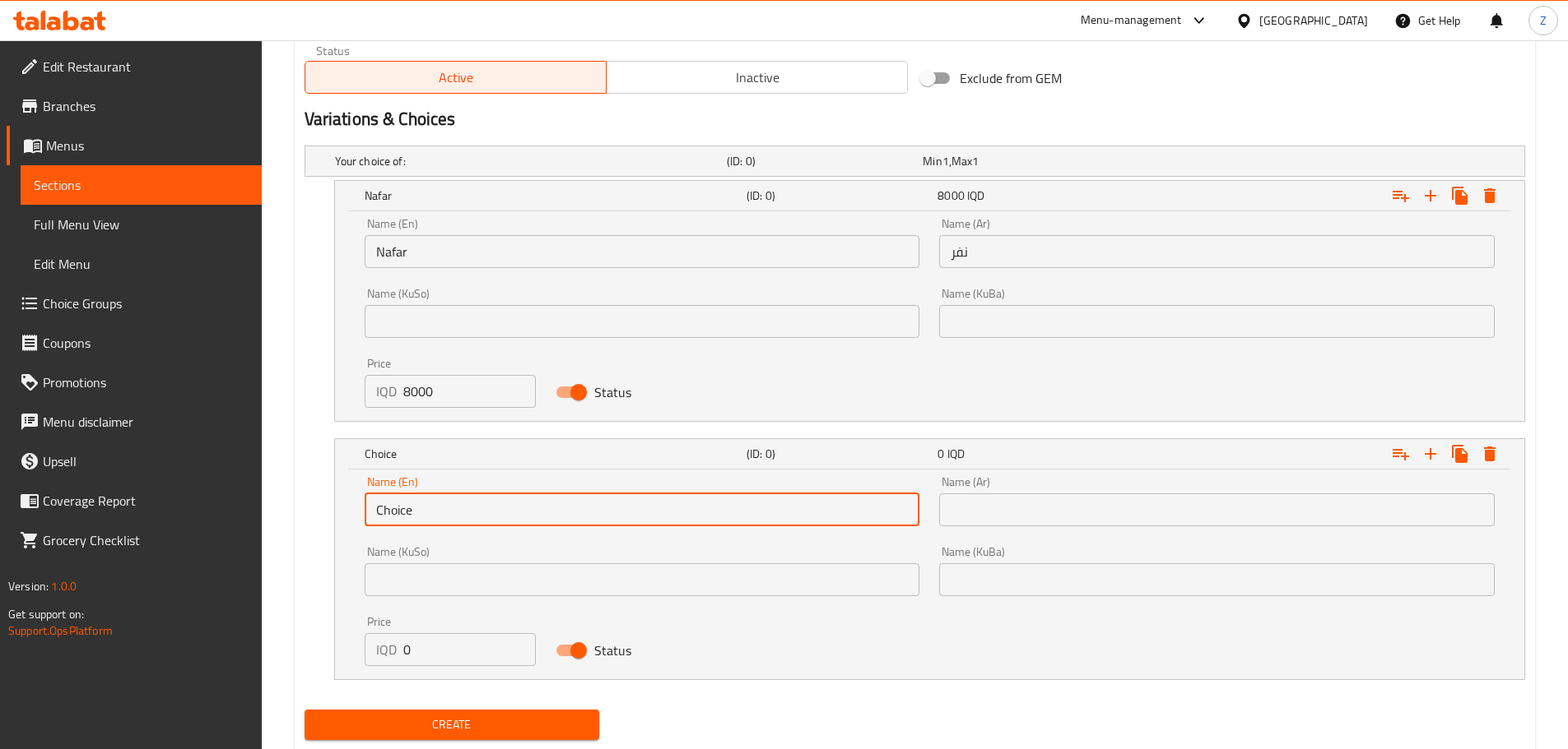
click at [461, 503] on input "Choice" at bounding box center [642, 510] width 555 height 33
drag, startPoint x: 461, startPoint y: 504, endPoint x: 477, endPoint y: 512, distance: 17.9
click at [477, 512] on input "اشمب ىشبشق" at bounding box center [642, 510] width 555 height 33
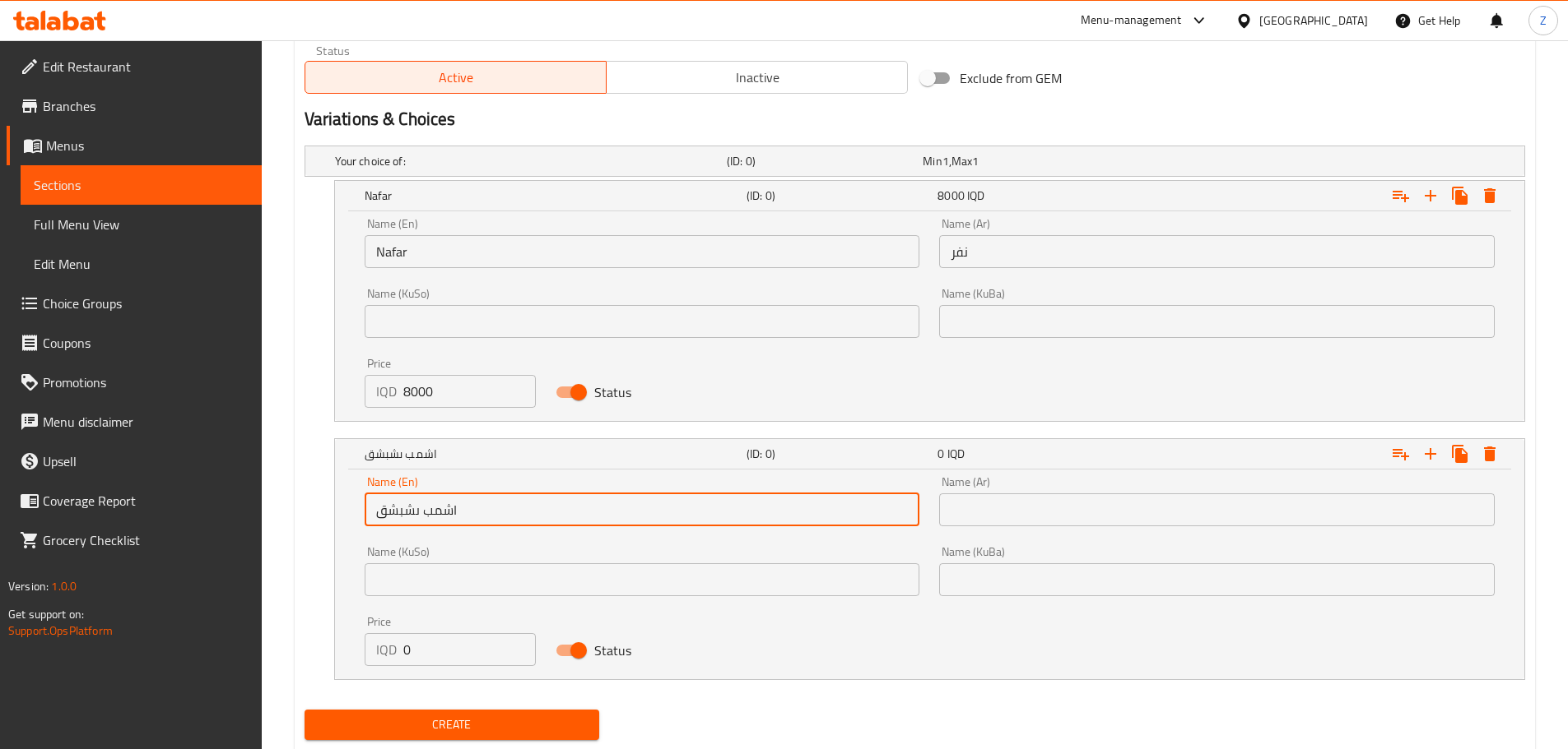
click at [477, 512] on input "اشمب ىشبشق" at bounding box center [642, 510] width 555 height 33
type input "ا"
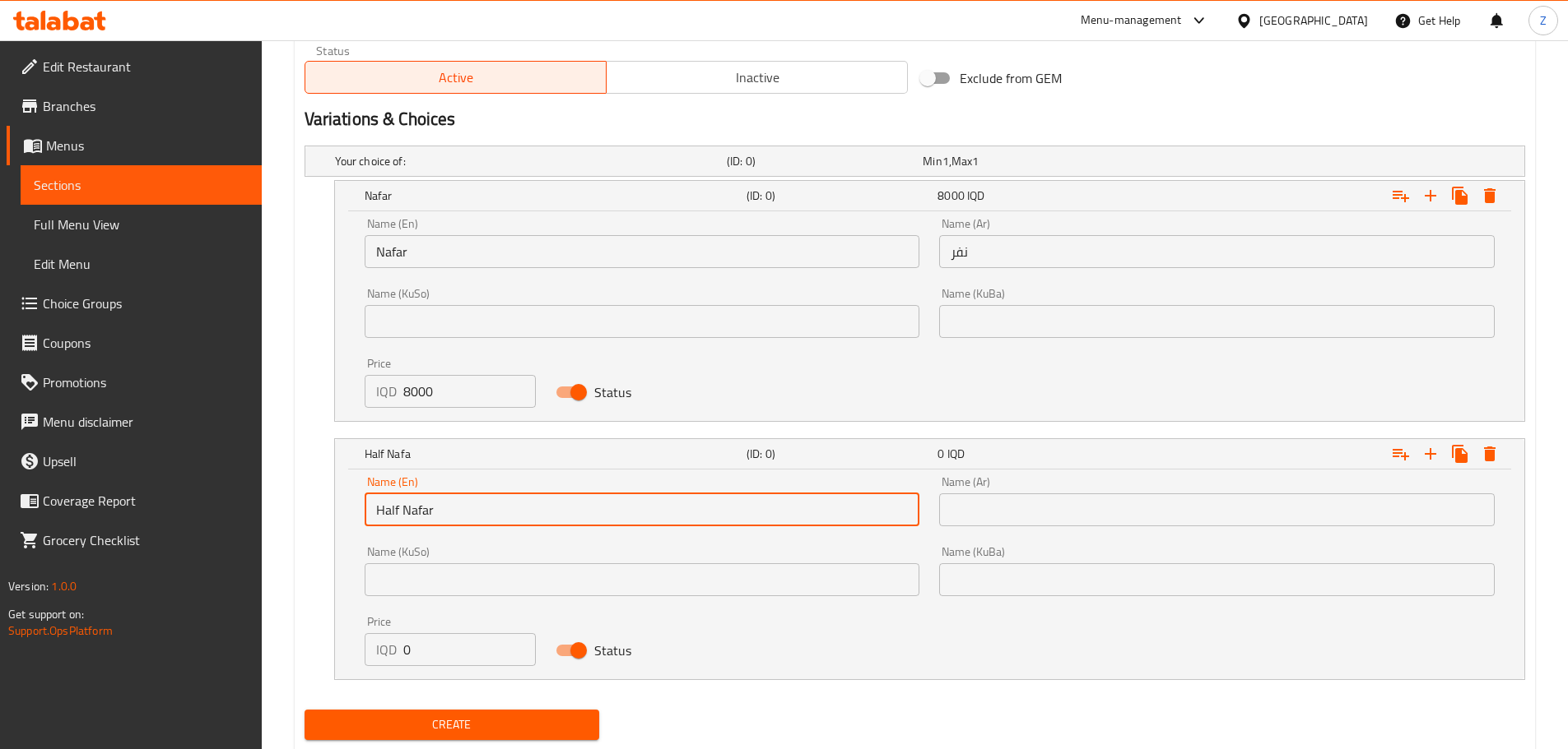
type input "Half Nafar"
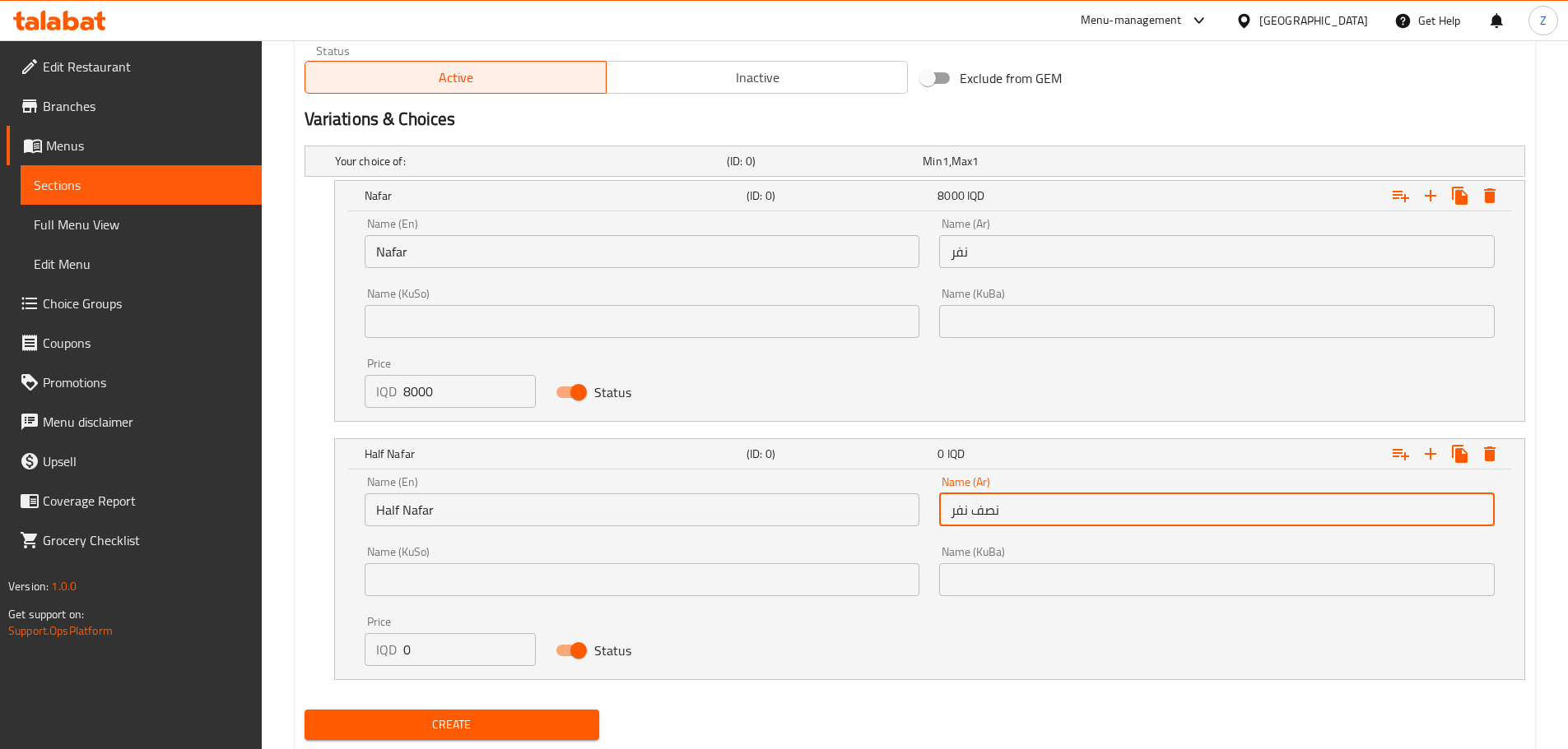
type input "نصف نفر"
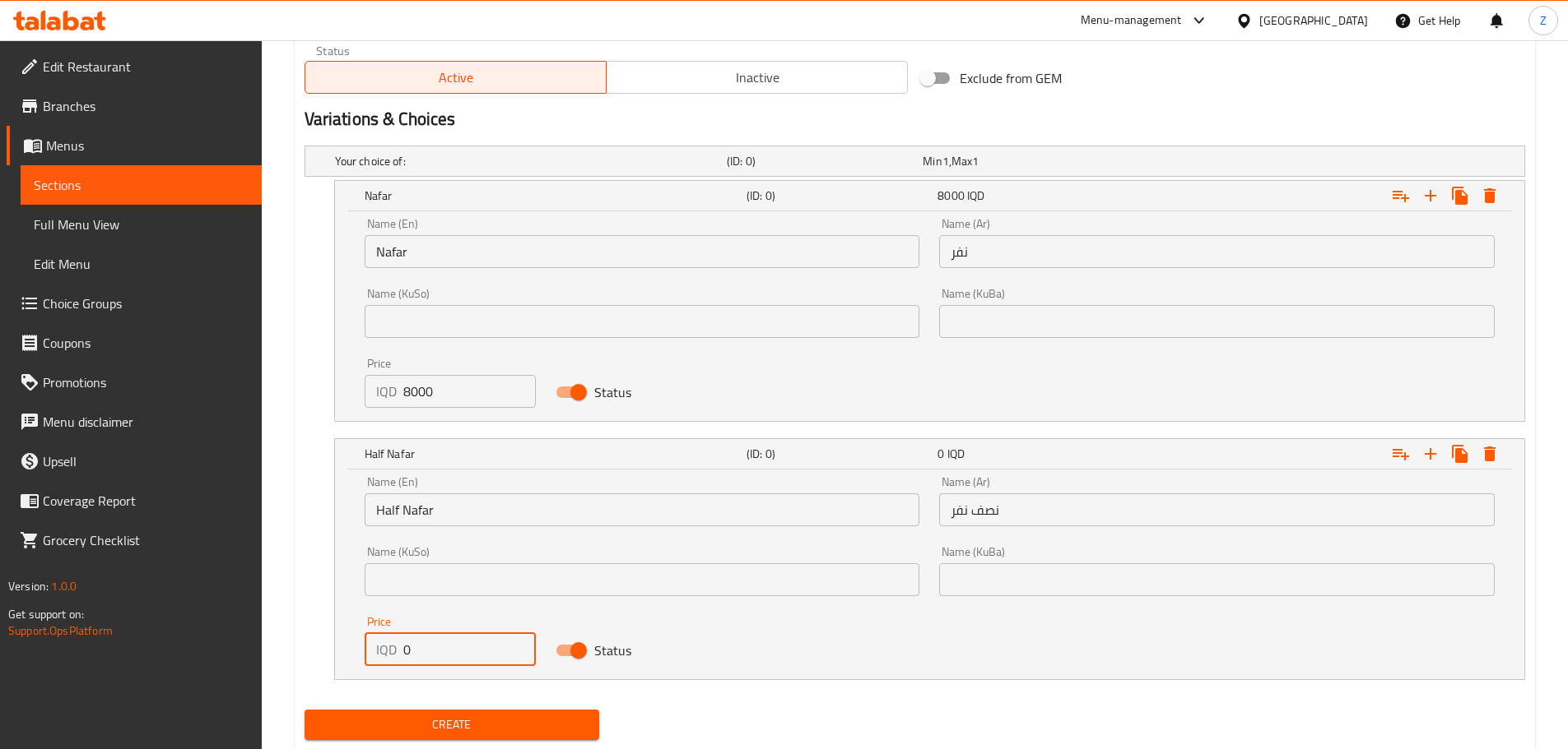
click at [461, 642] on input "0" at bounding box center [469, 650] width 133 height 33
click at [461, 641] on input "0" at bounding box center [469, 650] width 133 height 33
type input "4000"
click at [478, 733] on span "Create" at bounding box center [451, 725] width 269 height 21
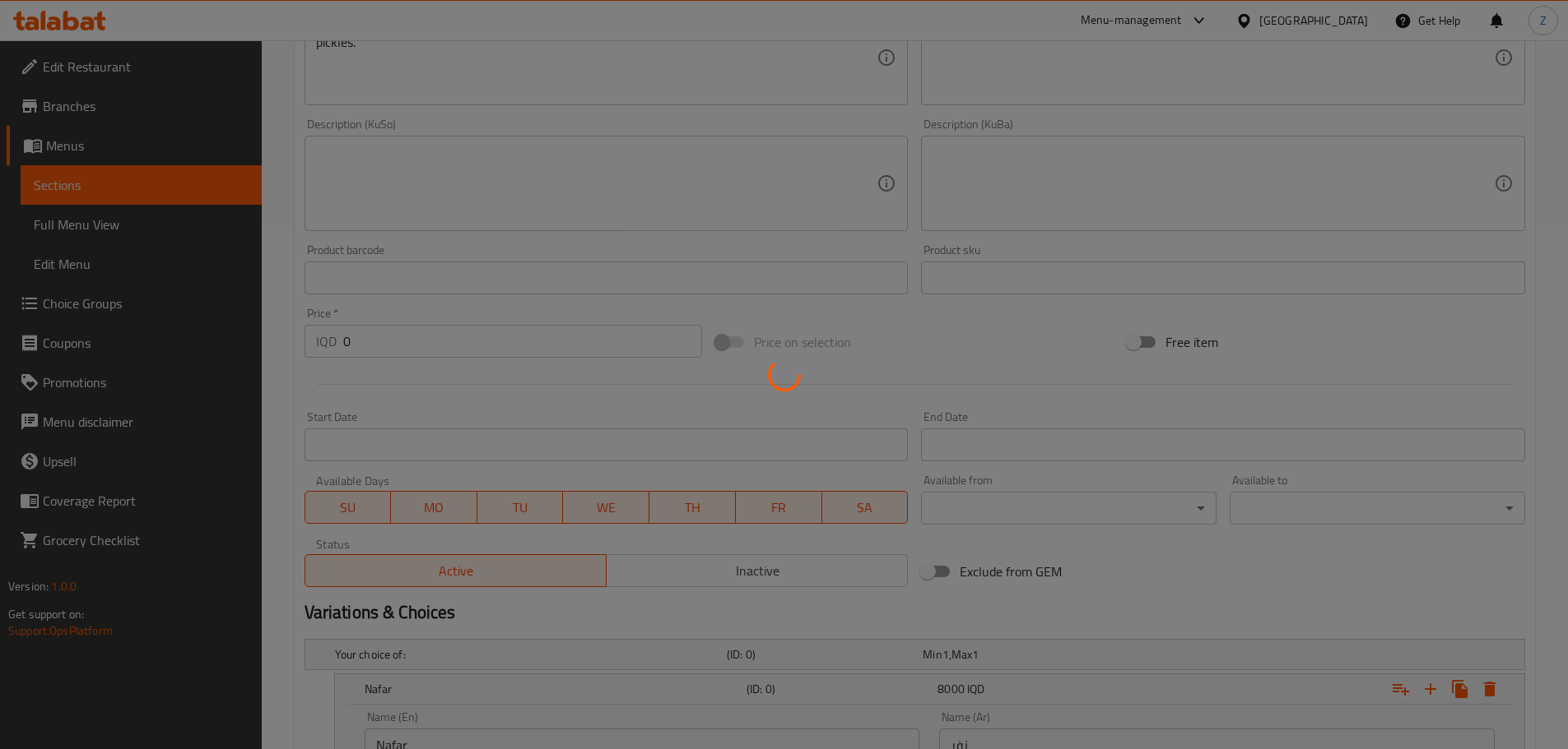
scroll to position [0, 0]
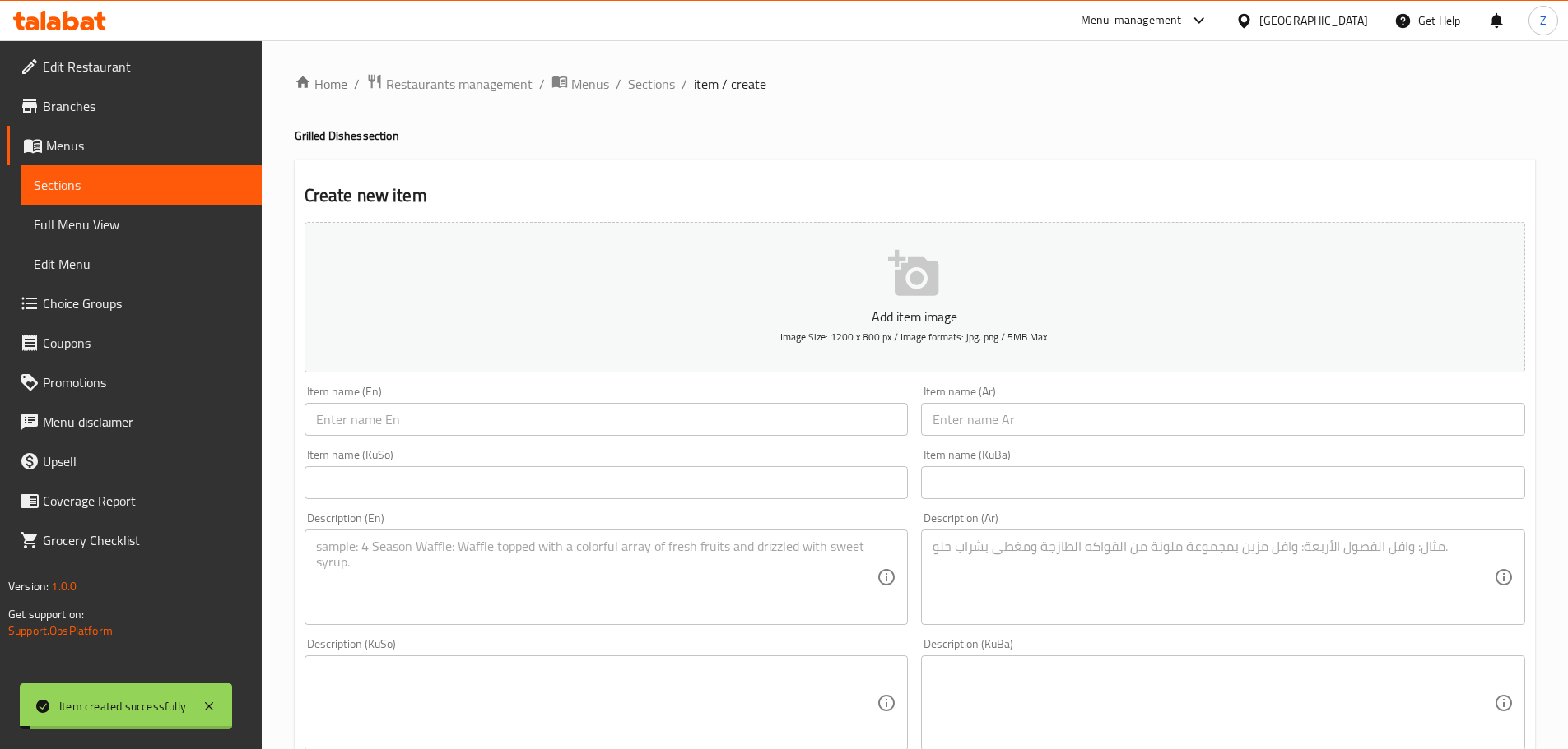
click at [656, 91] on span "Sections" at bounding box center [651, 84] width 46 height 20
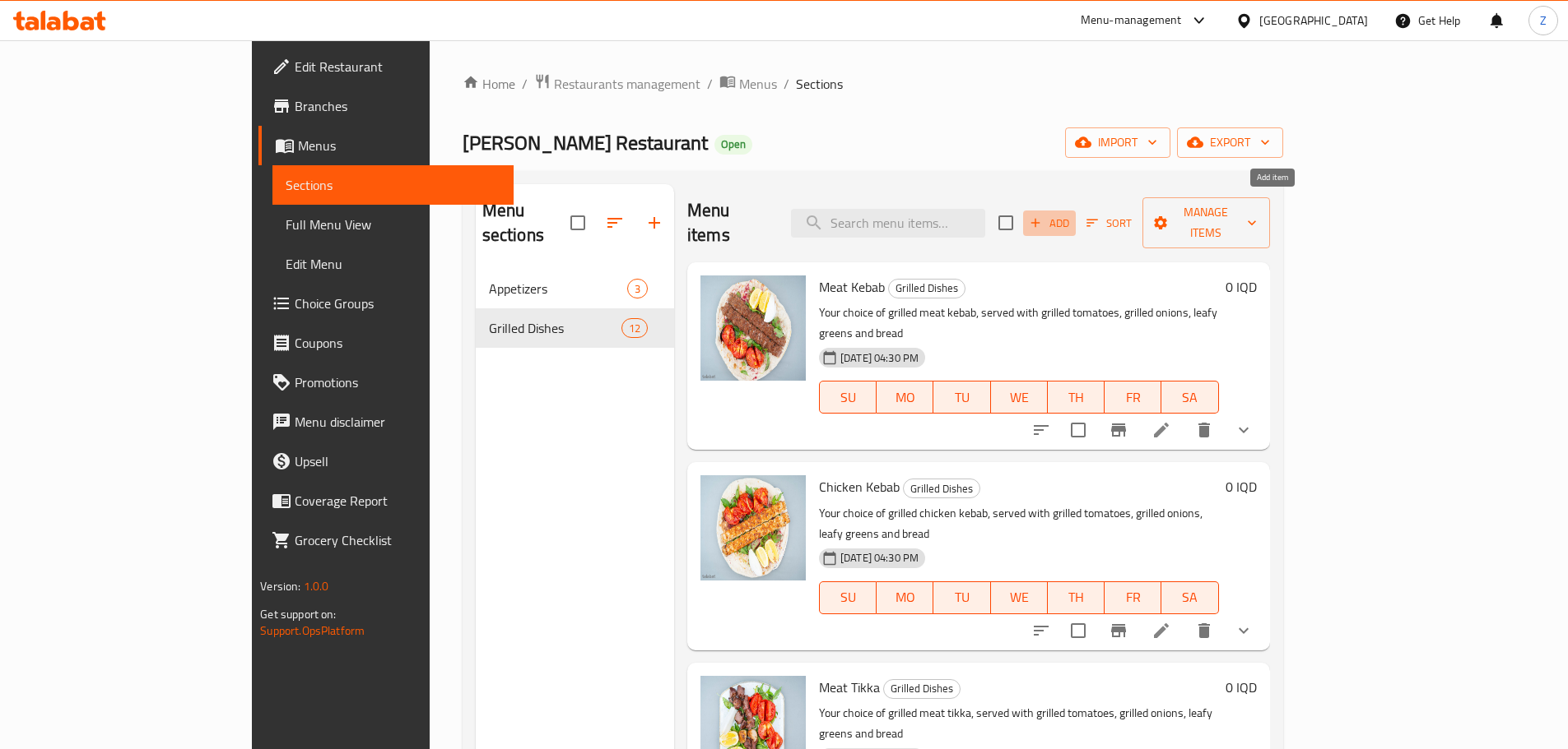
click at [1072, 217] on span "Add" at bounding box center [1049, 223] width 45 height 19
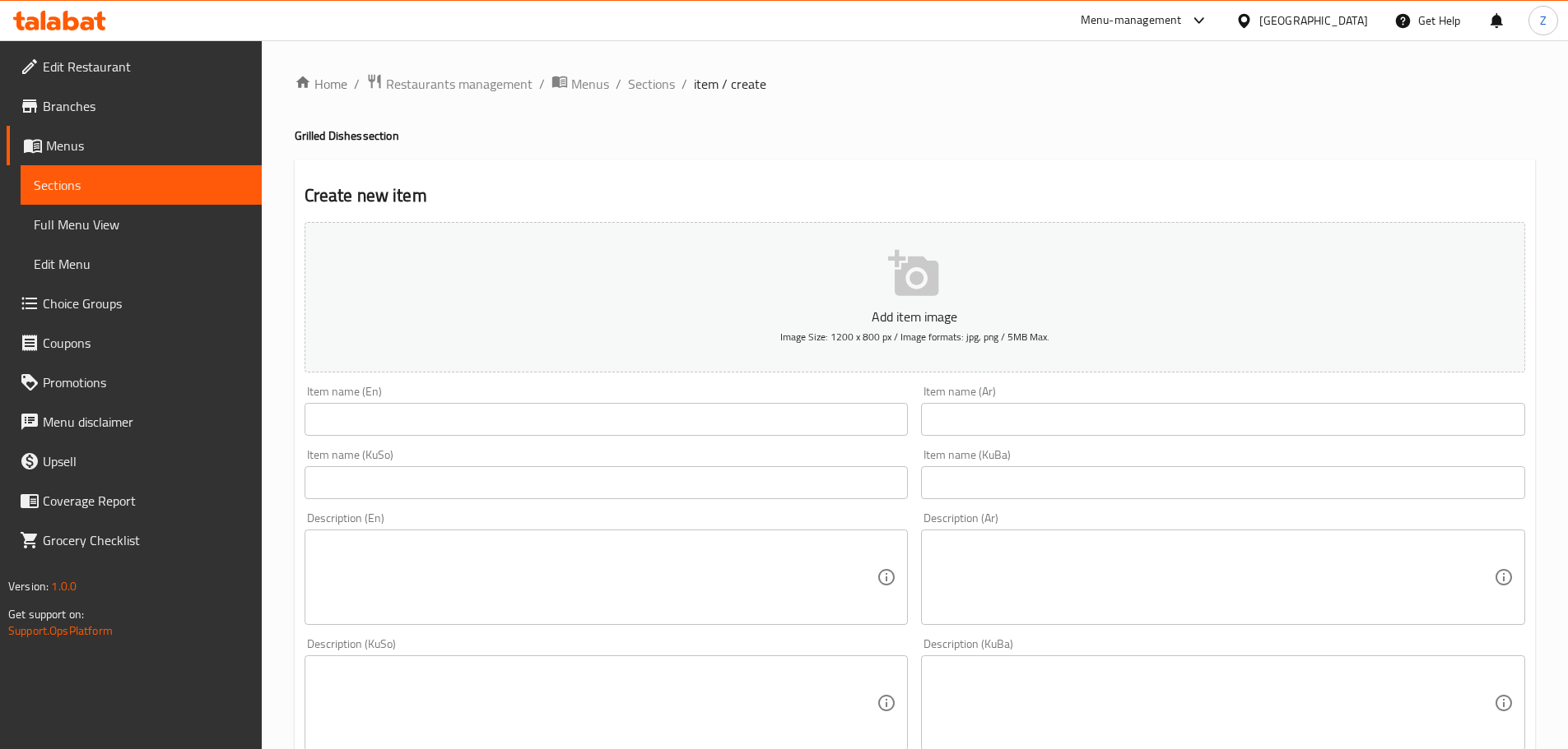
click at [380, 402] on div "Item name (En) Item name (En)" at bounding box center [606, 410] width 604 height 50
click at [382, 410] on input "text" at bounding box center [606, 419] width 604 height 33
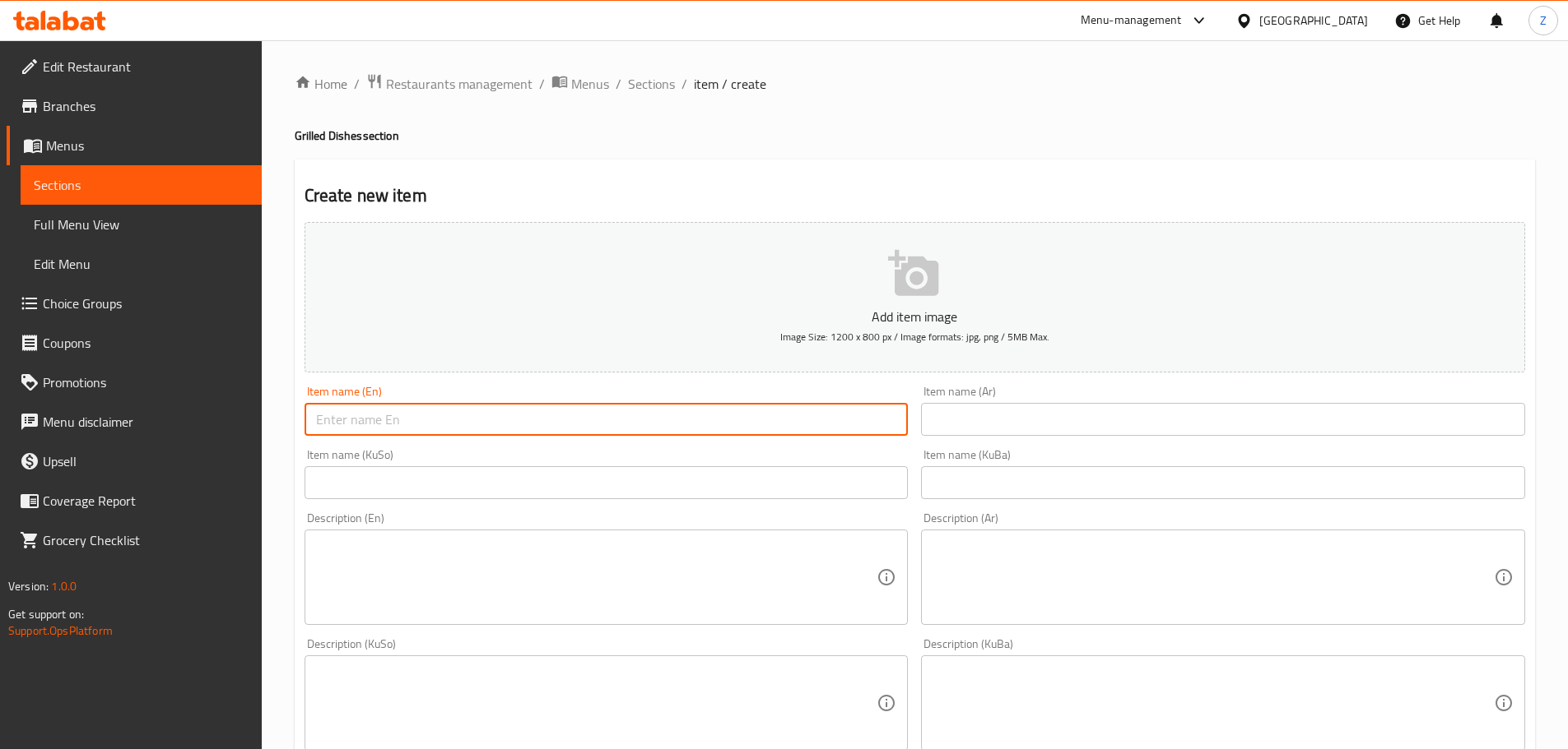
paste input "[PERSON_NAME]"
type input "[PERSON_NAME]"
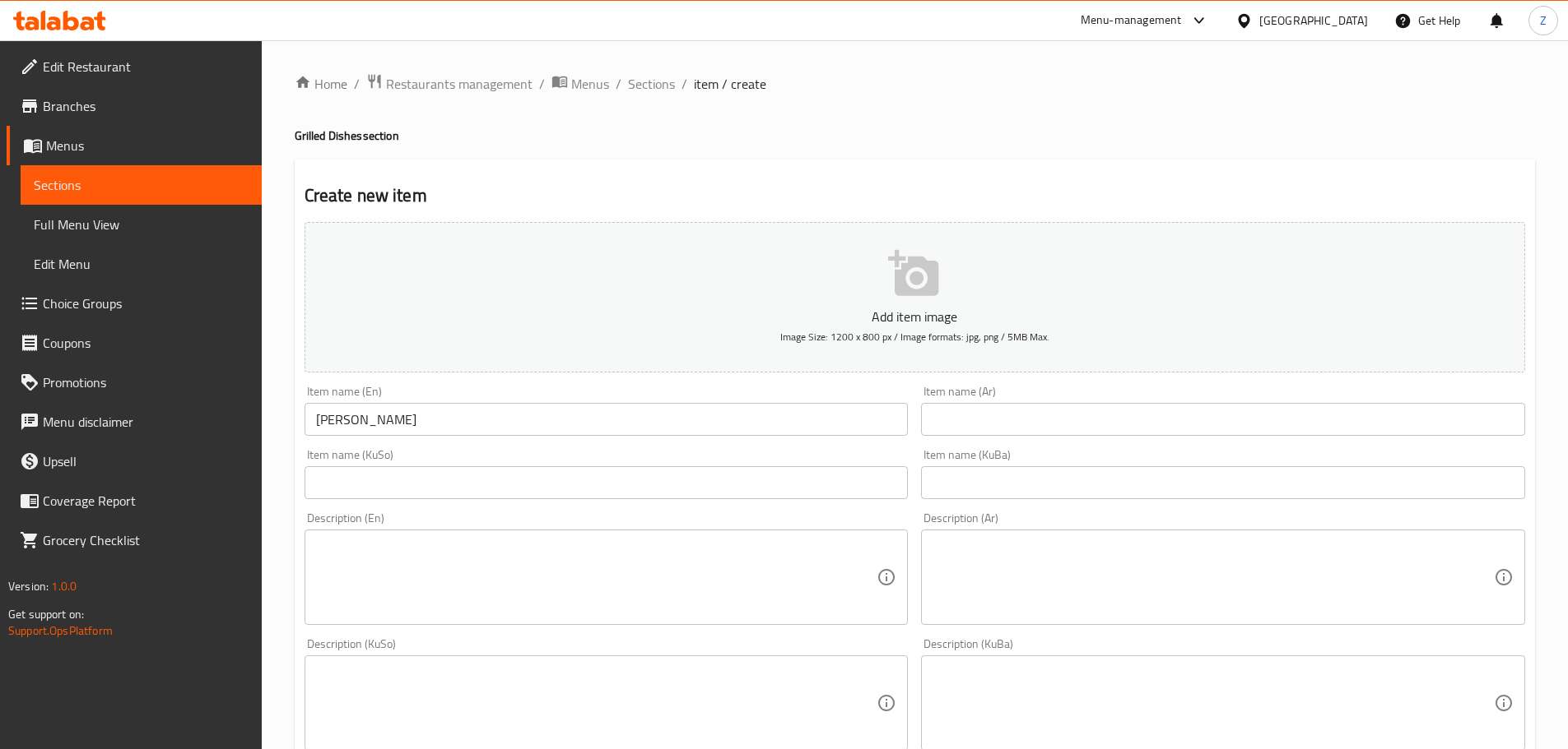
click at [993, 430] on input "text" at bounding box center [1222, 419] width 604 height 33
paste input "[PERSON_NAME]"
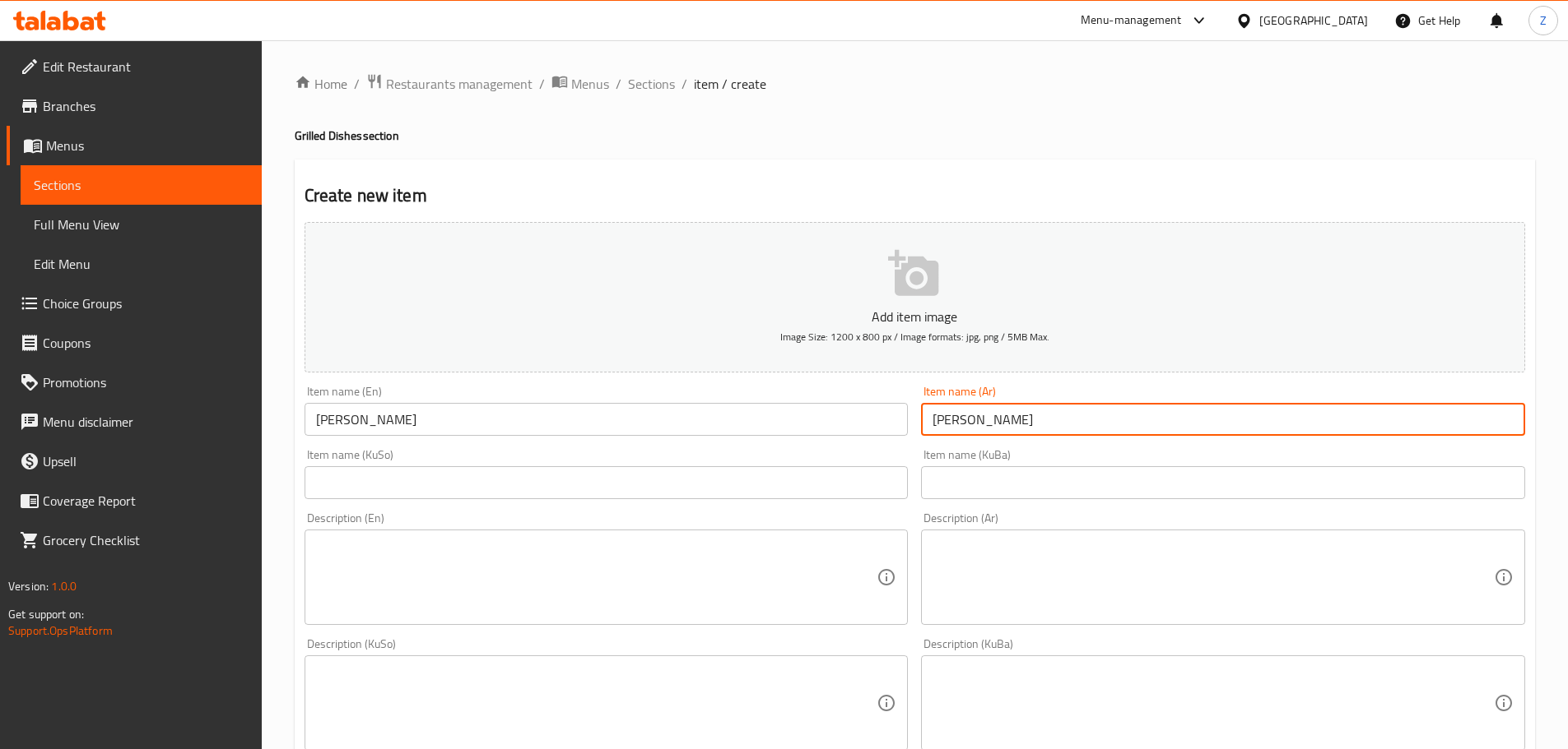
type input "[PERSON_NAME]"
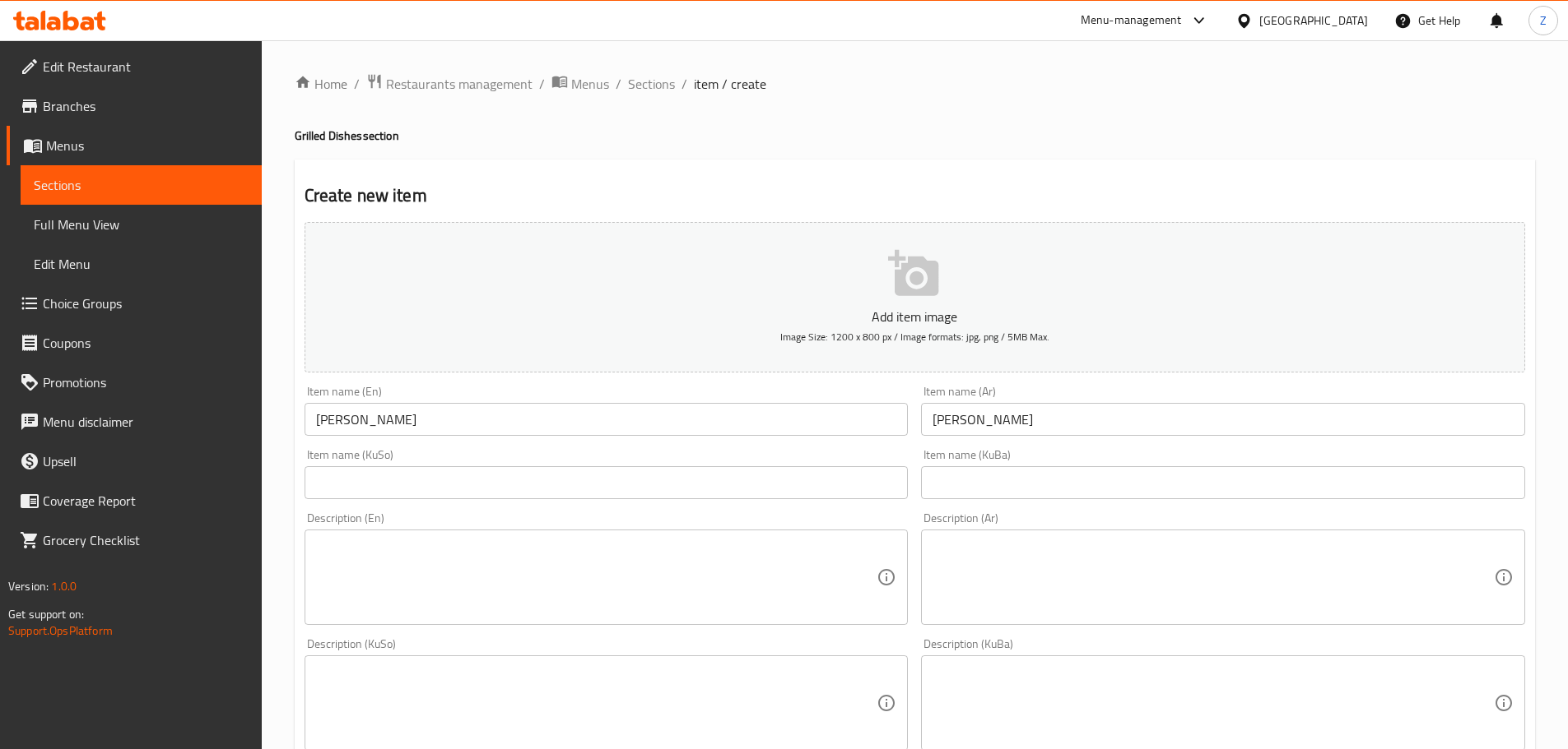
click at [999, 621] on div "Description (Ar)" at bounding box center [1222, 577] width 604 height 96
paste textarea "خبز لبناني مشوي ومحشي بالدجاج المفروم."
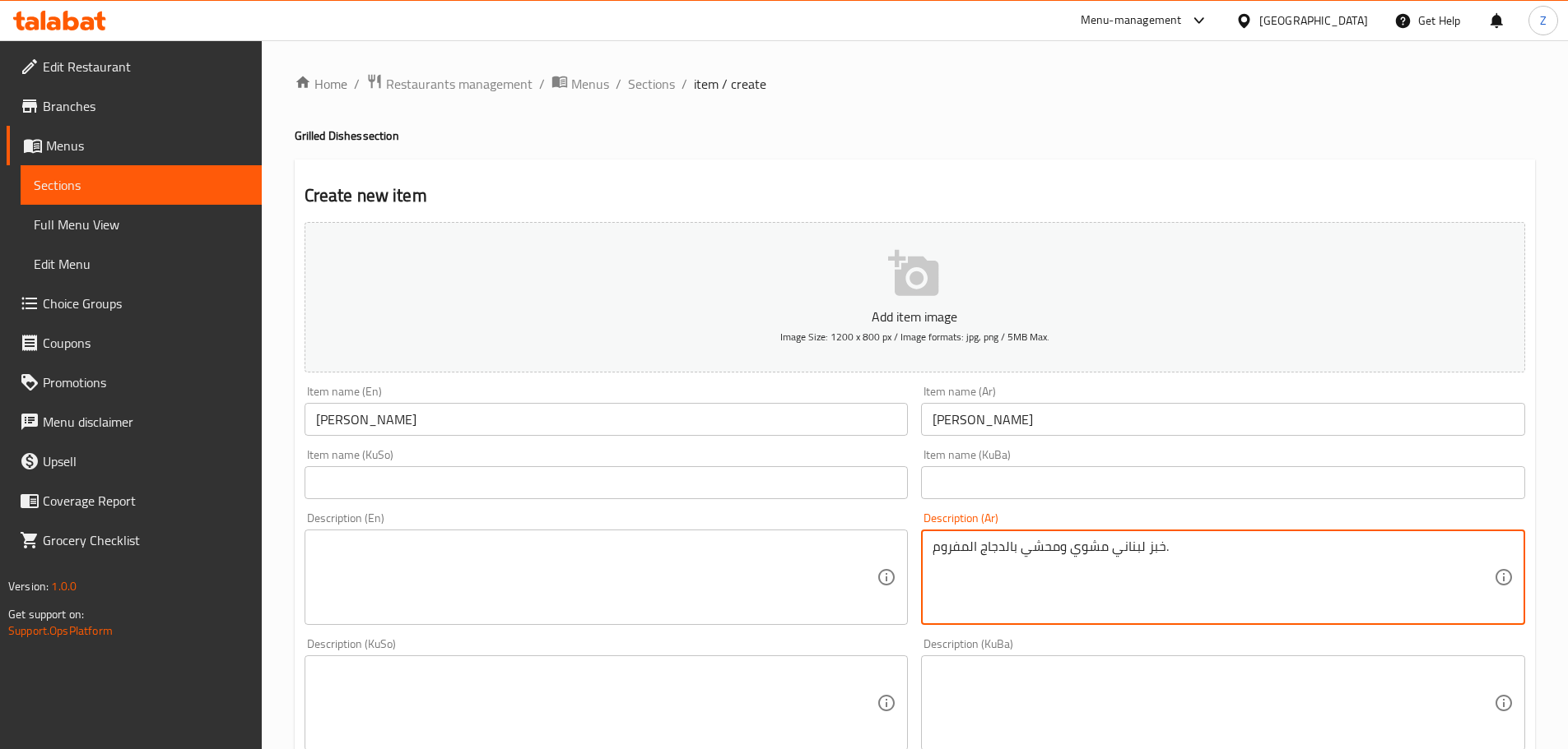
type textarea "خبز لبناني مشوي ومحشي بالدجاج المفروم."
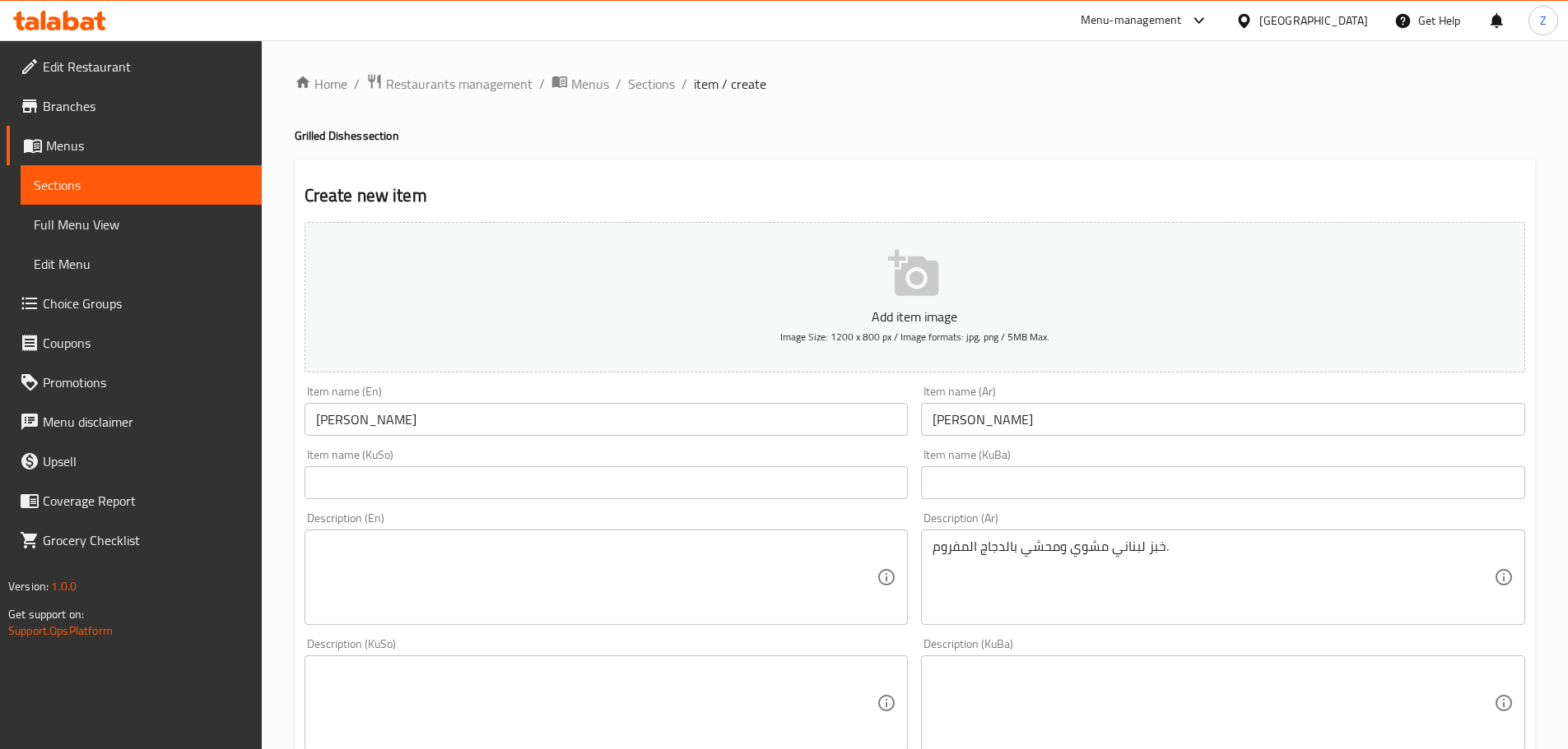
click at [604, 566] on textarea at bounding box center [597, 578] width 562 height 78
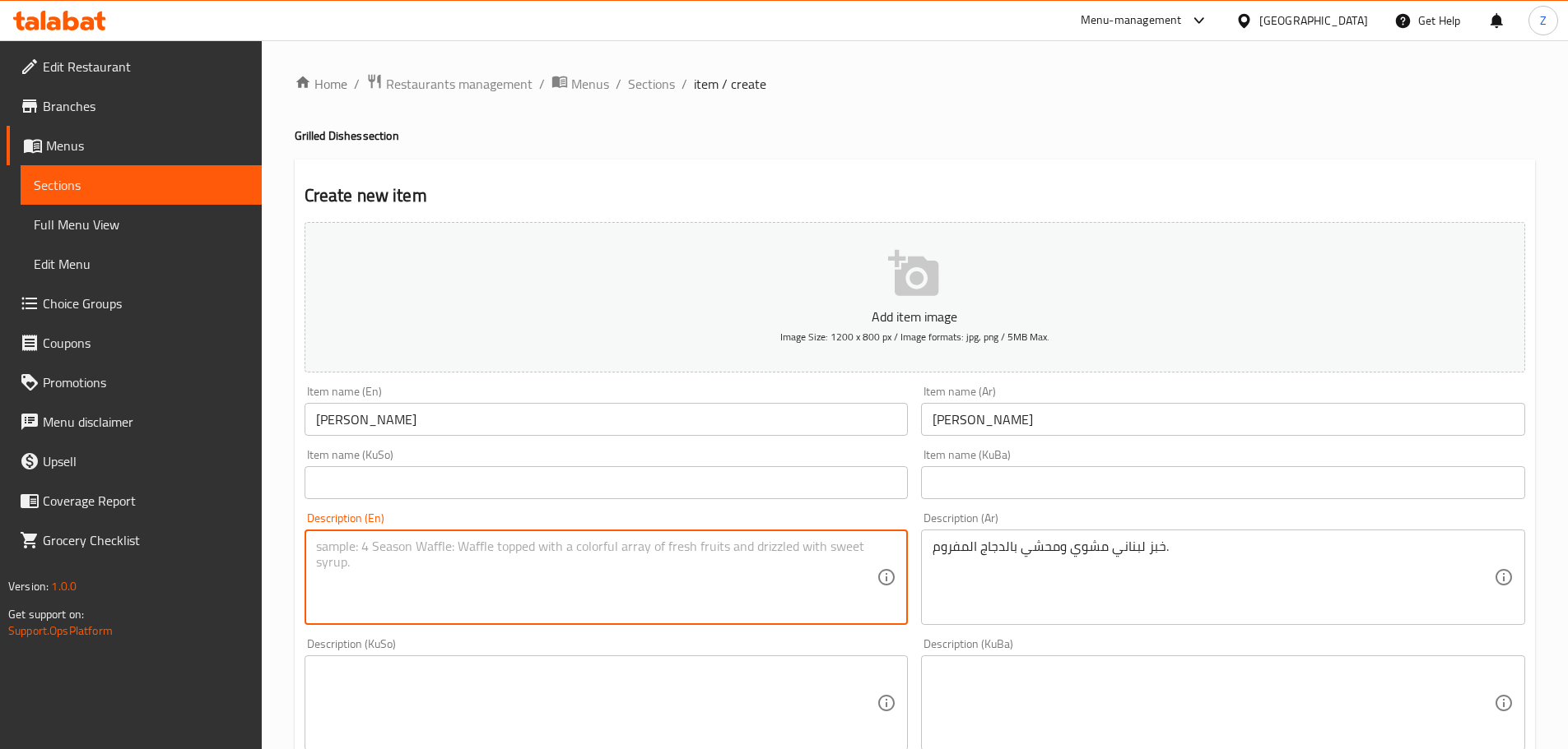
paste textarea "Grilled Lebanese bread stuffed with mined chicken."
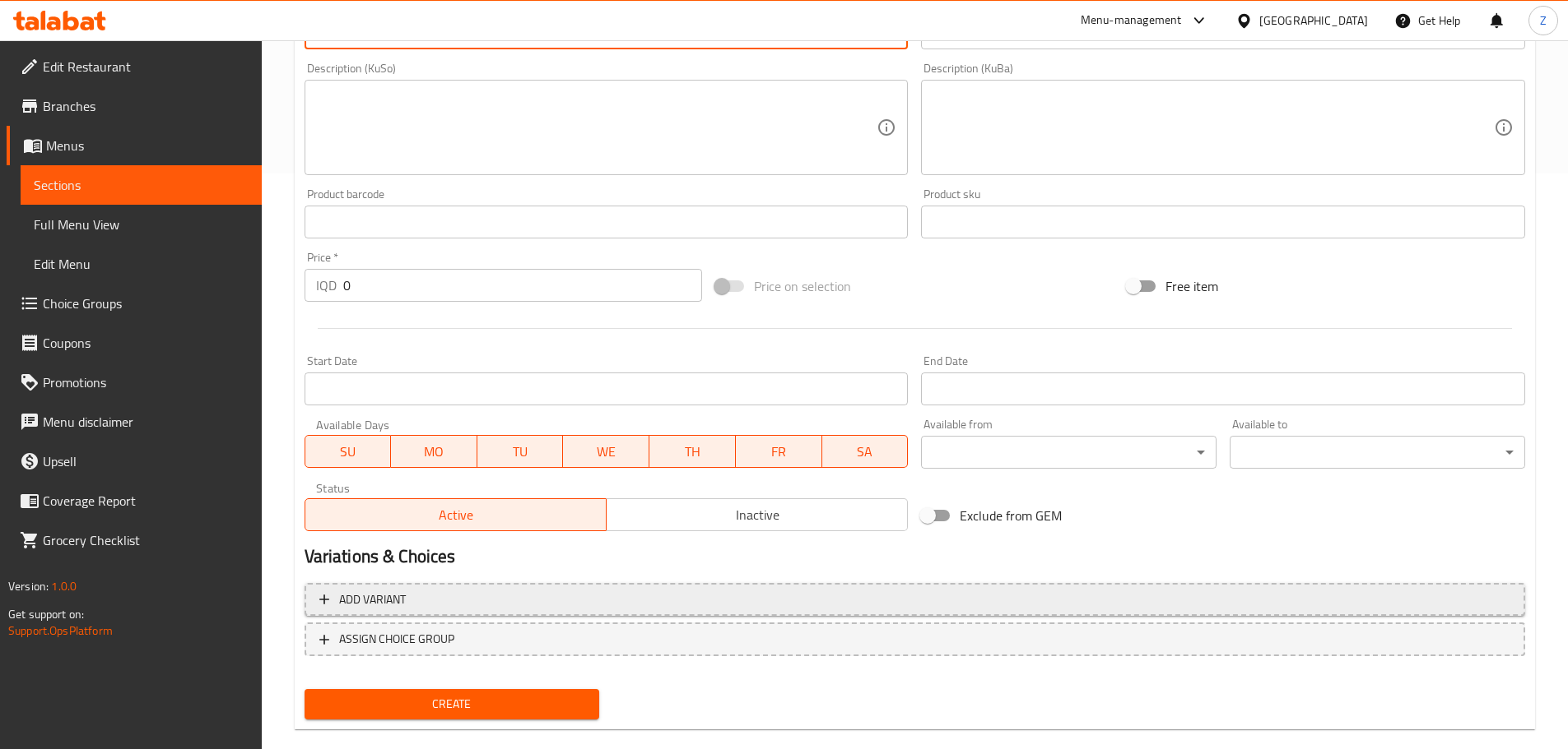
type textarea "Grilled Lebanese bread stuffed with mined chicken."
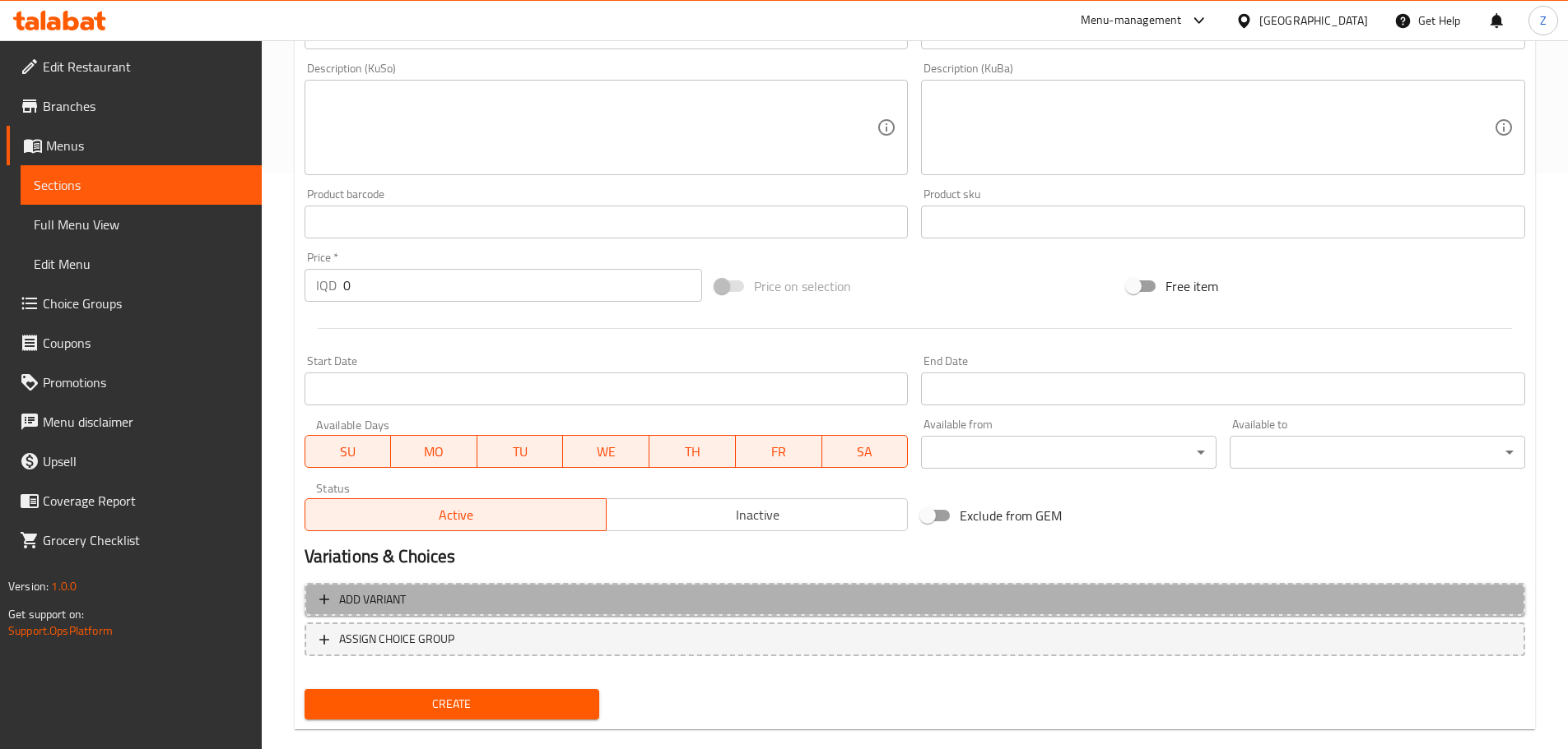
click at [496, 600] on span "Add variant" at bounding box center [914, 600] width 1191 height 21
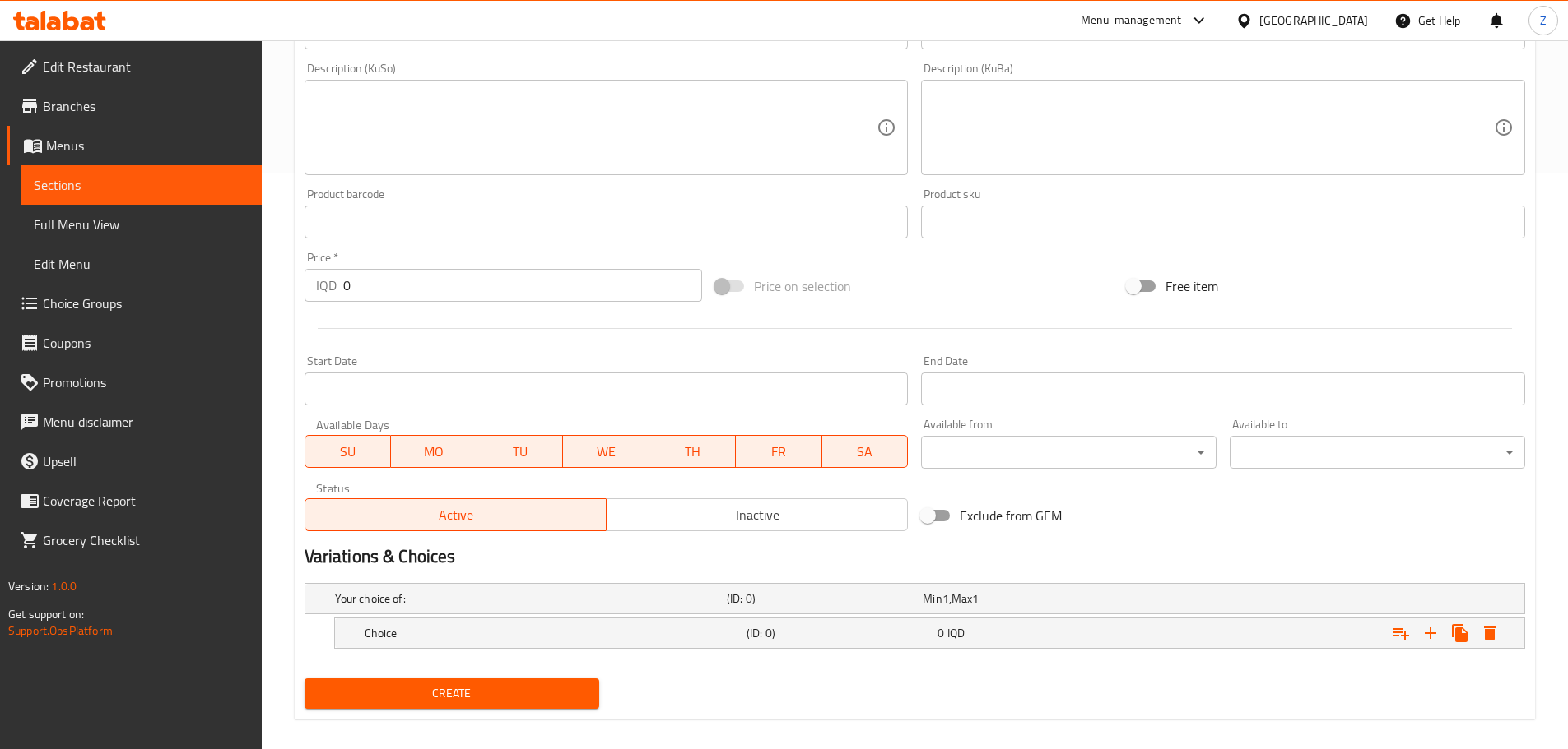
scroll to position [591, 0]
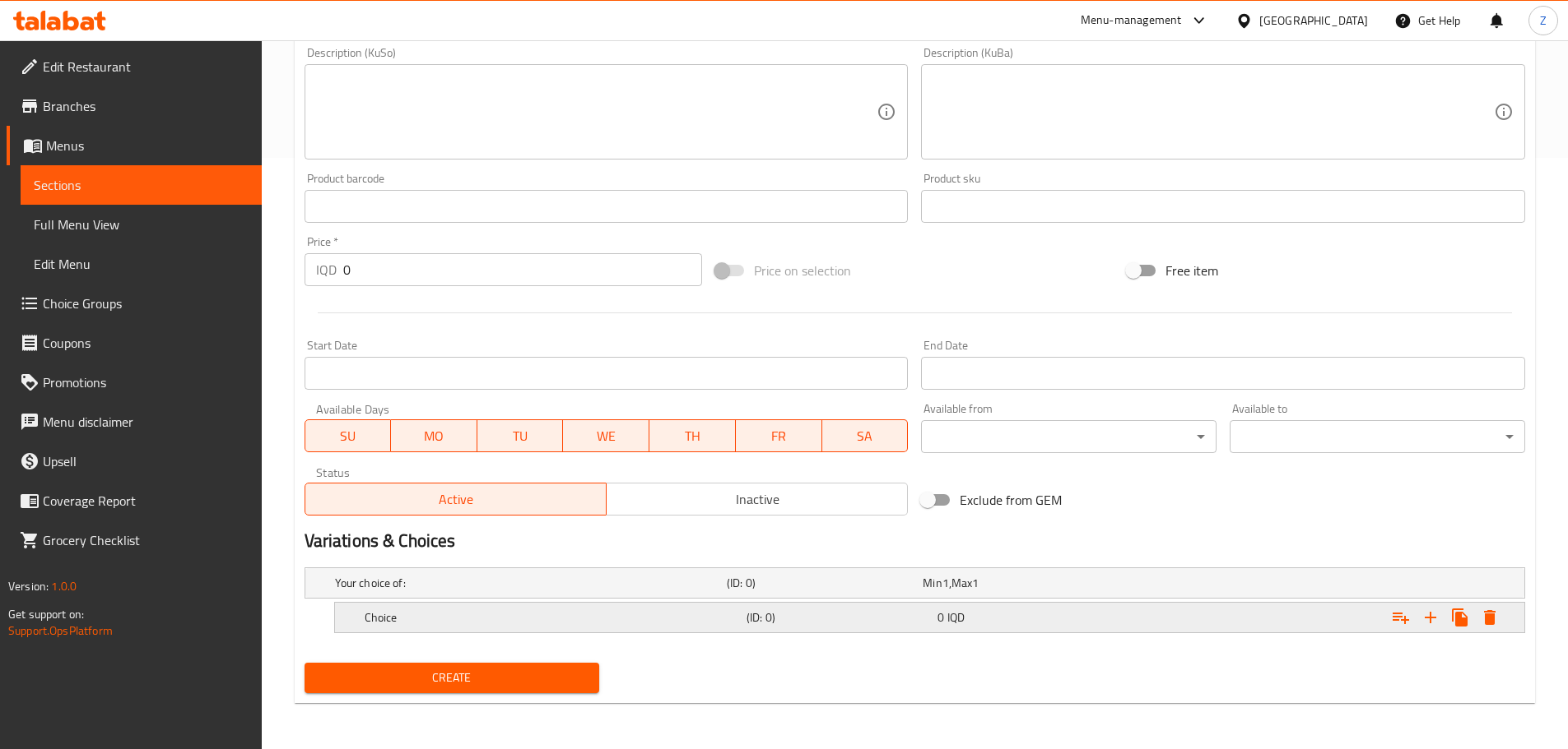
click at [551, 621] on h5 "Choice" at bounding box center [552, 618] width 376 height 16
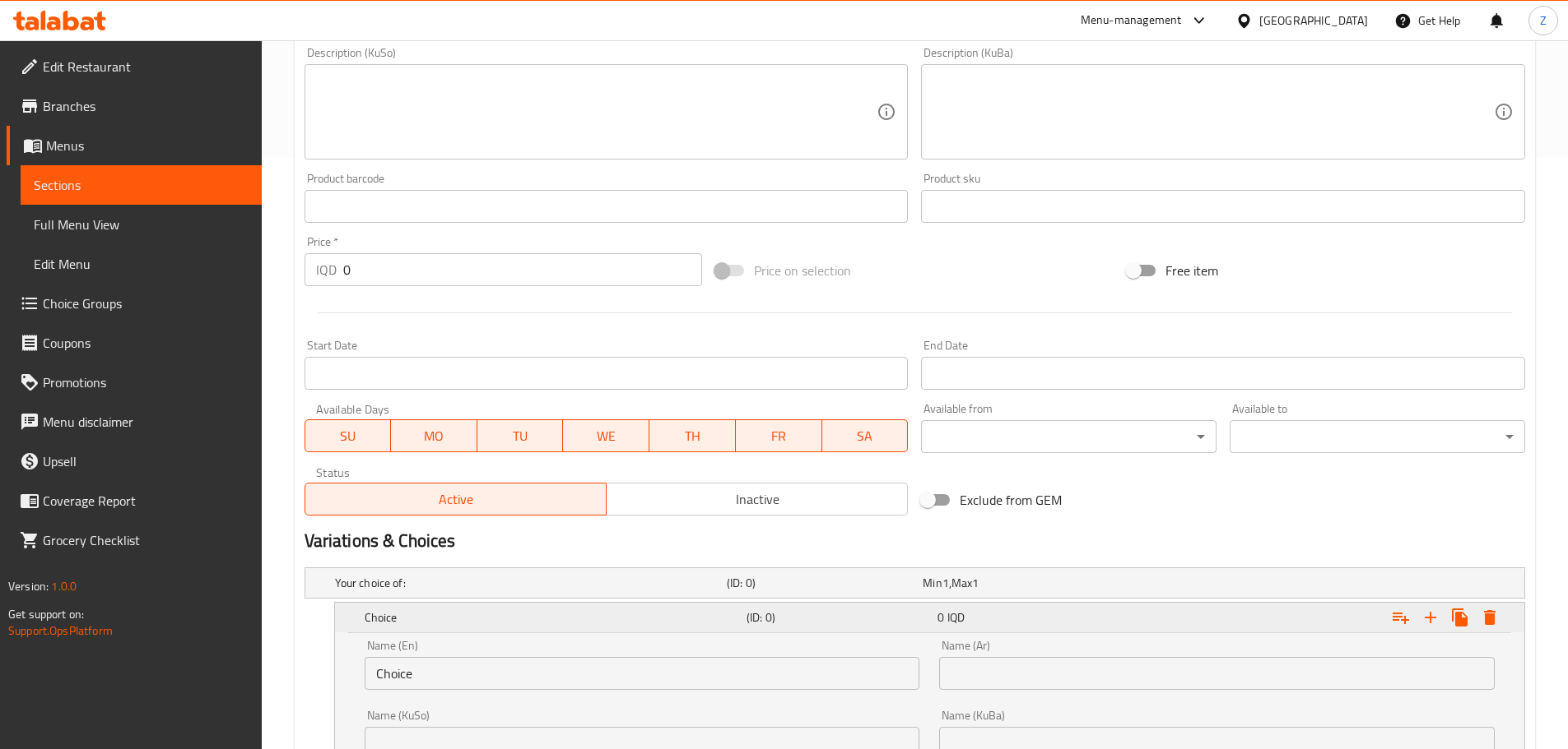
scroll to position [800, 0]
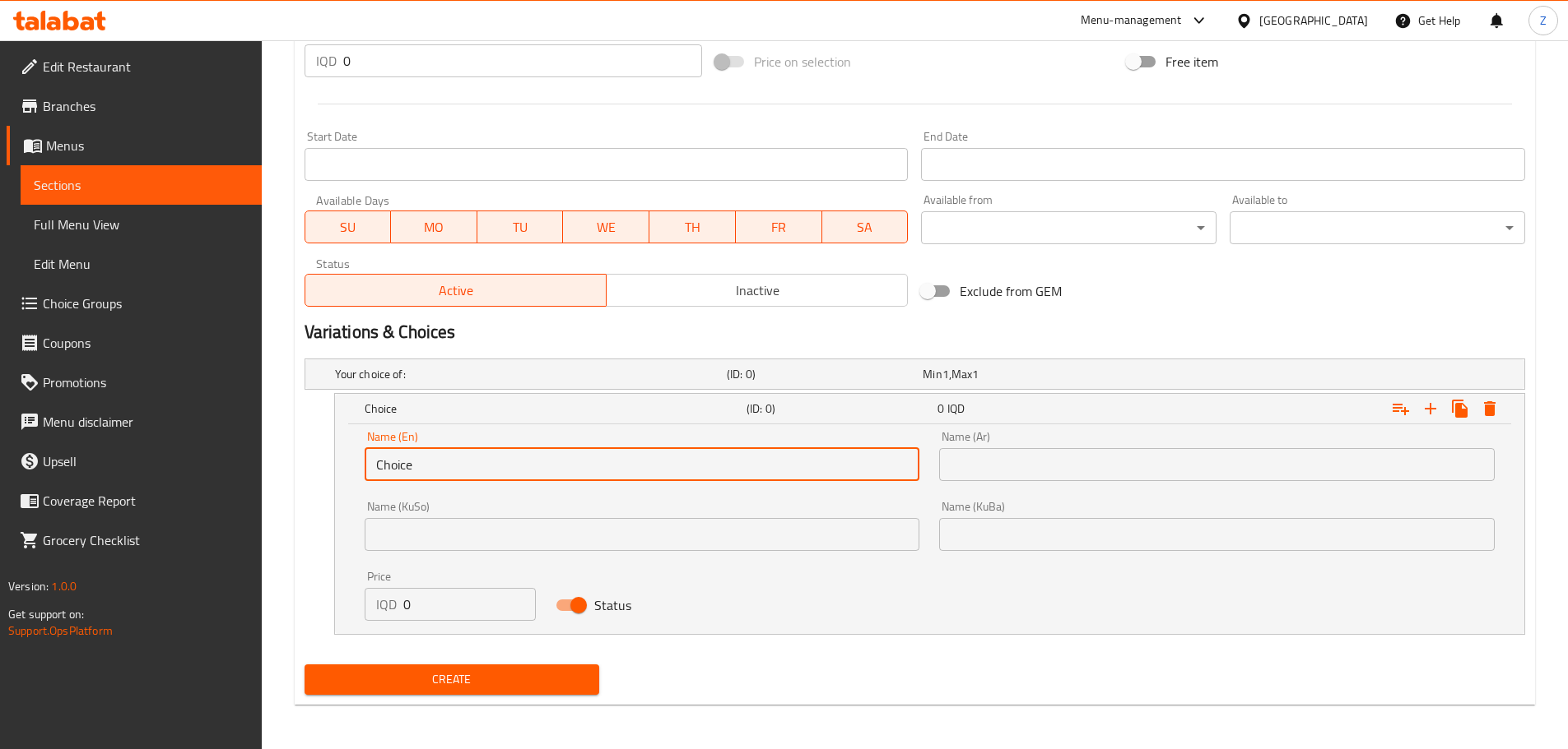
click at [519, 469] on input "Choice" at bounding box center [642, 465] width 555 height 33
type input "Nafar"
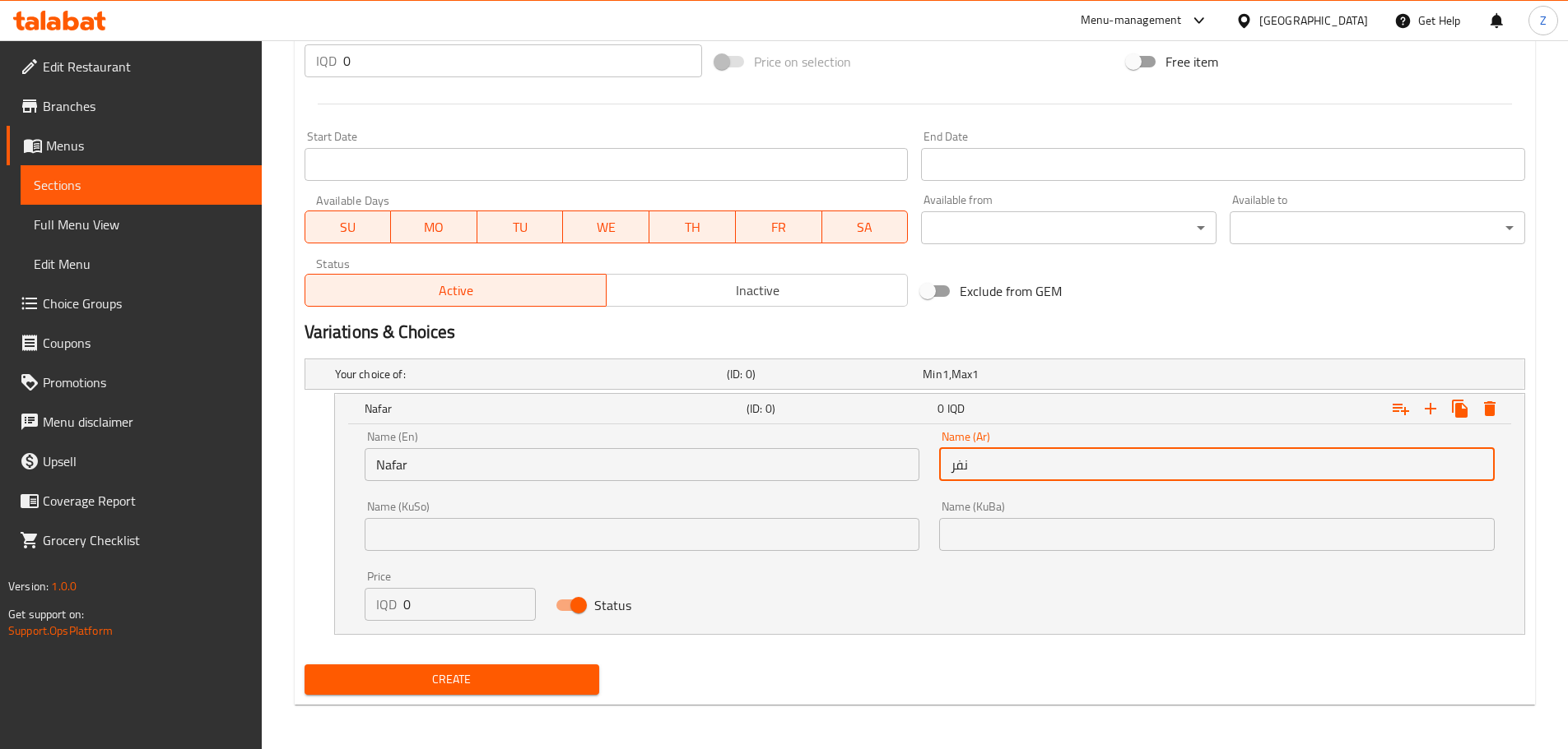
type input "نفر"
click at [430, 598] on input "0" at bounding box center [469, 605] width 133 height 33
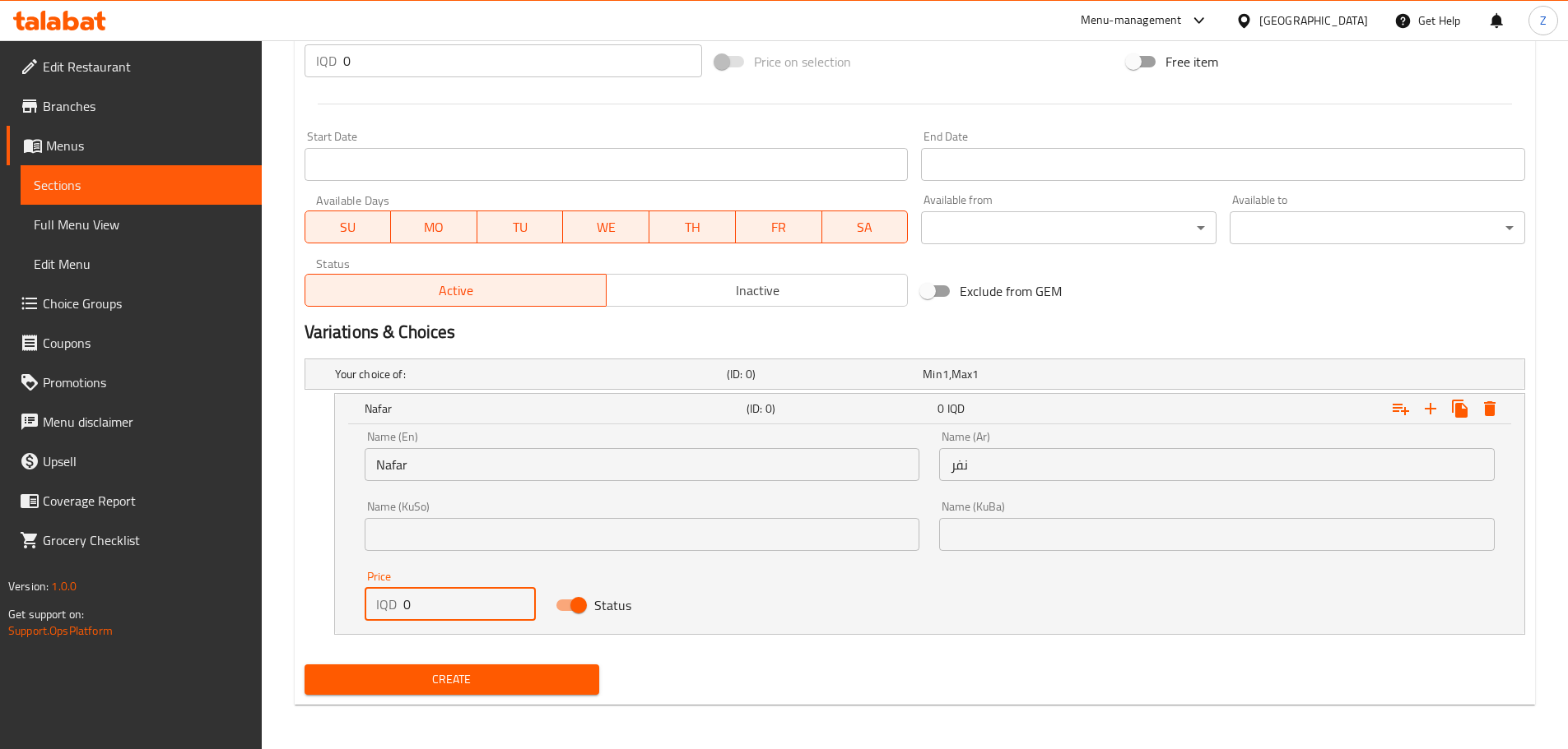
click at [430, 598] on input "0" at bounding box center [469, 605] width 133 height 33
type input "8000"
click at [1427, 413] on icon "Expand" at bounding box center [1430, 409] width 20 height 20
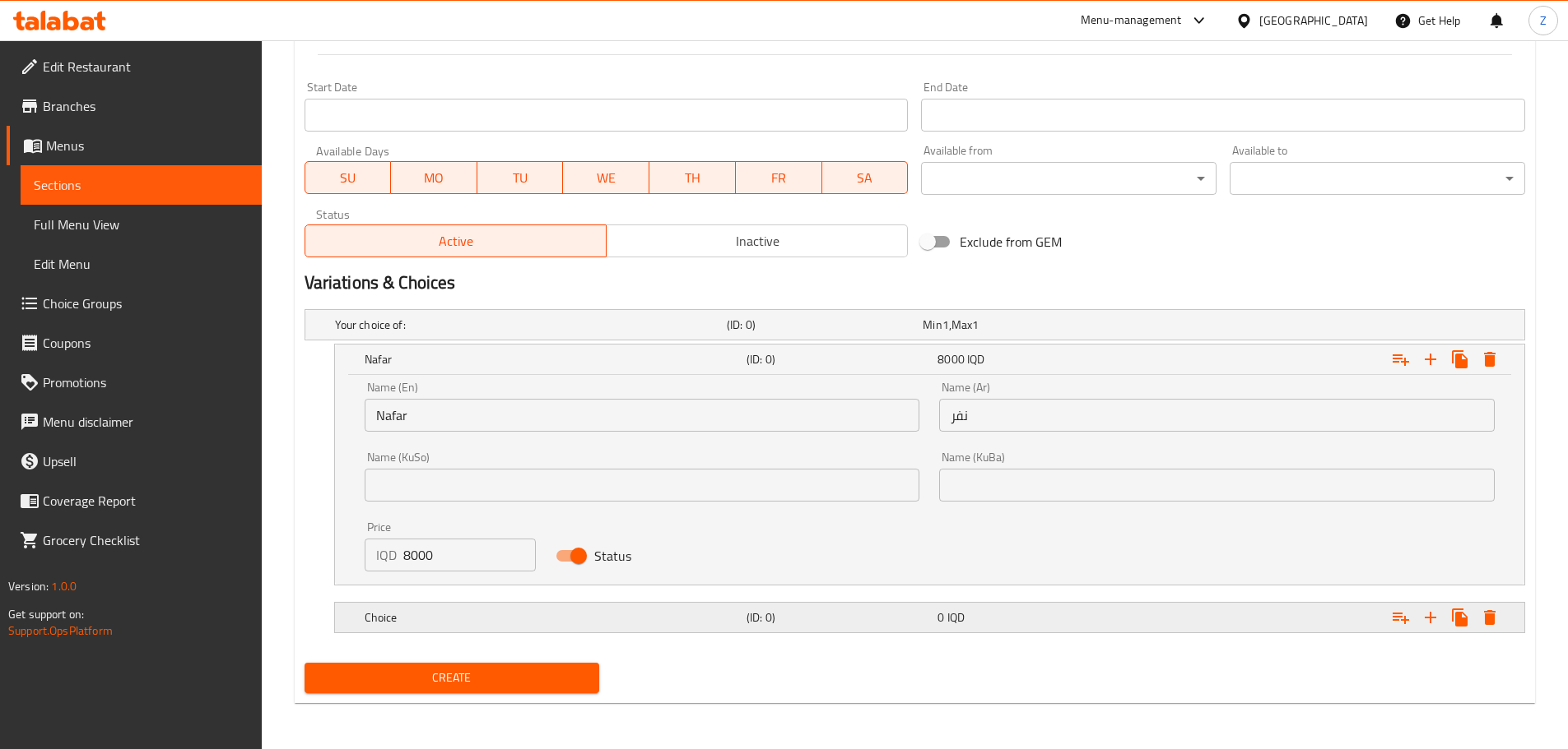
click at [834, 635] on div "Choice (ID: 0) 0 IQD" at bounding box center [934, 618] width 1147 height 36
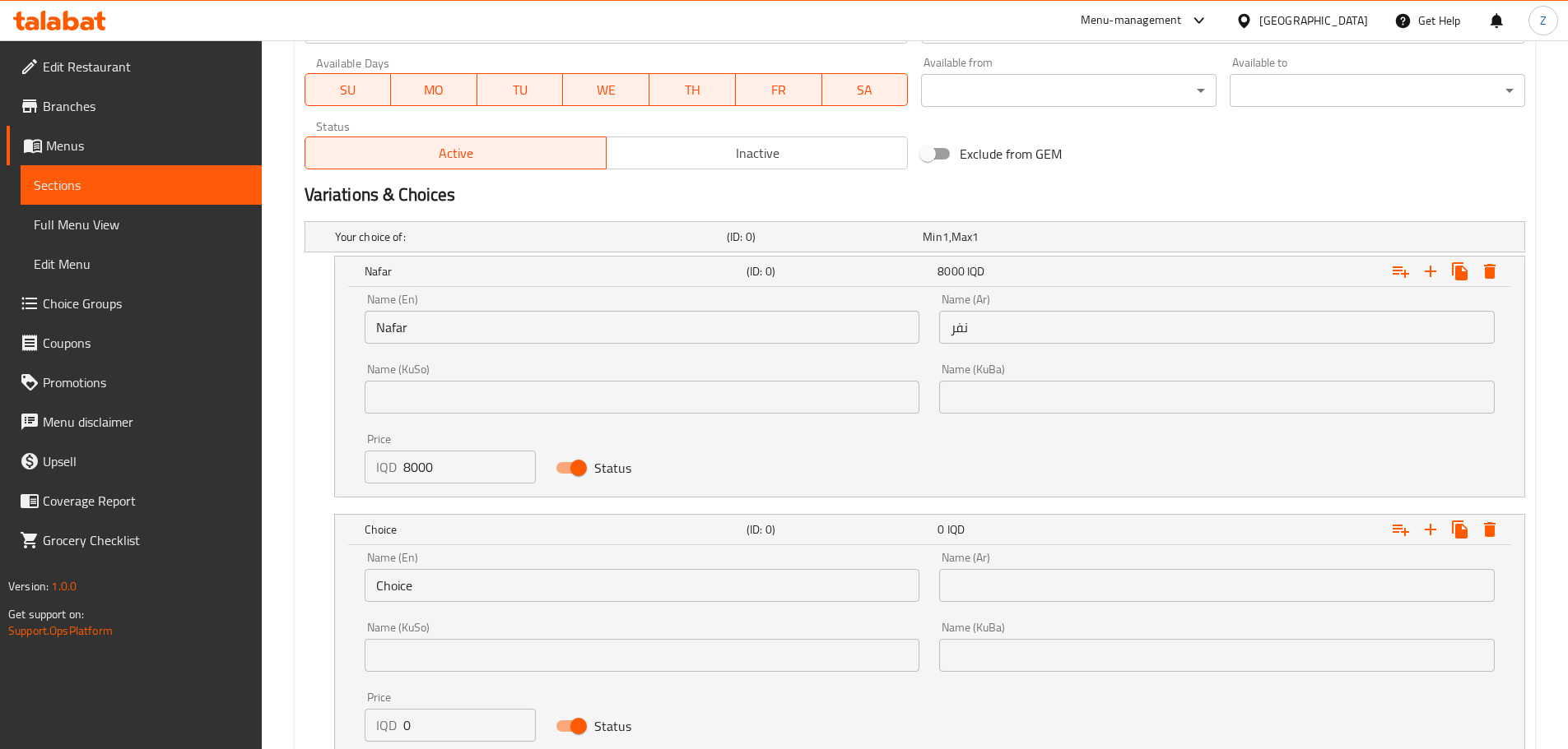
scroll to position [1056, 0]
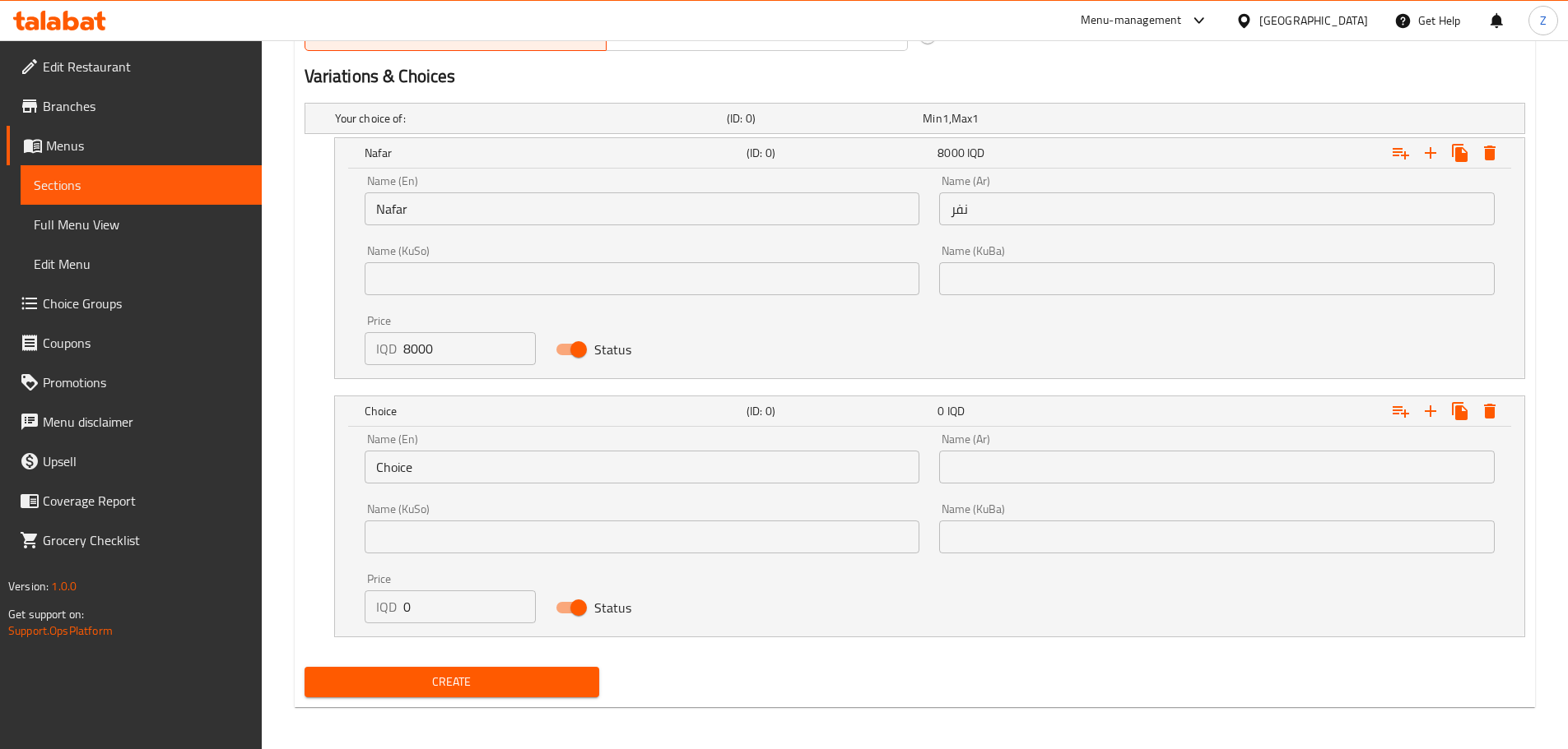
click at [512, 449] on div "Name (En) Choice Name (En)" at bounding box center [642, 458] width 555 height 50
click at [520, 460] on input "Choice" at bounding box center [642, 467] width 555 height 33
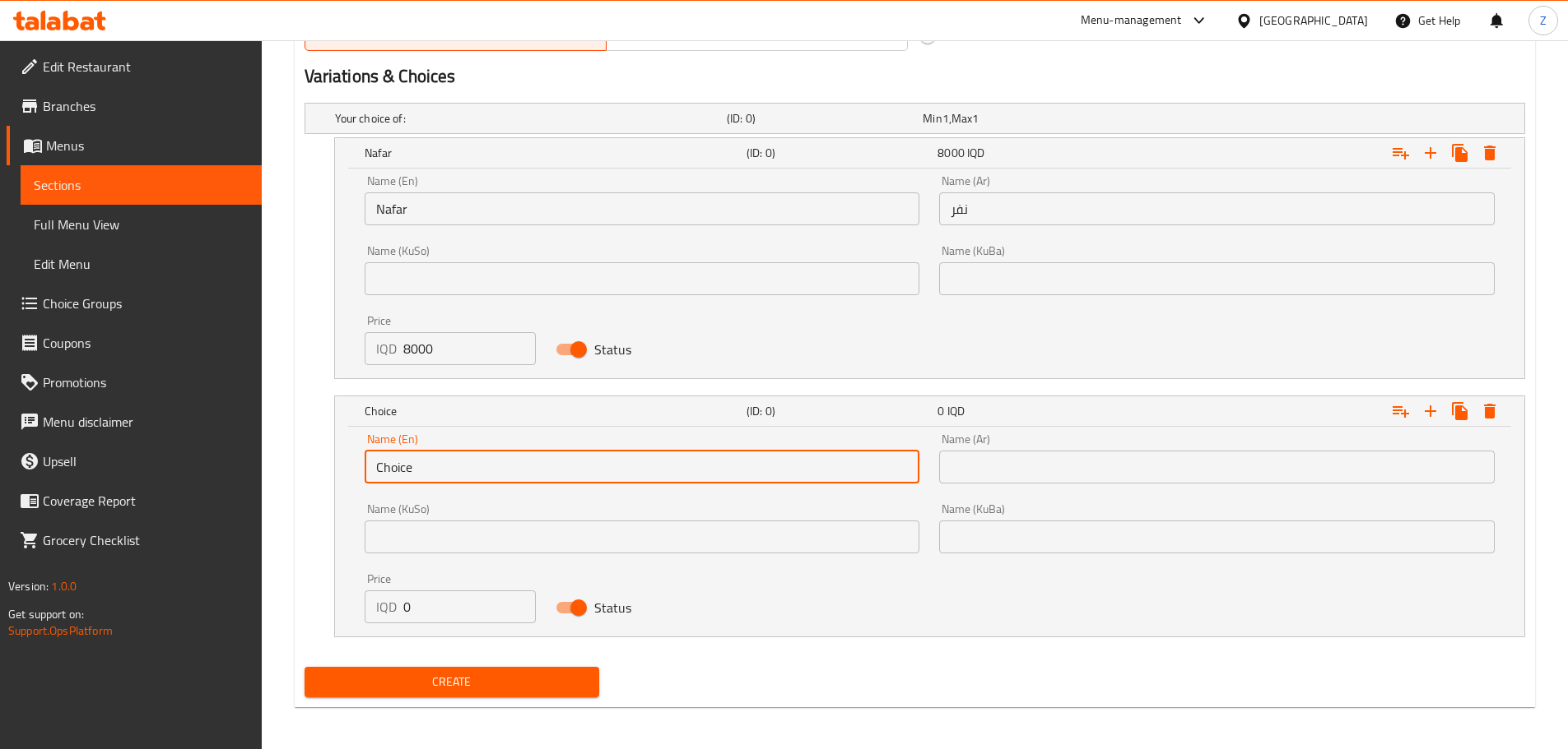
click at [520, 460] on input "Choice" at bounding box center [642, 467] width 555 height 33
click at [520, 461] on input "Choice" at bounding box center [642, 467] width 555 height 33
click at [531, 463] on input "اشمب ىشبشق" at bounding box center [642, 467] width 555 height 33
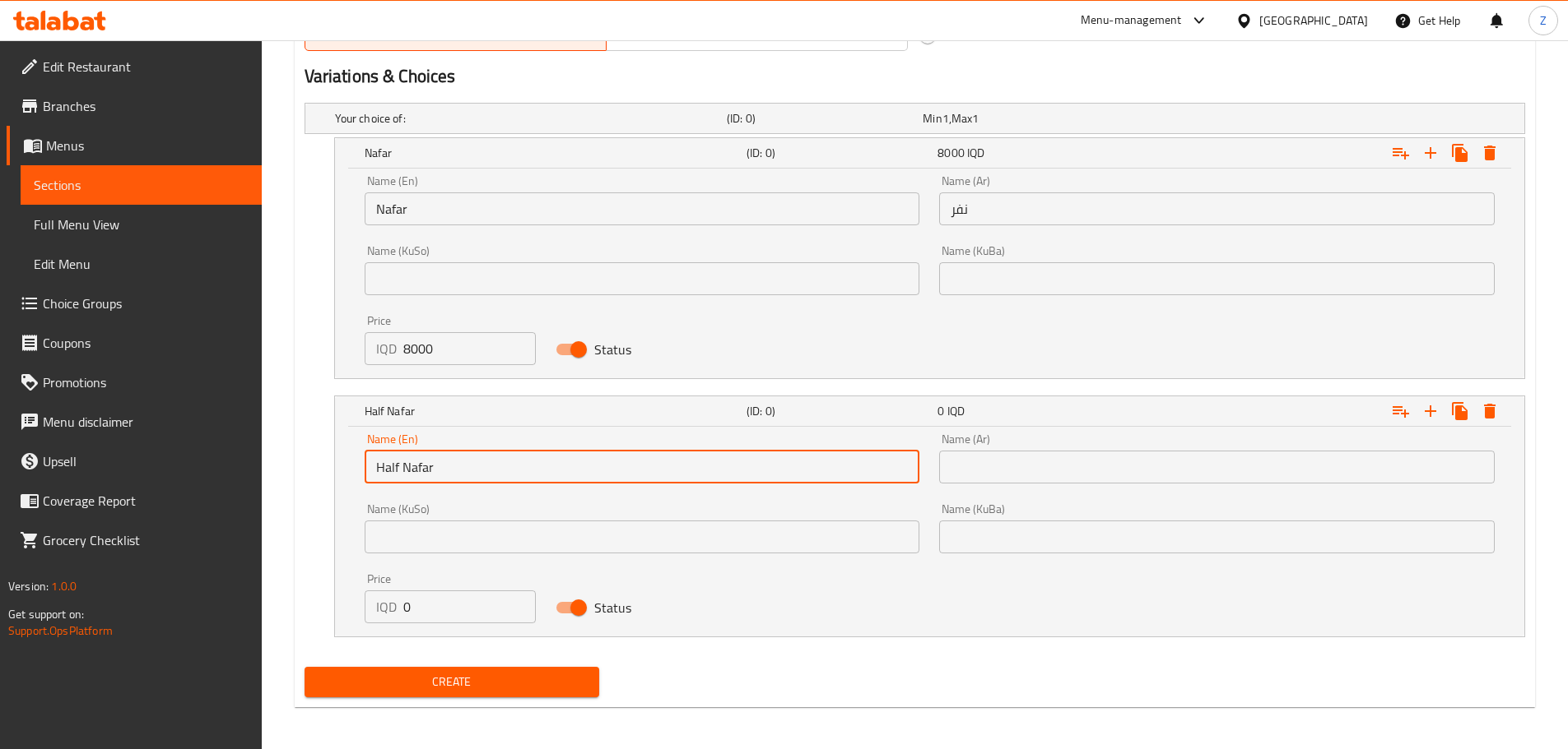
type input "Half Nafar"
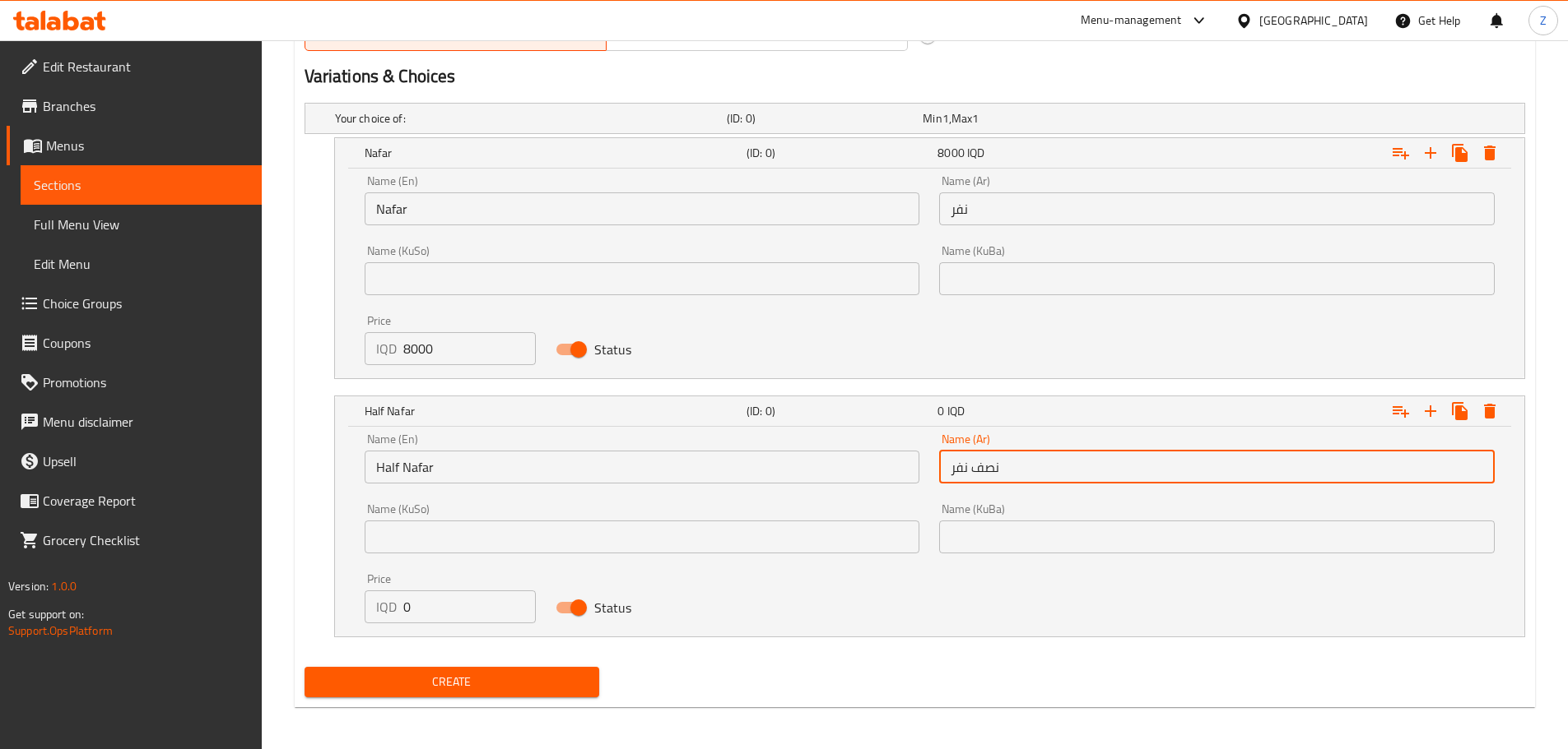
type input "نصف نفر"
click at [472, 589] on div "Price IQD 0 Price" at bounding box center [450, 598] width 172 height 50
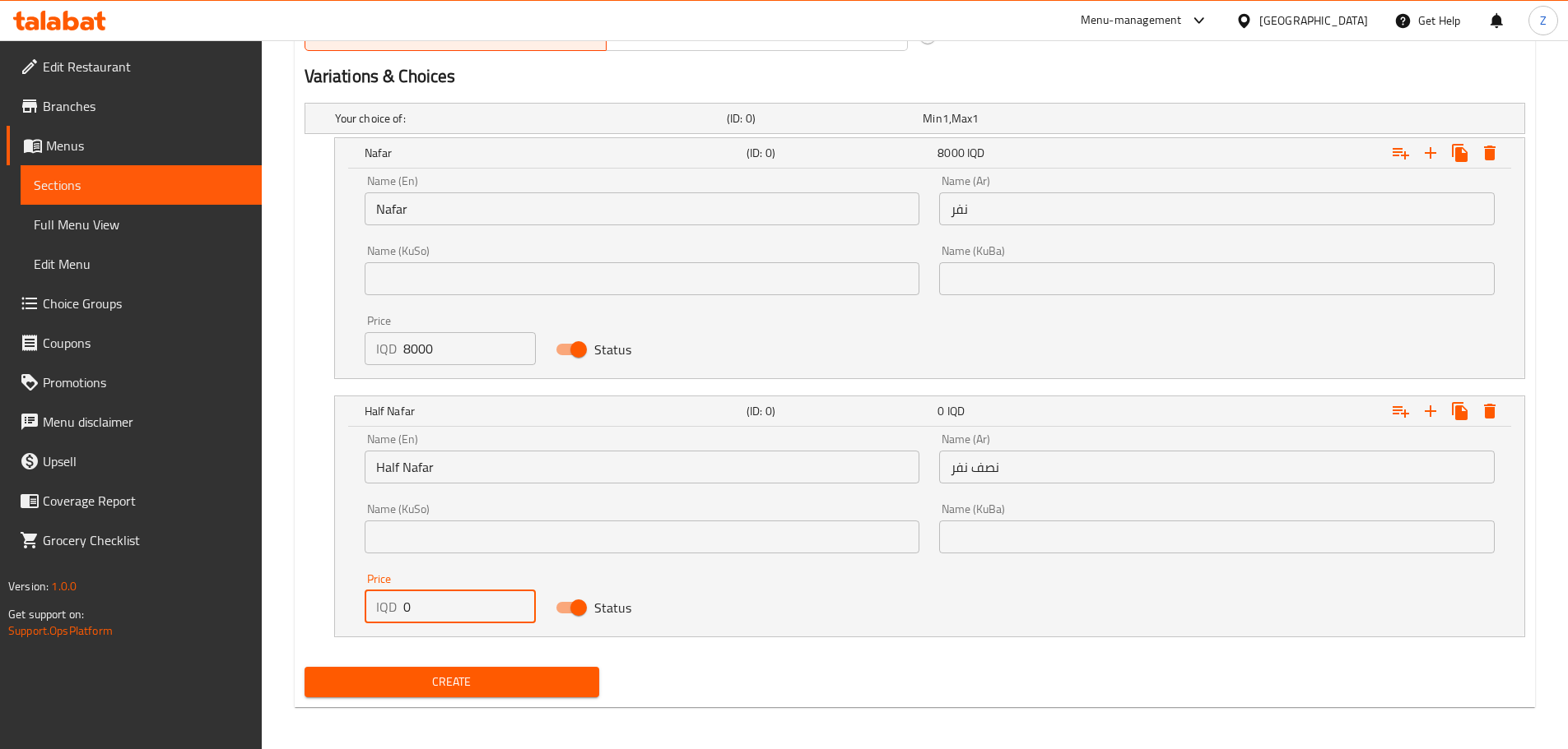
click at [472, 594] on input "0" at bounding box center [469, 607] width 133 height 33
type input "4000"
click at [495, 678] on span "Create" at bounding box center [451, 682] width 269 height 21
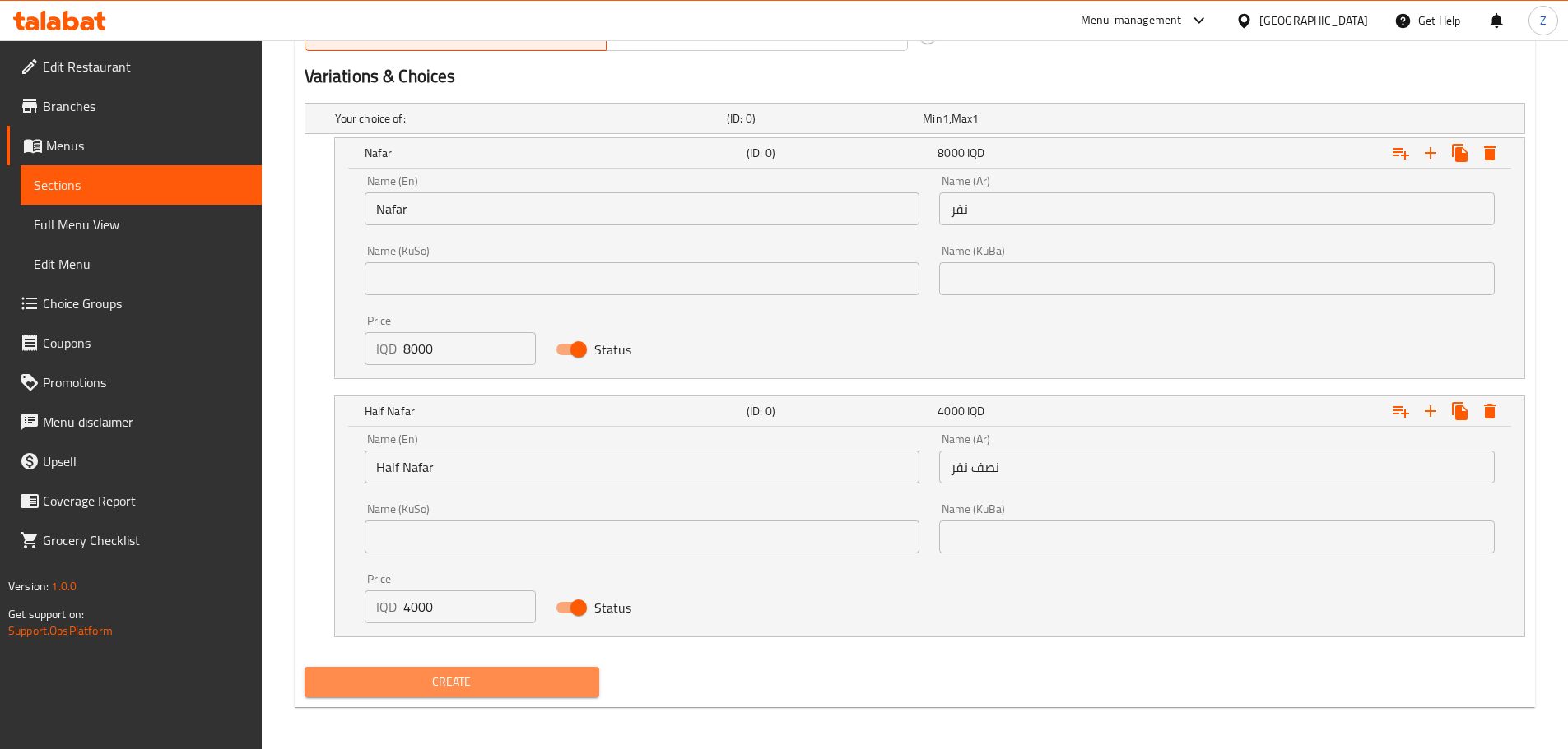
click at [503, 669] on button "Create" at bounding box center [452, 682] width 295 height 30
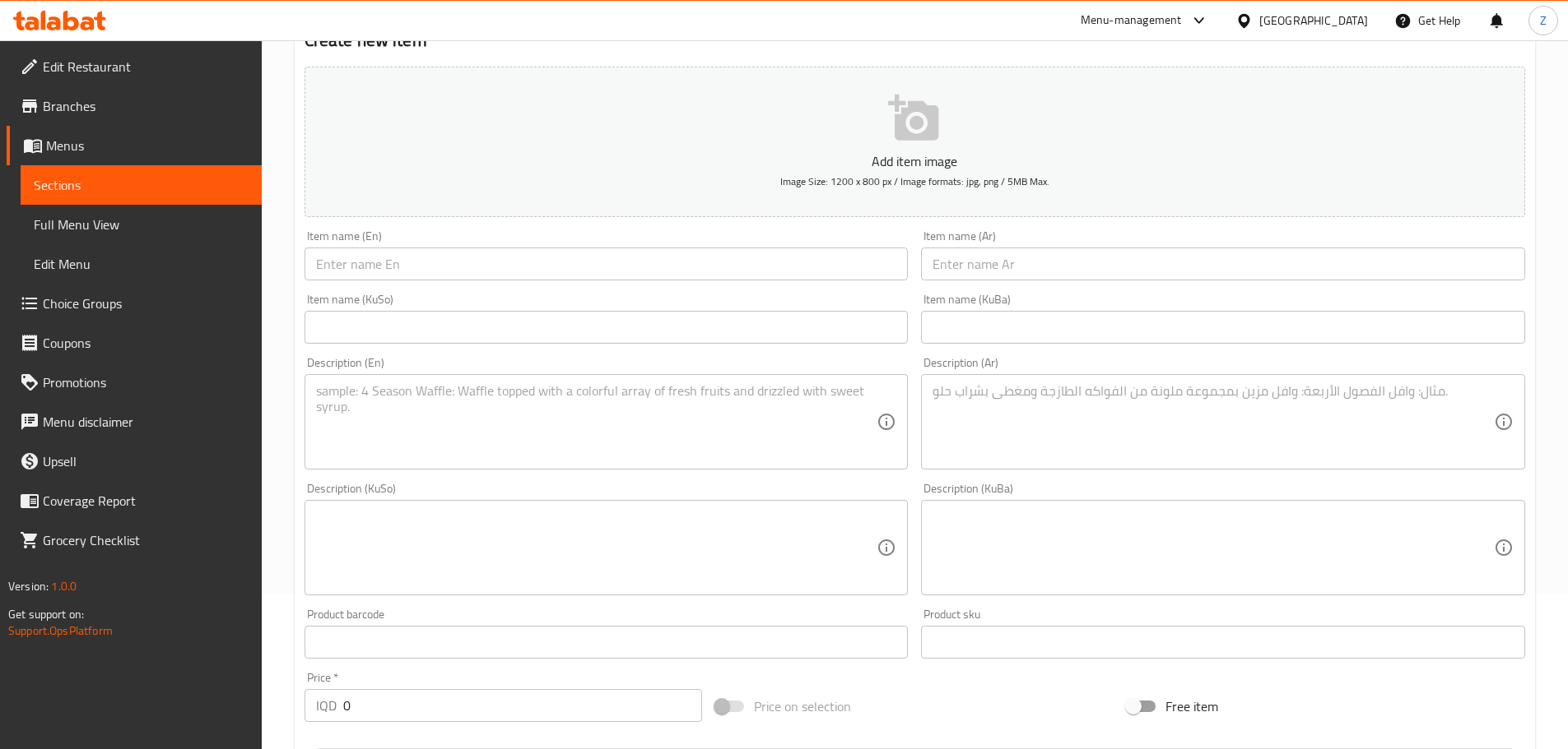
scroll to position [0, 0]
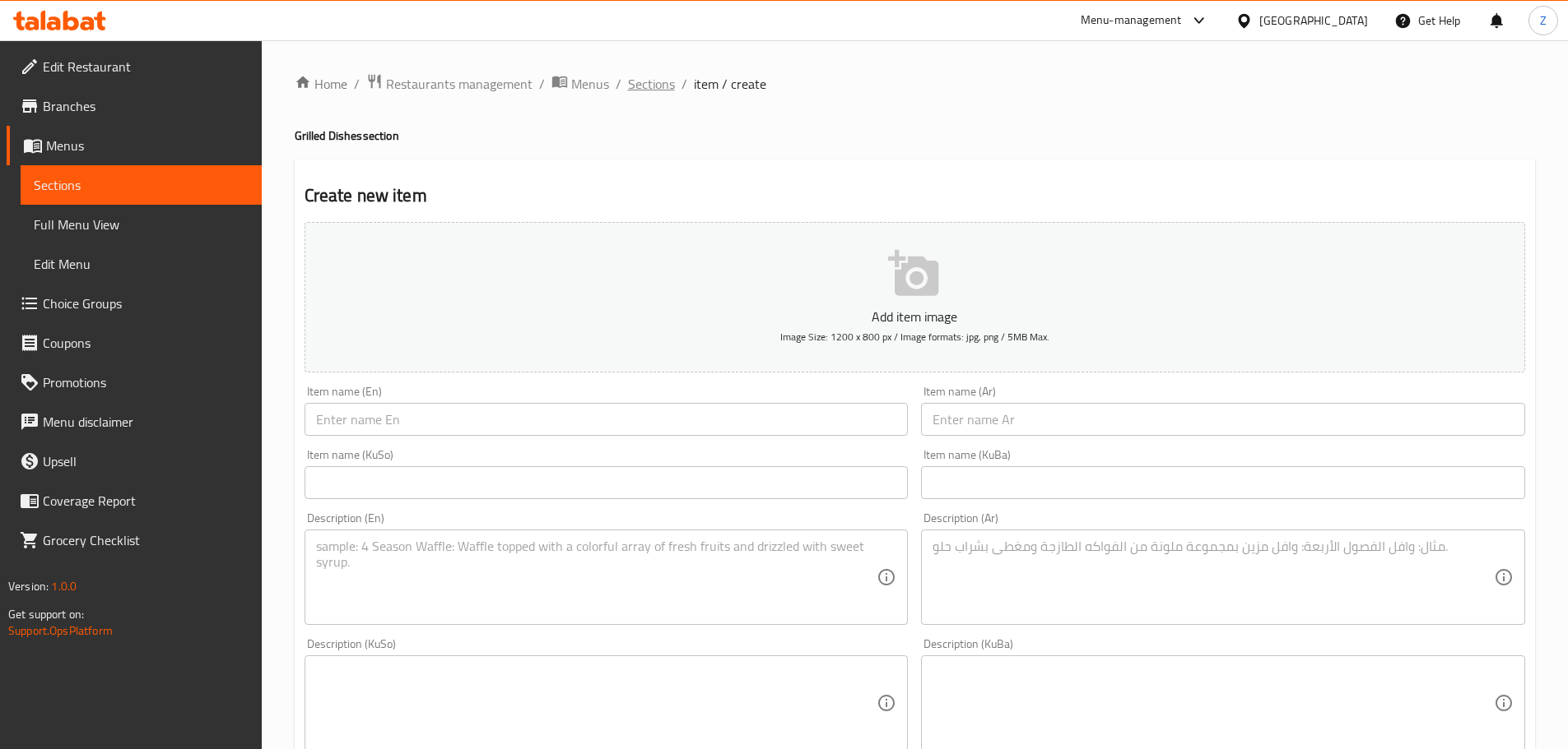
click at [647, 80] on span "Sections" at bounding box center [651, 84] width 46 height 20
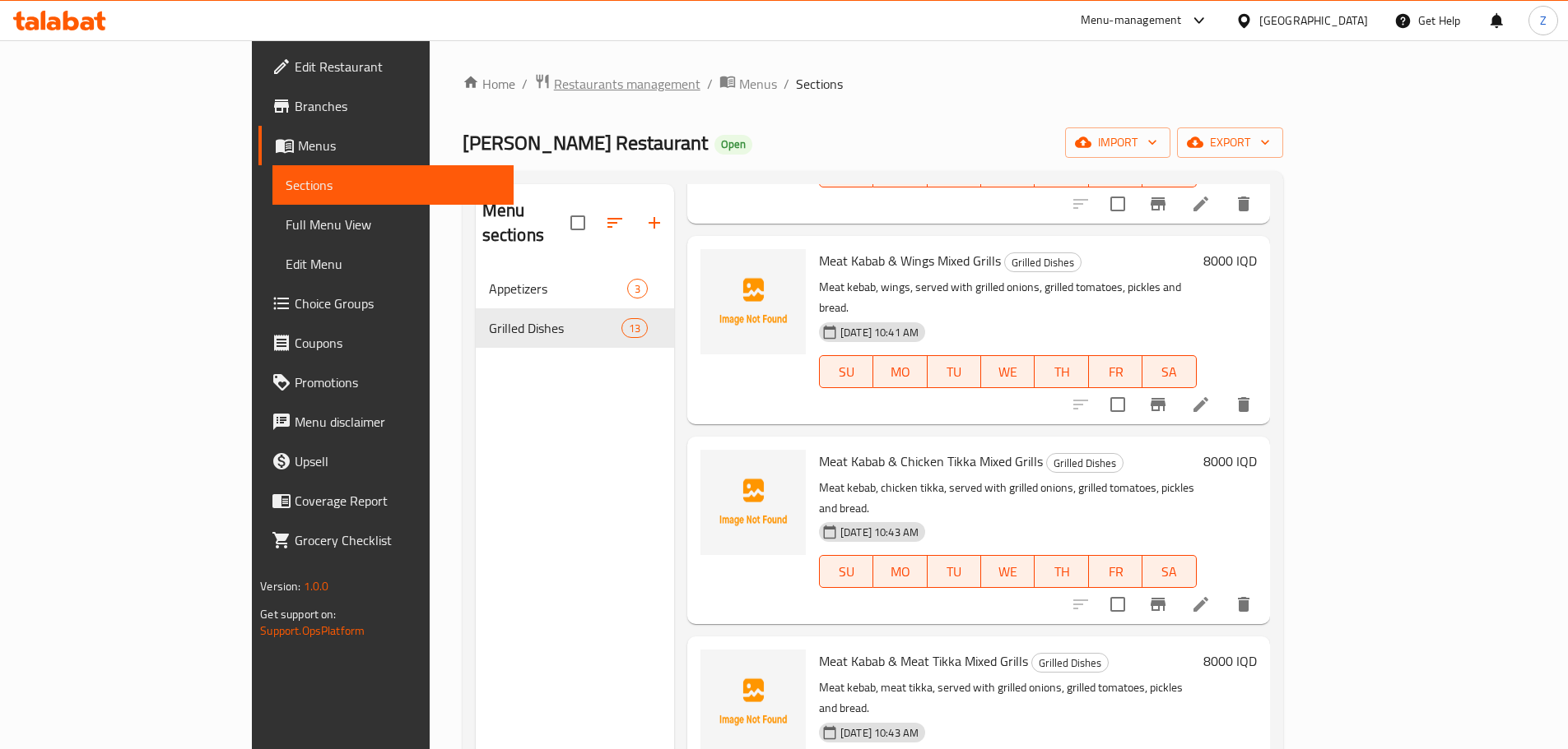
click at [554, 81] on span "Restaurants management" at bounding box center [627, 84] width 147 height 20
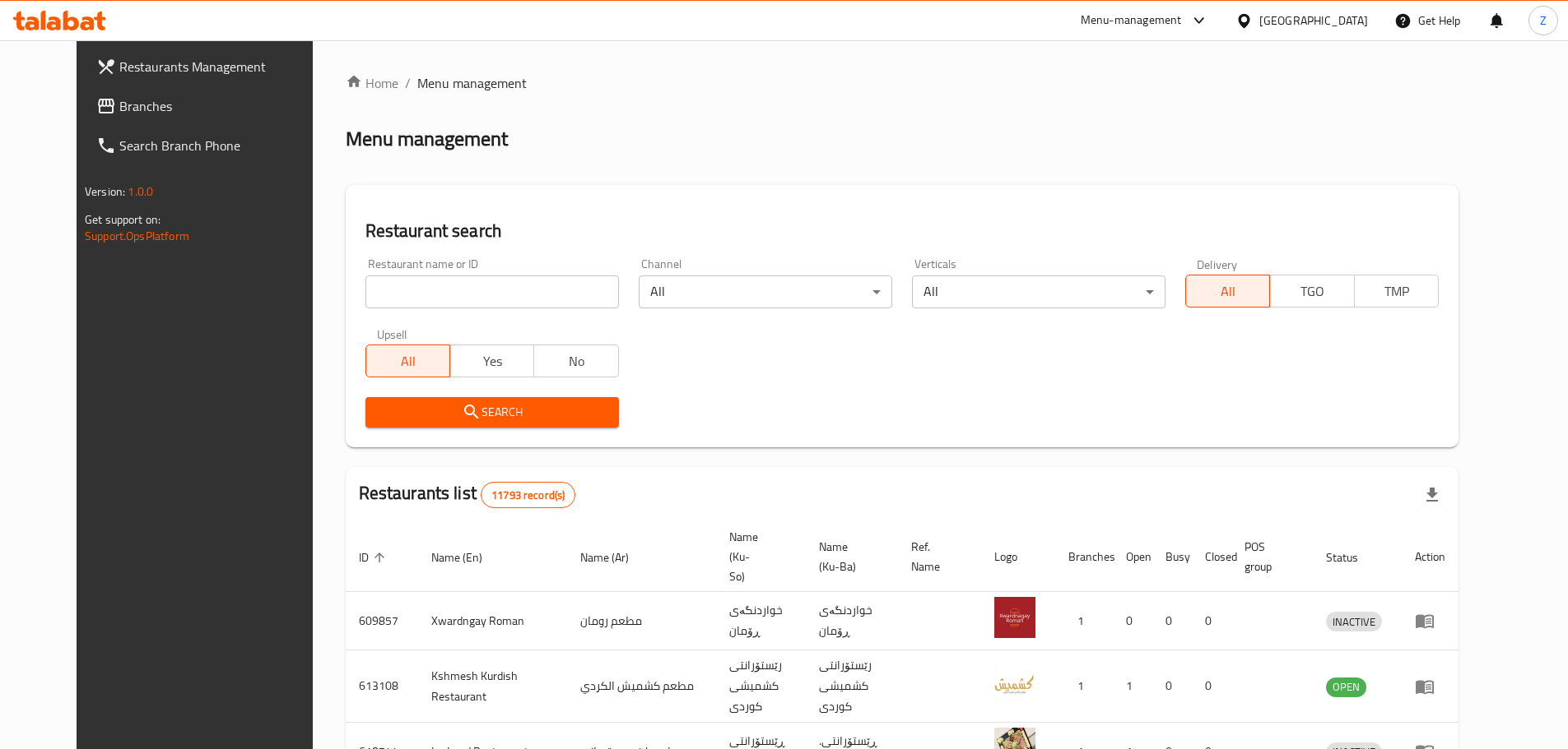
click at [500, 301] on div "Home / Menu management Menu management Restaurant search Restaurant name or ID …" at bounding box center [902, 640] width 1113 height 1134
click at [500, 301] on input "search" at bounding box center [492, 292] width 253 height 33
paste input "776737"
type input "776737"
click at [538, 421] on span "Search" at bounding box center [491, 412] width 227 height 21
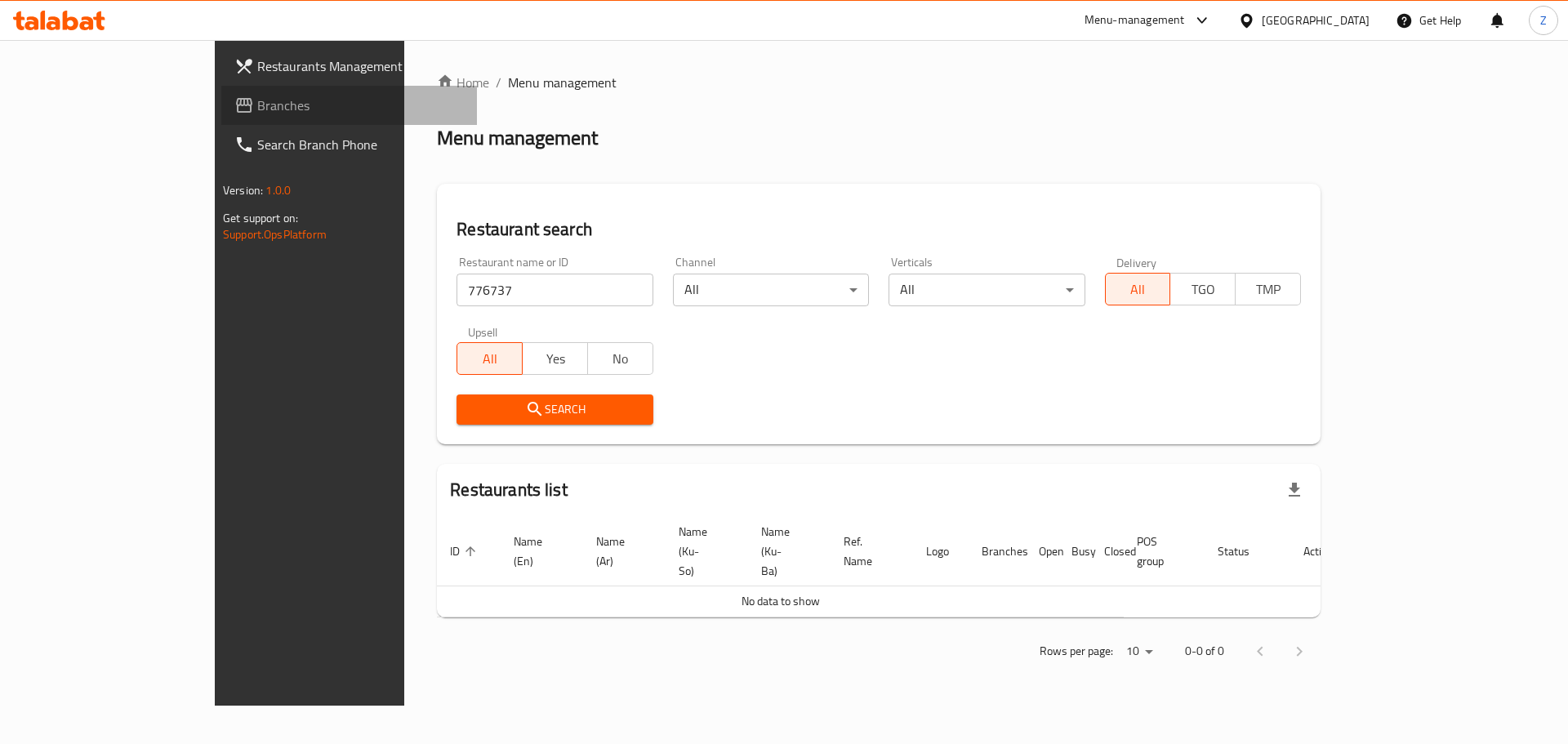
click at [257, 110] on span "Branches" at bounding box center [360, 106] width 206 height 20
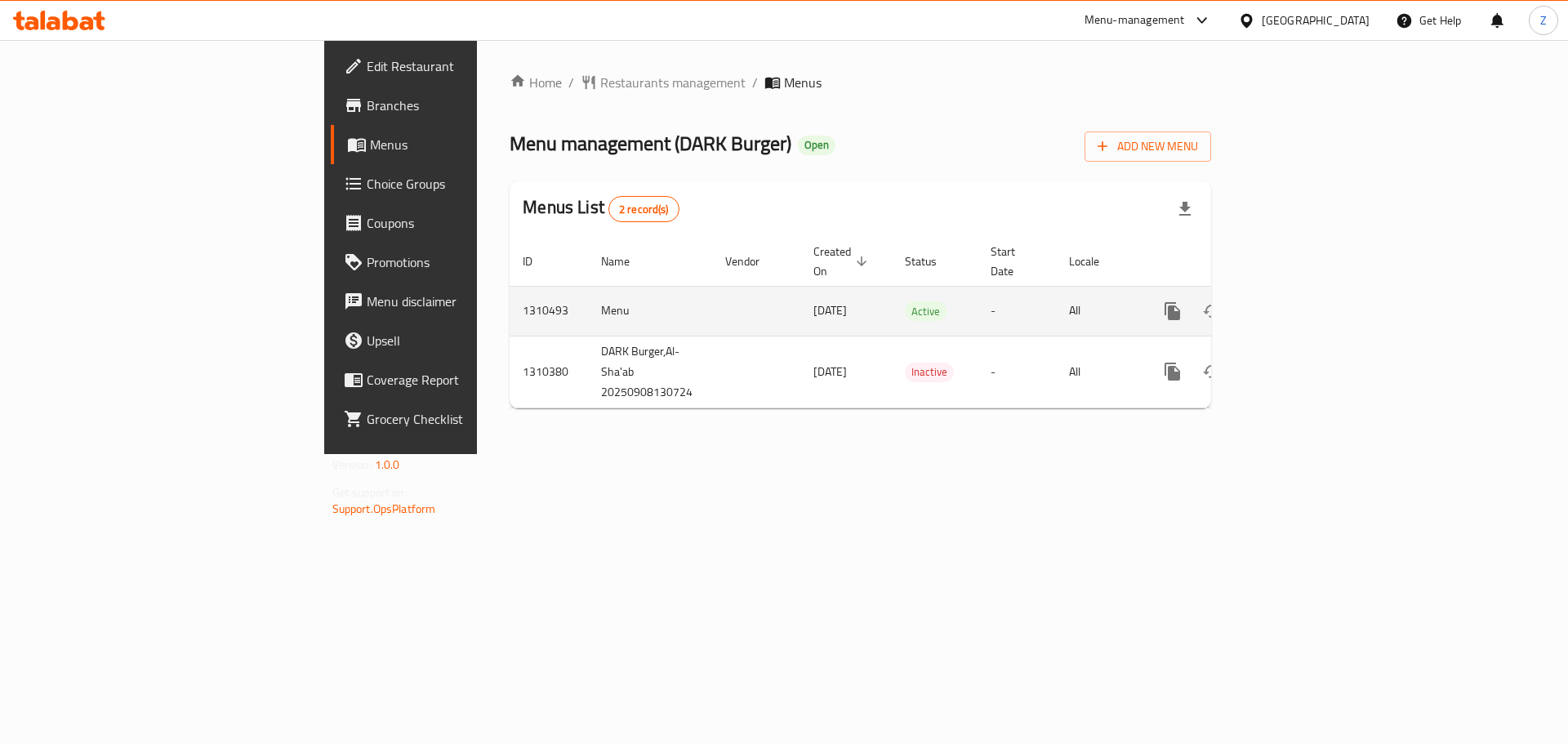
click at [1300, 301] on icon "enhanced table" at bounding box center [1291, 311] width 20 height 20
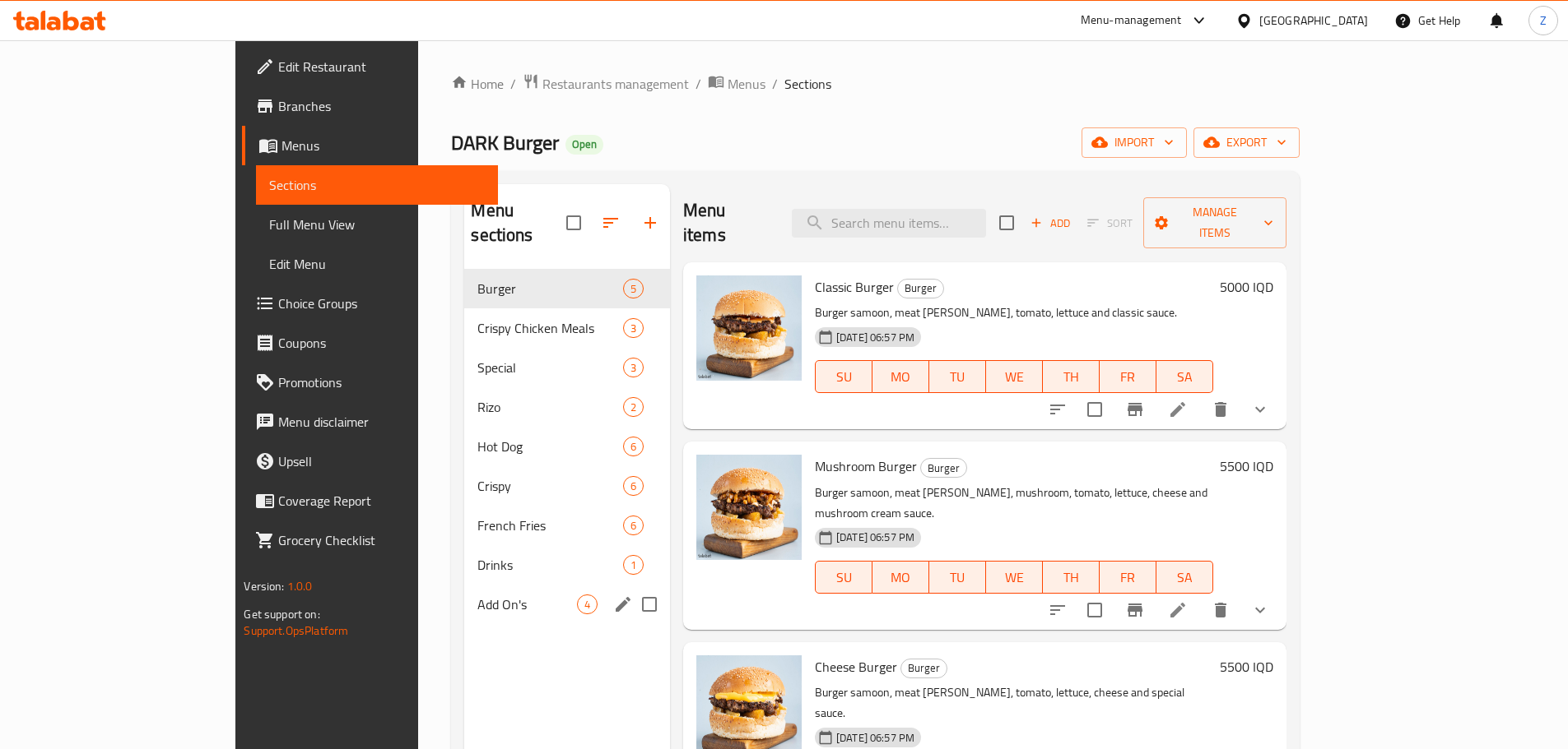
click at [464, 585] on div "Add On's 4" at bounding box center [567, 604] width 206 height 39
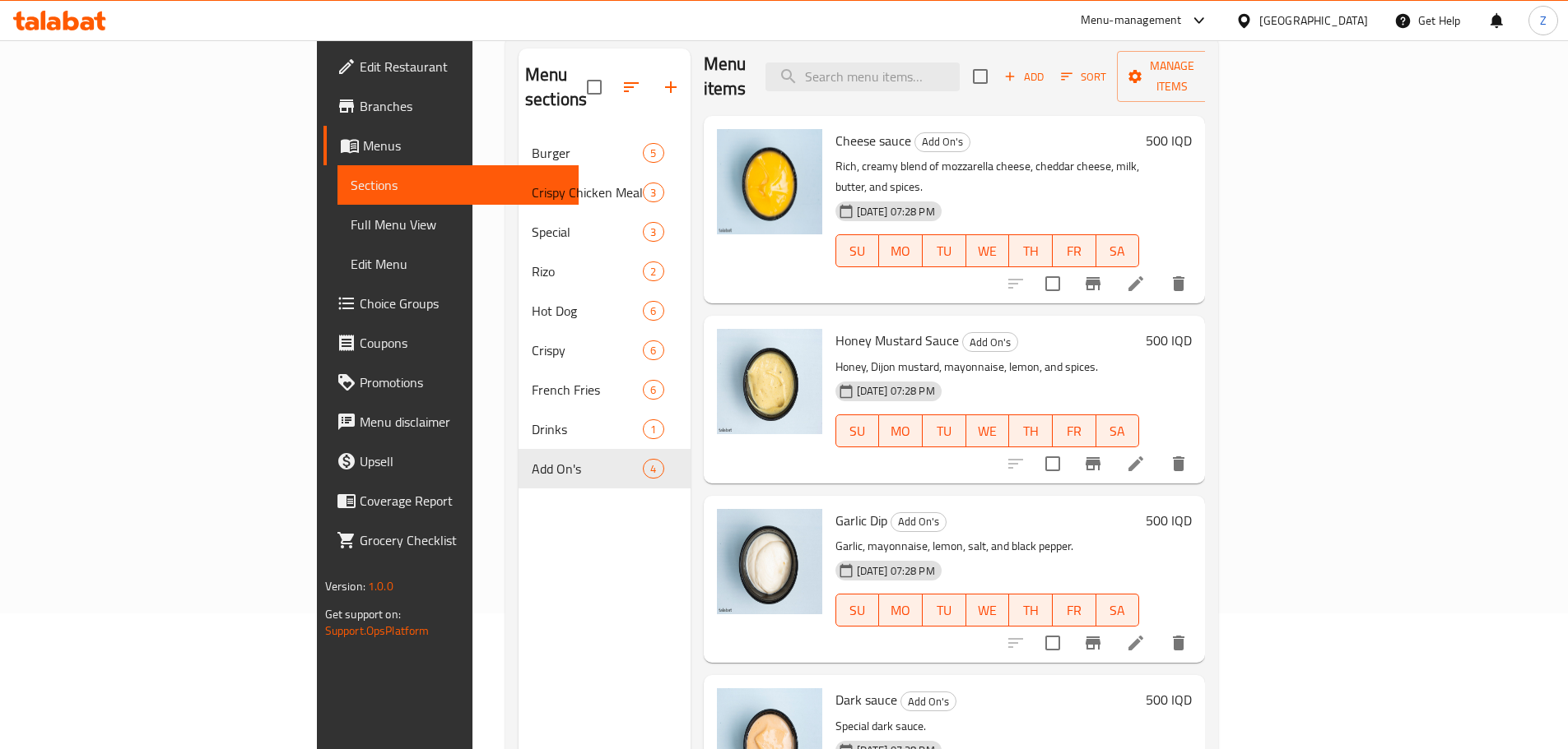
scroll to position [231, 0]
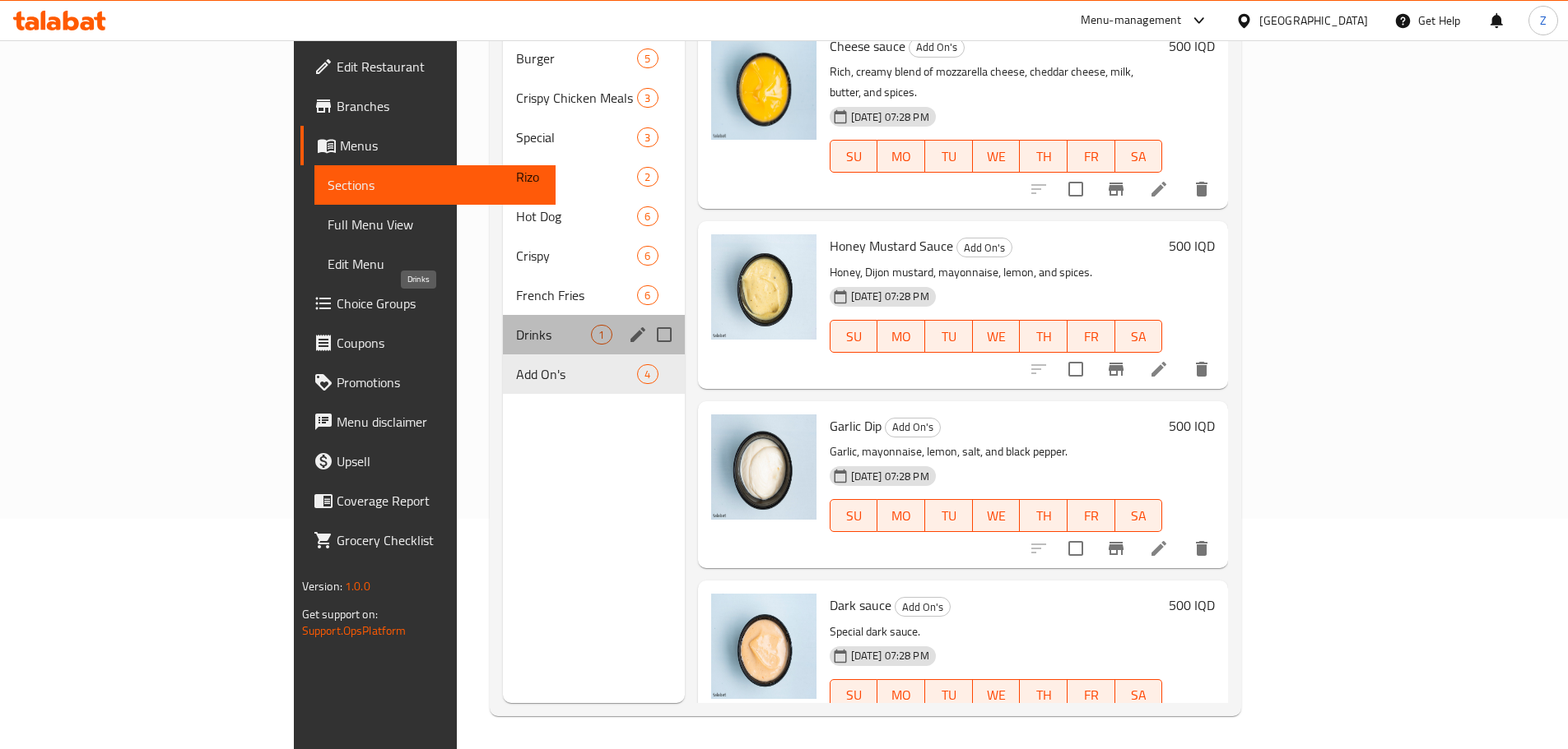
click at [516, 325] on span "Drinks" at bounding box center [553, 335] width 75 height 20
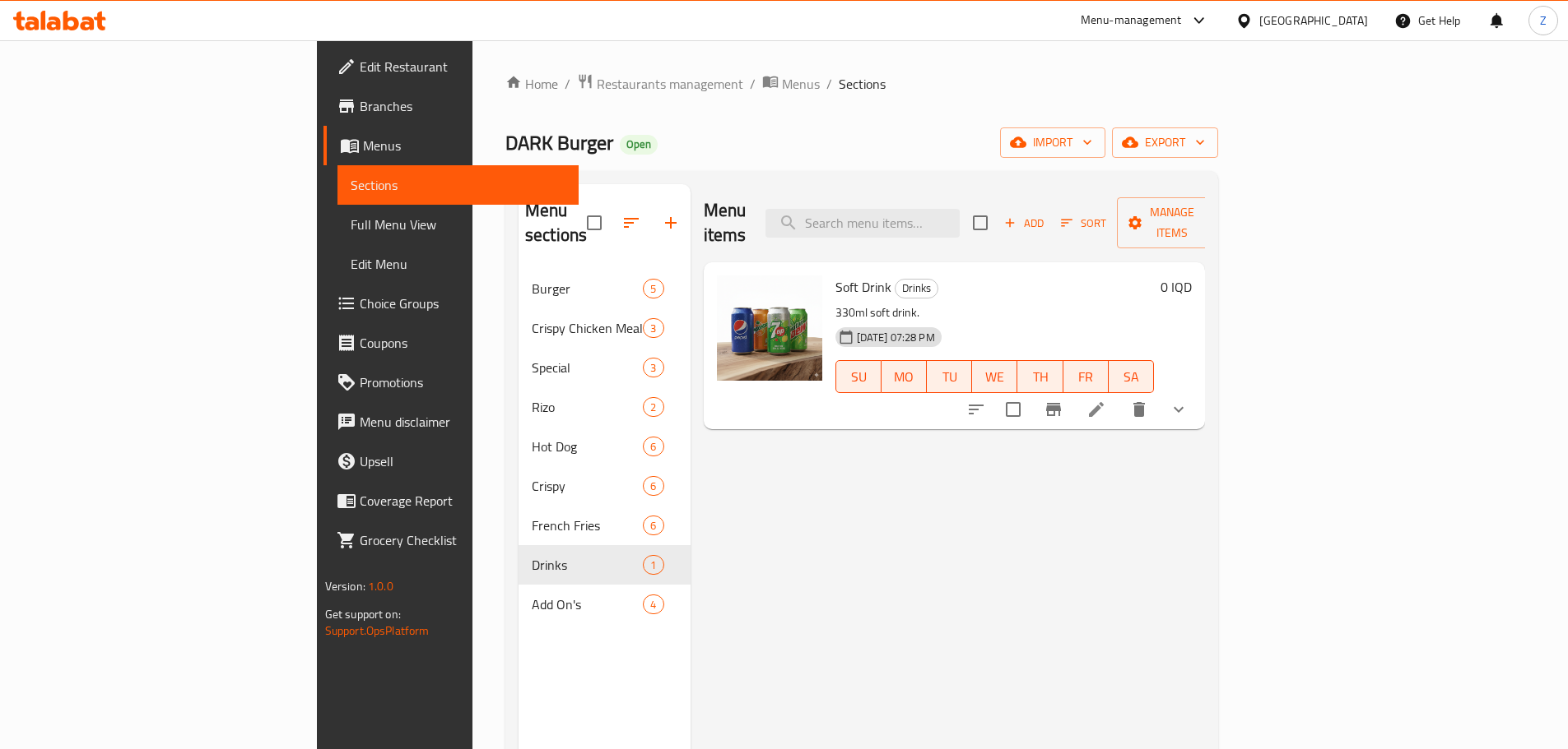
click at [1189, 400] on icon "show more" at bounding box center [1179, 410] width 20 height 20
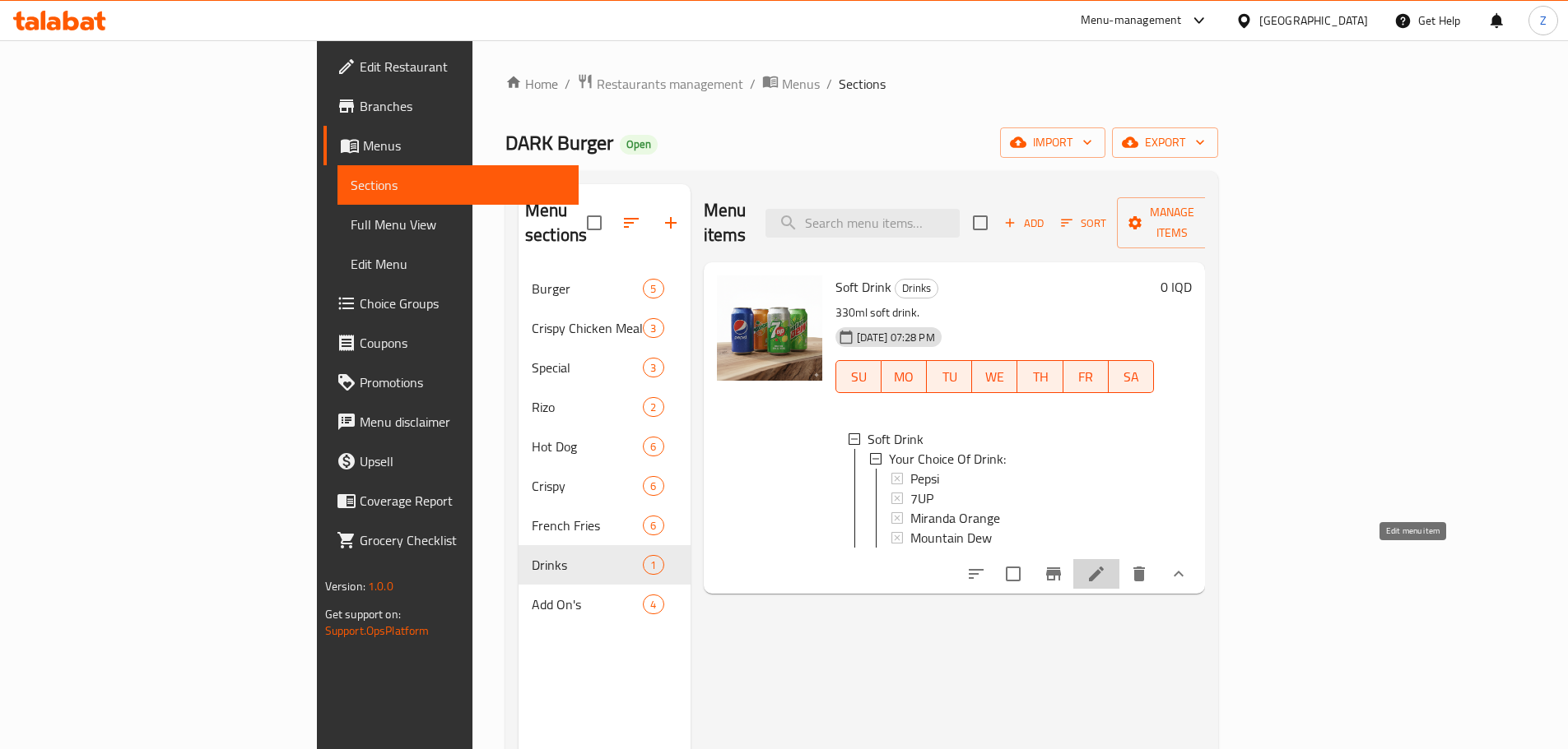
click at [1106, 564] on icon at bounding box center [1097, 574] width 20 height 20
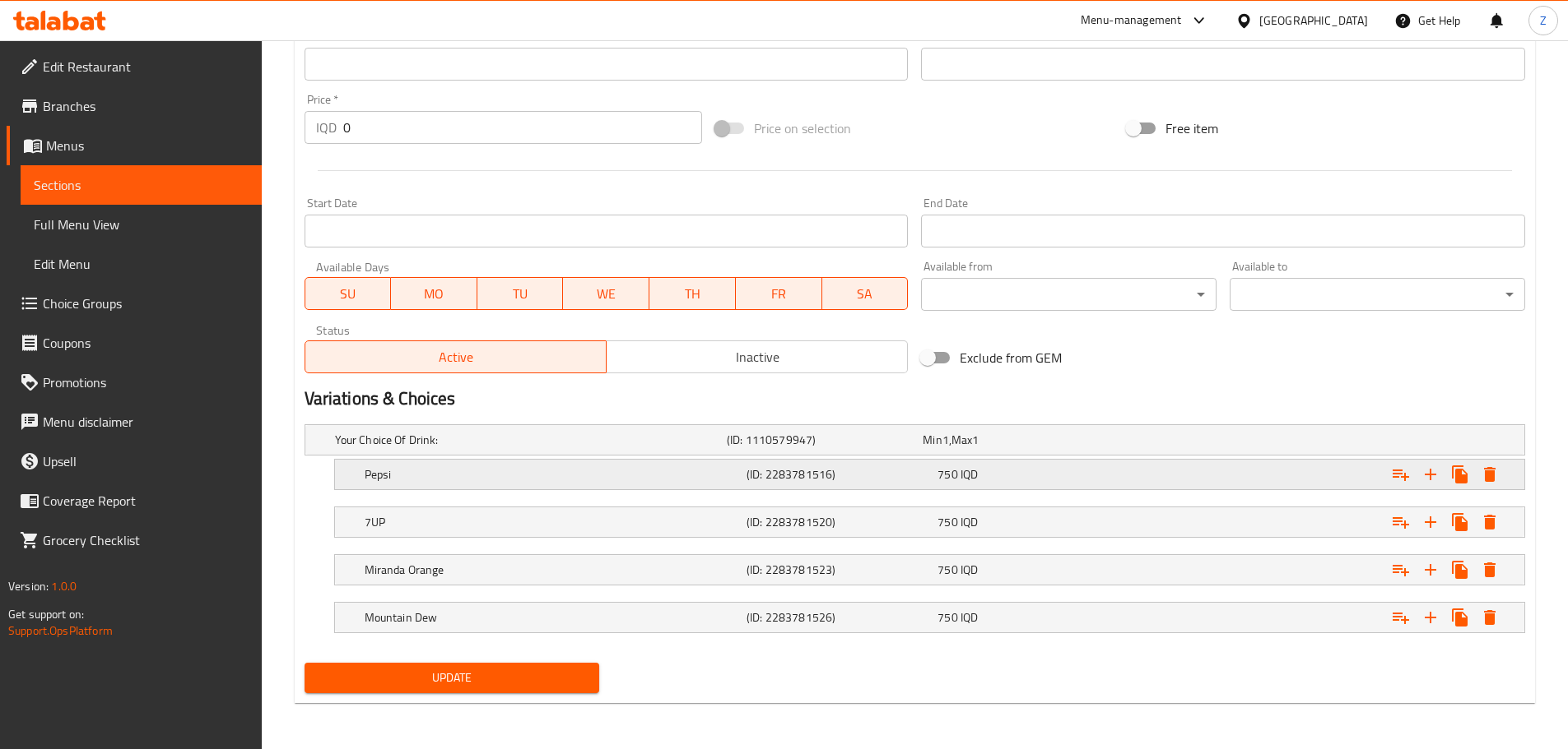
click at [987, 479] on div "750 IQD" at bounding box center [1029, 475] width 184 height 16
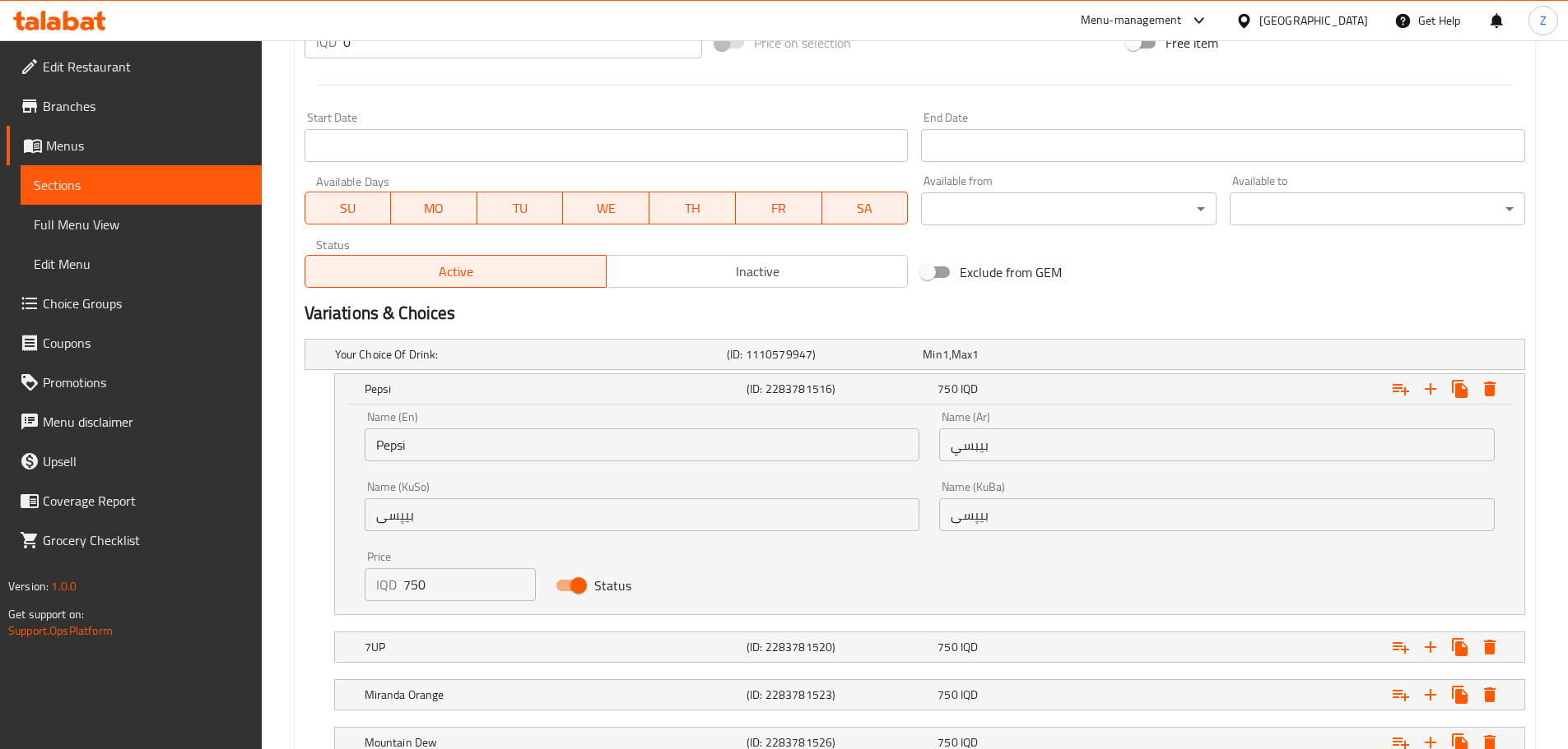
scroll to position [924, 0]
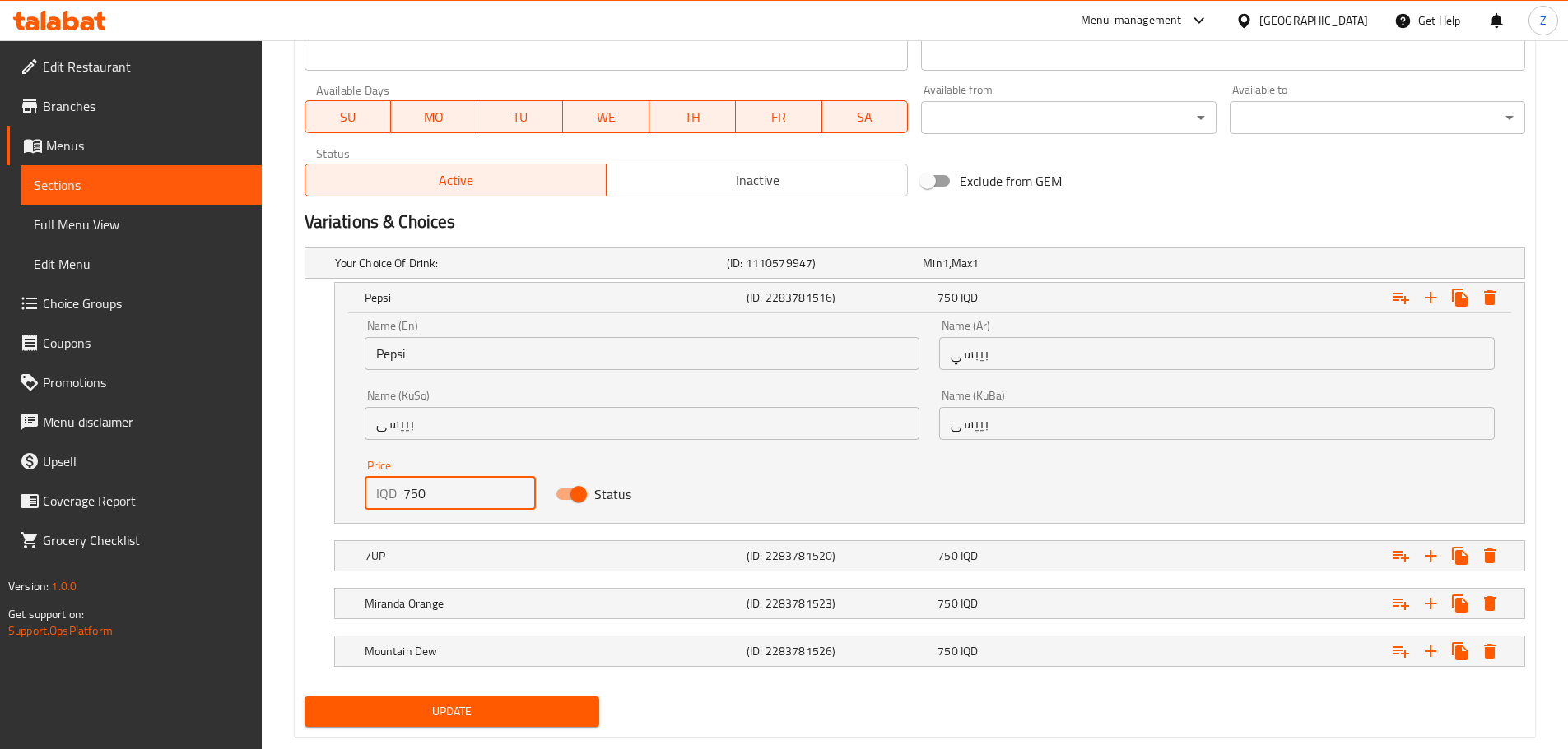
click at [443, 488] on input "750" at bounding box center [469, 494] width 133 height 33
click at [443, 488] on input "1000" at bounding box center [469, 494] width 133 height 33
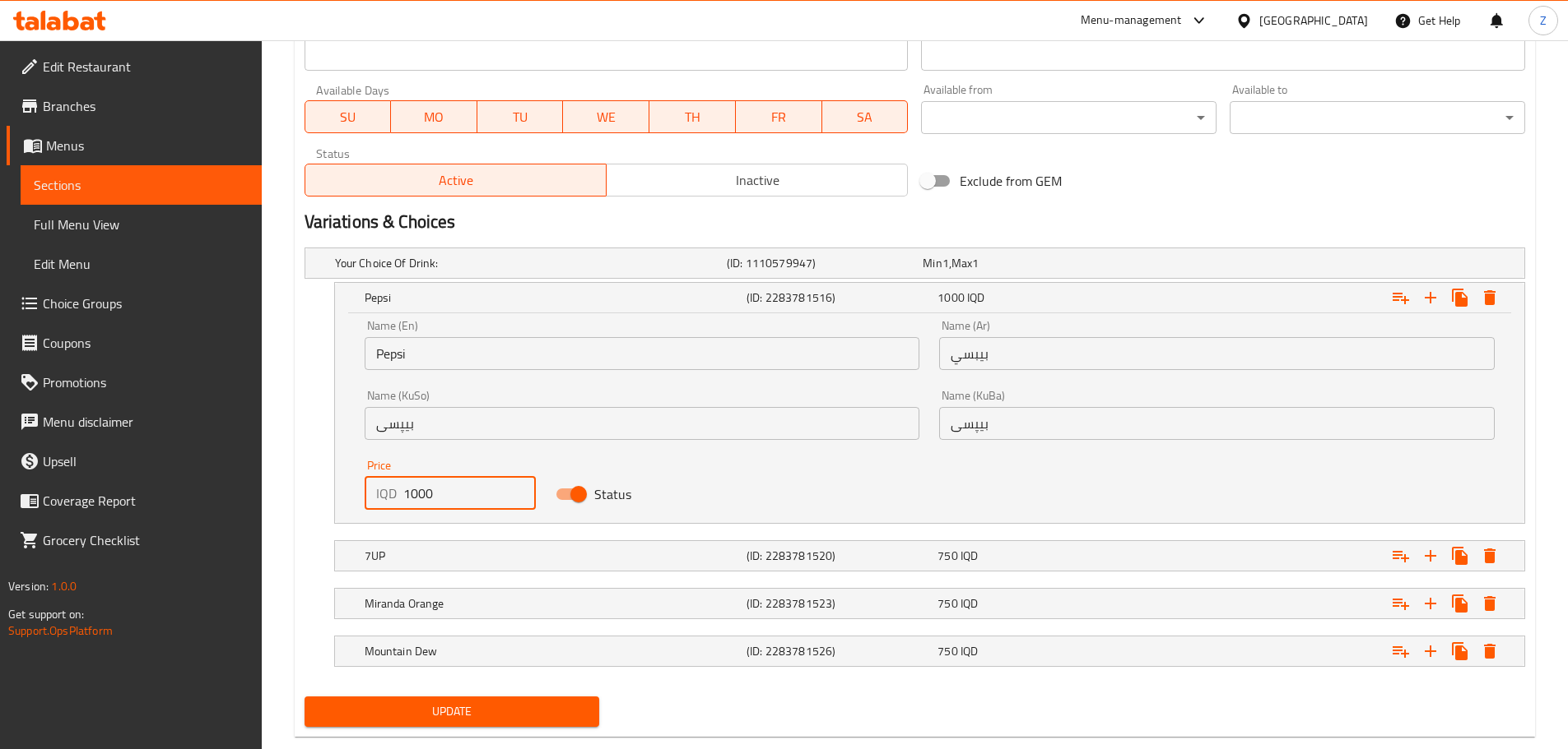
click at [443, 488] on input "1000" at bounding box center [469, 494] width 133 height 33
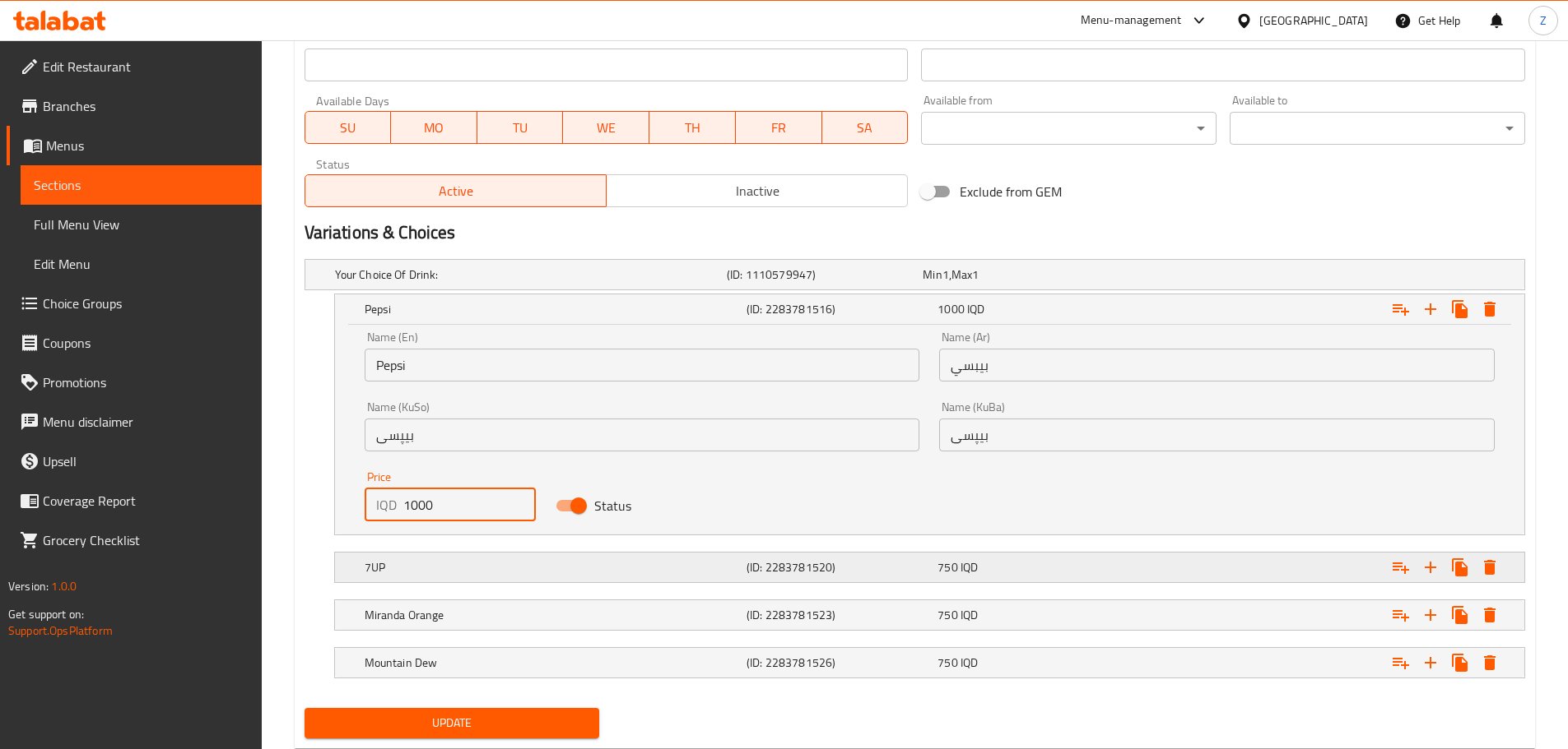
type input "1000"
click at [479, 584] on div "7UP (ID: 2283781520) 750 IQD" at bounding box center [934, 568] width 1147 height 36
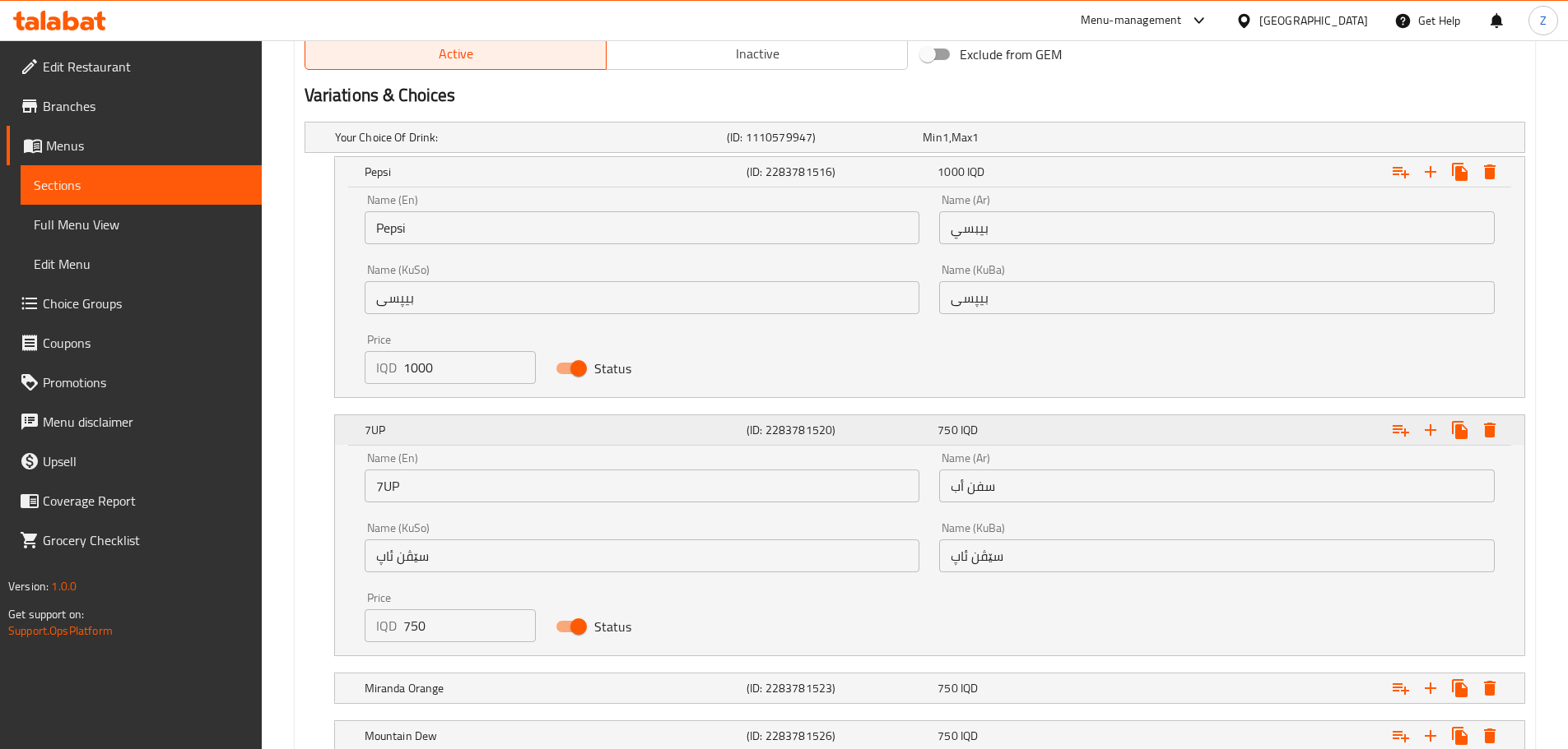
scroll to position [1173, 0]
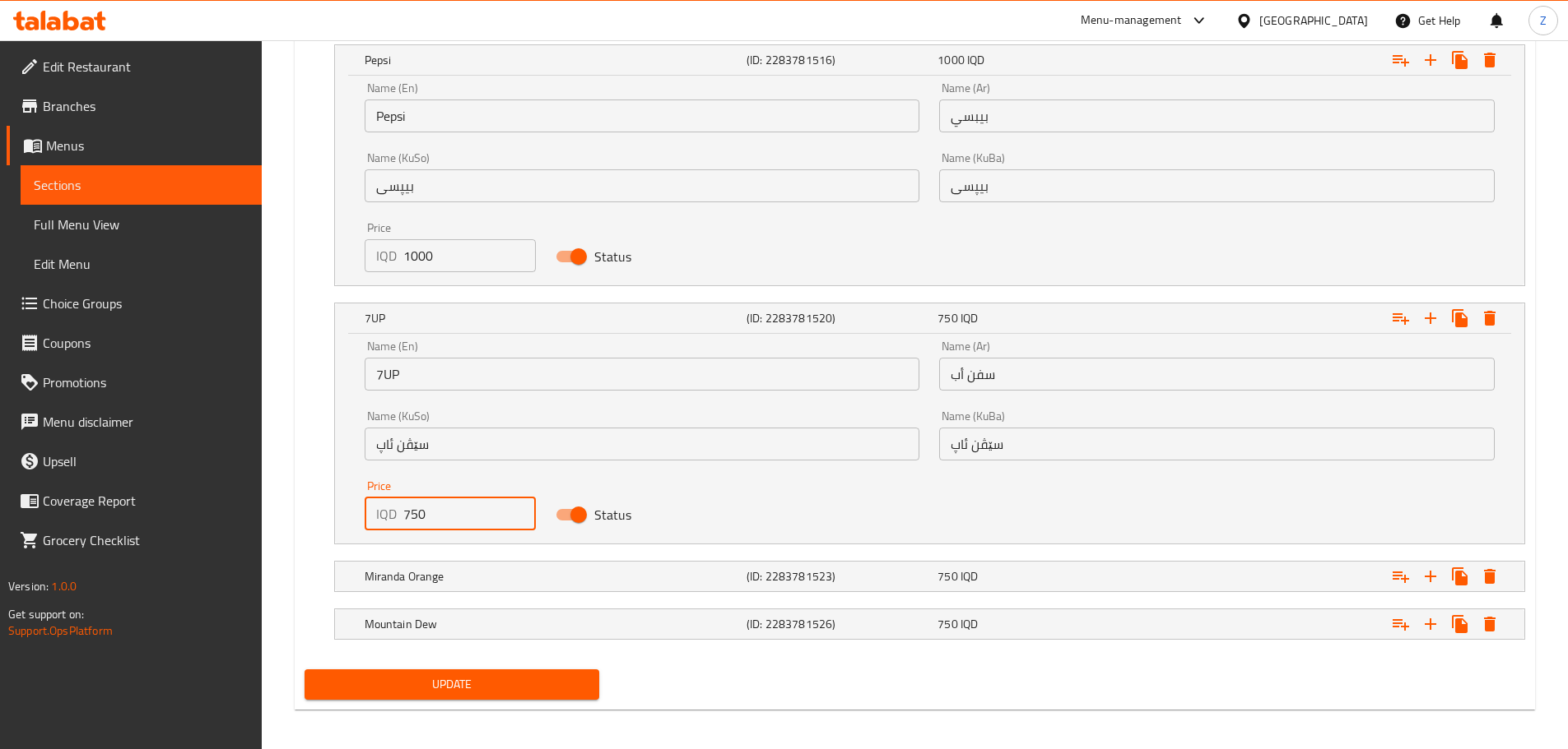
click at [433, 512] on input "750" at bounding box center [469, 514] width 133 height 33
paste input "100"
type input "1000"
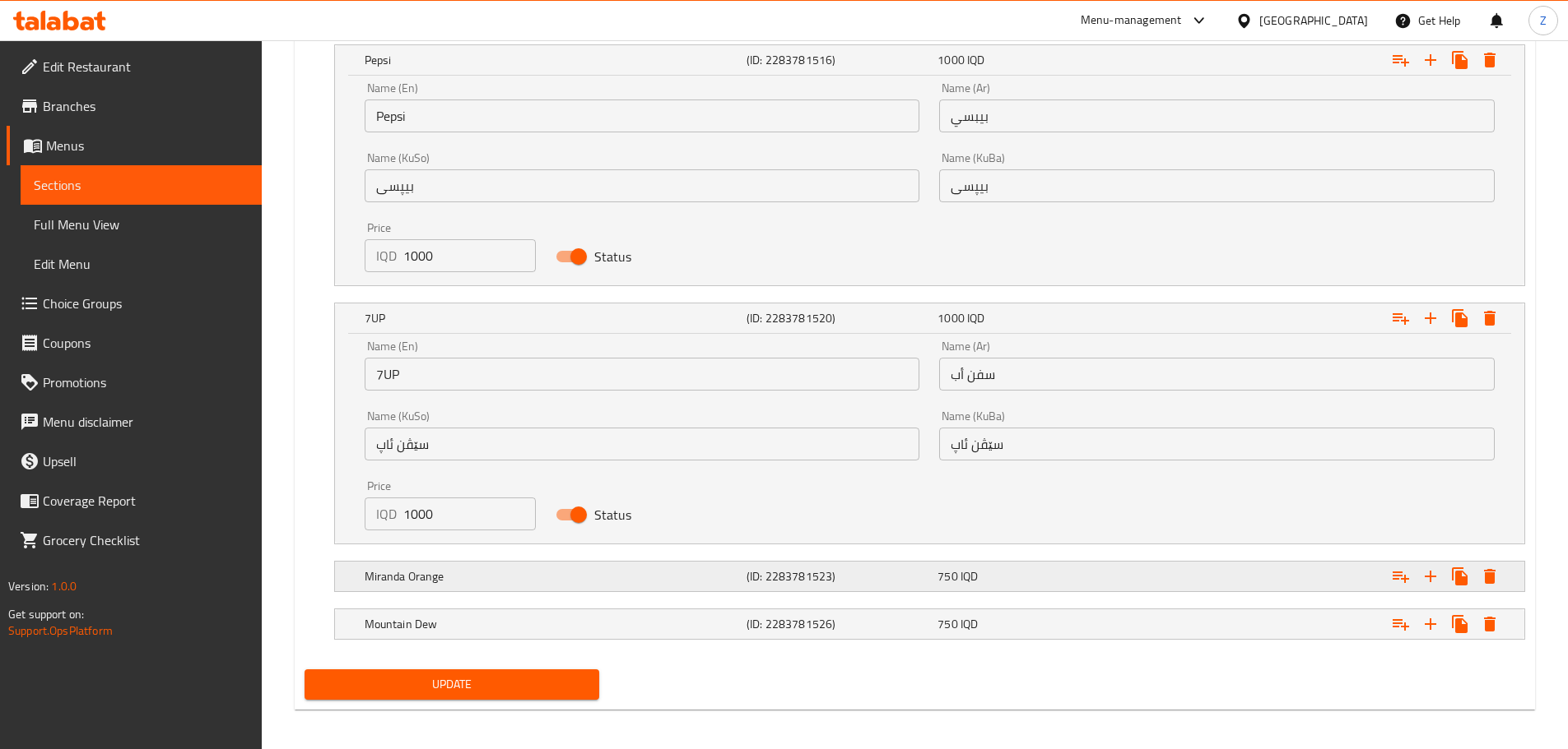
click at [460, 566] on div "Miranda Orange" at bounding box center [552, 576] width 382 height 23
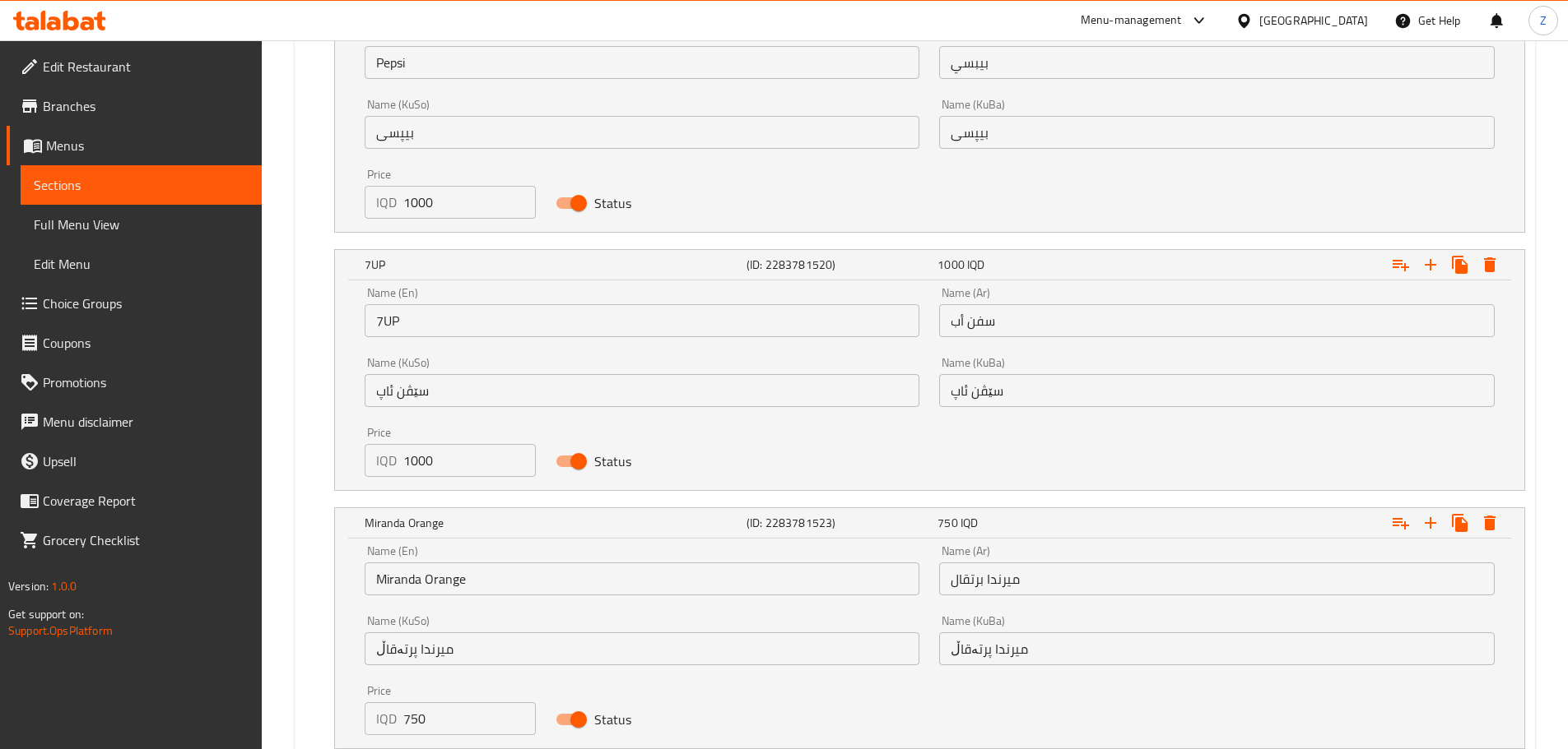
scroll to position [1256, 0]
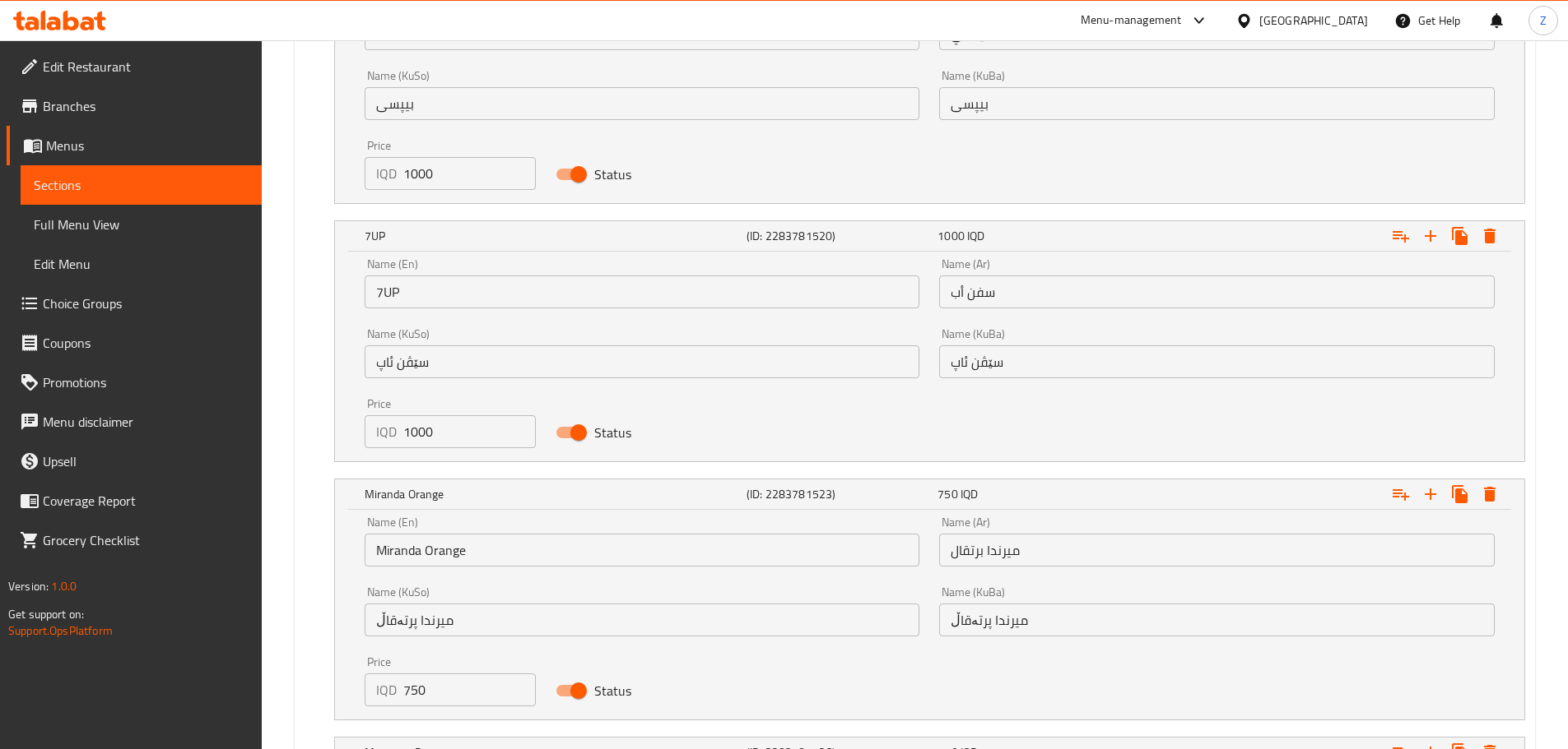
click at [426, 689] on input "750" at bounding box center [469, 690] width 133 height 33
paste input "100"
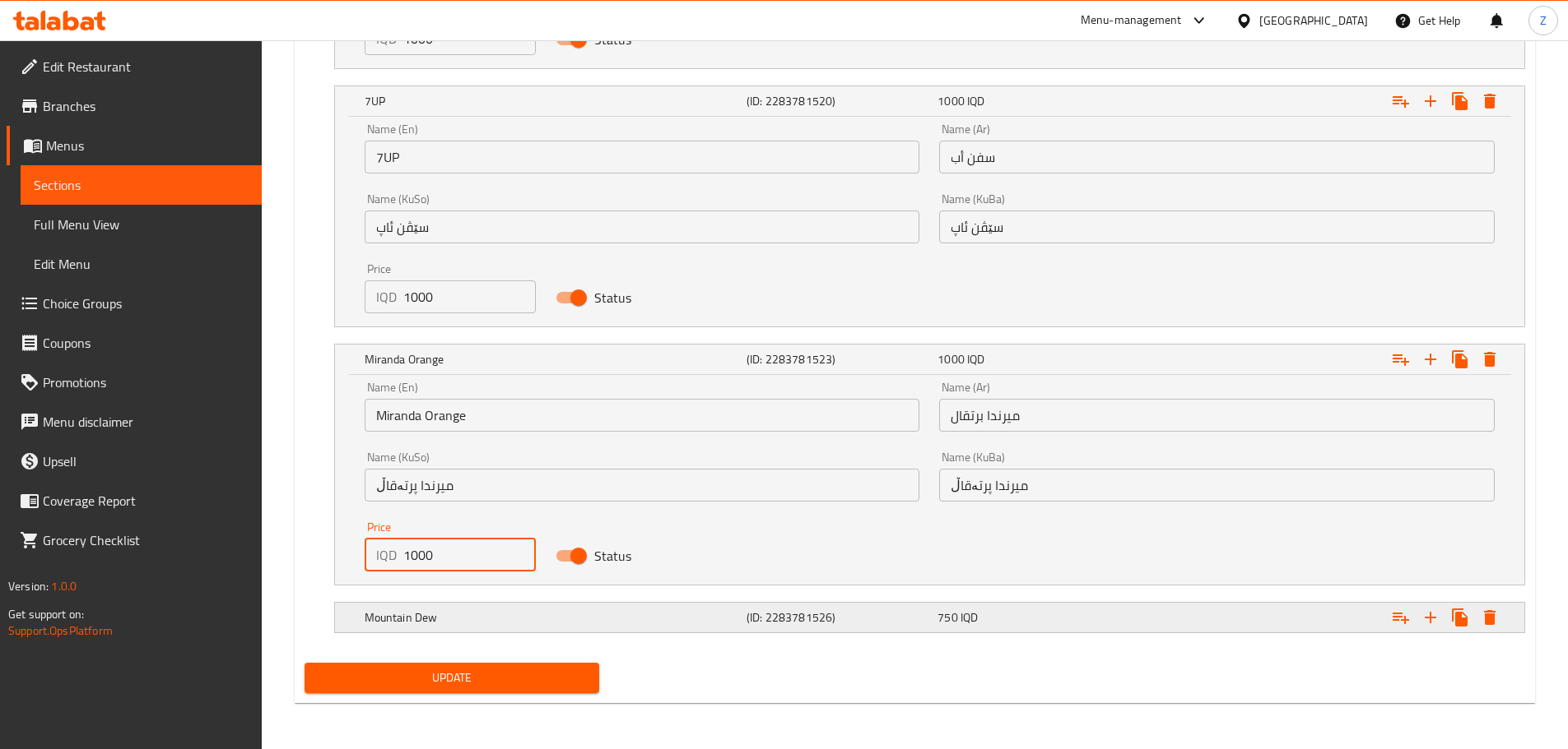
type input "1000"
click at [560, 604] on div "Mountain Dew (ID: 2283781526) 750 IQD" at bounding box center [934, 618] width 1147 height 36
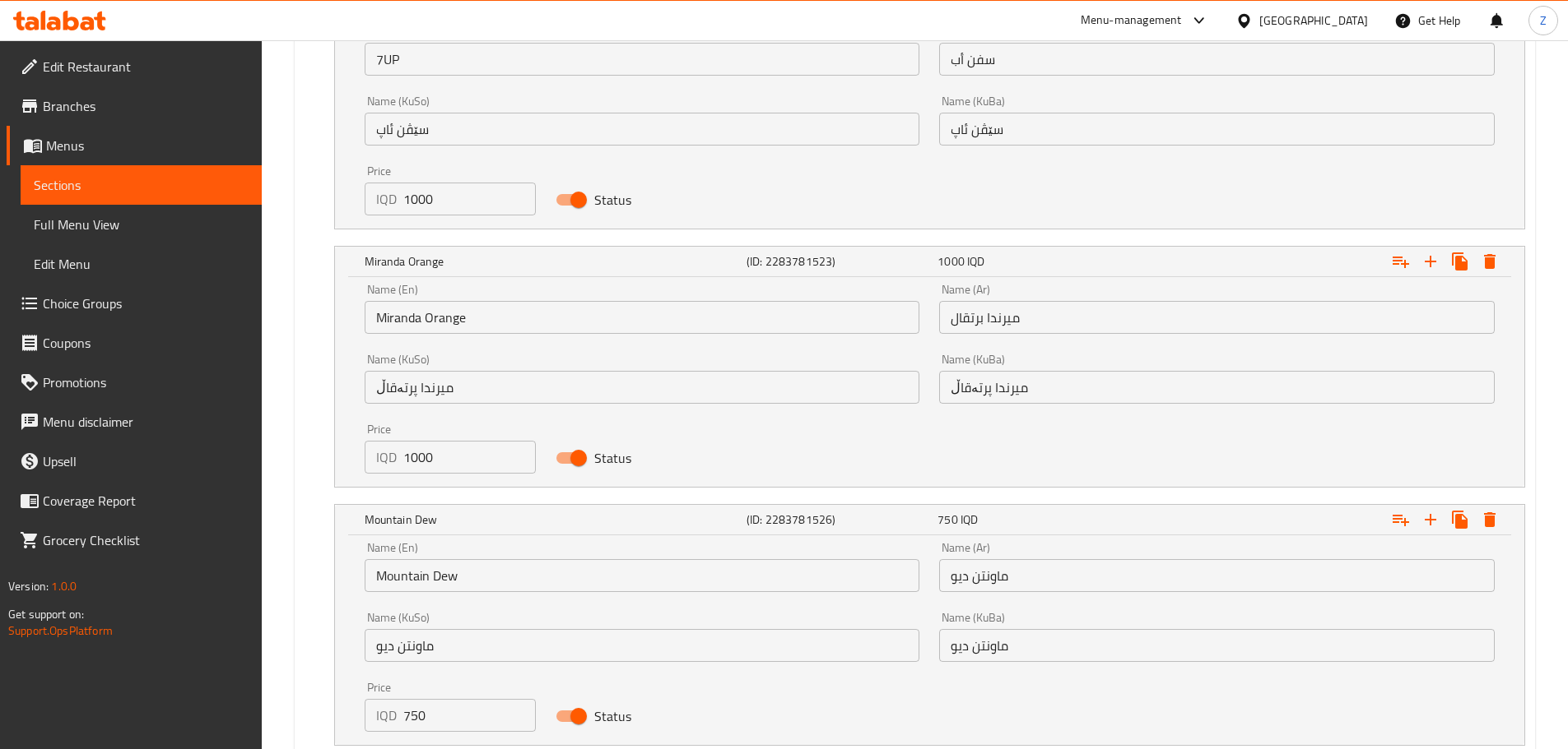
scroll to position [1599, 0]
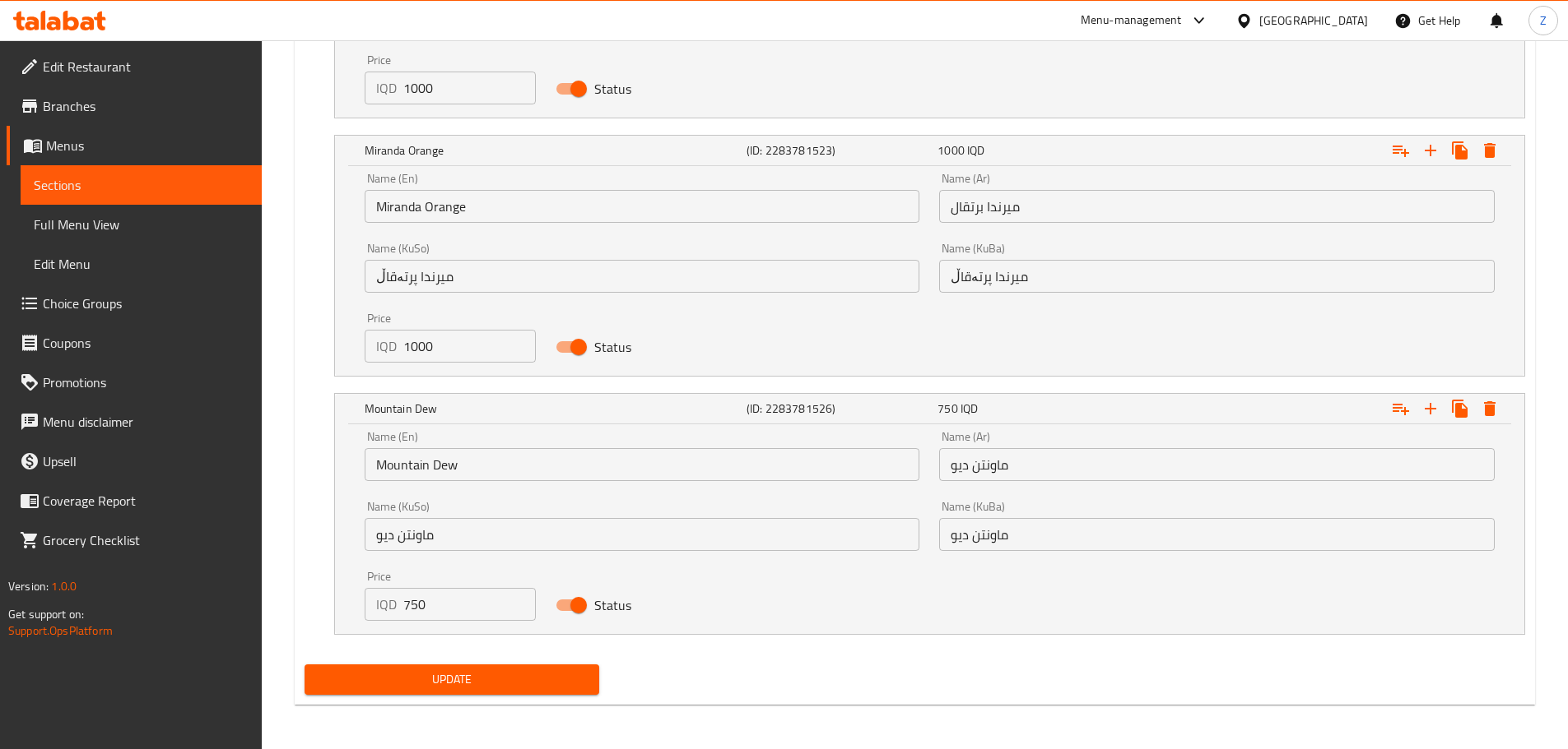
click at [424, 590] on input "750" at bounding box center [469, 605] width 133 height 33
paste input "100"
type input "1000"
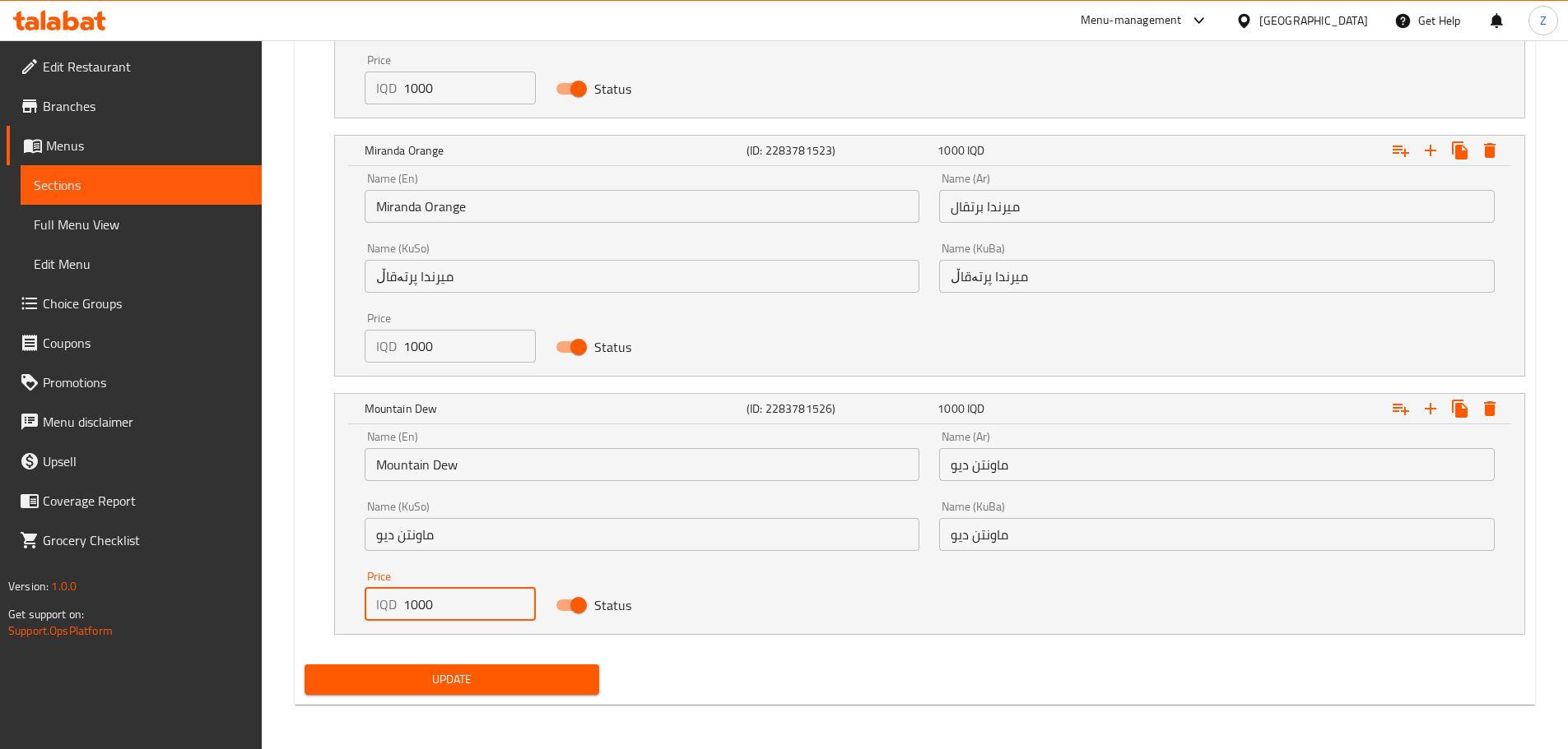
click at [459, 678] on span "Update" at bounding box center [451, 680] width 269 height 21
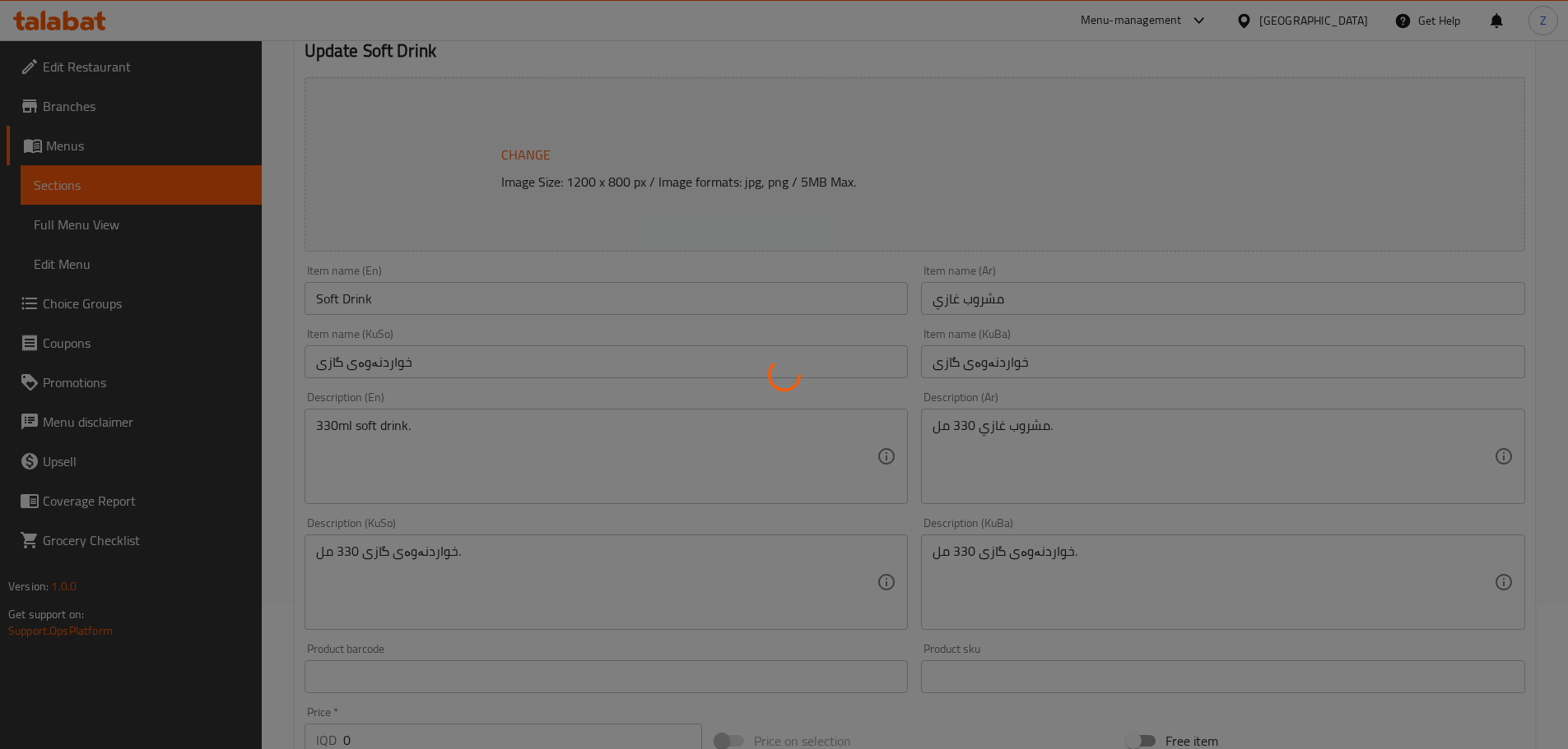
scroll to position [0, 0]
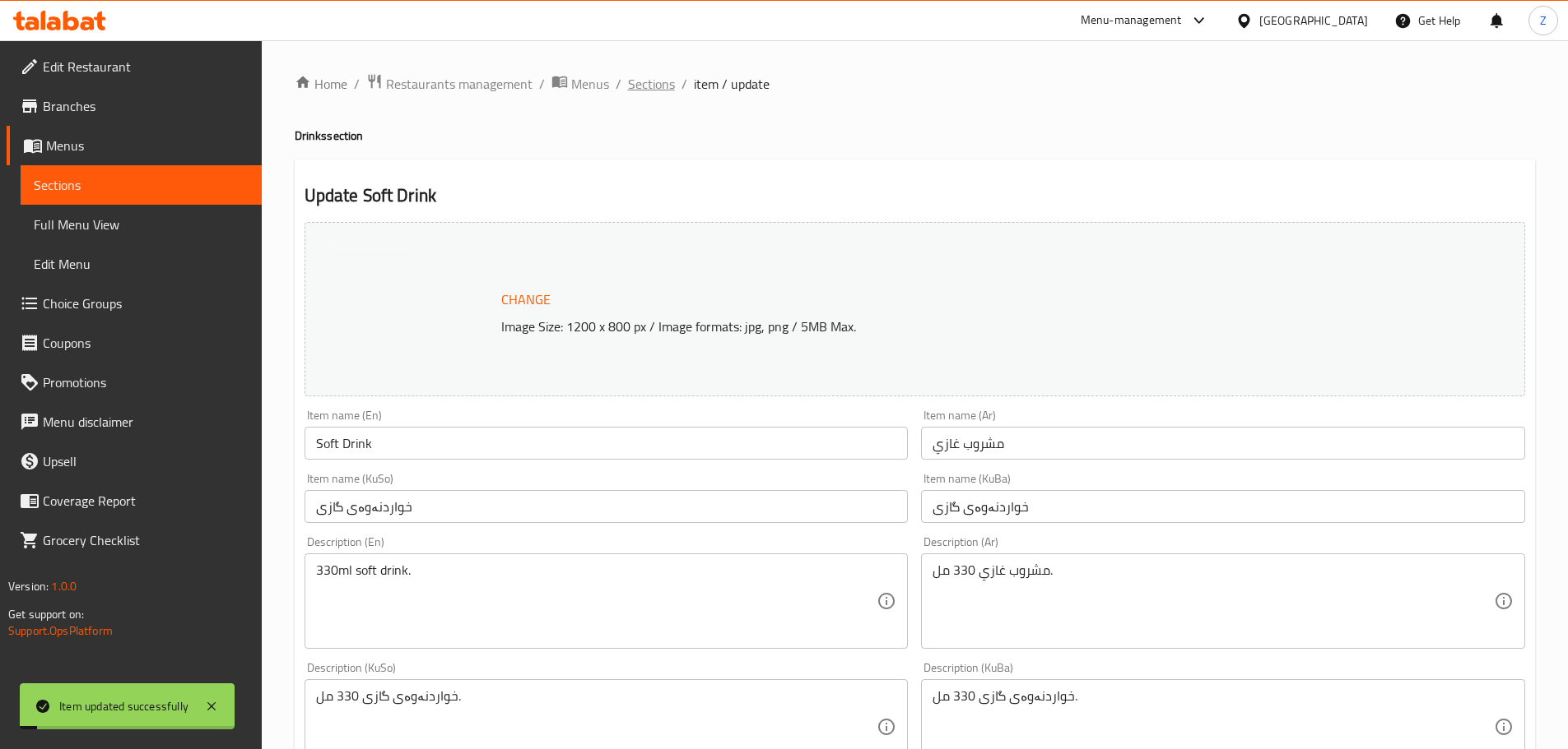
click at [653, 84] on span "Sections" at bounding box center [651, 84] width 46 height 20
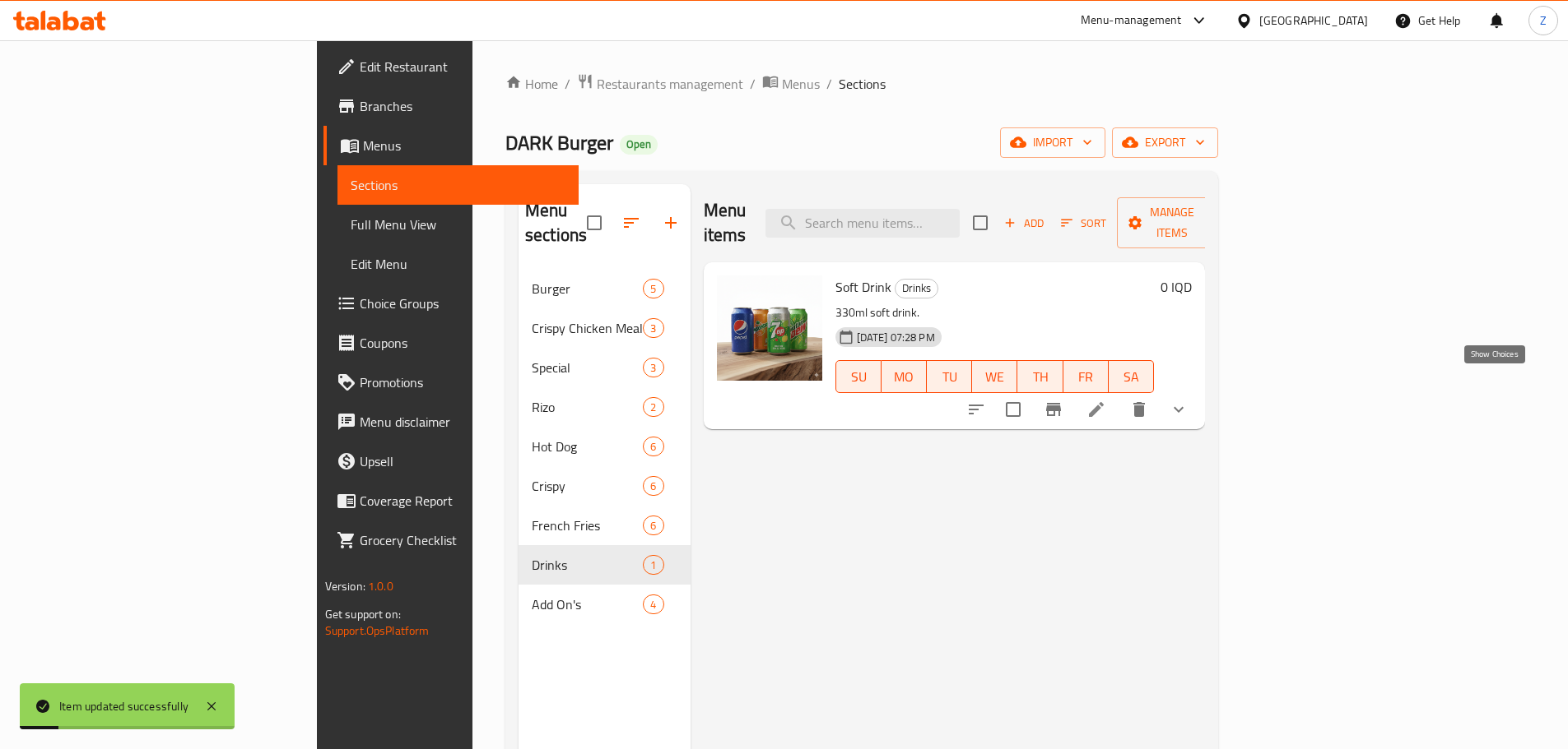
click at [1189, 400] on icon "show more" at bounding box center [1179, 410] width 20 height 20
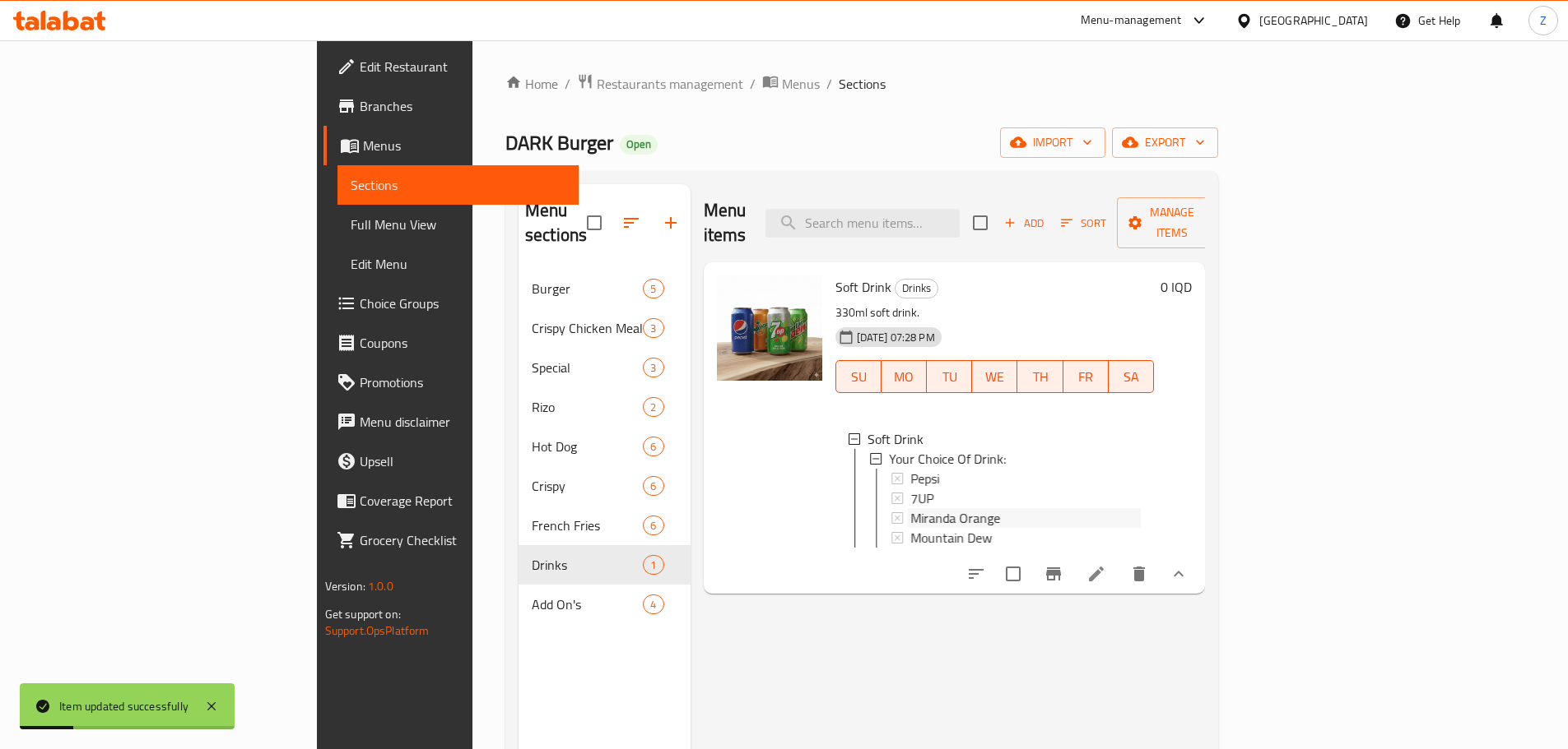
click at [954, 508] on div "Miranda Orange" at bounding box center [1026, 518] width 232 height 20
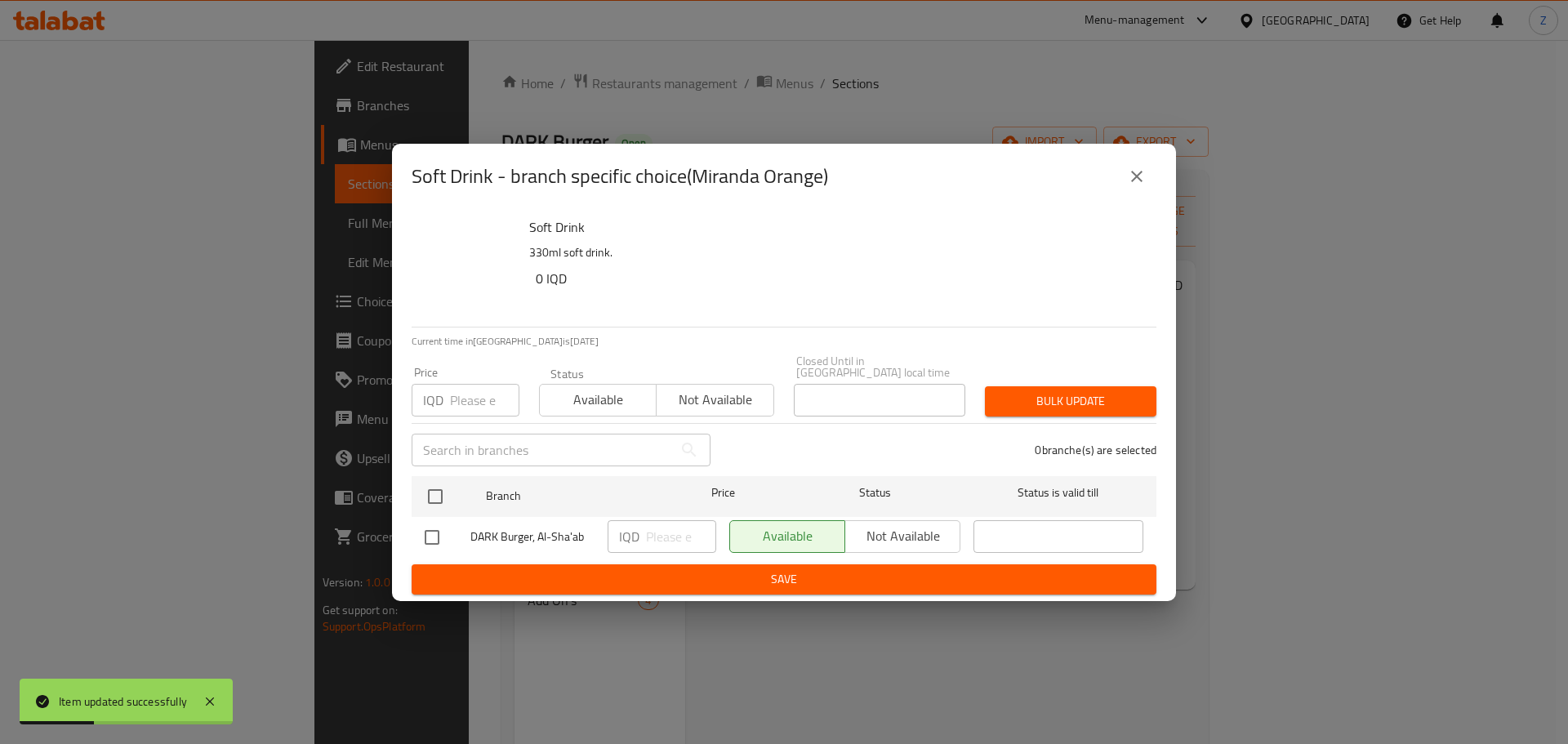
click at [1140, 184] on icon "close" at bounding box center [1137, 176] width 20 height 20
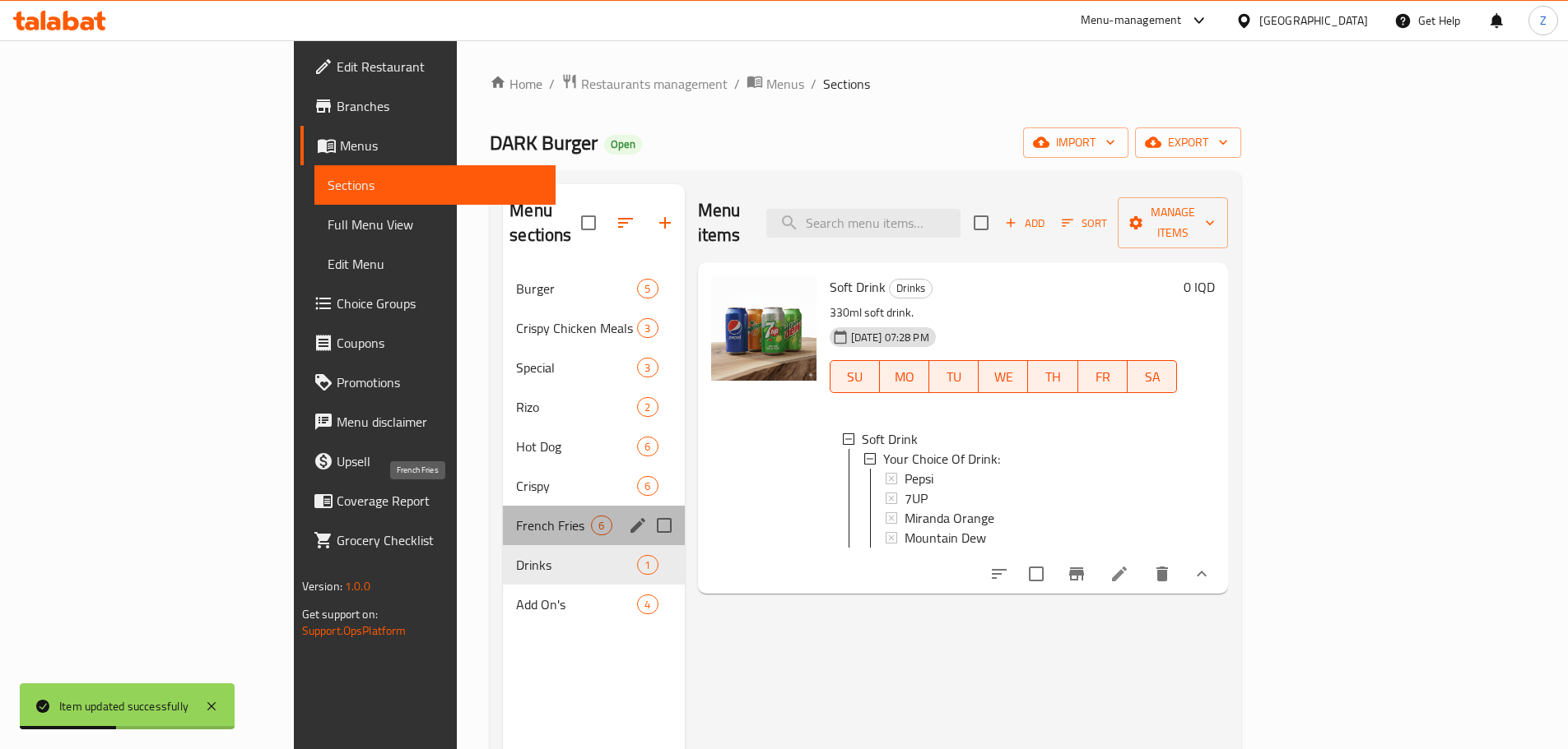
click at [516, 516] on span "French Fries" at bounding box center [553, 526] width 75 height 20
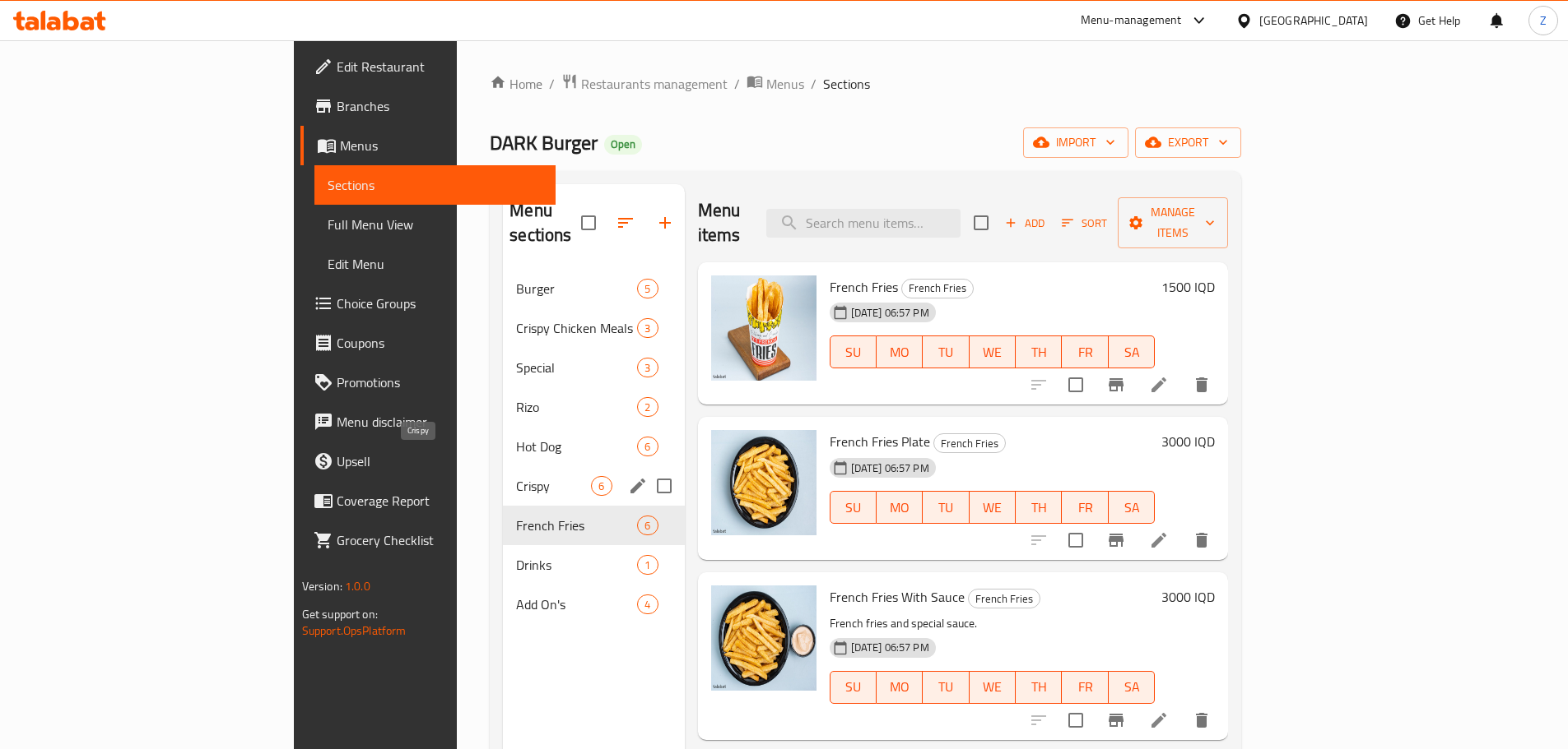
click at [516, 477] on span "Crispy" at bounding box center [553, 487] width 75 height 20
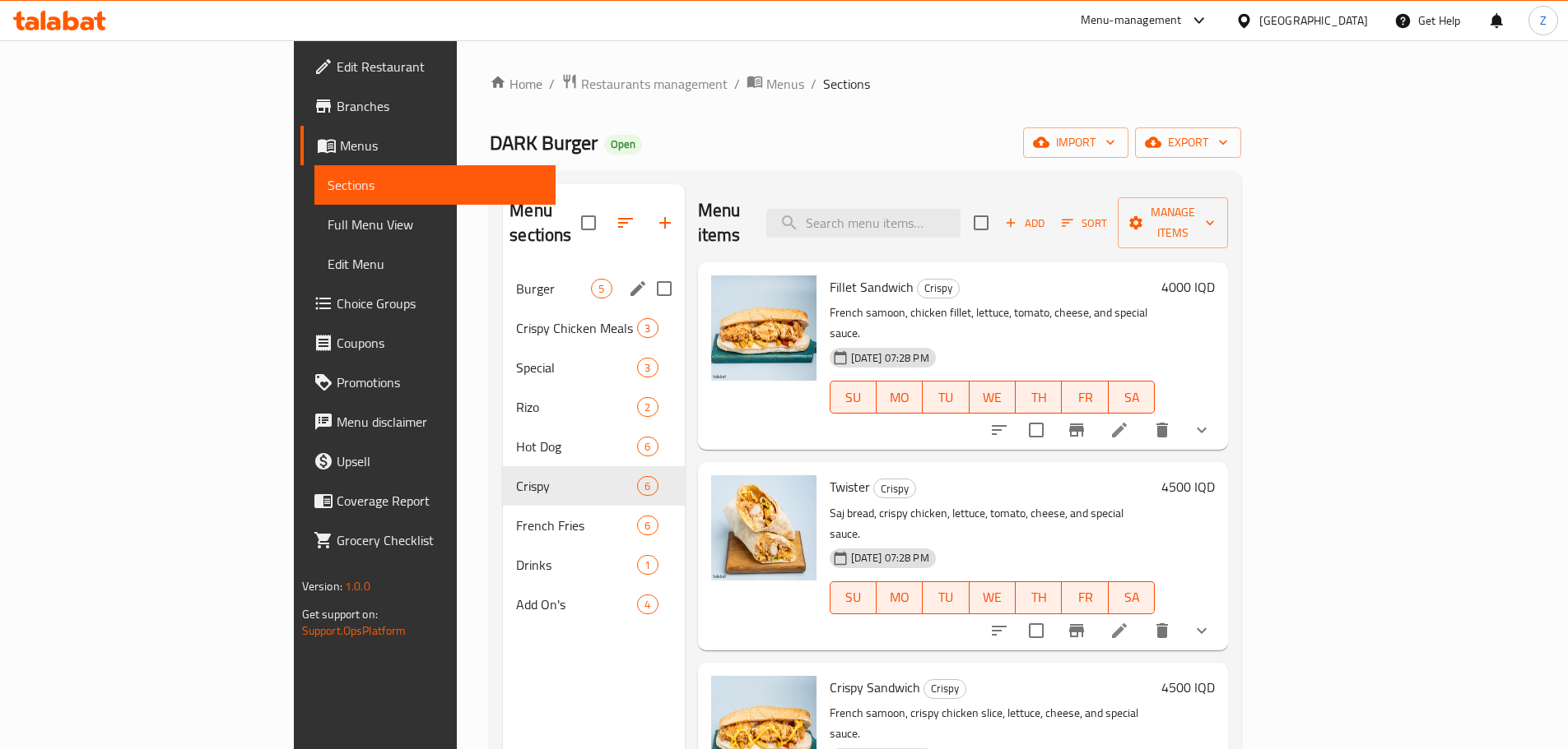
click at [503, 269] on div "Burger 5" at bounding box center [593, 288] width 181 height 39
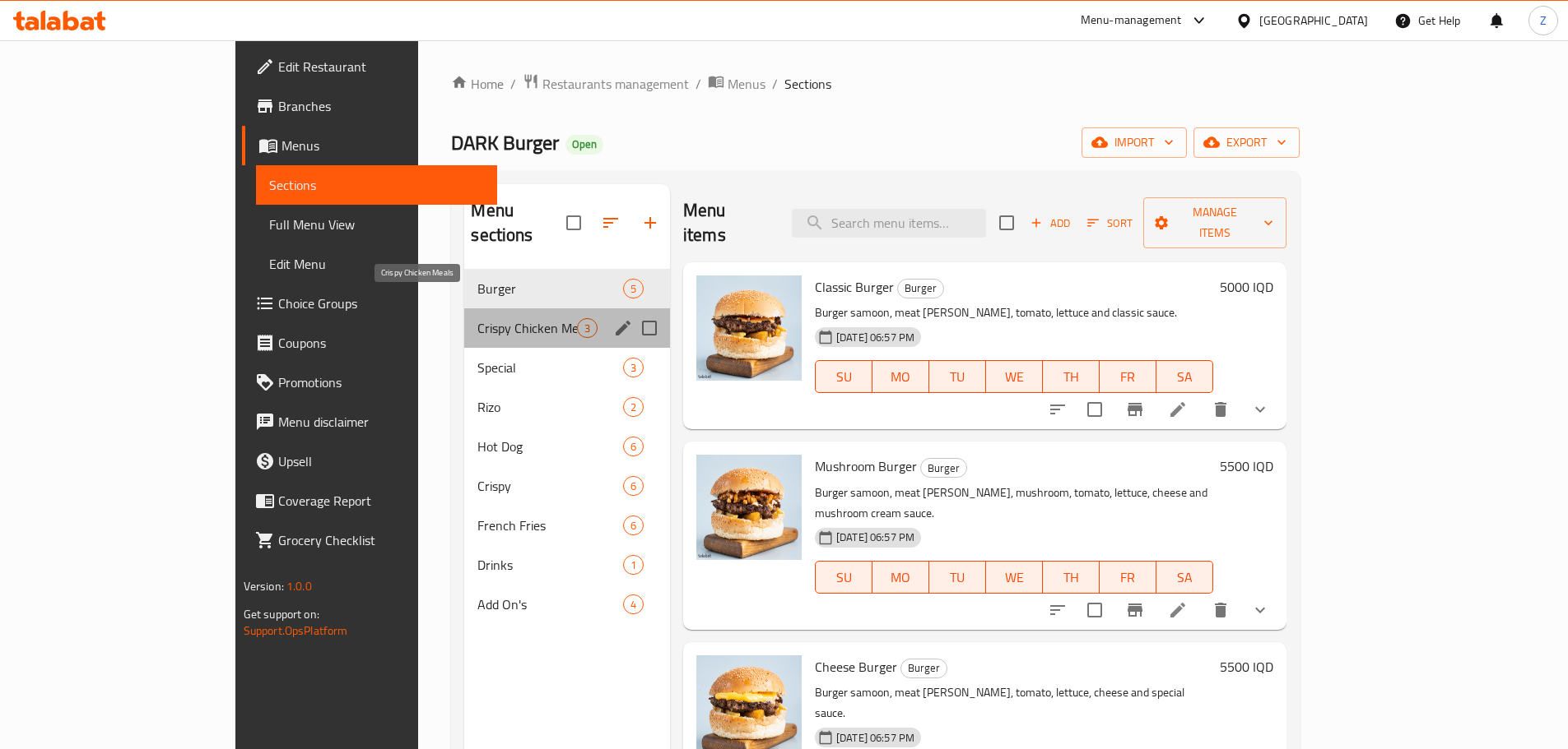
click at [478, 318] on span "Crispy Chicken Meals" at bounding box center [527, 328] width 98 height 20
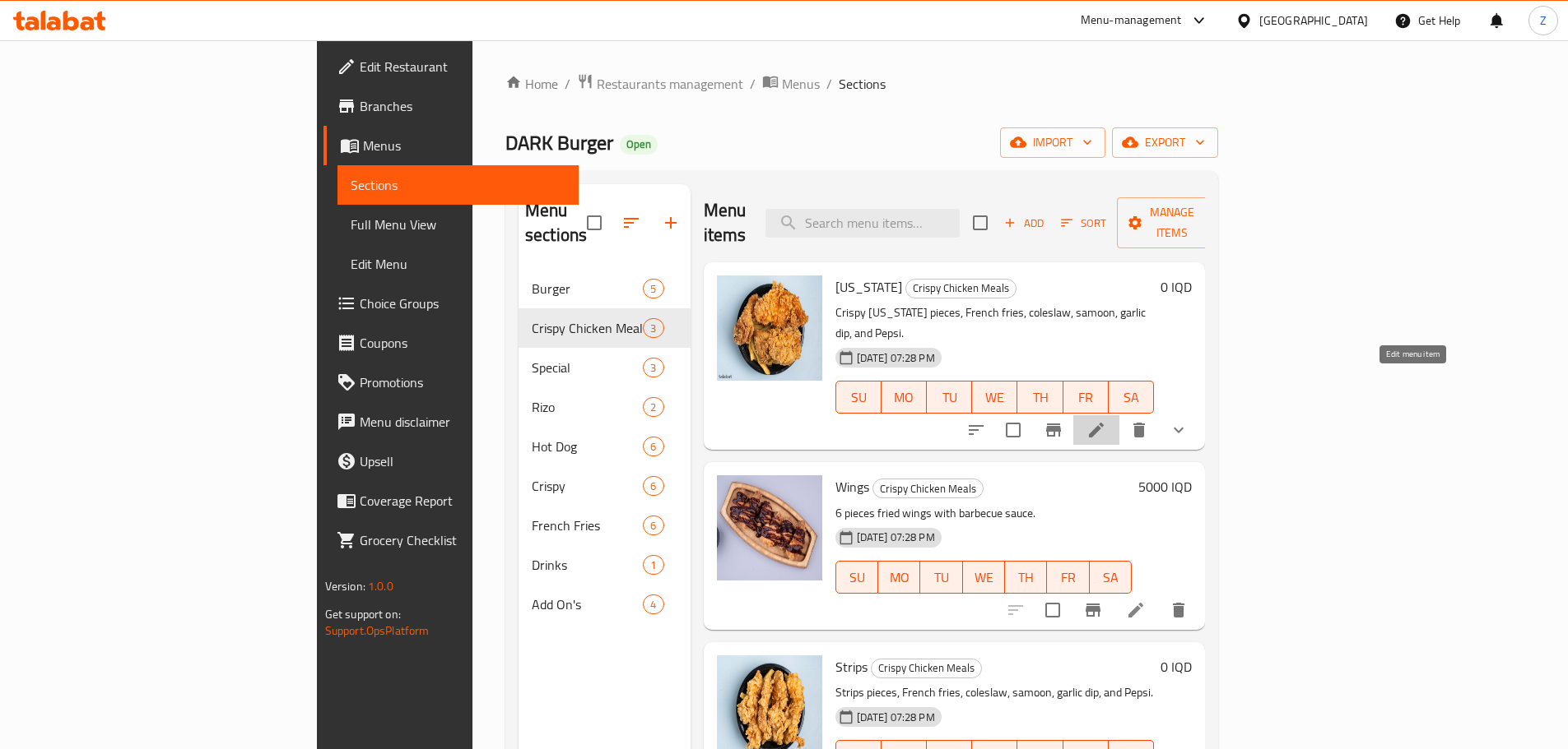
click at [1104, 423] on icon at bounding box center [1096, 430] width 15 height 15
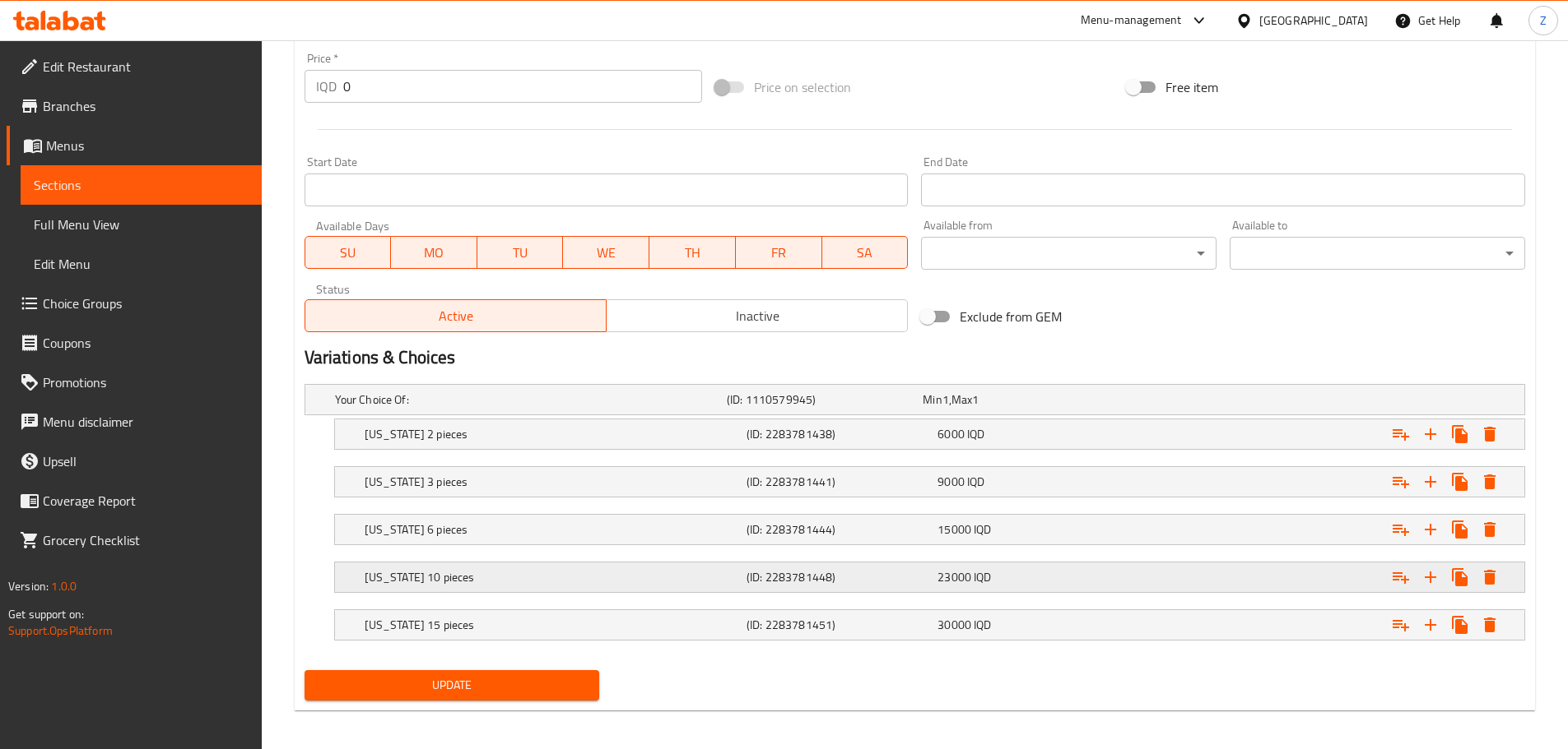
scroll to position [806, 0]
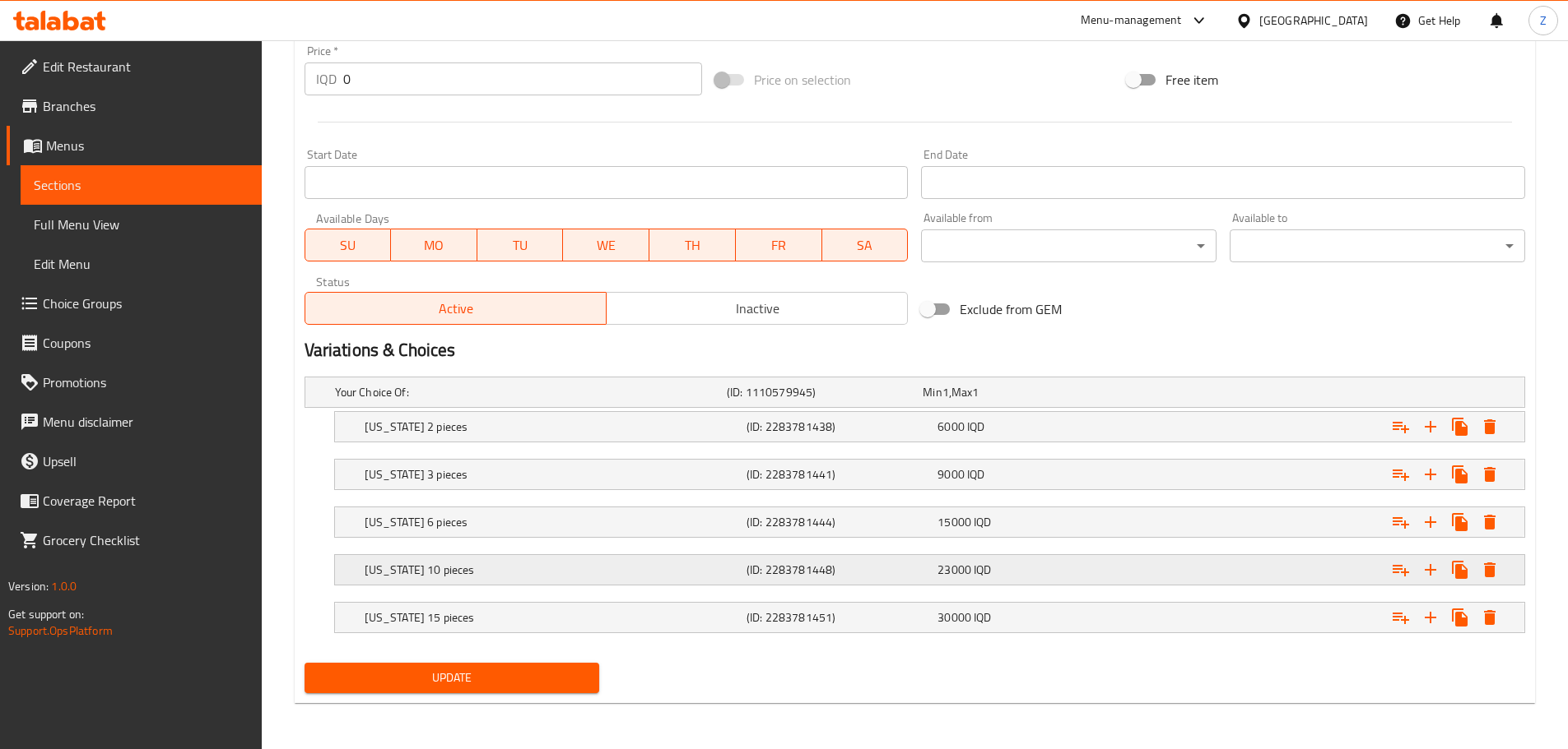
click at [928, 571] on h5 "(ID: 2283781448)" at bounding box center [839, 570] width 184 height 16
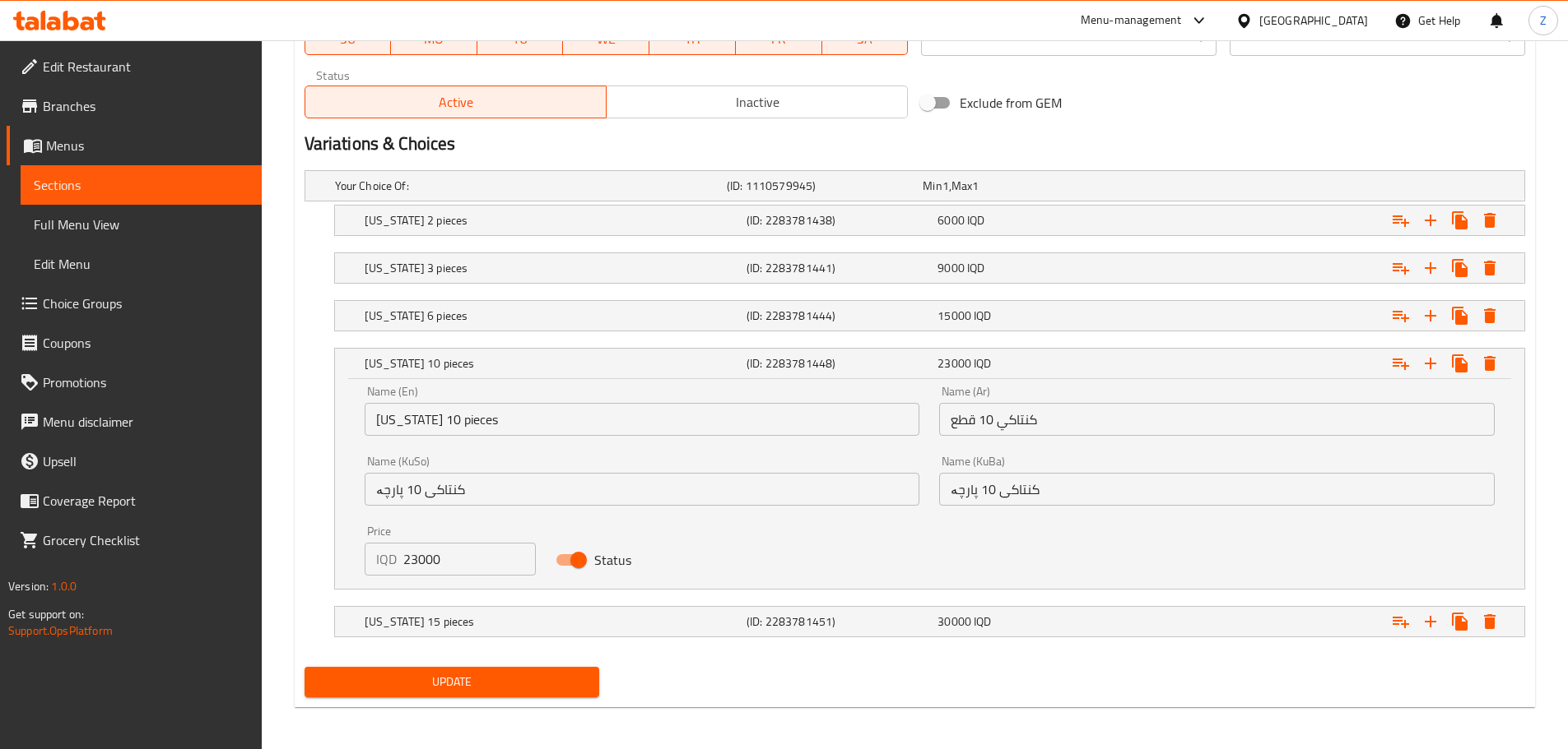
scroll to position [1016, 0]
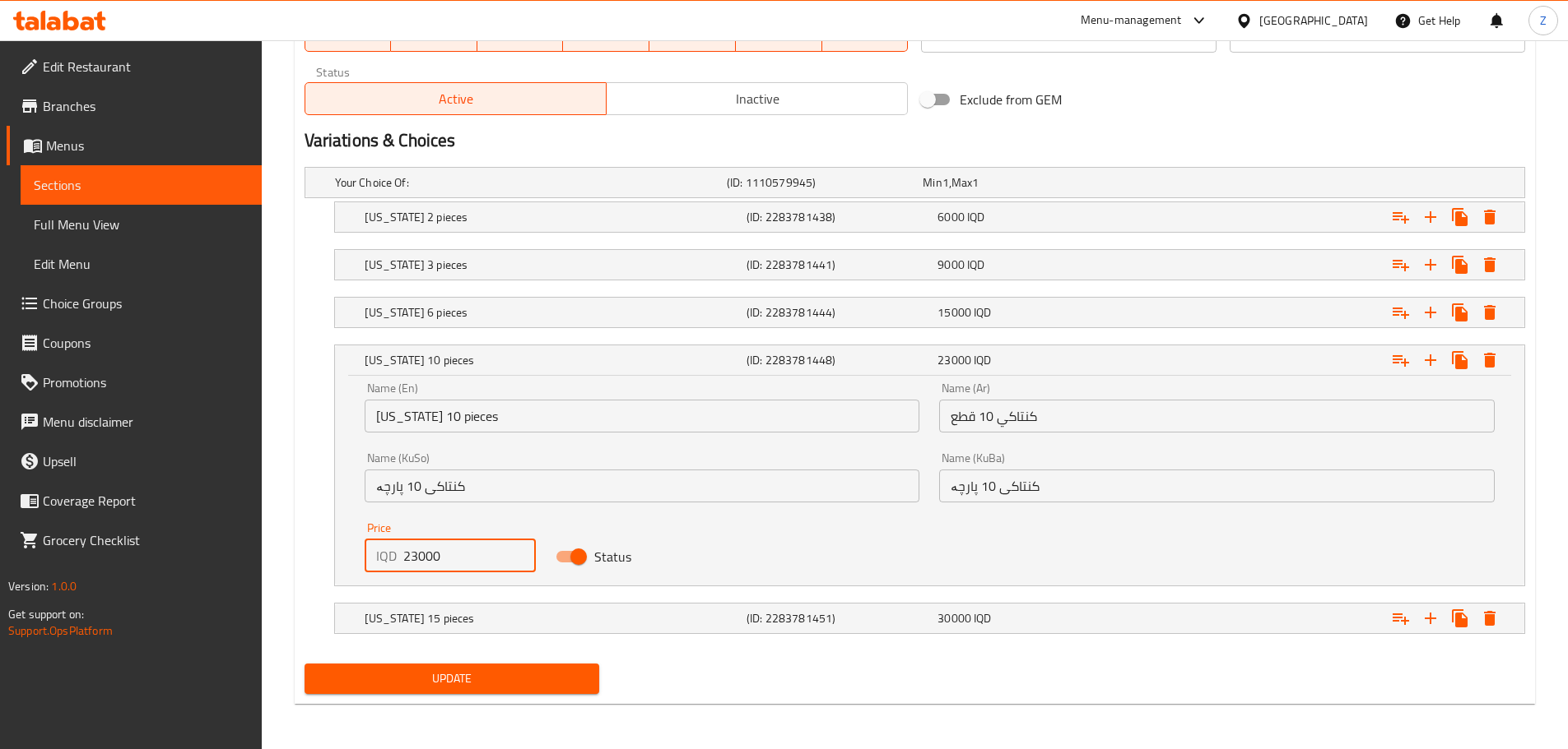
click at [411, 555] on input "23000" at bounding box center [469, 556] width 133 height 33
type input "24000"
click at [499, 614] on h5 "Kentucky 15 pieces" at bounding box center [552, 619] width 376 height 16
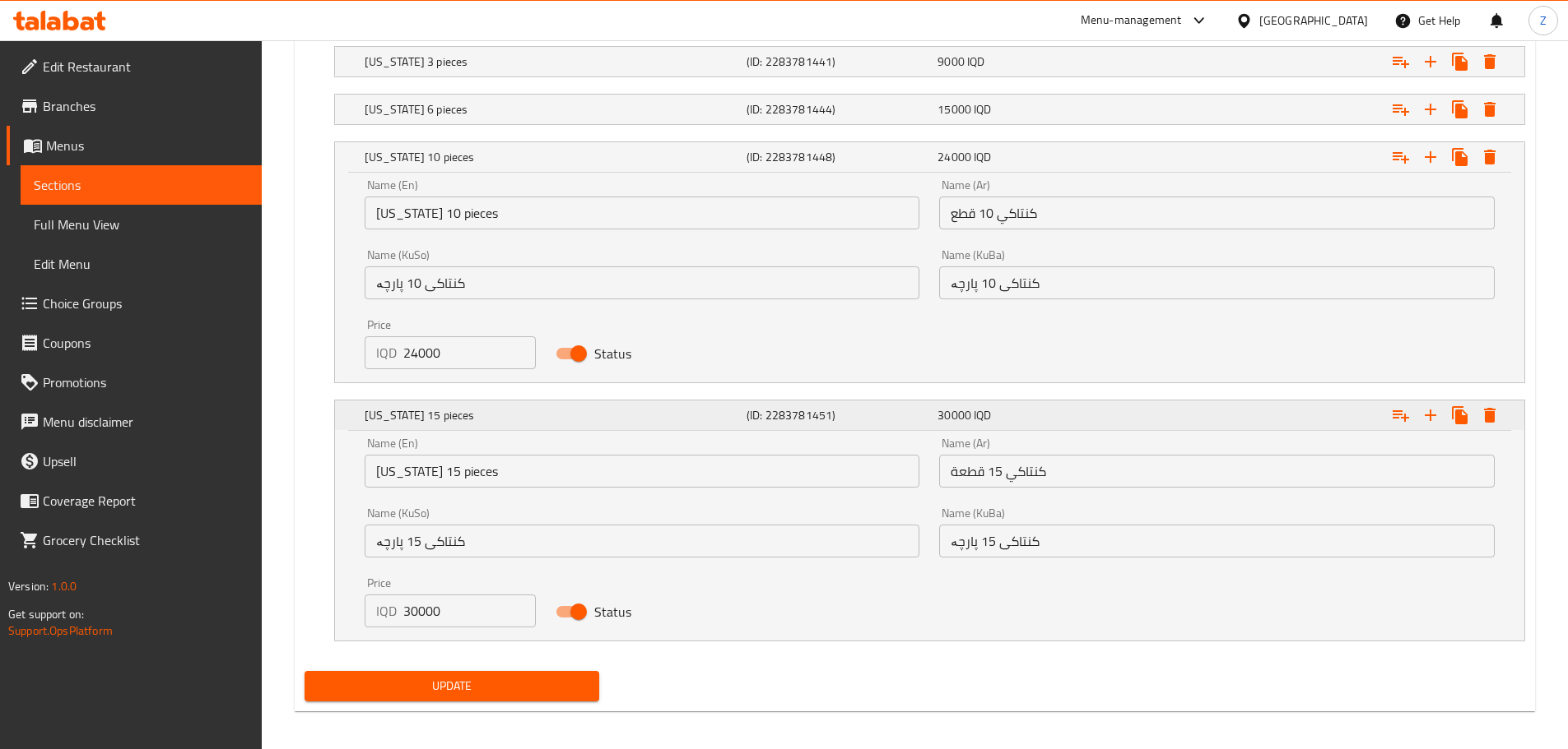
scroll to position [1227, 0]
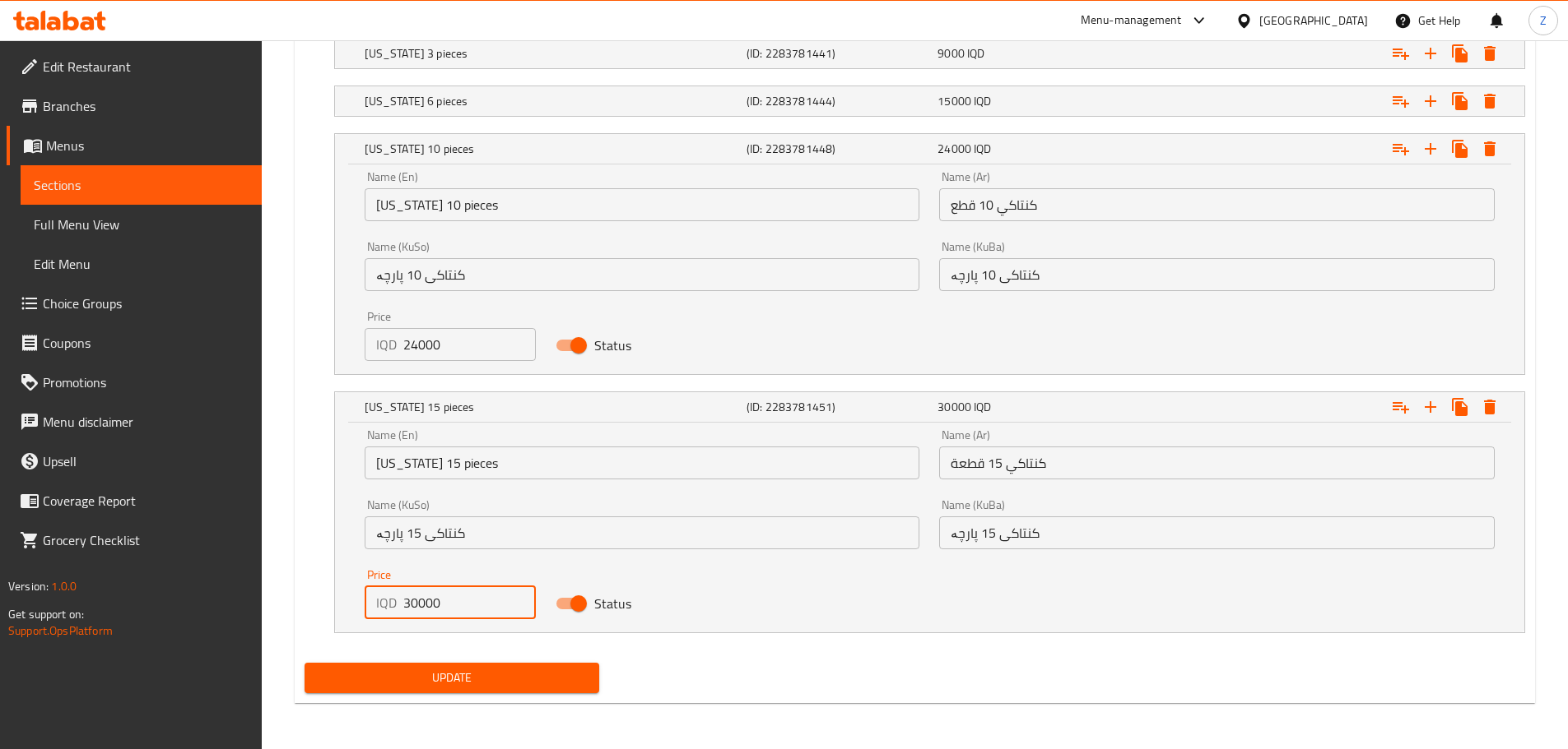
click at [411, 606] on input "30000" at bounding box center [469, 603] width 133 height 33
type input "32000"
click at [481, 685] on span "Update" at bounding box center [451, 678] width 269 height 21
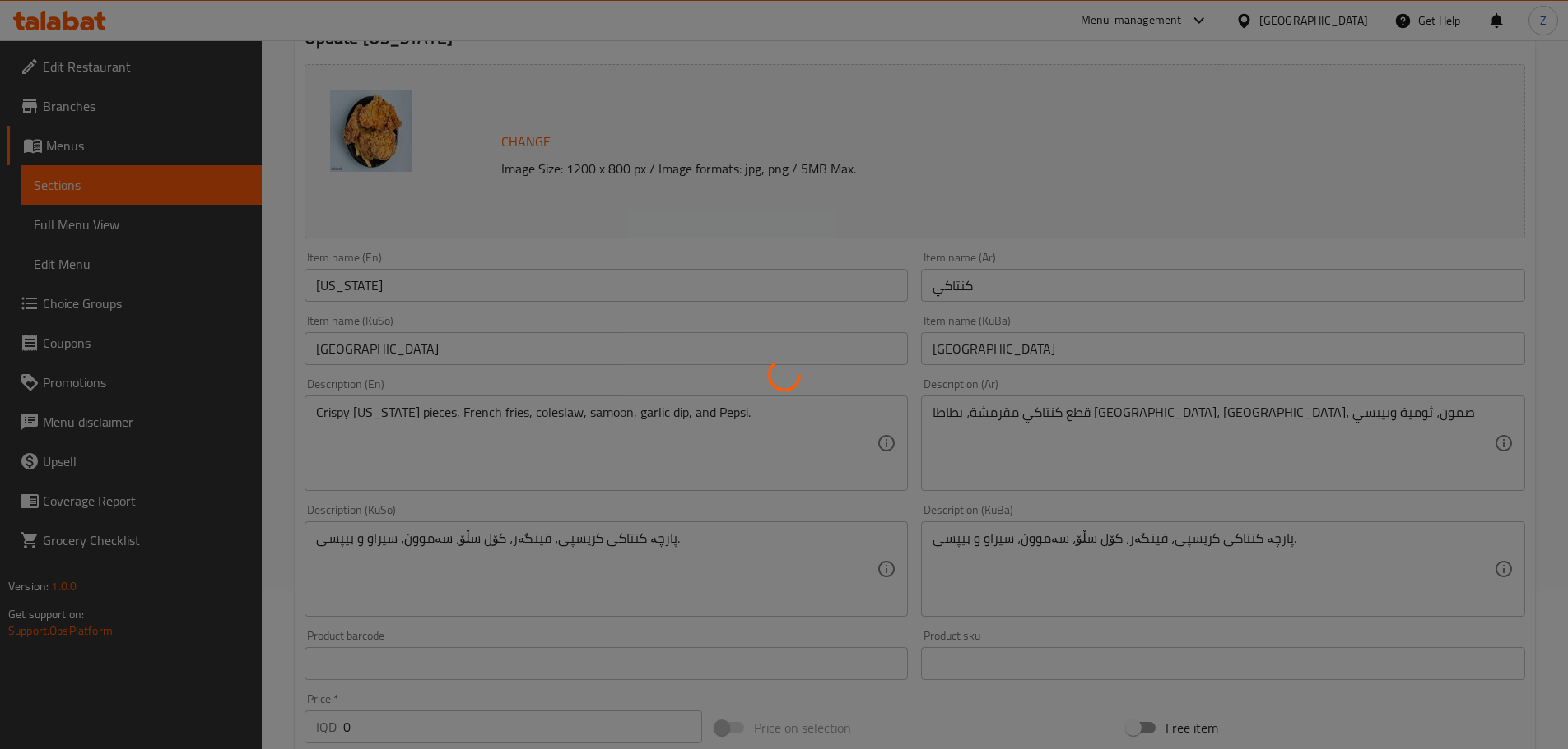
scroll to position [0, 0]
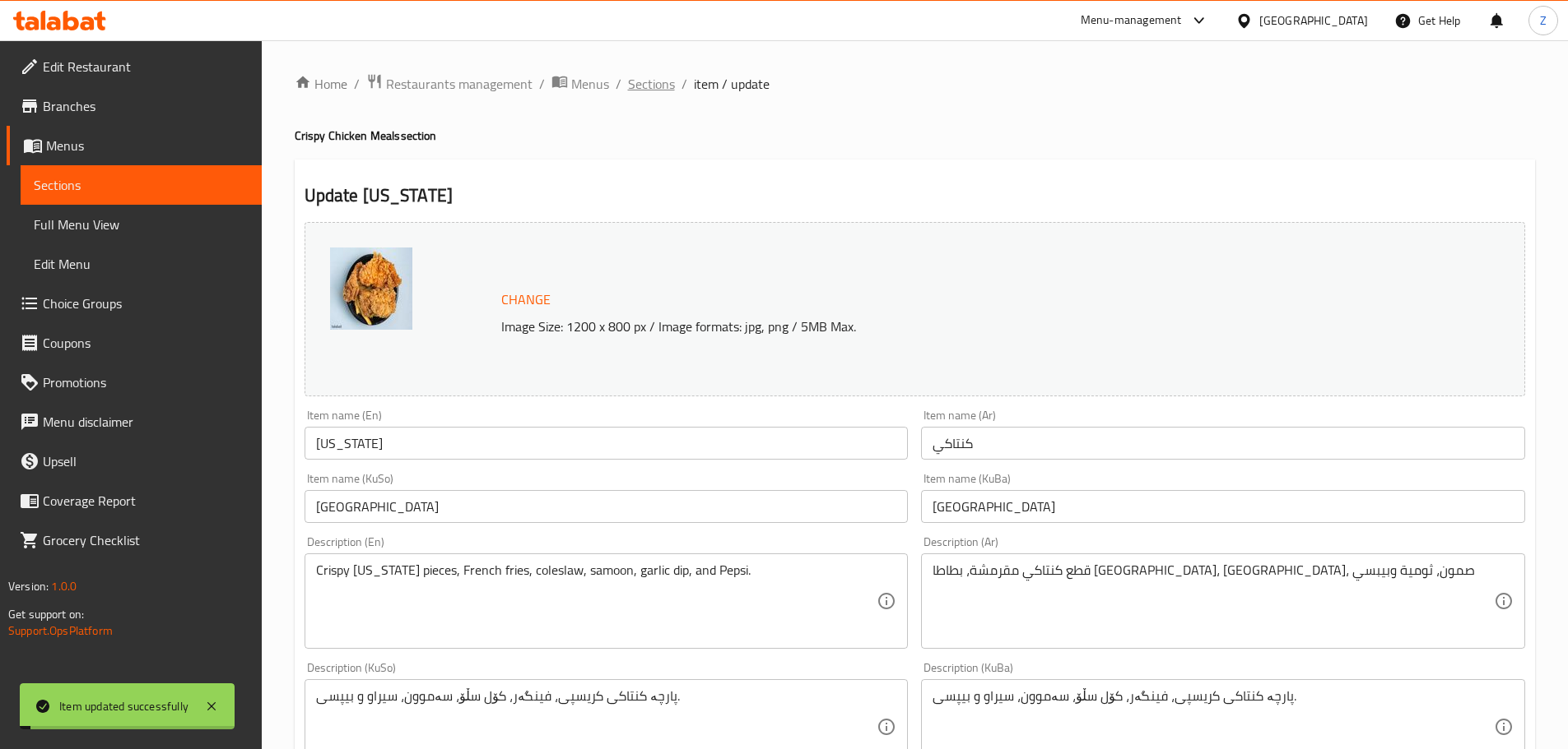
click at [647, 84] on span "Sections" at bounding box center [651, 84] width 46 height 20
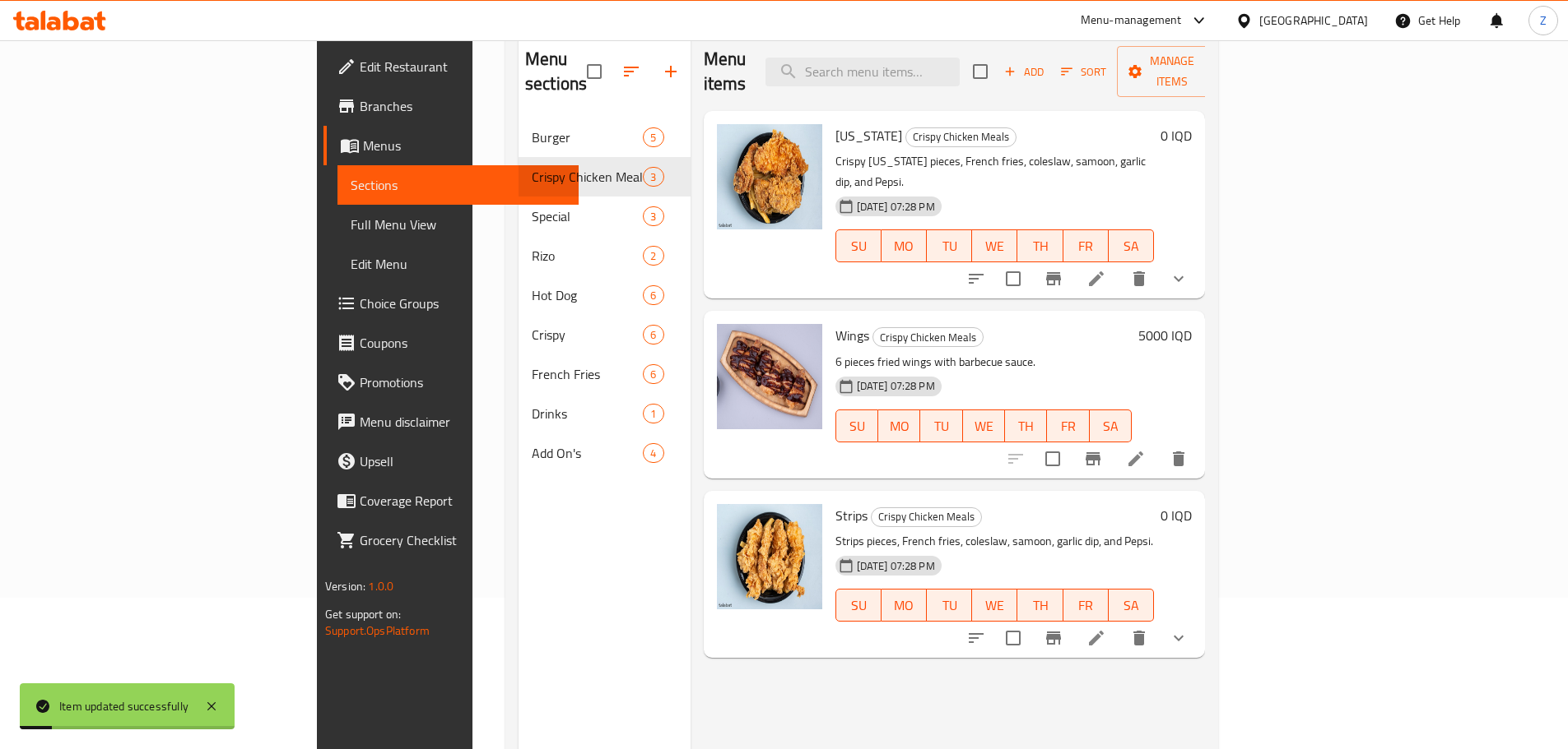
scroll to position [165, 0]
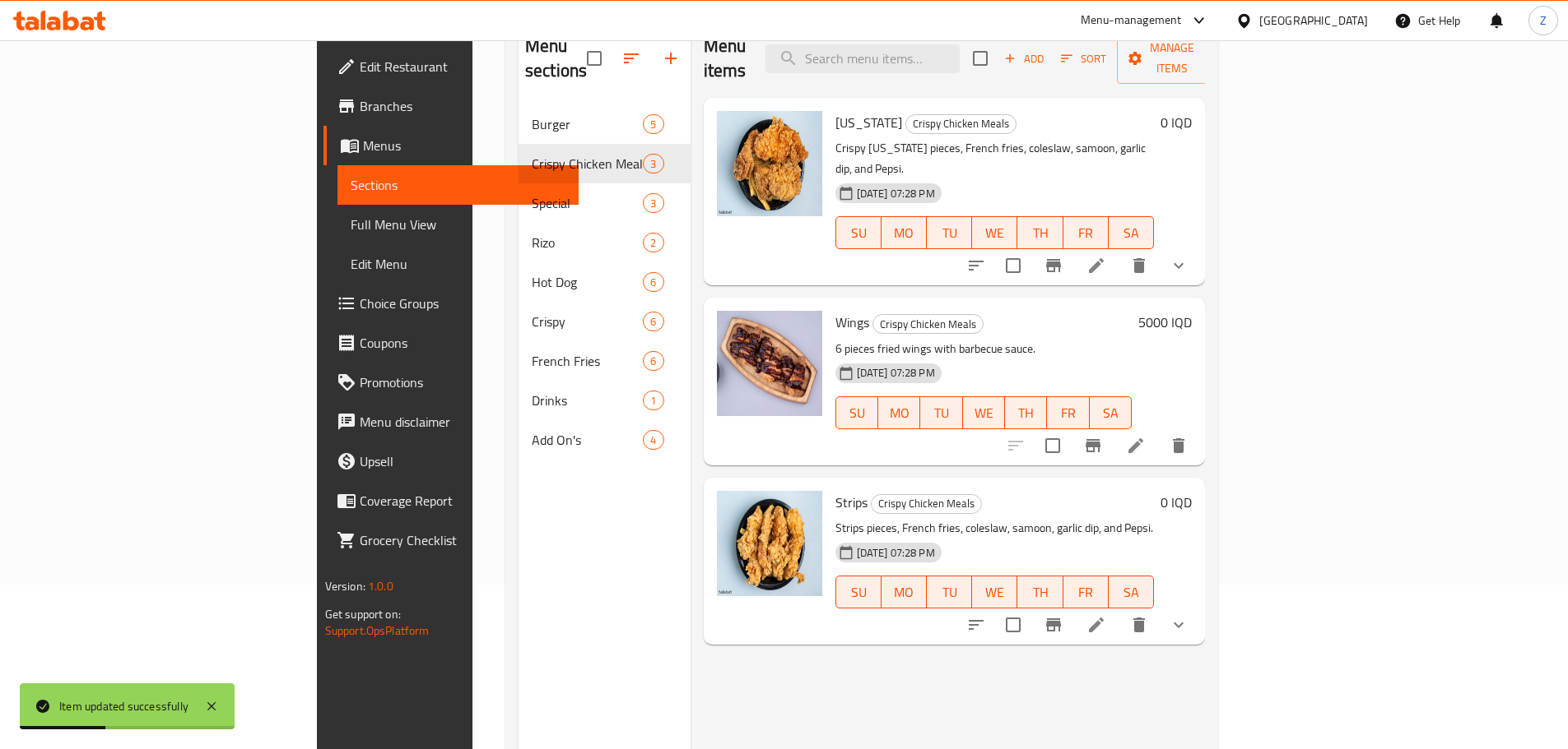
click at [1191, 311] on h6 "5000 IQD" at bounding box center [1165, 322] width 54 height 23
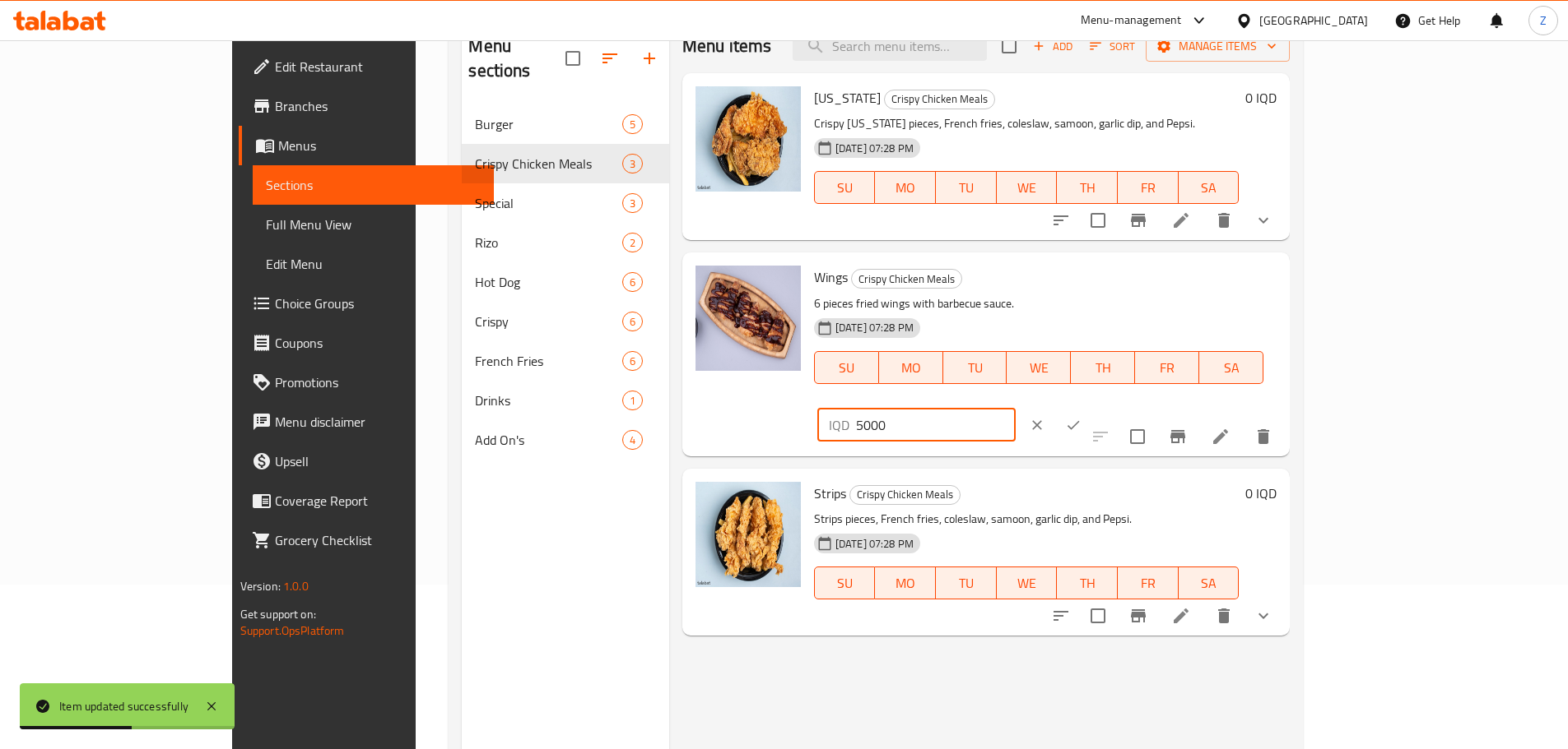
click at [1016, 409] on input "5000" at bounding box center [935, 426] width 160 height 33
type input "6000"
click at [1091, 407] on button "ok" at bounding box center [1073, 426] width 36 height 36
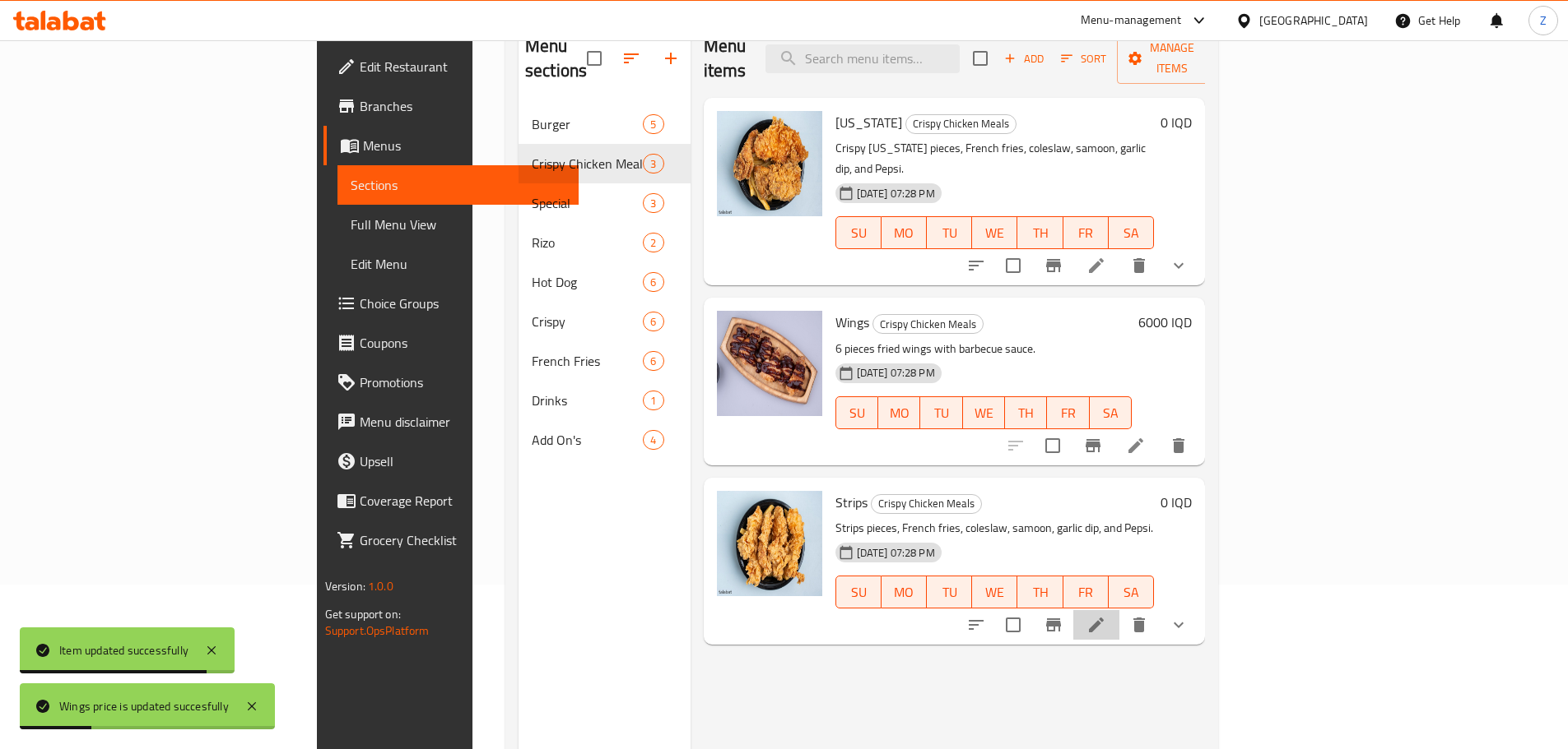
click at [1119, 610] on li at bounding box center [1096, 625] width 46 height 30
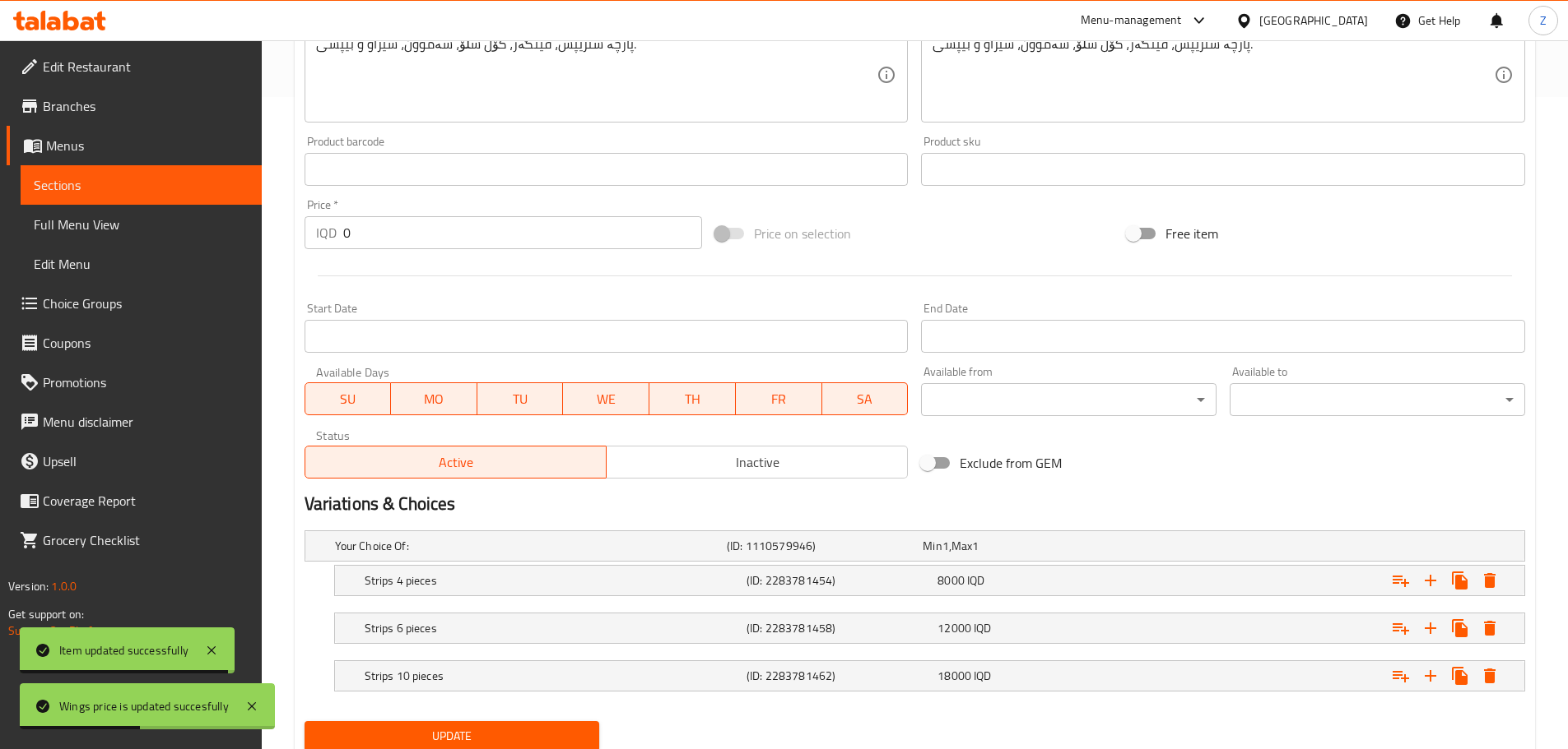
scroll to position [711, 0]
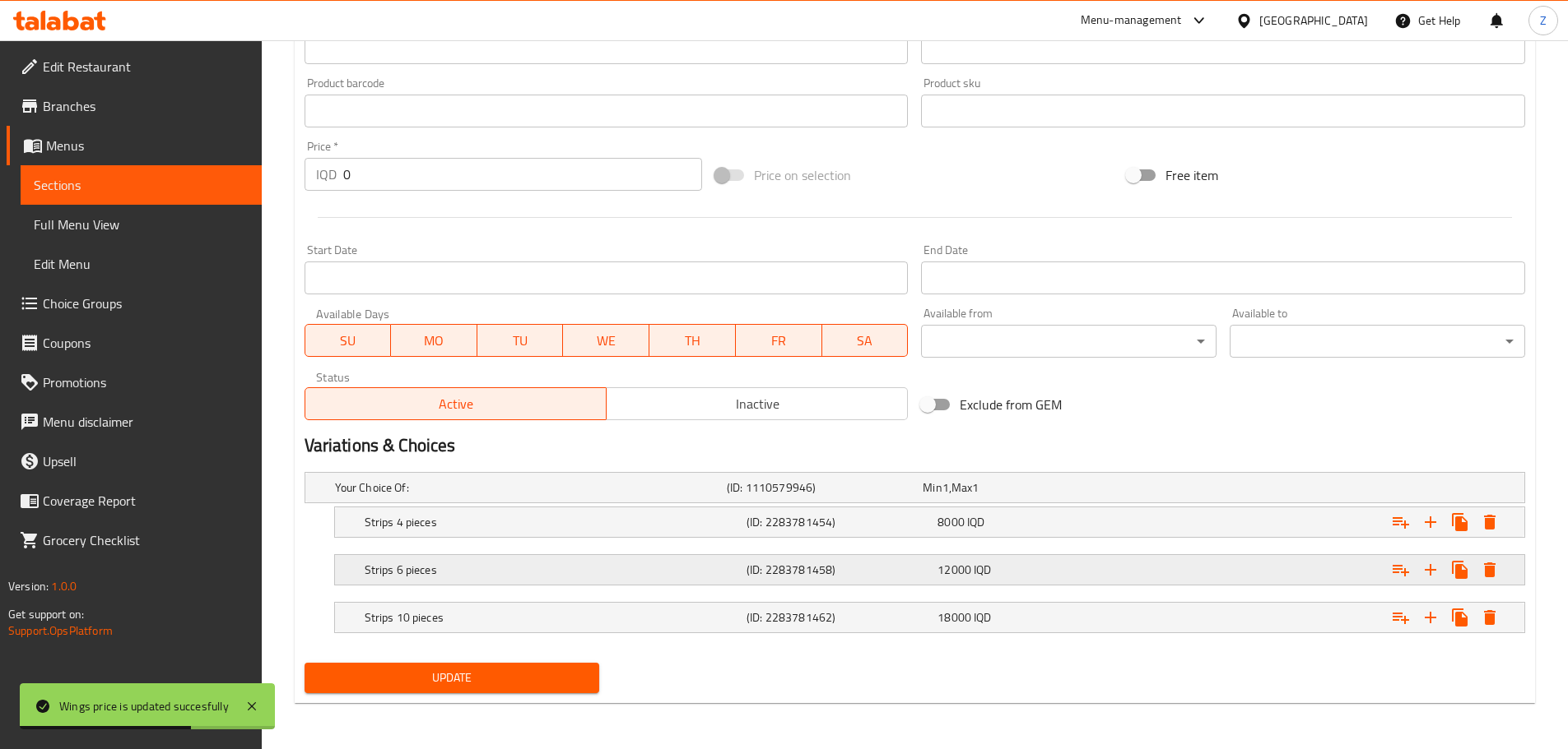
click at [1004, 564] on div "12000 IQD" at bounding box center [1029, 570] width 184 height 16
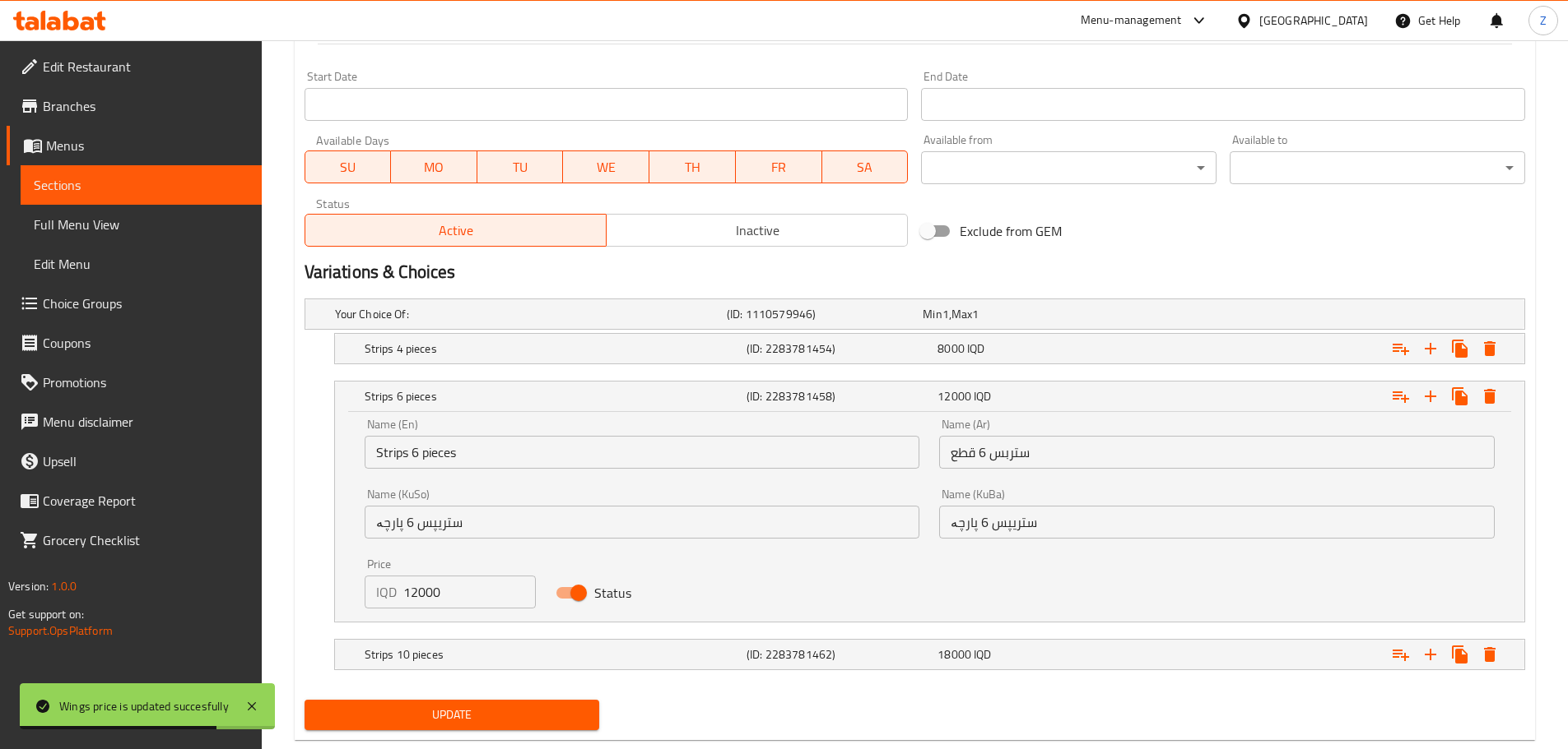
scroll to position [897, 0]
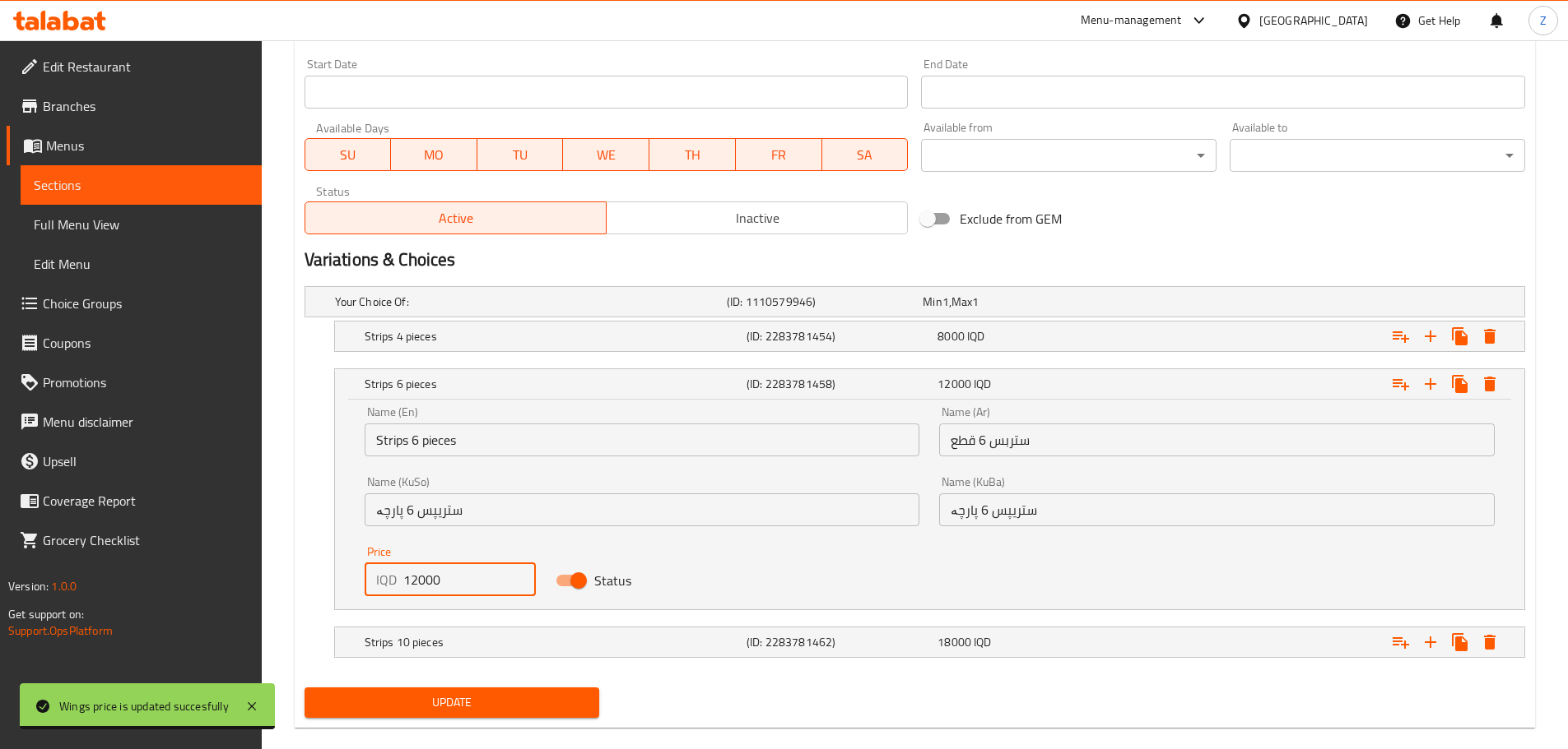
click at [414, 578] on input "12000" at bounding box center [469, 580] width 133 height 33
click at [416, 584] on input "12000" at bounding box center [469, 580] width 133 height 33
type input "13000"
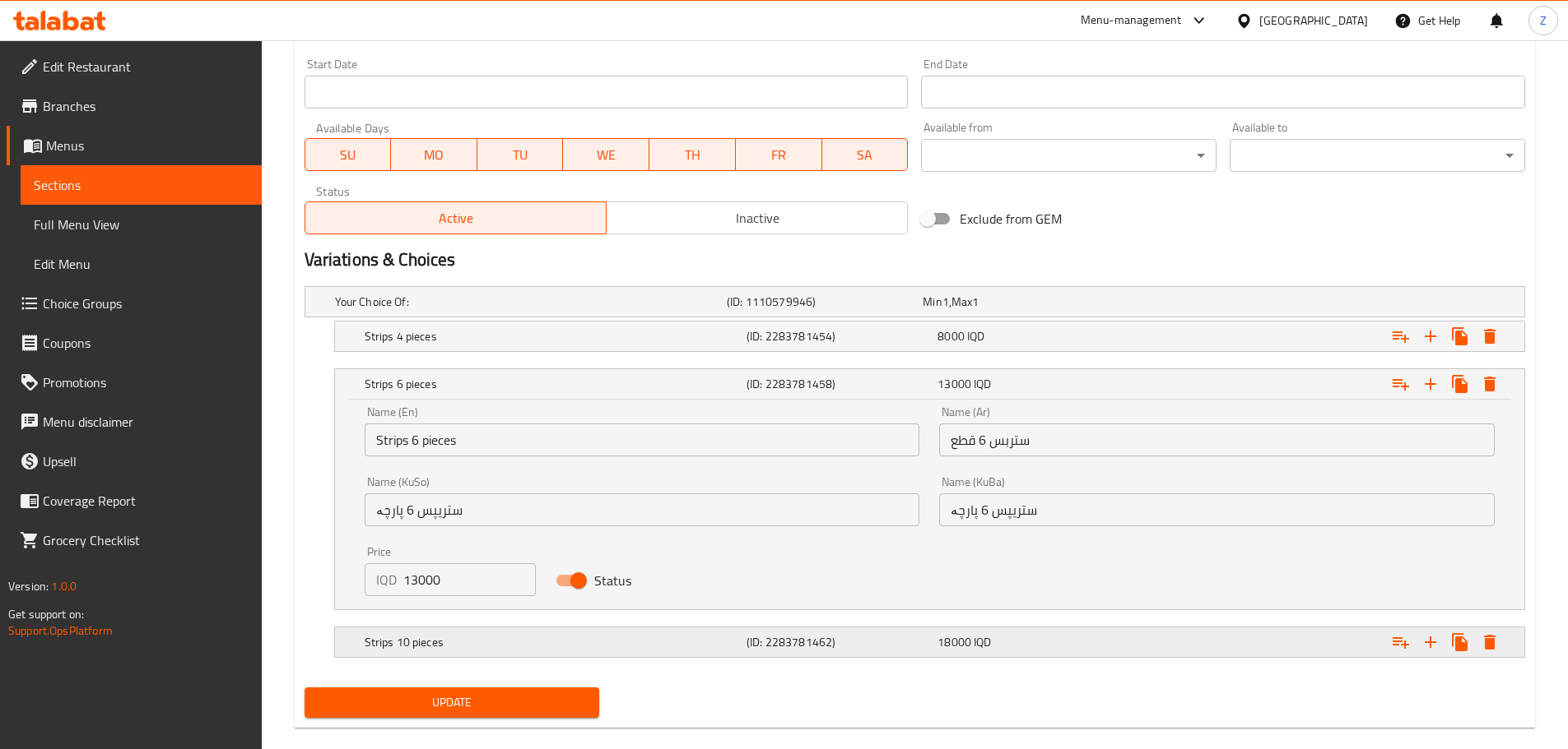
click at [476, 648] on h5 "Strips 10 pieces" at bounding box center [552, 642] width 376 height 16
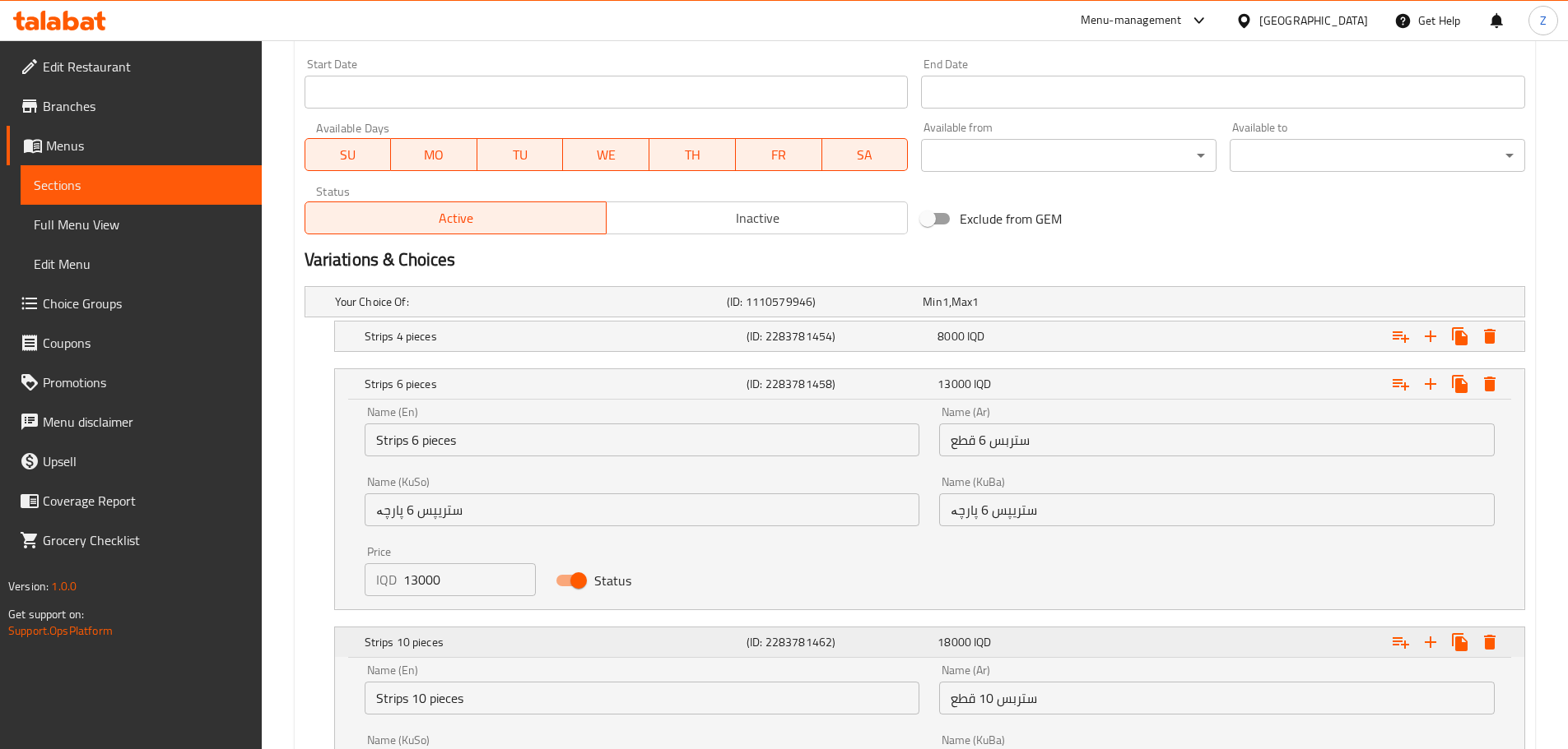
scroll to position [1132, 0]
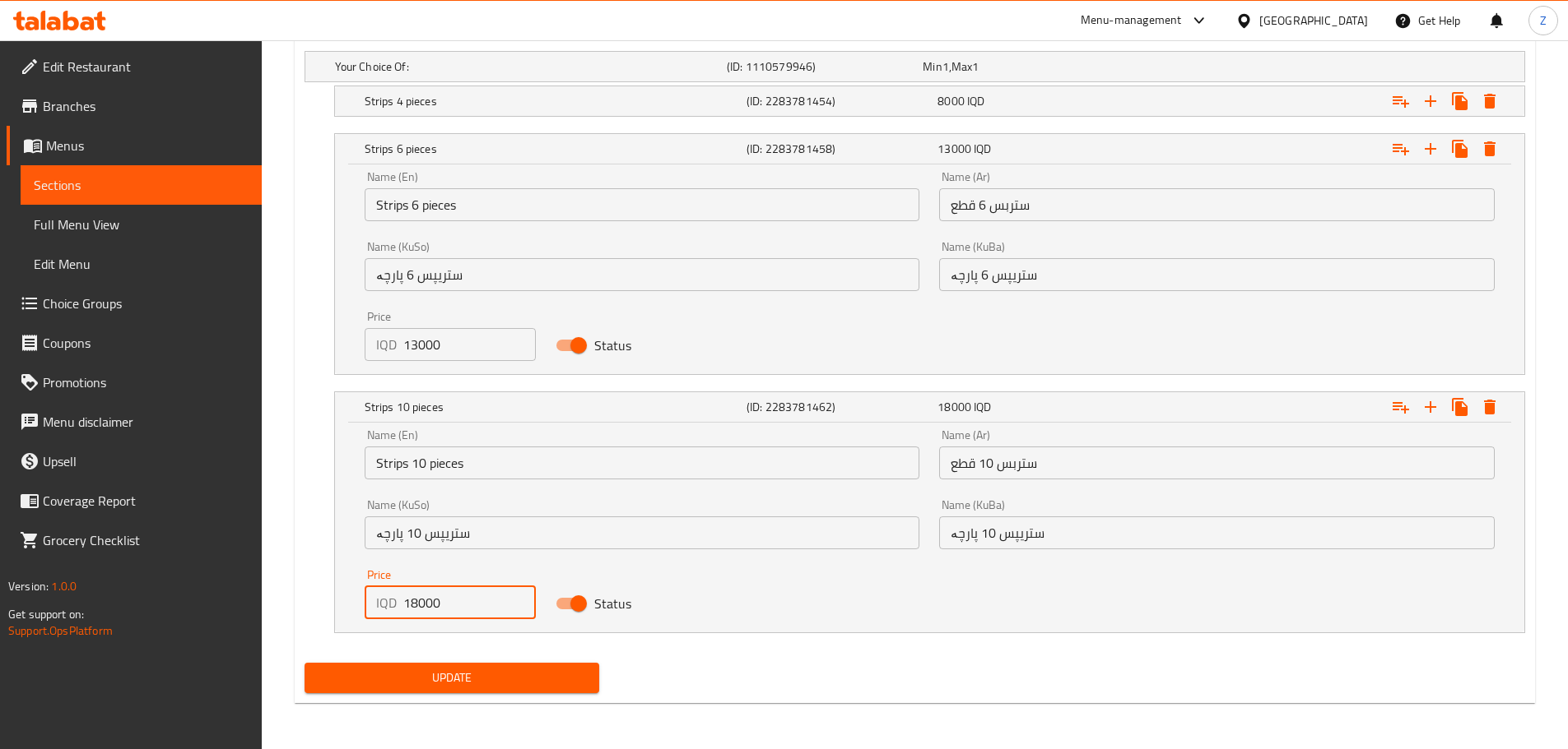
drag, startPoint x: 417, startPoint y: 603, endPoint x: 384, endPoint y: 592, distance: 34.8
click at [384, 592] on div "IQD 18000 Price" at bounding box center [450, 603] width 172 height 33
type input "20000"
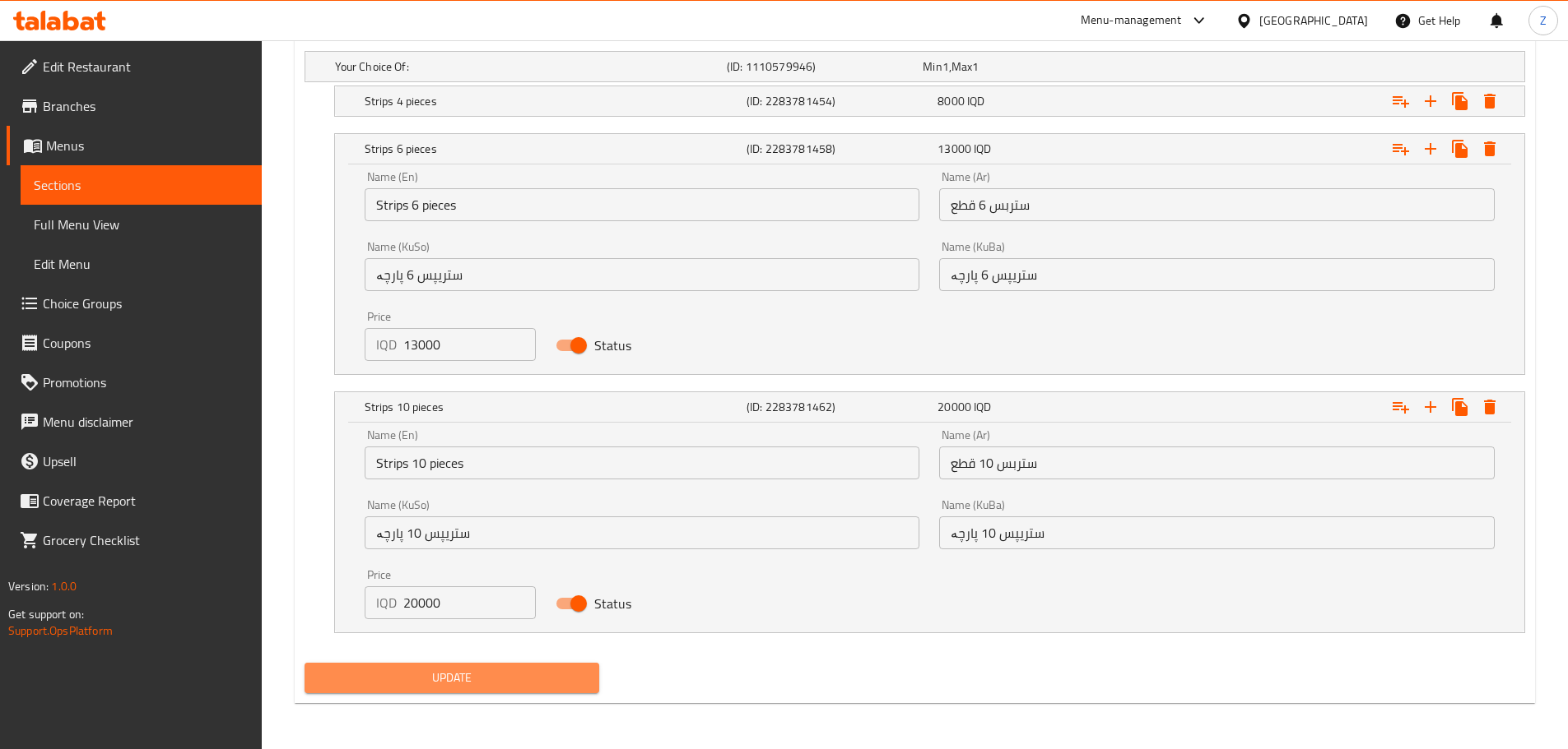
click at [453, 675] on span "Update" at bounding box center [451, 678] width 269 height 21
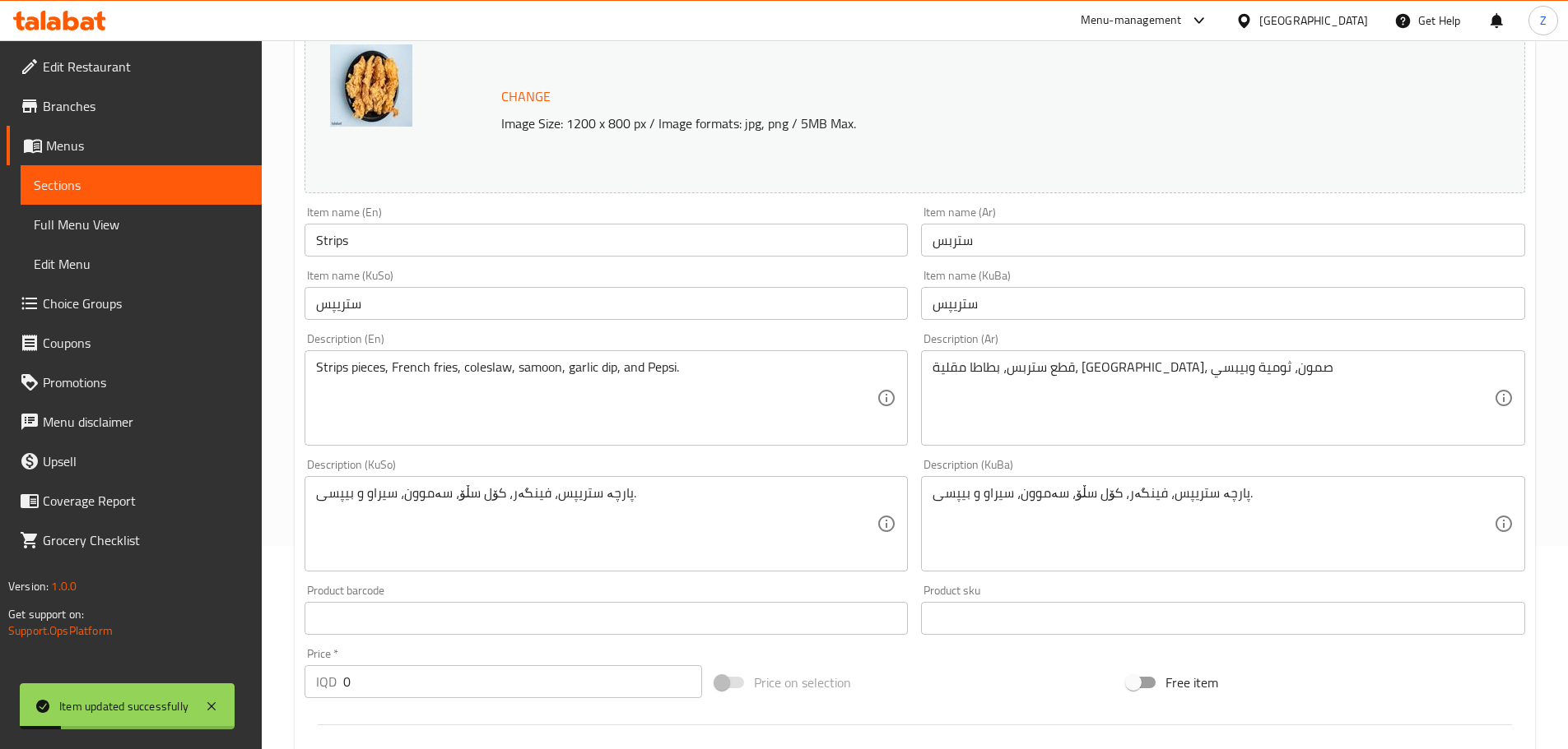
scroll to position [0, 0]
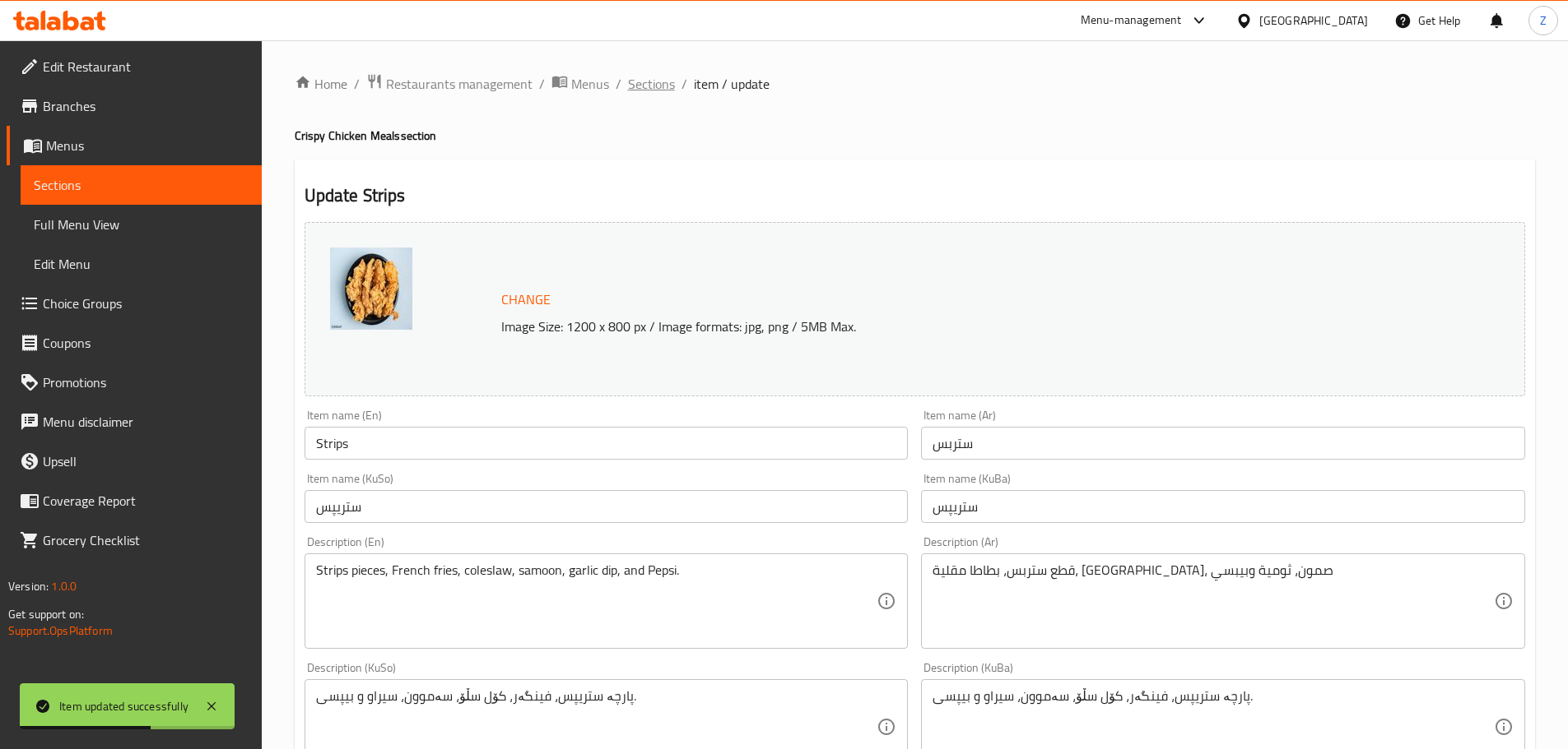
click at [662, 87] on span "Sections" at bounding box center [651, 84] width 46 height 20
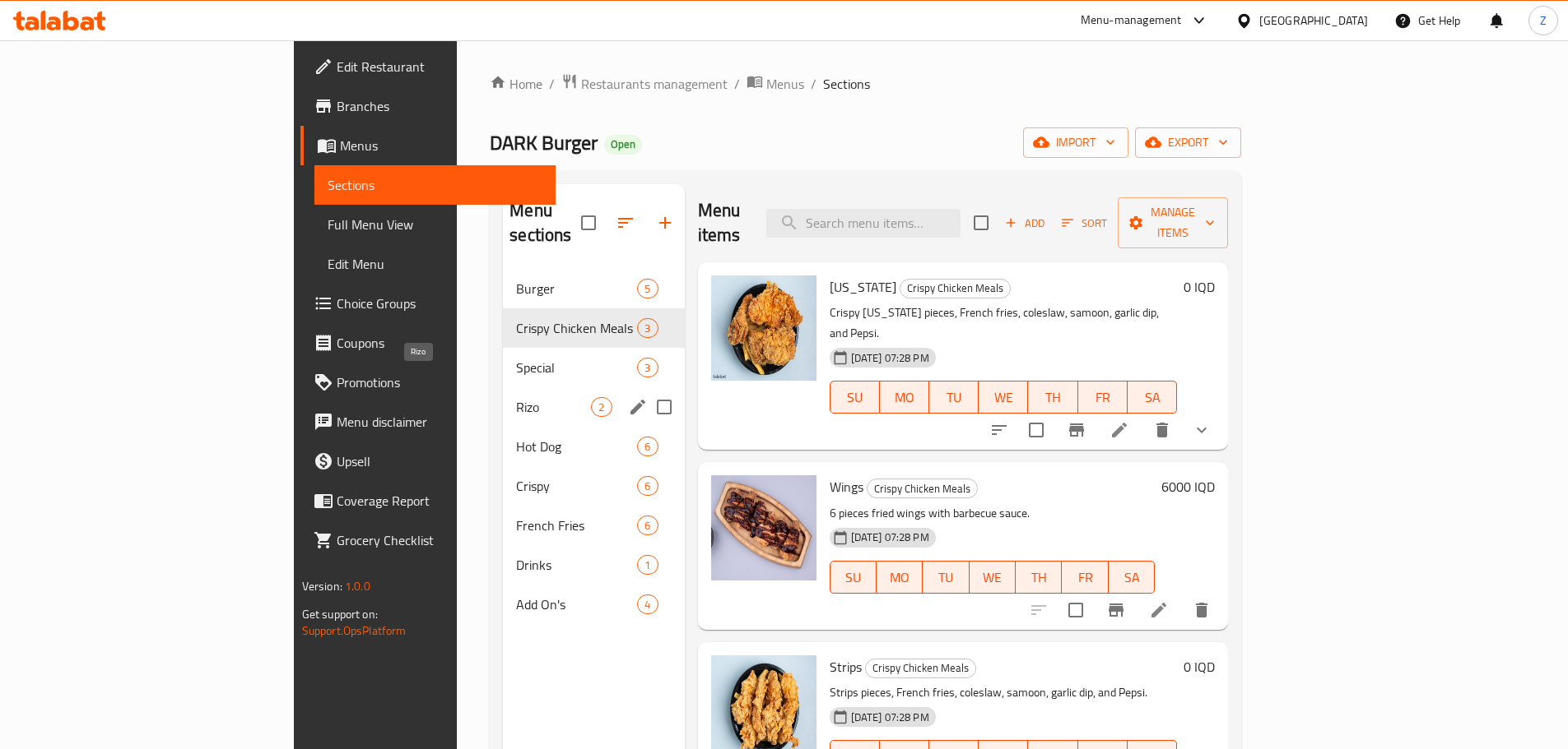
click at [516, 397] on span "Rizo" at bounding box center [553, 407] width 75 height 20
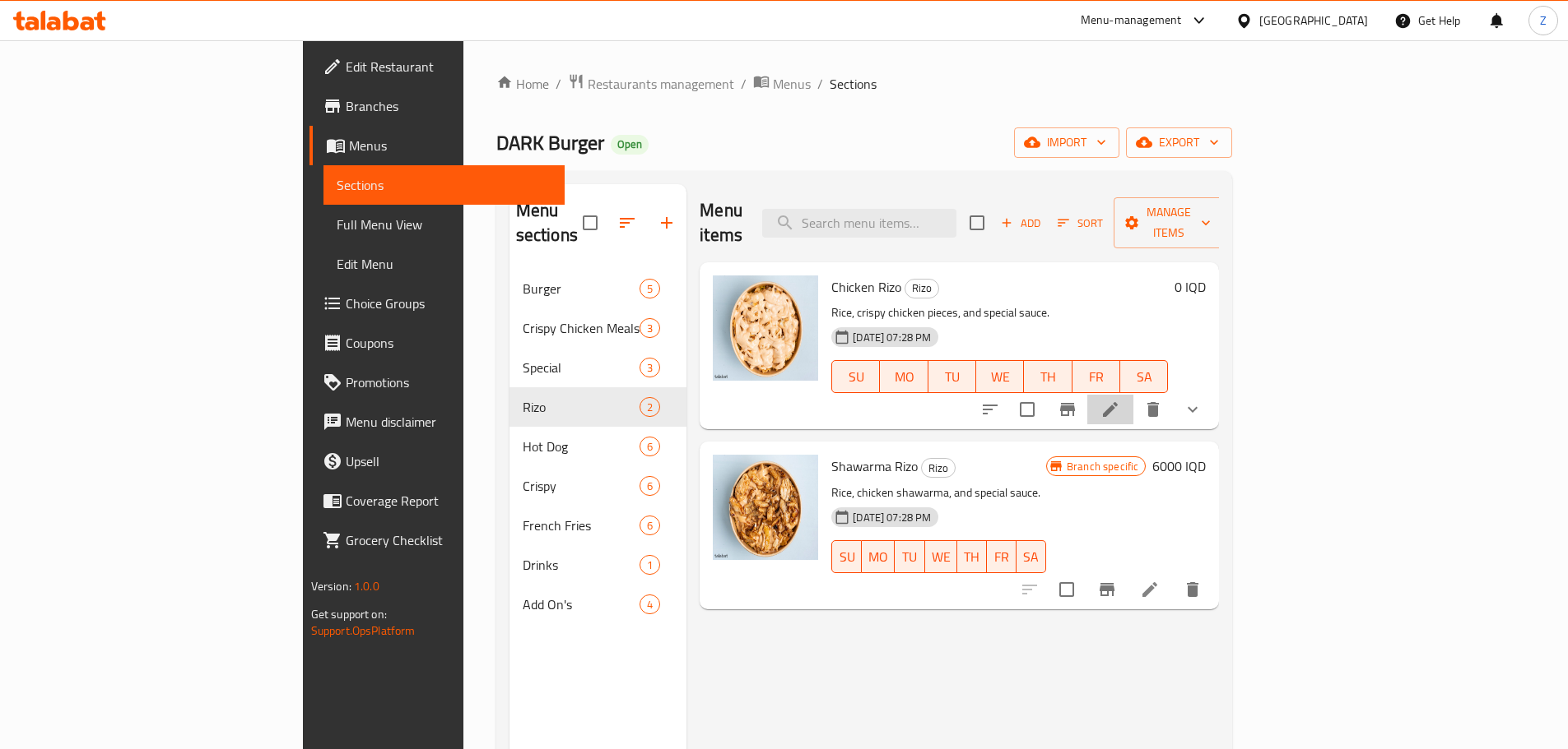
click at [1120, 400] on icon at bounding box center [1110, 410] width 20 height 20
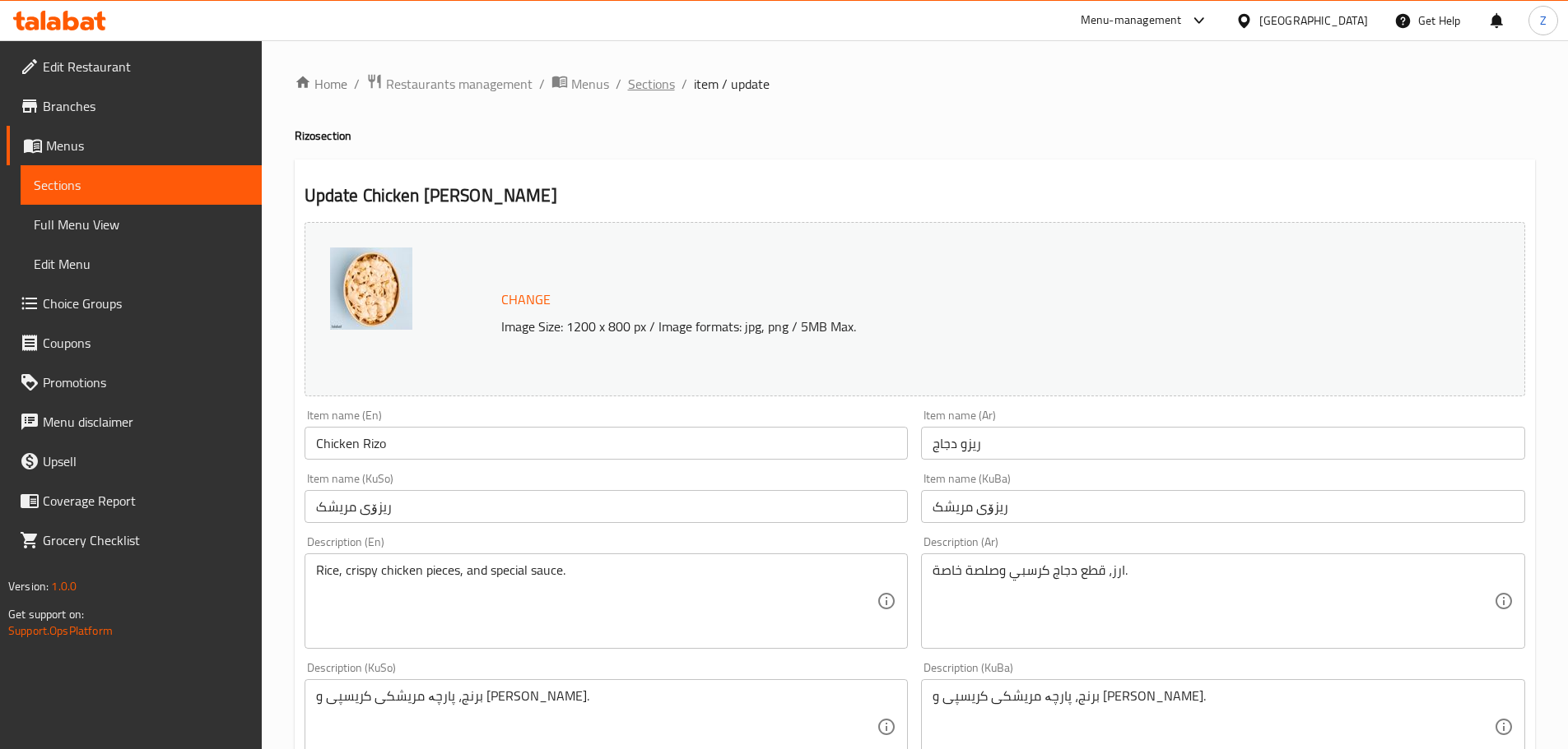
click at [666, 80] on span "Sections" at bounding box center [651, 84] width 46 height 20
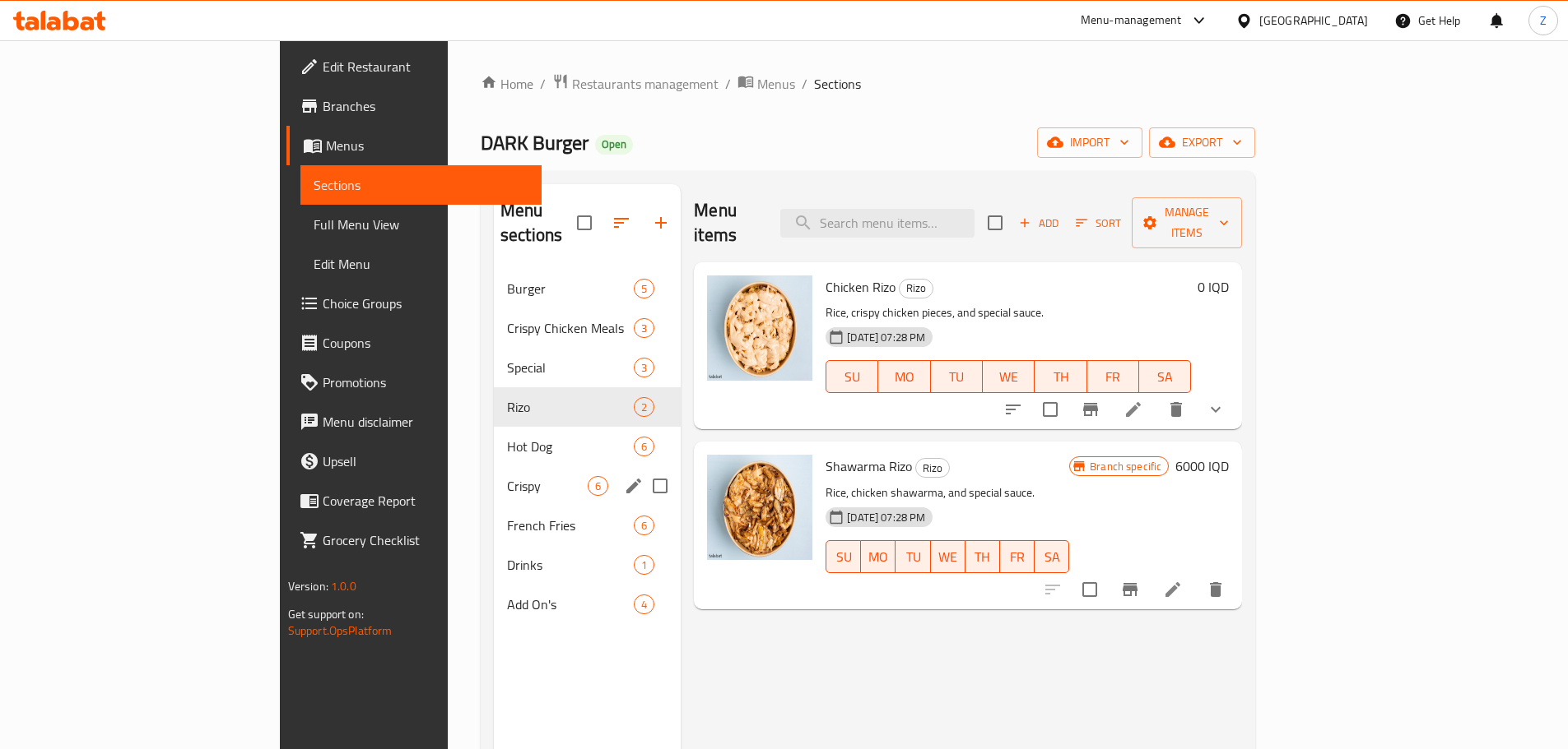
click at [494, 467] on div "Crispy 6" at bounding box center [587, 486] width 187 height 39
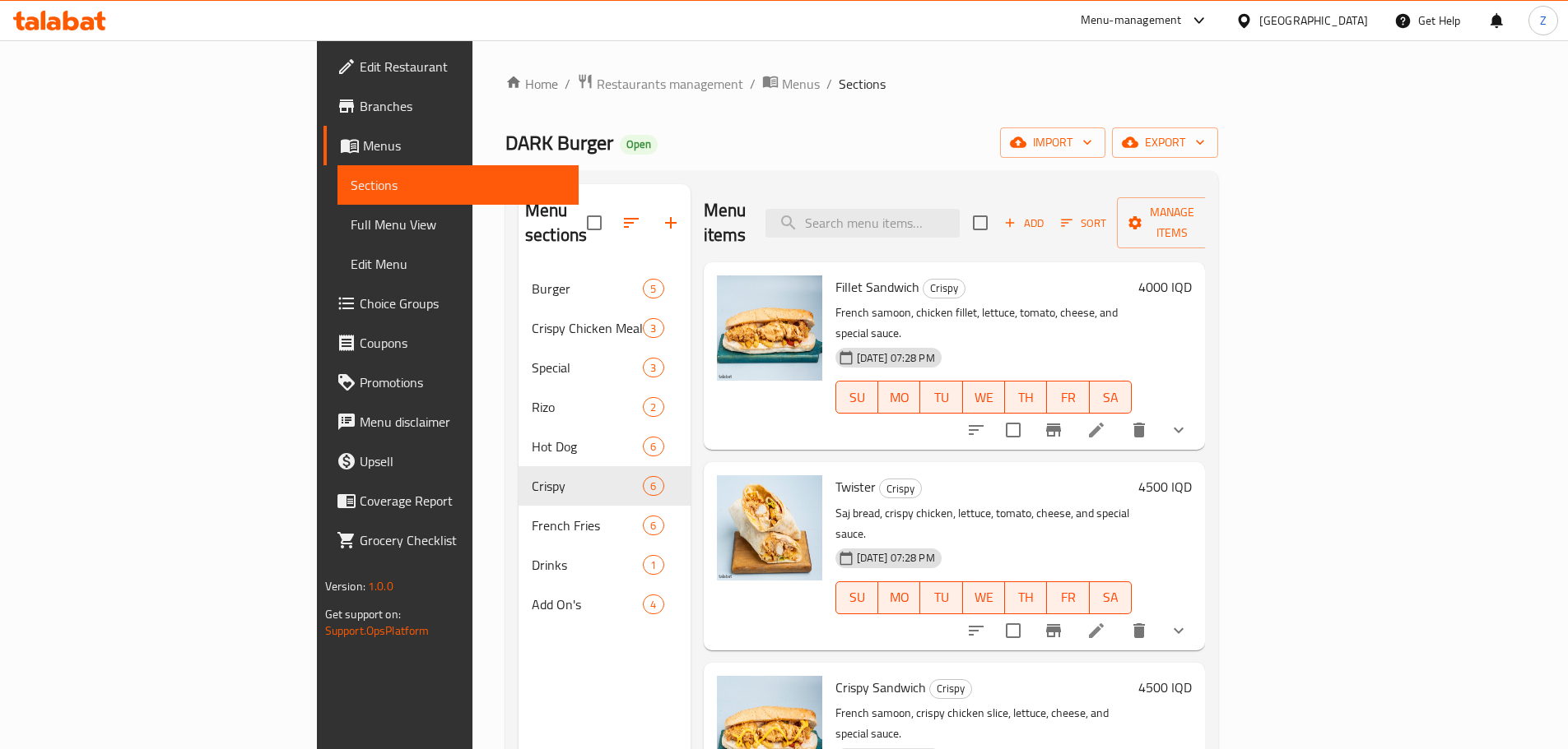
click at [1191, 275] on h6 "4000 IQD" at bounding box center [1165, 286] width 54 height 23
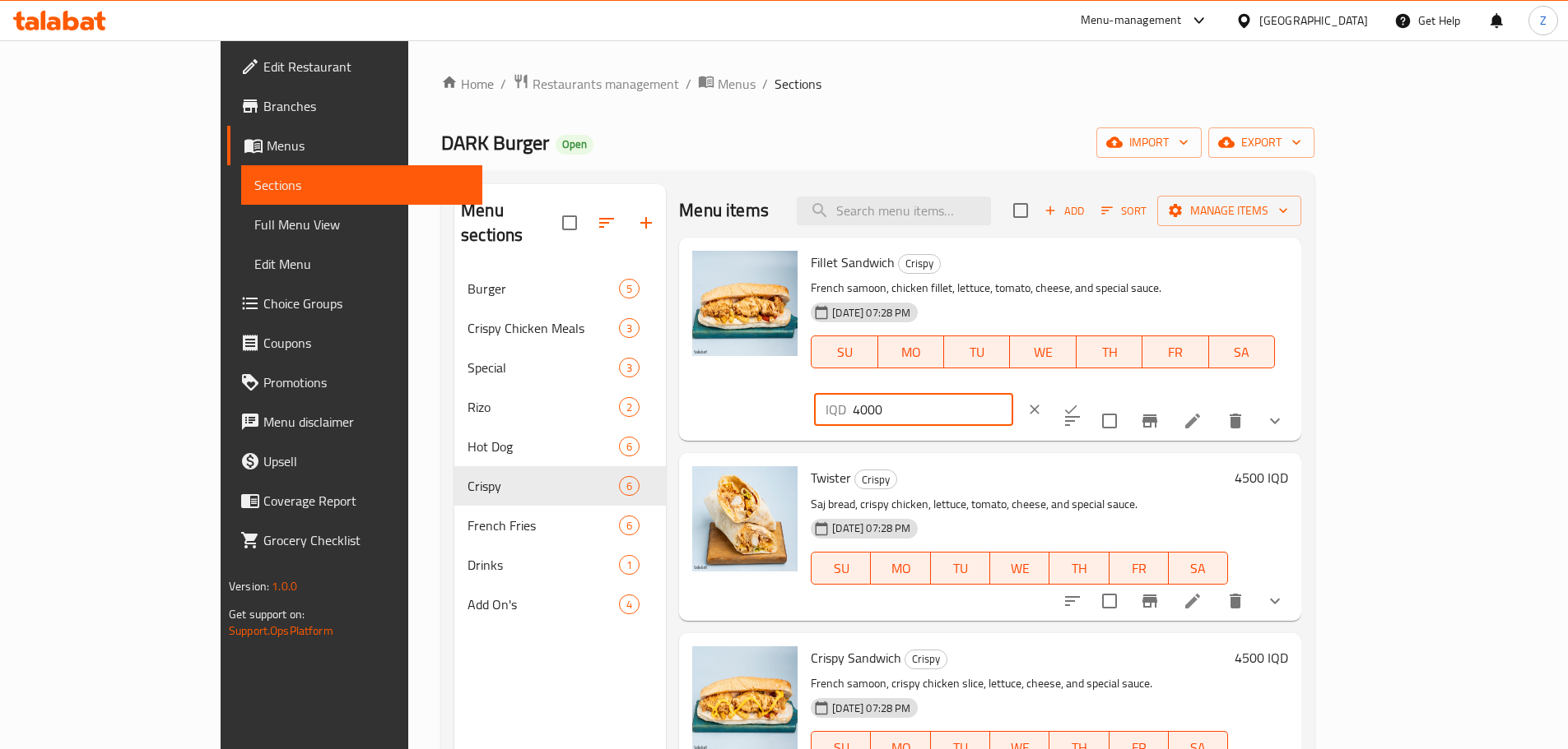
click at [1012, 394] on div "IQD 4000 ​" at bounding box center [913, 410] width 199 height 33
type input "5000"
click at [1088, 392] on button "ok" at bounding box center [1071, 410] width 36 height 36
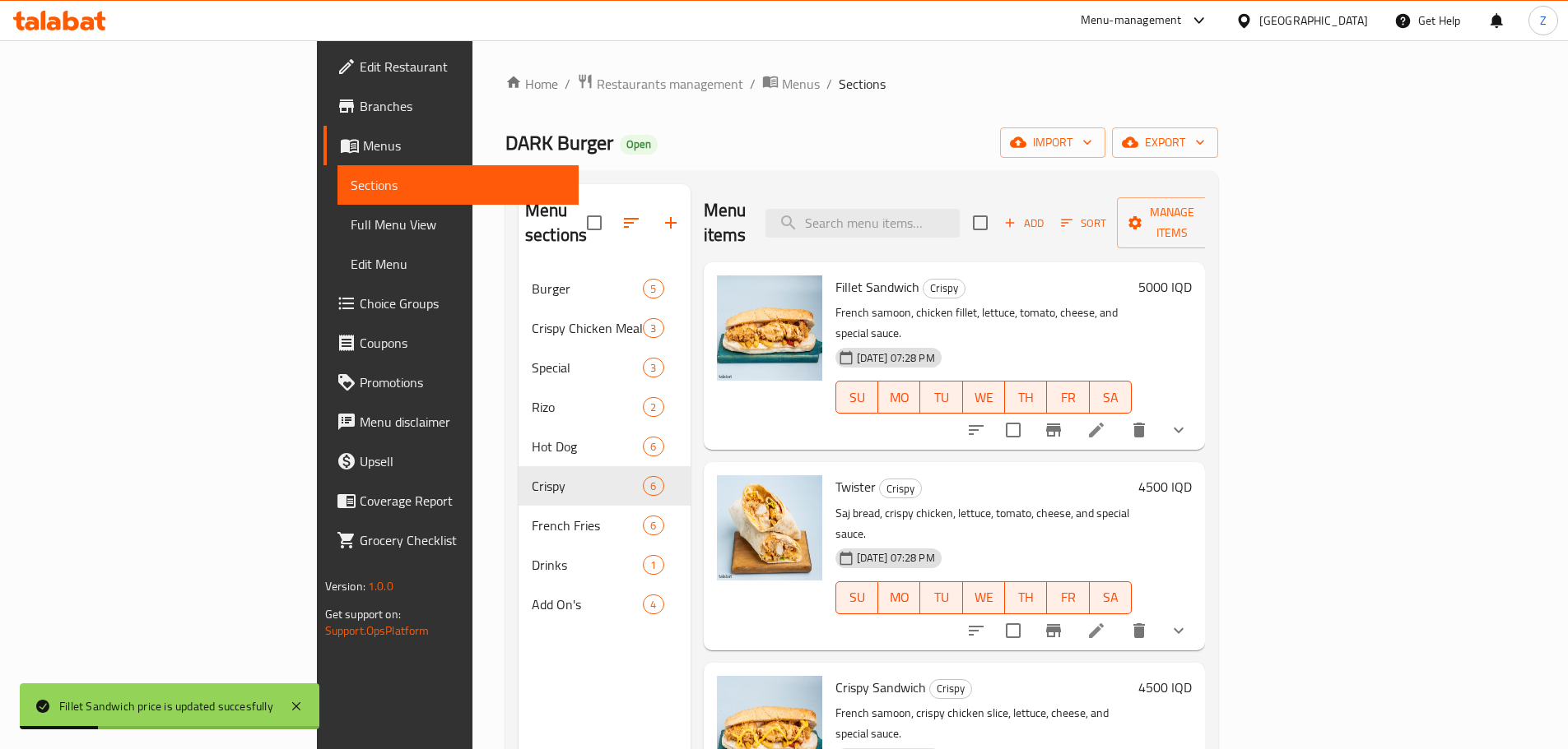
click at [1191, 476] on h6 "4500 IQD" at bounding box center [1165, 487] width 54 height 23
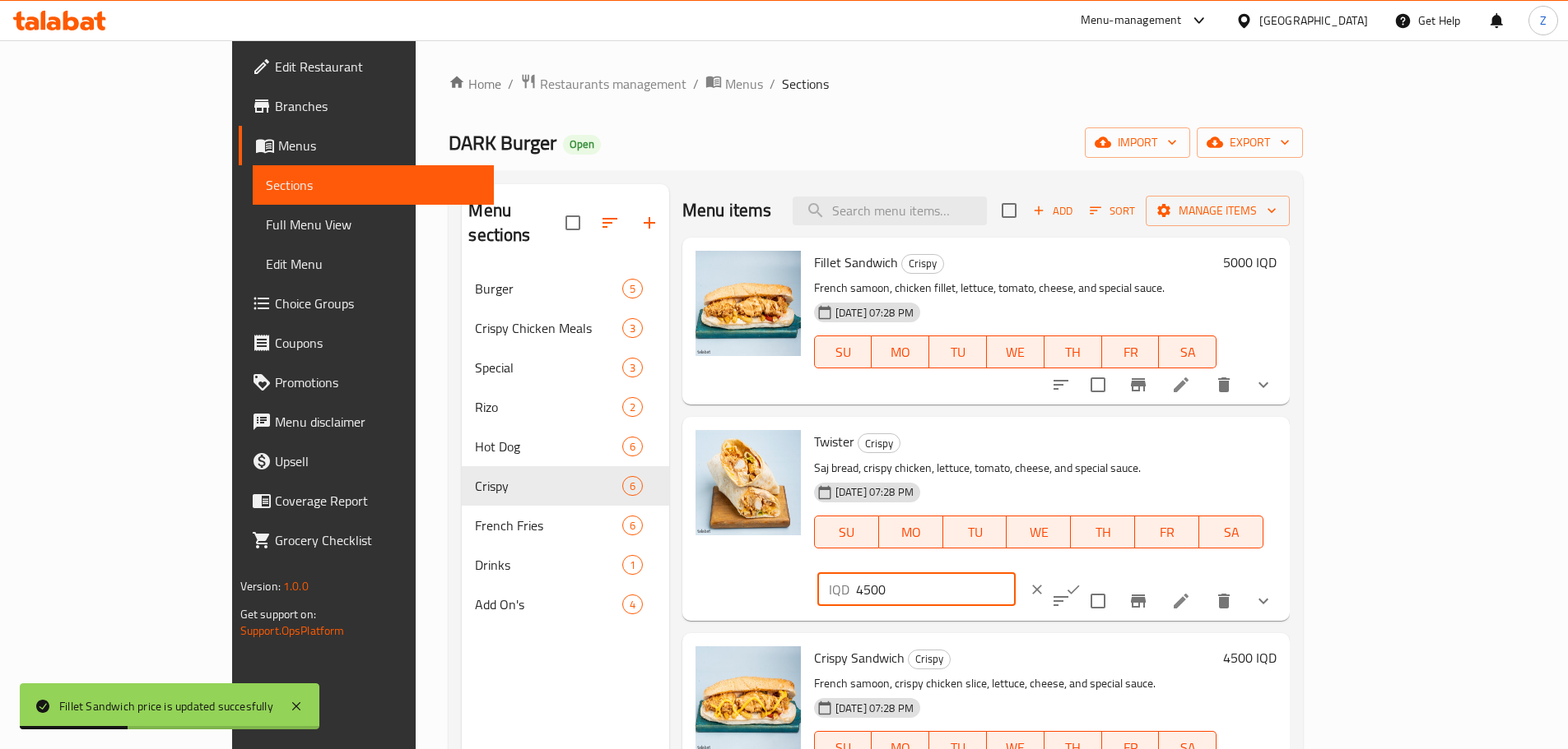
click at [1016, 573] on input "4500" at bounding box center [935, 590] width 160 height 33
type input "5000"
click at [1081, 581] on icon "ok" at bounding box center [1073, 590] width 16 height 16
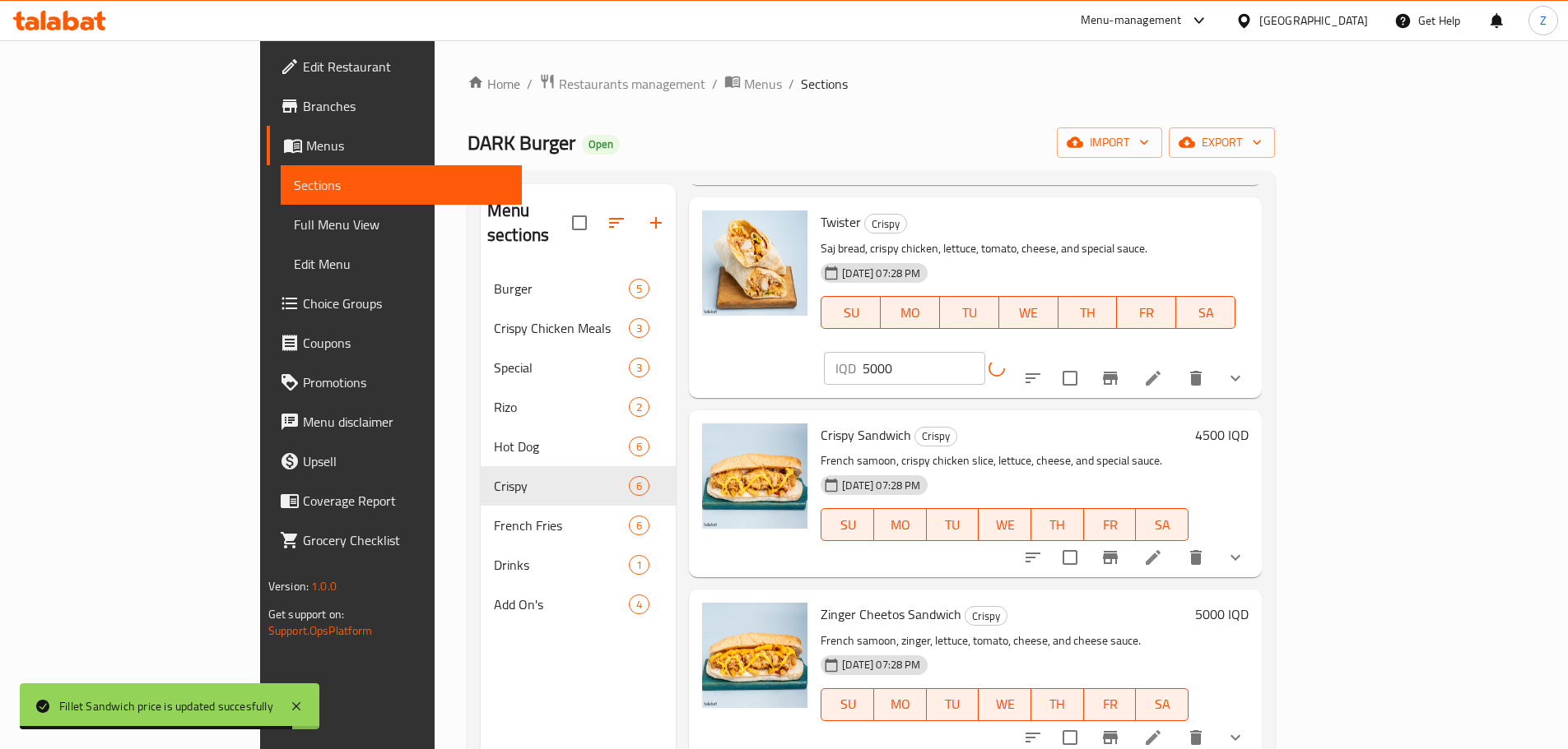
scroll to position [247, 0]
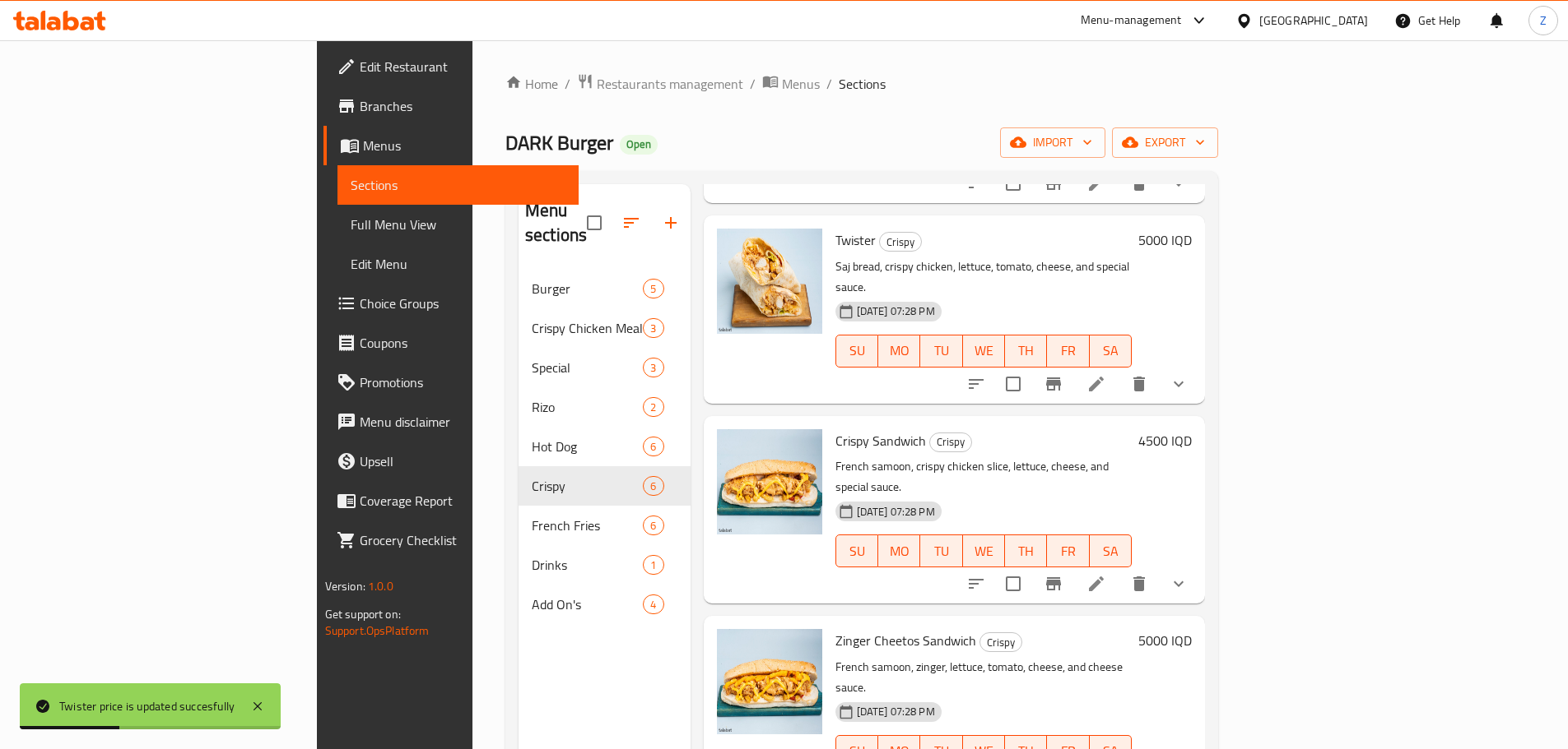
click at [1191, 429] on h6 "4500 IQD" at bounding box center [1165, 440] width 54 height 23
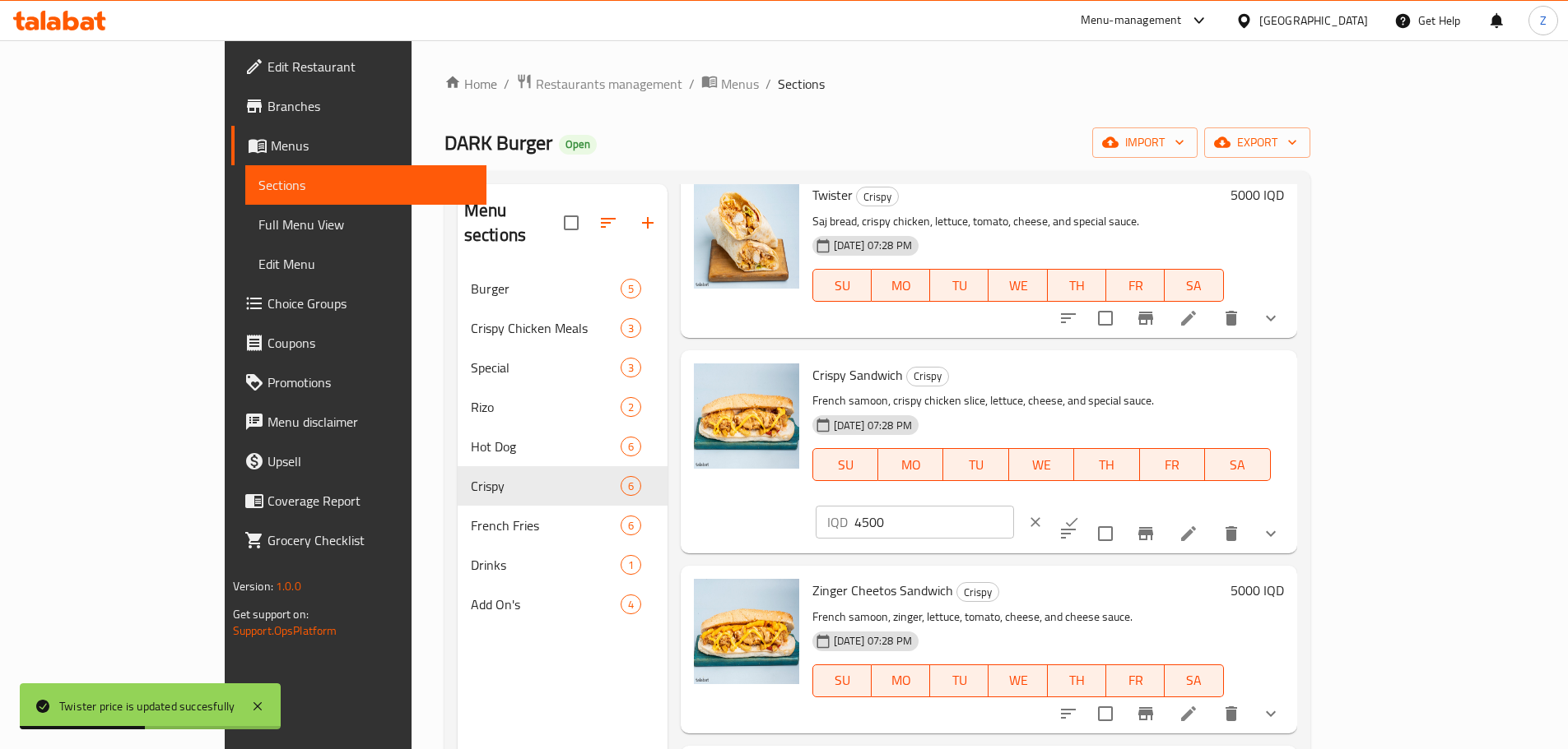
click at [1014, 506] on input "4500" at bounding box center [934, 522] width 160 height 33
type input "6000"
click at [1080, 514] on icon "ok" at bounding box center [1071, 522] width 16 height 16
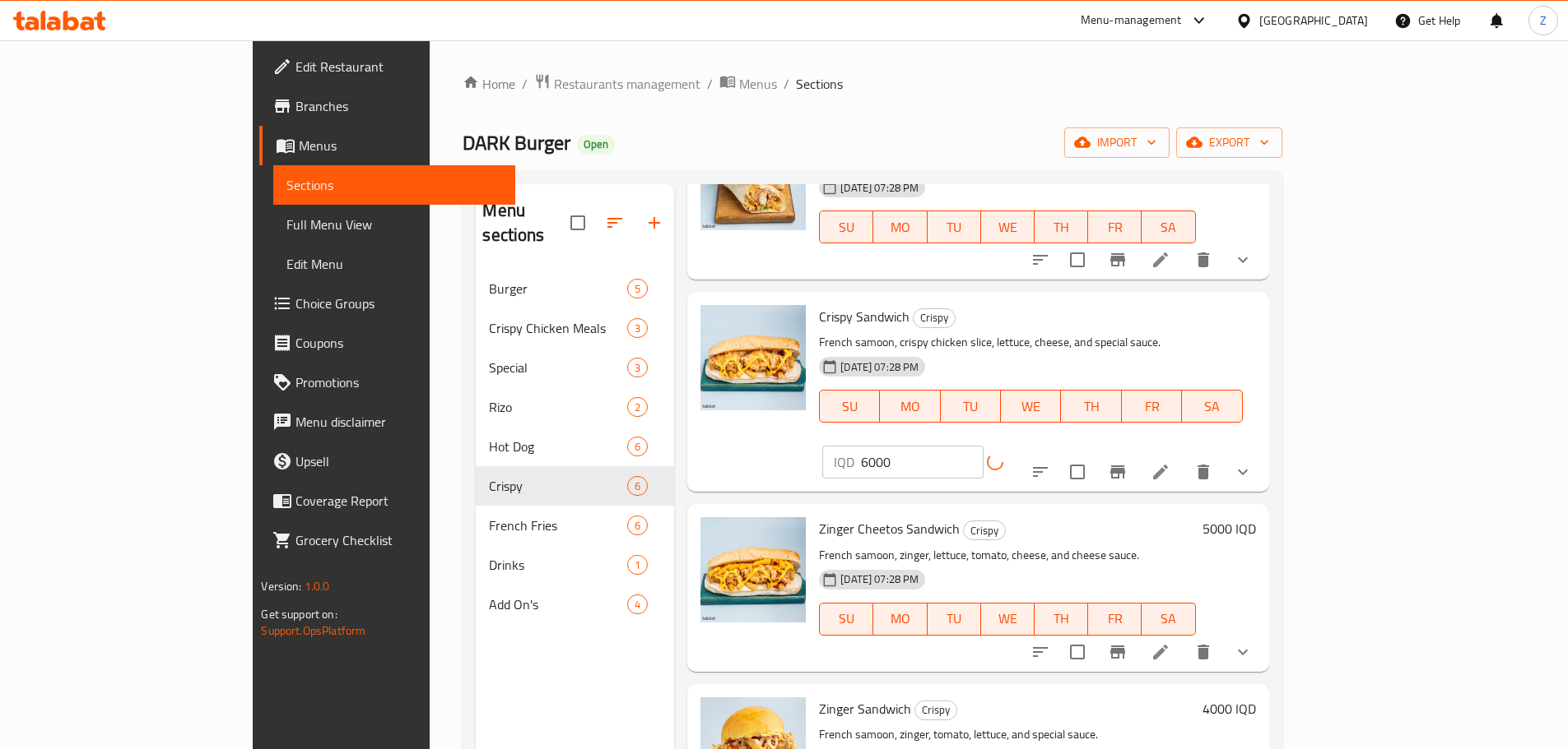
scroll to position [370, 0]
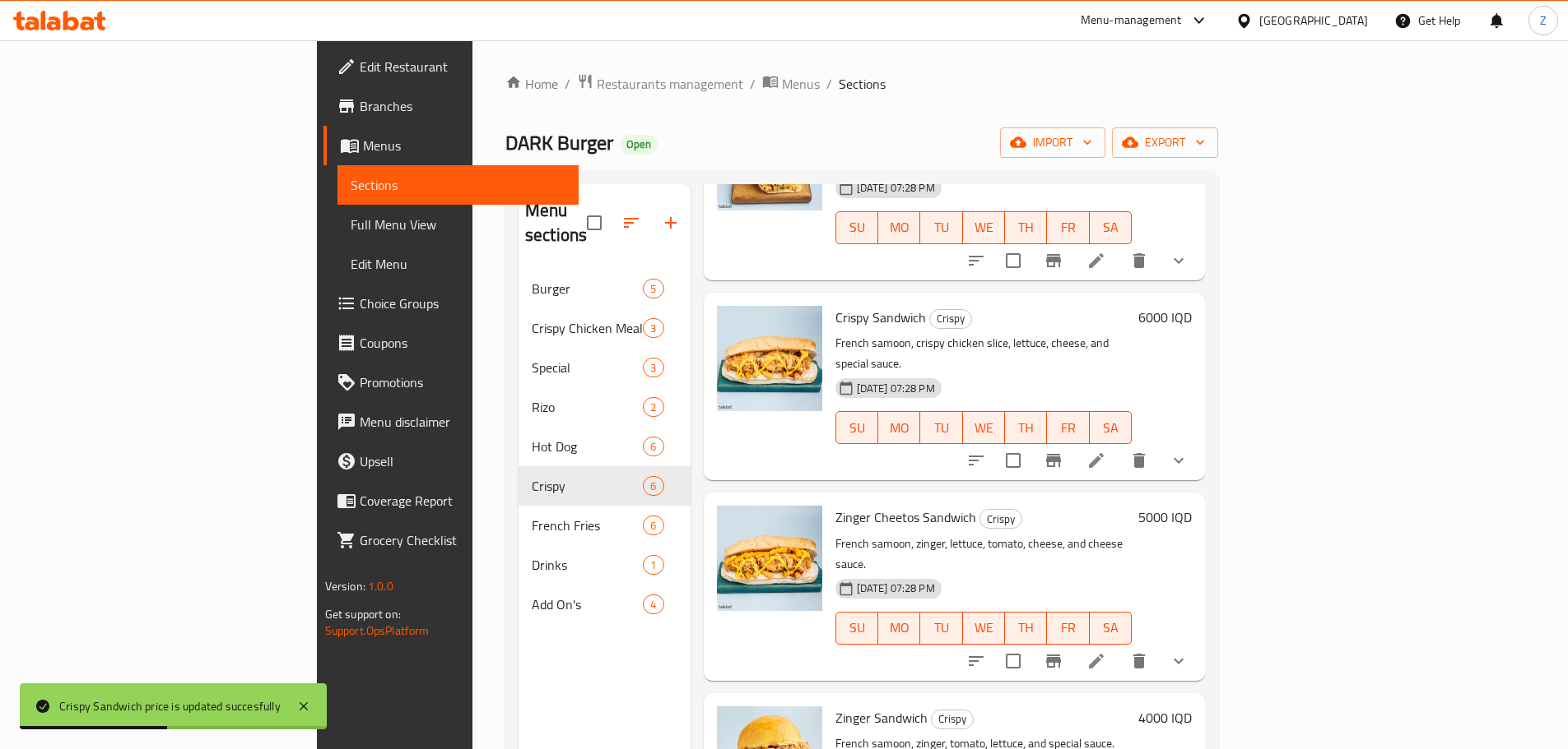
click at [1191, 506] on h6 "5000 IQD" at bounding box center [1165, 517] width 54 height 23
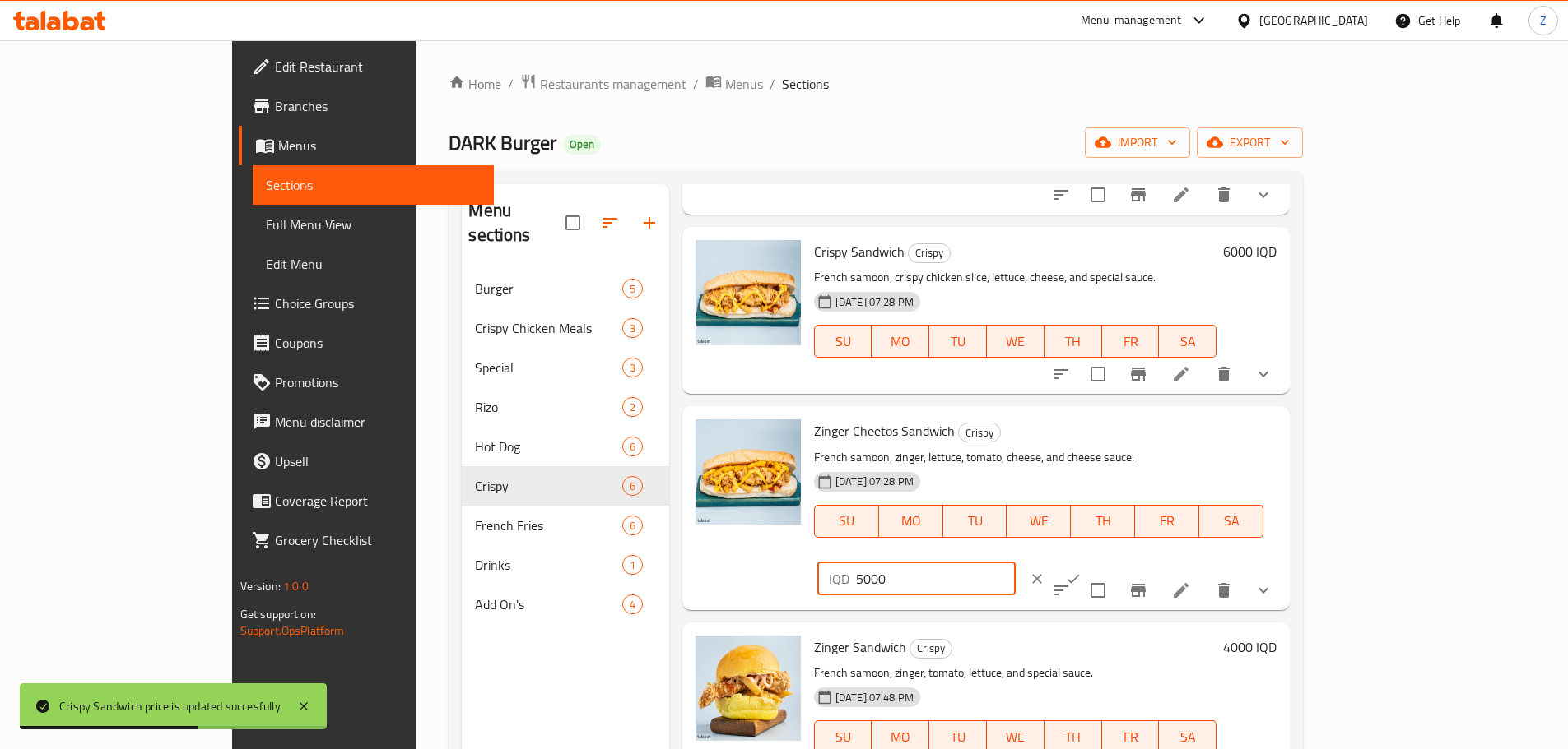
click at [1016, 563] on input "5000" at bounding box center [935, 580] width 160 height 33
type input "6500"
click at [1115, 561] on div "IQD 6500 ​" at bounding box center [966, 580] width 298 height 36
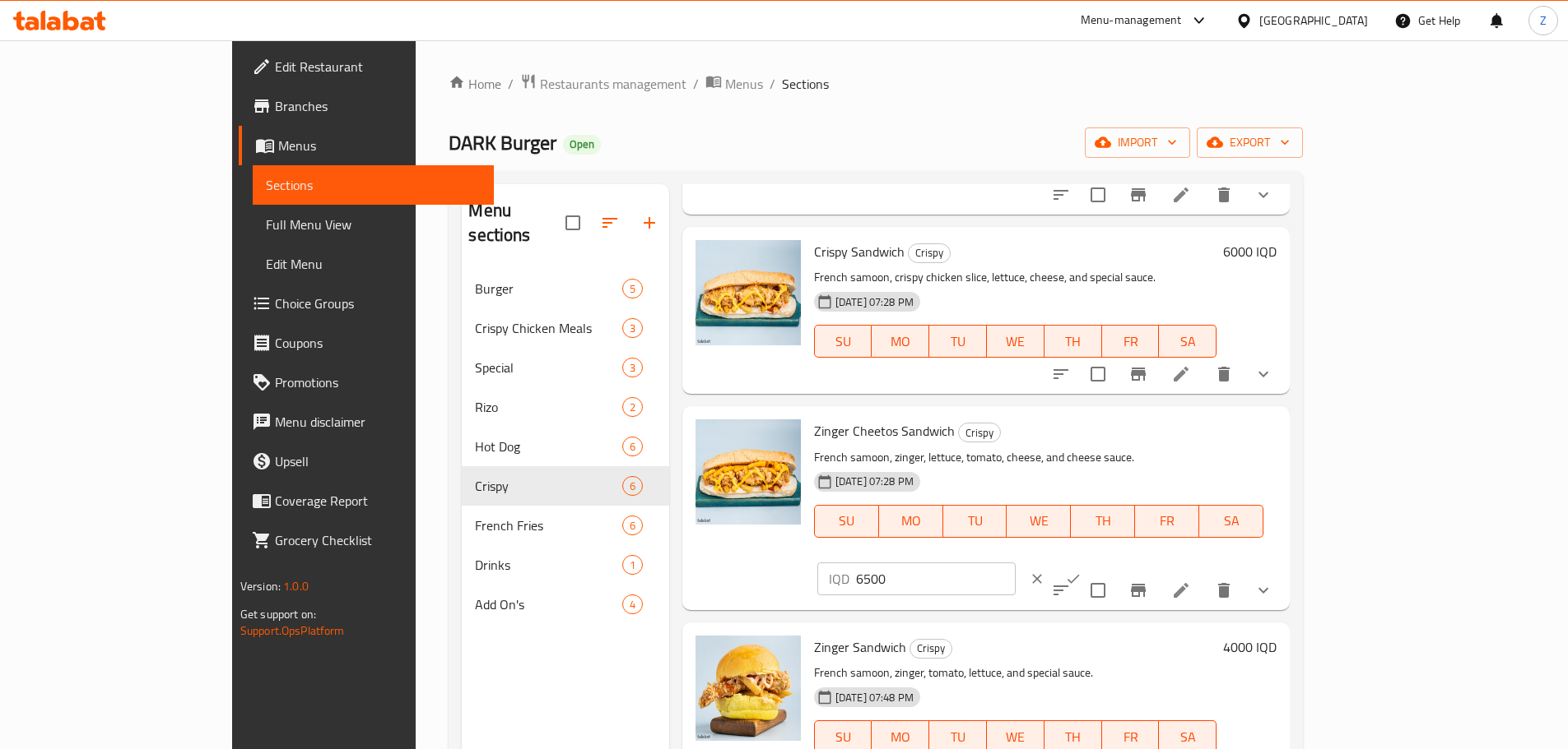
click at [1091, 561] on button "ok" at bounding box center [1073, 580] width 36 height 36
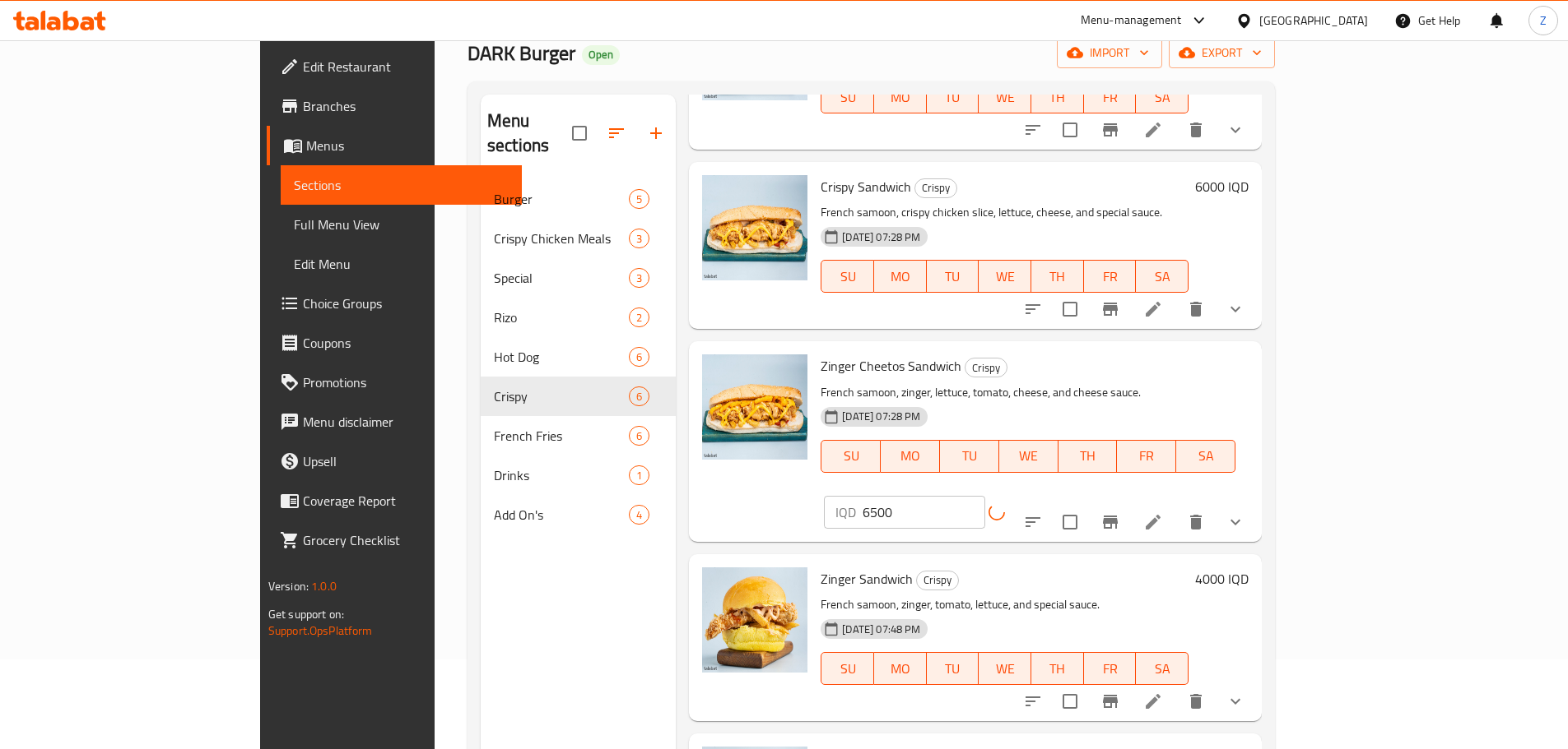
scroll to position [231, 0]
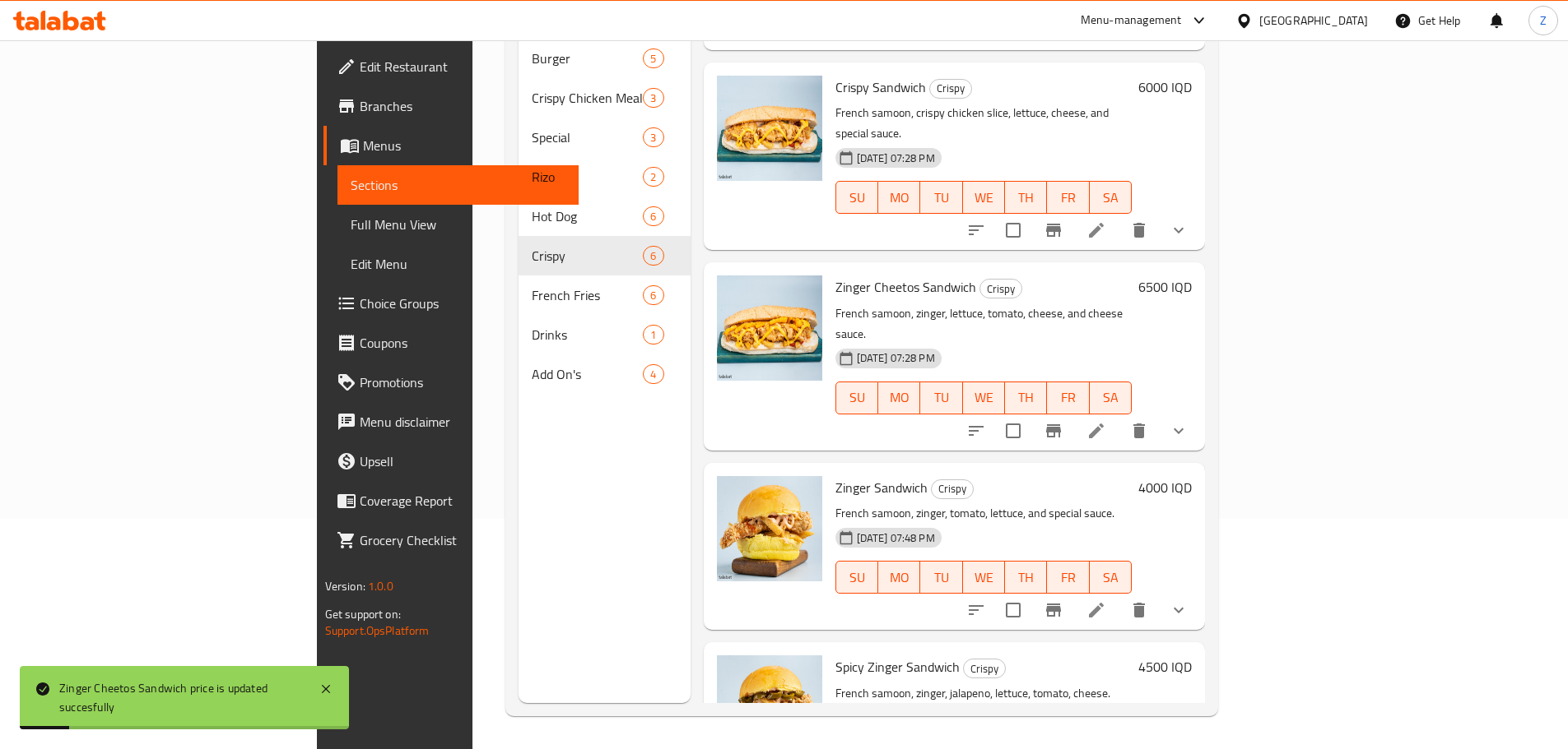
click at [1191, 477] on h6 "4000 IQD" at bounding box center [1165, 487] width 54 height 23
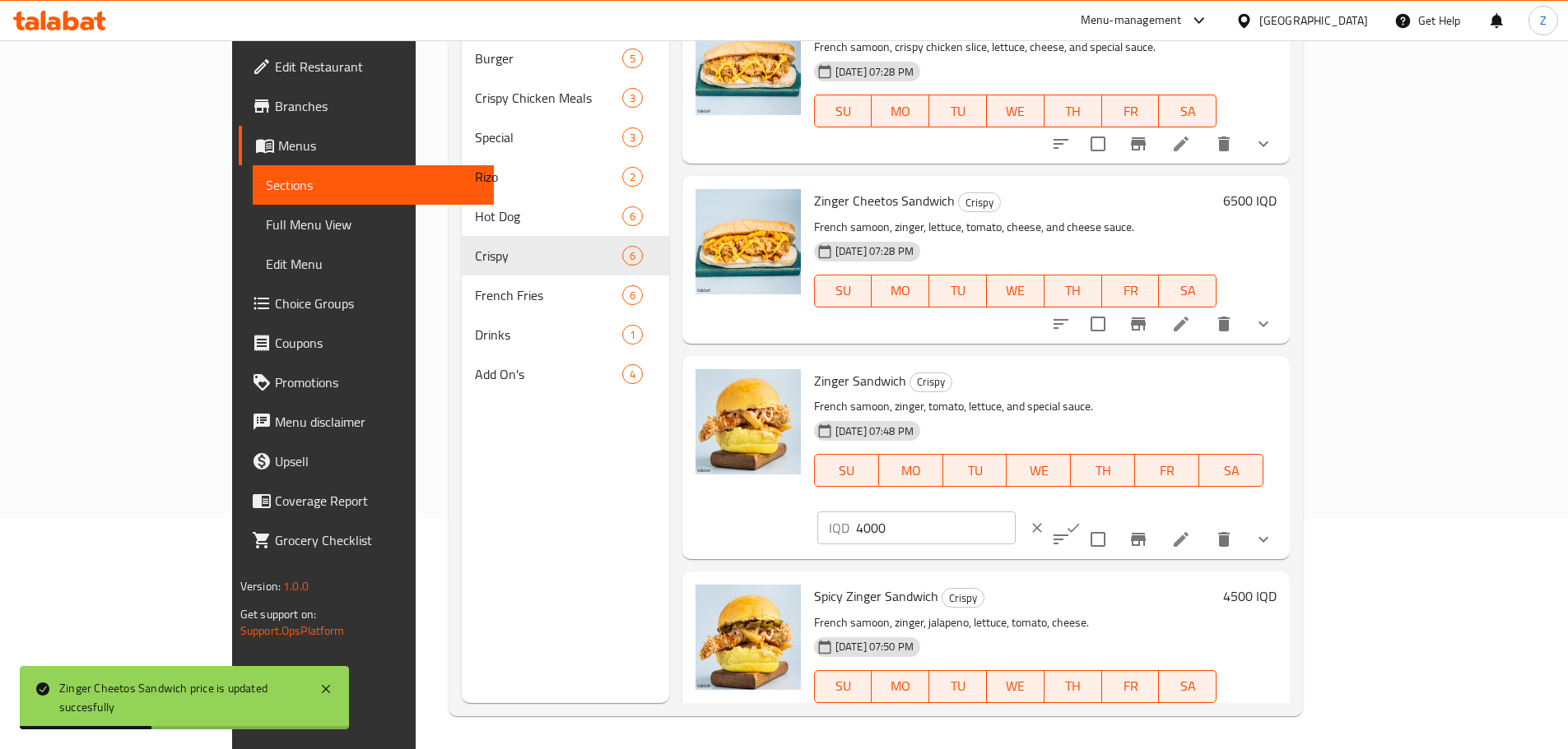
click at [1016, 512] on input "4000" at bounding box center [935, 528] width 160 height 33
type input "5000"
click at [1081, 520] on icon "ok" at bounding box center [1073, 528] width 16 height 16
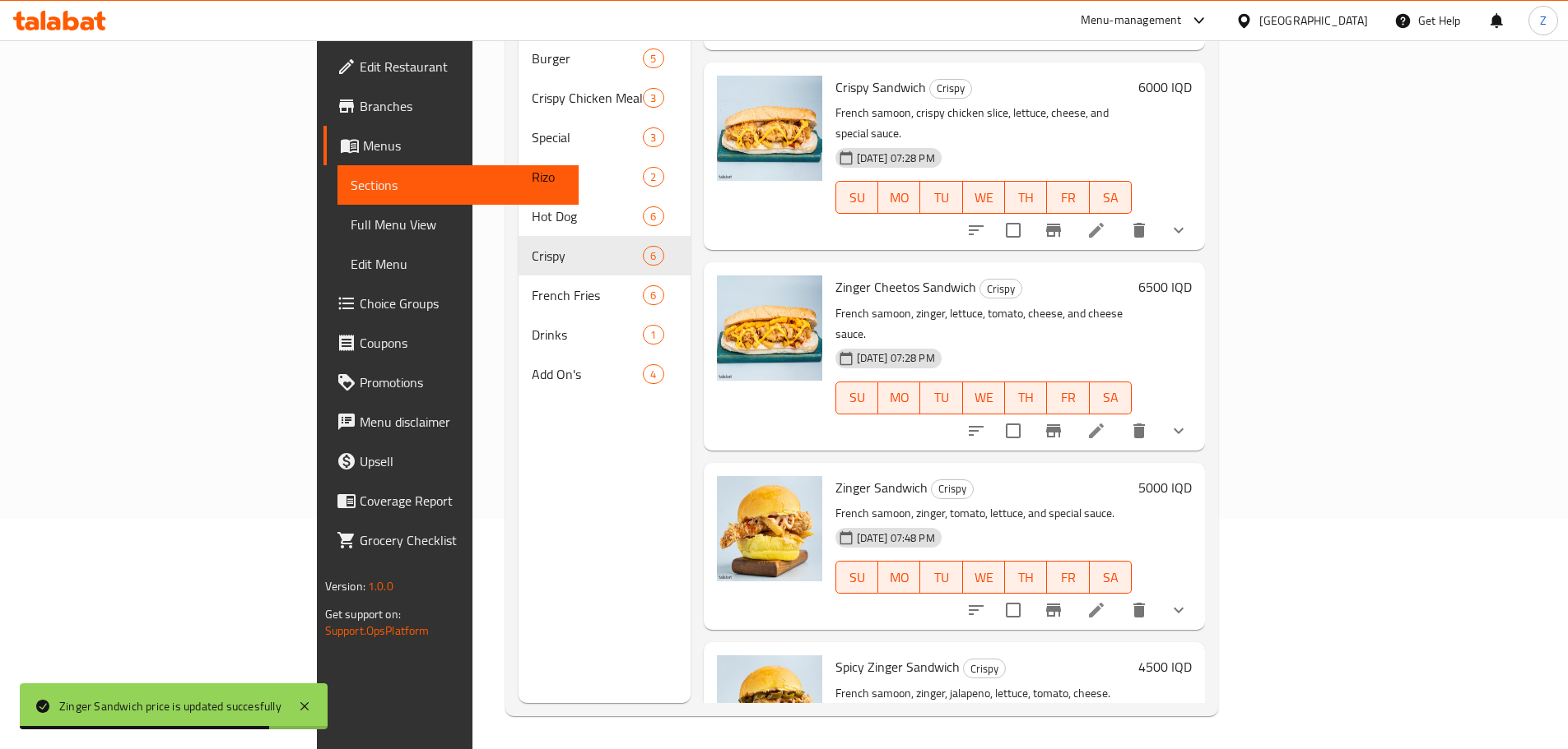
click at [1191, 656] on h6 "4500 IQD" at bounding box center [1165, 667] width 54 height 23
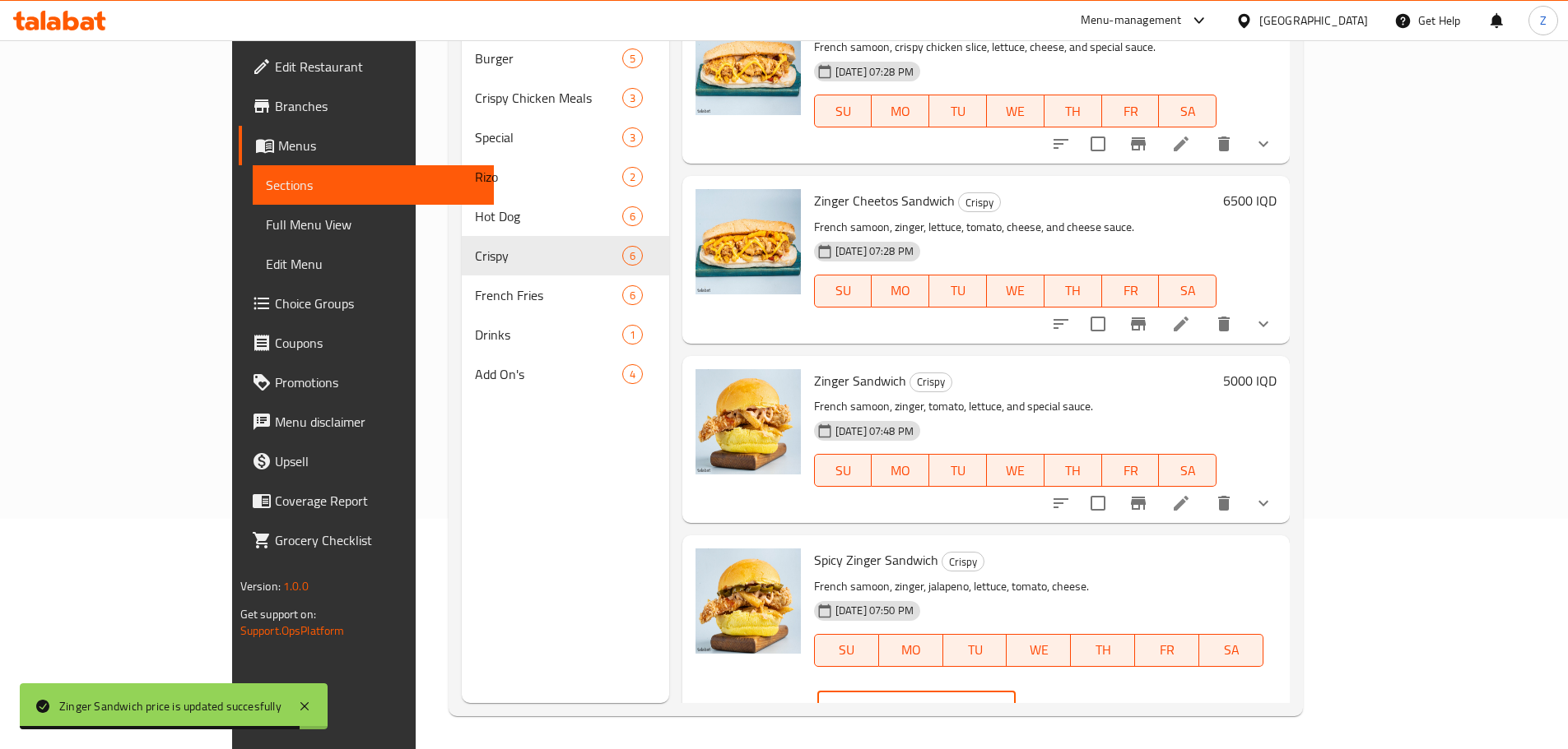
drag, startPoint x: 1377, startPoint y: 569, endPoint x: 1356, endPoint y: 569, distance: 21.0
click at [1016, 692] on input "4500" at bounding box center [935, 708] width 160 height 33
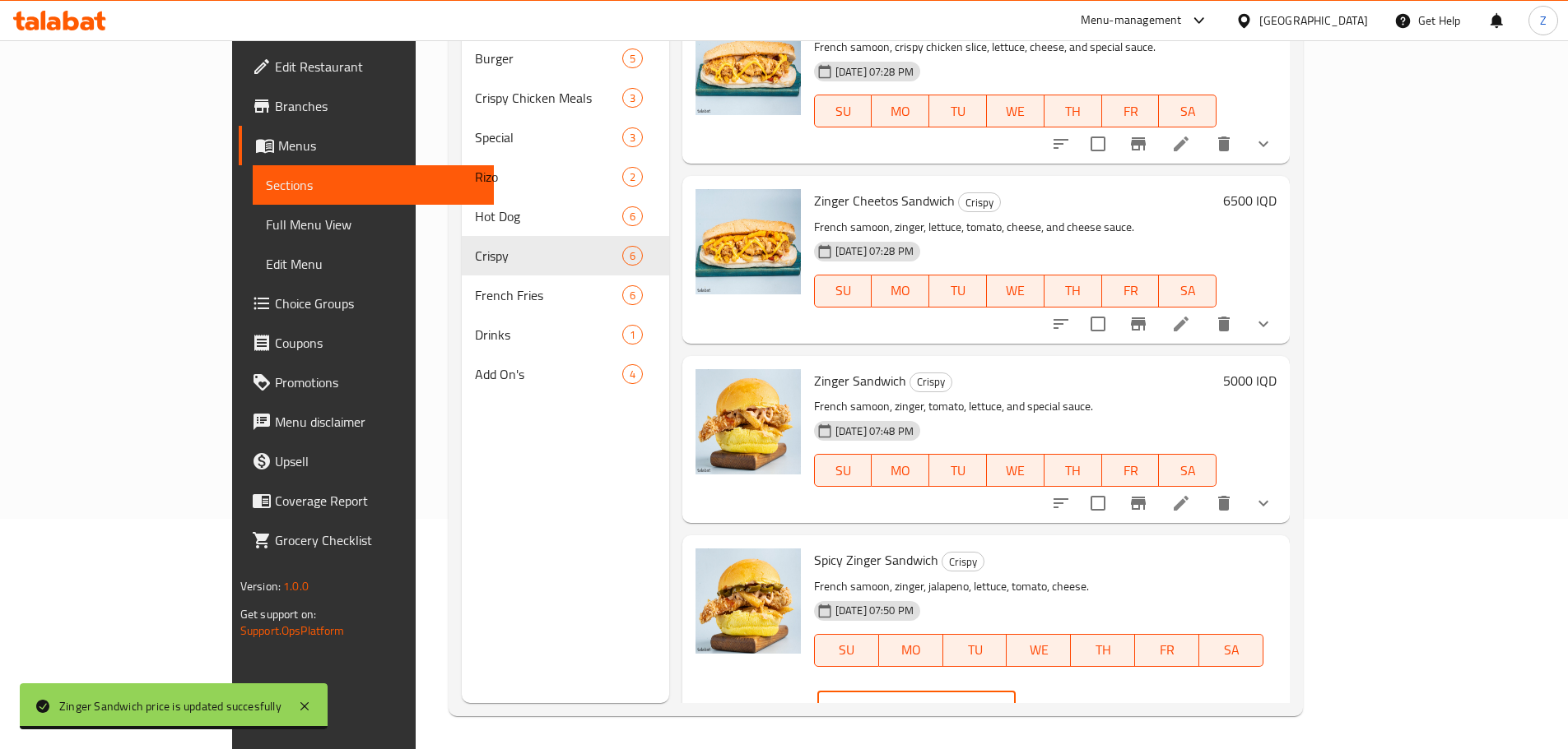
click at [1016, 692] on input "4500" at bounding box center [935, 708] width 160 height 33
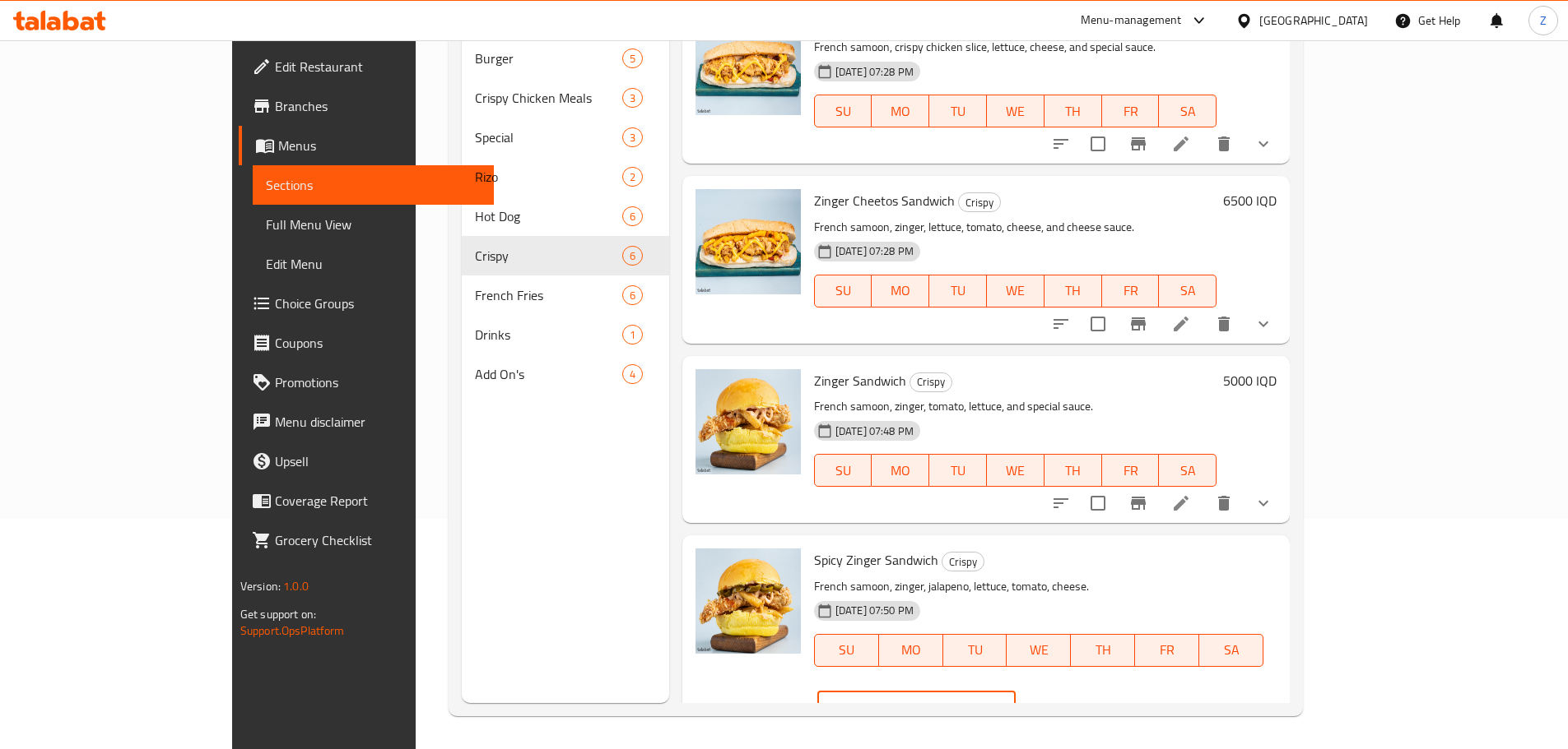
type input "6000"
click at [1081, 700] on icon "ok" at bounding box center [1073, 708] width 16 height 16
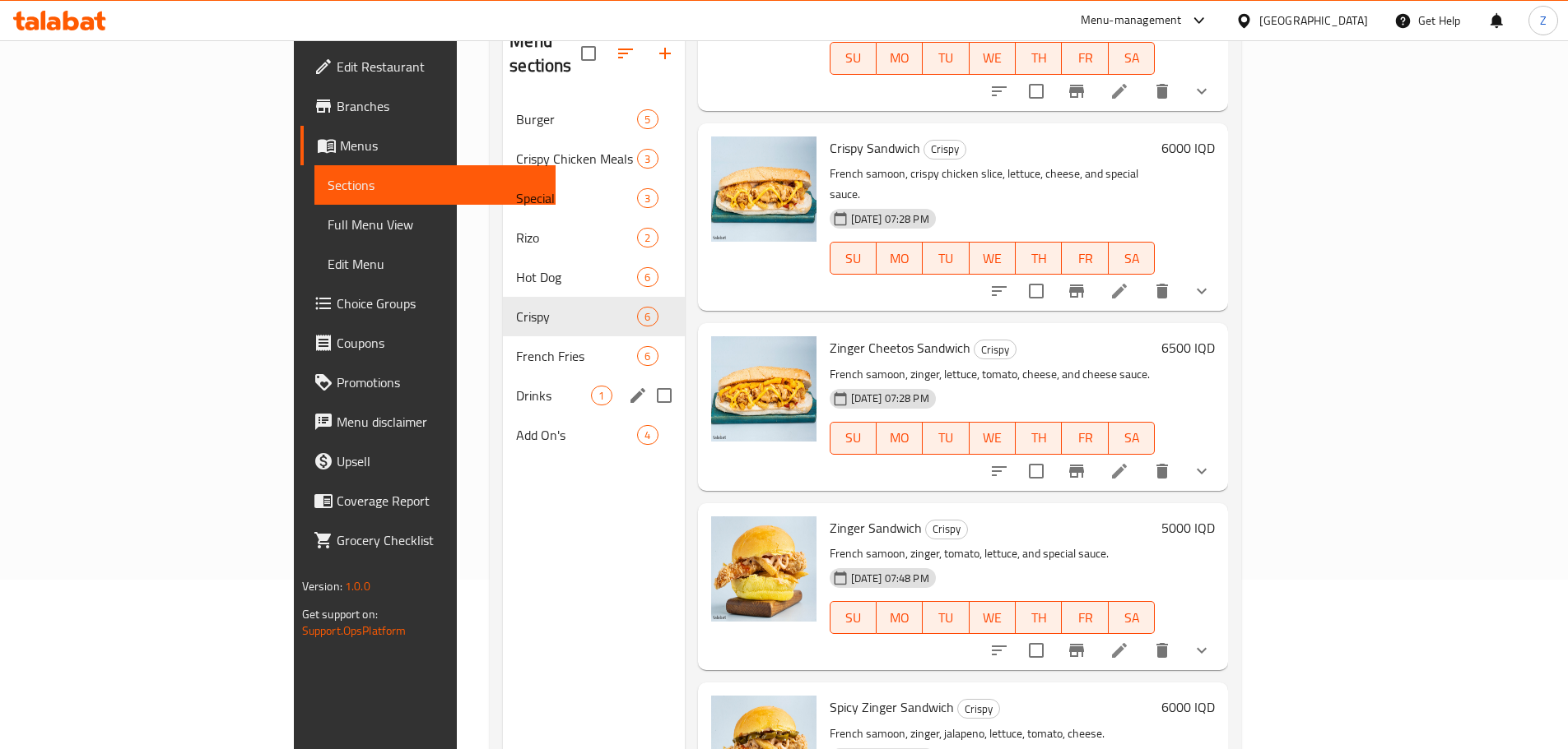
scroll to position [66, 0]
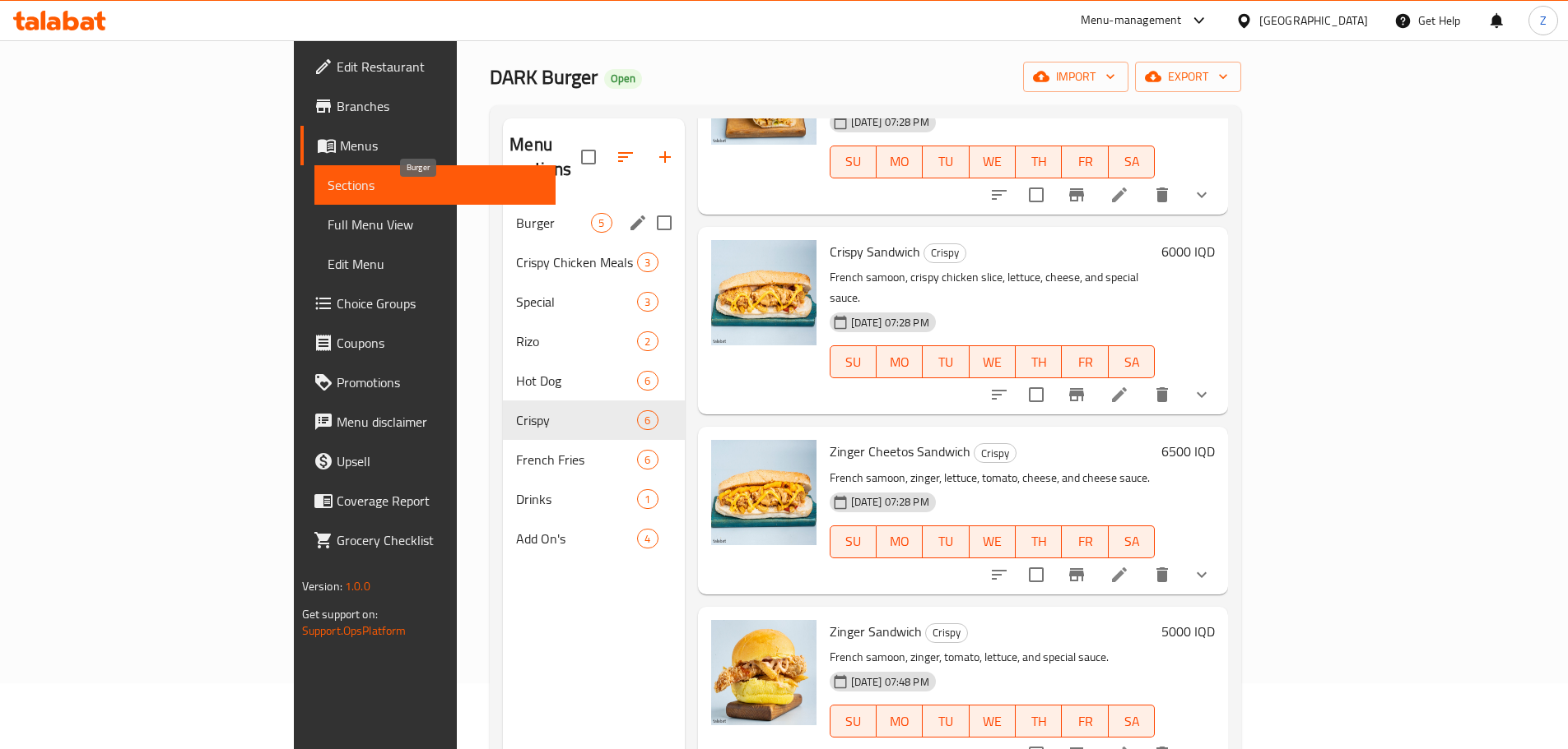
click at [516, 213] on span "Burger" at bounding box center [553, 223] width 75 height 20
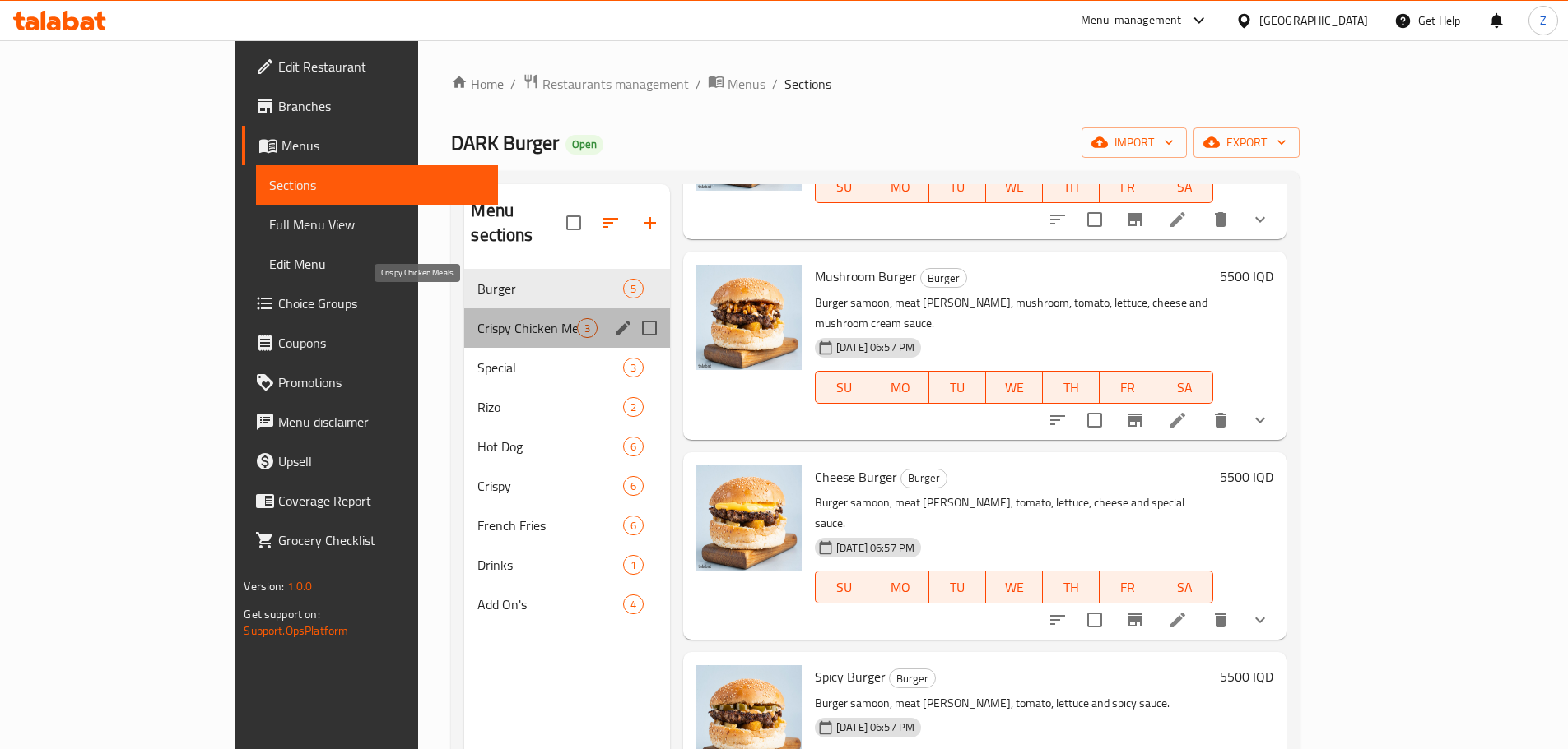
click at [478, 318] on span "Crispy Chicken Meals" at bounding box center [527, 328] width 98 height 20
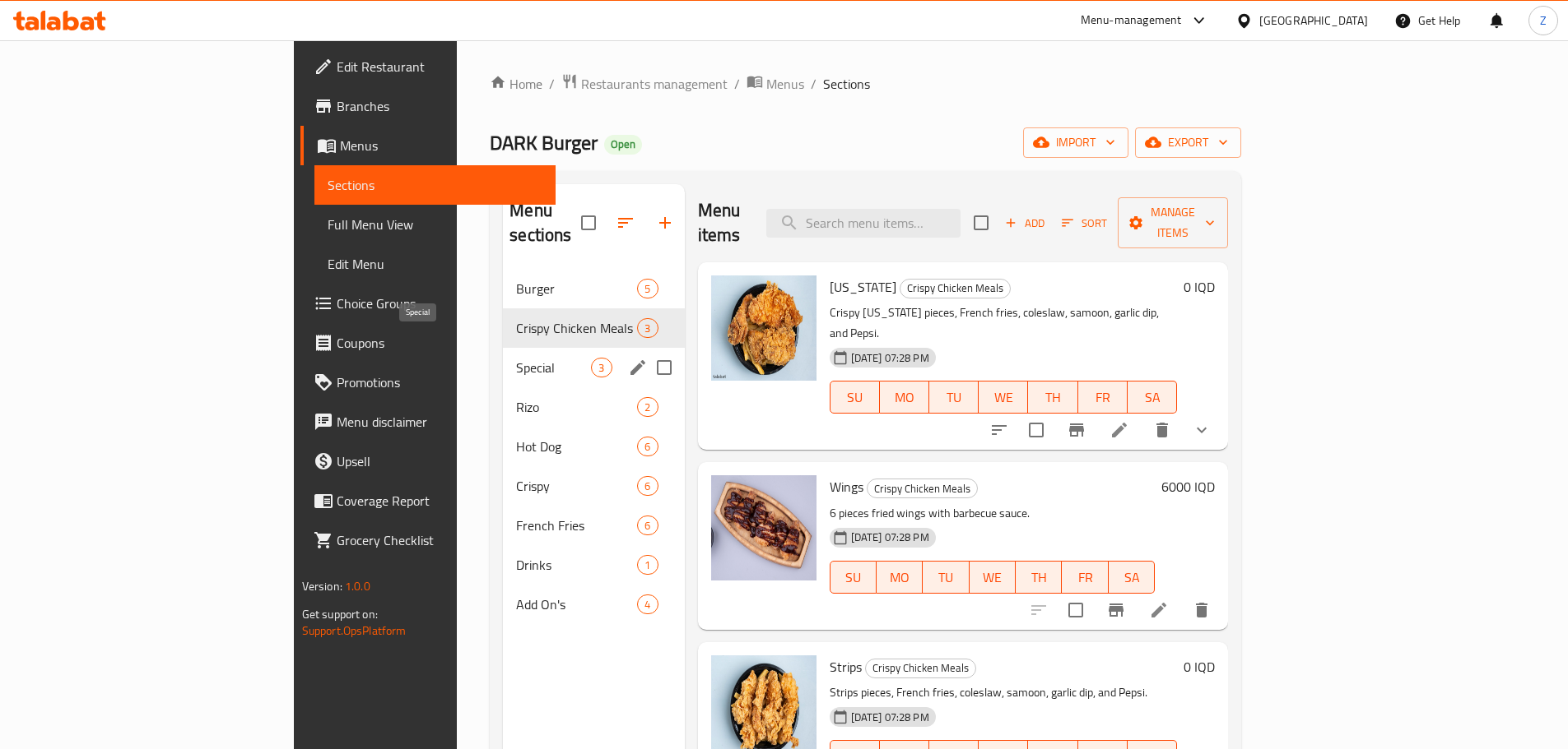
click at [516, 358] on span "Special" at bounding box center [553, 368] width 75 height 20
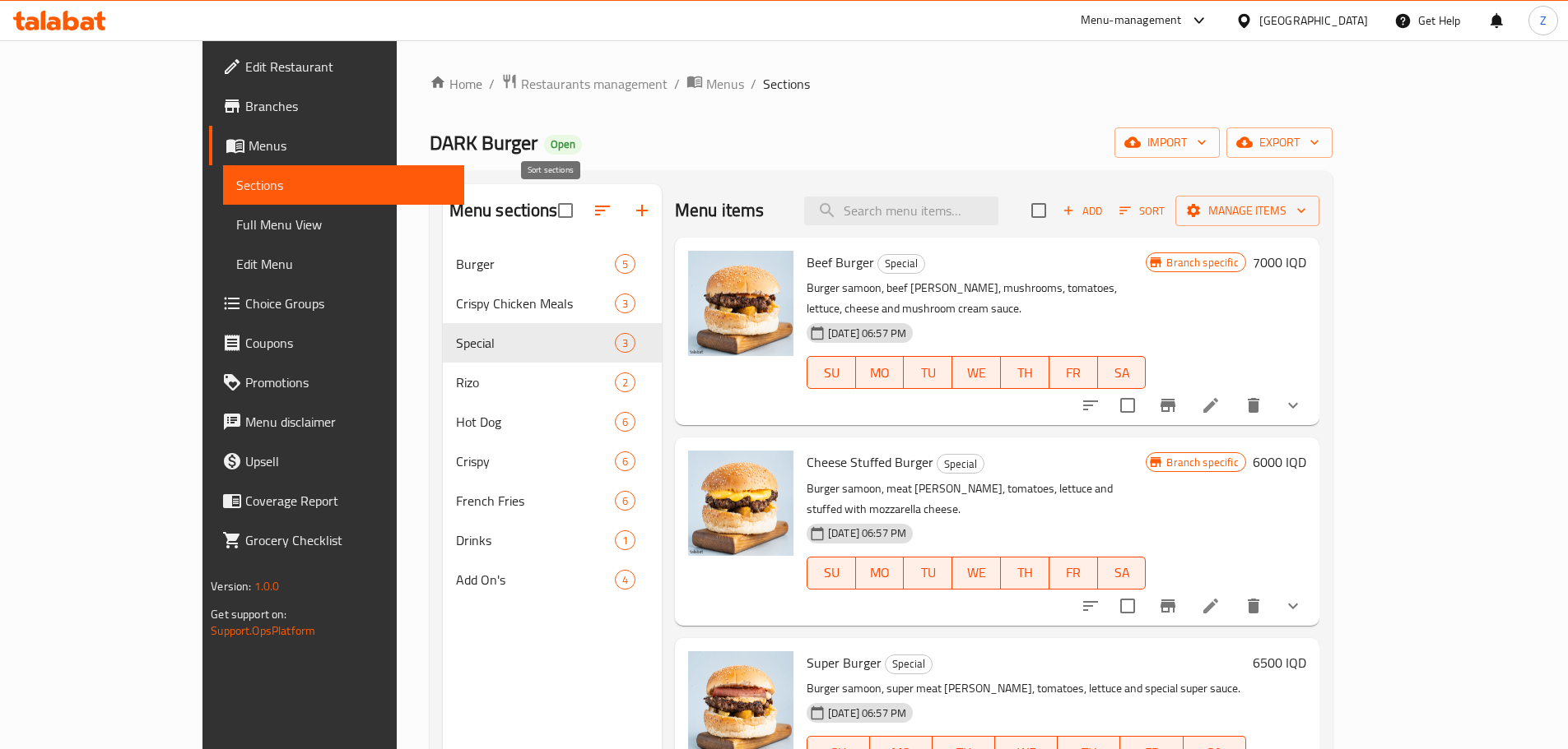
click at [593, 203] on icon "button" at bounding box center [603, 210] width 20 height 20
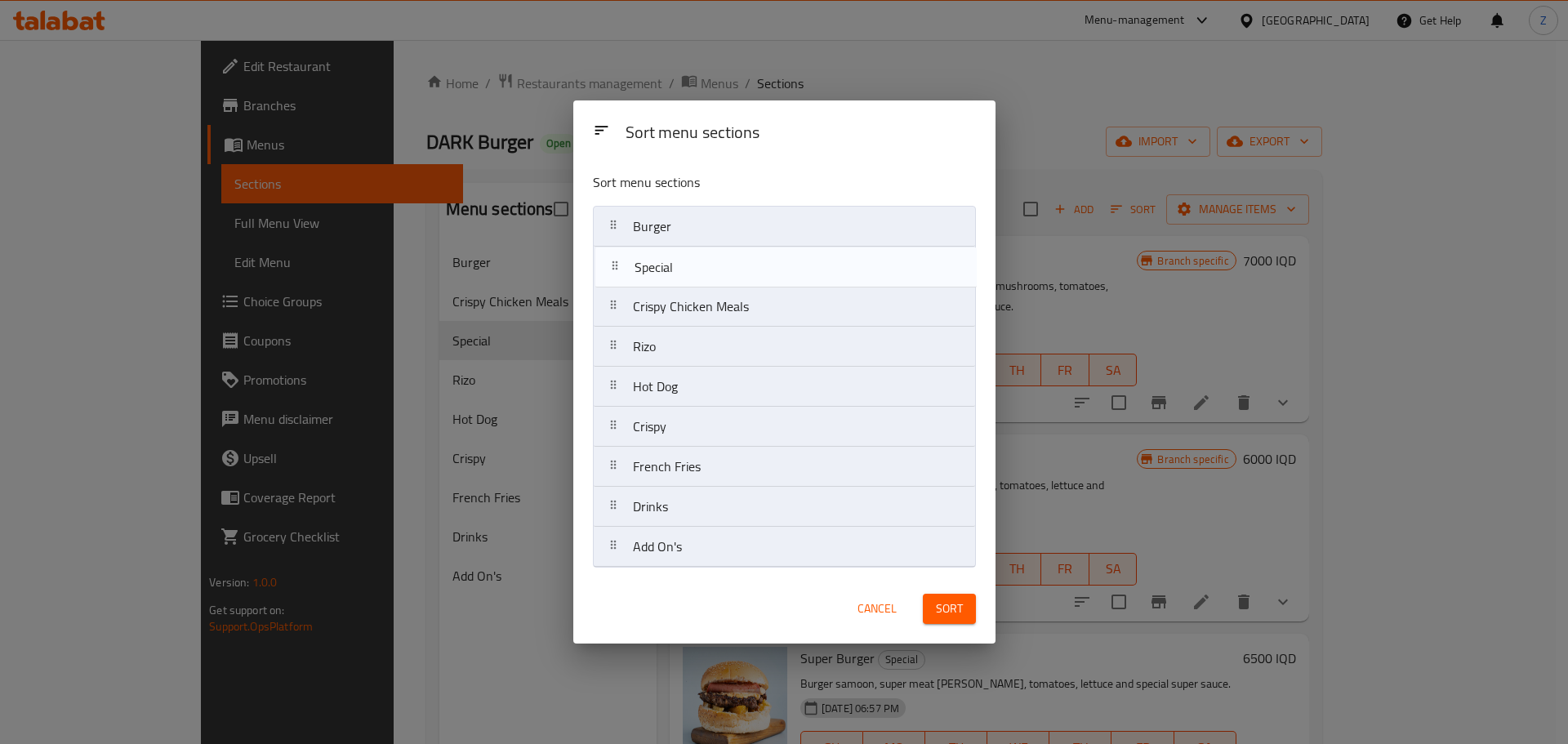
drag, startPoint x: 718, startPoint y: 324, endPoint x: 717, endPoint y: 272, distance: 52.0
click at [717, 272] on nav "Burger Crispy Chicken Meals Special Rizo Hot Dog Crispy French Fries Drinks Add…" at bounding box center [784, 387] width 383 height 362
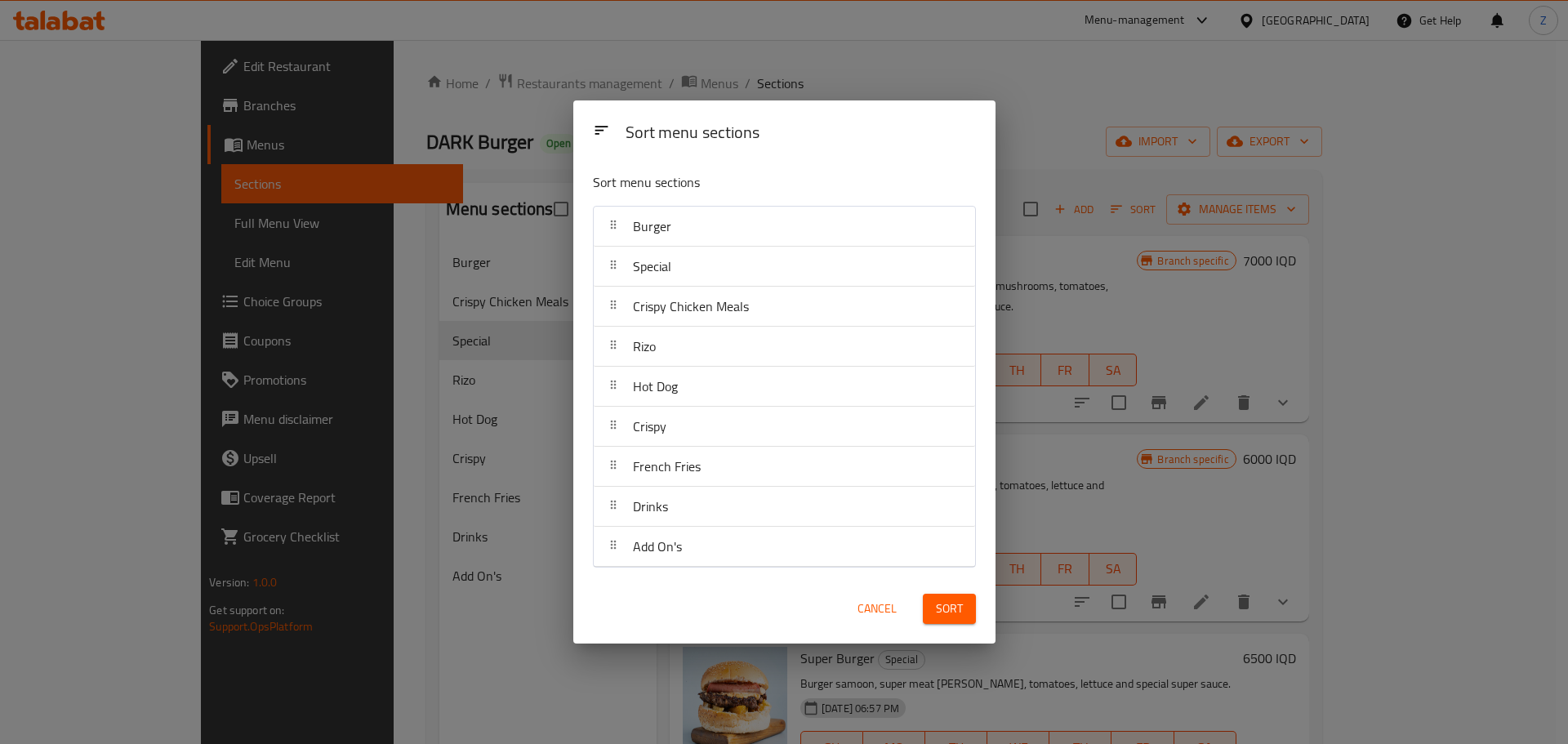
click at [968, 618] on button "Sort" at bounding box center [949, 608] width 53 height 30
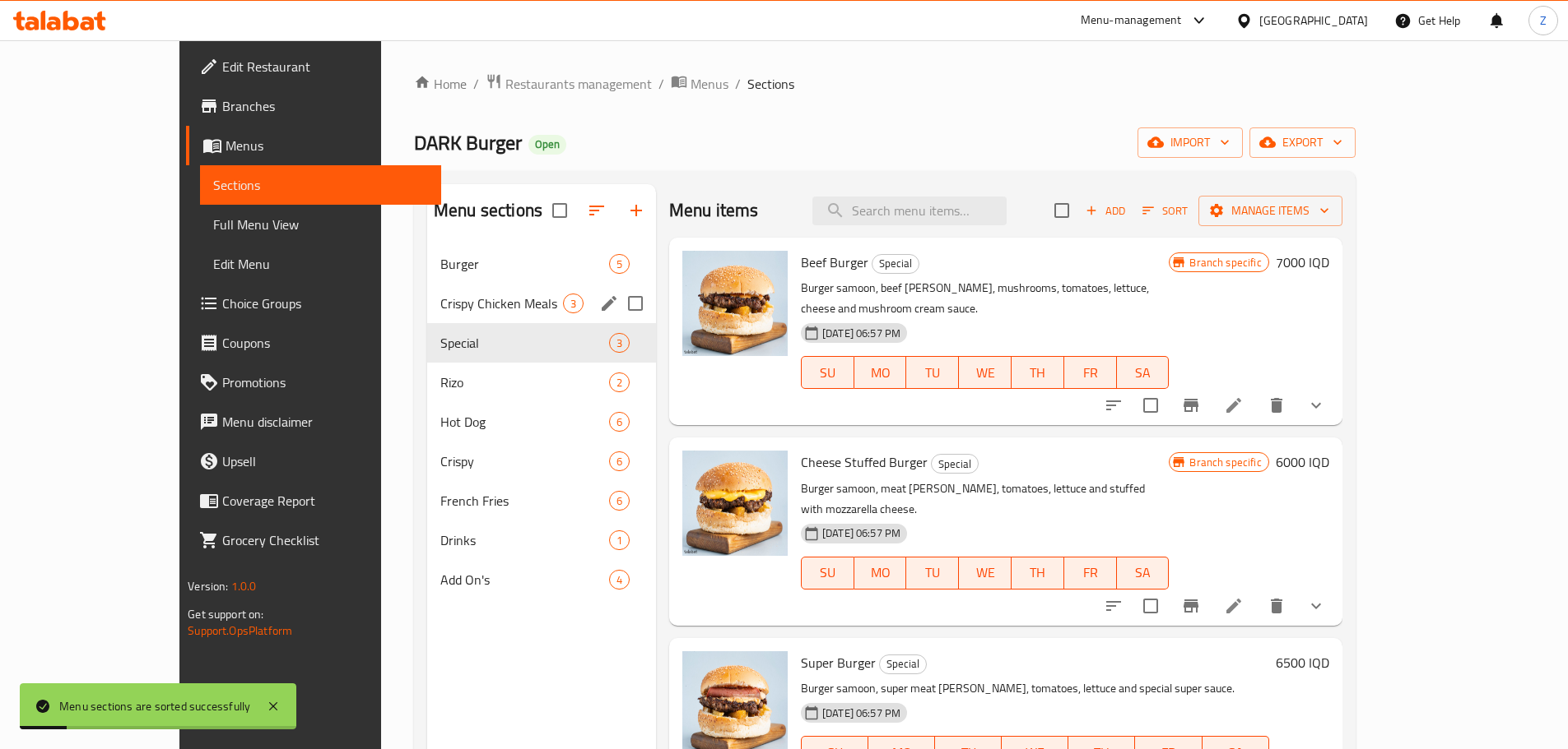
click at [428, 321] on div "Crispy Chicken Meals 3" at bounding box center [542, 303] width 229 height 39
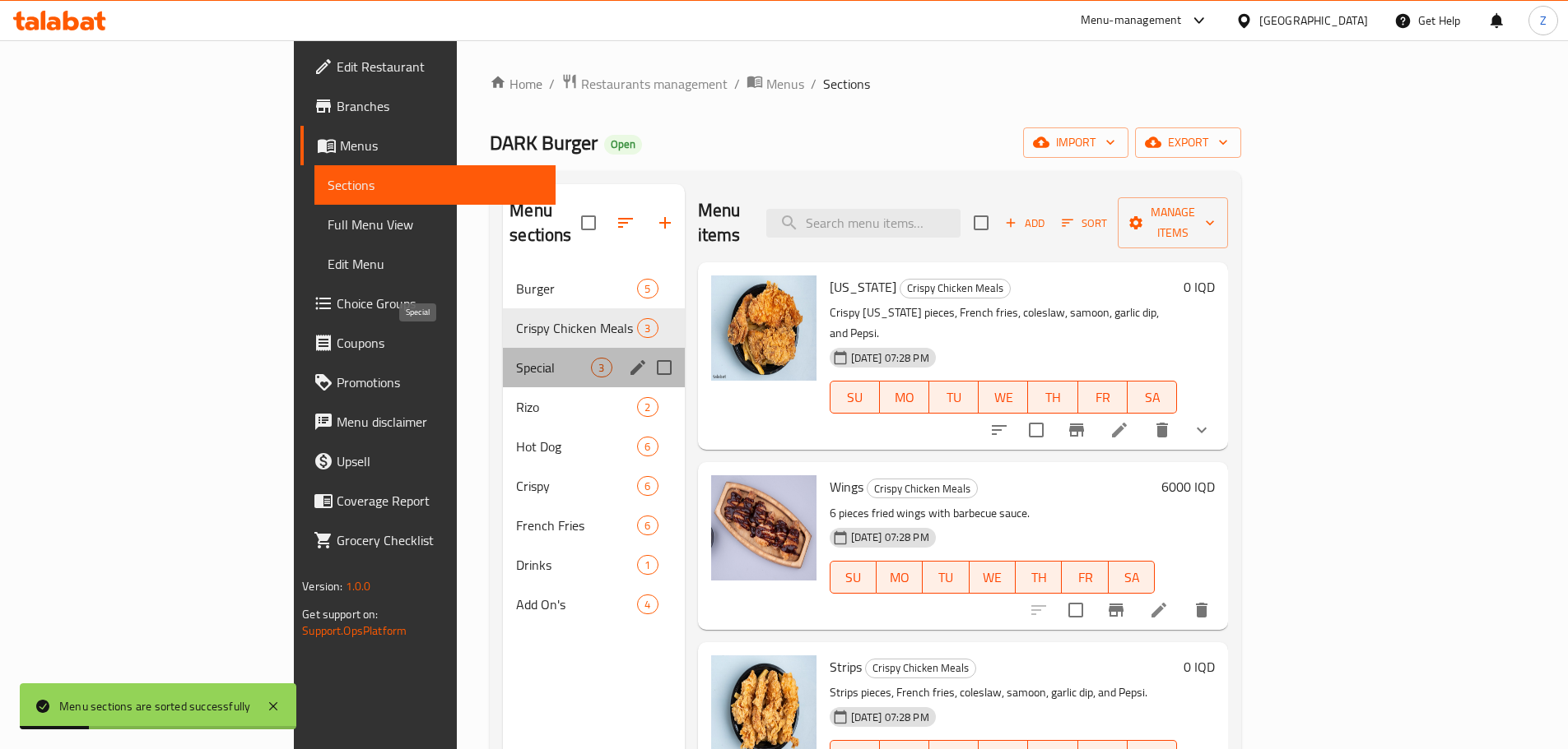
click at [516, 358] on span "Special" at bounding box center [553, 368] width 75 height 20
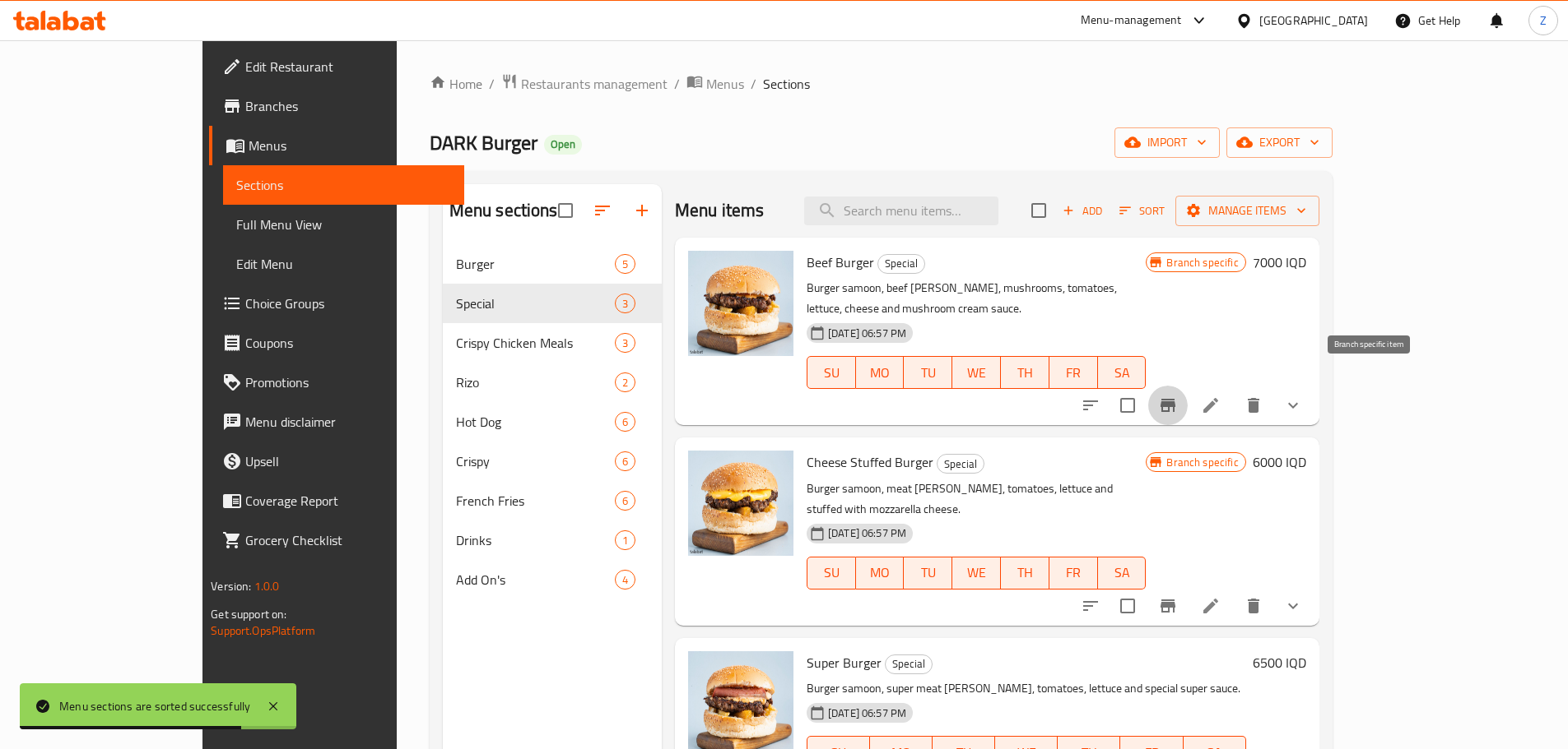
click at [1175, 399] on icon "Branch-specific-item" at bounding box center [1168, 405] width 15 height 13
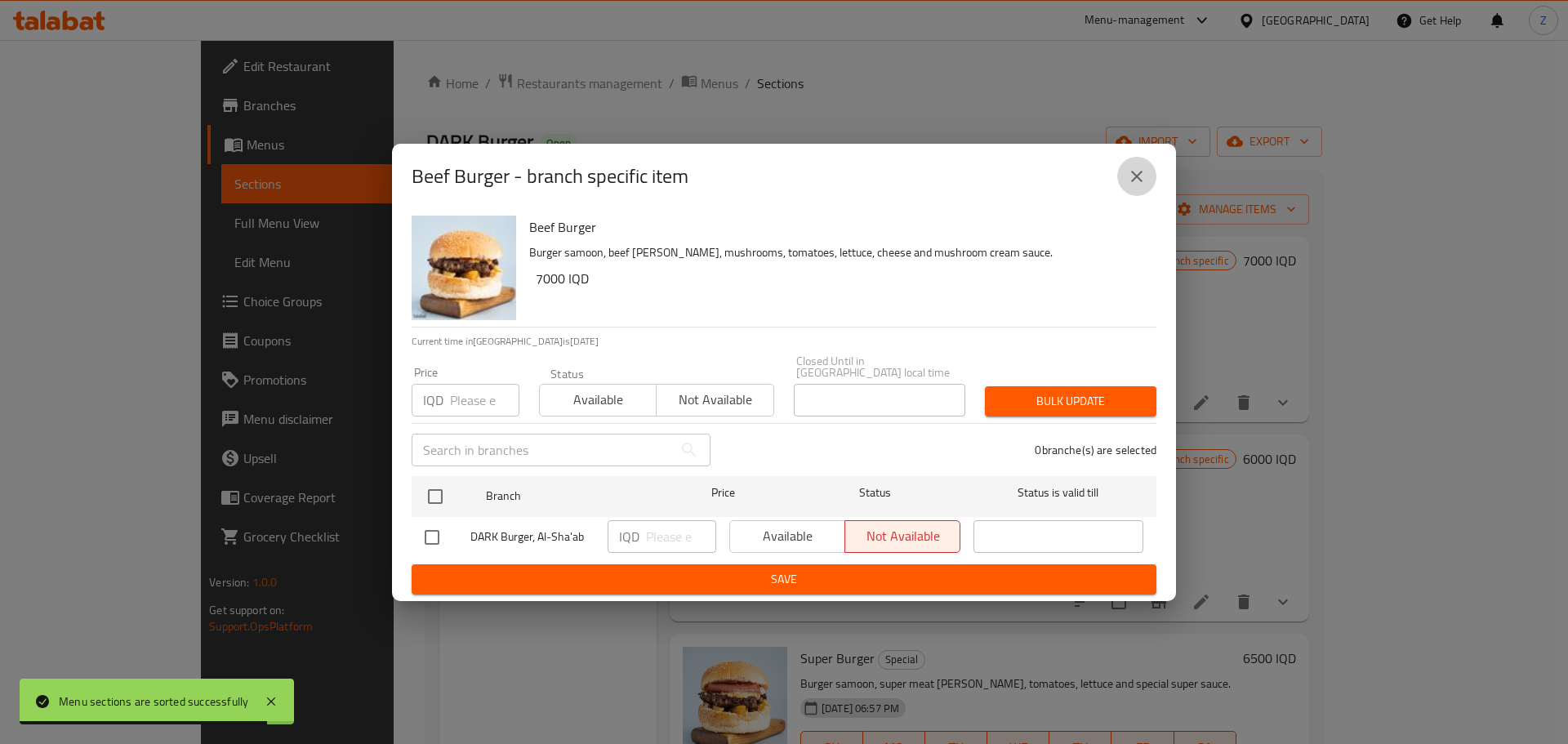
click at [1143, 195] on button "close" at bounding box center [1136, 176] width 39 height 39
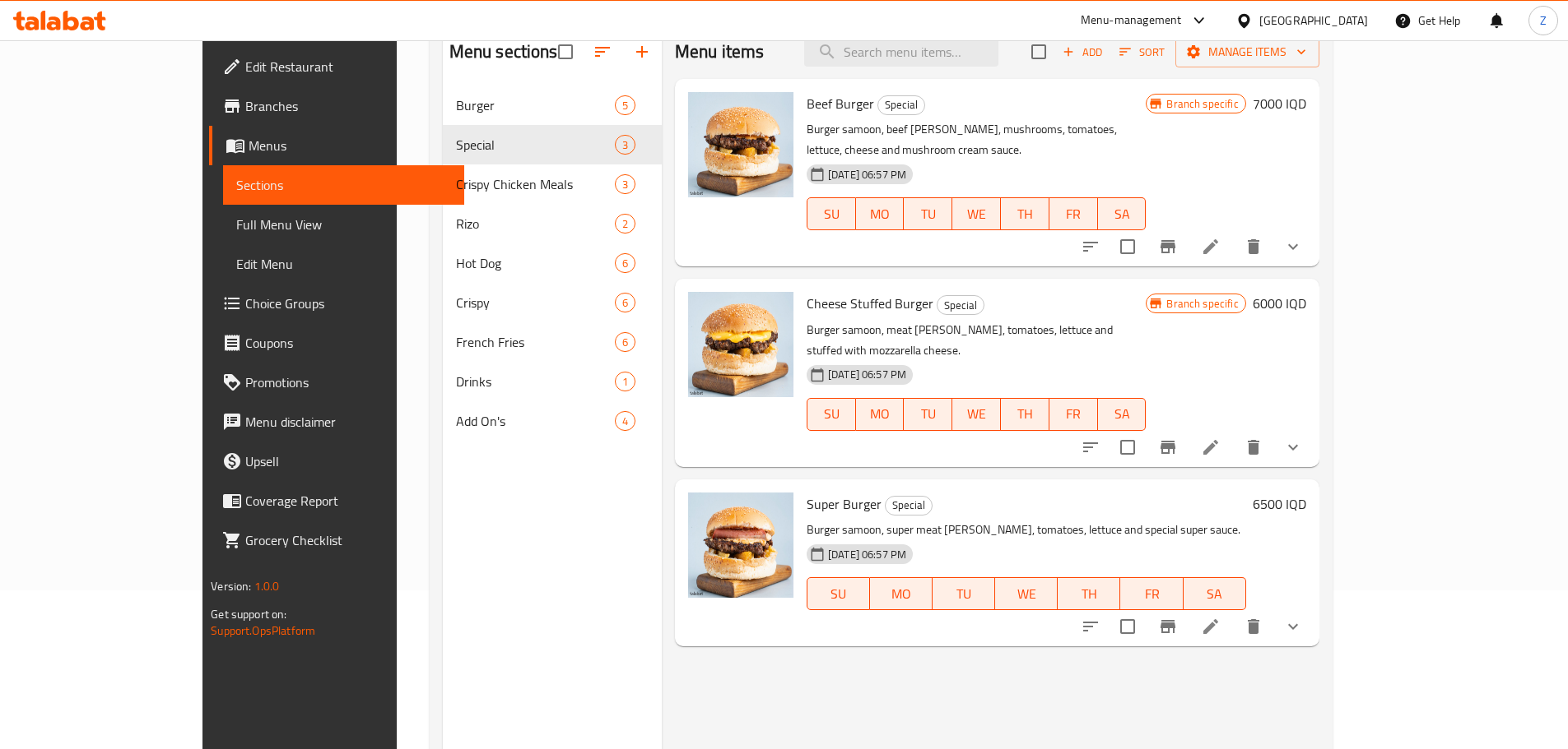
scroll to position [165, 0]
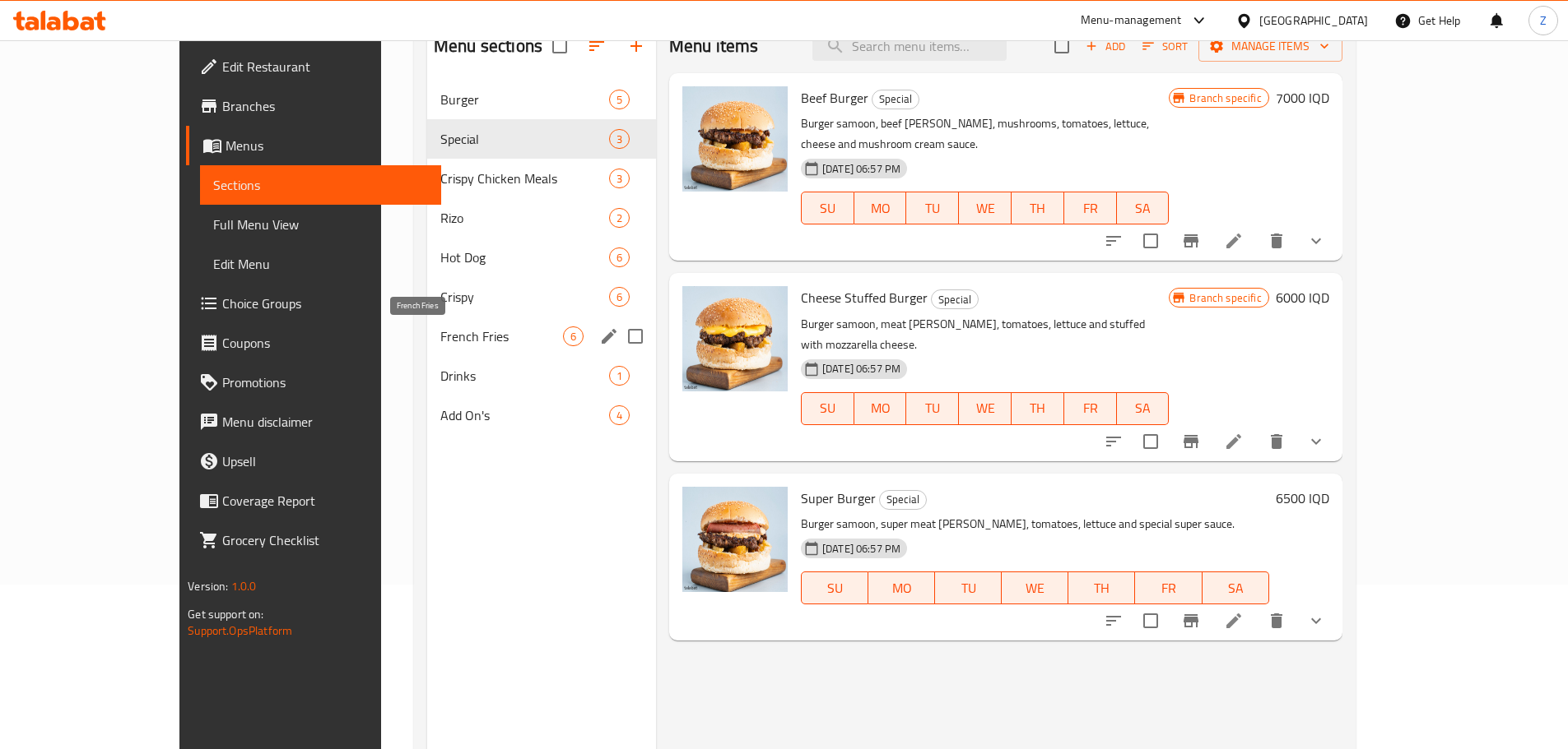
click at [440, 329] on span "French Fries" at bounding box center [501, 336] width 123 height 20
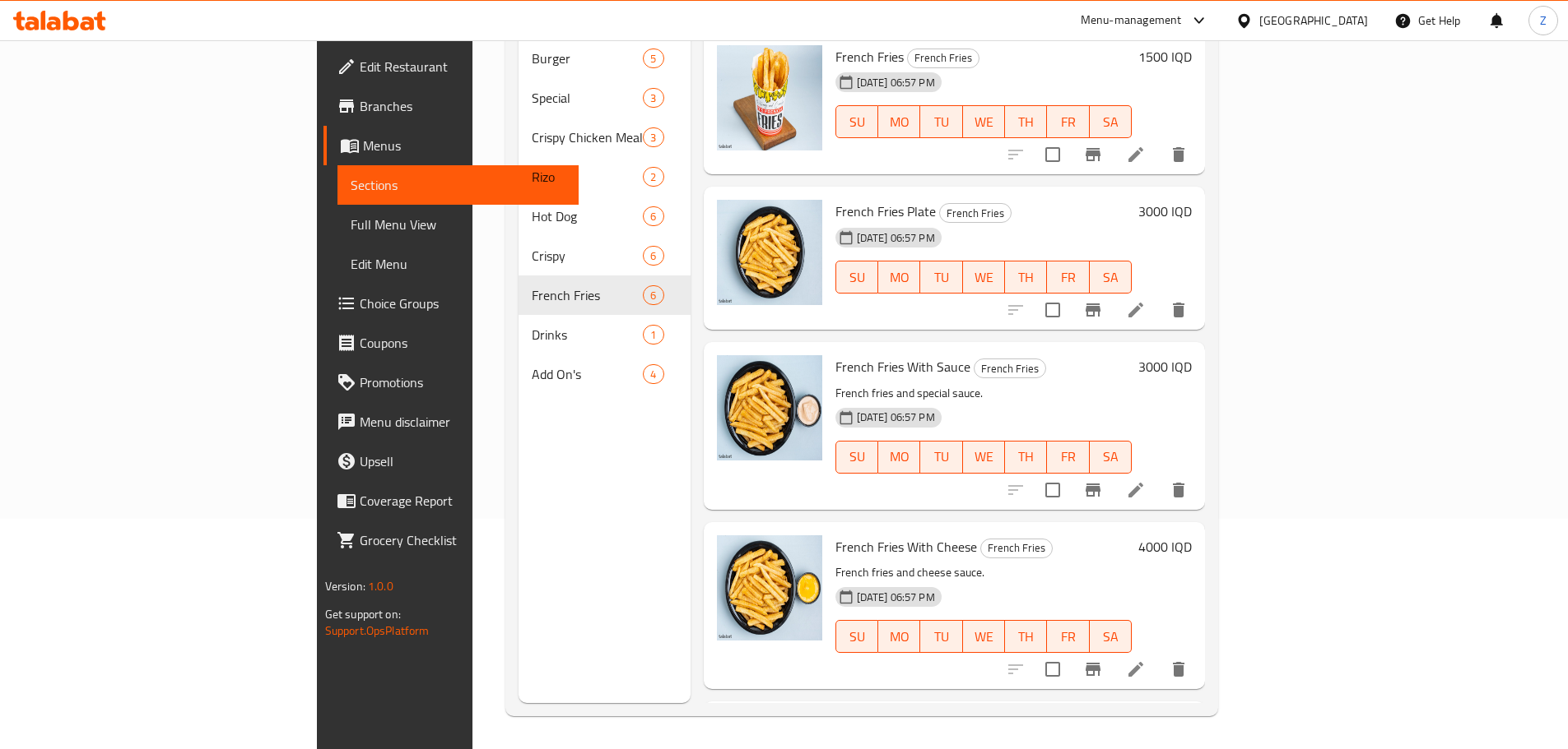
scroll to position [149, 0]
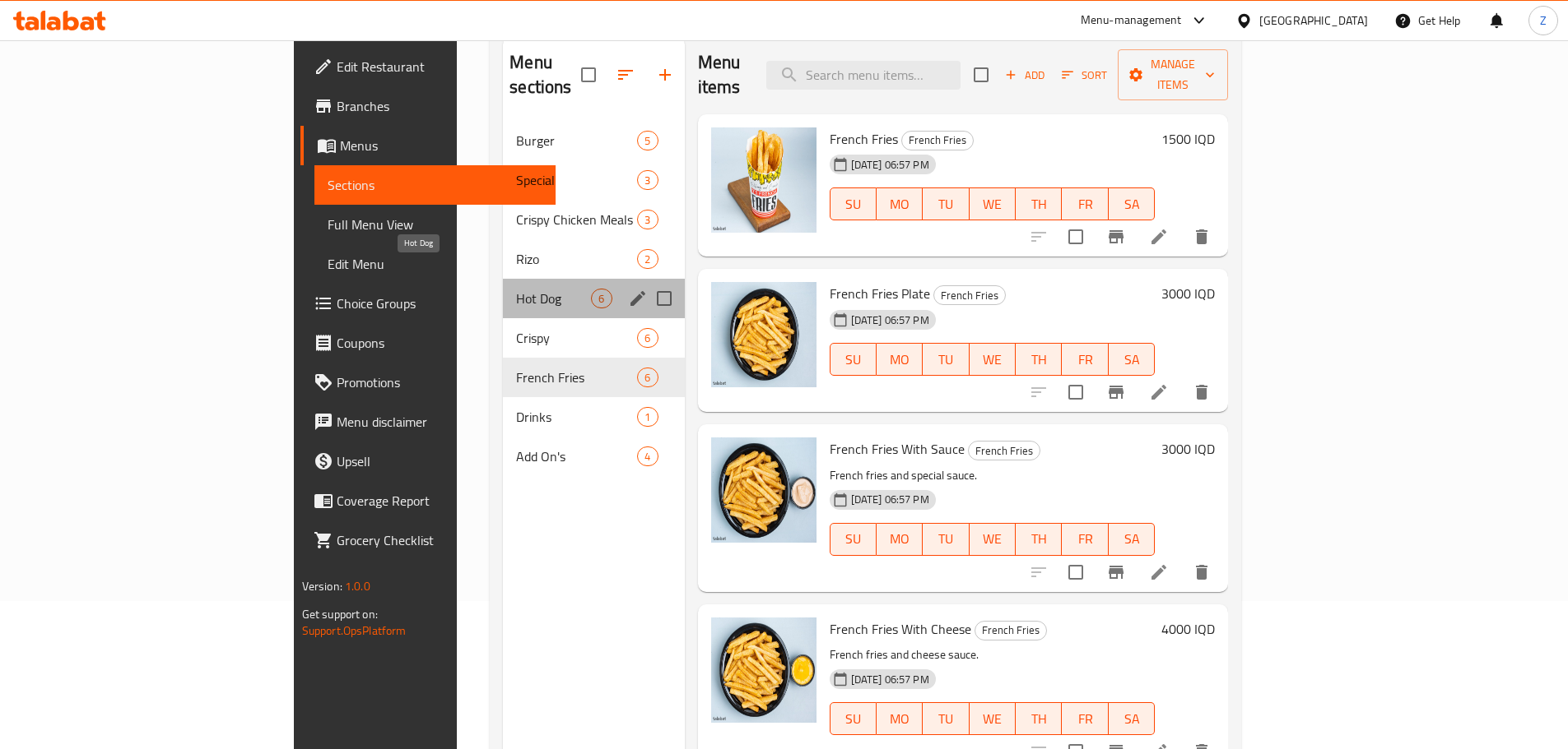
click at [516, 289] on span "Hot Dog" at bounding box center [553, 299] width 75 height 20
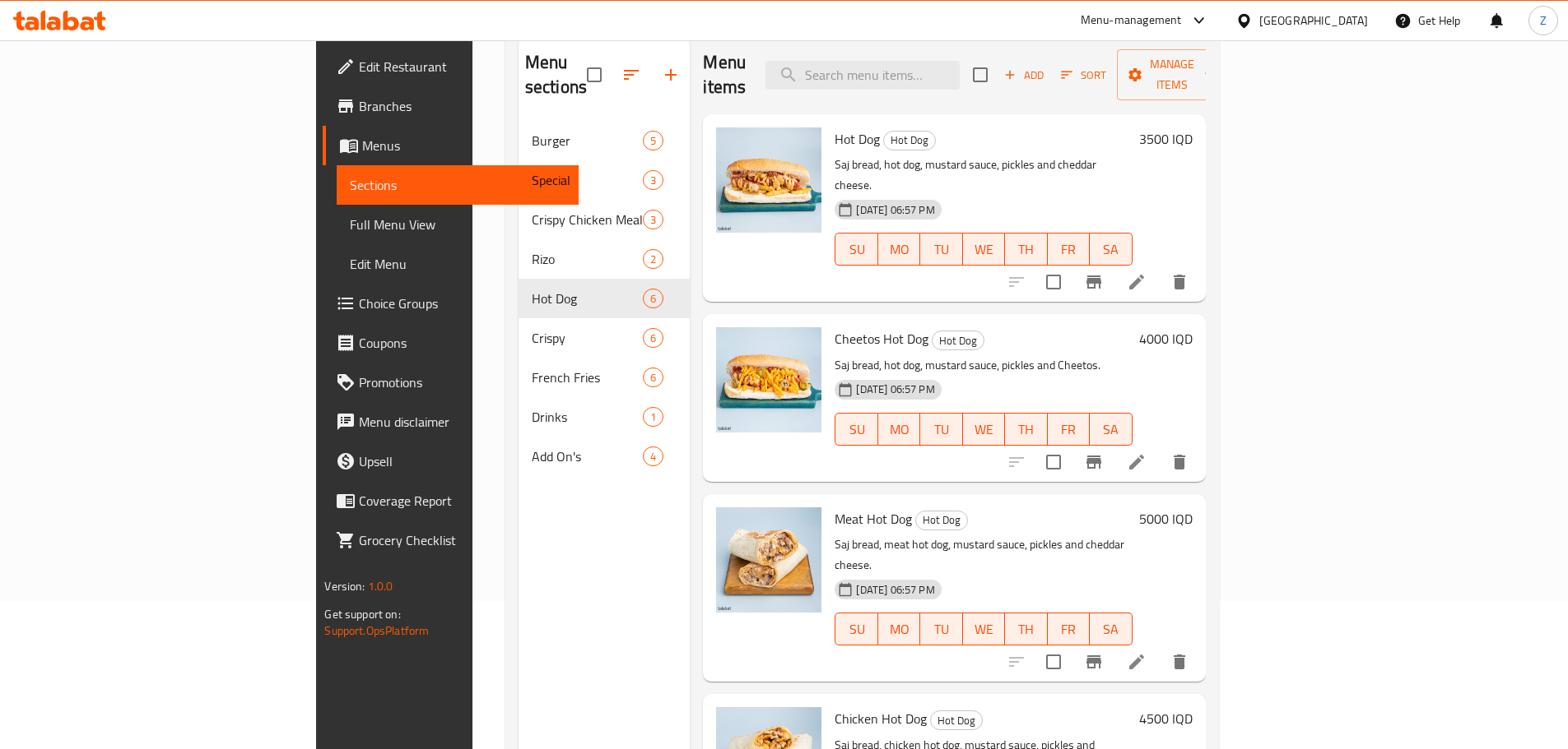
scroll to position [82, 0]
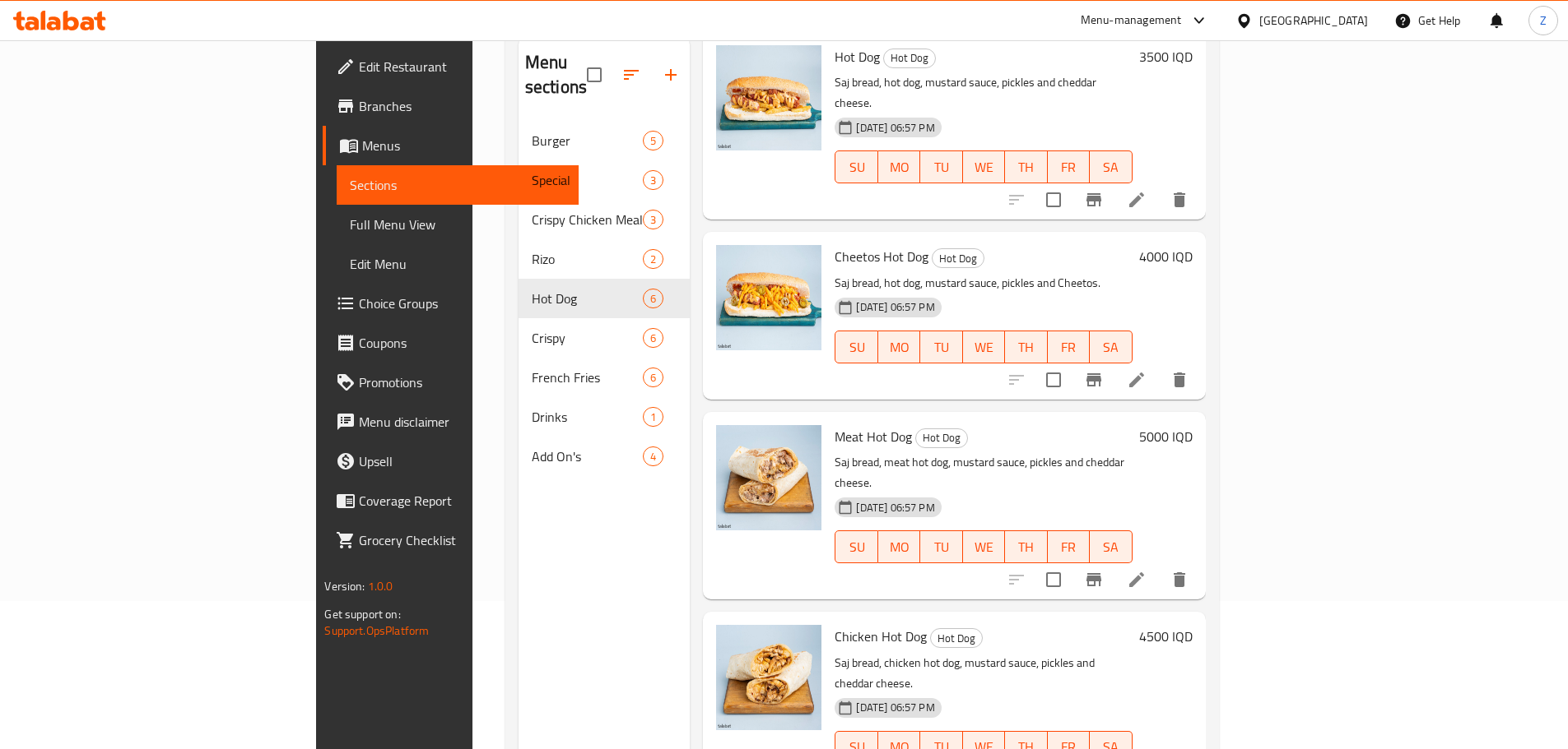
click at [1192, 625] on h6 "4500 IQD" at bounding box center [1166, 636] width 54 height 23
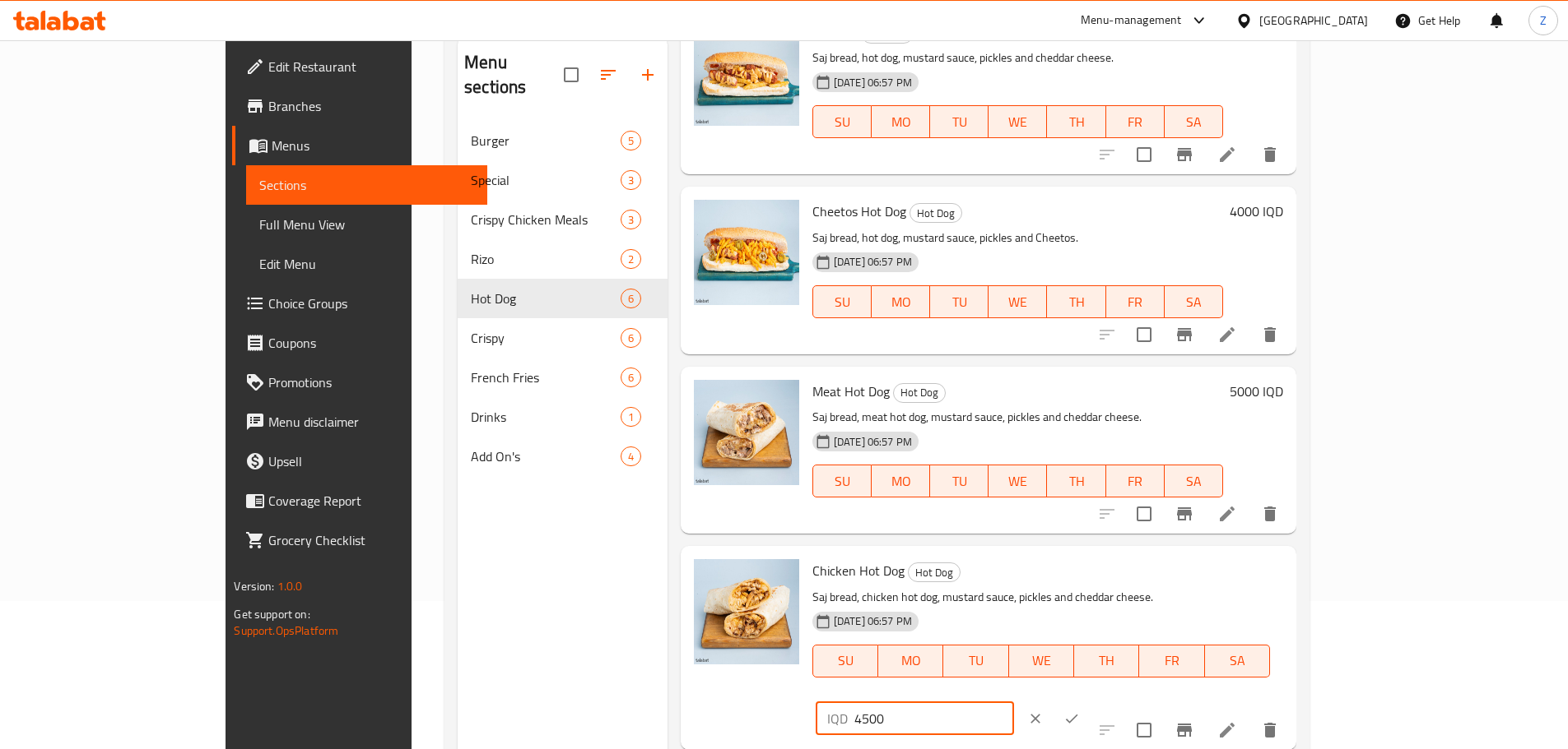
click at [1014, 703] on input "4500" at bounding box center [934, 719] width 160 height 33
type input "5000"
click at [1089, 701] on button "ok" at bounding box center [1072, 719] width 36 height 36
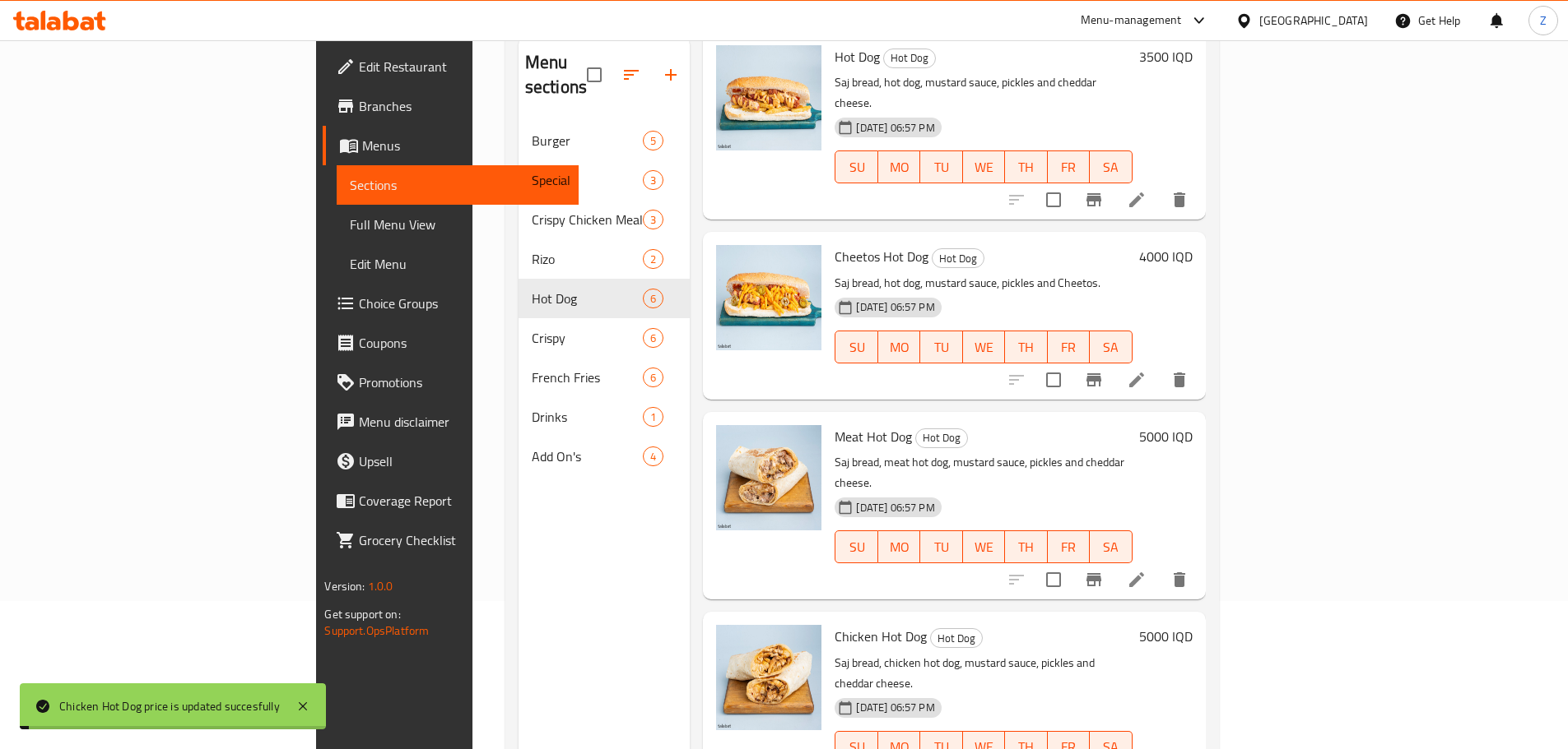
click at [1199, 419] on div "Meat Hot Dog Hot Dog Saj bread, meat hot dog, mustard sauce, pickles and chedda…" at bounding box center [1013, 506] width 370 height 174
click at [1131, 453] on p "Saj bread, meat hot dog, mustard sauce, pickles and cheddar cheese." at bounding box center [983, 473] width 297 height 41
click at [1192, 426] on h6 "5000 IQD" at bounding box center [1166, 436] width 54 height 23
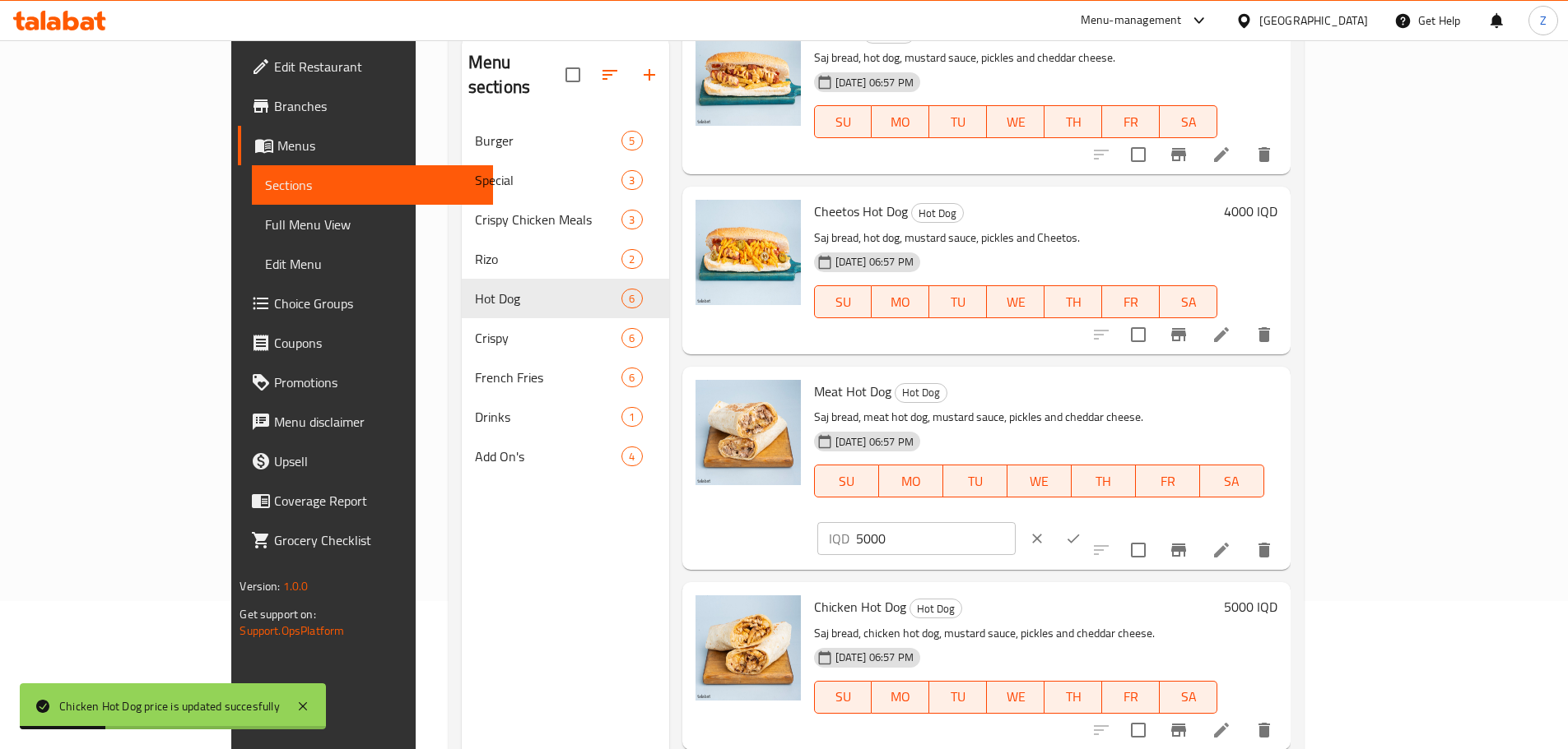
click at [1016, 522] on input "5000" at bounding box center [935, 539] width 160 height 33
type input "4500"
click at [1091, 521] on button "ok" at bounding box center [1073, 539] width 36 height 36
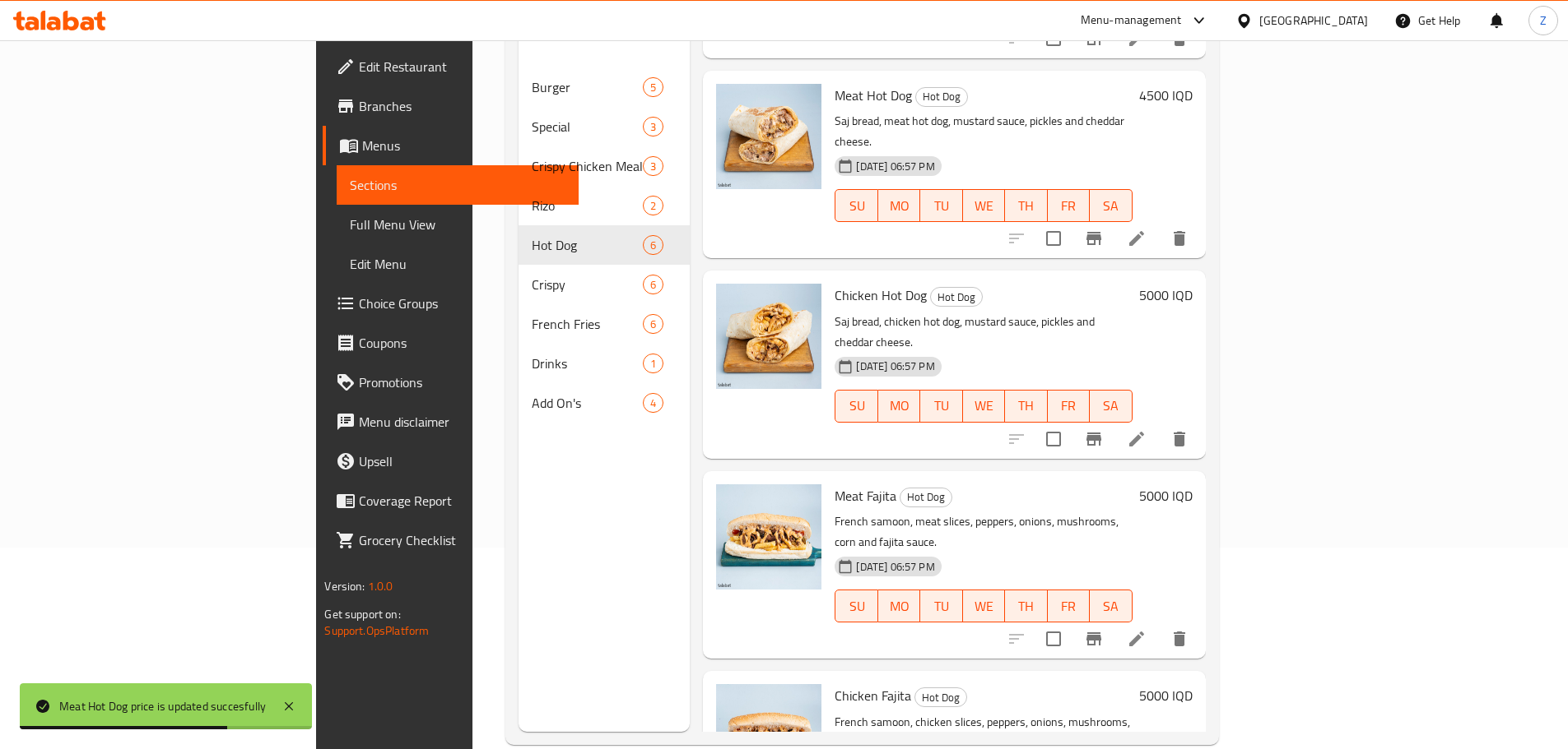
scroll to position [231, 0]
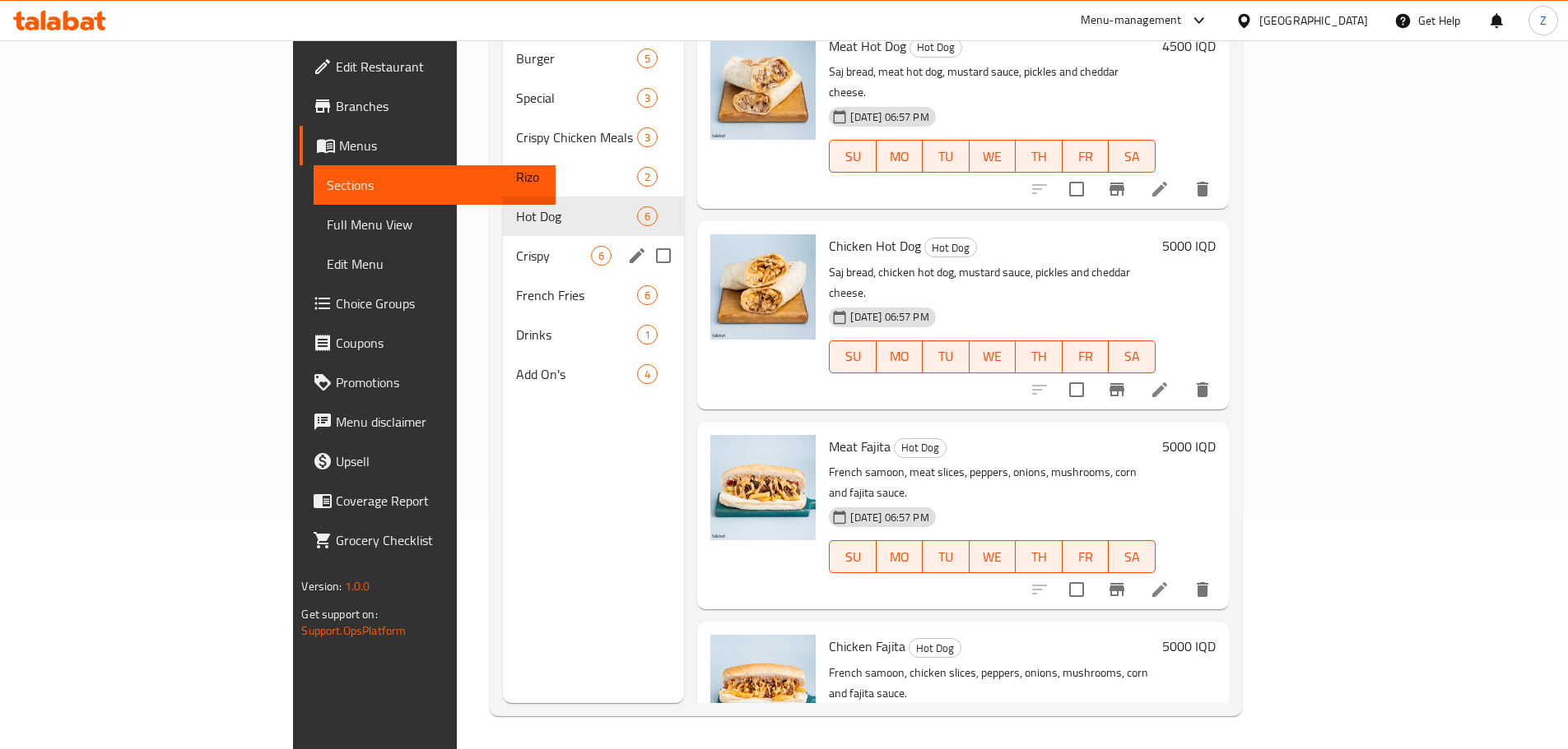
click at [503, 242] on div "Crispy 6" at bounding box center [593, 255] width 181 height 39
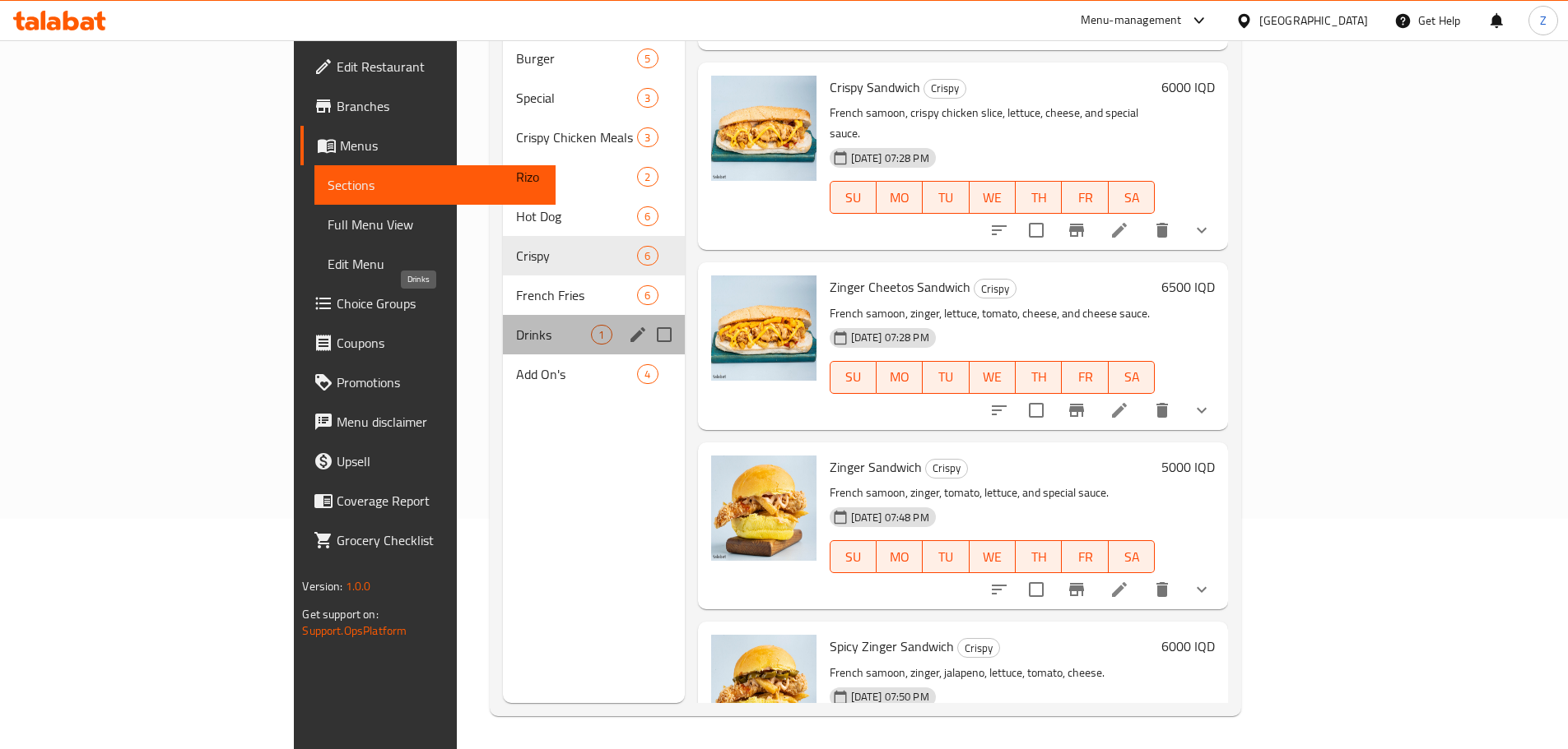
click at [516, 325] on span "Drinks" at bounding box center [553, 335] width 75 height 20
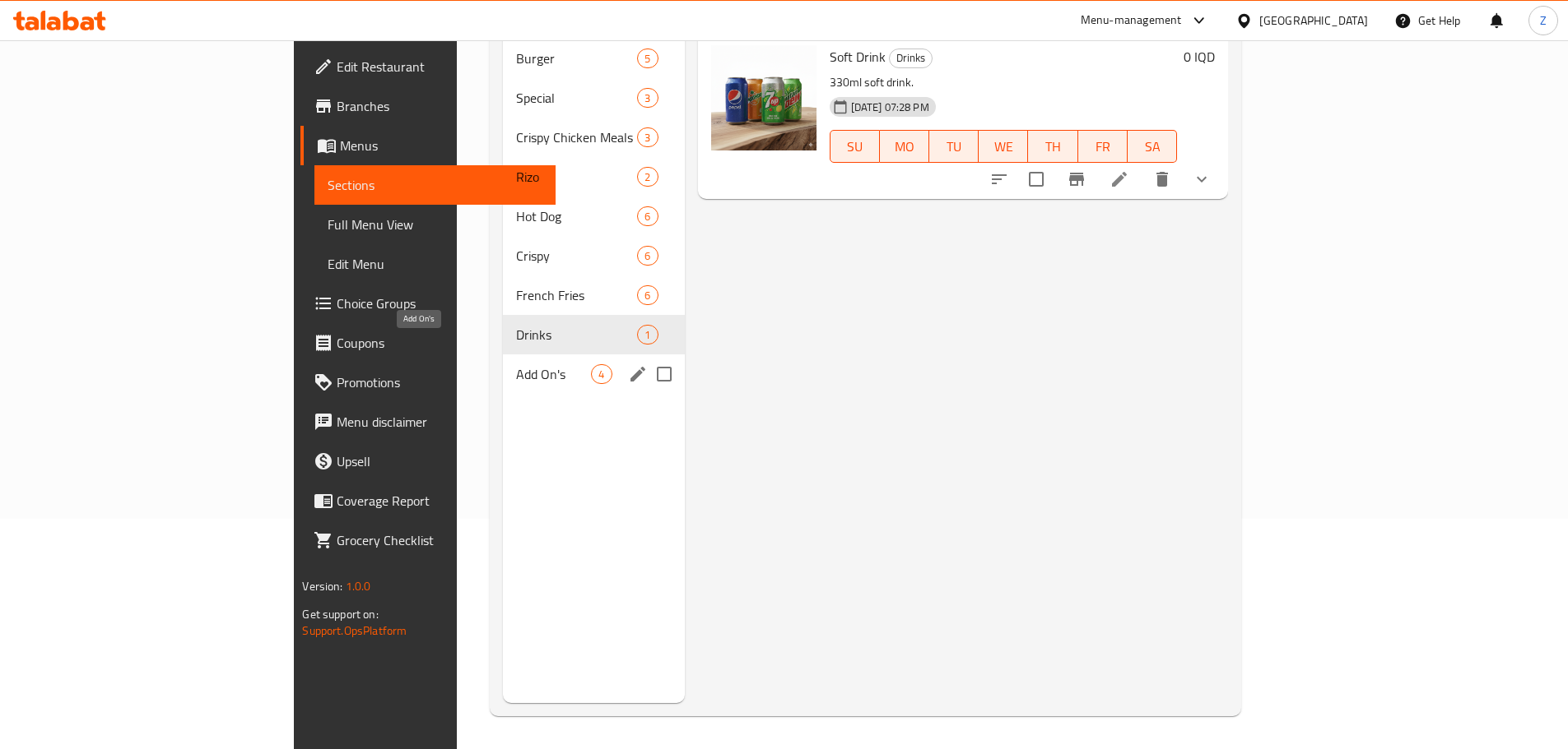
click at [516, 364] on span "Add On's" at bounding box center [553, 374] width 75 height 20
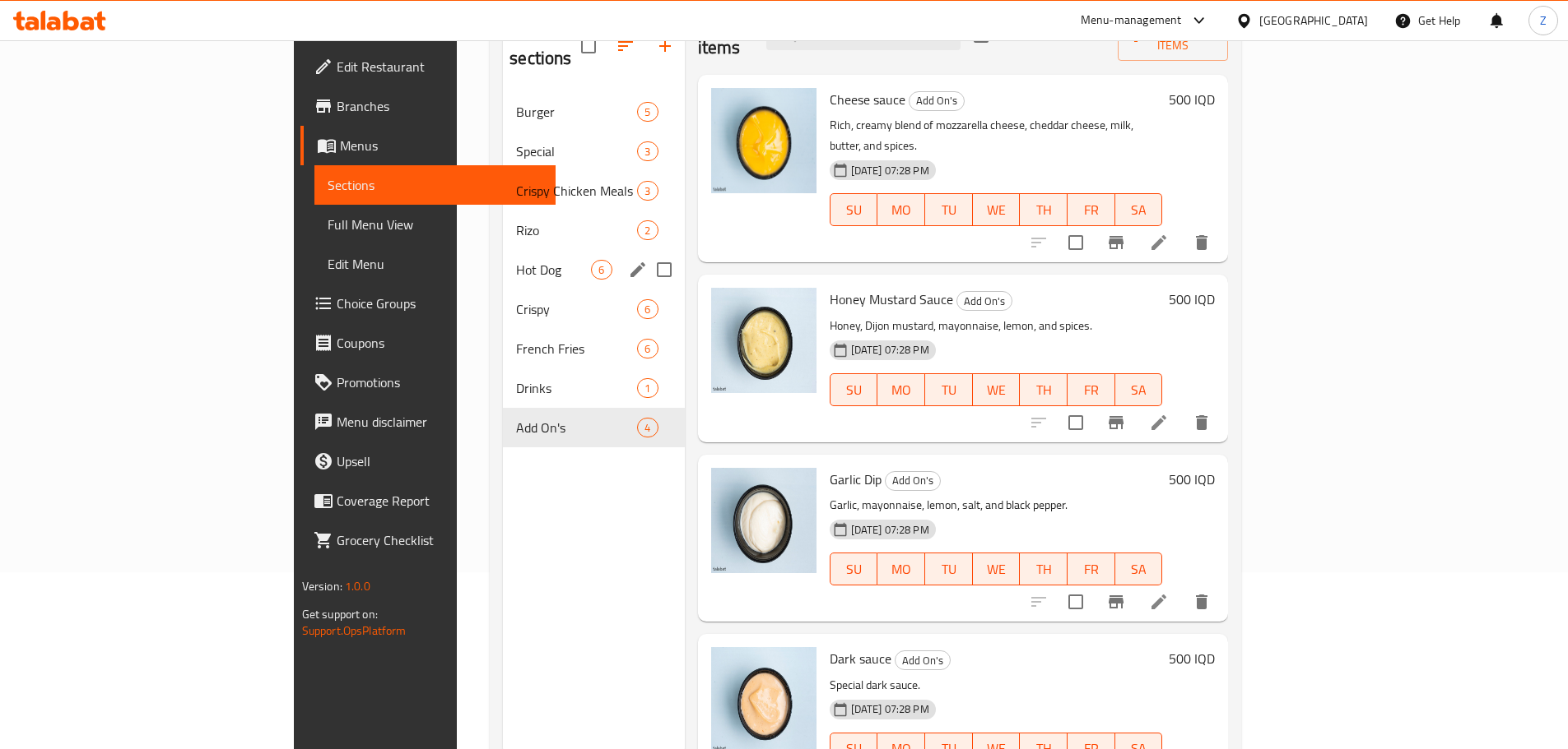
scroll to position [149, 0]
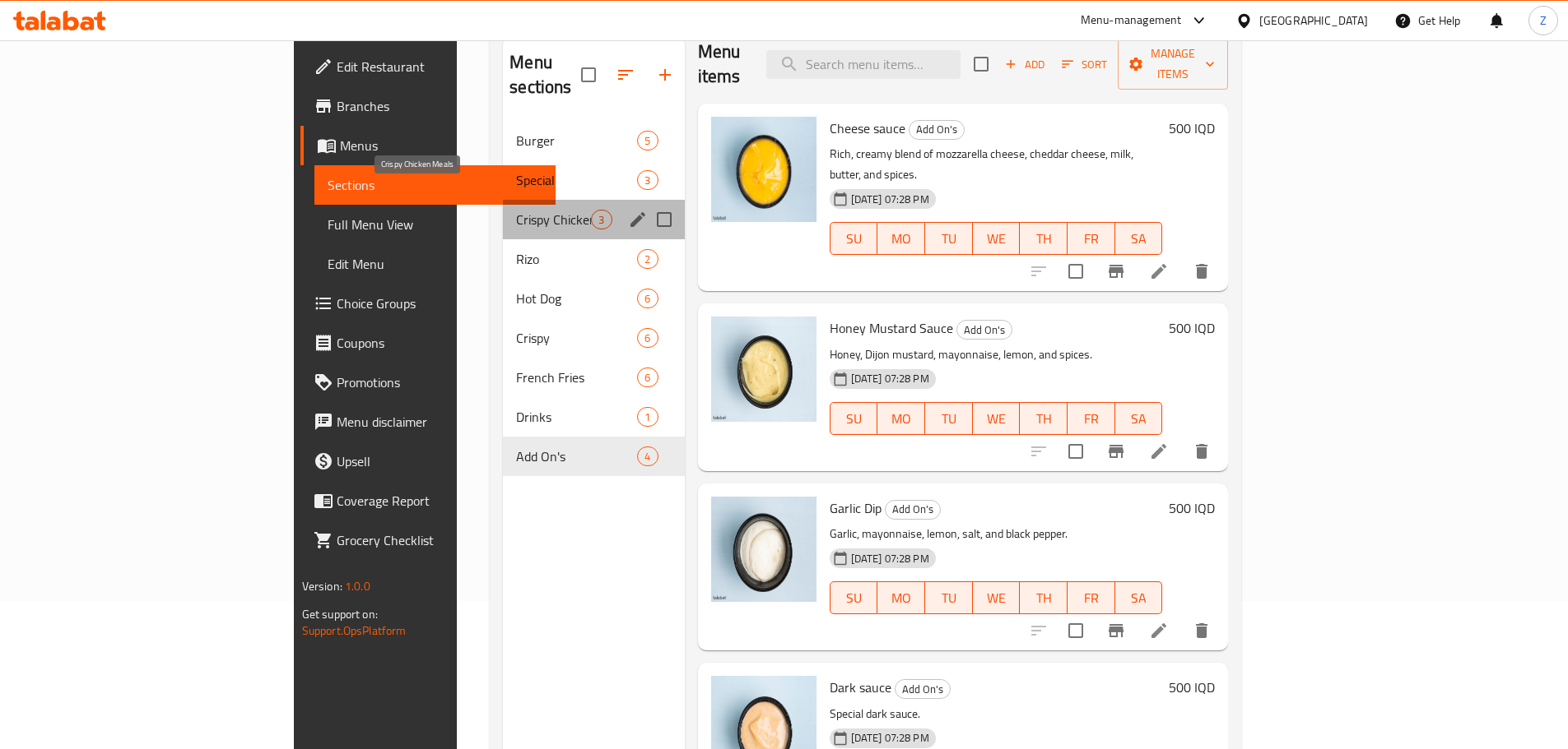
click at [516, 210] on span "Crispy Chicken Meals" at bounding box center [553, 220] width 75 height 20
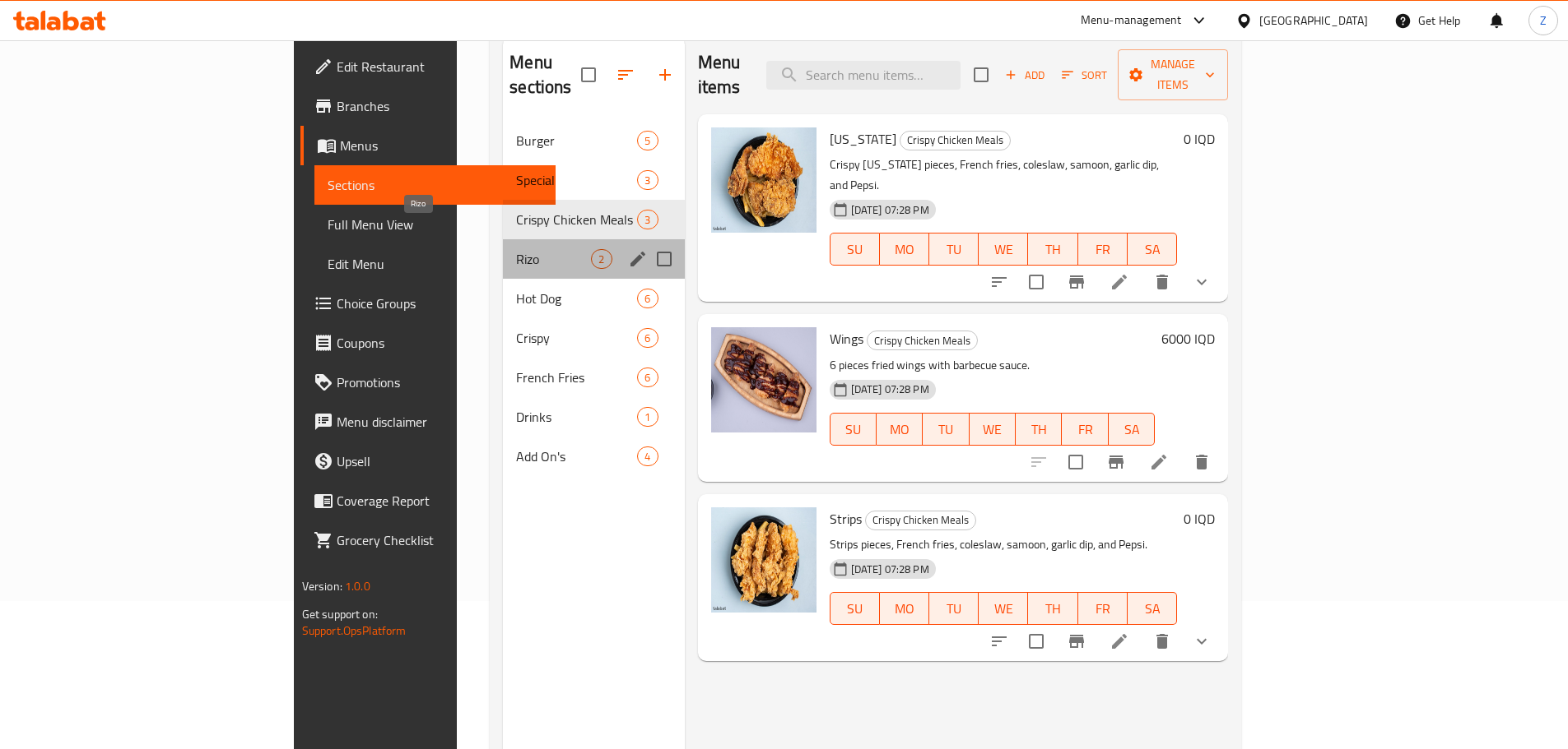
click at [516, 250] on span "Rizo" at bounding box center [553, 260] width 75 height 20
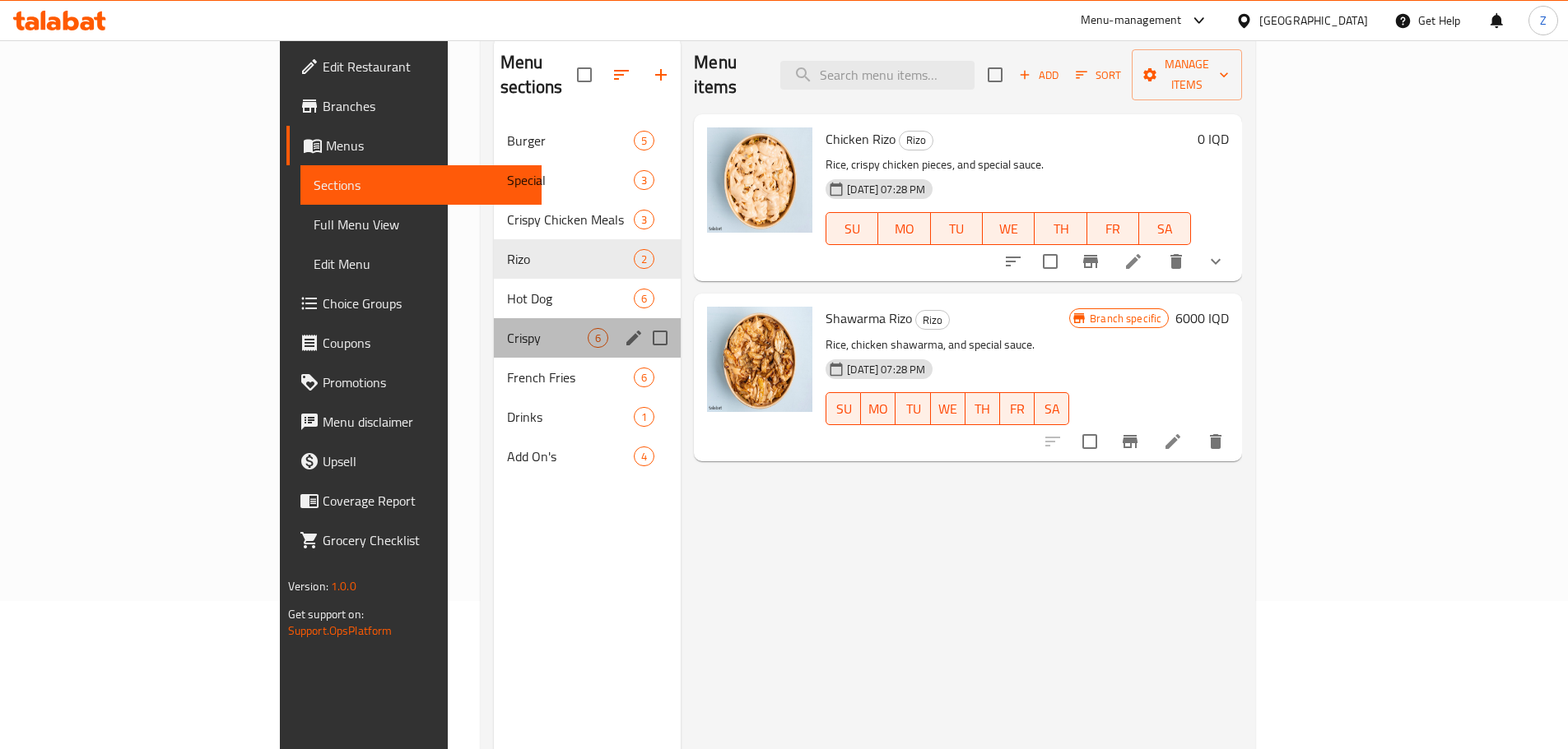
click at [494, 331] on div "Crispy 6" at bounding box center [587, 337] width 187 height 39
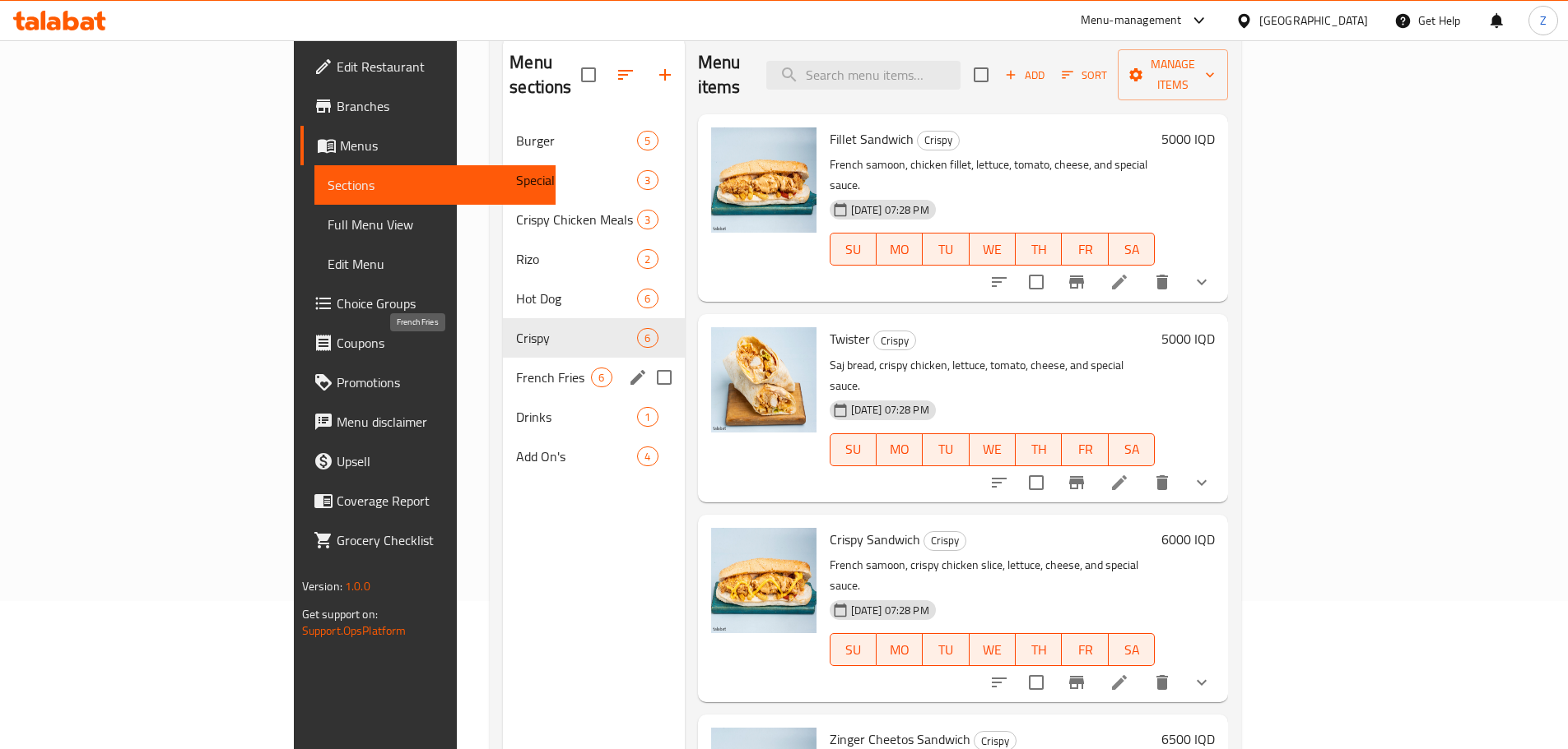
click at [516, 368] on span "French Fries" at bounding box center [553, 378] width 75 height 20
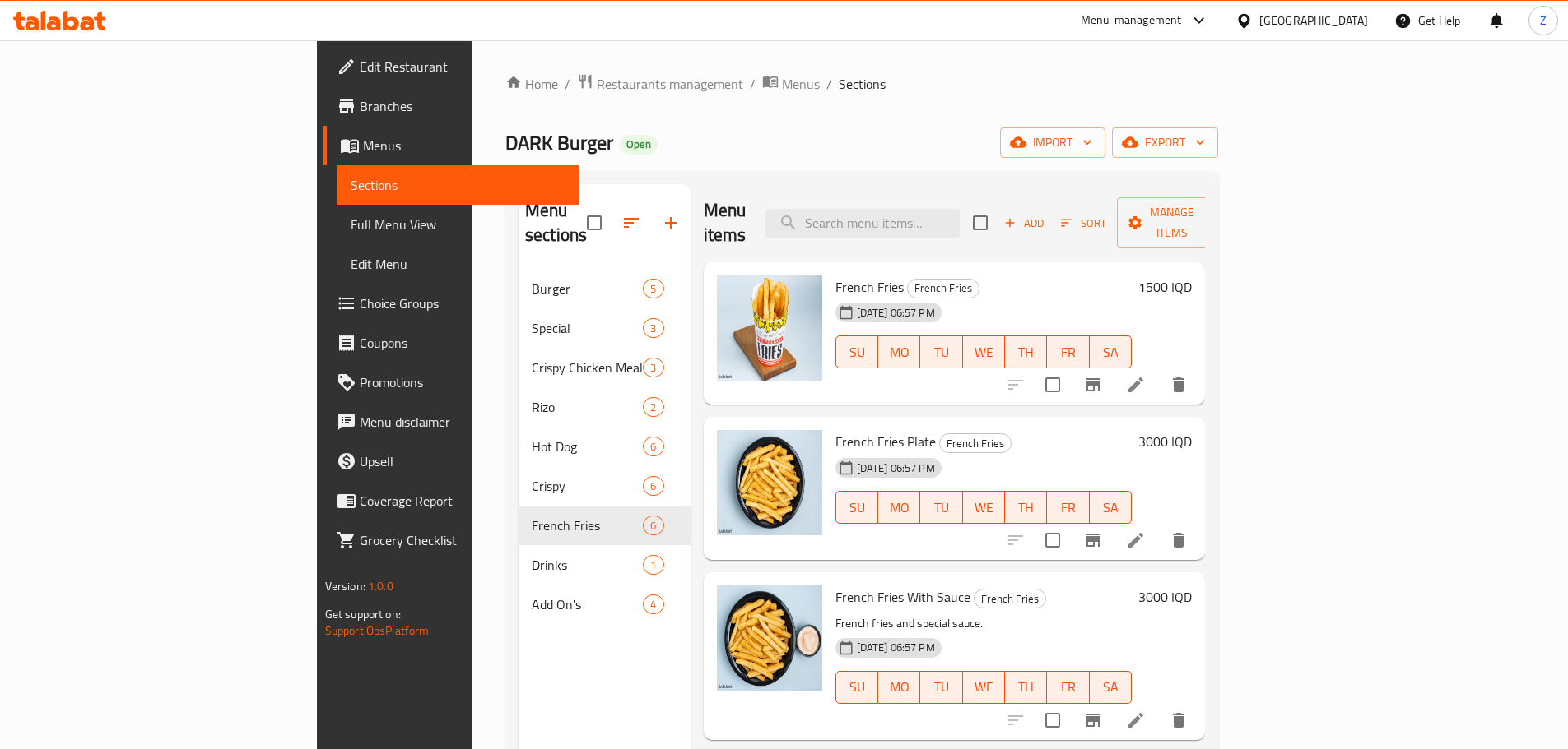
click at [597, 89] on span "Restaurants management" at bounding box center [670, 84] width 147 height 20
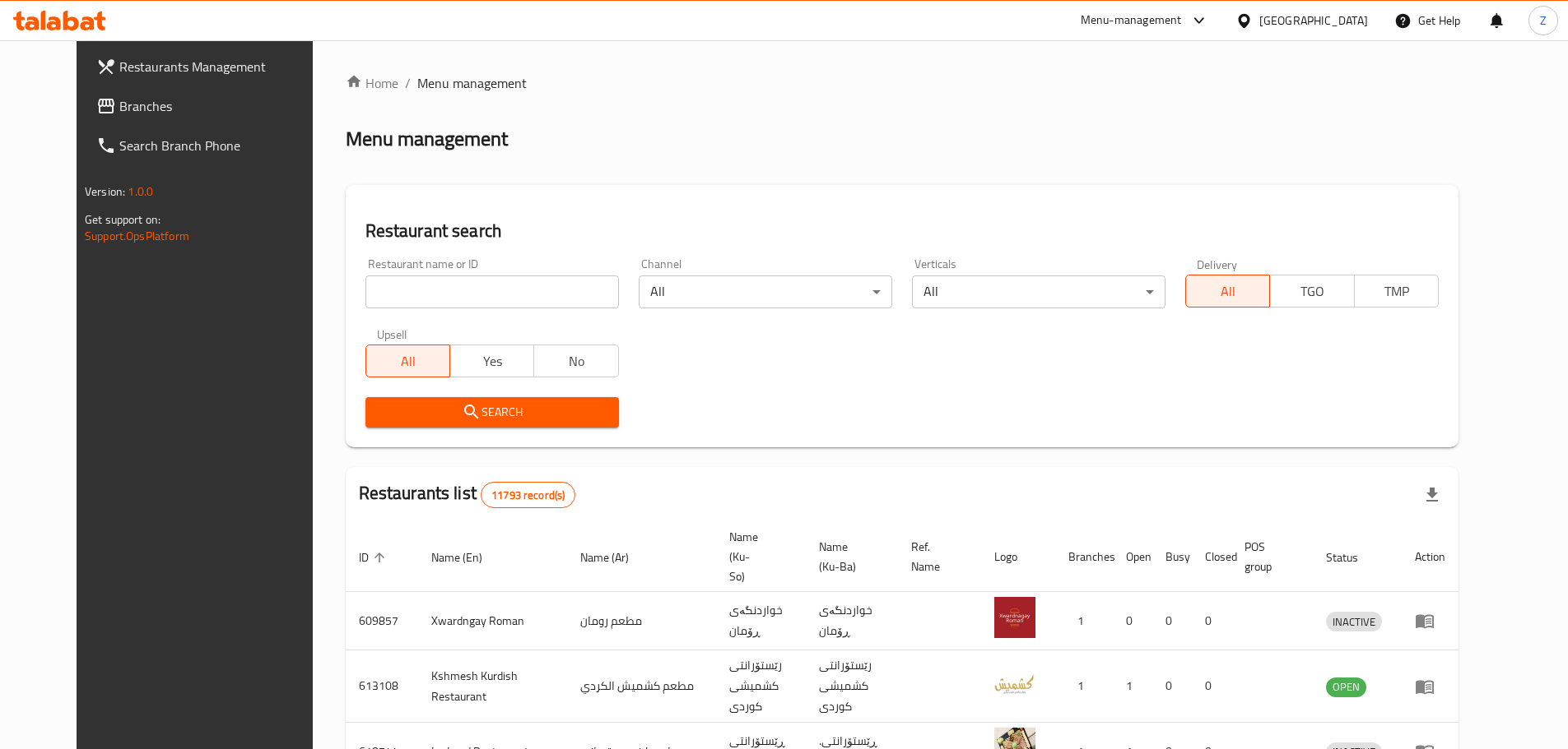
click at [496, 296] on input "search" at bounding box center [492, 292] width 253 height 33
paste input "Abu Ayham Chicken"
type input "Abu Ayham Chicken"
click at [487, 425] on button "Search" at bounding box center [492, 412] width 253 height 30
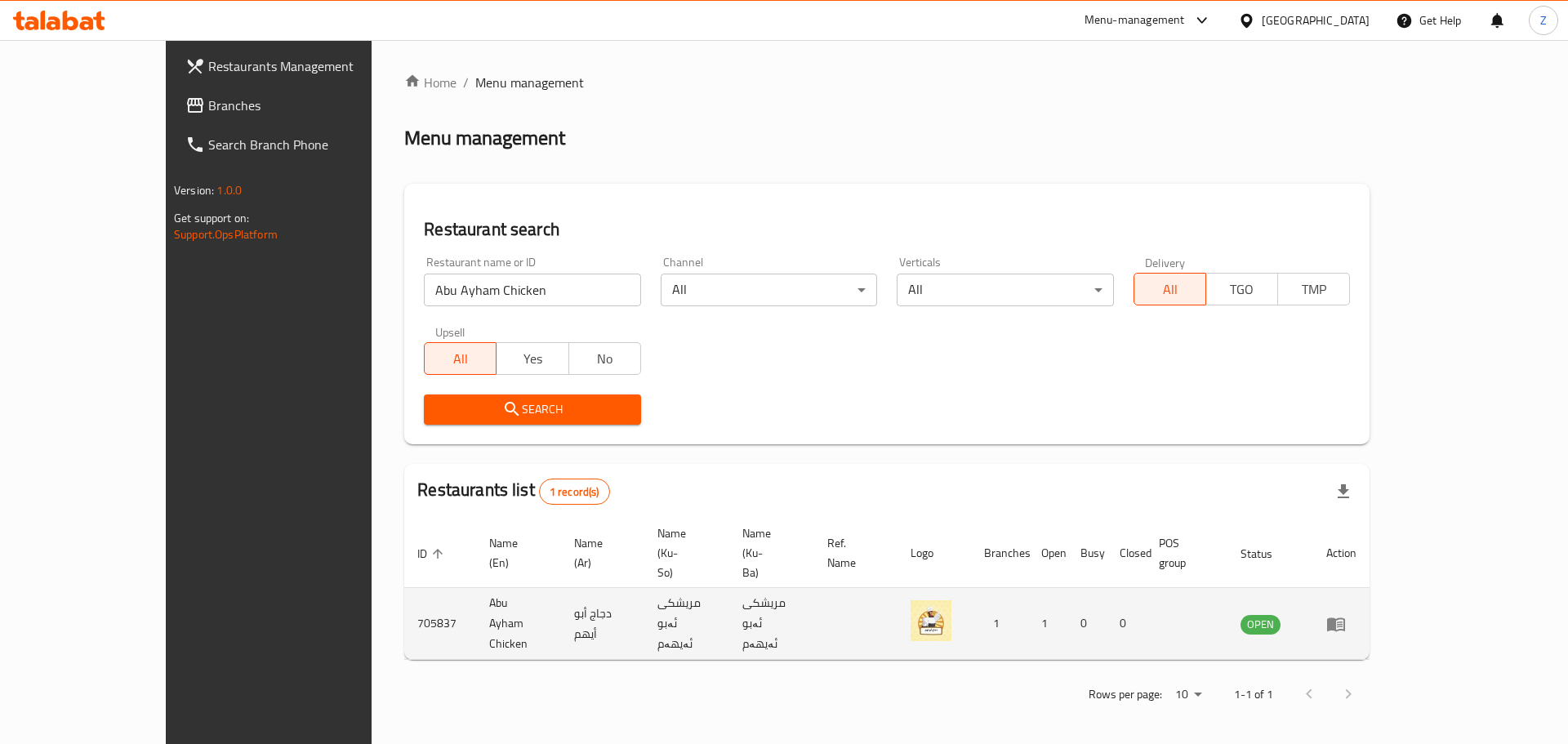
click at [1345, 618] on icon "enhanced table" at bounding box center [1336, 625] width 18 height 14
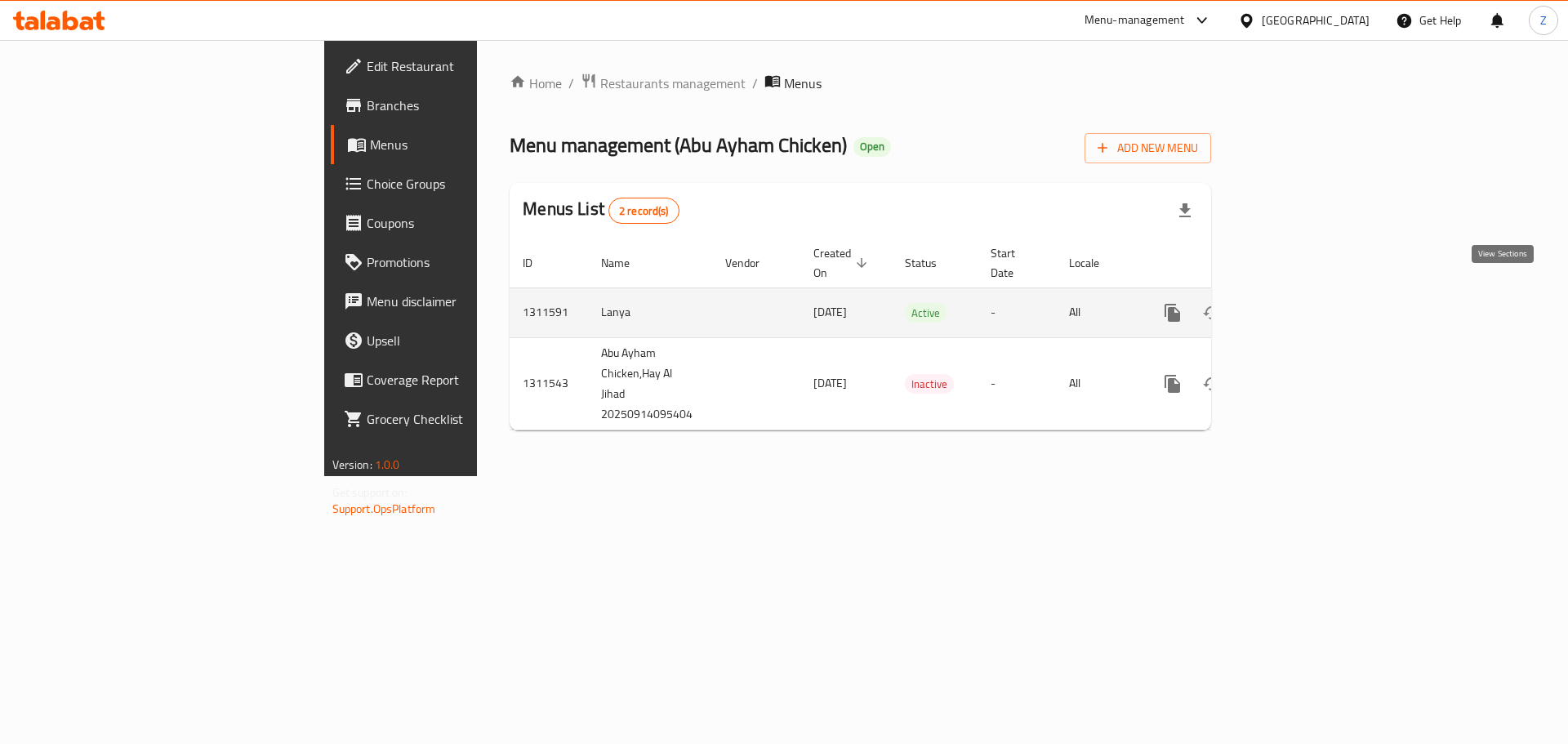
click at [1300, 303] on icon "enhanced table" at bounding box center [1291, 313] width 20 height 20
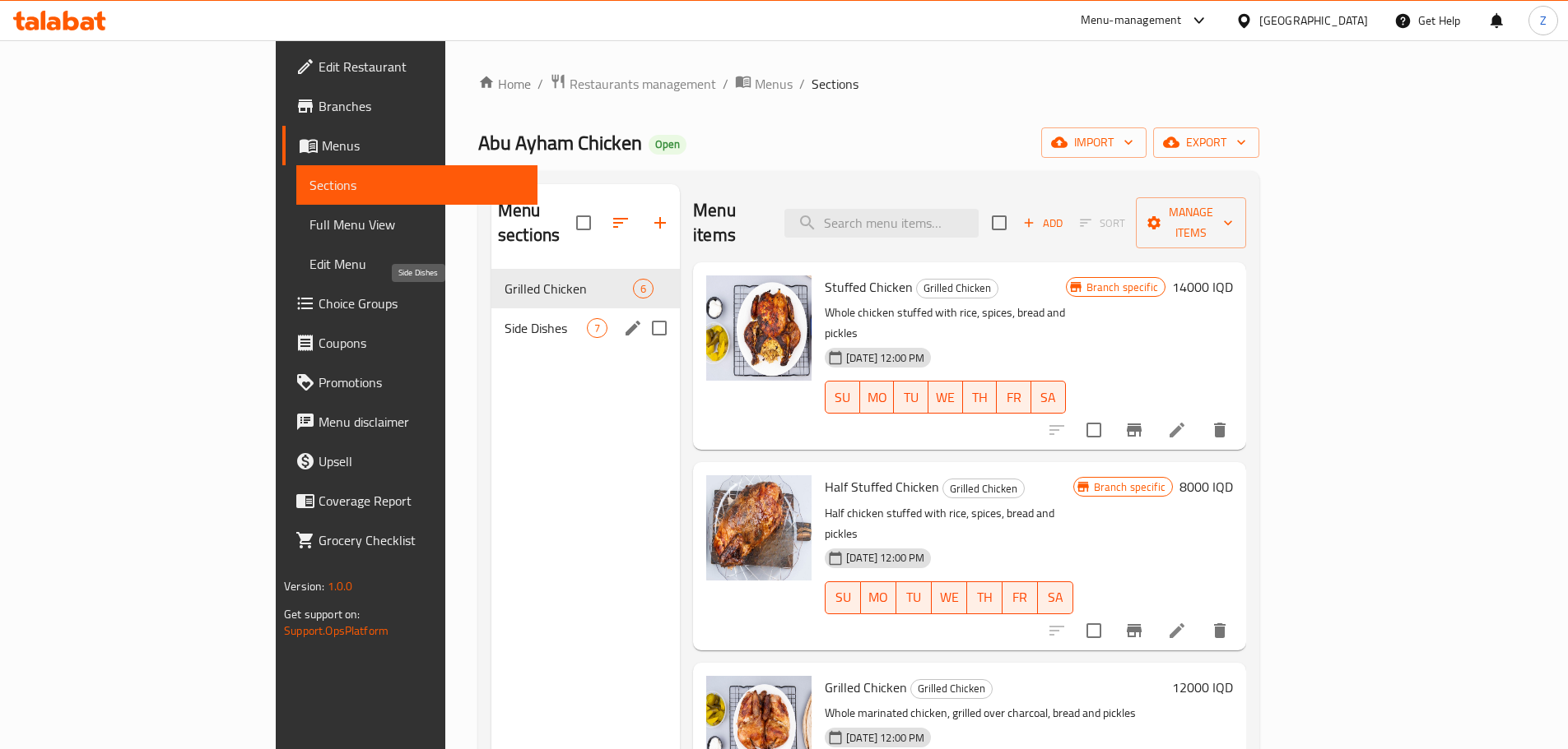
click at [504, 318] on span "Side Dishes" at bounding box center [545, 328] width 82 height 20
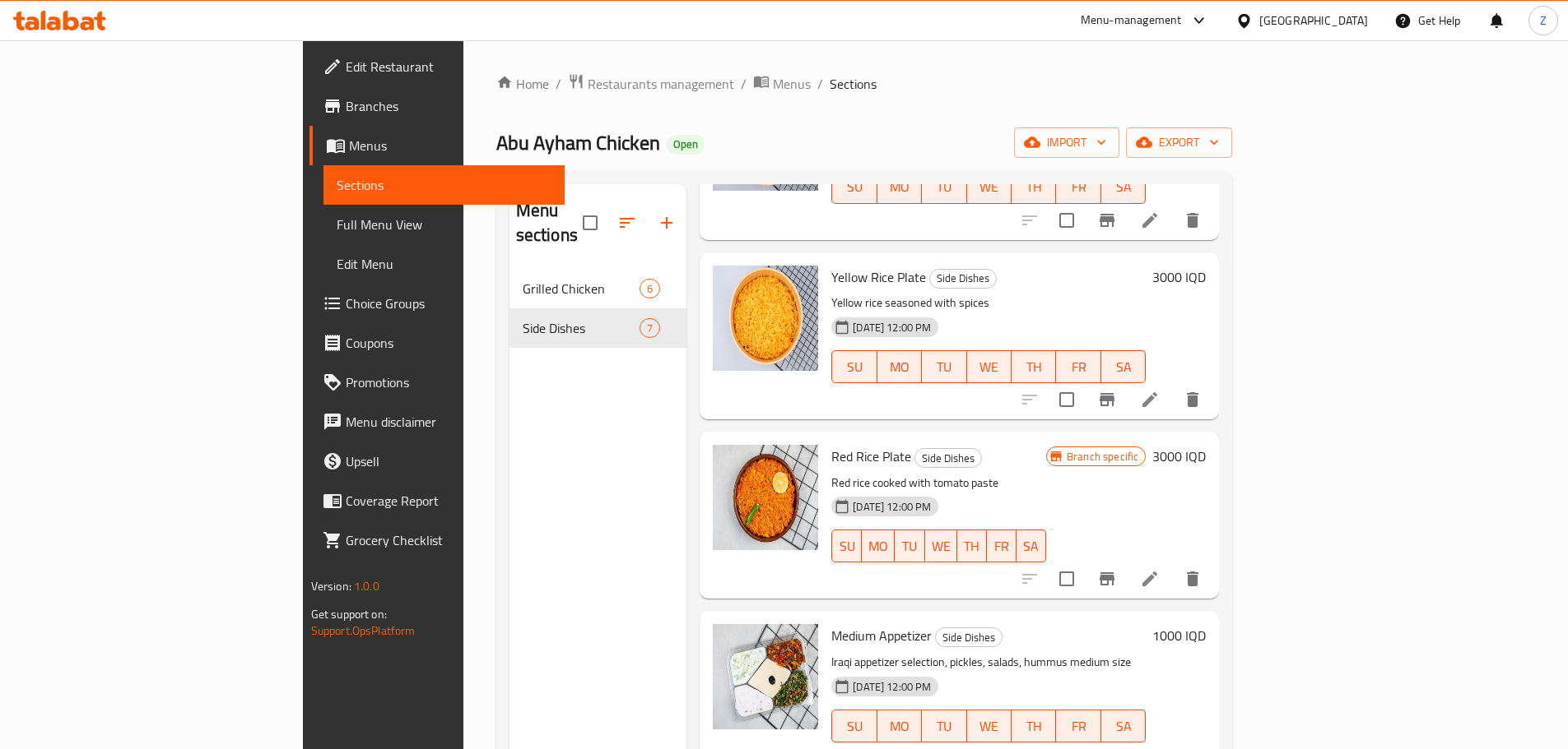
scroll to position [231, 0]
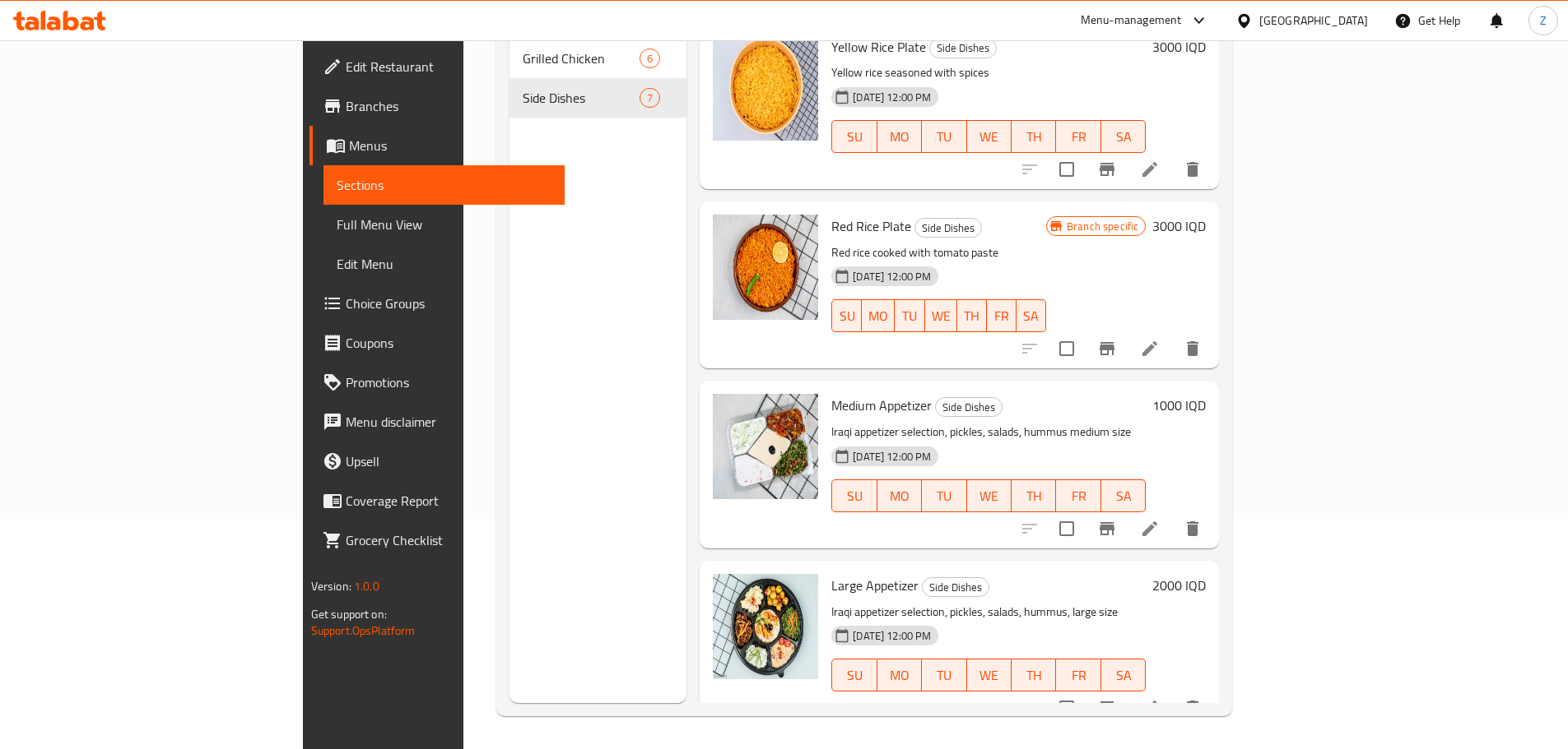
click at [1206, 394] on h6 "1000 IQD" at bounding box center [1179, 405] width 54 height 23
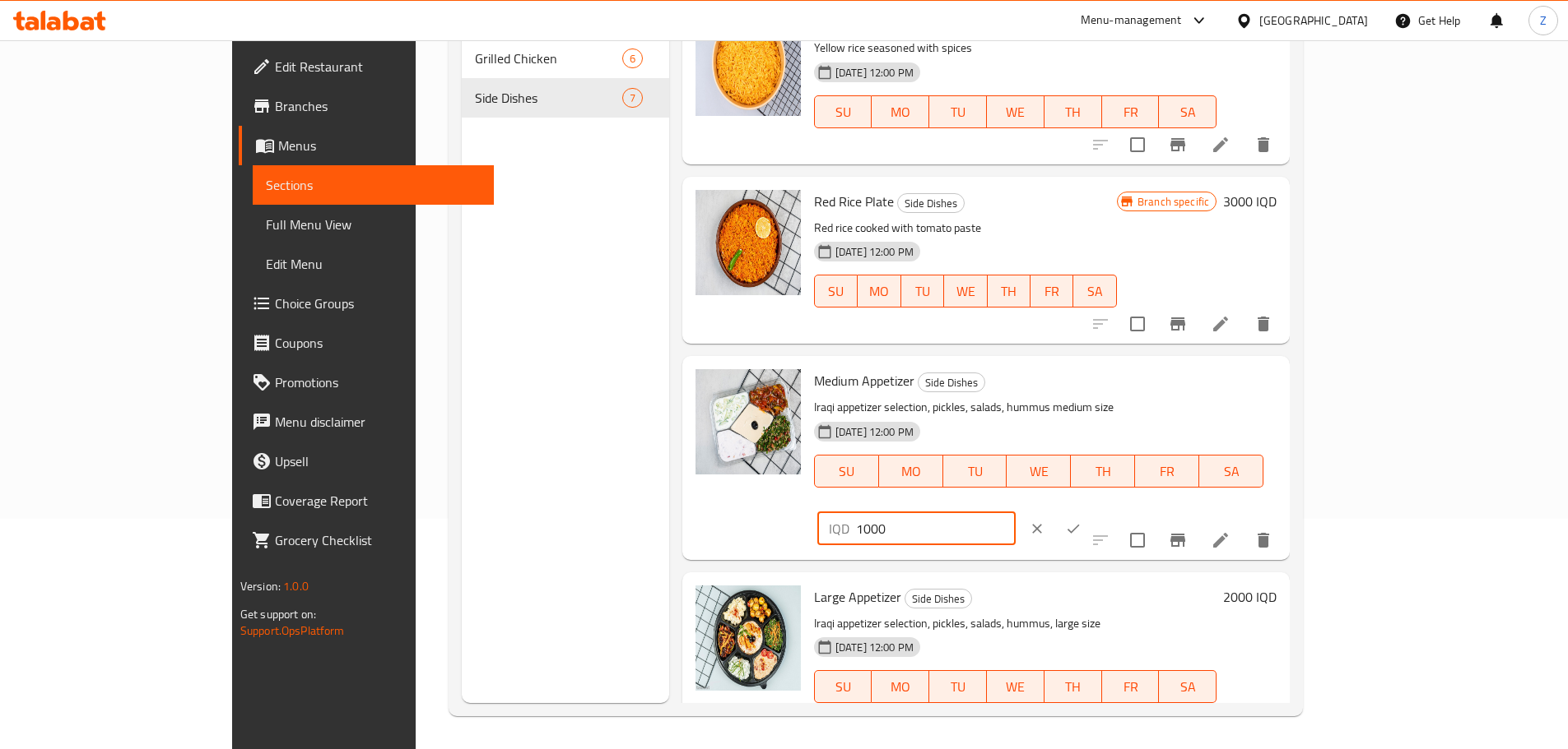
drag, startPoint x: 1277, startPoint y: 396, endPoint x: 1286, endPoint y: 399, distance: 9.5
click at [1016, 512] on input "1000" at bounding box center [935, 528] width 160 height 33
type input "1500"
click at [1091, 511] on button "ok" at bounding box center [1073, 529] width 36 height 36
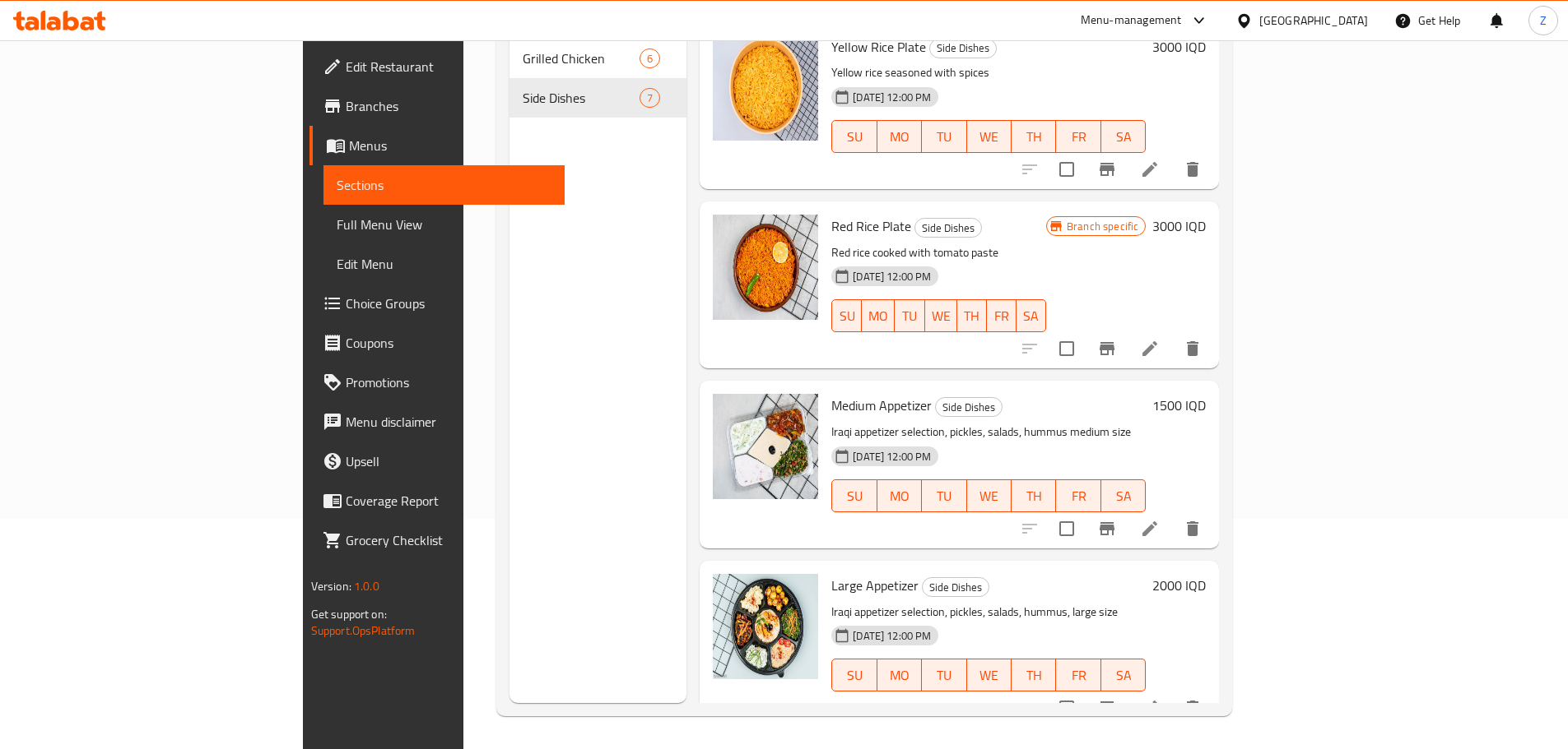
click at [1206, 574] on h6 "2000 IQD" at bounding box center [1179, 585] width 54 height 23
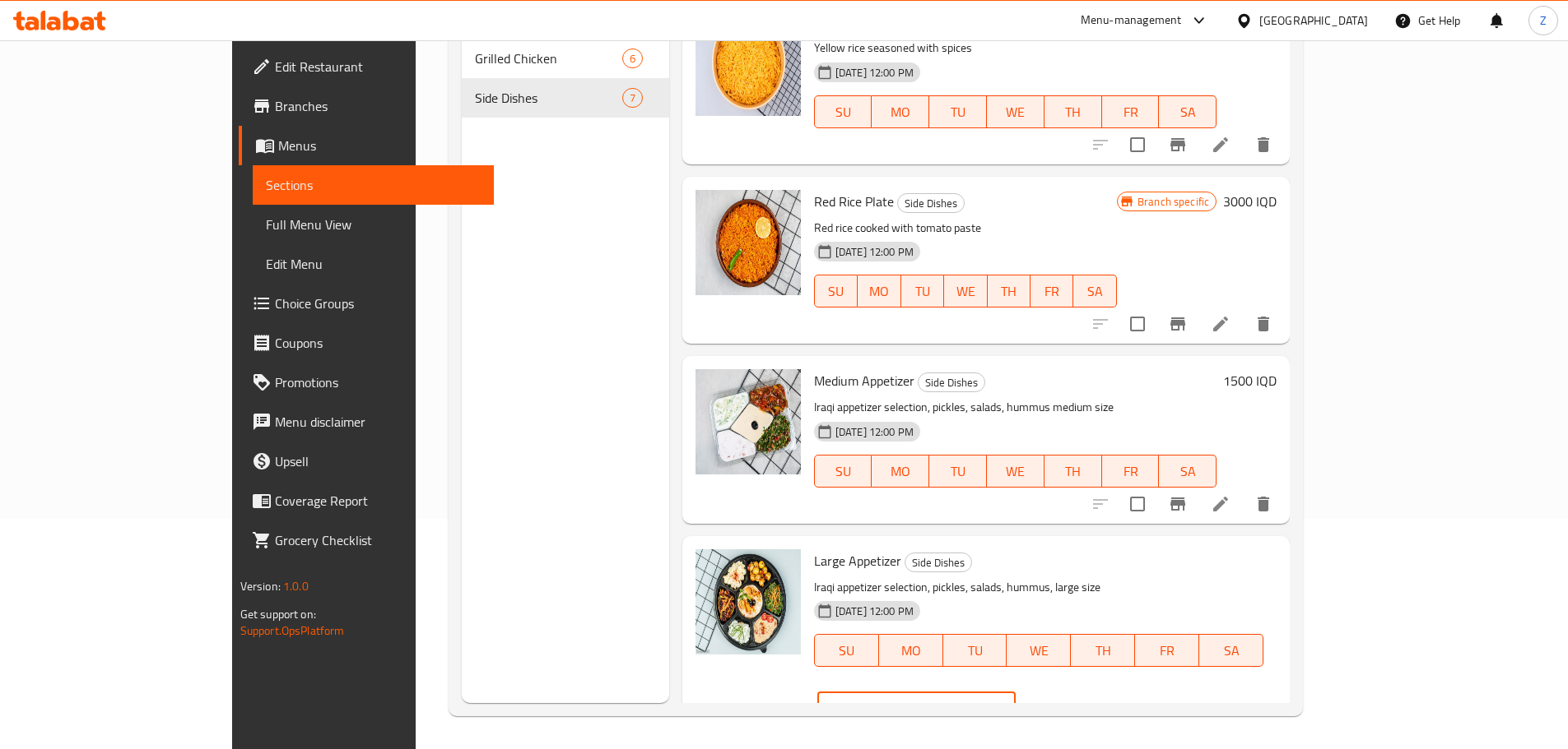
drag, startPoint x: 1280, startPoint y: 571, endPoint x: 1266, endPoint y: 569, distance: 14.1
click at [1016, 692] on div "IQD 2000 ​" at bounding box center [917, 708] width 199 height 33
type input "3000"
click at [1081, 700] on icon "ok" at bounding box center [1073, 708] width 16 height 16
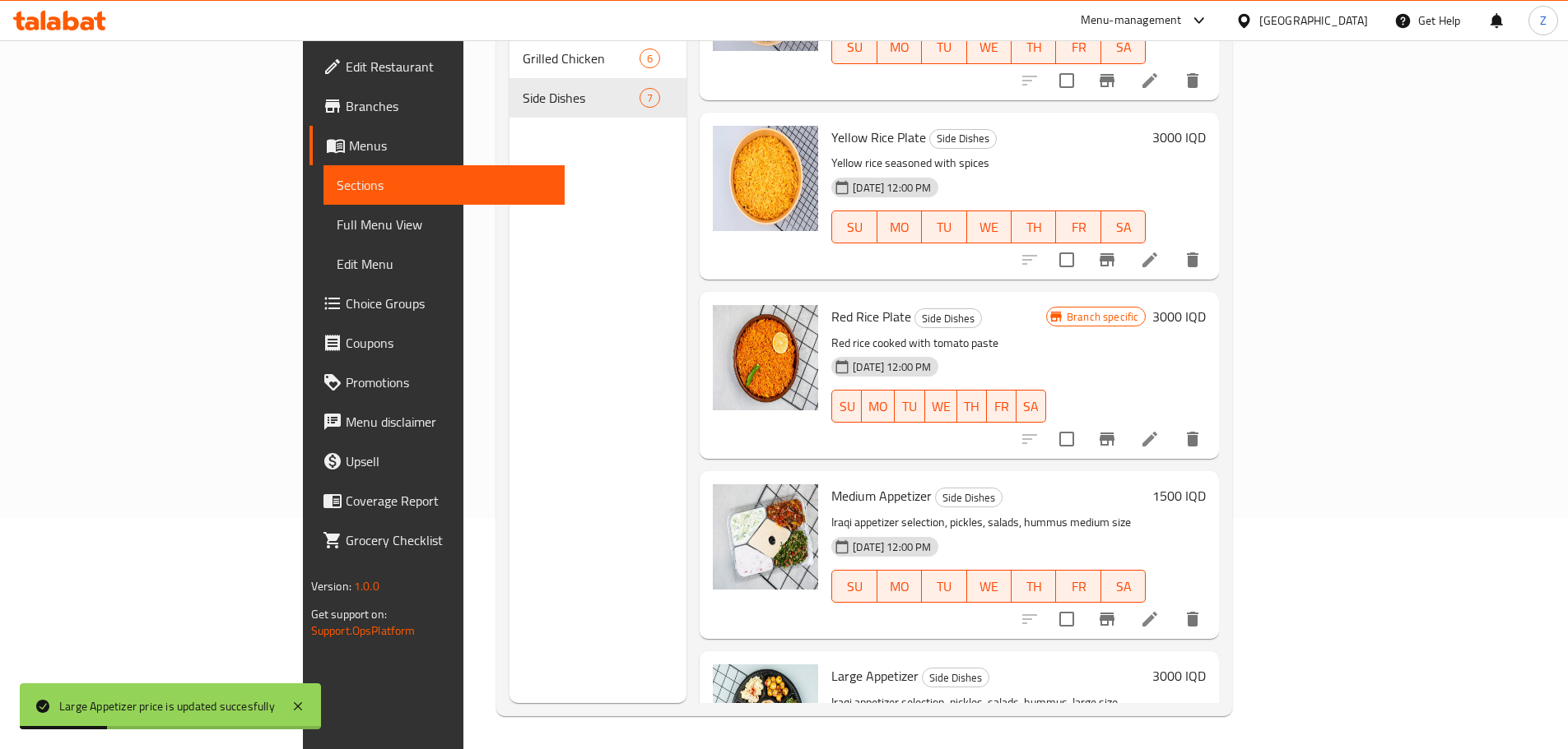
scroll to position [253, 0]
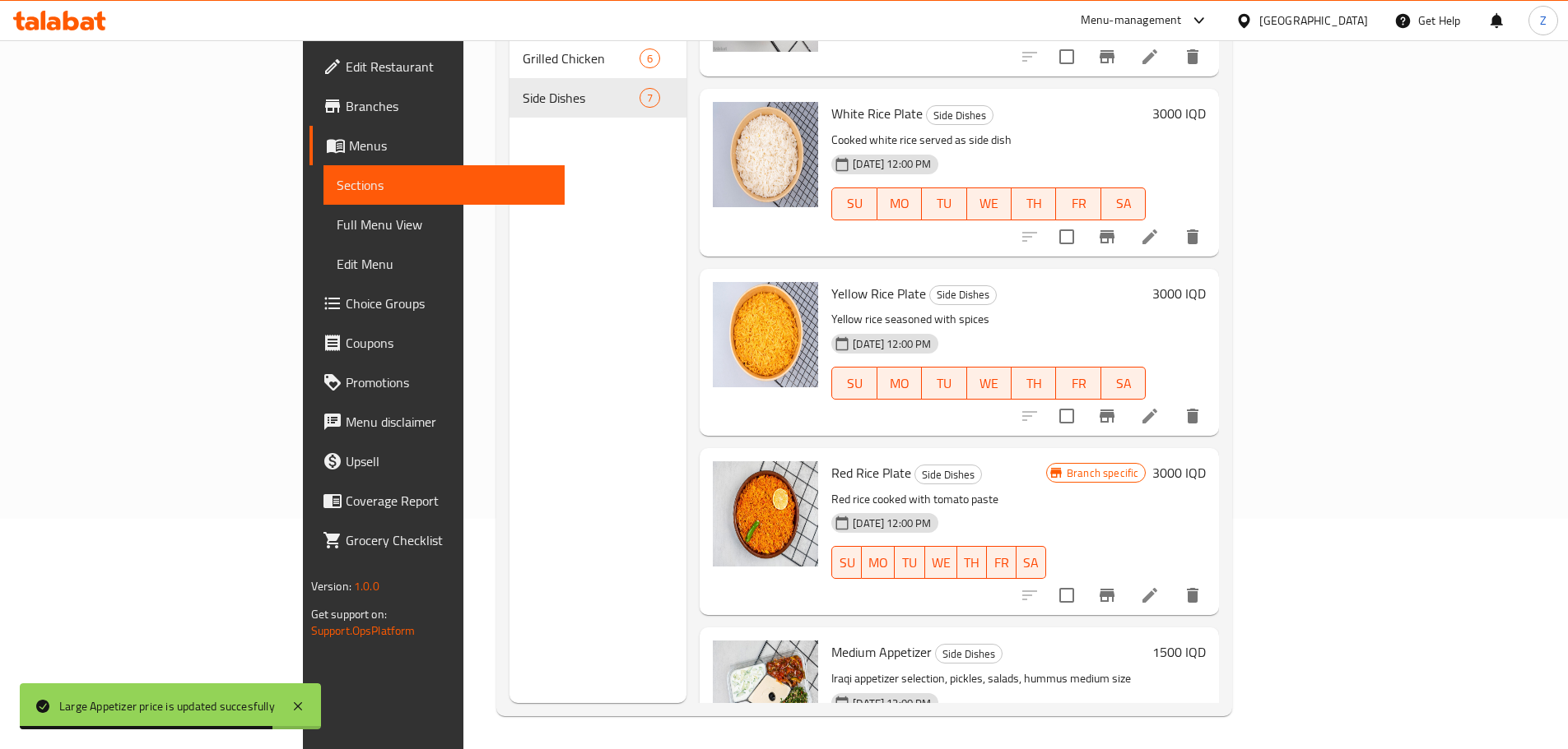
click at [1206, 282] on h6 "3000 IQD" at bounding box center [1179, 293] width 54 height 23
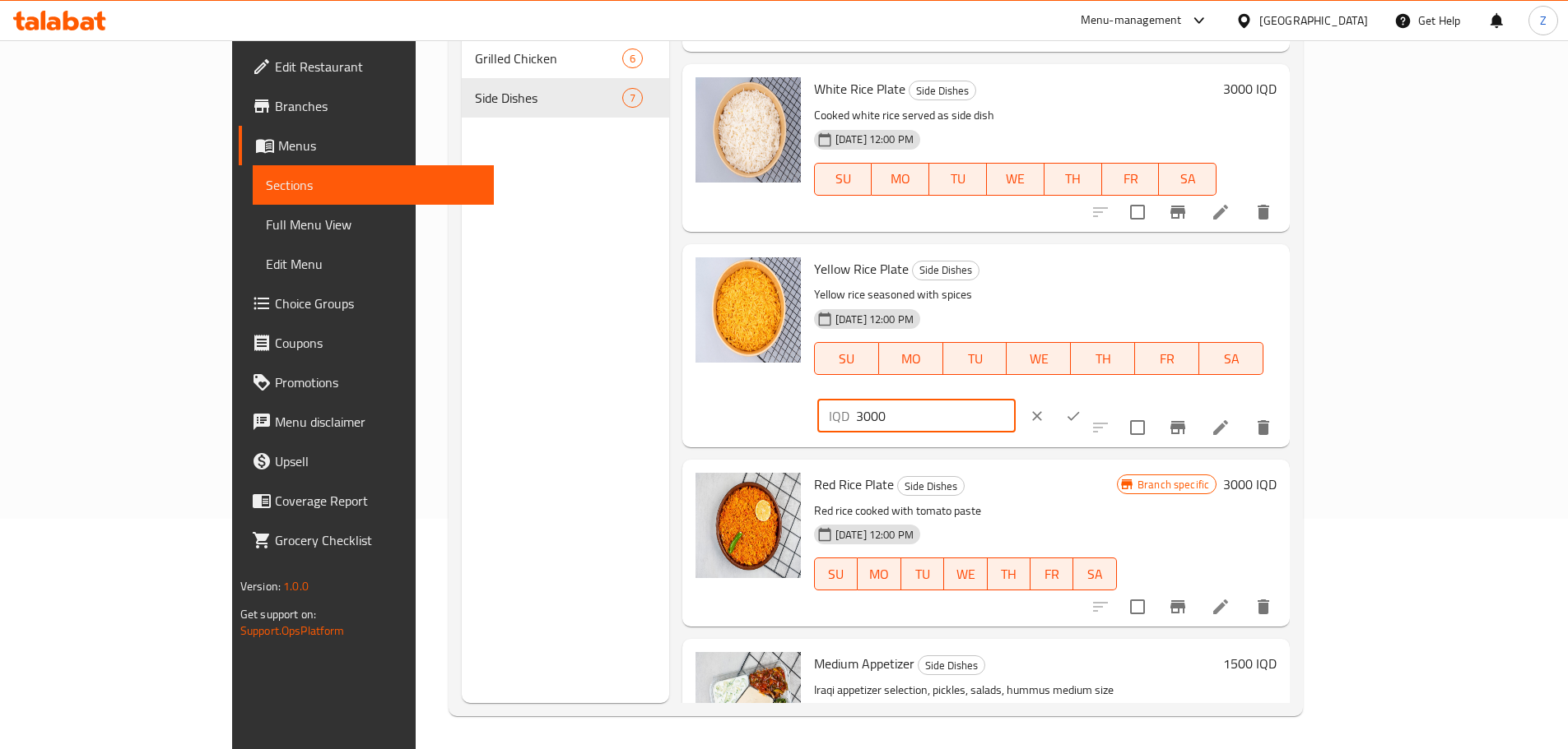
click at [1016, 400] on input "3000" at bounding box center [935, 416] width 160 height 33
type input "3500"
click at [1091, 398] on button "ok" at bounding box center [1073, 416] width 36 height 36
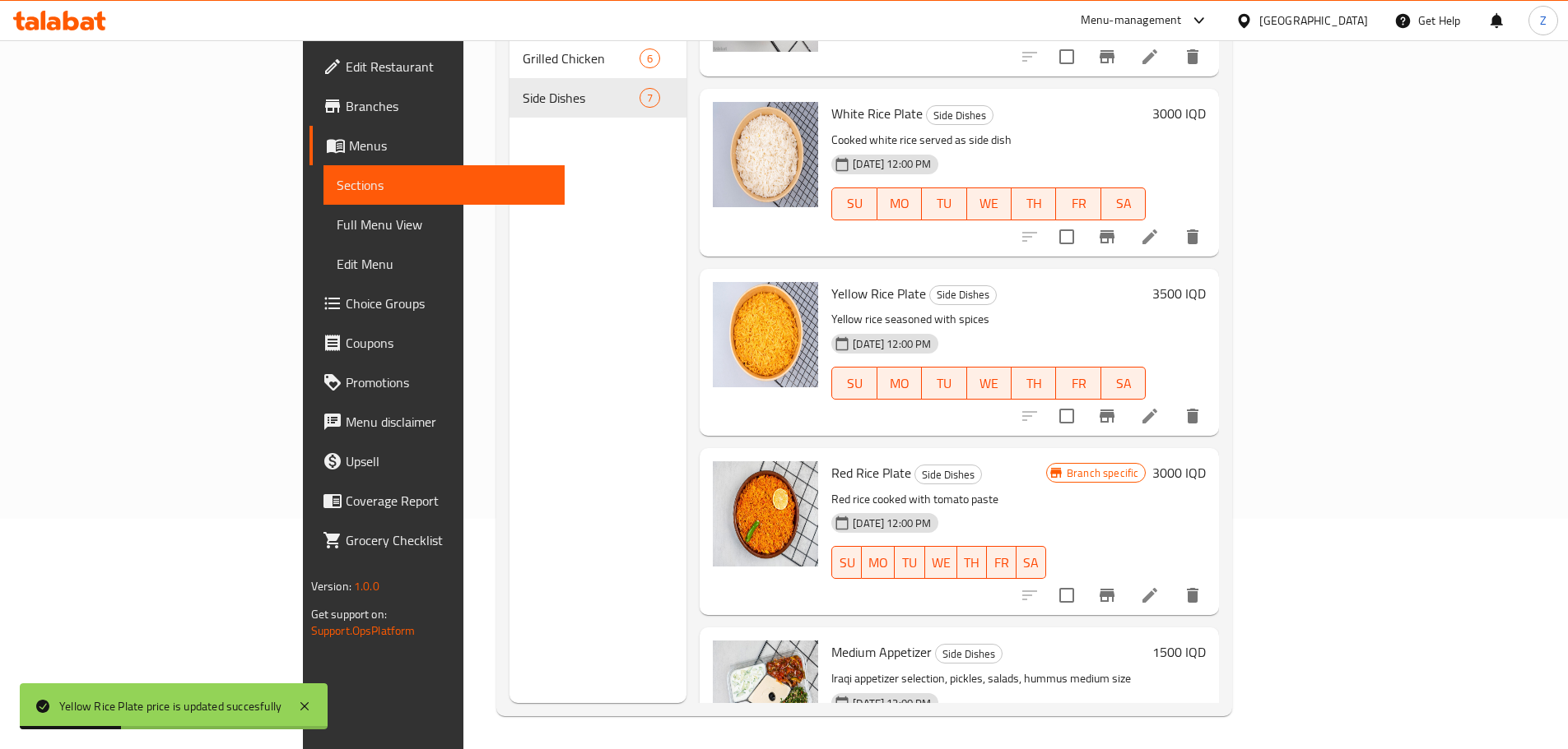
click at [1219, 89] on div "White Rice Plate Side Dishes Cooked white rice served as side dish 14-09-2025 1…" at bounding box center [959, 172] width 520 height 167
click at [1206, 103] on div "3000 IQD" at bounding box center [1176, 172] width 60 height 140
click at [1206, 102] on h6 "3000 IQD" at bounding box center [1179, 113] width 54 height 23
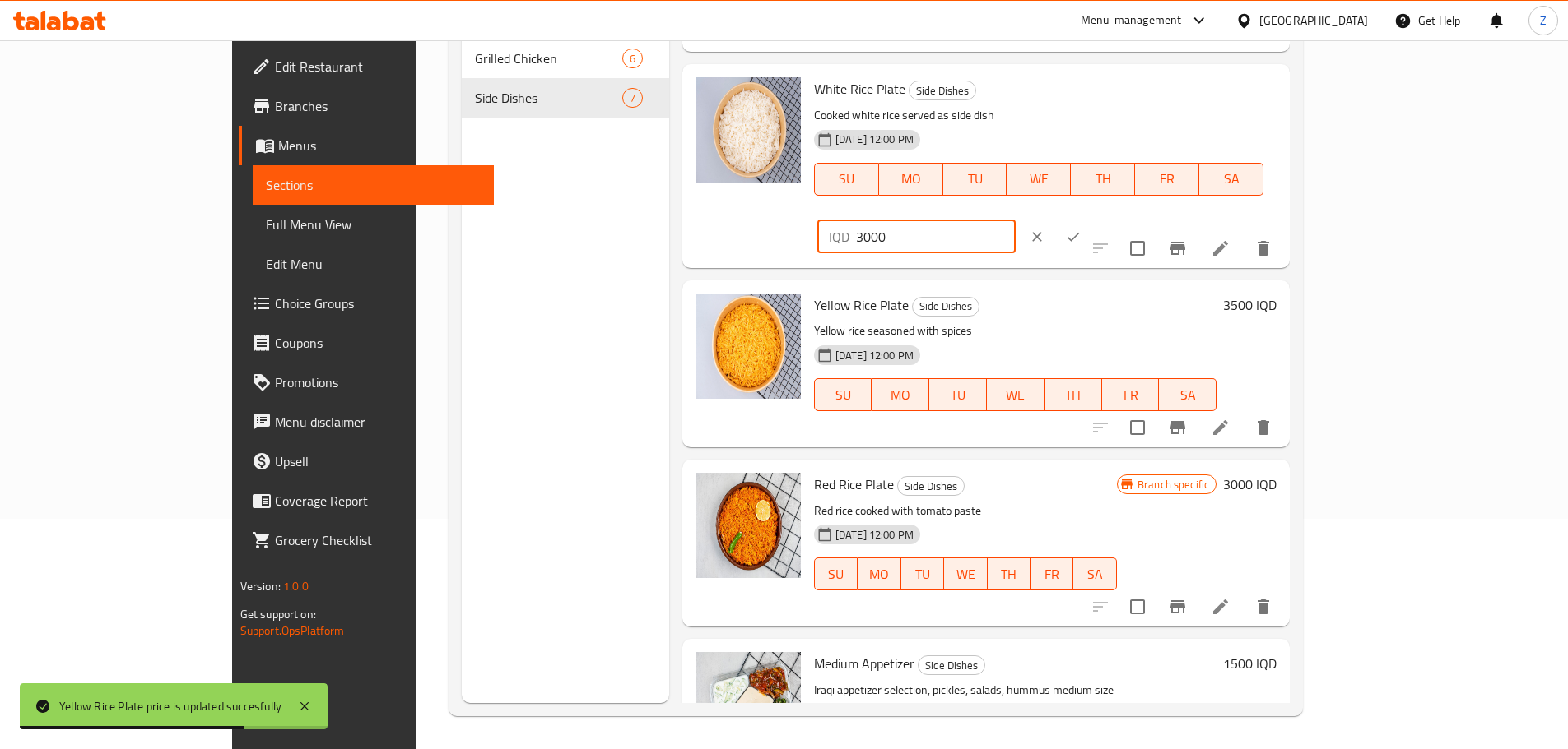
click at [1016, 221] on input "3000" at bounding box center [935, 237] width 160 height 33
type input "3500"
click at [1091, 219] on button "ok" at bounding box center [1073, 237] width 36 height 36
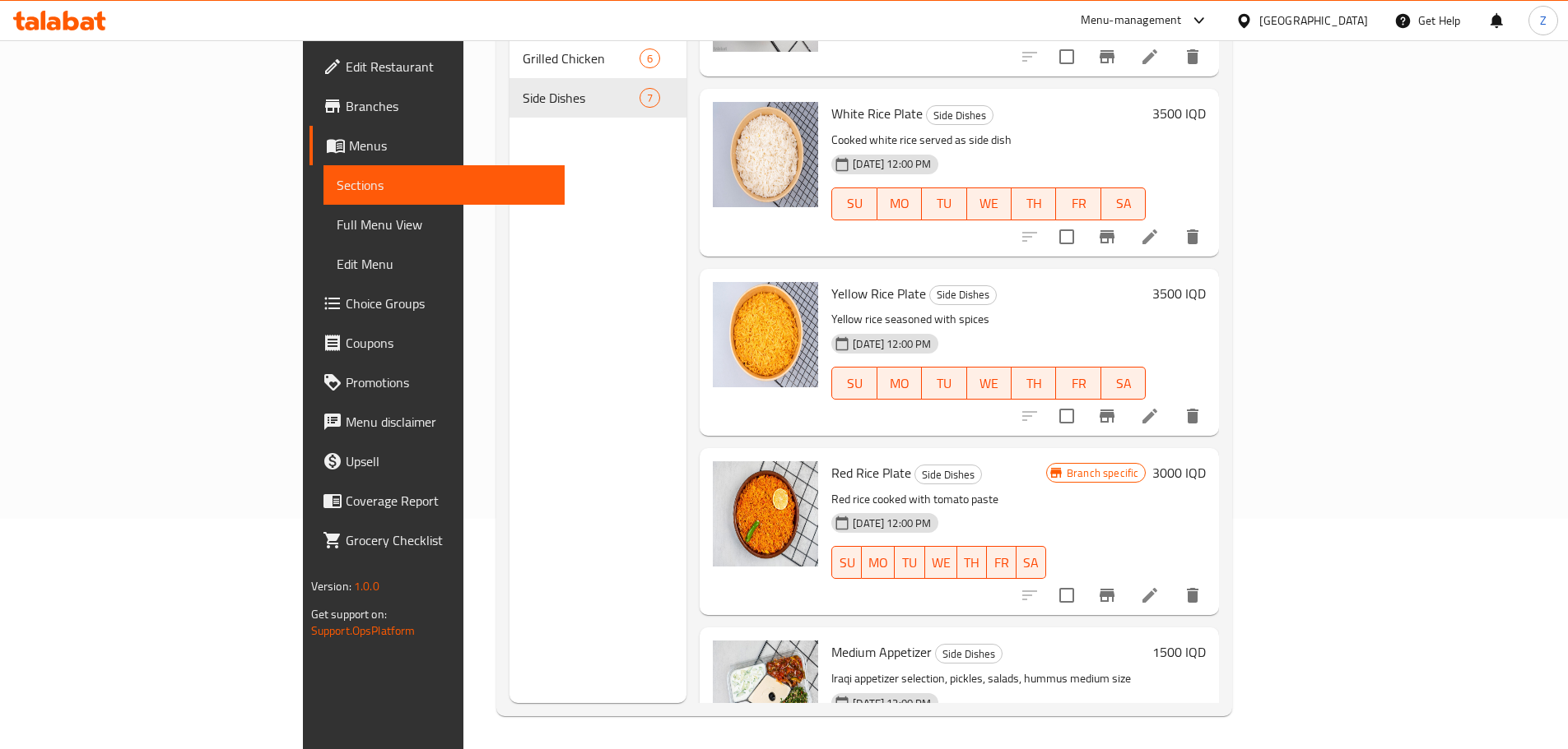
click at [1206, 461] on h6 "3000 IQD" at bounding box center [1179, 472] width 54 height 23
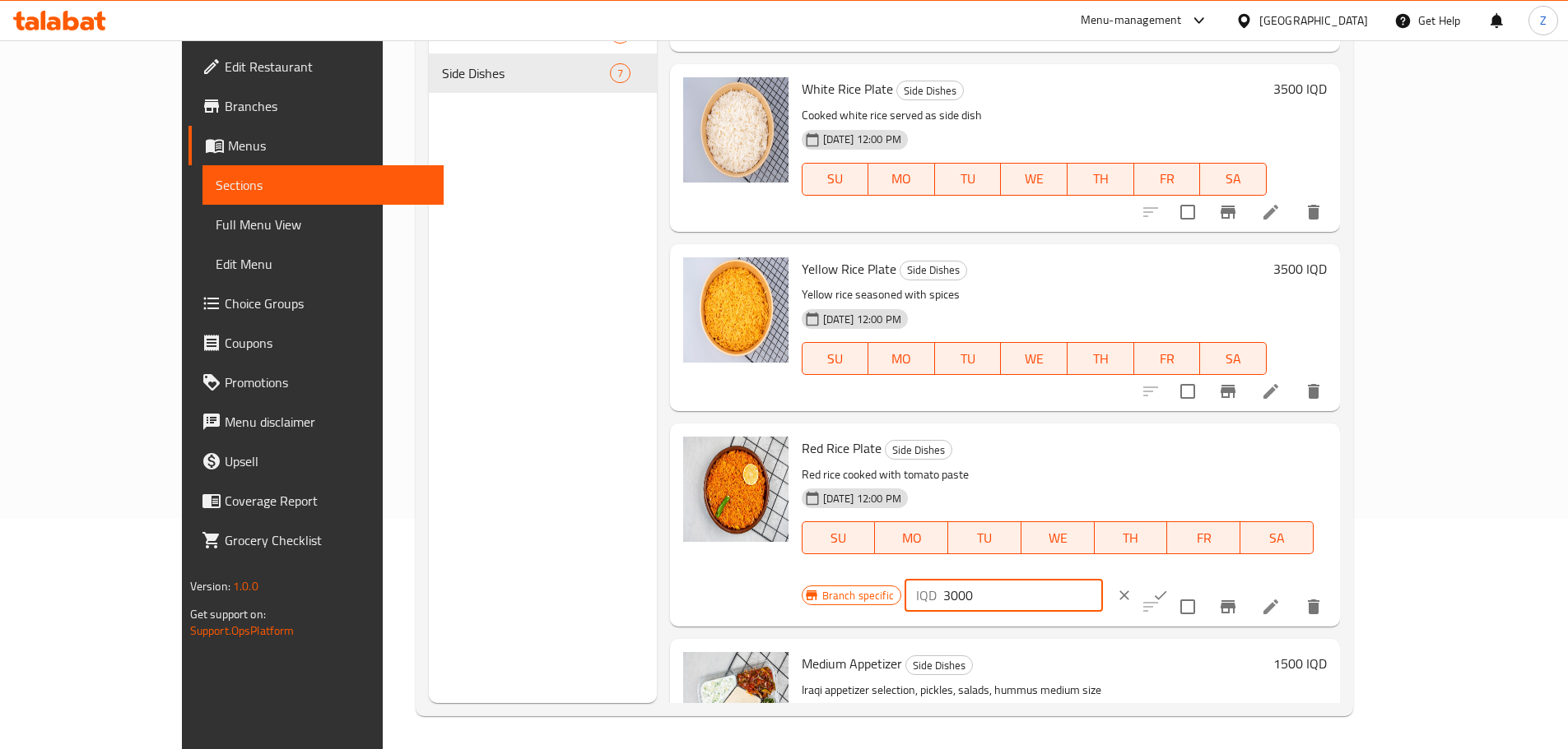
click at [1103, 580] on input "3000" at bounding box center [1023, 596] width 160 height 33
type input "3500"
click at [1169, 588] on icon "ok" at bounding box center [1161, 596] width 16 height 16
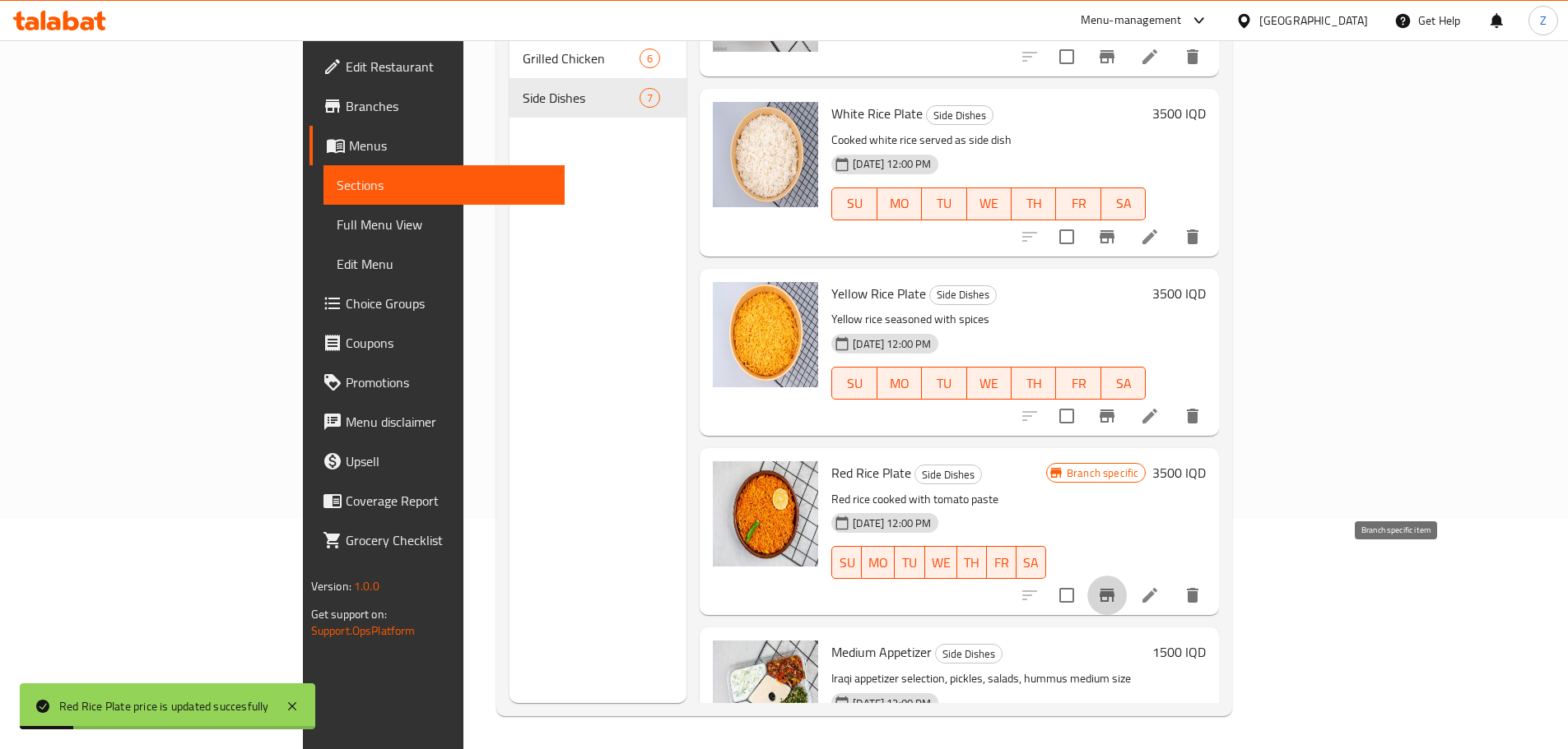
click at [1114, 589] on icon "Branch-specific-item" at bounding box center [1107, 595] width 15 height 13
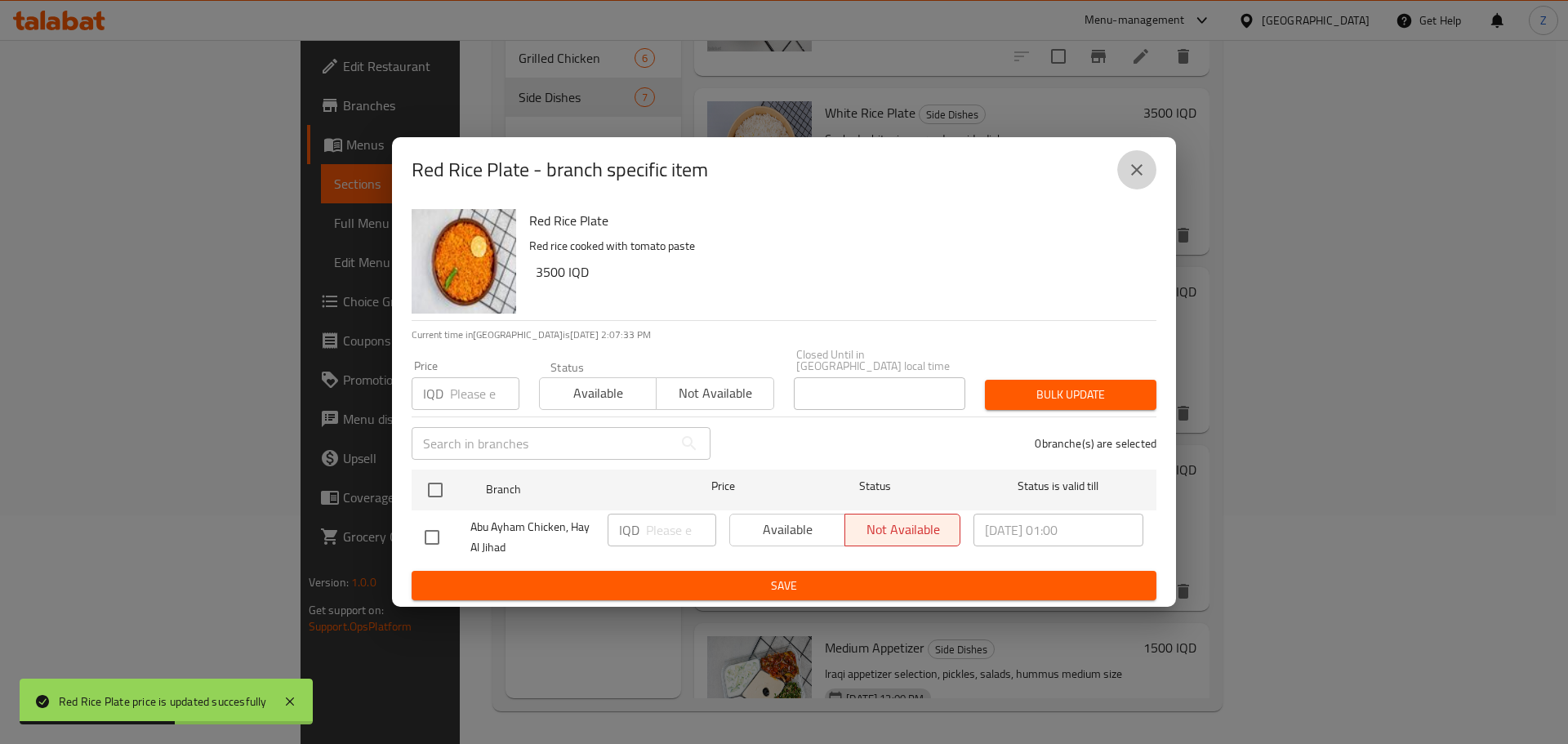
click at [1126, 186] on button "close" at bounding box center [1136, 169] width 39 height 39
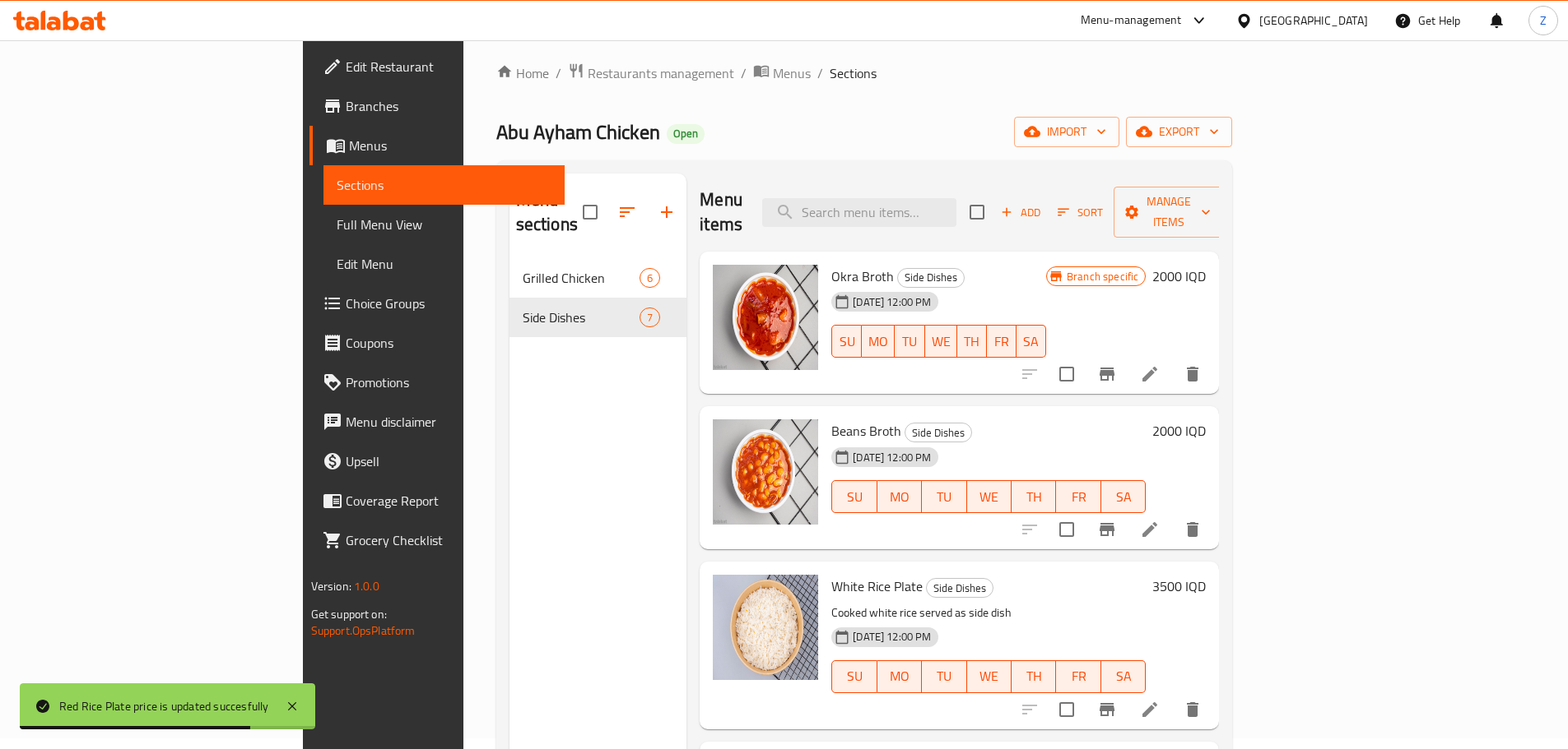
scroll to position [0, 0]
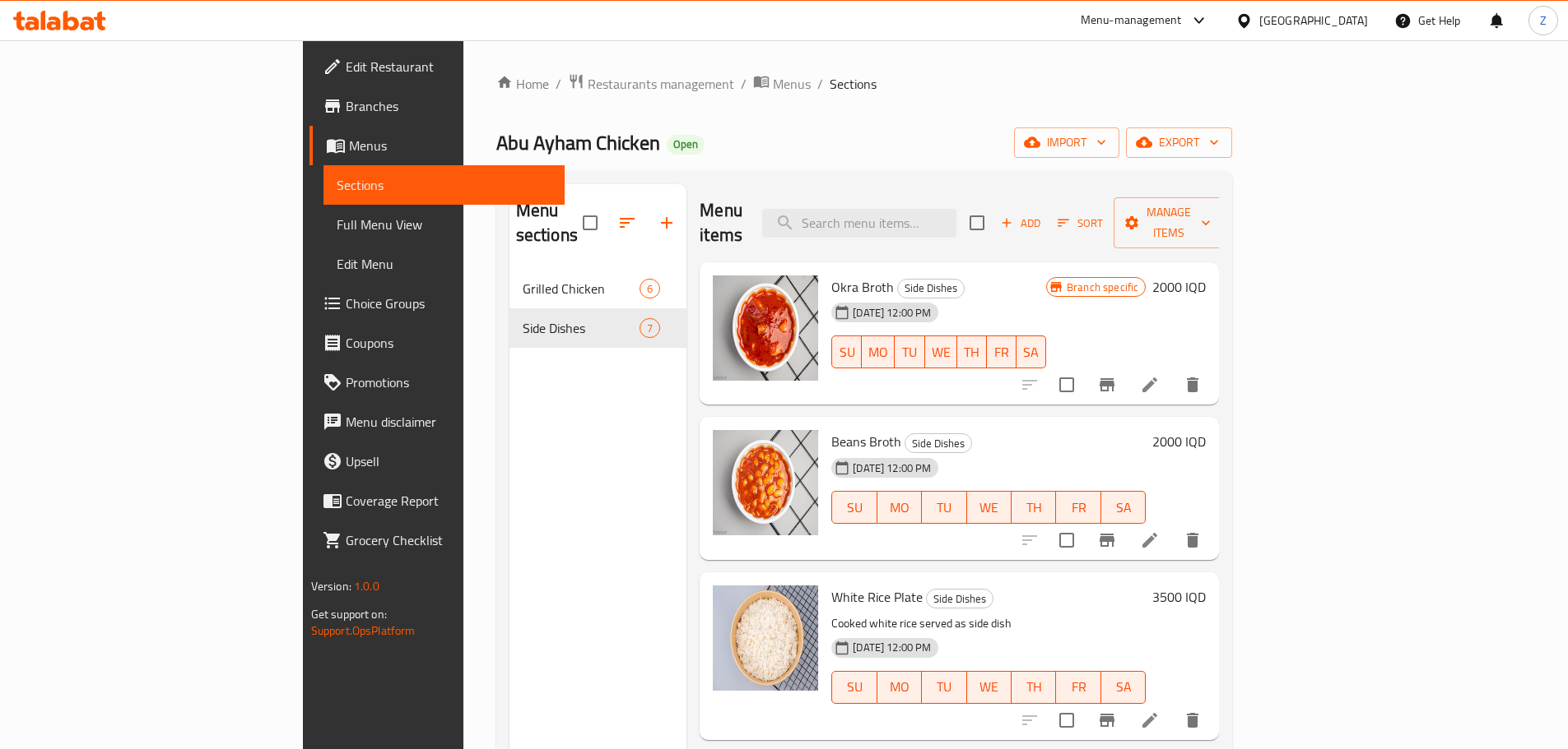
click at [1206, 275] on h6 "2000 IQD" at bounding box center [1179, 286] width 54 height 23
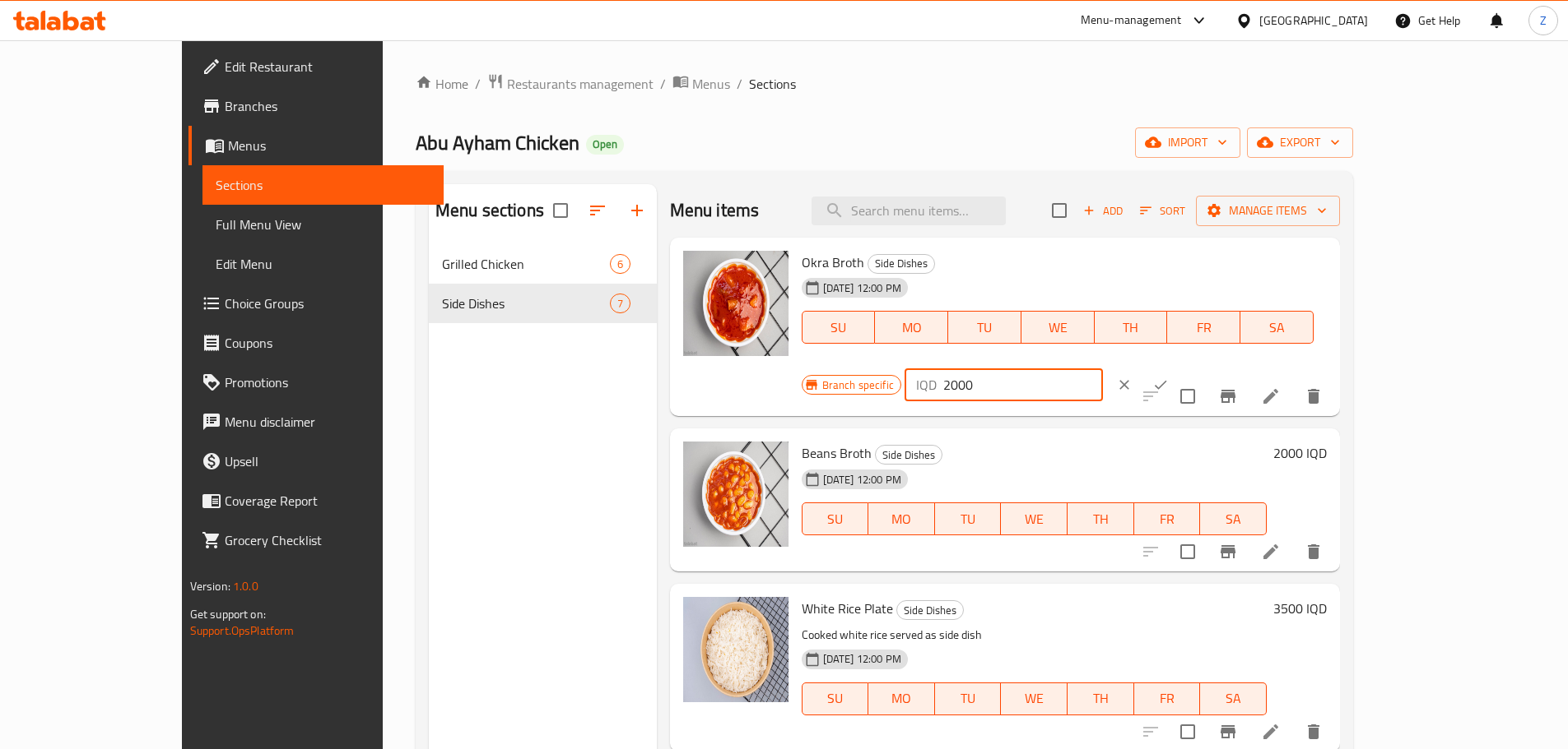
drag, startPoint x: 1272, startPoint y: 262, endPoint x: 1261, endPoint y: 262, distance: 11.0
click at [1103, 368] on div "IQD 2000 ​" at bounding box center [1004, 385] width 199 height 33
type input "3000"
click at [1179, 367] on button "ok" at bounding box center [1161, 385] width 36 height 36
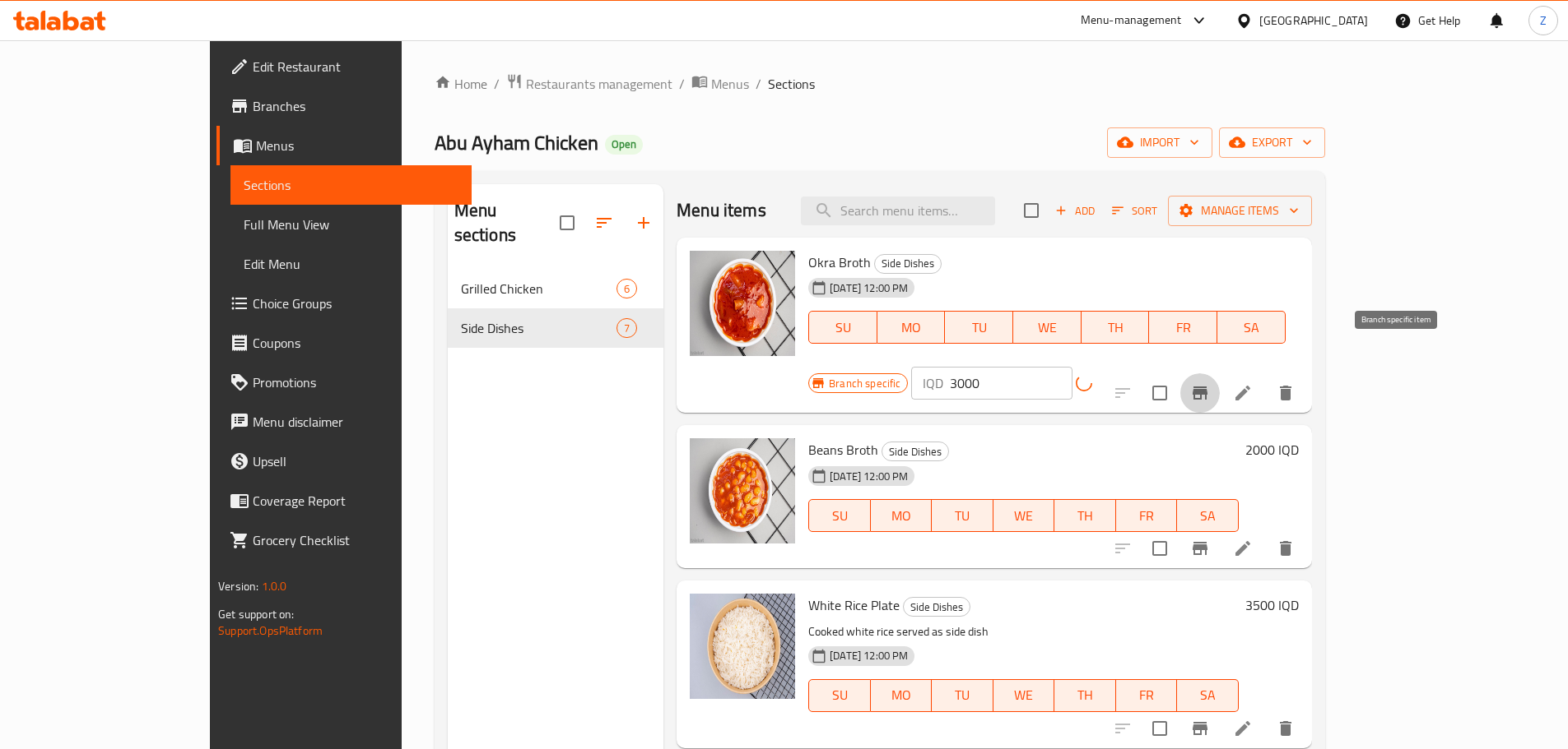
click at [1220, 374] on button "Branch-specific-item" at bounding box center [1200, 393] width 39 height 39
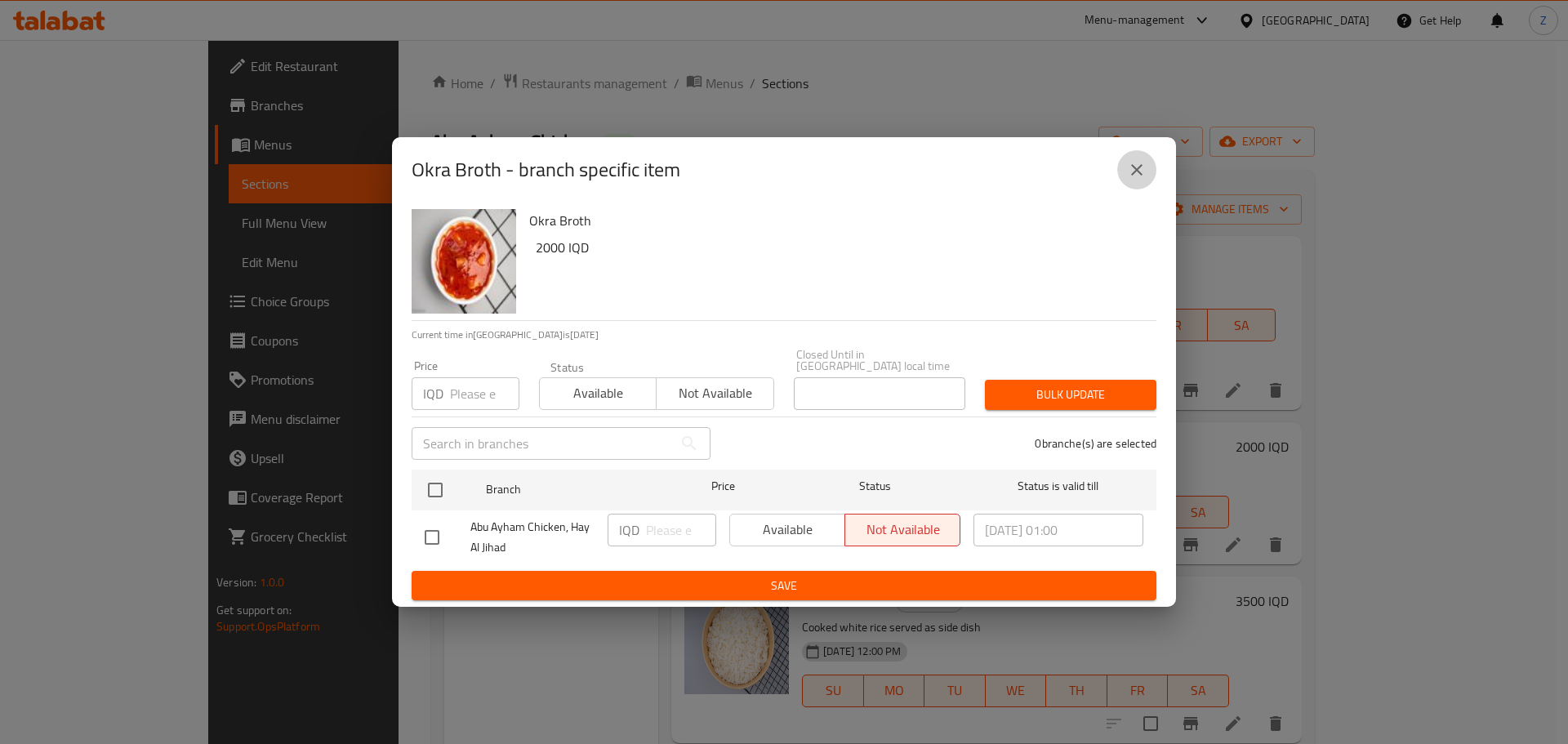
click at [1131, 180] on icon "close" at bounding box center [1137, 170] width 20 height 20
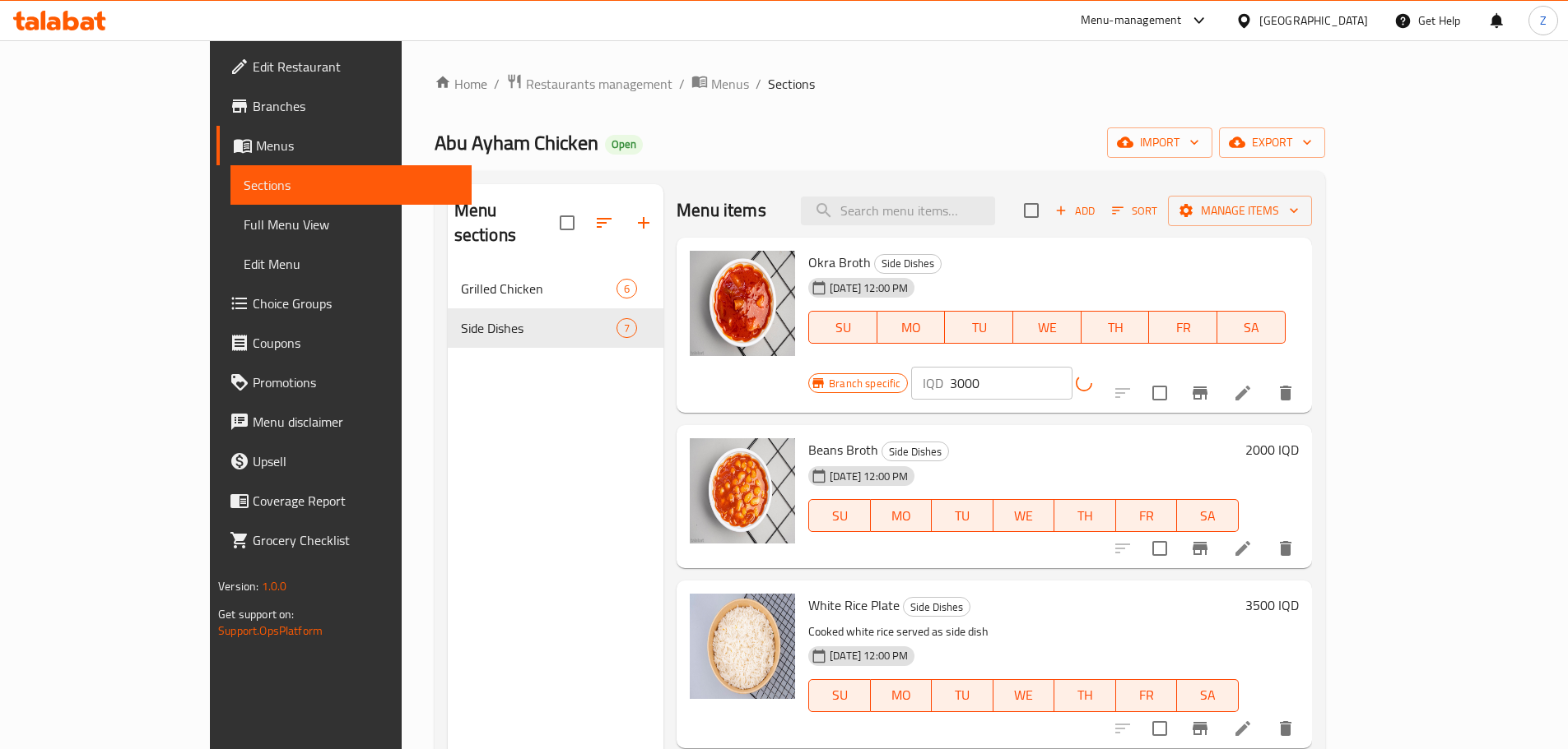
click at [1299, 438] on h6 "2000 IQD" at bounding box center [1272, 449] width 54 height 23
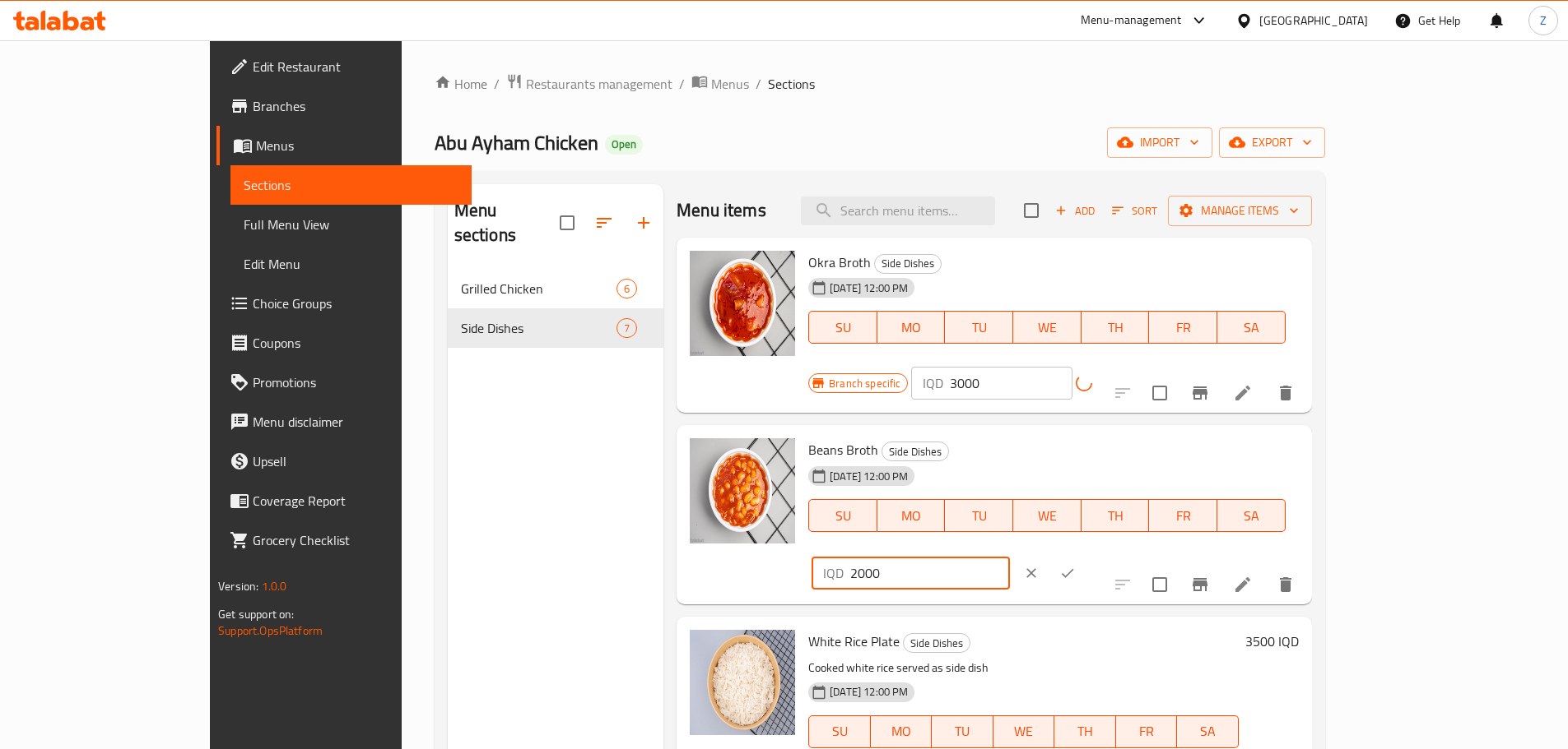
click at [1010, 557] on div "IQD 2000 ​" at bounding box center [911, 573] width 199 height 33
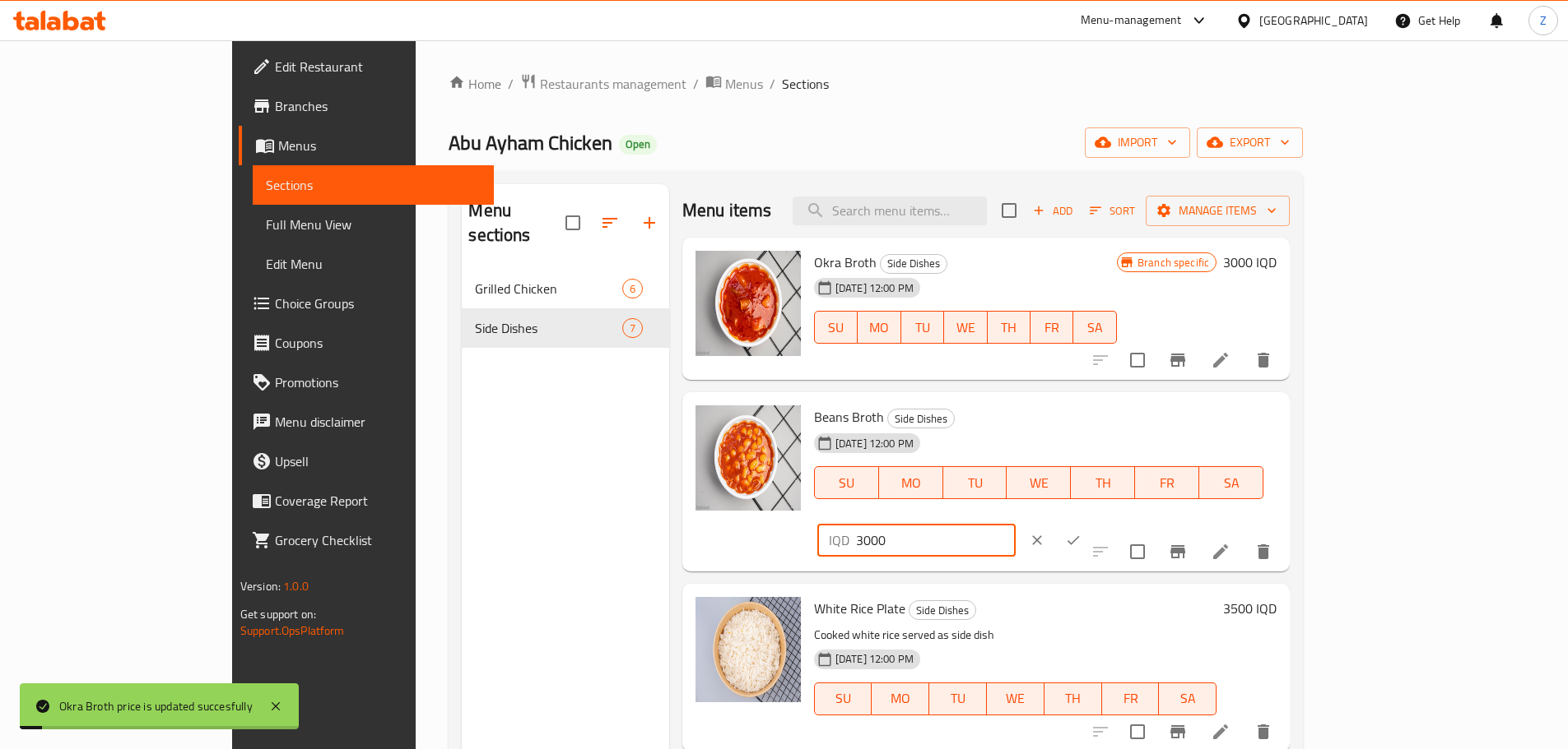
type input "3000"
click at [1081, 532] on icon "ok" at bounding box center [1073, 540] width 16 height 16
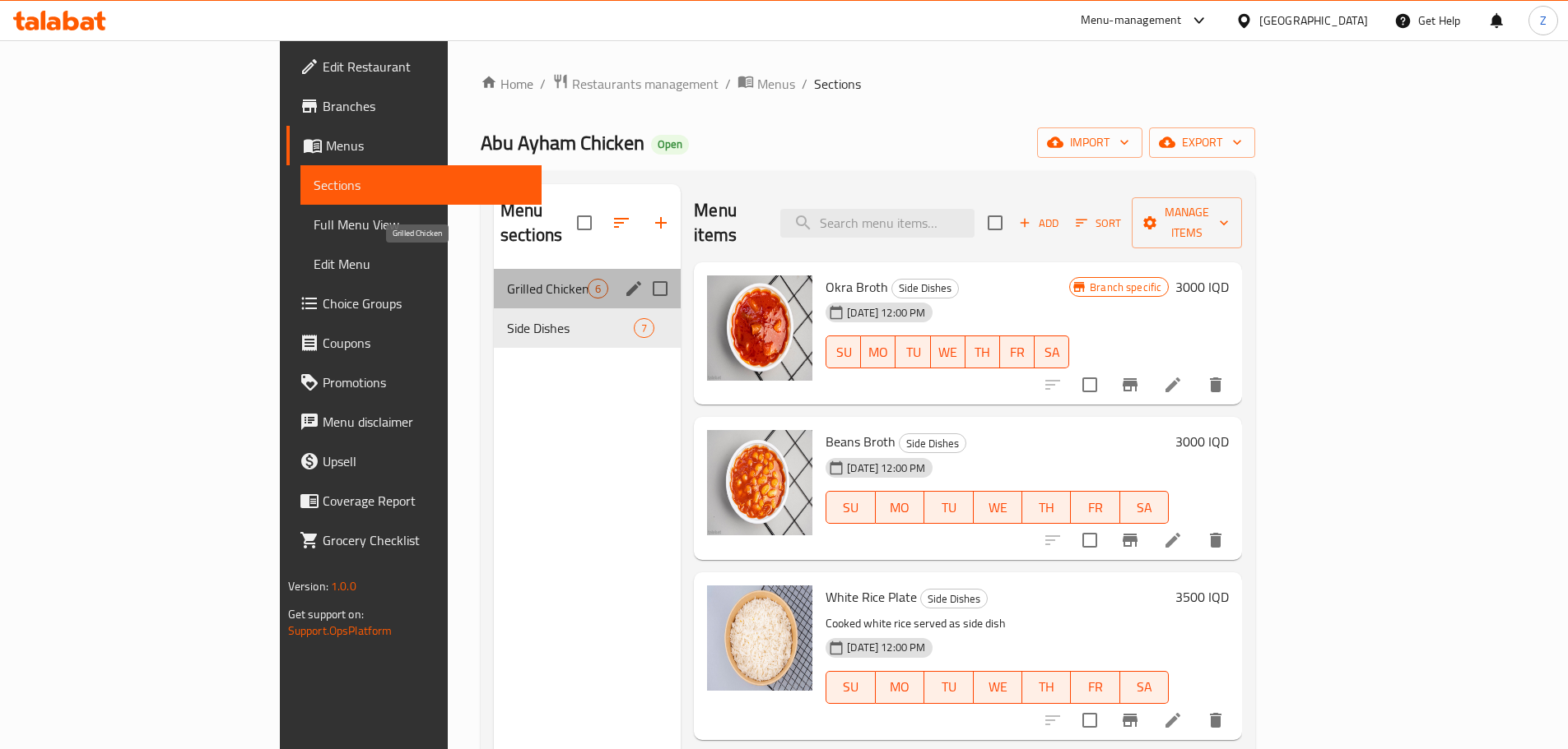
click at [507, 279] on span "Grilled Chicken" at bounding box center [547, 289] width 80 height 20
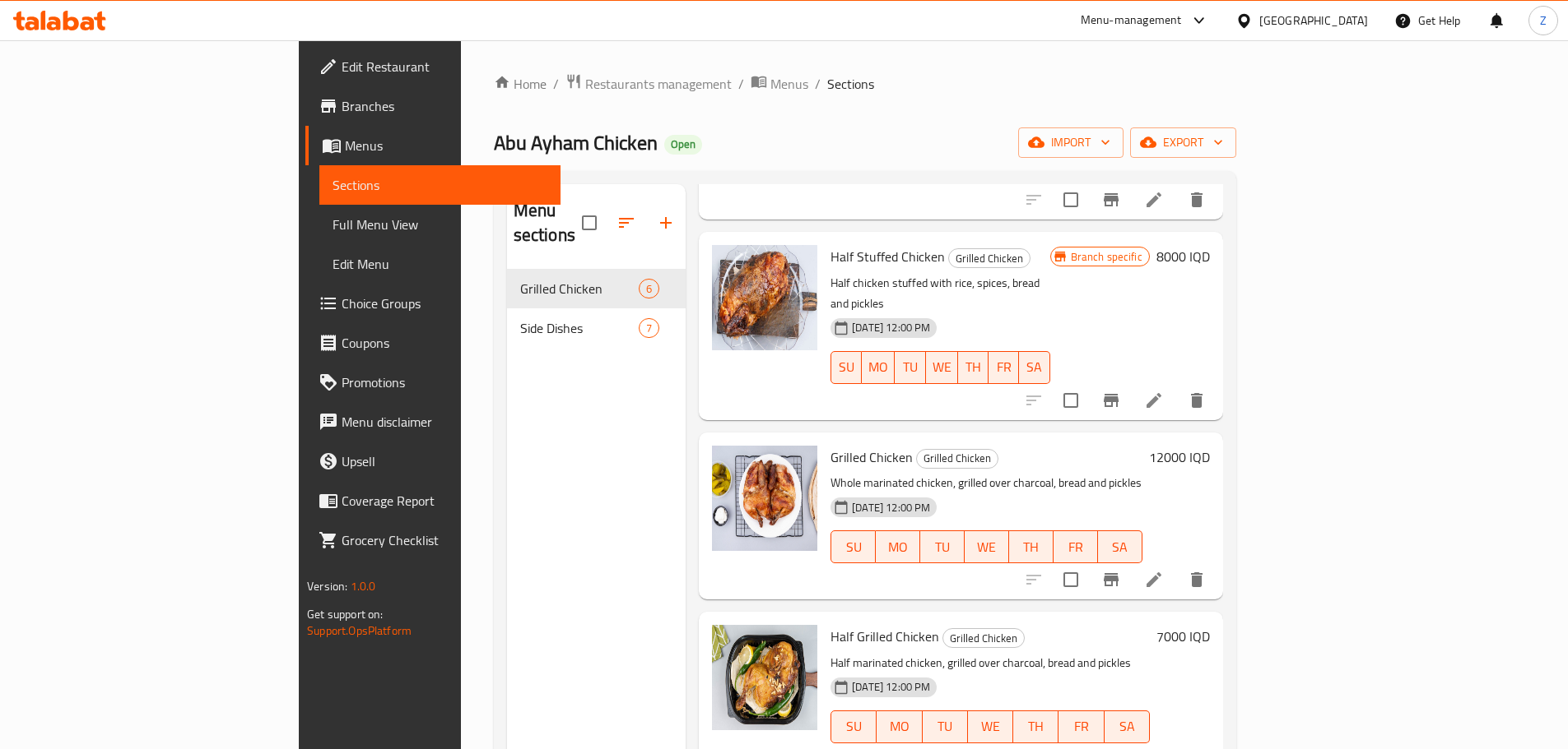
scroll to position [329, 0]
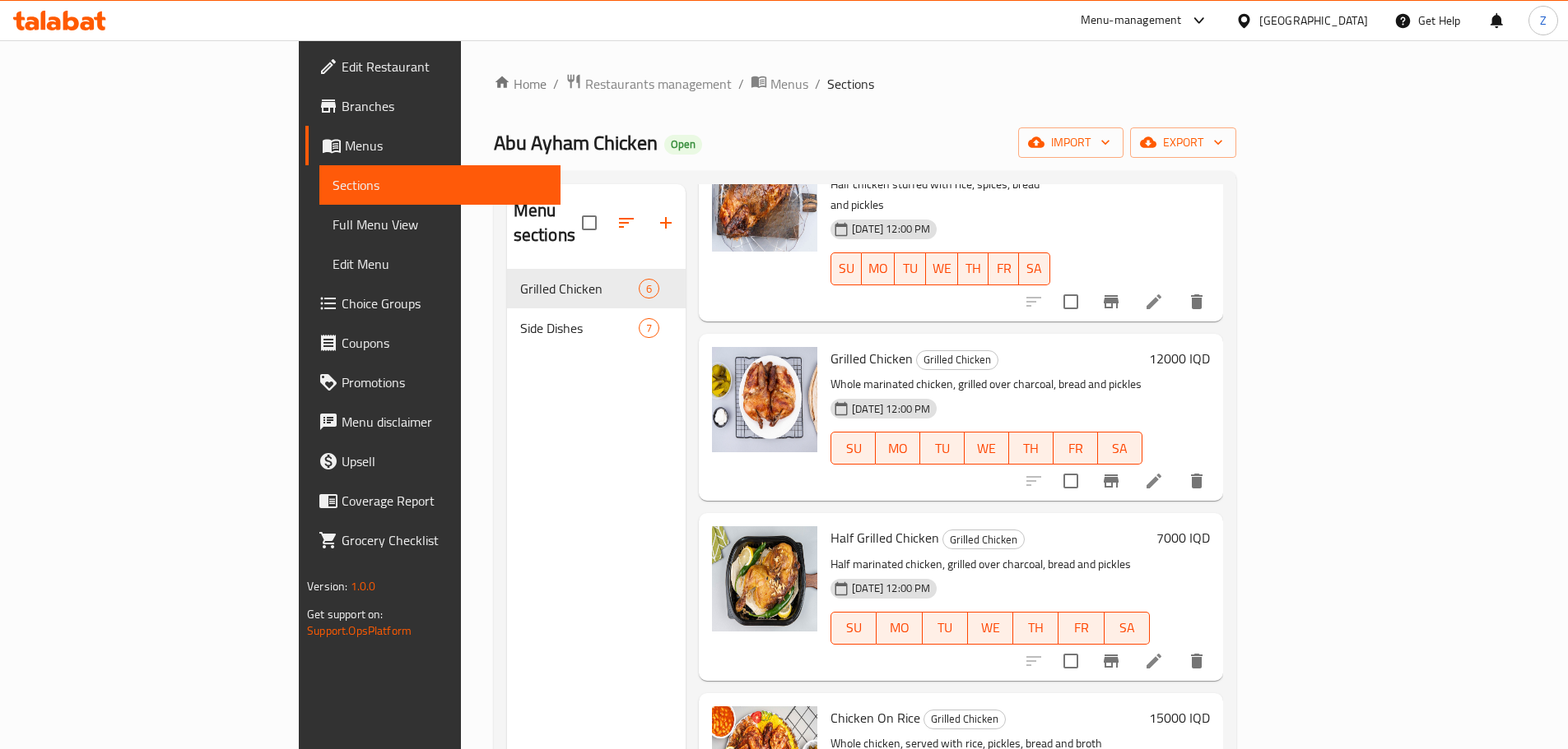
click at [1210, 347] on h6 "12000 IQD" at bounding box center [1179, 358] width 61 height 23
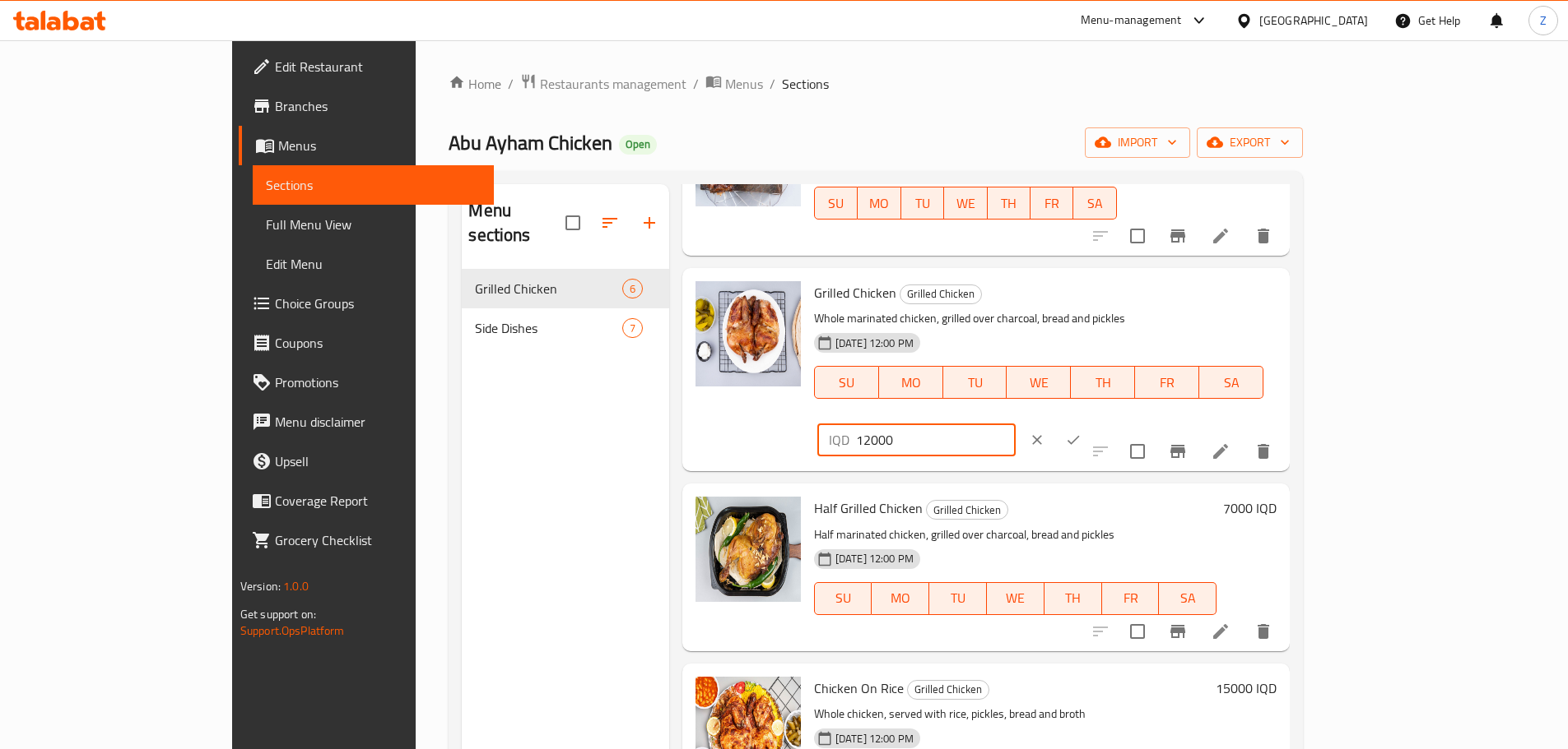
drag, startPoint x: 1288, startPoint y: 301, endPoint x: 1257, endPoint y: 289, distance: 33.2
click at [1016, 424] on div "IQD 12000 ​" at bounding box center [917, 440] width 199 height 33
type input "9000"
click at [1091, 422] on button "ok" at bounding box center [1073, 440] width 36 height 36
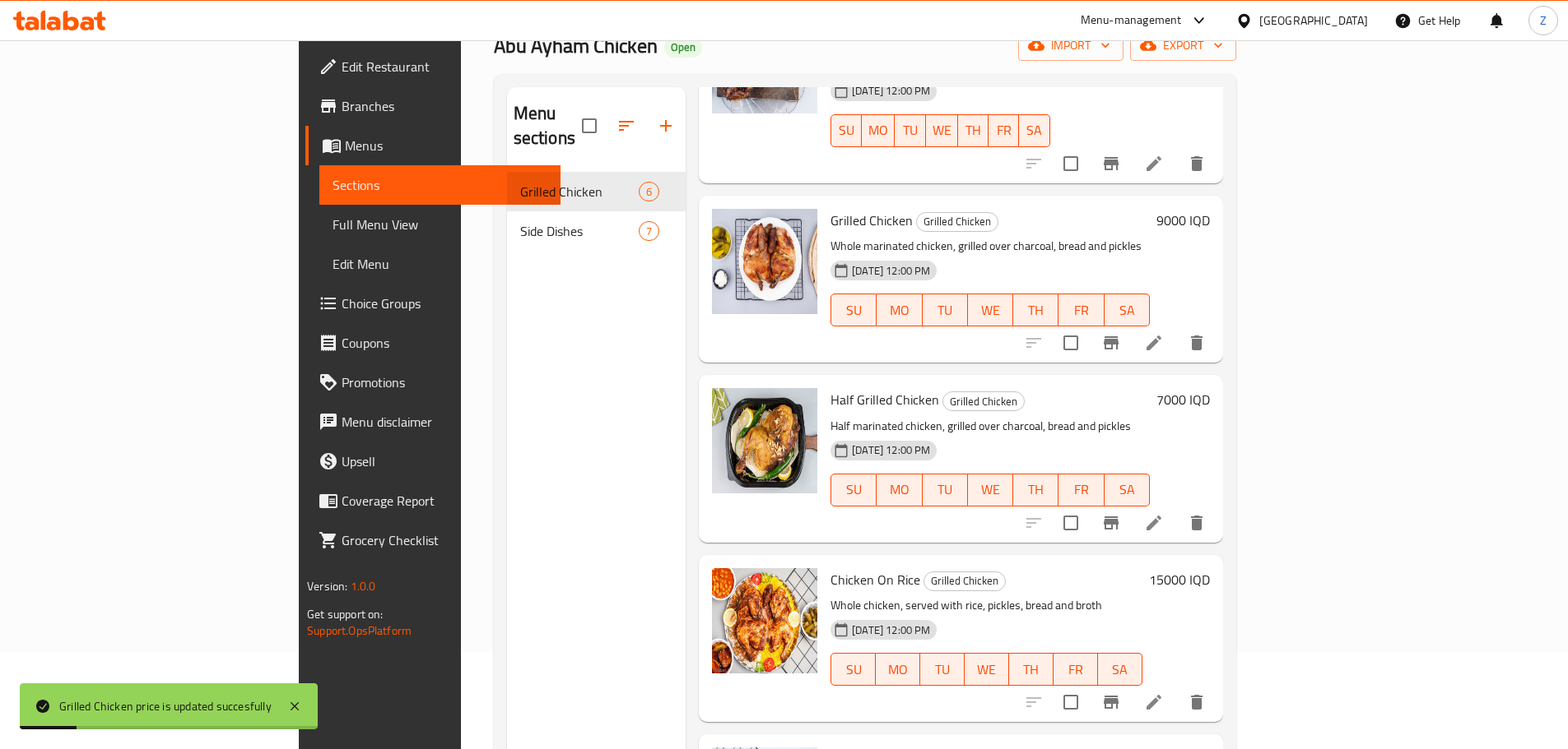
scroll to position [231, 0]
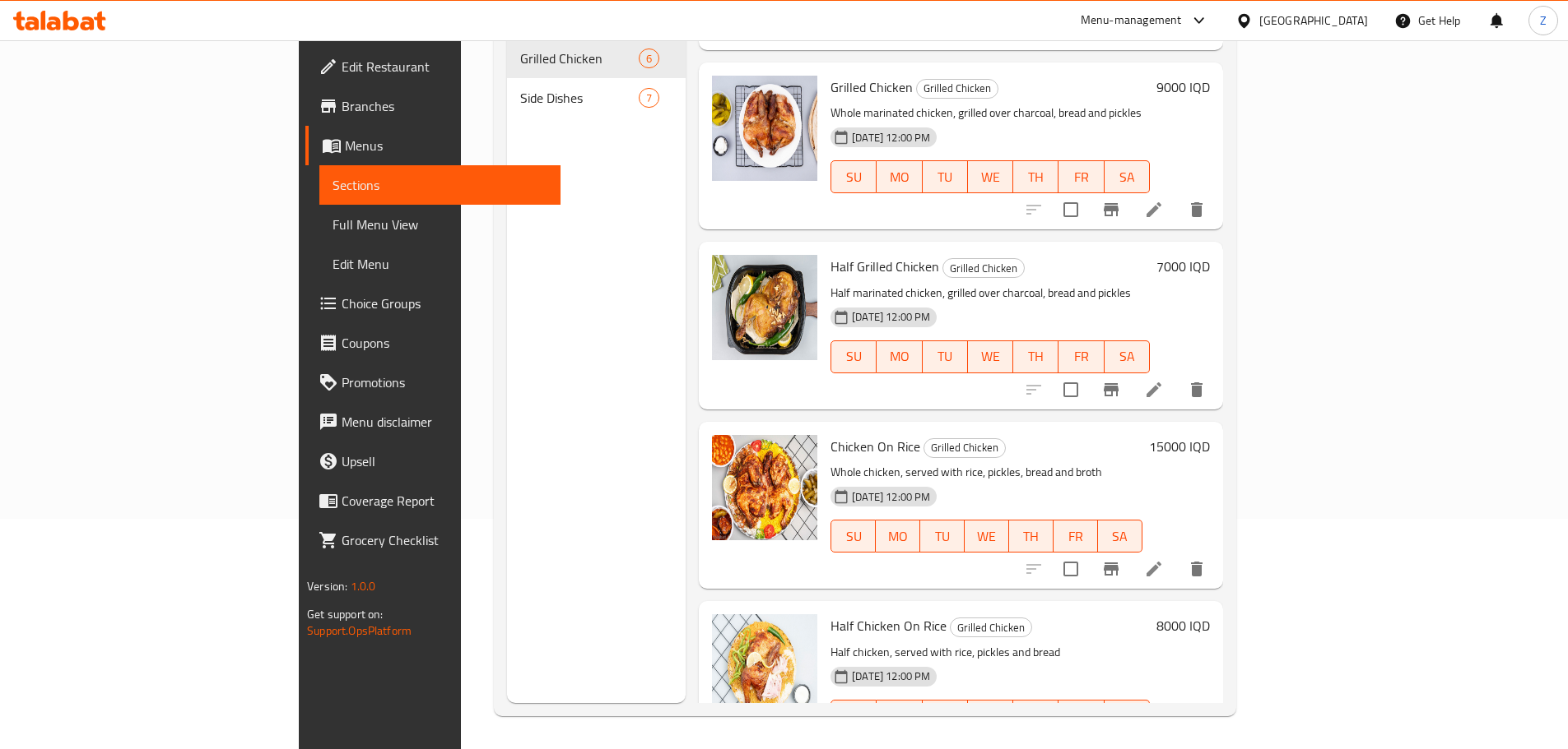
click at [1210, 436] on h6 "15000 IQD" at bounding box center [1179, 446] width 61 height 23
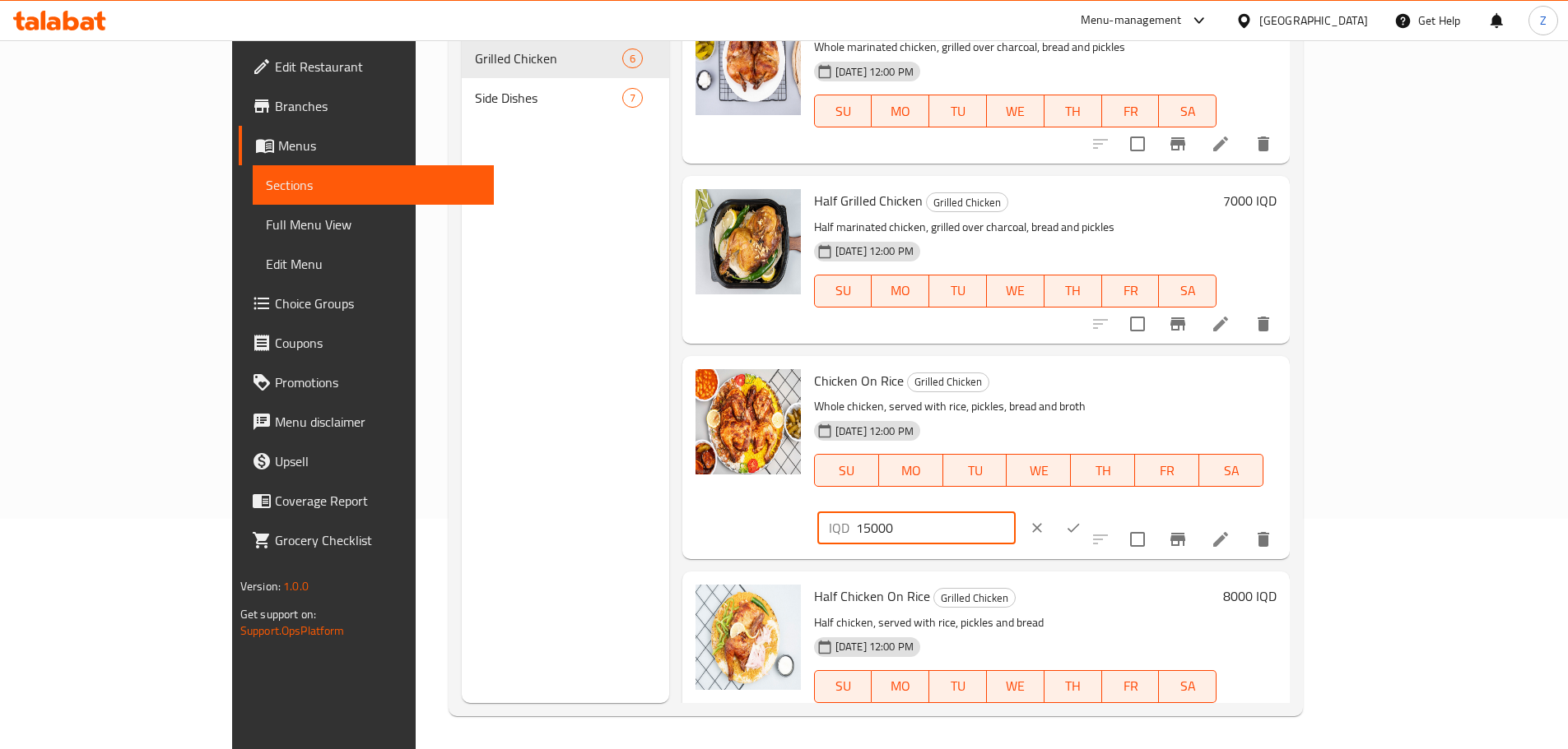
click at [1016, 512] on input "15000" at bounding box center [935, 528] width 160 height 33
type input "16000"
click at [1081, 520] on icon "ok" at bounding box center [1073, 528] width 16 height 16
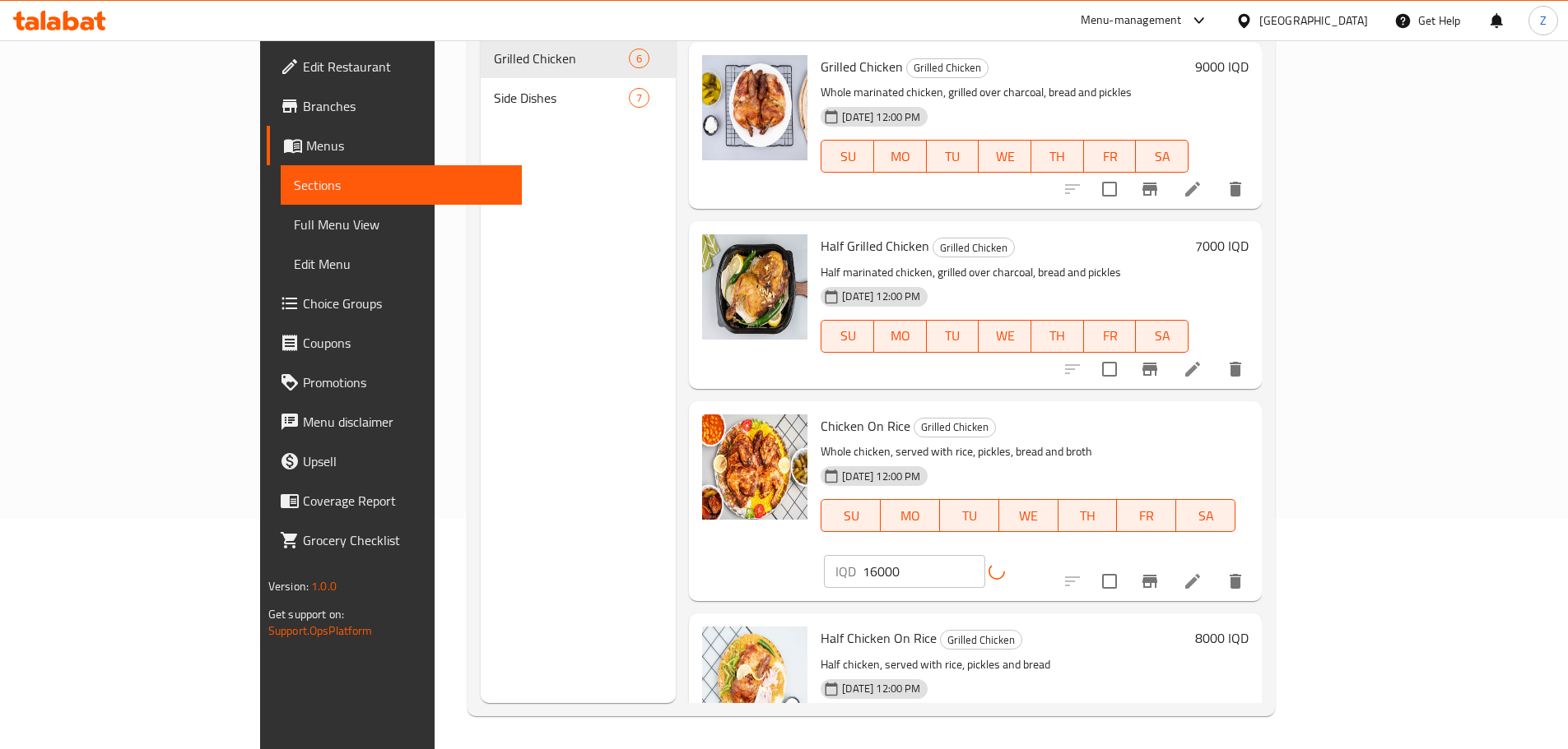
click at [1249, 627] on h6 "8000 IQD" at bounding box center [1222, 638] width 54 height 23
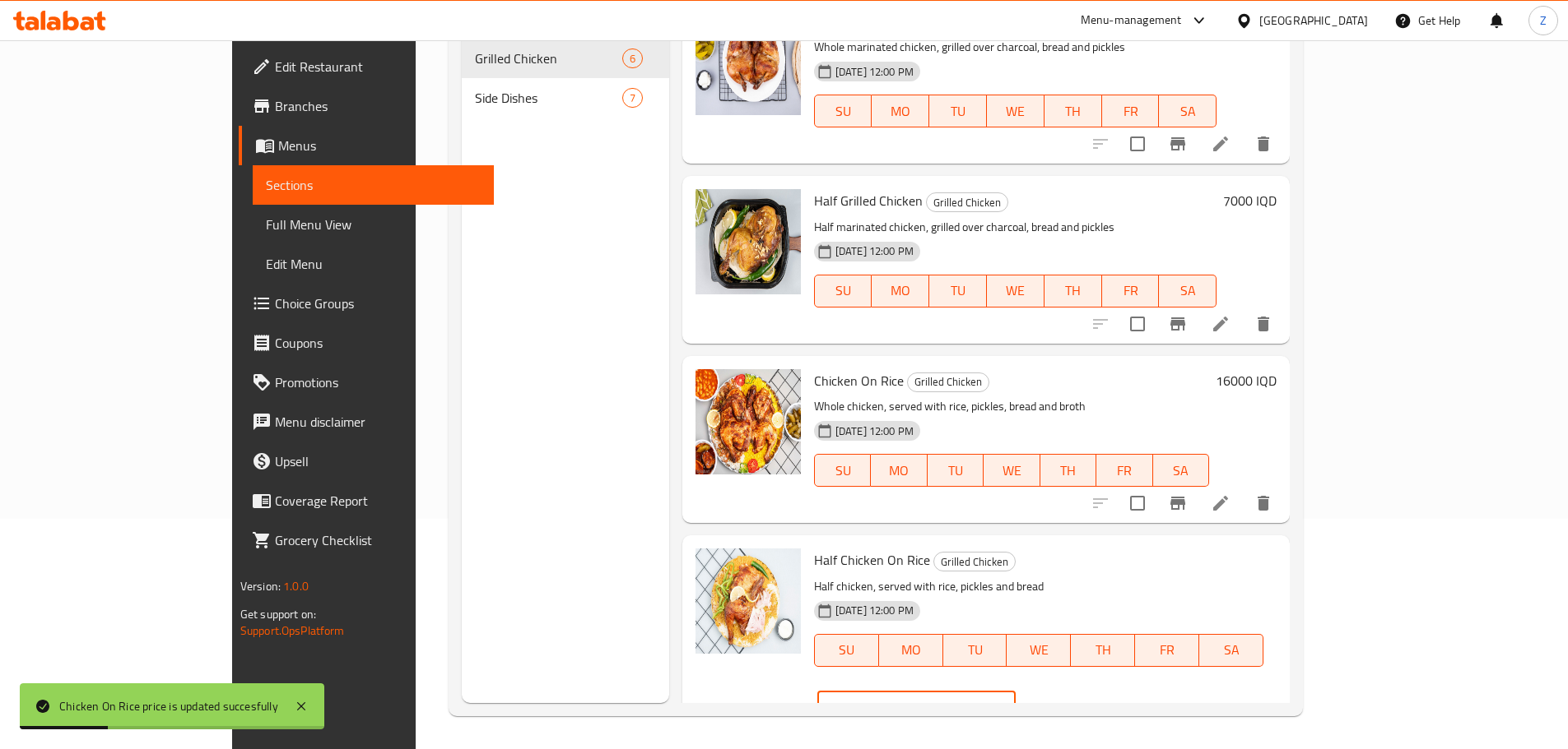
drag, startPoint x: 1280, startPoint y: 567, endPoint x: 1264, endPoint y: 563, distance: 16.5
click at [1016, 692] on div "IQD 8000 ​" at bounding box center [917, 708] width 199 height 33
type input "9000"
click at [1081, 700] on icon "ok" at bounding box center [1073, 708] width 16 height 16
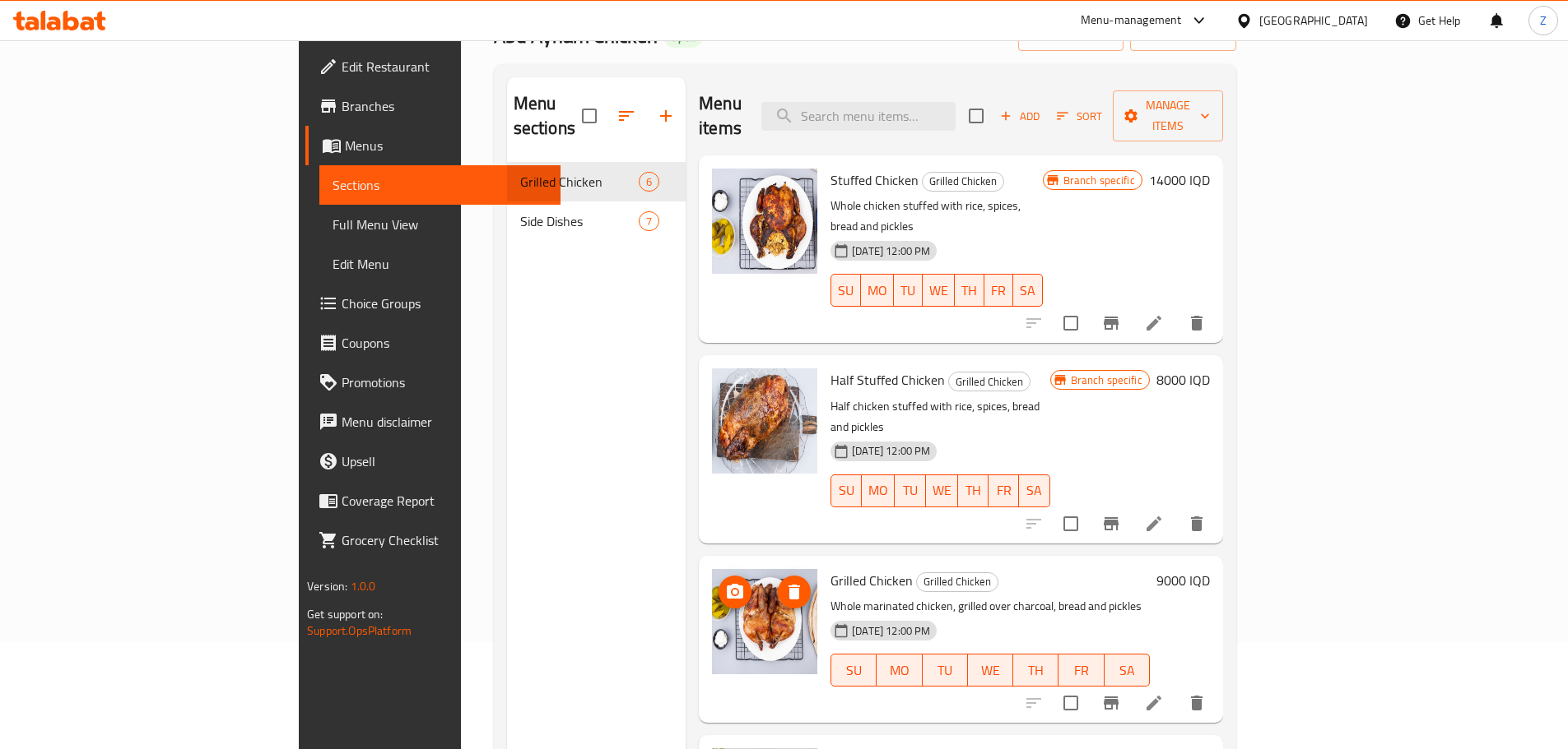
scroll to position [0, 0]
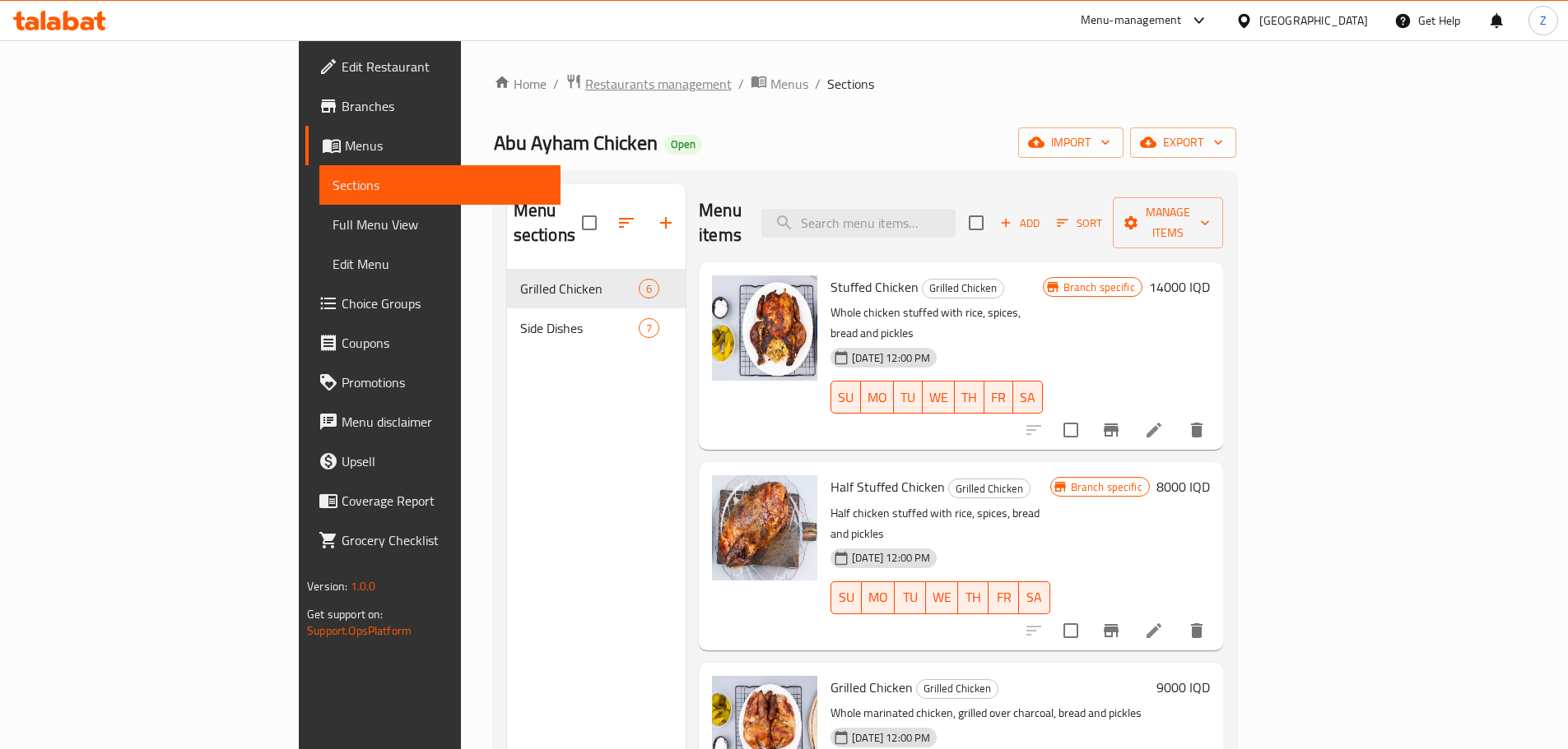
click at [585, 88] on span "Restaurants management" at bounding box center [658, 84] width 147 height 20
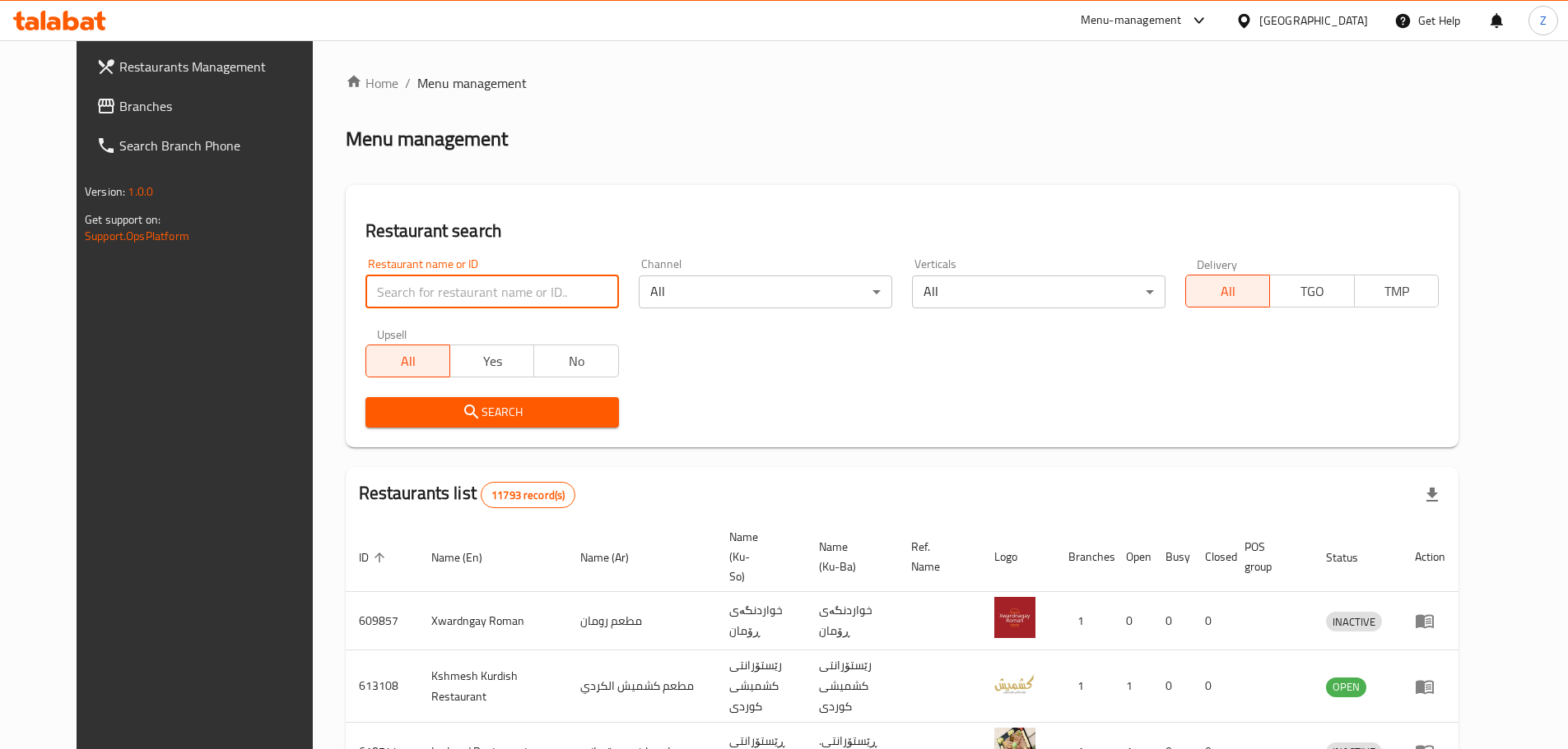
click at [529, 285] on input "search" at bounding box center [492, 292] width 253 height 33
paste input "662087"
type input "662087"
click at [478, 405] on span "Search" at bounding box center [491, 412] width 227 height 21
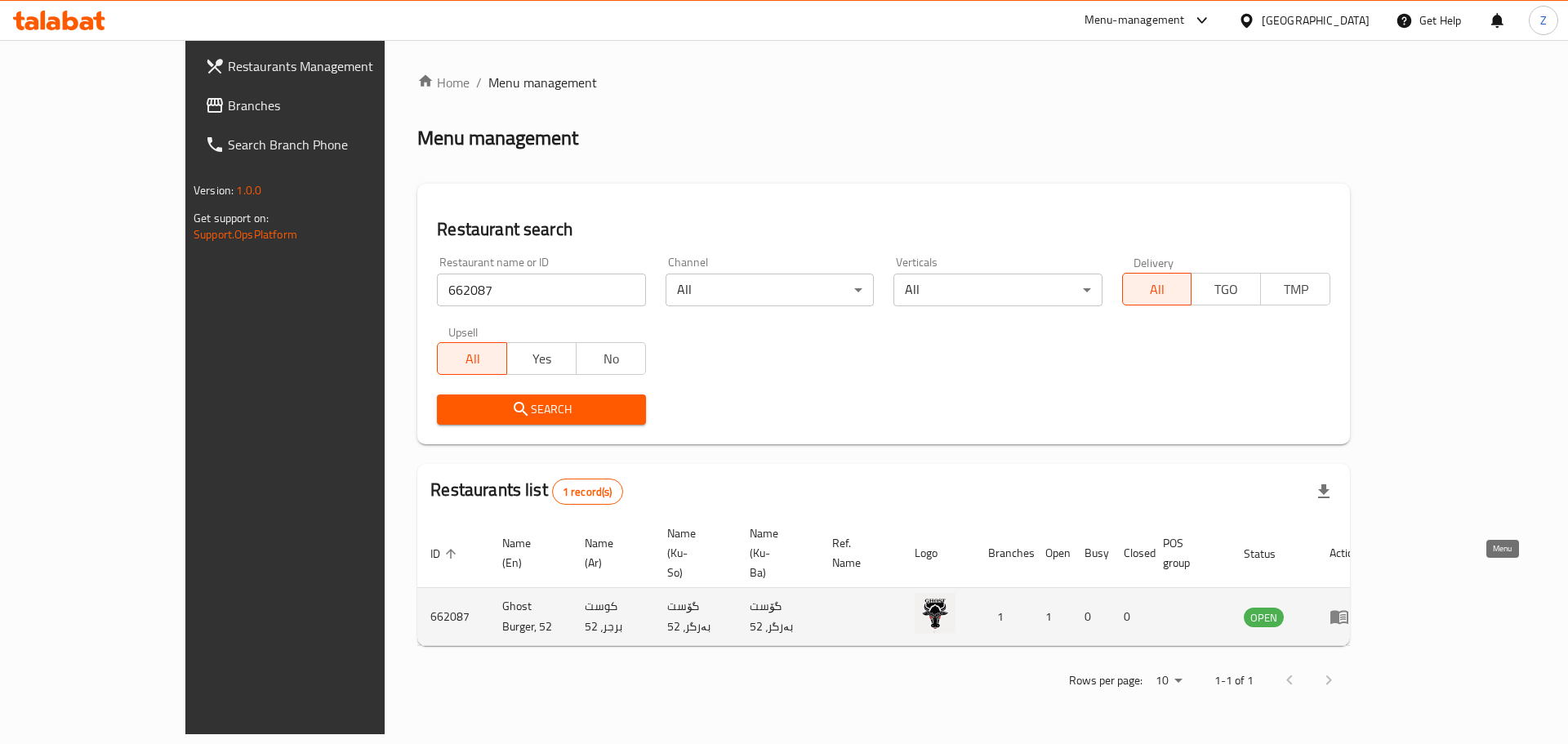
click at [1349, 607] on icon "enhanced table" at bounding box center [1340, 617] width 20 height 20
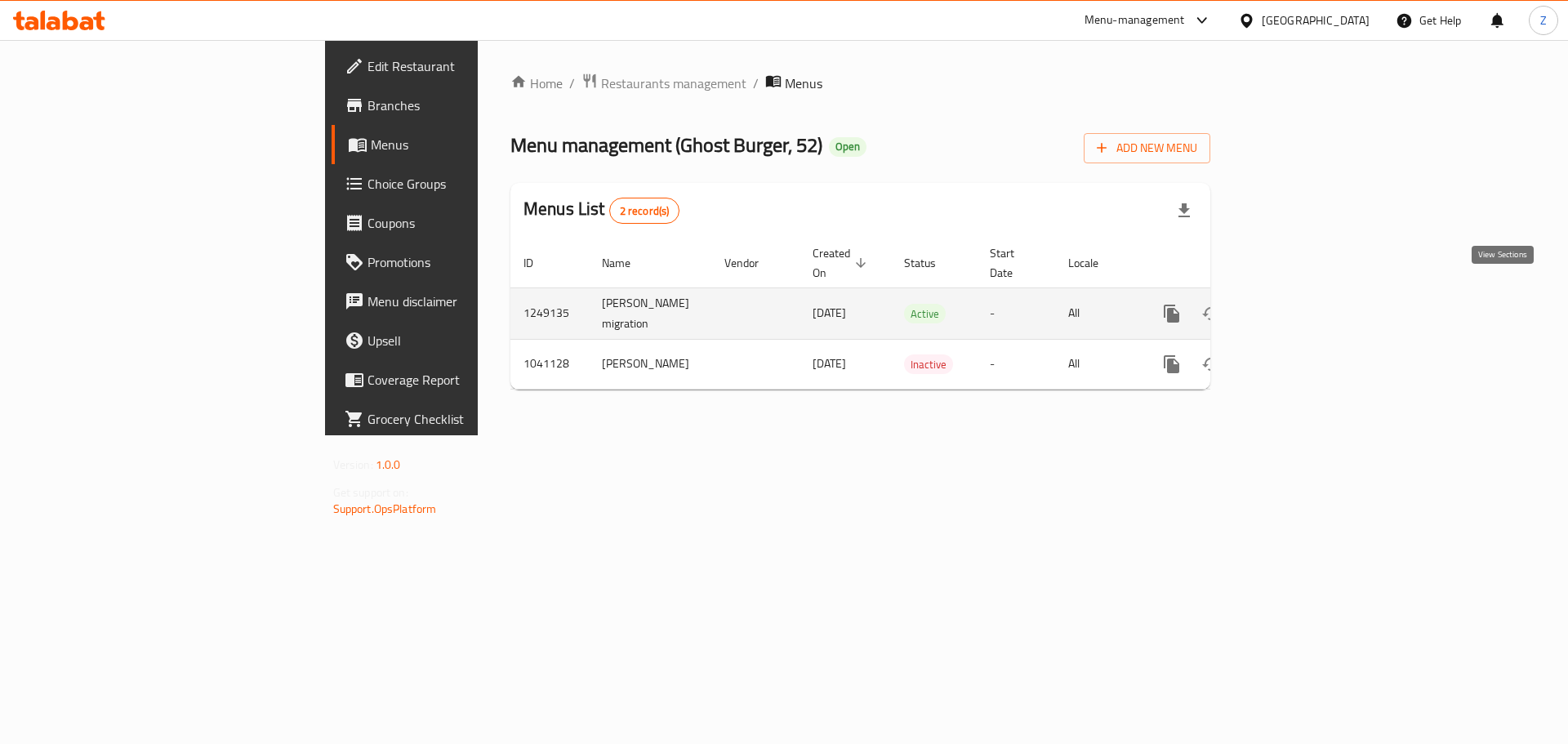
click at [1299, 304] on icon "enhanced table" at bounding box center [1290, 314] width 20 height 20
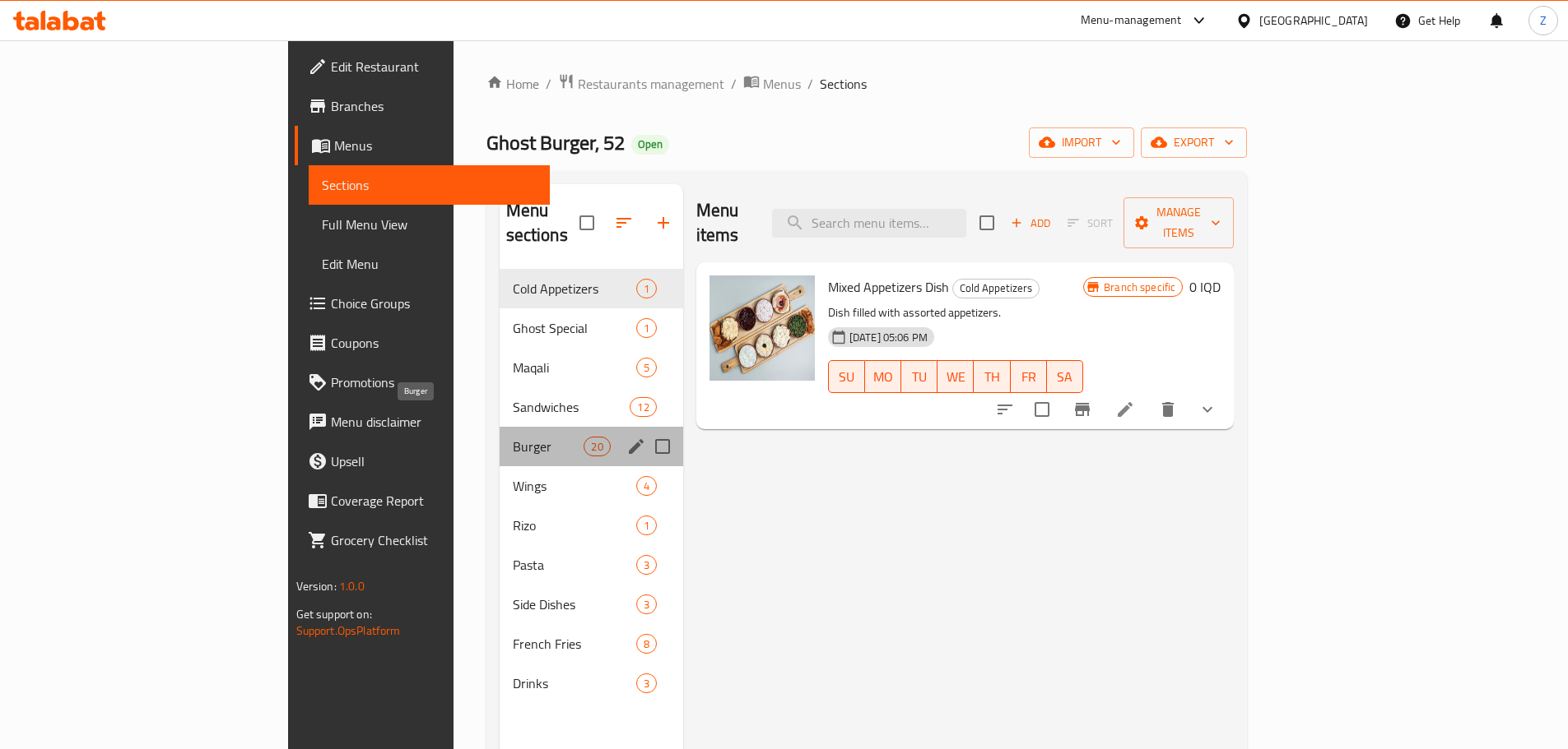
click at [512, 436] on span "Burger" at bounding box center [548, 446] width 72 height 20
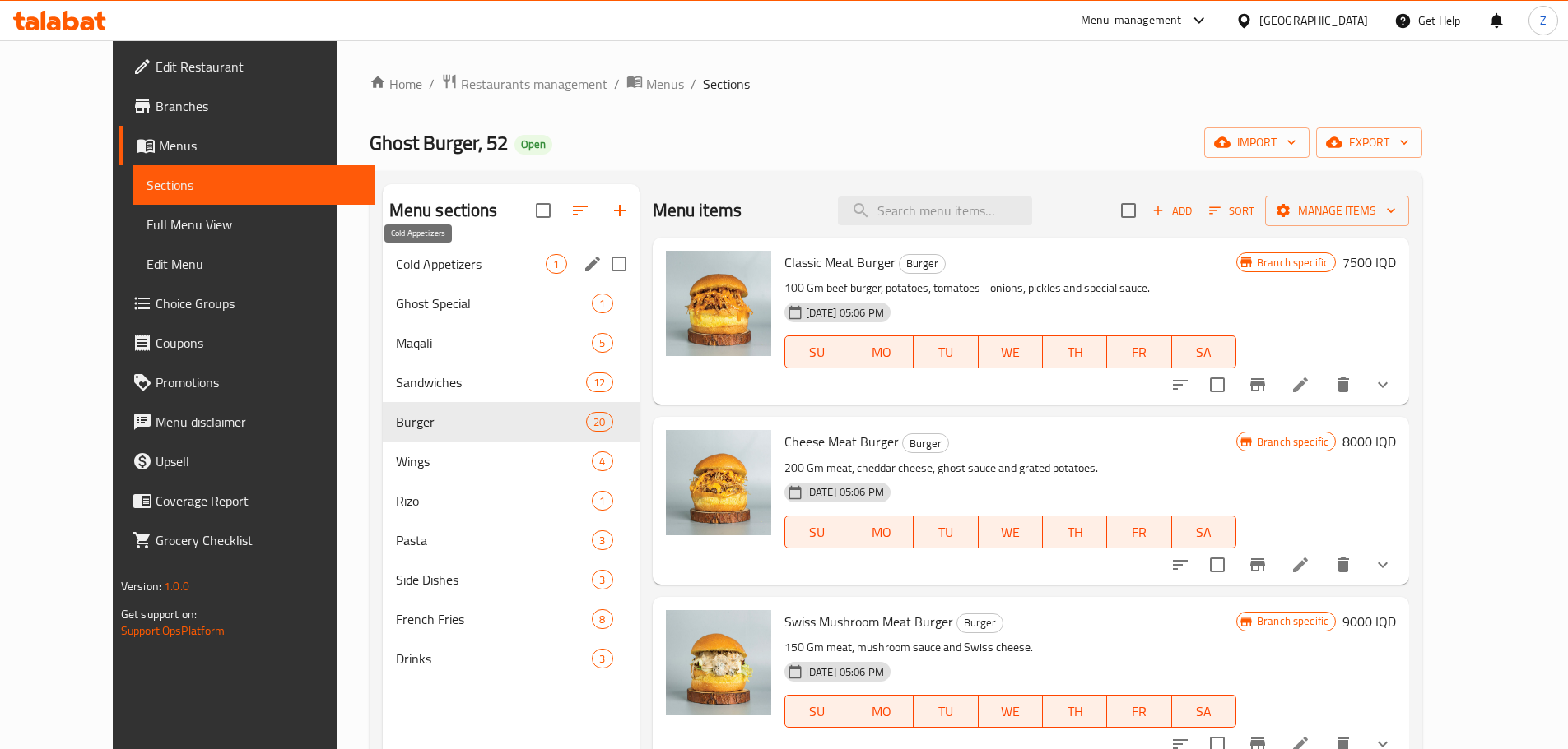
click at [396, 303] on span "Ghost Special" at bounding box center [494, 303] width 197 height 20
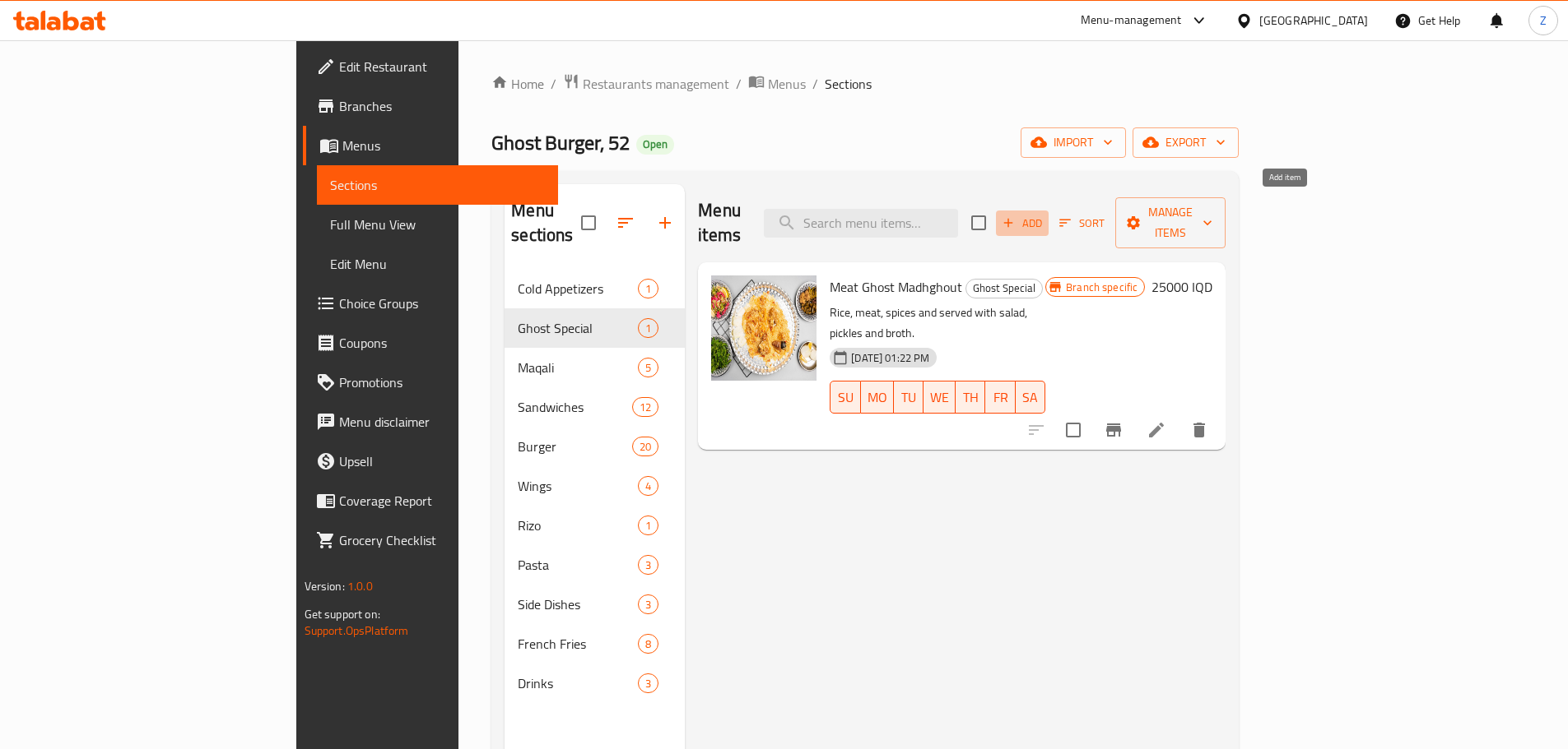
click at [1045, 214] on span "Add" at bounding box center [1022, 223] width 45 height 19
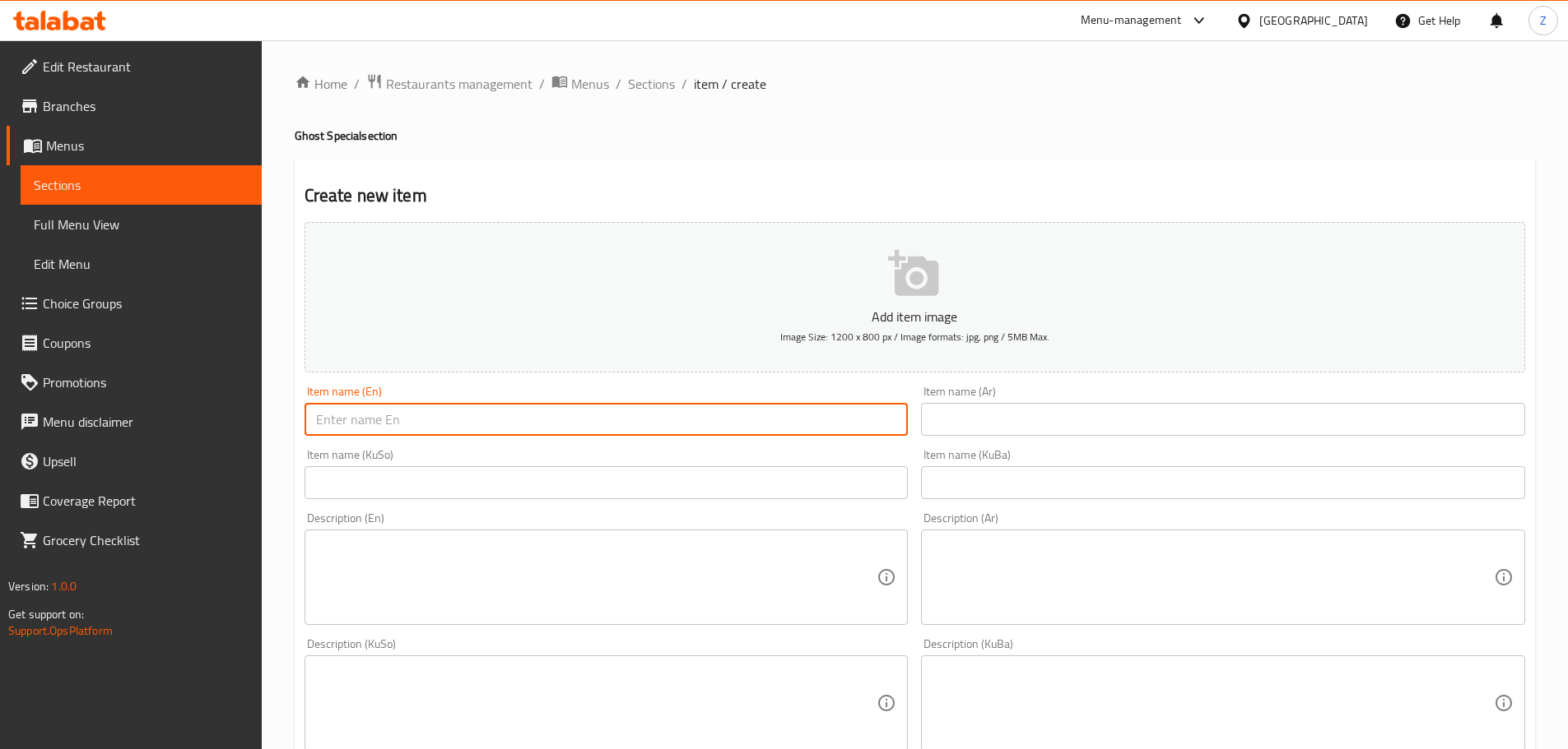
click at [459, 419] on input "text" at bounding box center [606, 419] width 604 height 33
type input "Power 8 Offer"
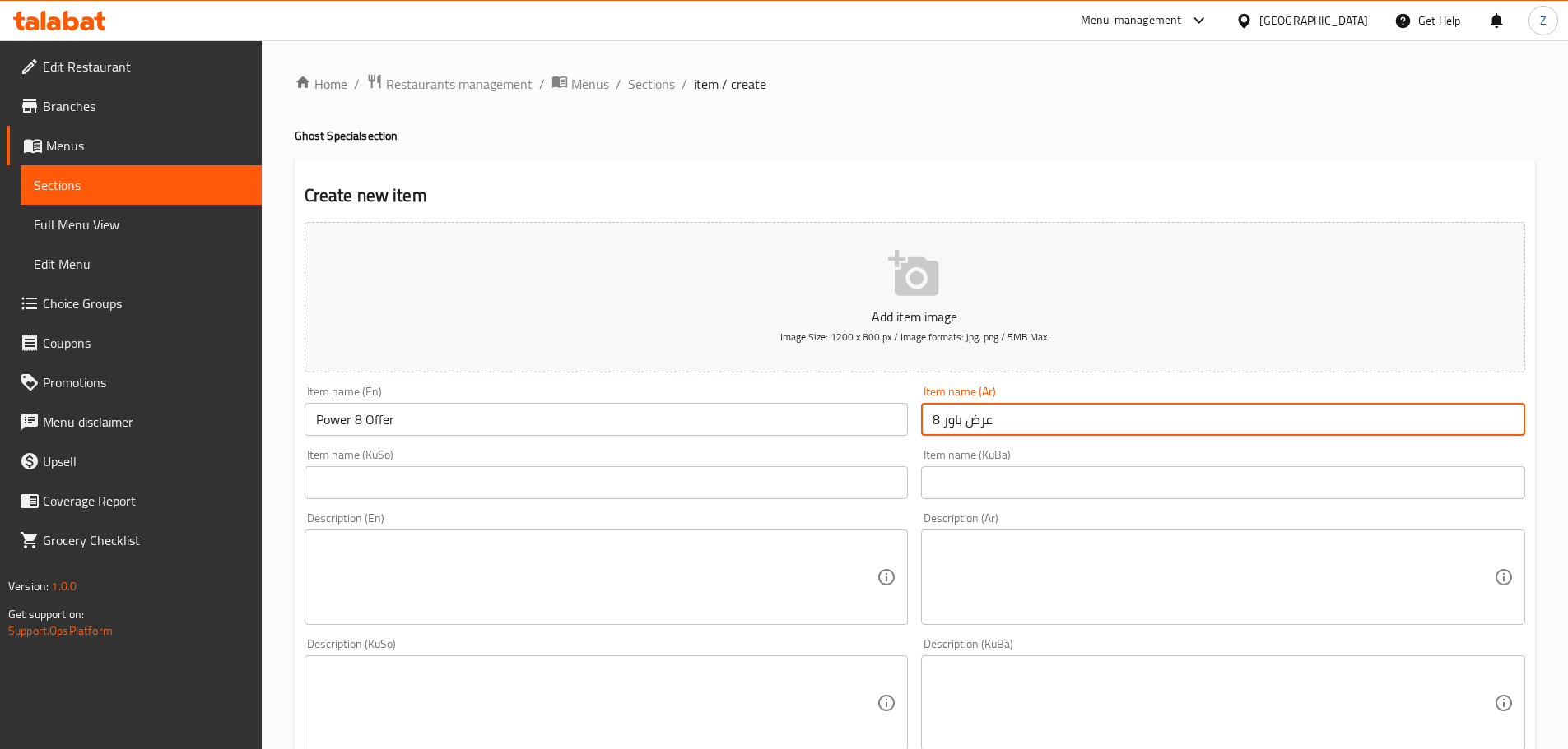
type input "عرض باور 8"
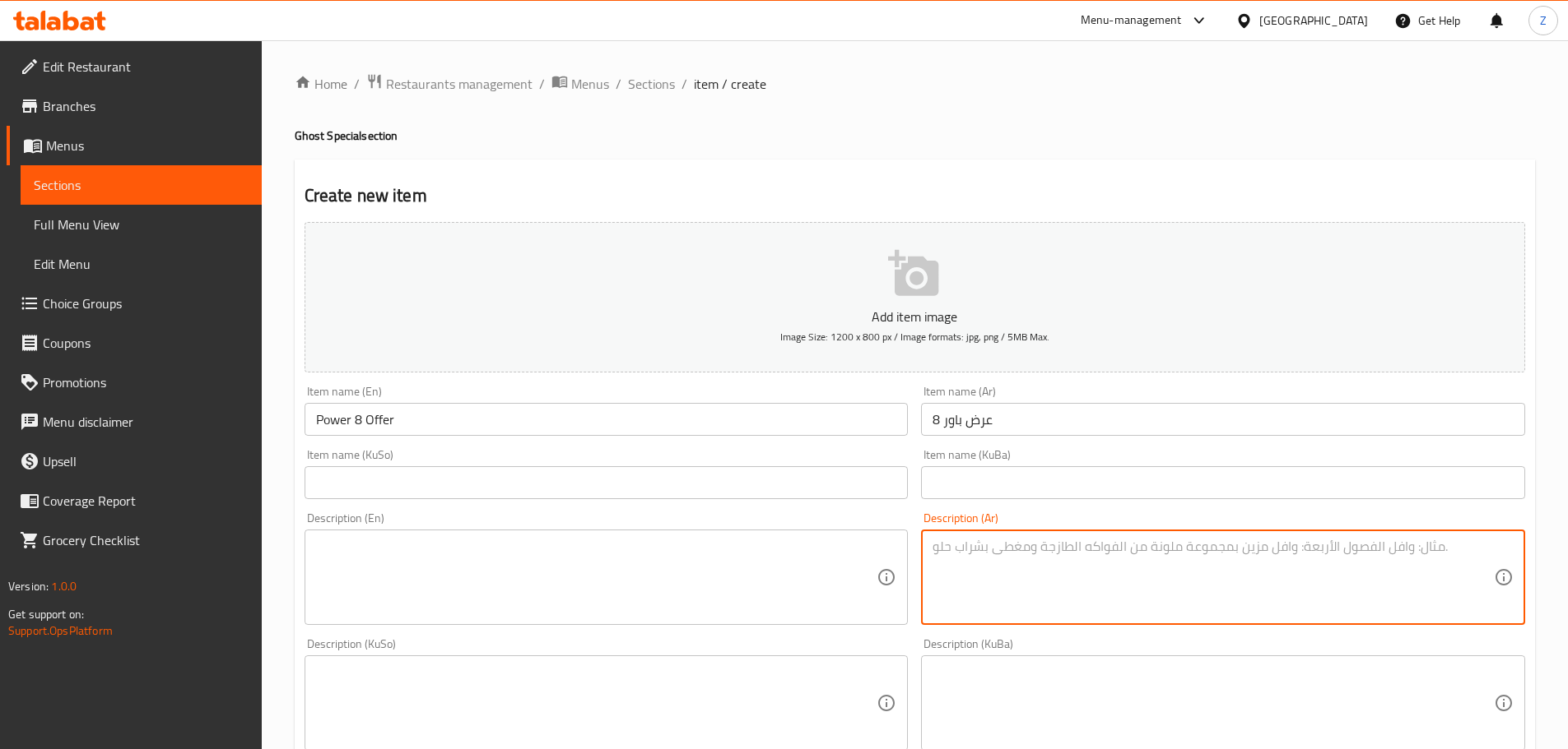
click at [1219, 558] on textarea at bounding box center [1213, 578] width 562 height 78
click at [1219, 567] on textarea "4 سندويش دجاج مقرمش, 4 برغر لحم, بطاطا مقلية, 6 صلصات متنوعة وبيبسي عائلي." at bounding box center [1213, 578] width 562 height 78
type textarea "4 سندويش دجاج مقرمش, 4 برغر لحم, بطاطا مقلية, 6 صلصات متنوعة وبيبسي عائلي."
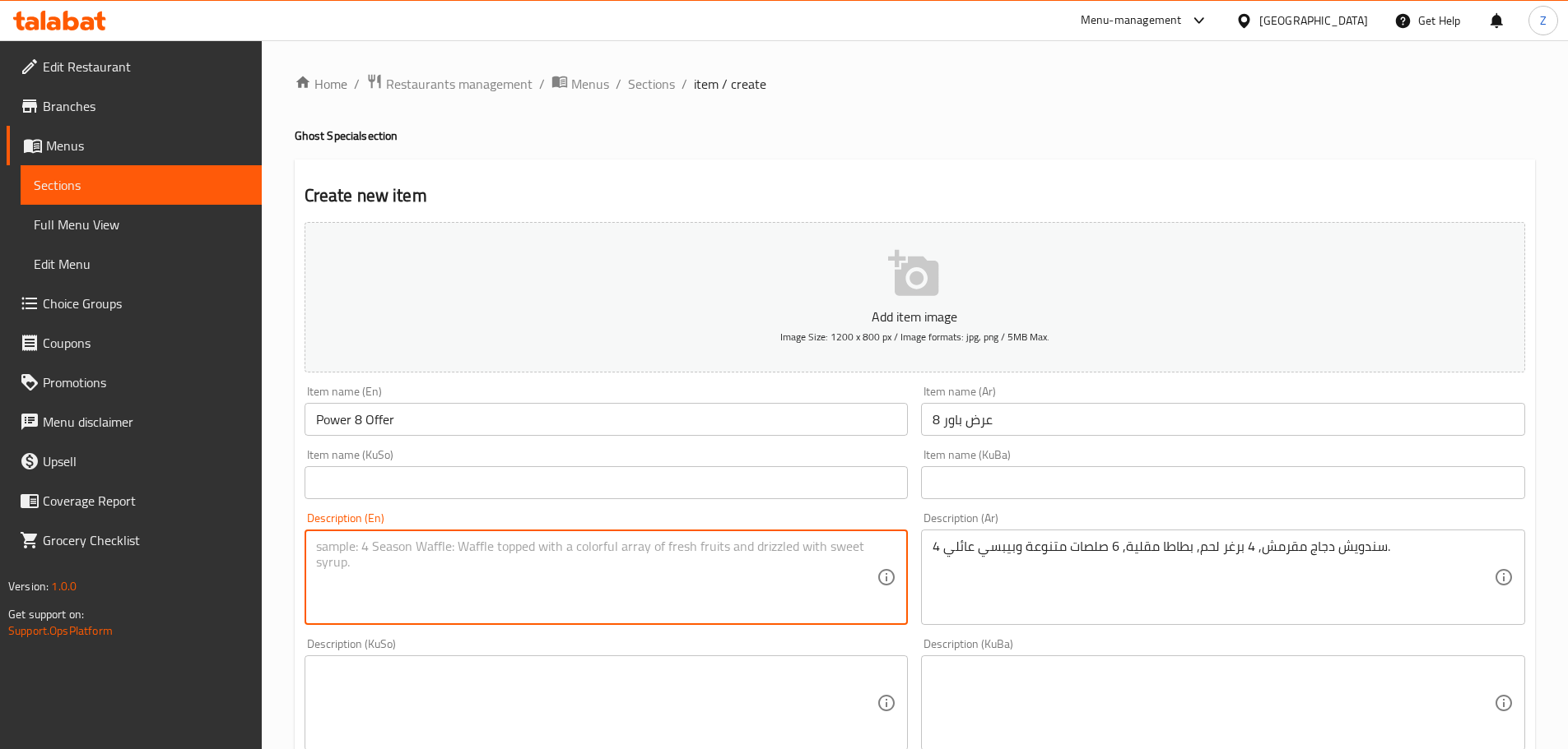
click at [639, 549] on textarea at bounding box center [597, 578] width 562 height 78
paste textarea "4 crispy chicken sandwiches, 4 beef burgers, French fries, 6 assorted sauces an…"
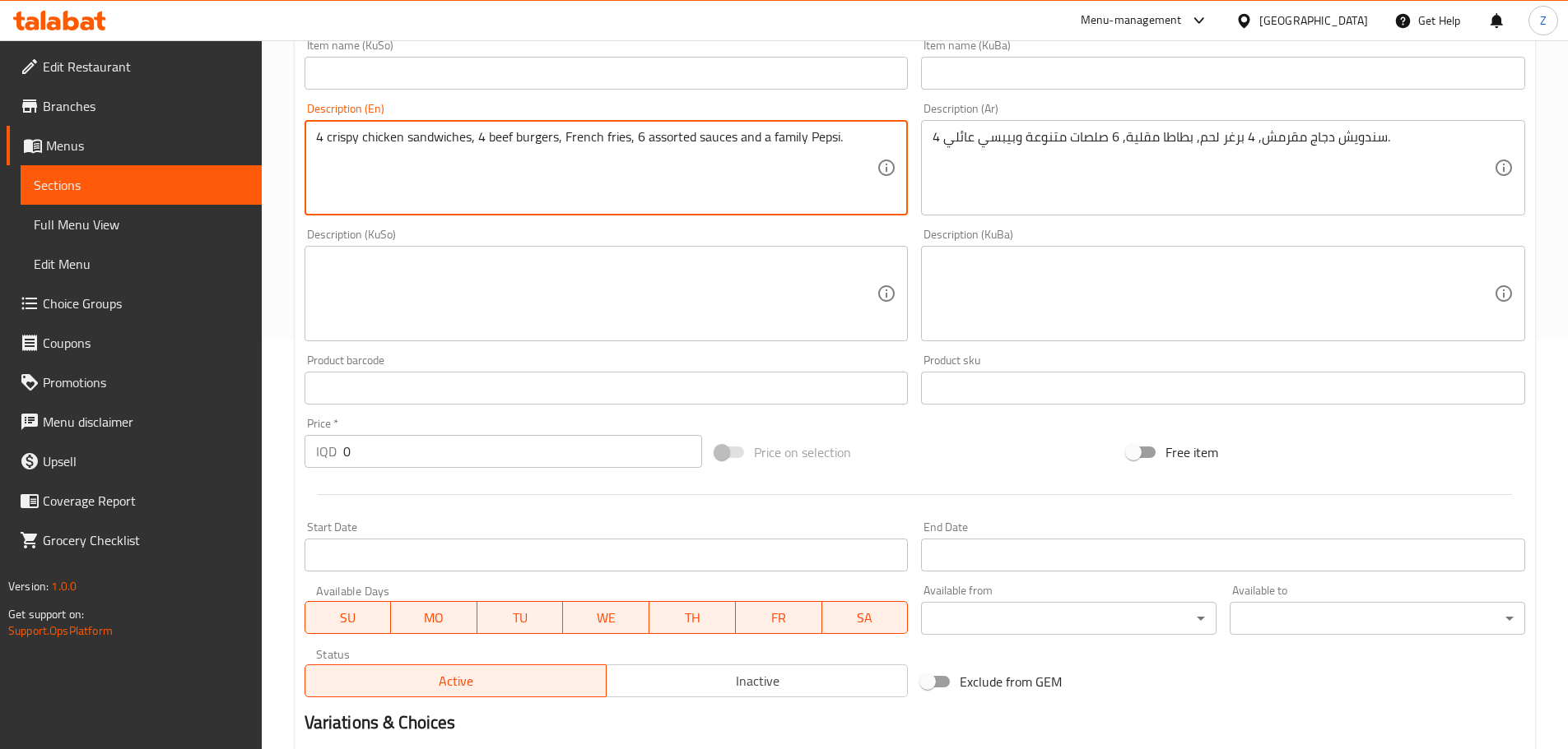
scroll to position [411, 0]
type textarea "4 crispy chicken sandwiches, 4 beef burgers, French fries, 6 assorted sauces an…"
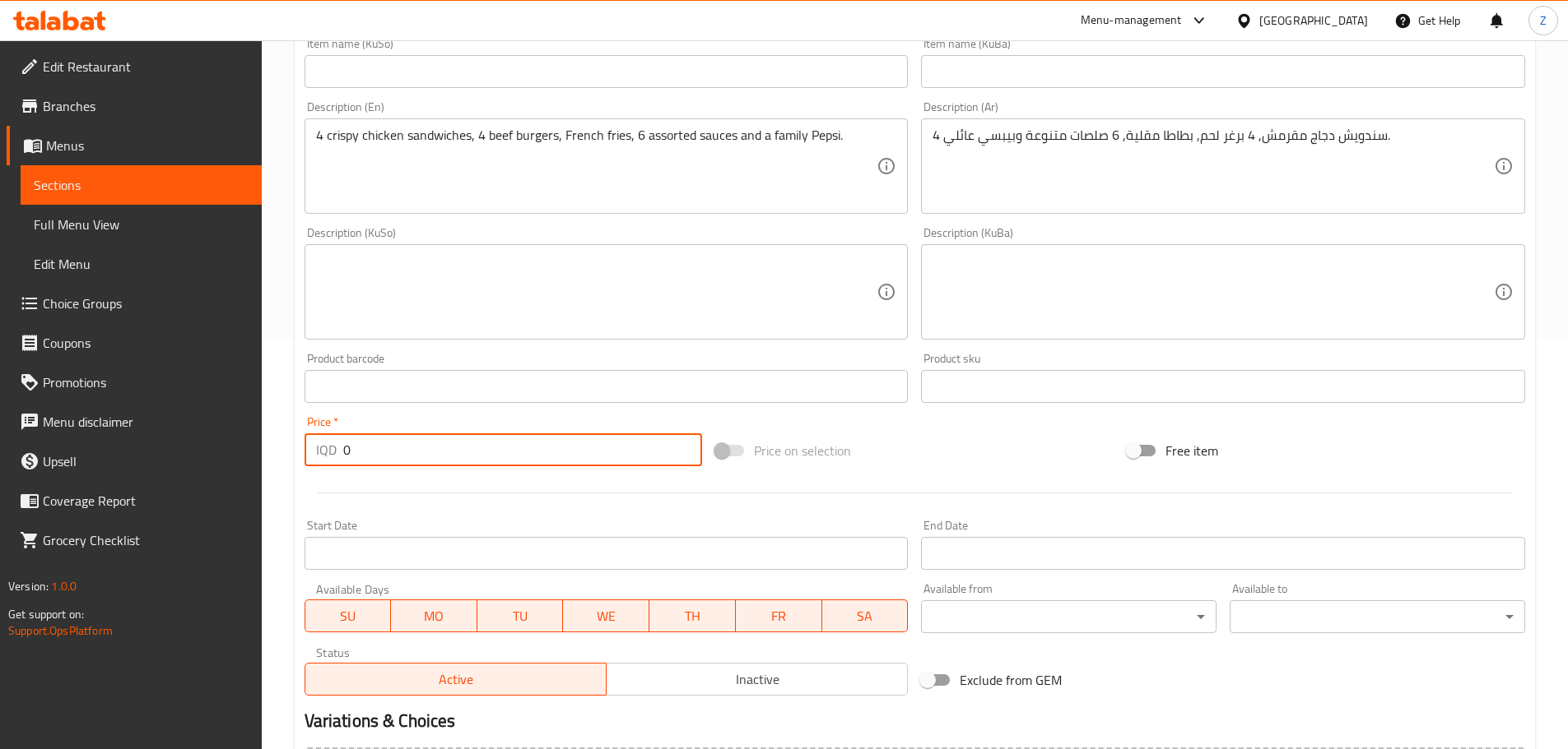
click at [408, 456] on input "0" at bounding box center [522, 450] width 360 height 33
click at [437, 455] on input "0" at bounding box center [522, 450] width 360 height 33
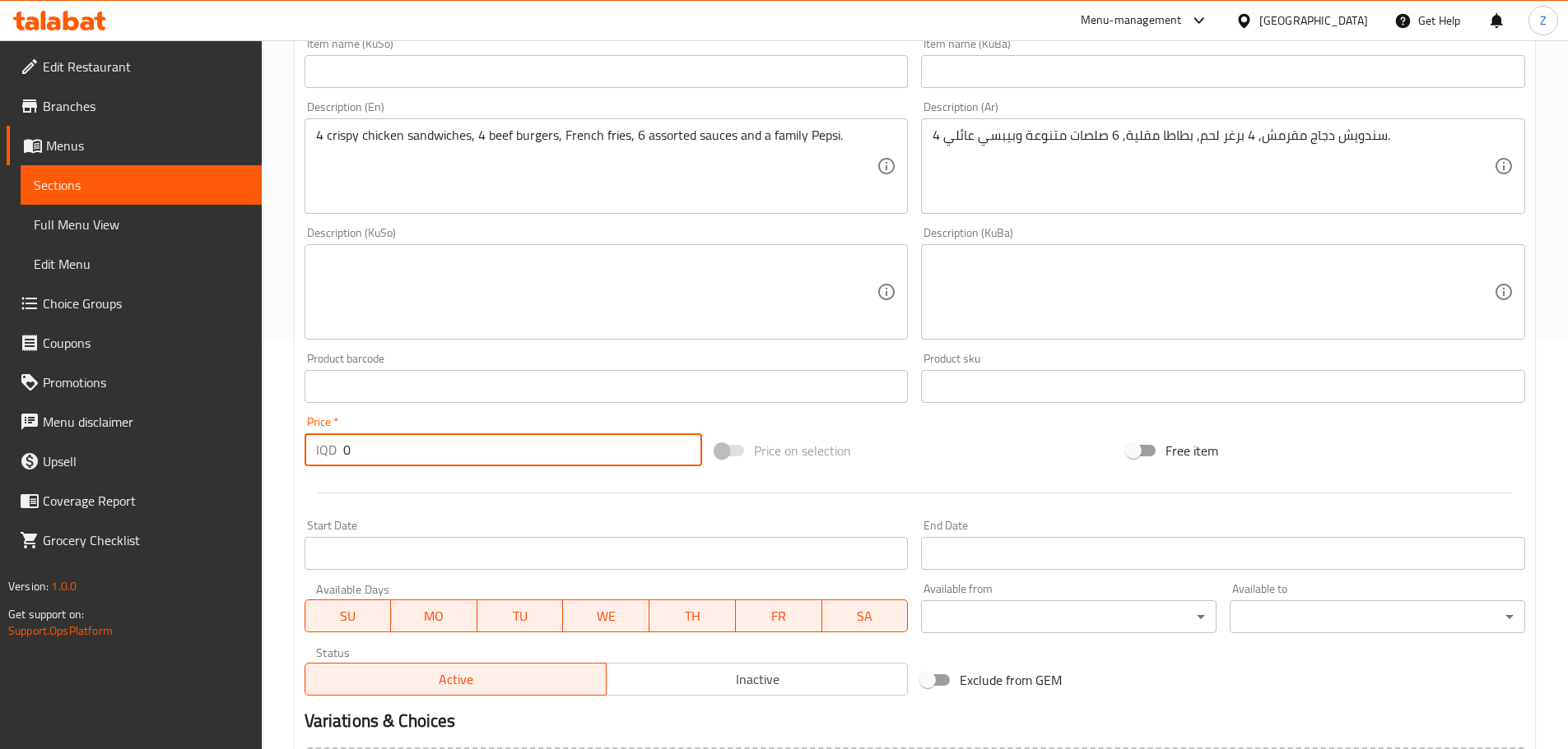
click at [437, 455] on input "0" at bounding box center [522, 450] width 360 height 33
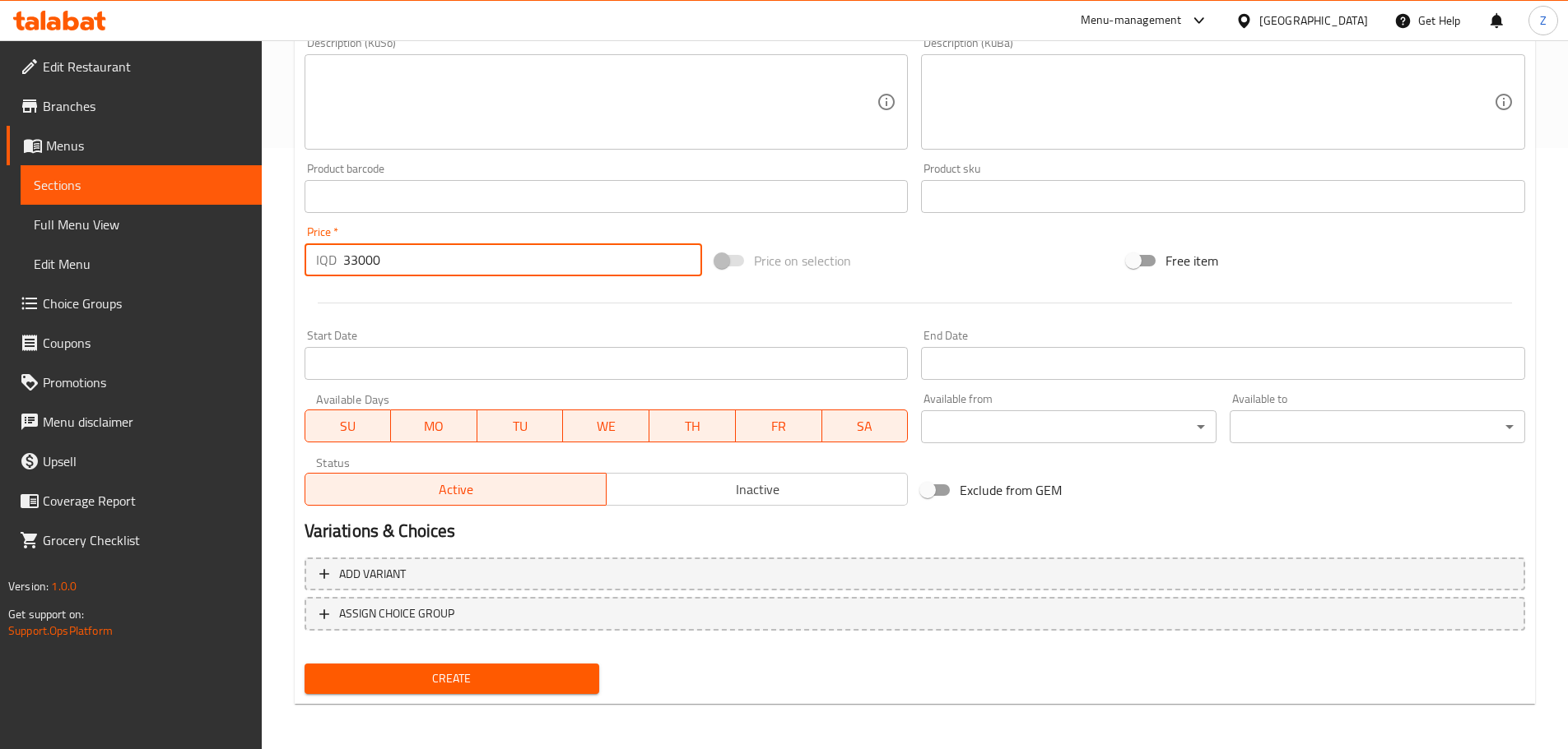
scroll to position [602, 0]
type input "33000"
click at [509, 688] on span "Create" at bounding box center [451, 678] width 269 height 21
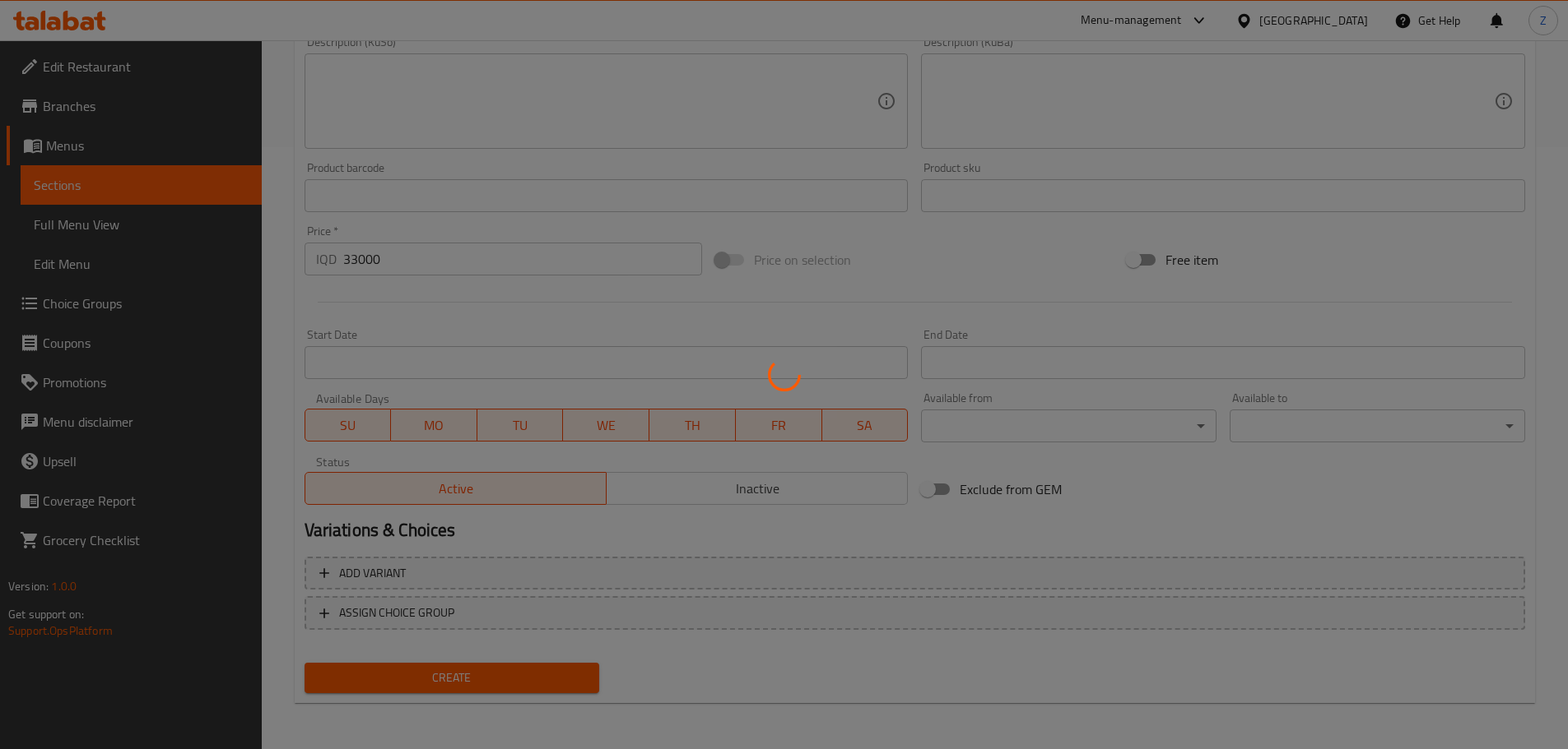
type input "0"
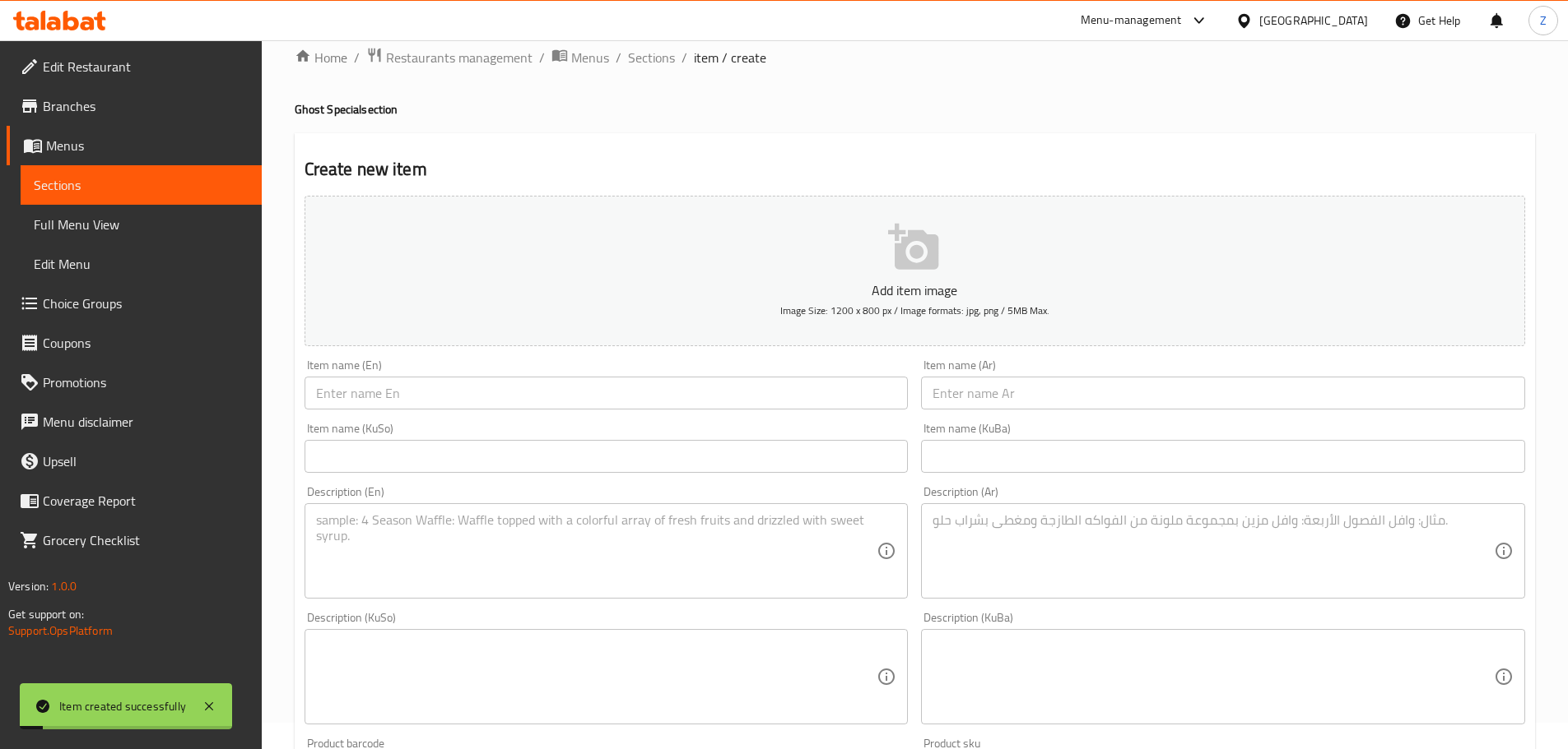
scroll to position [0, 0]
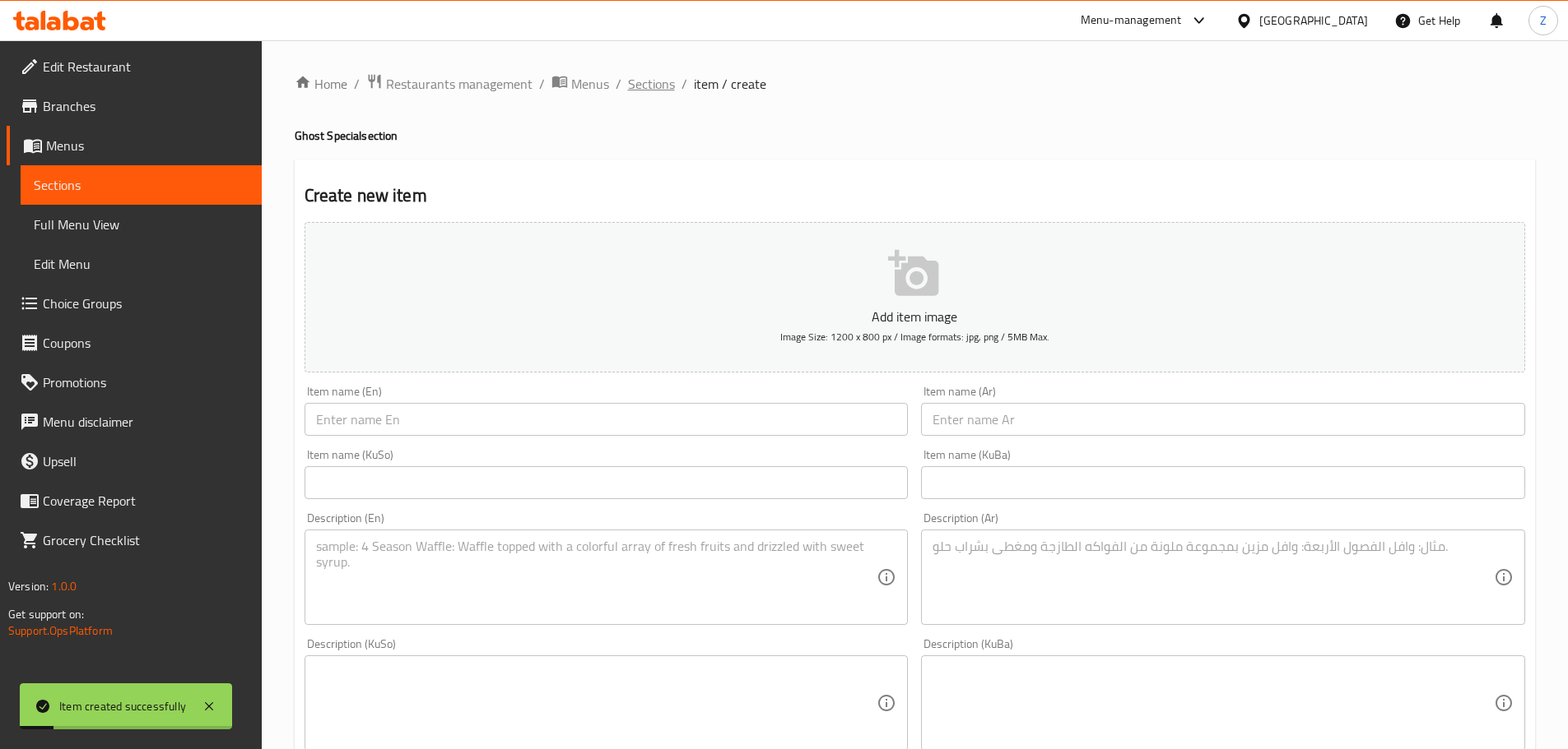
click at [638, 90] on span "Sections" at bounding box center [651, 84] width 46 height 20
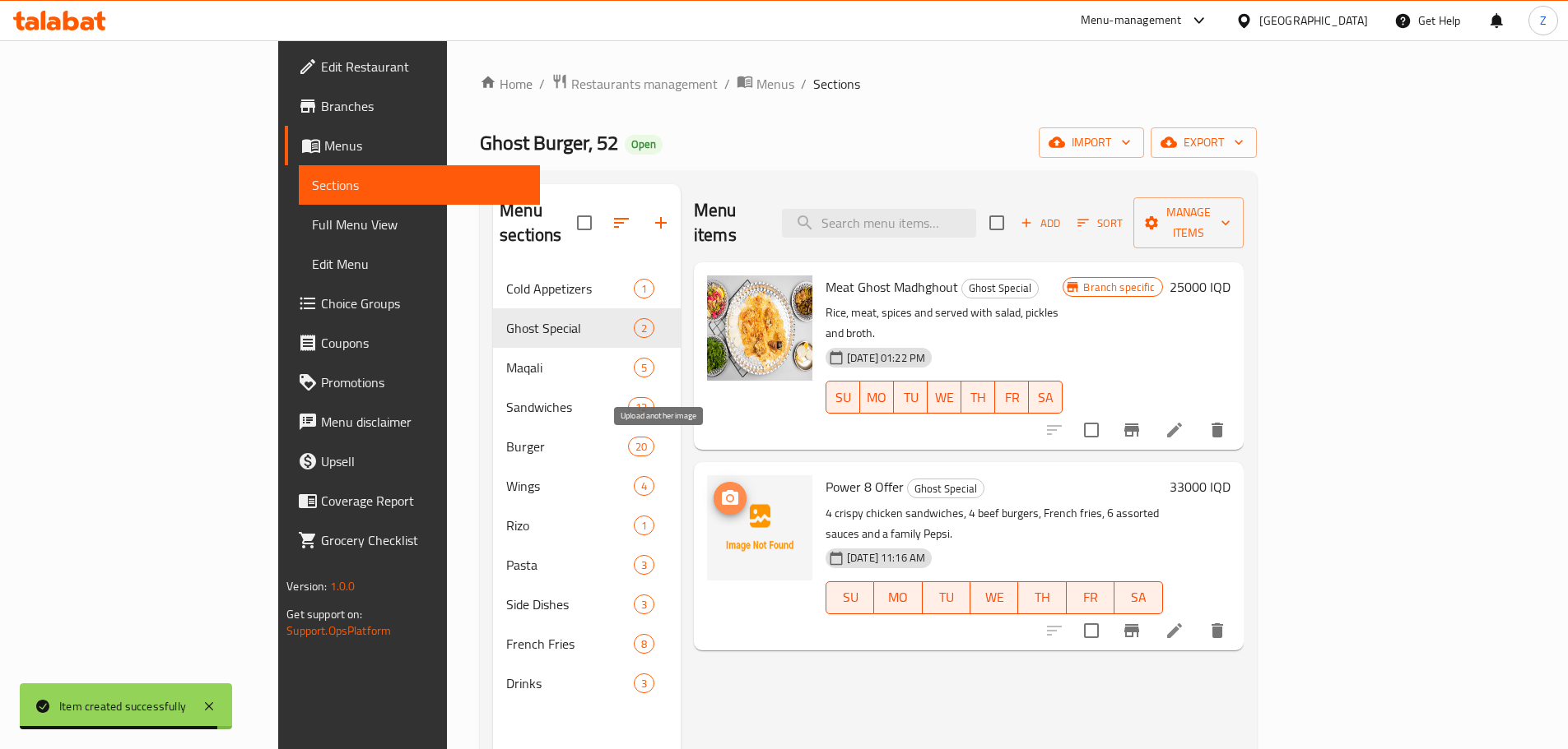
click at [722, 490] on icon "upload picture" at bounding box center [730, 498] width 16 height 15
